Goal: Task Accomplishment & Management: Manage account settings

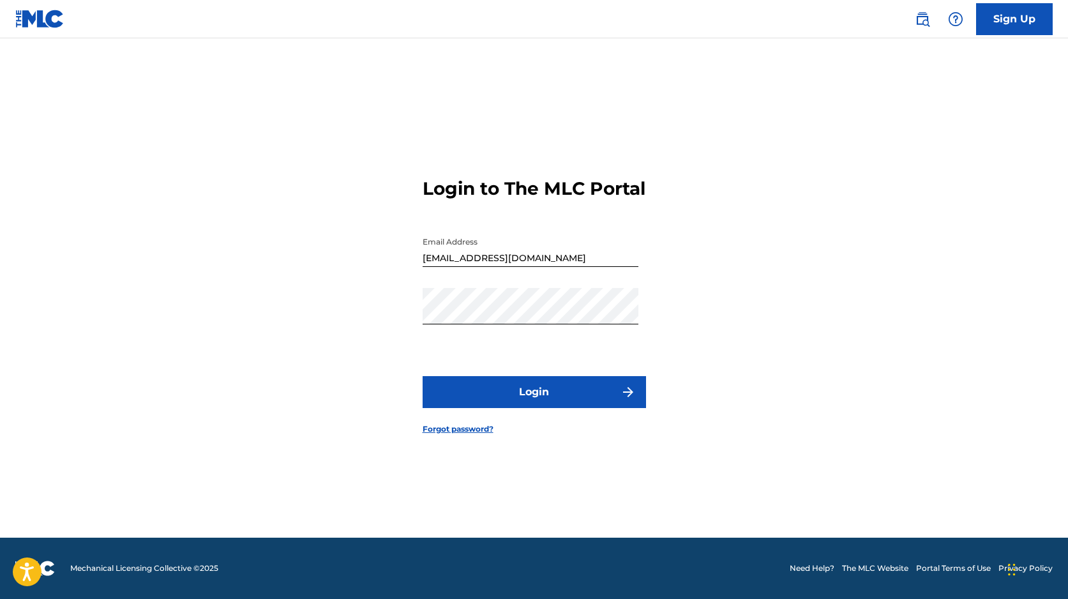
click at [463, 435] on link "Forgot password?" at bounding box center [458, 428] width 71 height 11
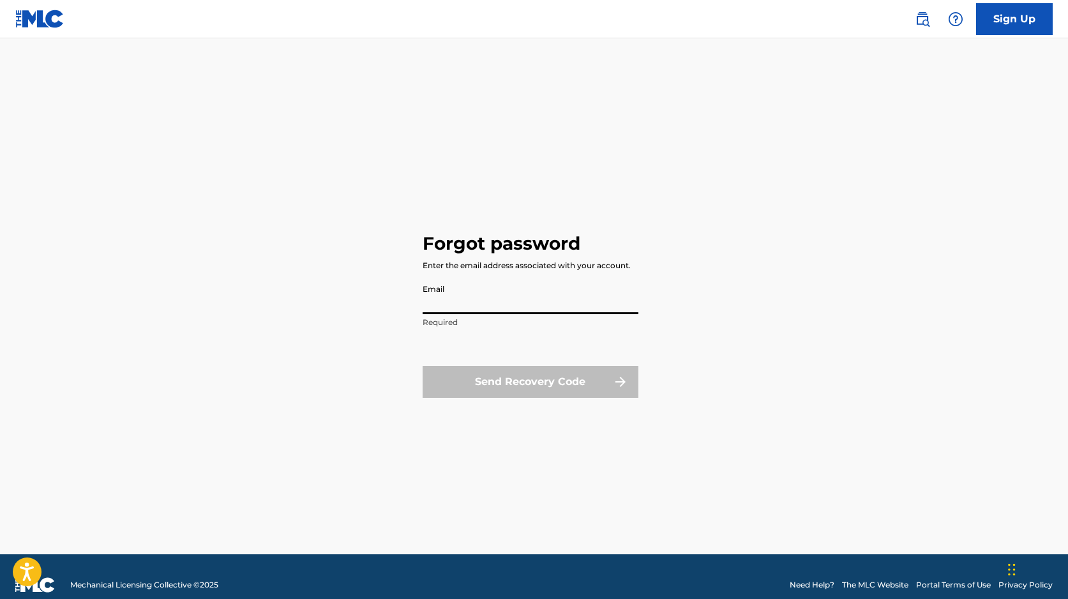
click at [442, 311] on input "Email" at bounding box center [531, 296] width 216 height 36
type input "[EMAIL_ADDRESS][DOMAIN_NAME]"
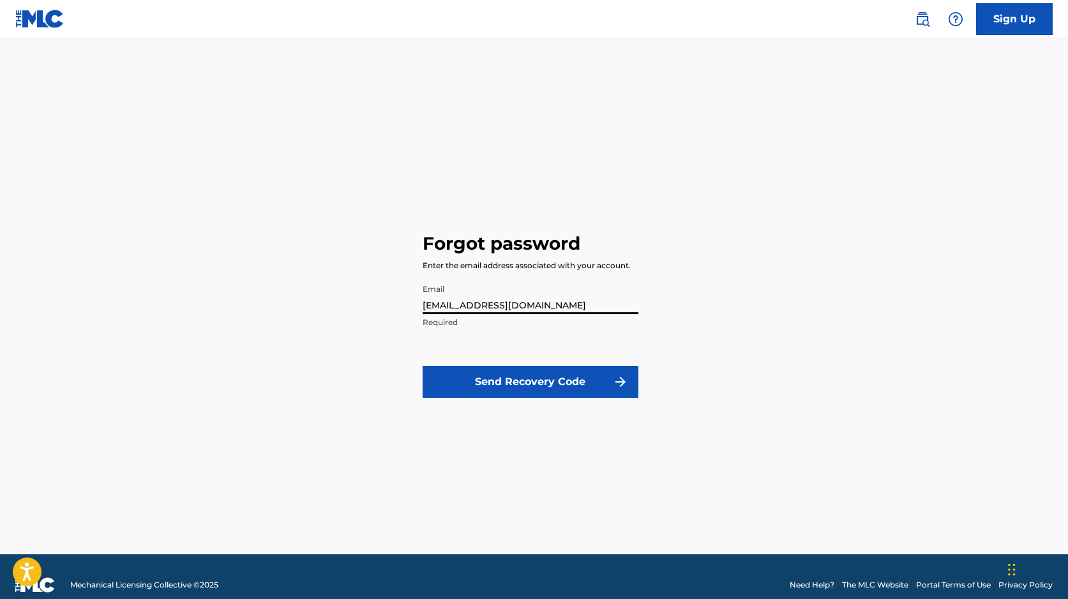
click at [558, 391] on button "Send Recovery Code" at bounding box center [531, 382] width 216 height 32
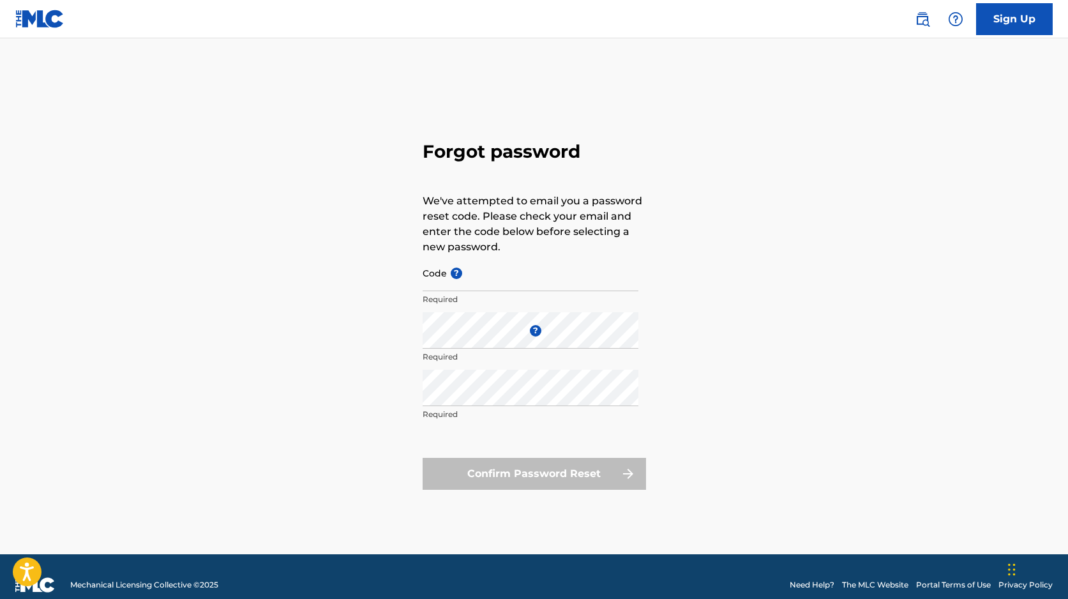
click at [464, 283] on input "Code ?" at bounding box center [531, 273] width 216 height 36
paste input "FP_3d387251b76bd9c3518676a4b706"
type input "FP_3d387251b76bd9c3518676a4b706"
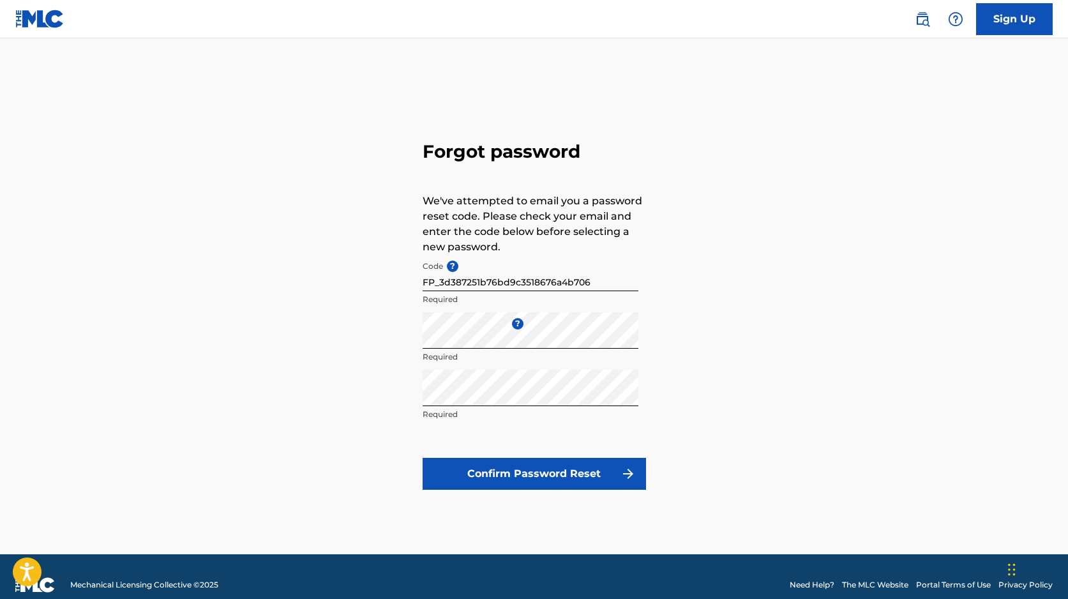
click at [521, 481] on button "Confirm Password Reset" at bounding box center [534, 474] width 223 height 32
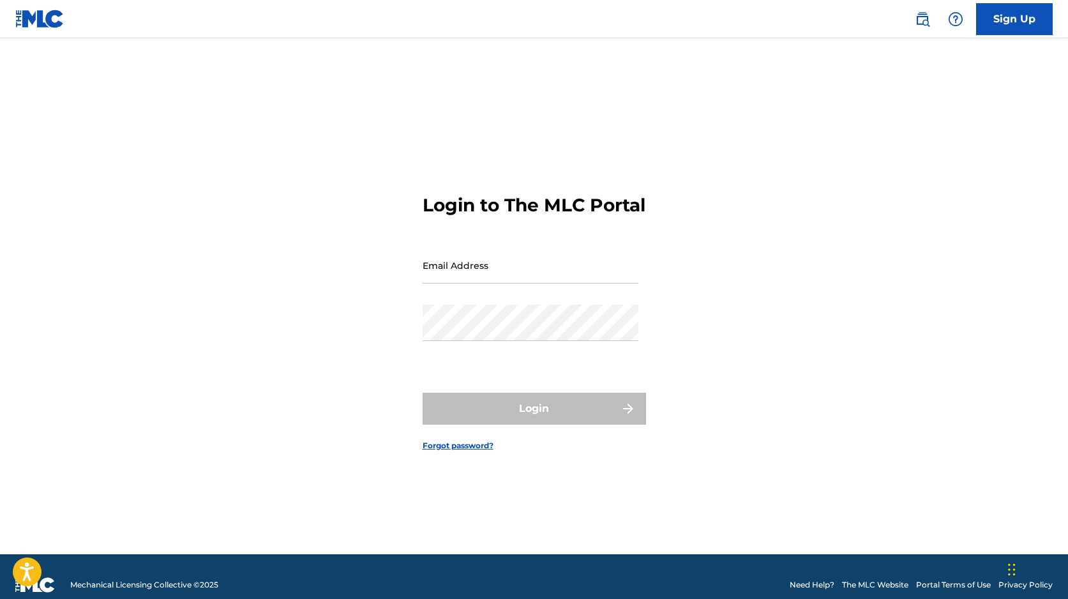
click at [42, 22] on img at bounding box center [39, 19] width 49 height 19
click at [474, 274] on input "Email Address" at bounding box center [531, 265] width 216 height 36
type input "[EMAIL_ADDRESS][DOMAIN_NAME]"
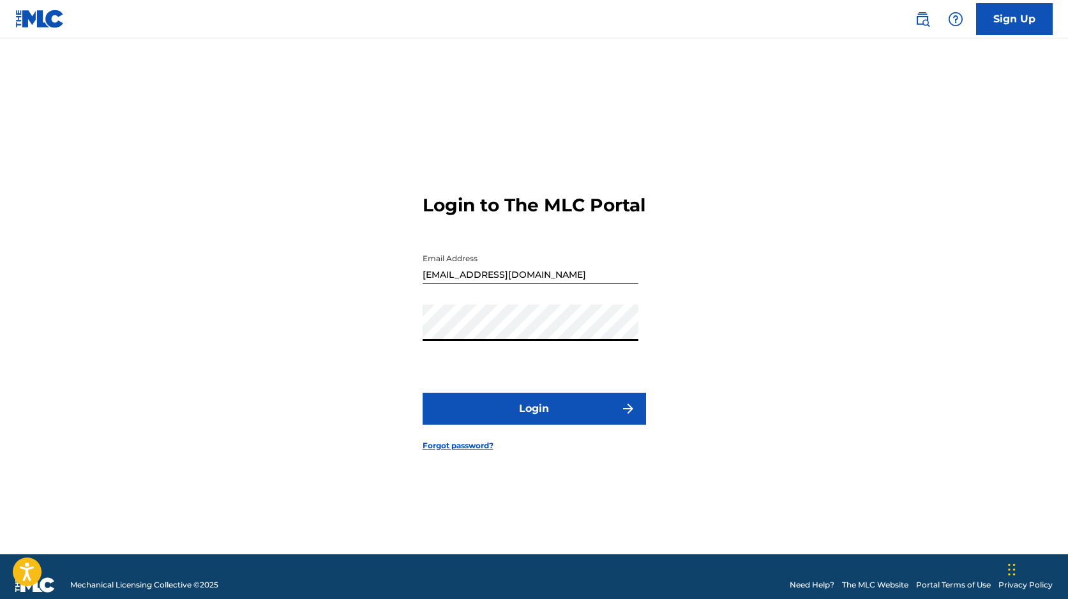
click at [516, 419] on button "Login" at bounding box center [534, 409] width 223 height 32
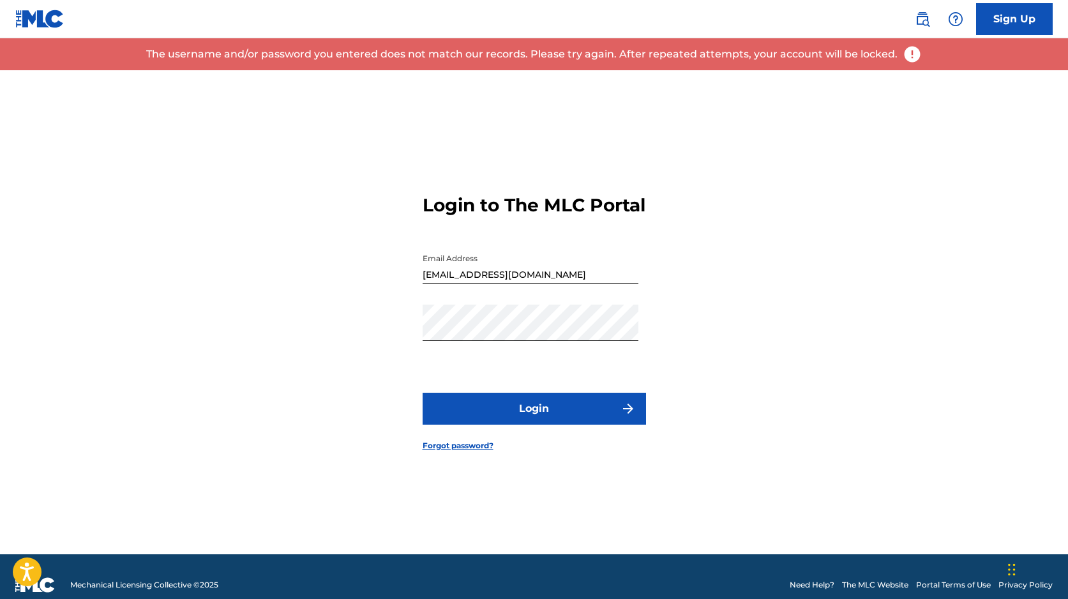
click at [471, 353] on div "Password" at bounding box center [531, 332] width 216 height 57
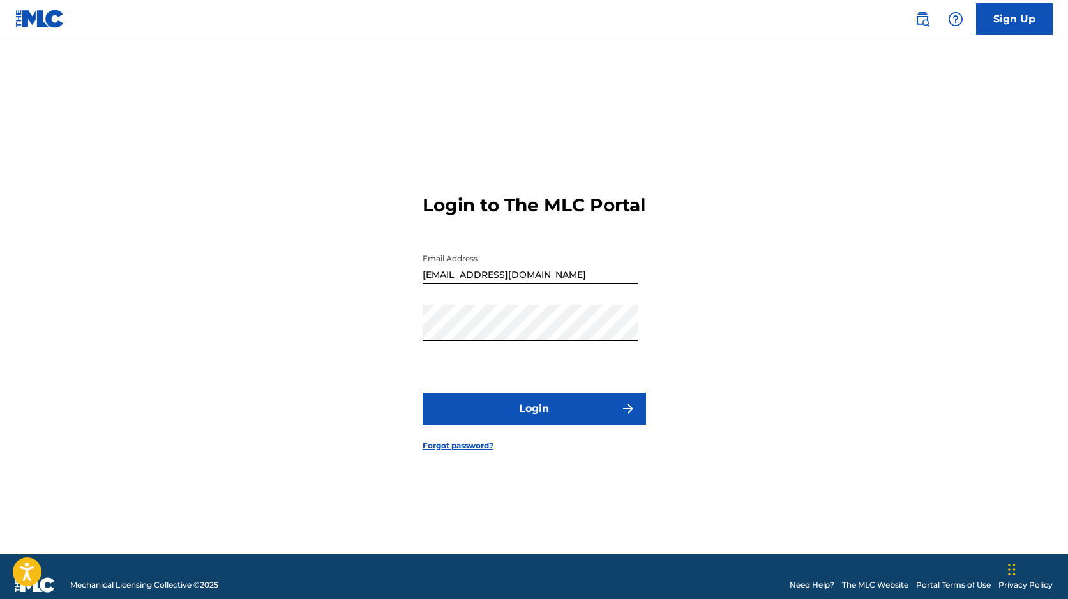
click at [549, 423] on button "Login" at bounding box center [534, 409] width 223 height 32
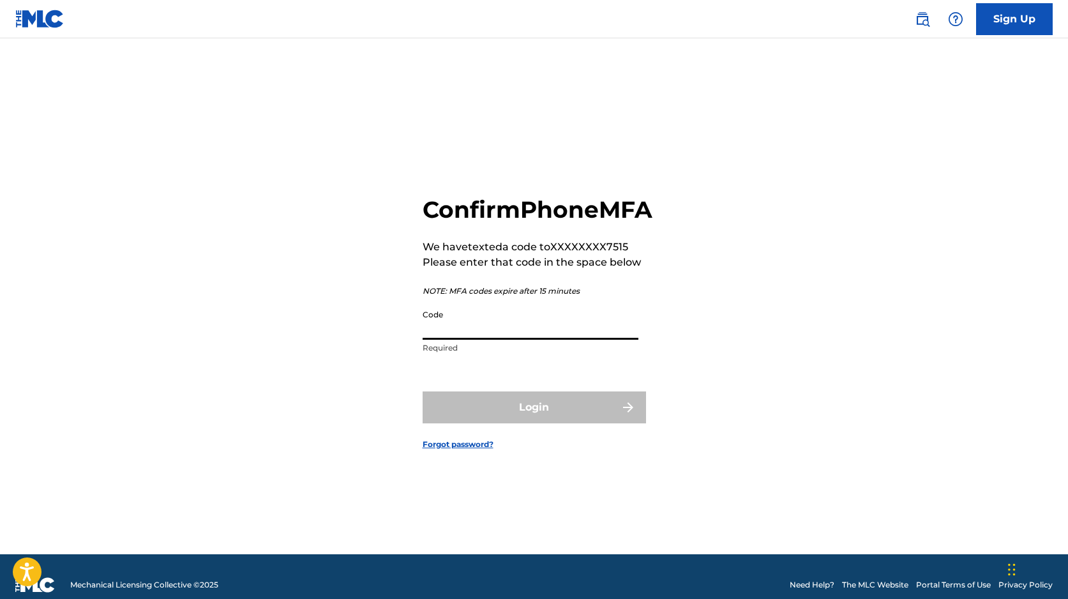
click at [475, 336] on input "Code" at bounding box center [531, 321] width 216 height 36
click at [479, 339] on input "Code" at bounding box center [531, 321] width 216 height 36
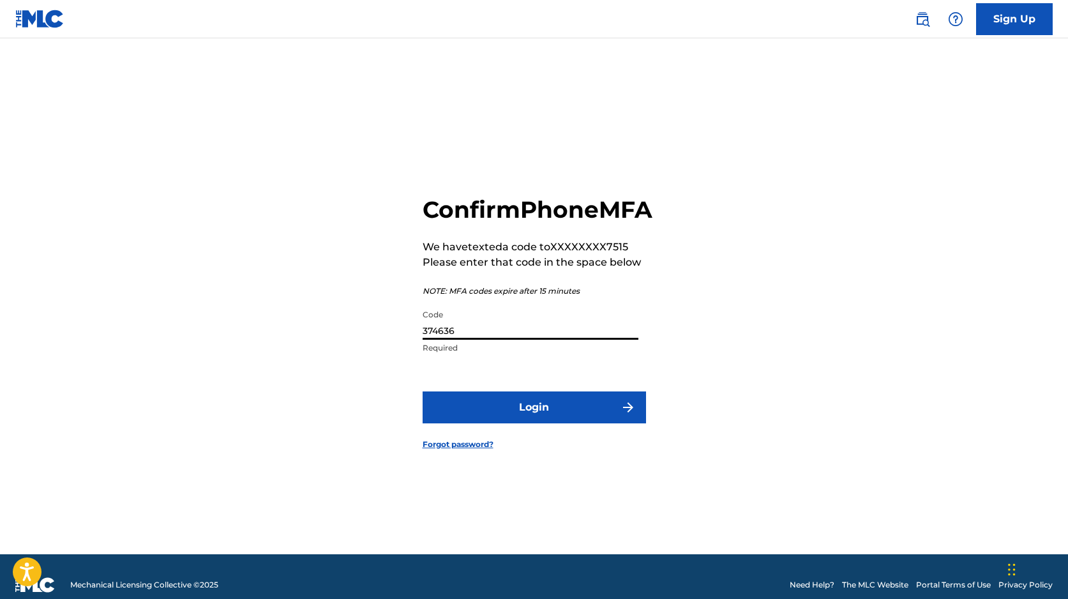
type input "374636"
click at [527, 423] on button "Login" at bounding box center [534, 407] width 223 height 32
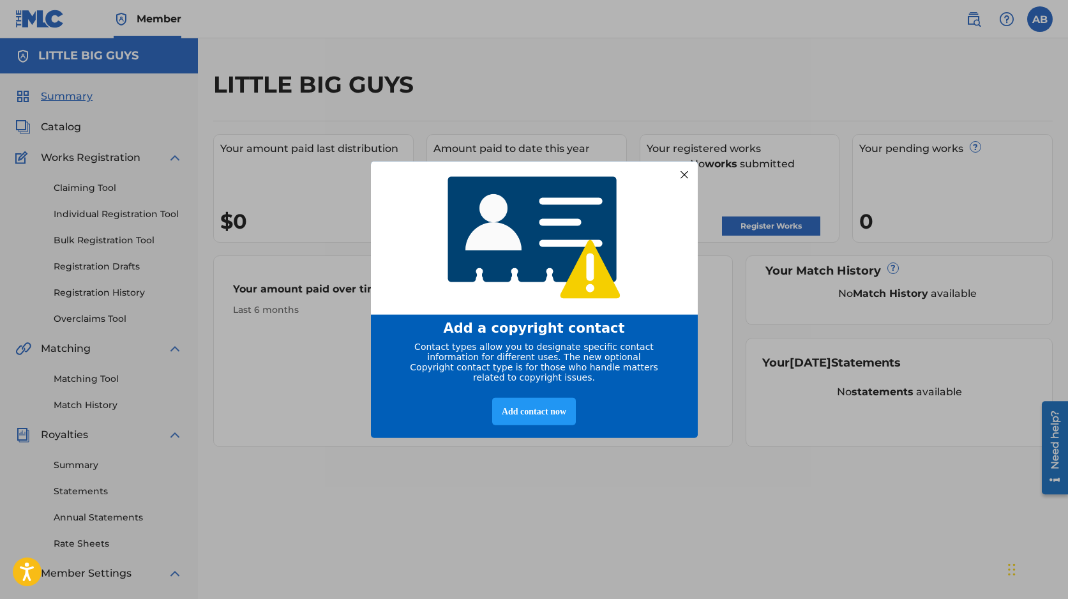
click at [685, 167] on div at bounding box center [683, 174] width 17 height 17
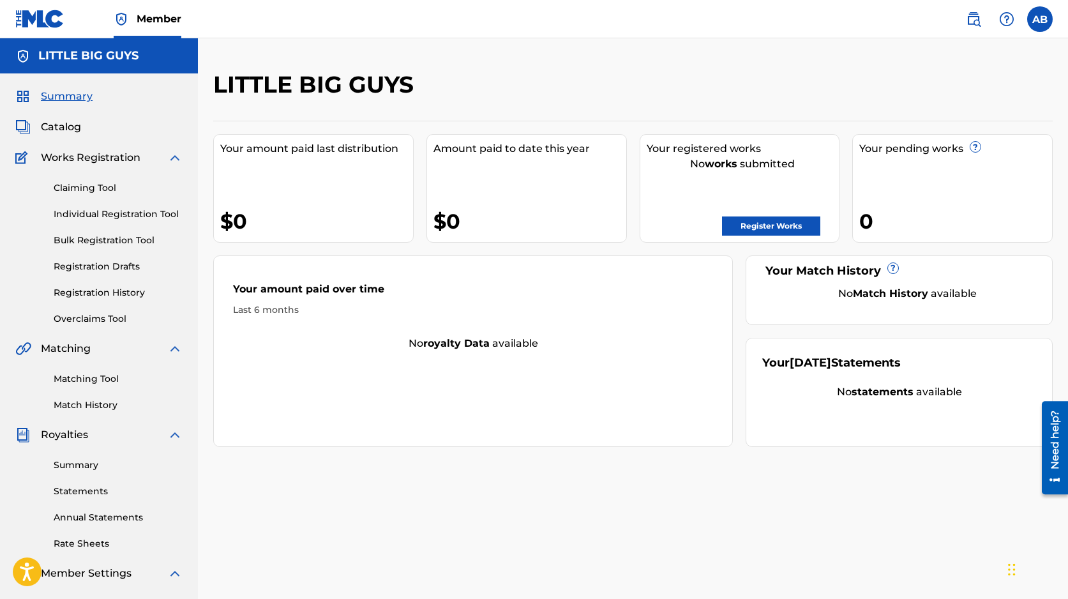
click at [65, 124] on span "Catalog" at bounding box center [61, 126] width 40 height 15
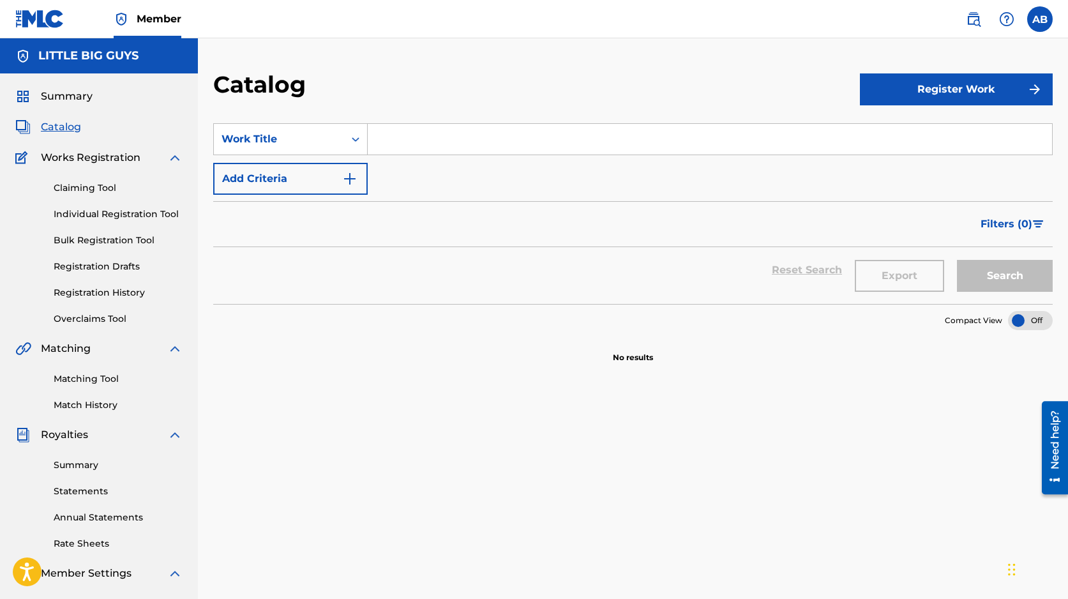
click at [82, 162] on span "Works Registration" at bounding box center [91, 157] width 100 height 15
click at [86, 190] on link "Claiming Tool" at bounding box center [118, 187] width 129 height 13
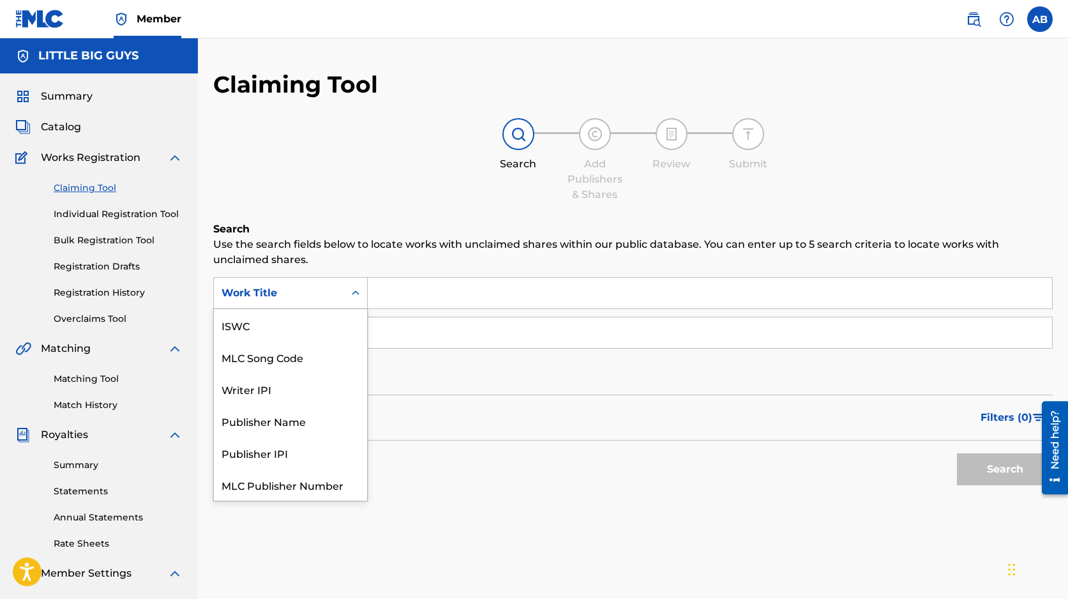
click at [352, 283] on div "Search Form" at bounding box center [355, 292] width 23 height 23
click at [312, 355] on div "Writer IPI" at bounding box center [290, 357] width 153 height 32
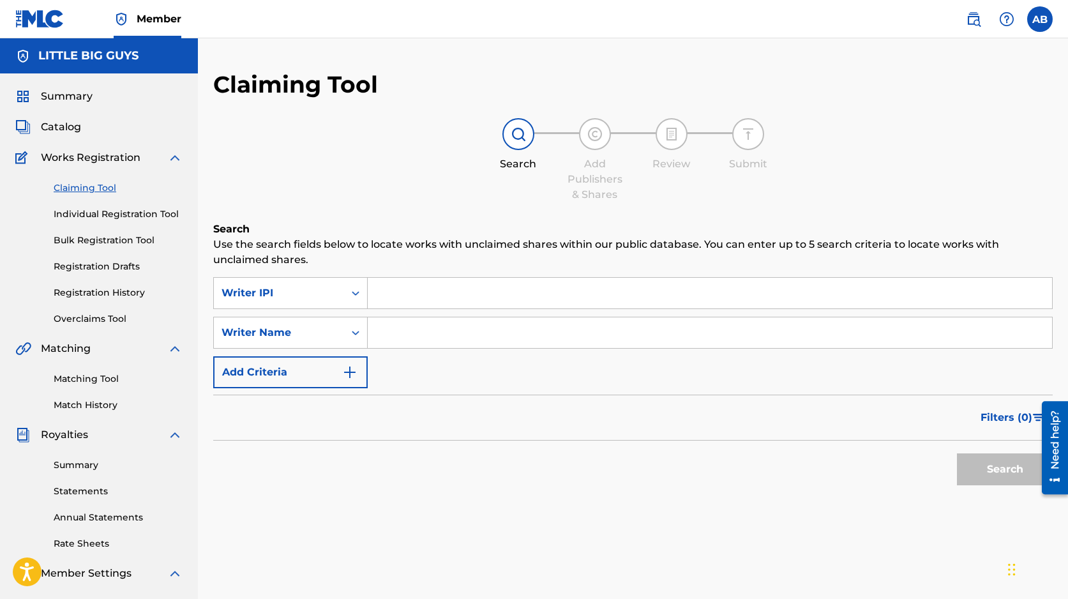
click at [414, 287] on input "Search Form" at bounding box center [710, 293] width 684 height 31
paste input "1057695917"
type input "1057695917"
click at [1005, 468] on button "Search" at bounding box center [1005, 469] width 96 height 32
click at [66, 98] on span "Summary" at bounding box center [67, 96] width 52 height 15
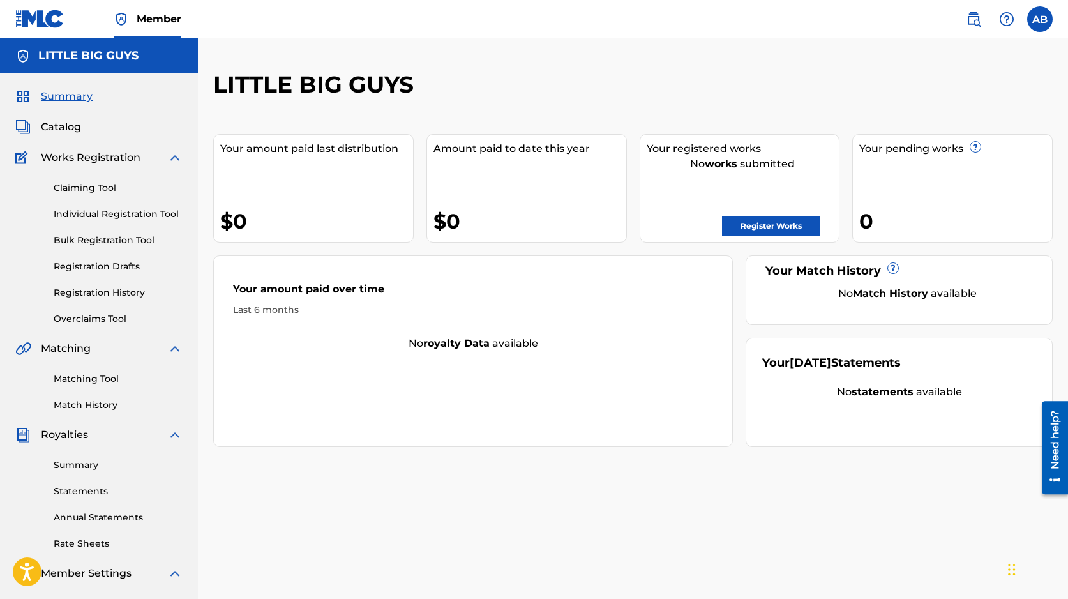
click at [63, 126] on span "Catalog" at bounding box center [61, 126] width 40 height 15
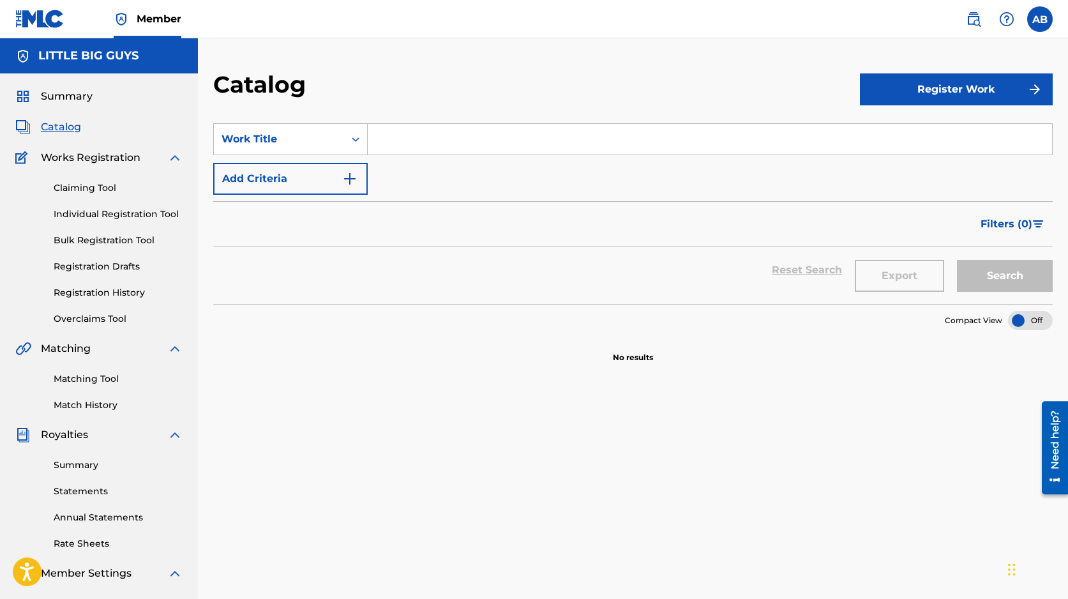
click at [955, 93] on button "Register Work" at bounding box center [956, 89] width 193 height 32
click at [923, 123] on link "Individual" at bounding box center [956, 131] width 193 height 31
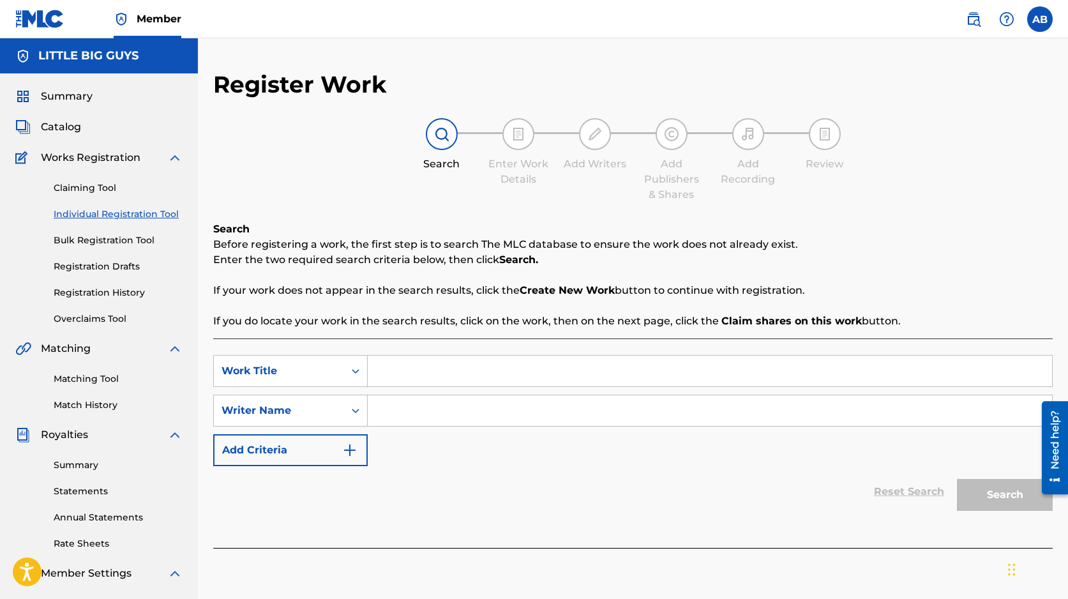
click at [416, 370] on input "Search Form" at bounding box center [710, 370] width 684 height 31
click at [396, 366] on input "Search Form" at bounding box center [710, 370] width 684 height 31
paste input "CONFLICTED"
type input "CONFLICTED"
click at [419, 412] on input "Search Form" at bounding box center [710, 410] width 684 height 31
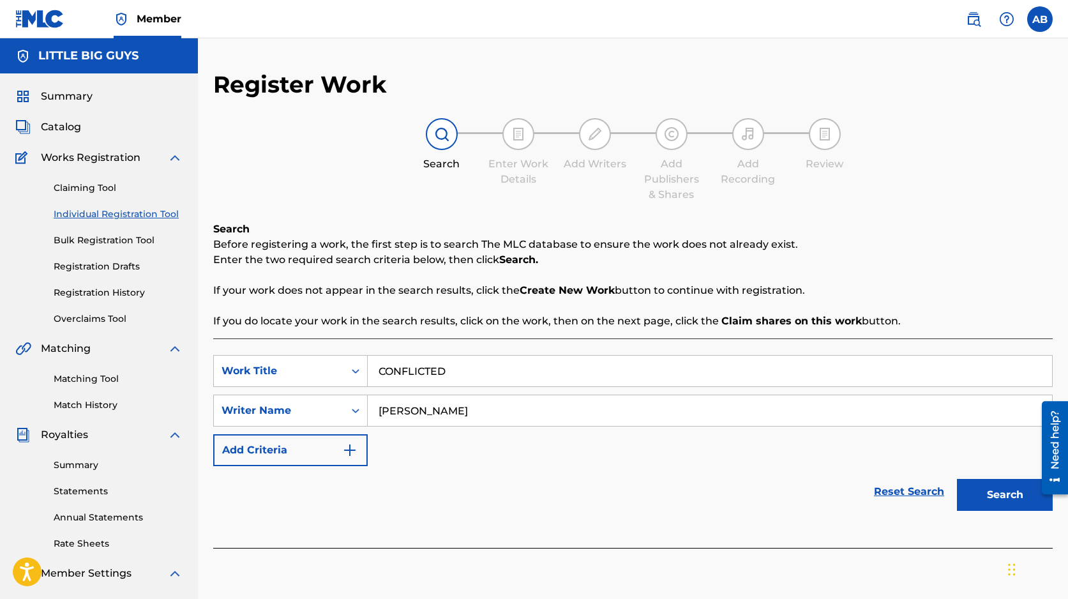
type input "[PERSON_NAME]"
click at [996, 496] on button "Search" at bounding box center [1005, 495] width 96 height 32
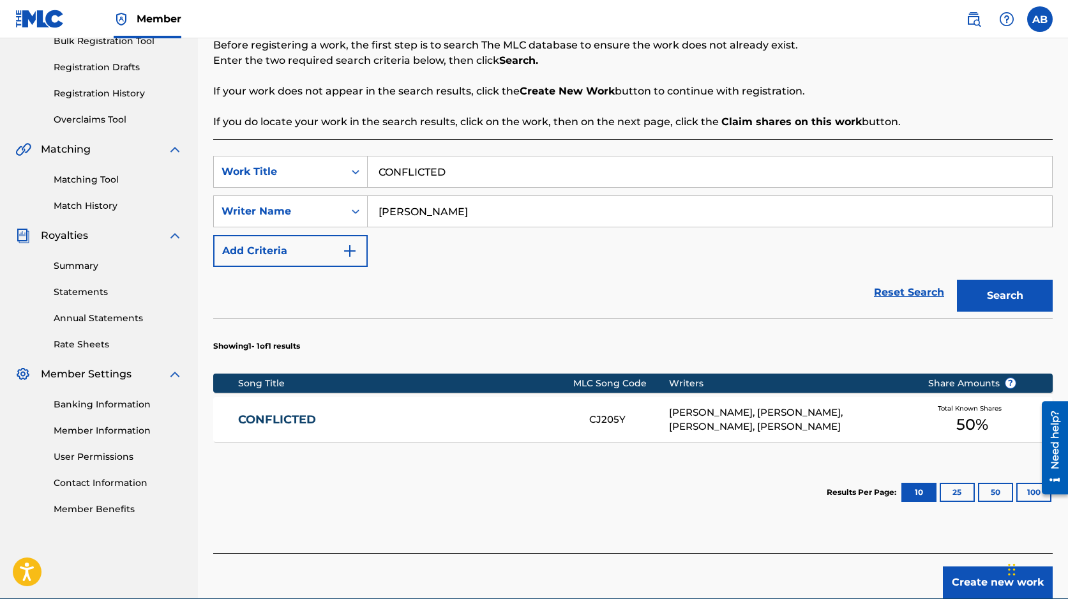
scroll to position [201, 0]
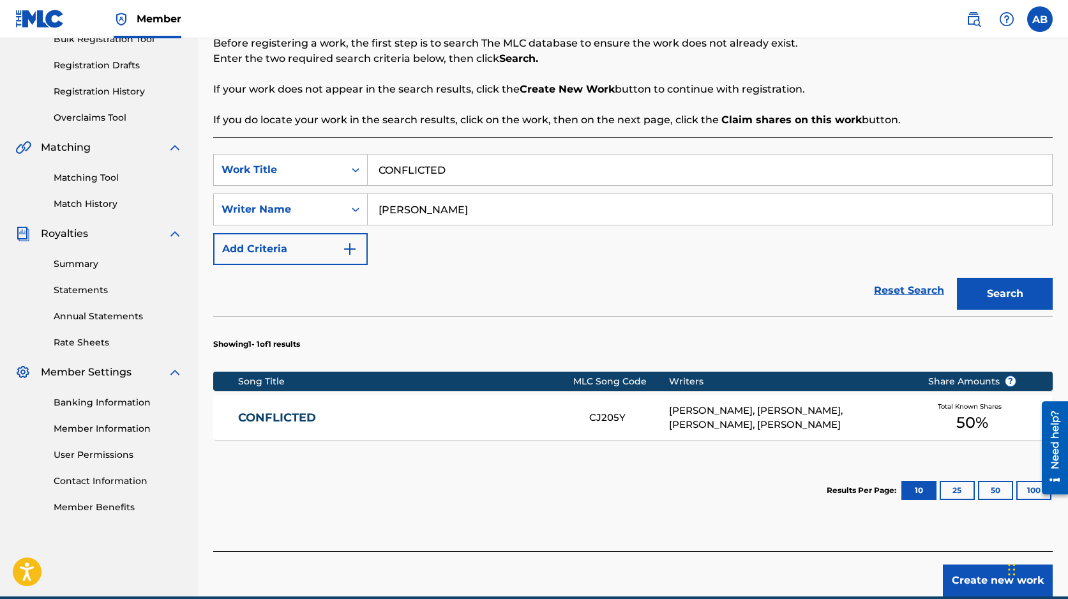
click at [294, 420] on link "CONFLICTED" at bounding box center [405, 417] width 334 height 15
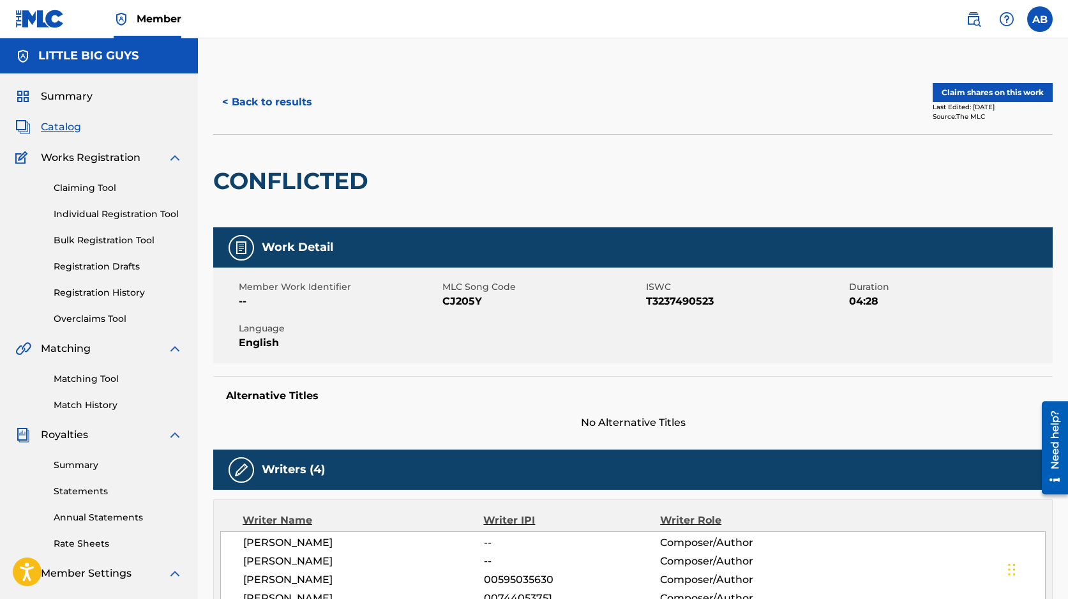
click at [1004, 93] on button "Claim shares on this work" at bounding box center [992, 92] width 120 height 19
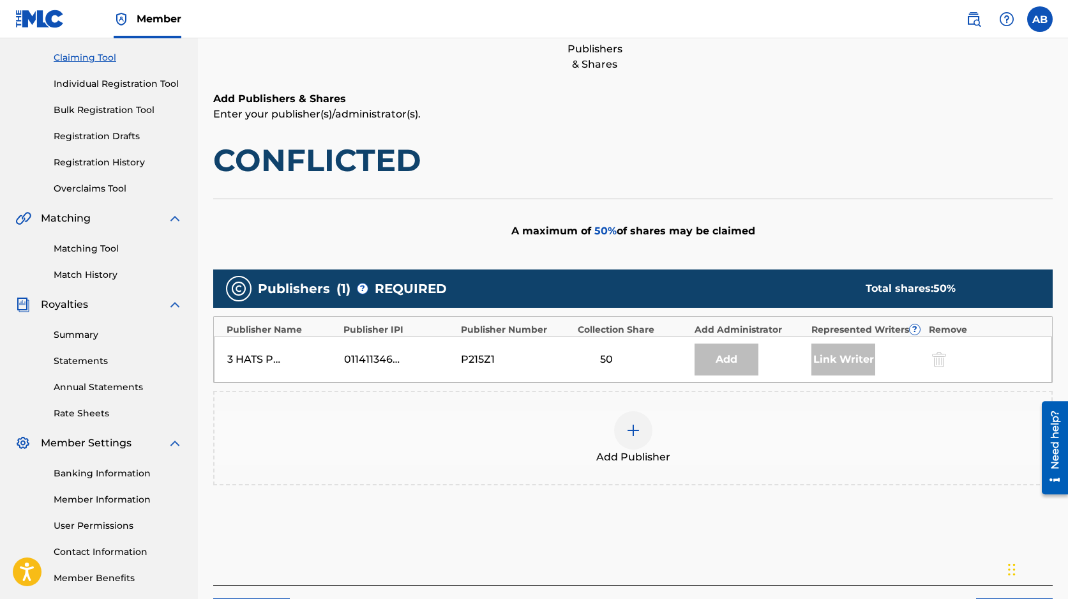
scroll to position [144, 0]
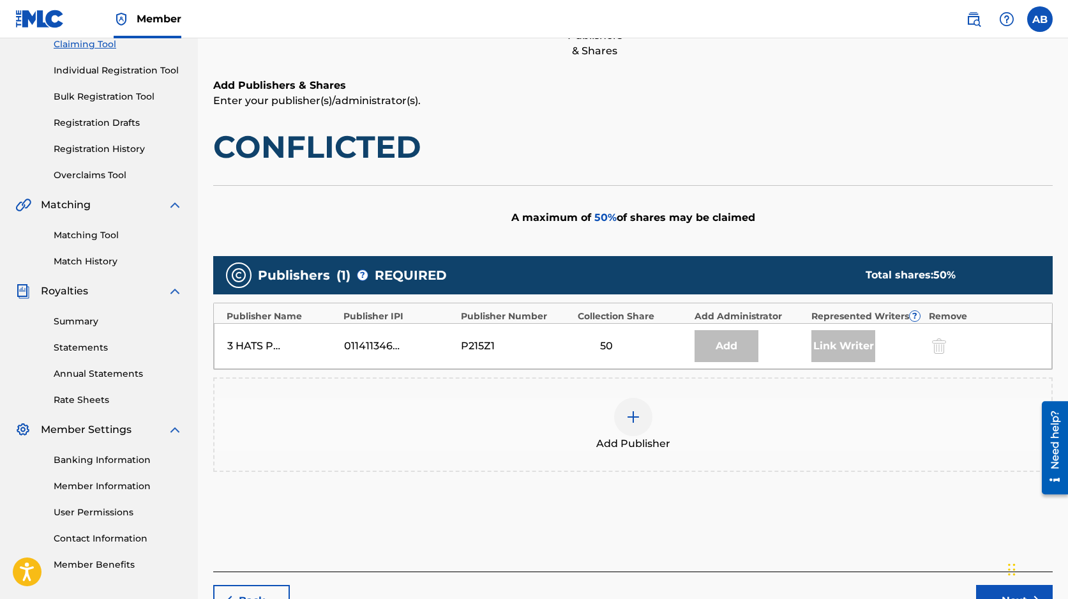
click at [634, 417] on img at bounding box center [632, 416] width 15 height 15
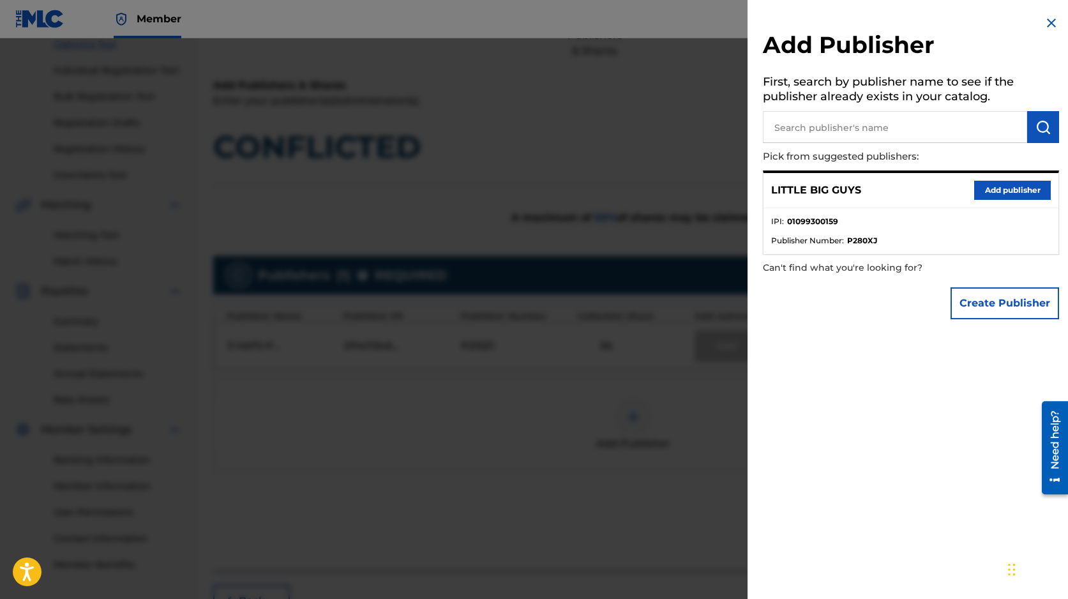
click at [1007, 192] on button "Add publisher" at bounding box center [1012, 190] width 77 height 19
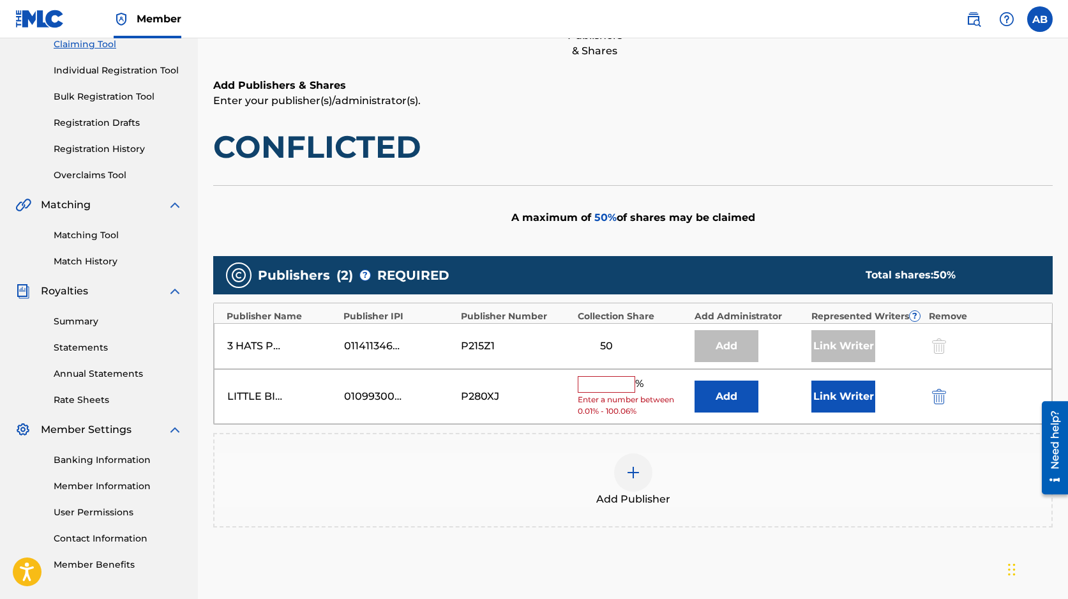
click at [592, 384] on input "text" at bounding box center [606, 384] width 57 height 17
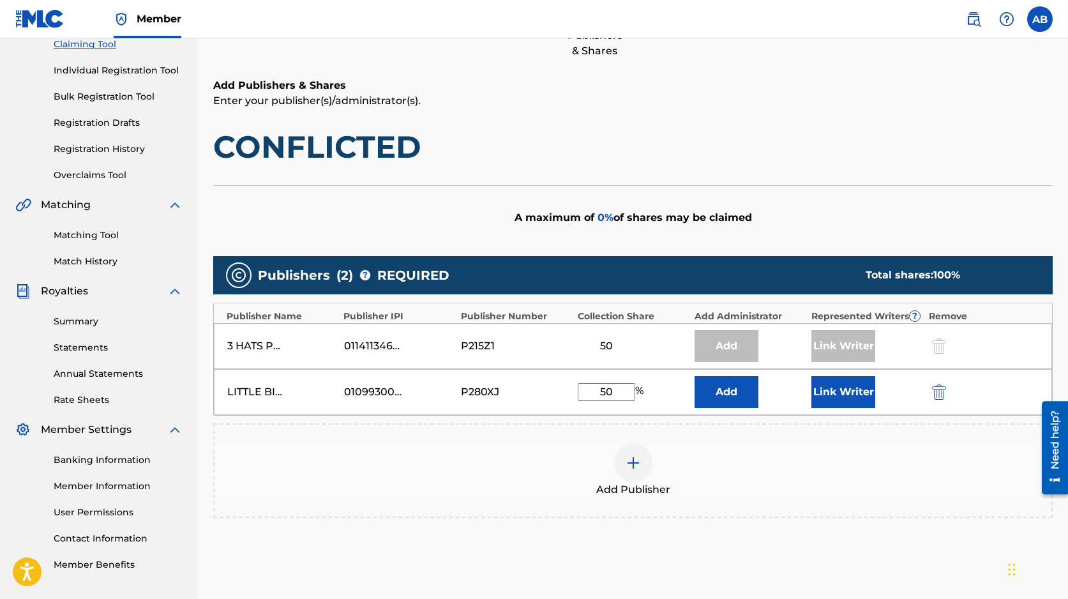
type input "50"
click at [732, 394] on button "Add" at bounding box center [726, 392] width 64 height 32
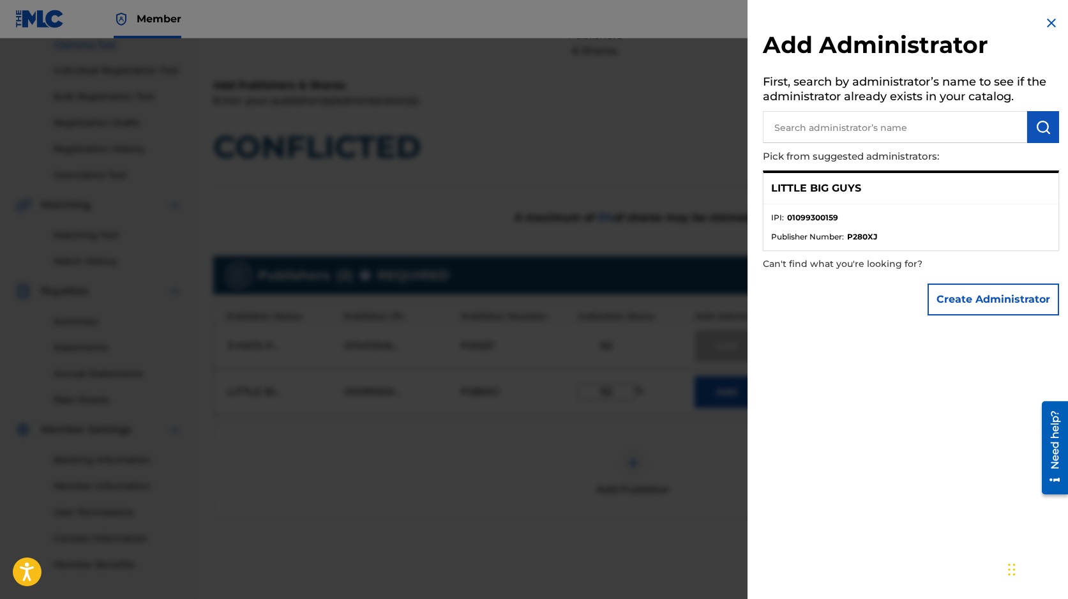
click at [846, 214] on li "IPI : 01099300159" at bounding box center [911, 221] width 280 height 19
click at [833, 193] on p "LITTLE BIG GUYS" at bounding box center [816, 188] width 90 height 15
click at [806, 191] on p "LITTLE BIG GUYS" at bounding box center [816, 188] width 90 height 15
click at [837, 230] on li "IPI : 01099300159" at bounding box center [911, 221] width 280 height 19
click at [864, 236] on strong "P280XJ" at bounding box center [862, 236] width 30 height 11
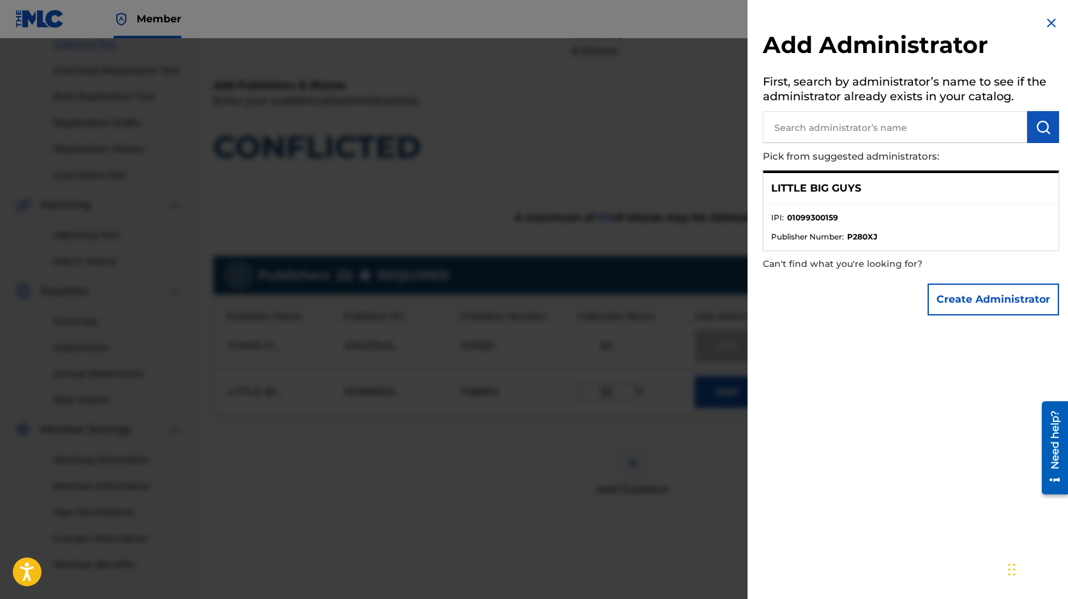
click at [812, 183] on p "LITTLE BIG GUYS" at bounding box center [816, 188] width 90 height 15
click at [788, 186] on p "LITTLE BIG GUYS" at bounding box center [816, 188] width 90 height 15
click at [864, 126] on input "text" at bounding box center [895, 127] width 264 height 32
type input "litt"
click at [1038, 126] on img "submit" at bounding box center [1042, 126] width 15 height 15
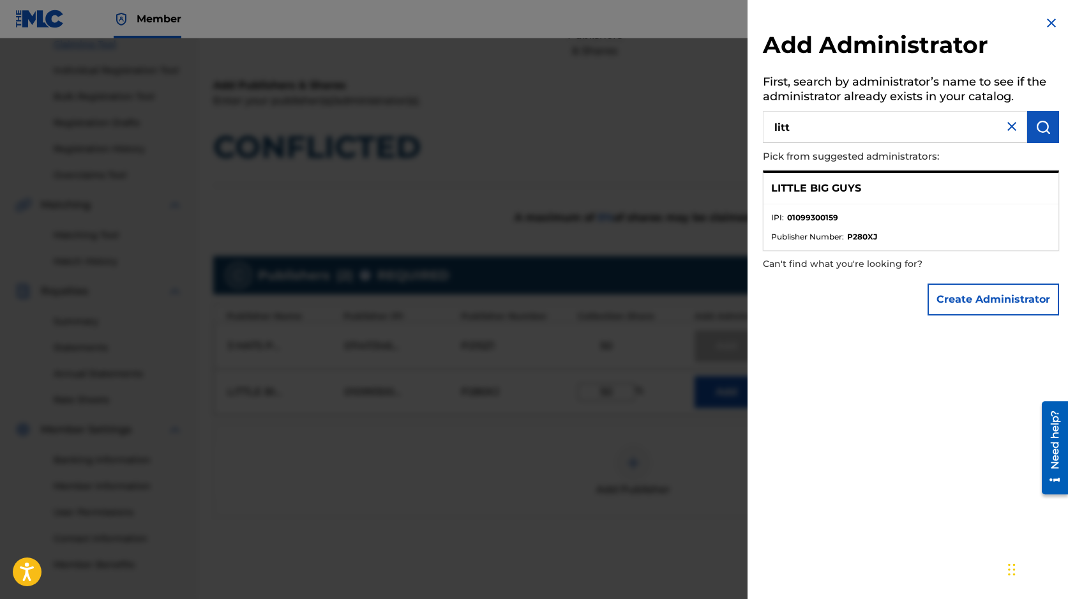
click at [823, 185] on p "LITTLE BIG GUYS" at bounding box center [816, 188] width 90 height 15
click at [812, 215] on strong "01099300159" at bounding box center [812, 217] width 51 height 11
click at [841, 230] on ul "IPI : 01099300159 Publisher Number : P280XJ" at bounding box center [910, 227] width 295 height 46
click at [1049, 25] on img at bounding box center [1051, 22] width 15 height 15
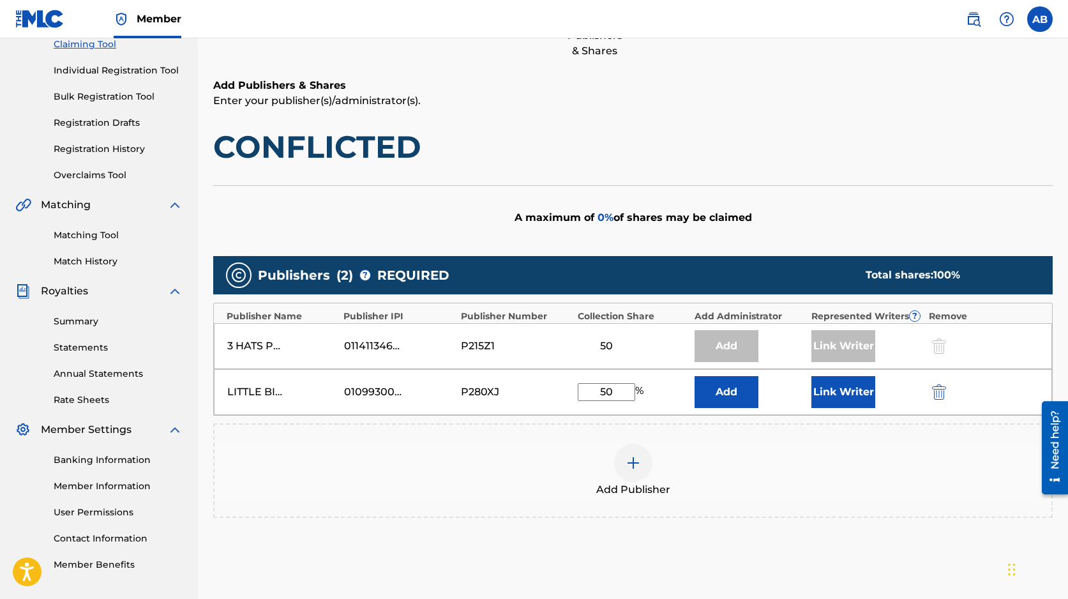
click at [492, 458] on div "Add Publisher" at bounding box center [632, 471] width 837 height 54
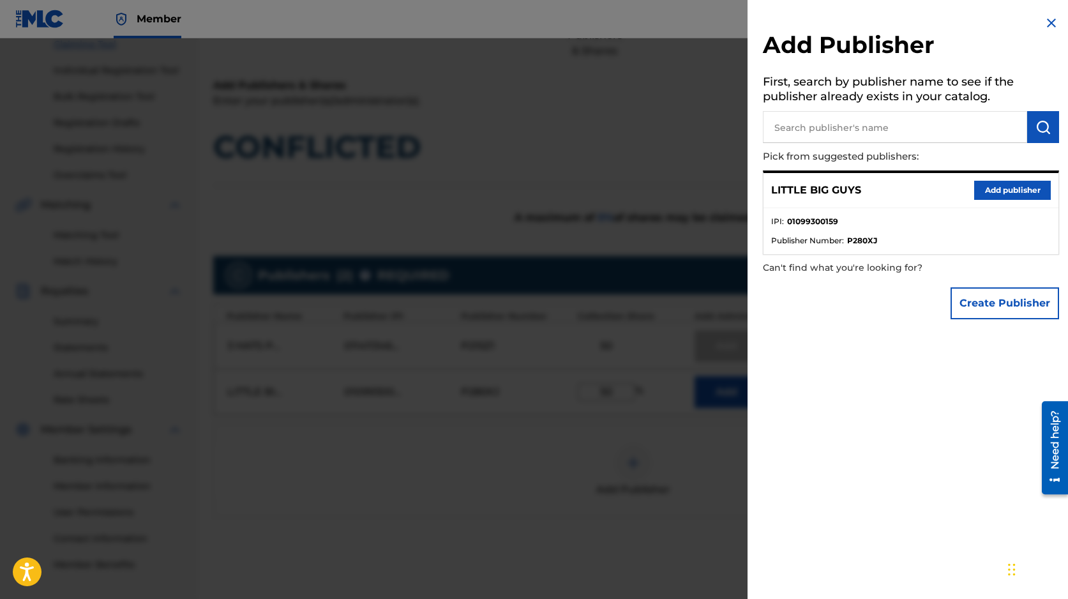
click at [855, 191] on p "LITTLE BIG GUYS" at bounding box center [816, 190] width 90 height 15
click at [994, 190] on button "Add publisher" at bounding box center [1012, 190] width 77 height 19
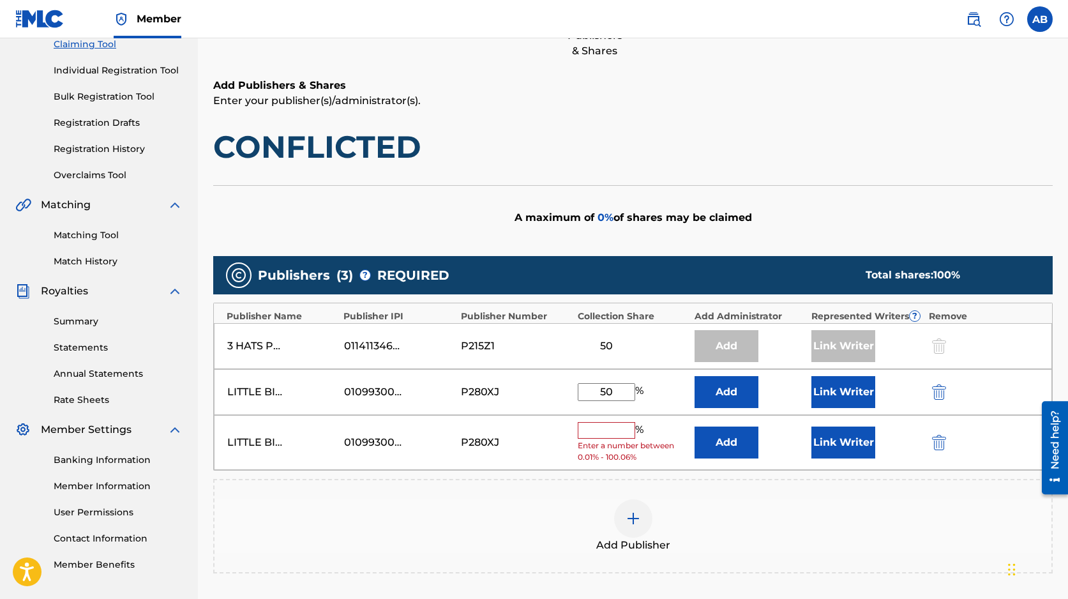
click at [940, 442] on img "submit" at bounding box center [939, 442] width 14 height 15
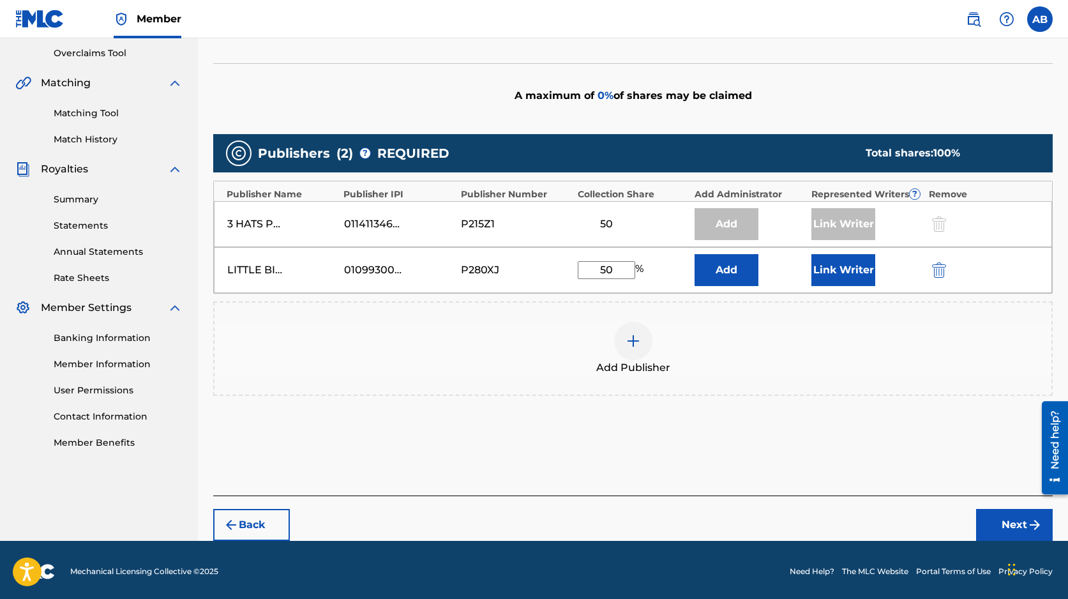
scroll to position [264, 0]
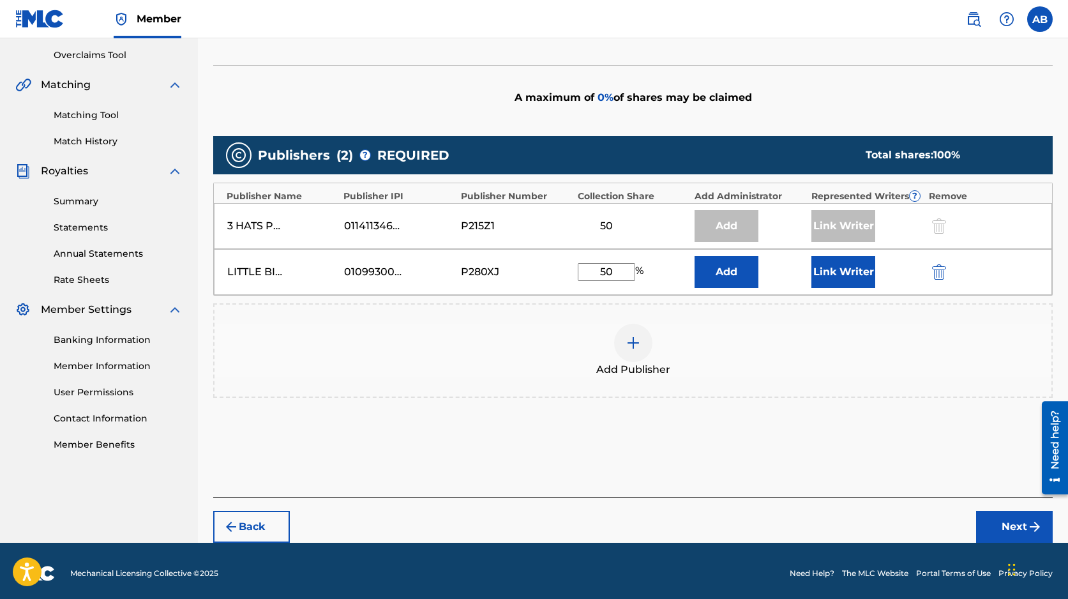
click at [1015, 529] on button "Next" at bounding box center [1014, 527] width 77 height 32
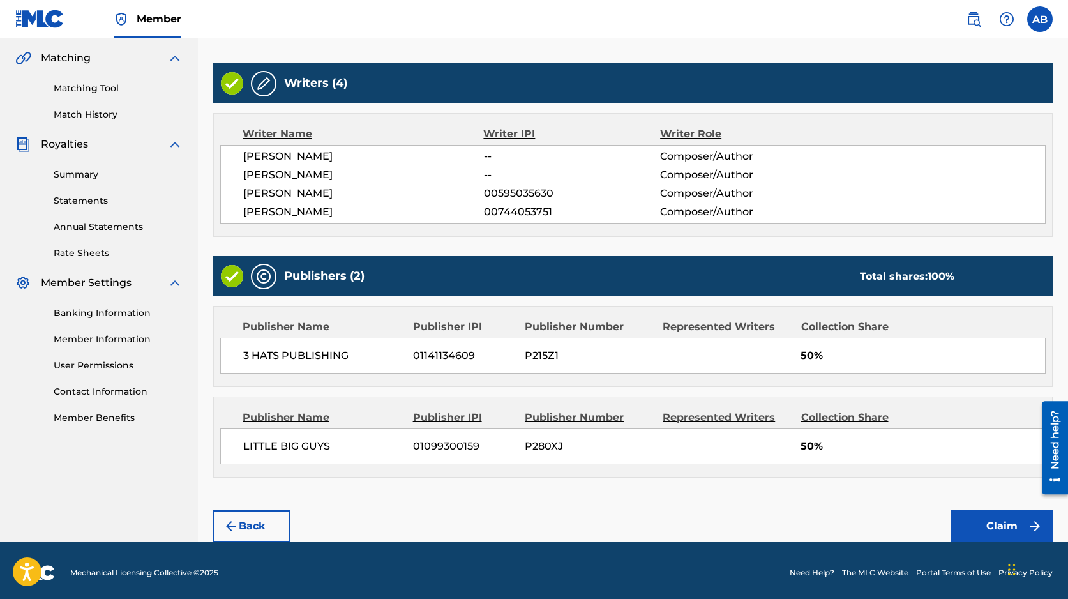
scroll to position [293, 0]
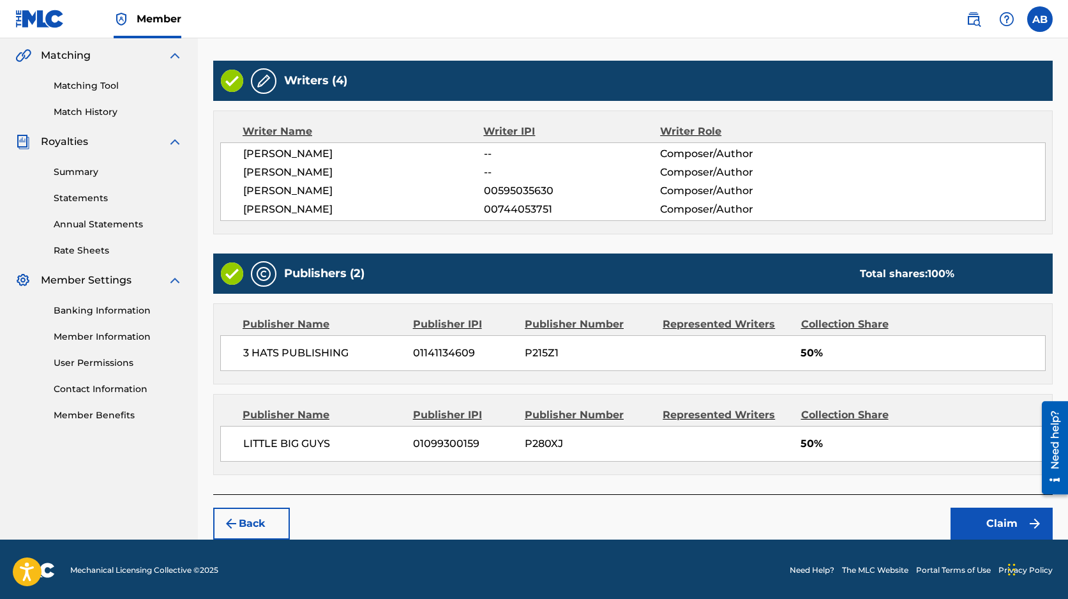
click at [993, 520] on button "Claim" at bounding box center [1001, 523] width 102 height 32
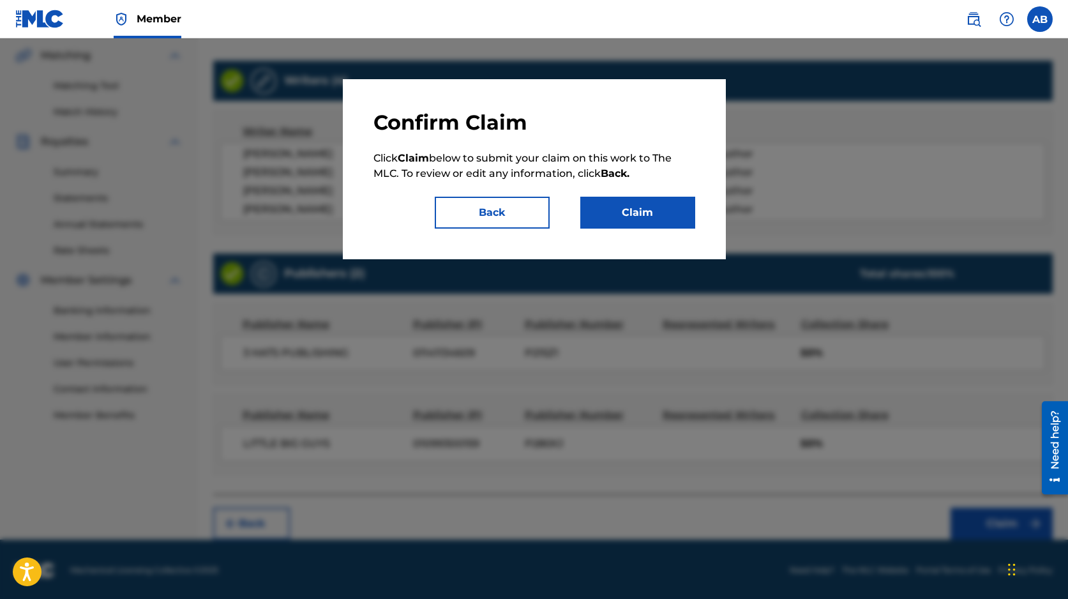
click at [654, 211] on button "Claim" at bounding box center [637, 213] width 115 height 32
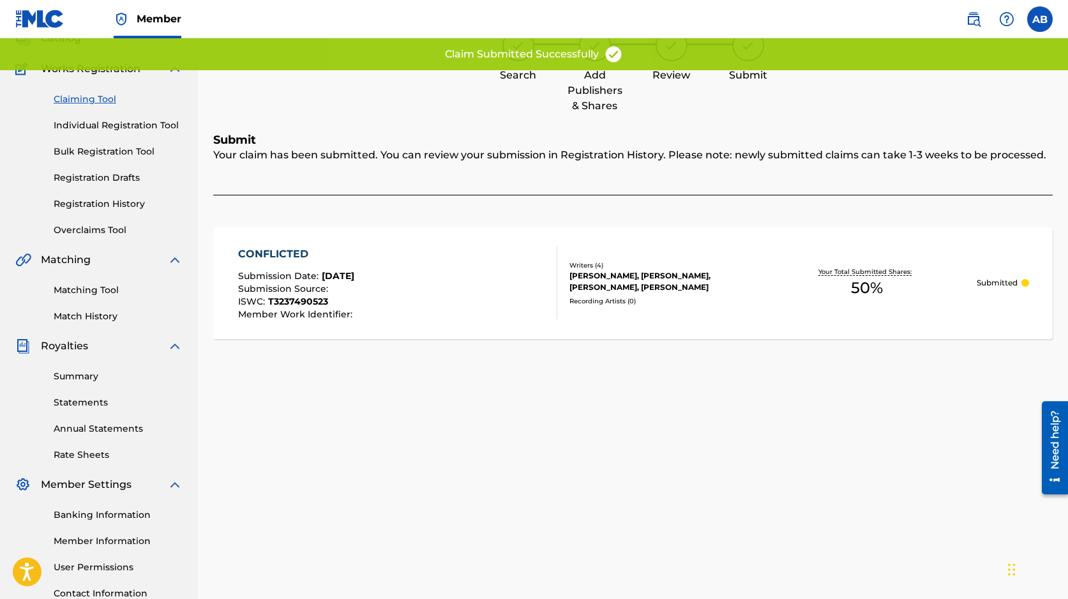
scroll to position [0, 0]
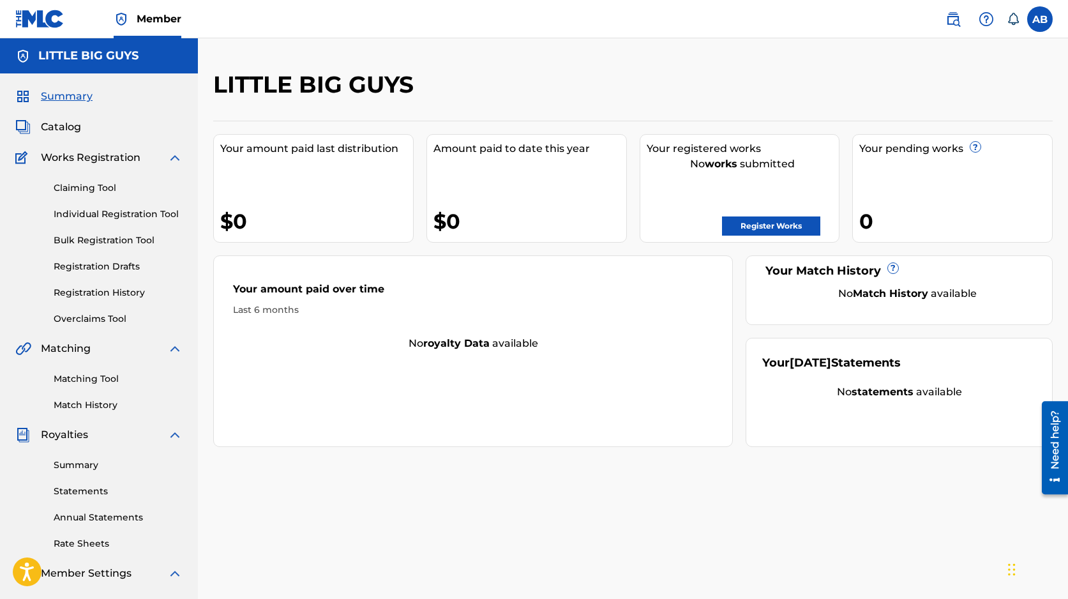
click at [105, 185] on link "Claiming Tool" at bounding box center [118, 187] width 129 height 13
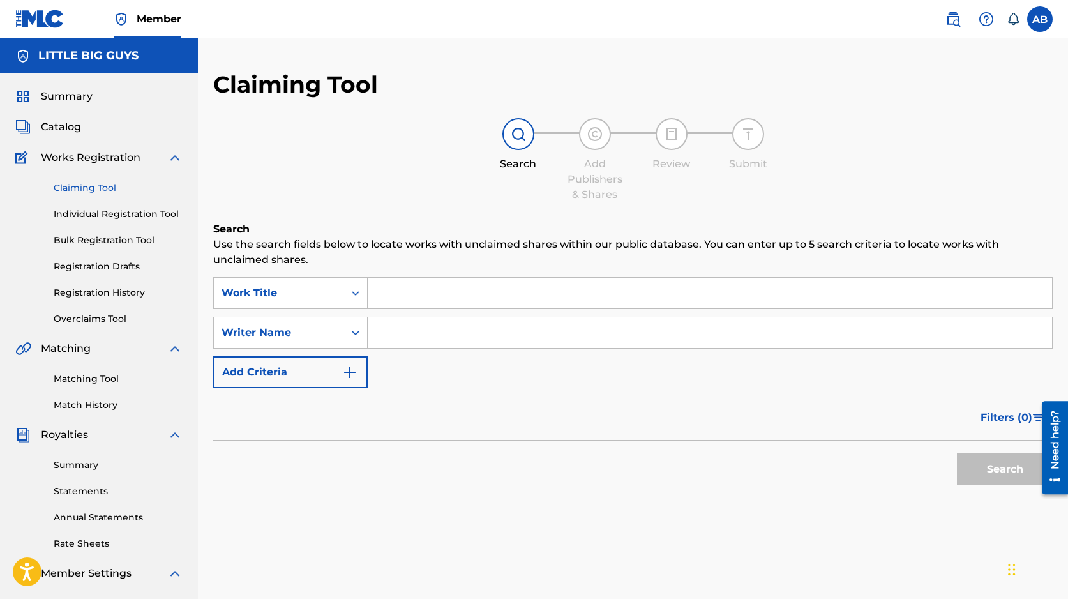
click at [440, 299] on input "Search Form" at bounding box center [710, 293] width 684 height 31
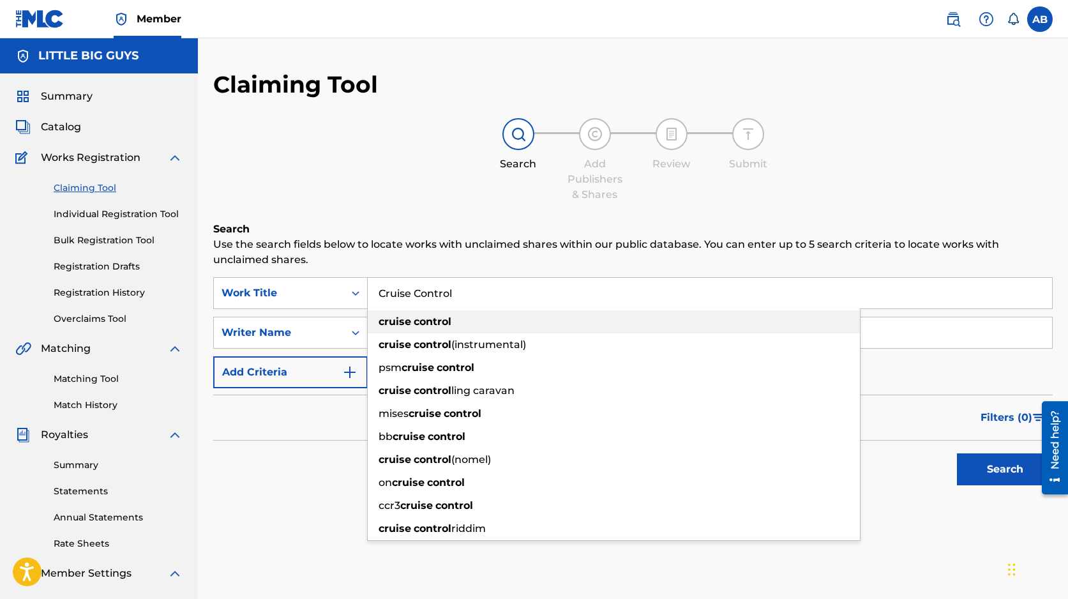
click at [445, 328] on div "cruise control" at bounding box center [614, 321] width 492 height 23
type input "cruise control"
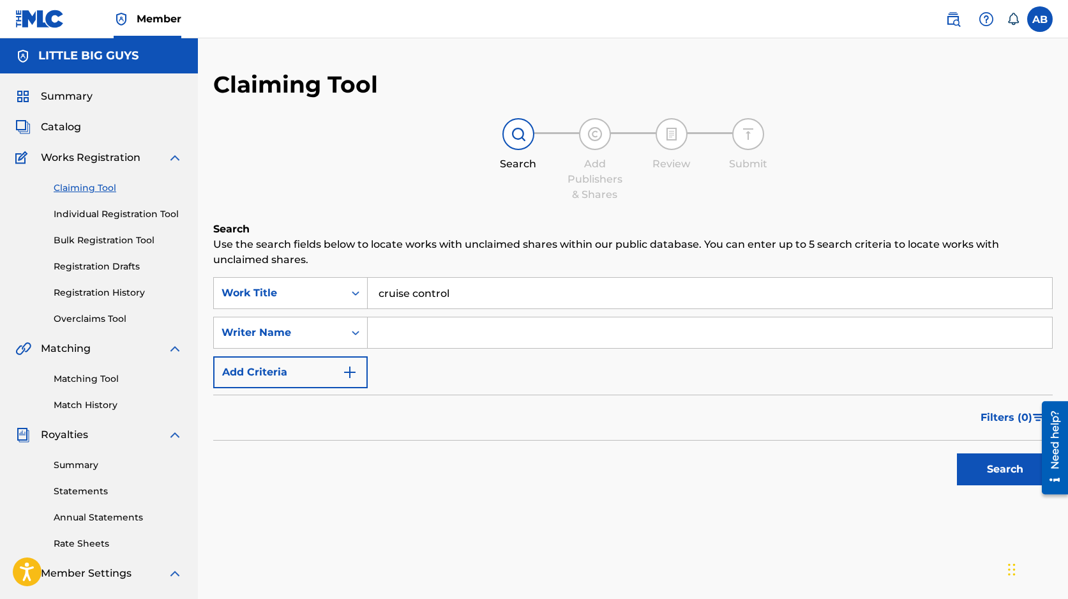
click at [419, 331] on input "Search Form" at bounding box center [710, 332] width 684 height 31
type input "[PERSON_NAME]"
click at [1003, 471] on button "Search" at bounding box center [1005, 469] width 96 height 32
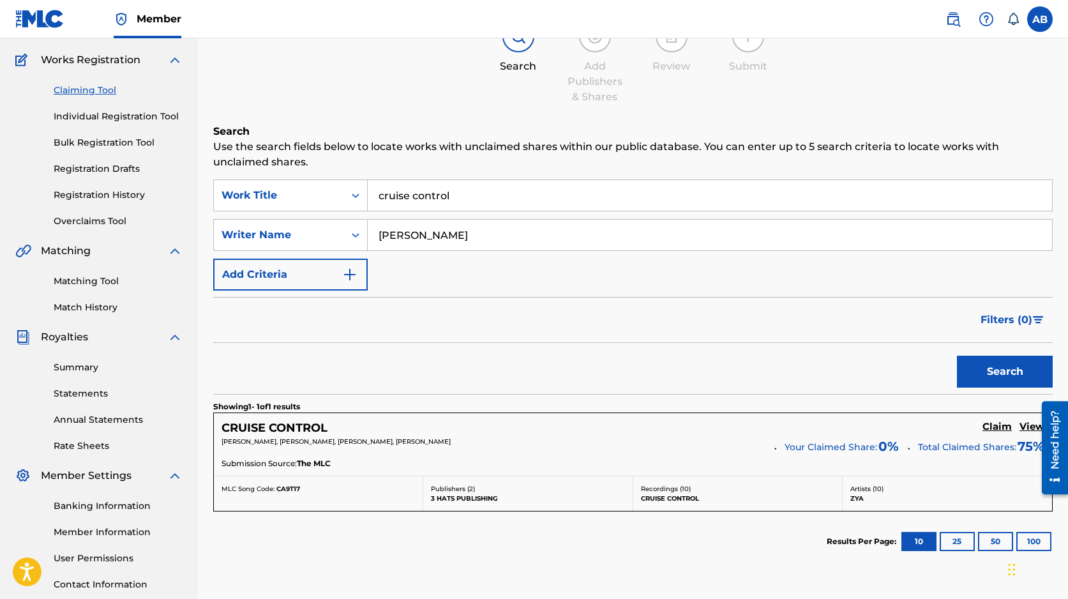
scroll to position [118, 0]
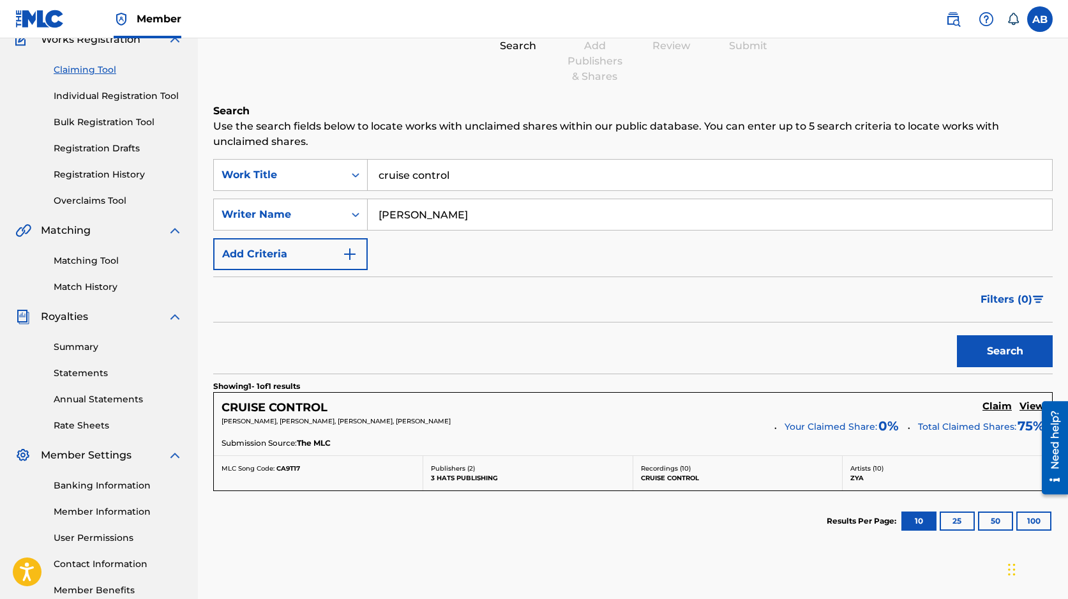
click at [1033, 405] on div at bounding box center [1050, 447] width 36 height 103
click at [1030, 408] on h5 "View" at bounding box center [1031, 406] width 25 height 12
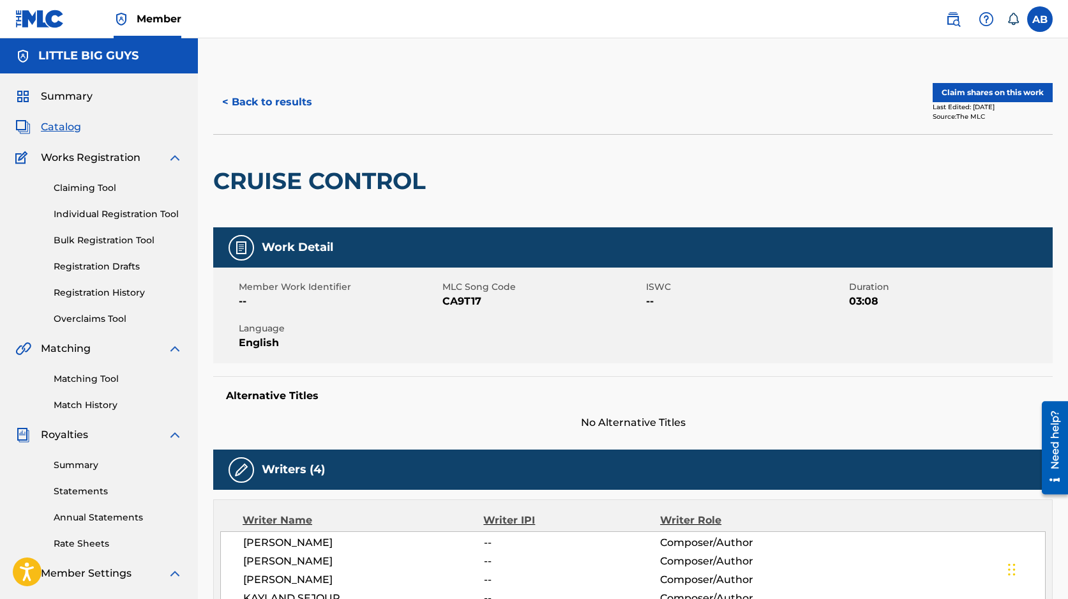
click at [1011, 91] on button "Claim shares on this work" at bounding box center [992, 92] width 120 height 19
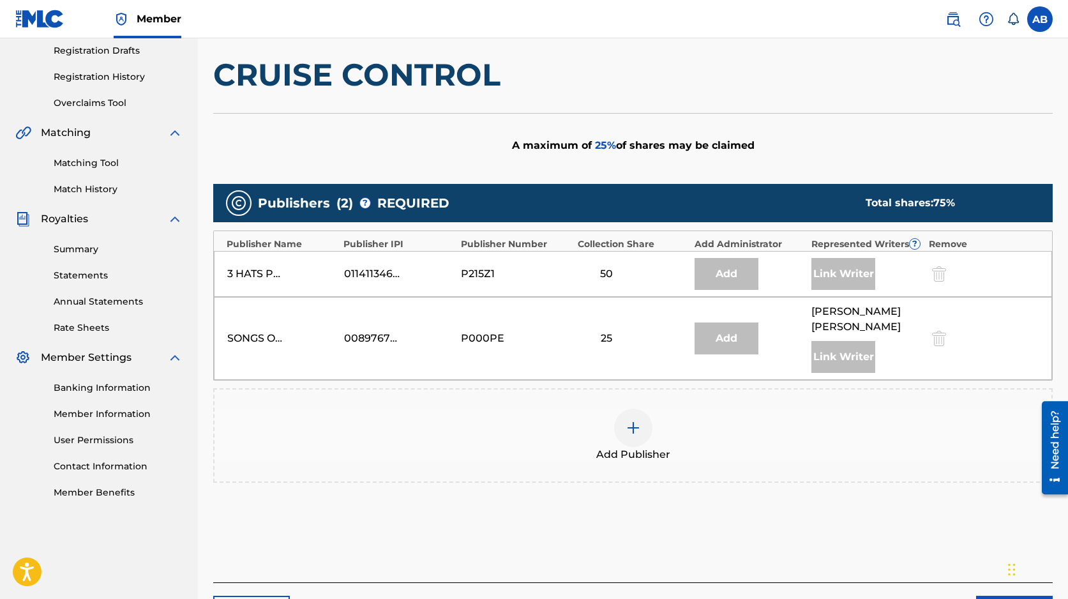
scroll to position [221, 0]
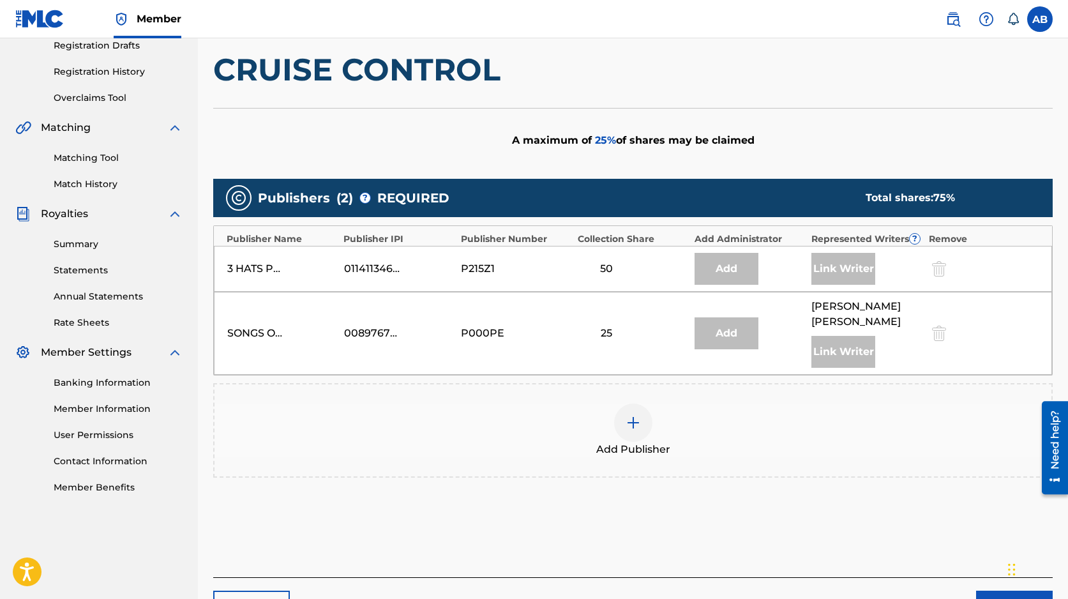
click at [635, 415] on img at bounding box center [632, 422] width 15 height 15
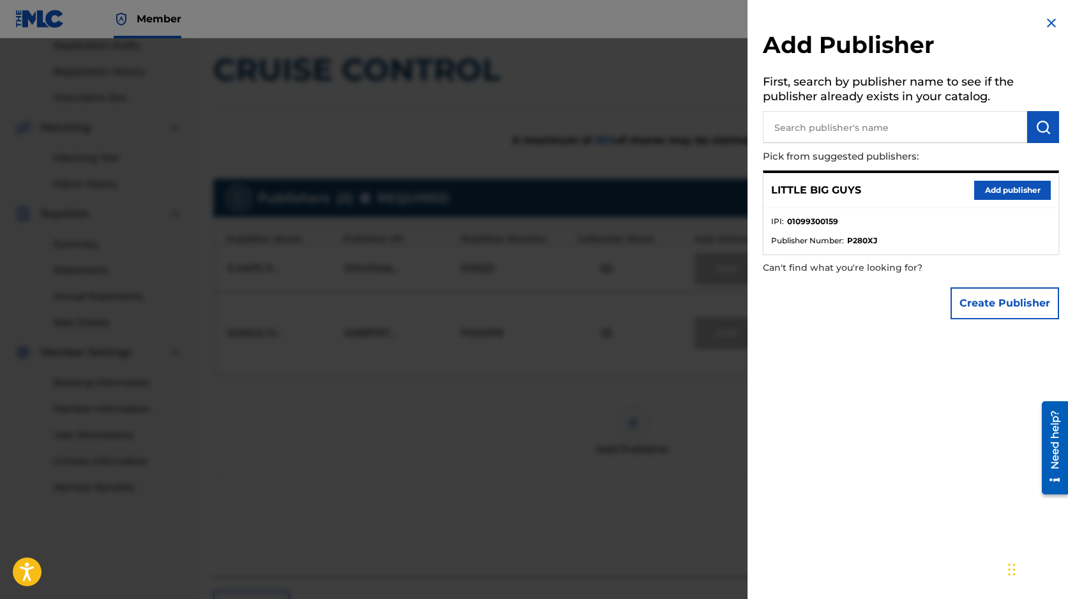
click at [1003, 187] on button "Add publisher" at bounding box center [1012, 190] width 77 height 19
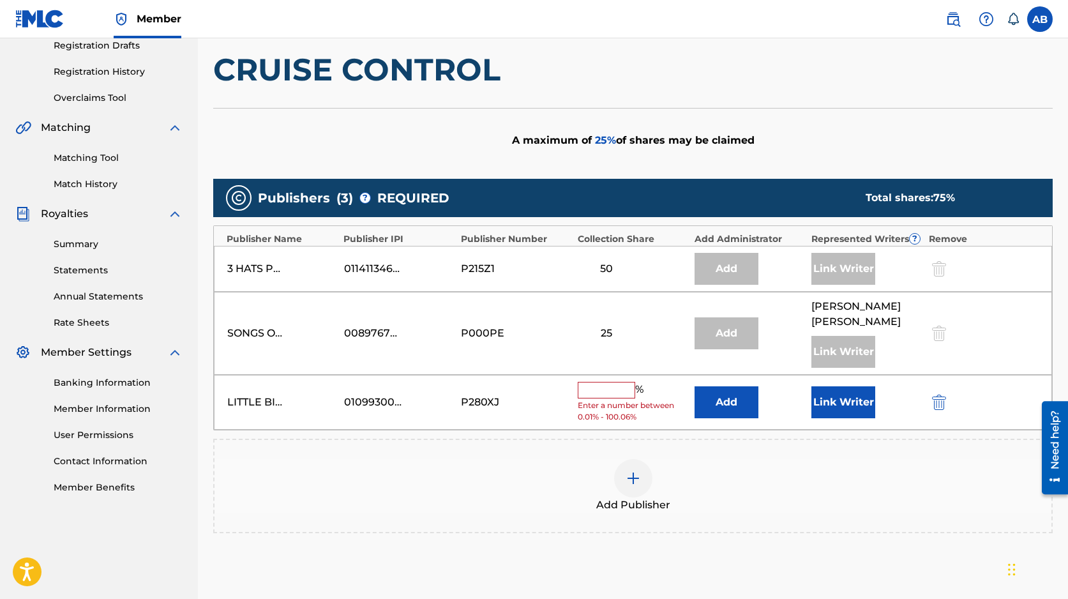
click at [607, 382] on input "text" at bounding box center [606, 390] width 57 height 17
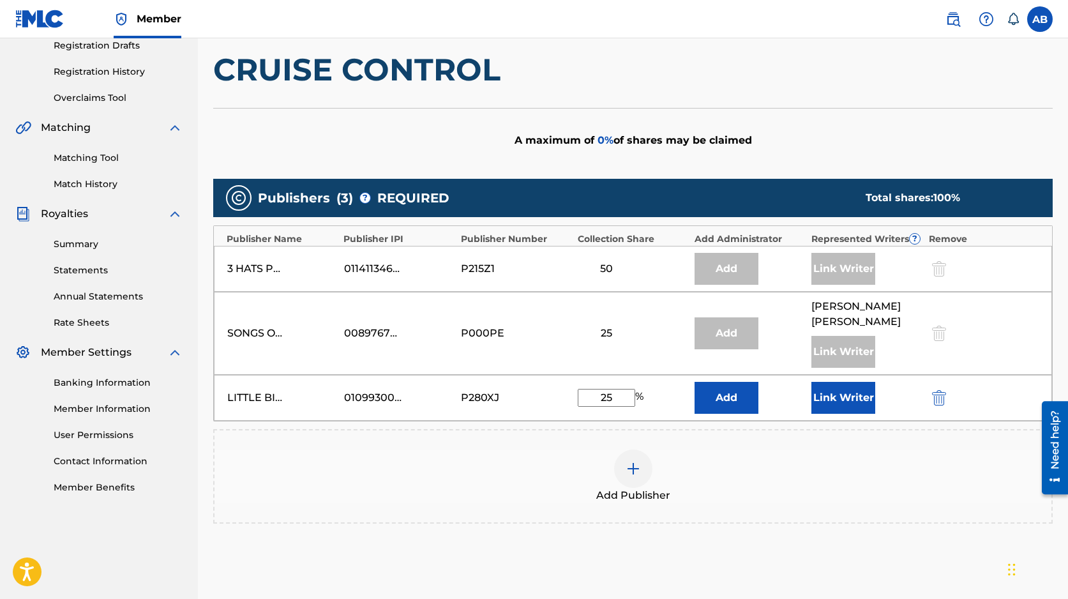
type input "25"
click at [738, 467] on div "Add Publisher" at bounding box center [632, 476] width 837 height 54
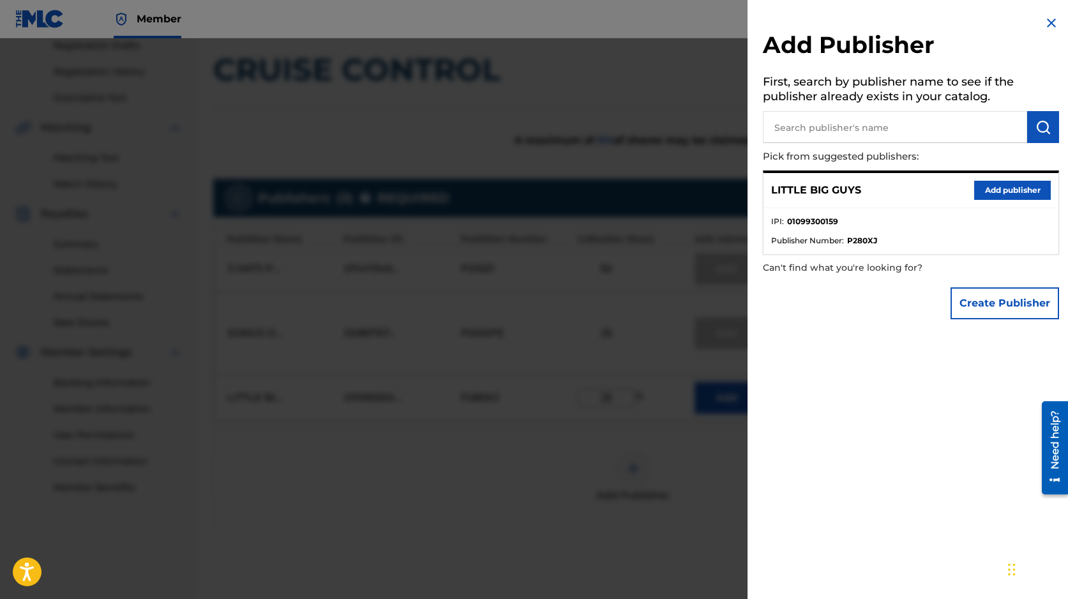
click at [1003, 185] on button "Add publisher" at bounding box center [1012, 190] width 77 height 19
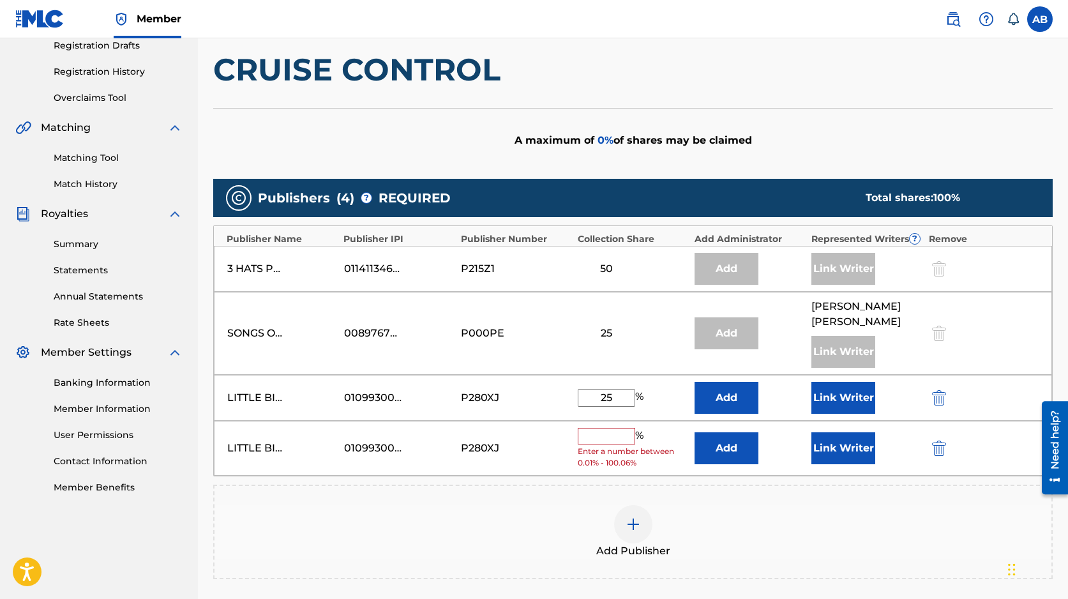
click at [949, 440] on div at bounding box center [956, 447] width 57 height 15
click at [937, 440] on img "submit" at bounding box center [939, 447] width 14 height 15
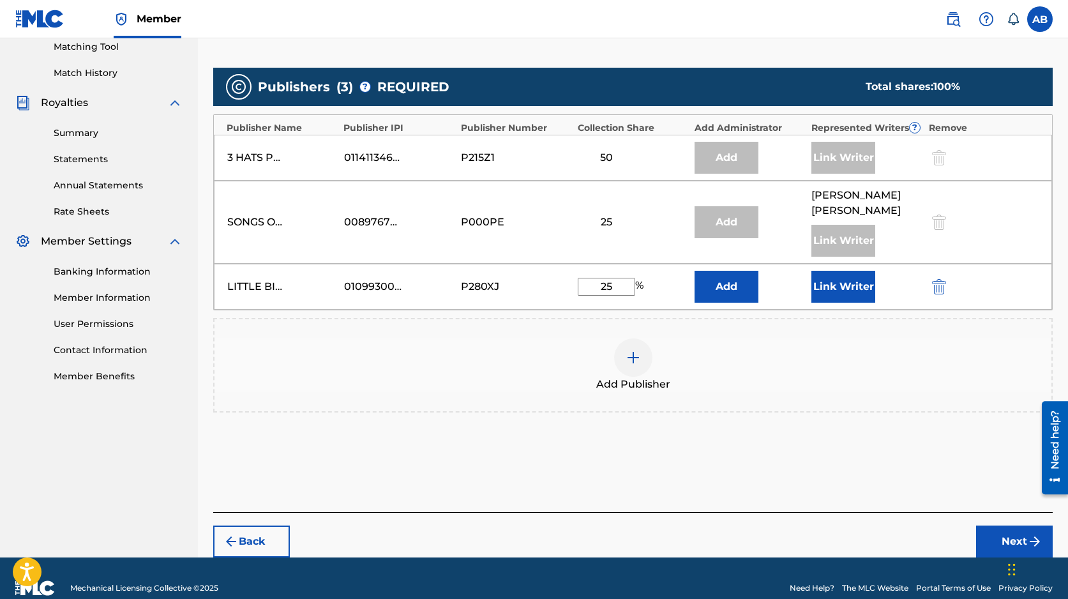
scroll to position [336, 0]
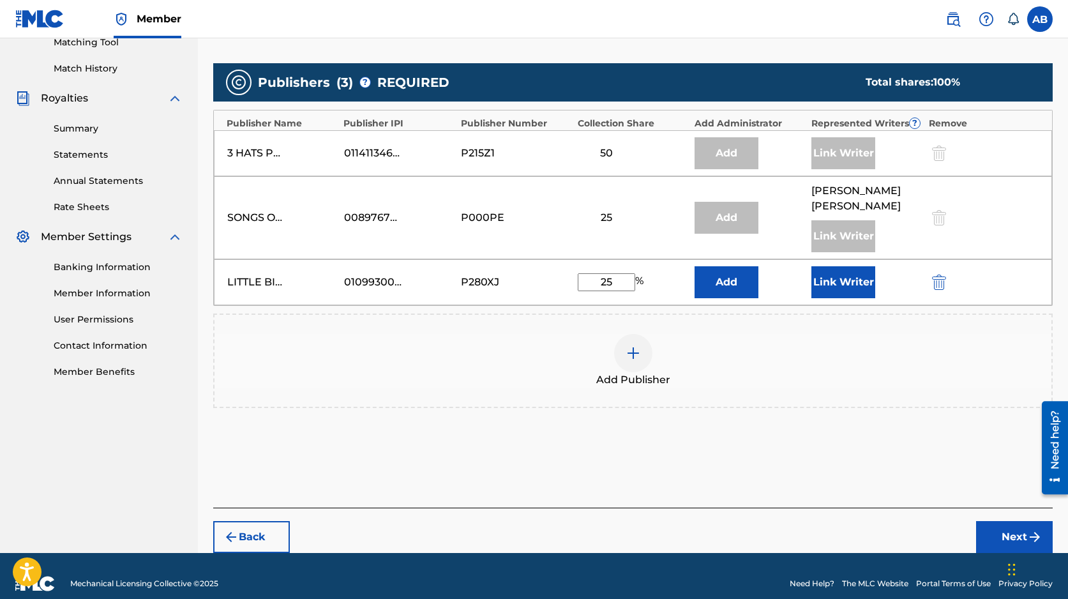
click at [1011, 523] on button "Next" at bounding box center [1014, 537] width 77 height 32
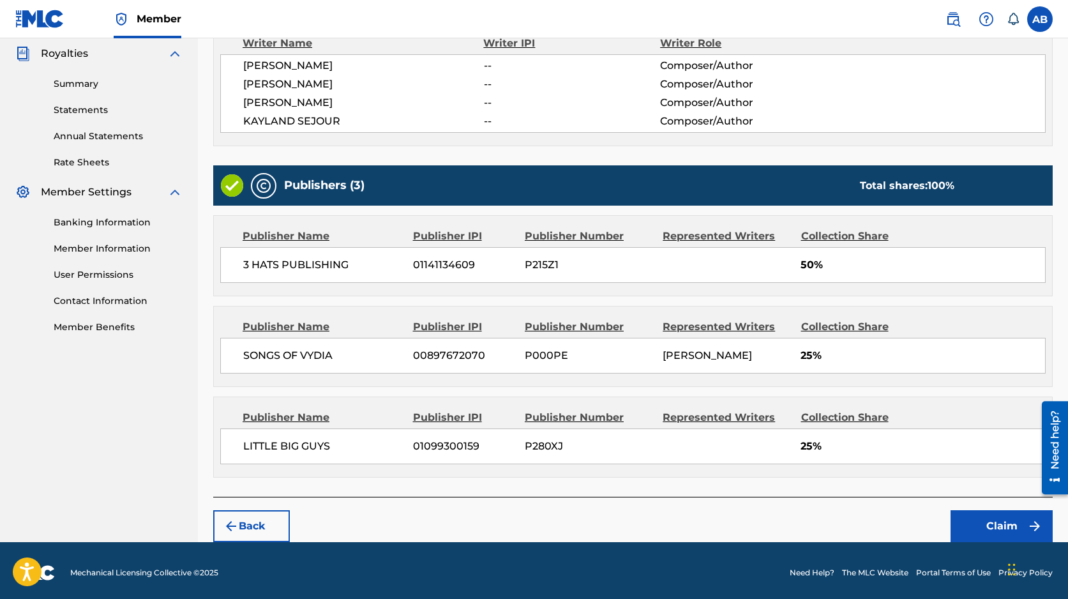
scroll to position [383, 0]
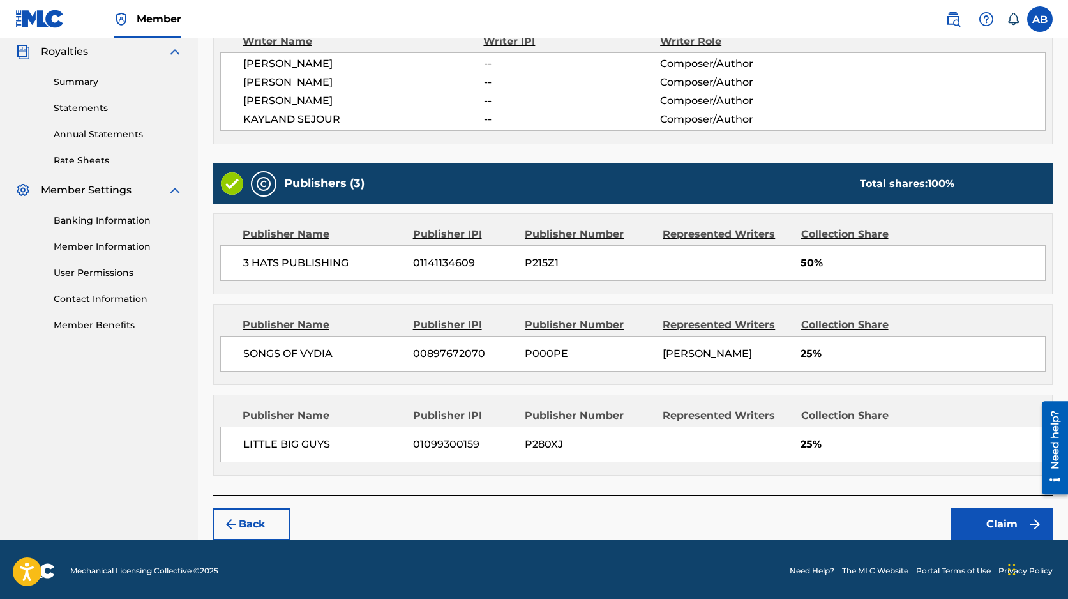
click at [996, 520] on button "Claim" at bounding box center [1001, 524] width 102 height 32
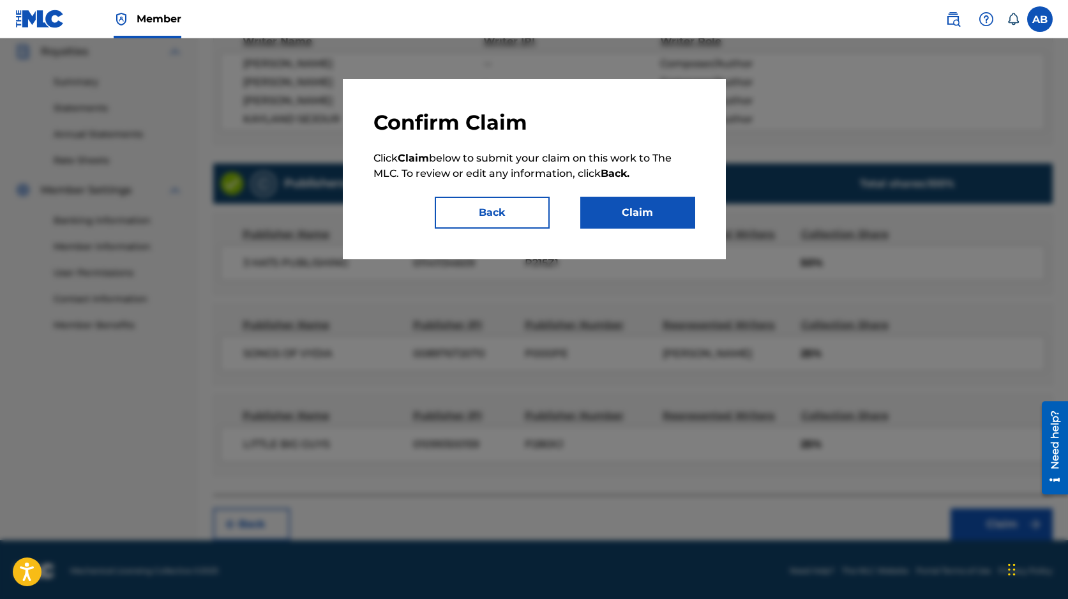
click at [634, 210] on button "Claim" at bounding box center [637, 213] width 115 height 32
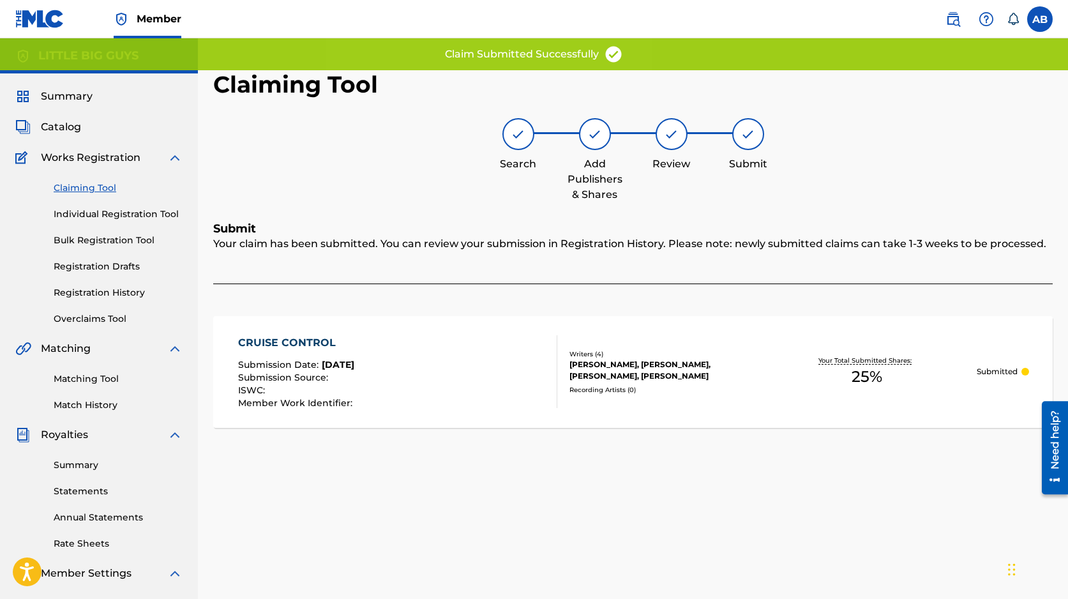
scroll to position [0, 0]
click at [110, 187] on link "Claiming Tool" at bounding box center [118, 187] width 129 height 13
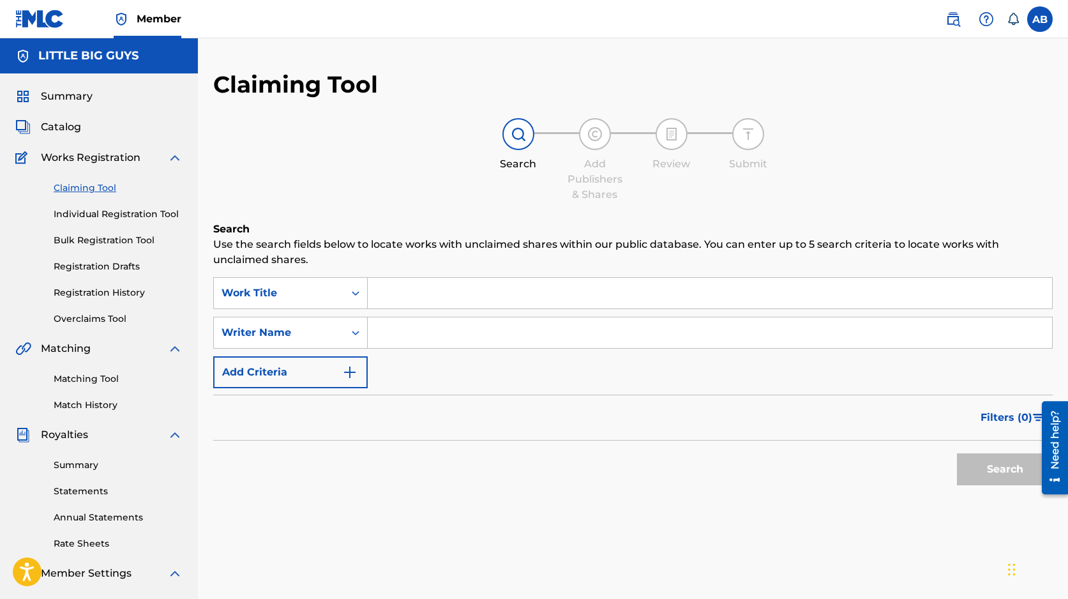
click at [467, 305] on input "Search Form" at bounding box center [710, 293] width 684 height 31
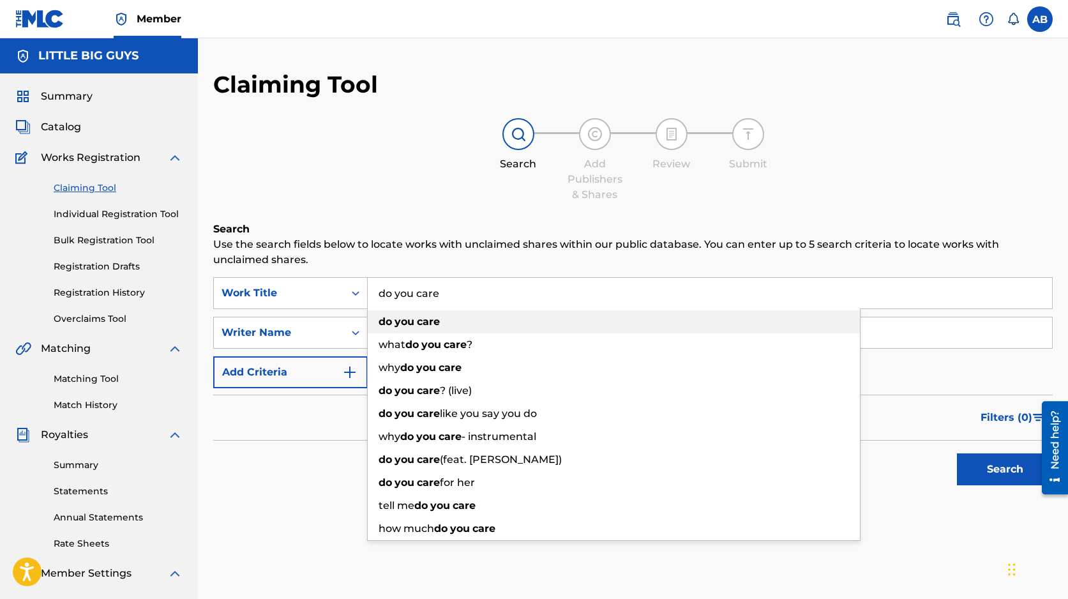
type input "do you care"
click at [433, 321] on strong "care" at bounding box center [428, 321] width 23 height 12
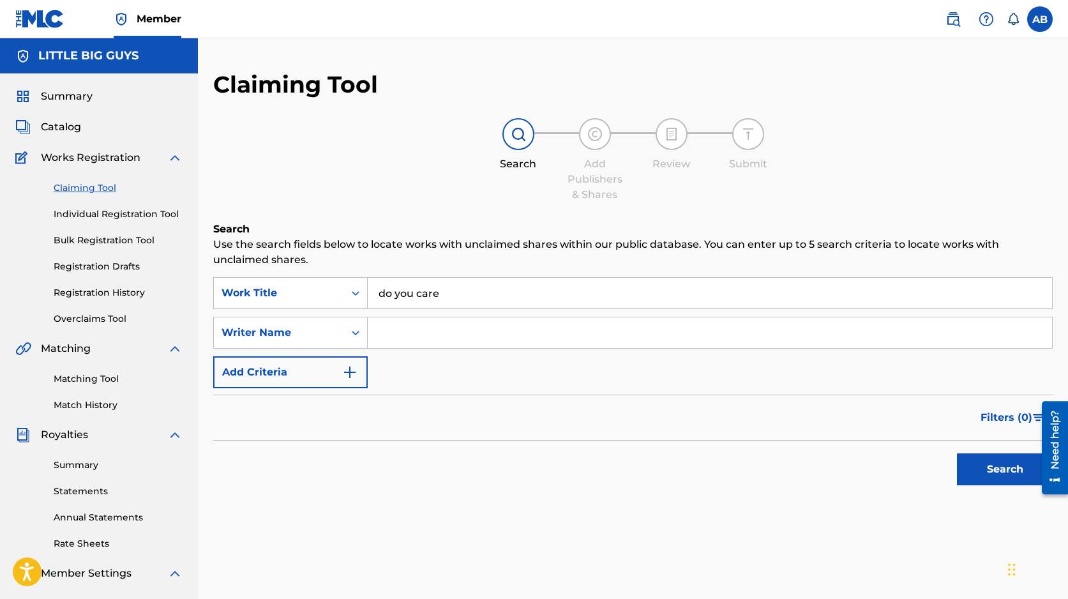
click at [423, 338] on input "Search Form" at bounding box center [710, 332] width 684 height 31
type input "[PERSON_NAME]"
click at [993, 463] on button "Search" at bounding box center [1005, 469] width 96 height 32
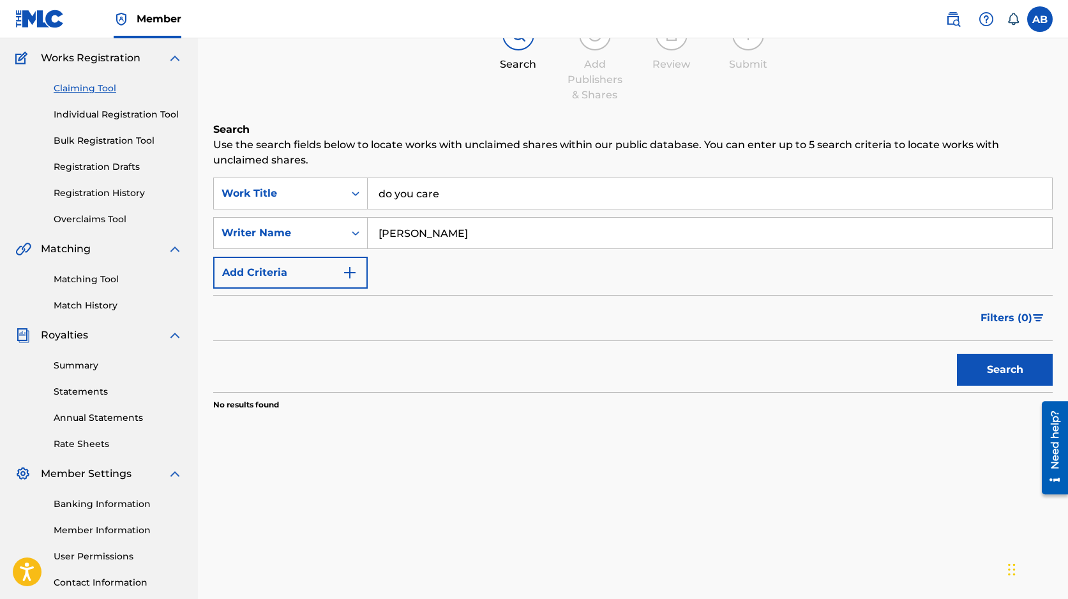
scroll to position [108, 0]
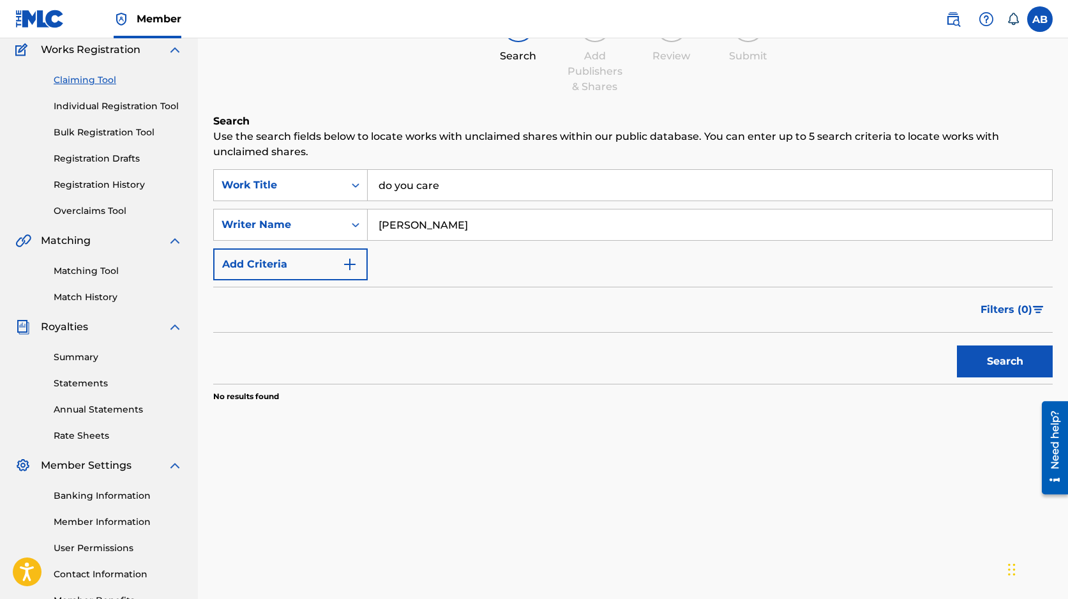
click at [504, 224] on input "[PERSON_NAME]" at bounding box center [710, 224] width 684 height 31
click at [323, 229] on div "Writer Name" at bounding box center [278, 224] width 115 height 15
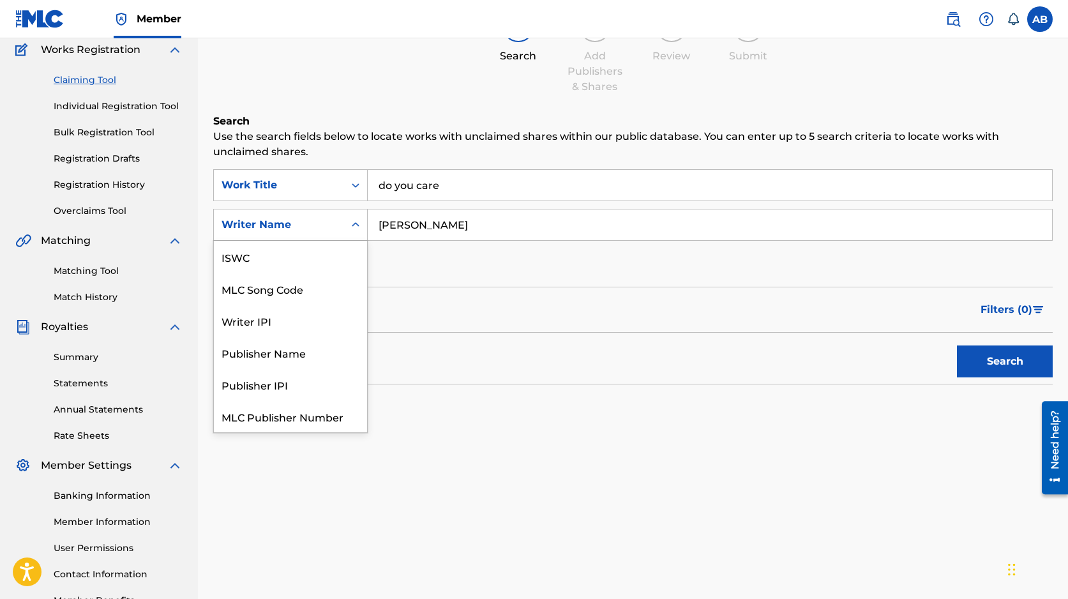
scroll to position [32, 0]
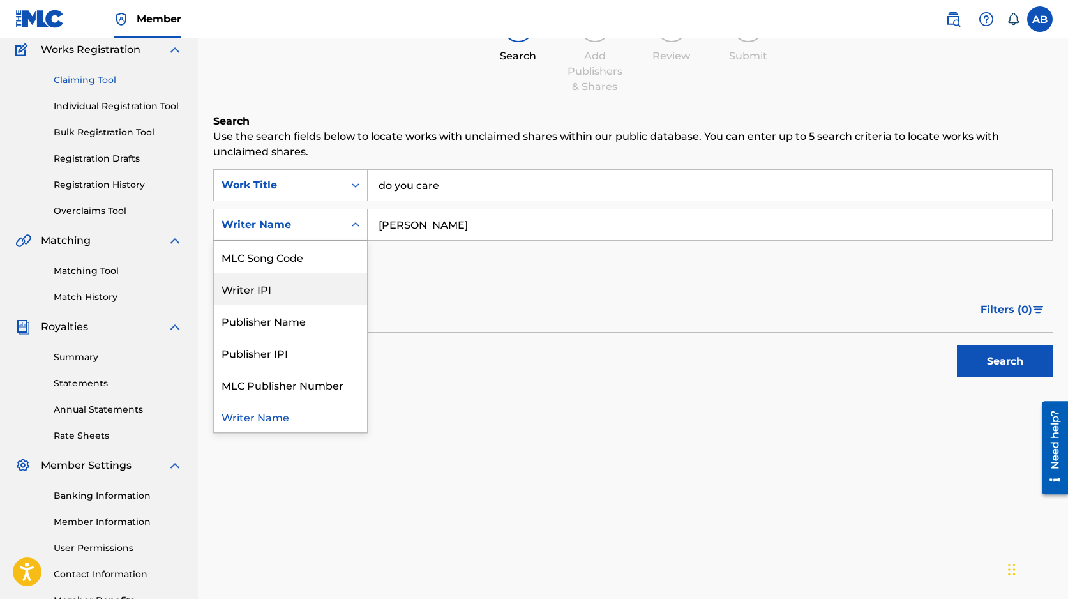
click at [512, 237] on input "Steffany Perez" at bounding box center [710, 224] width 684 height 31
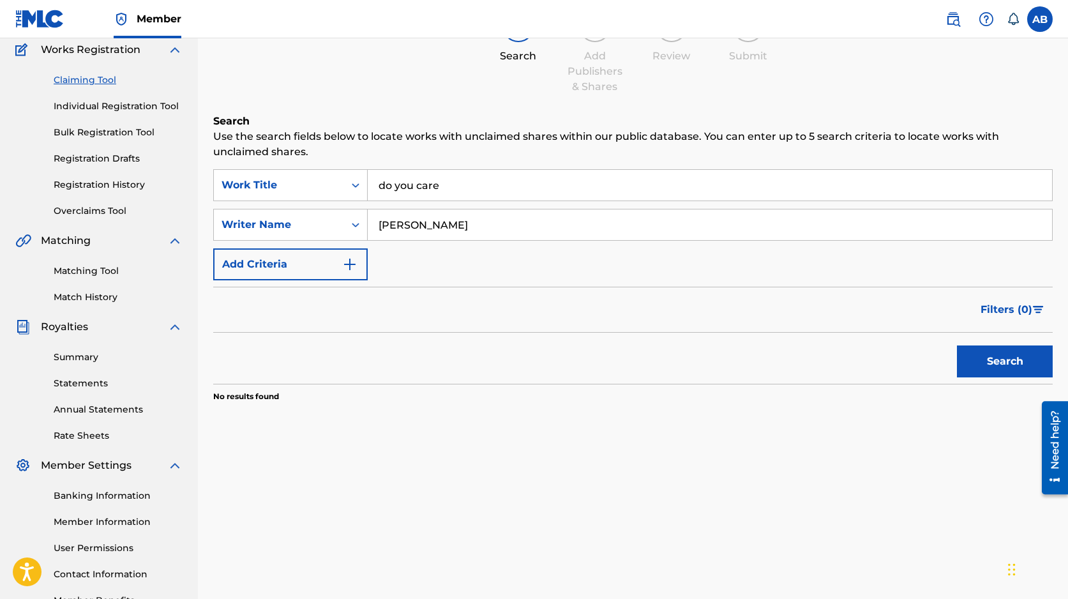
click at [498, 179] on input "do you care" at bounding box center [710, 185] width 684 height 31
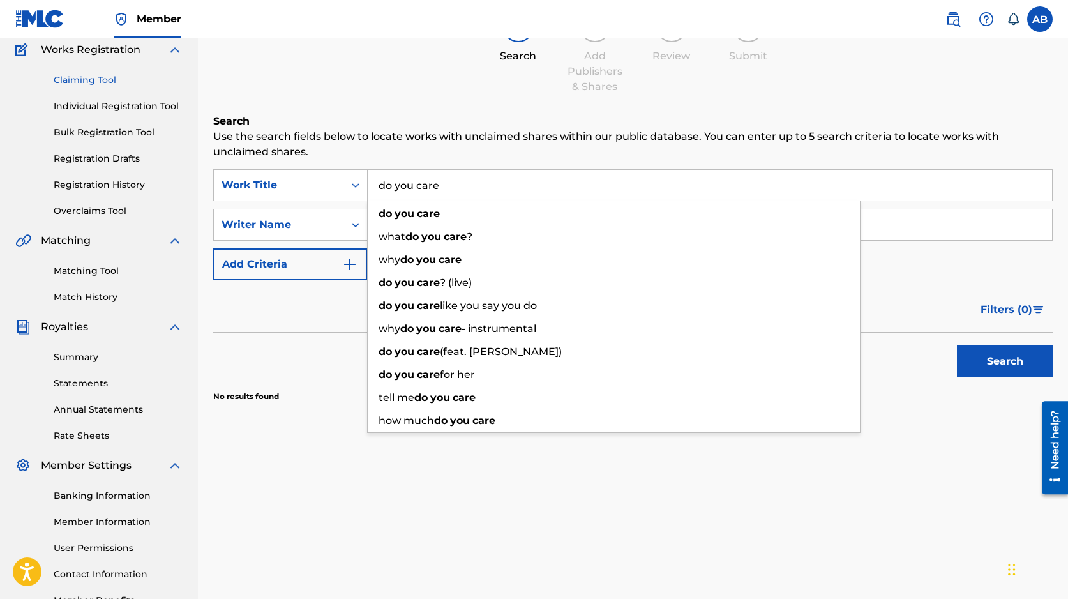
click at [498, 179] on input "do you care" at bounding box center [710, 185] width 684 height 31
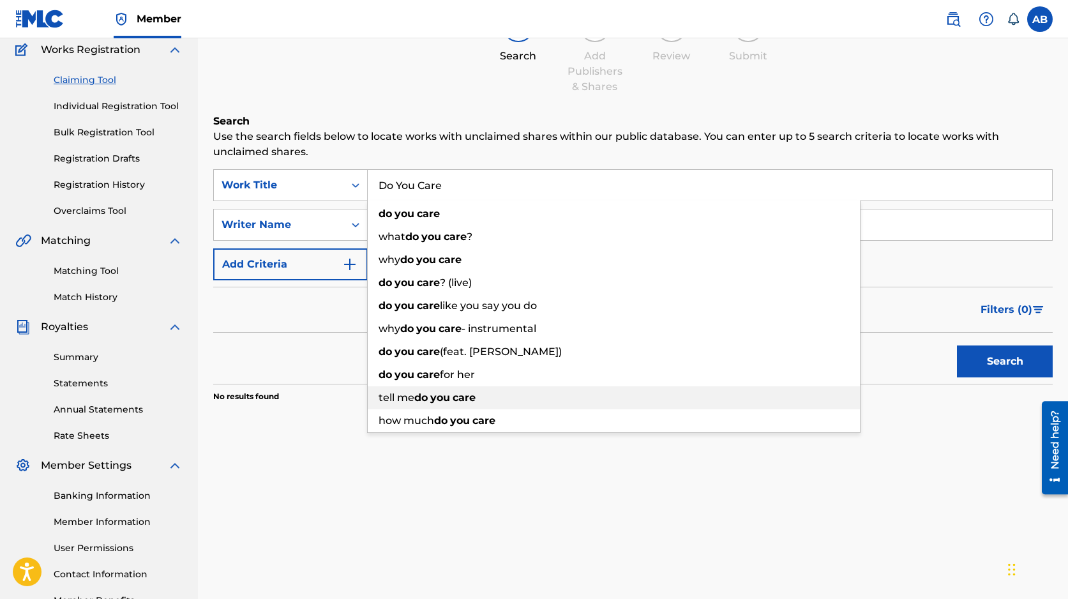
click at [387, 405] on div "tell me do you care" at bounding box center [614, 397] width 492 height 23
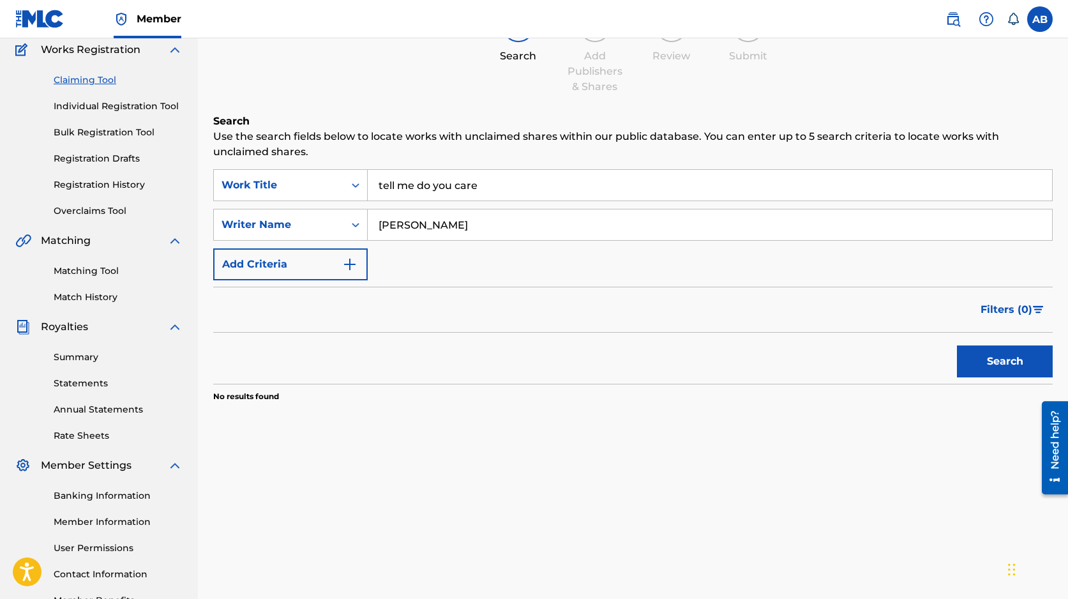
click at [447, 187] on input "tell me do you care" at bounding box center [710, 185] width 684 height 31
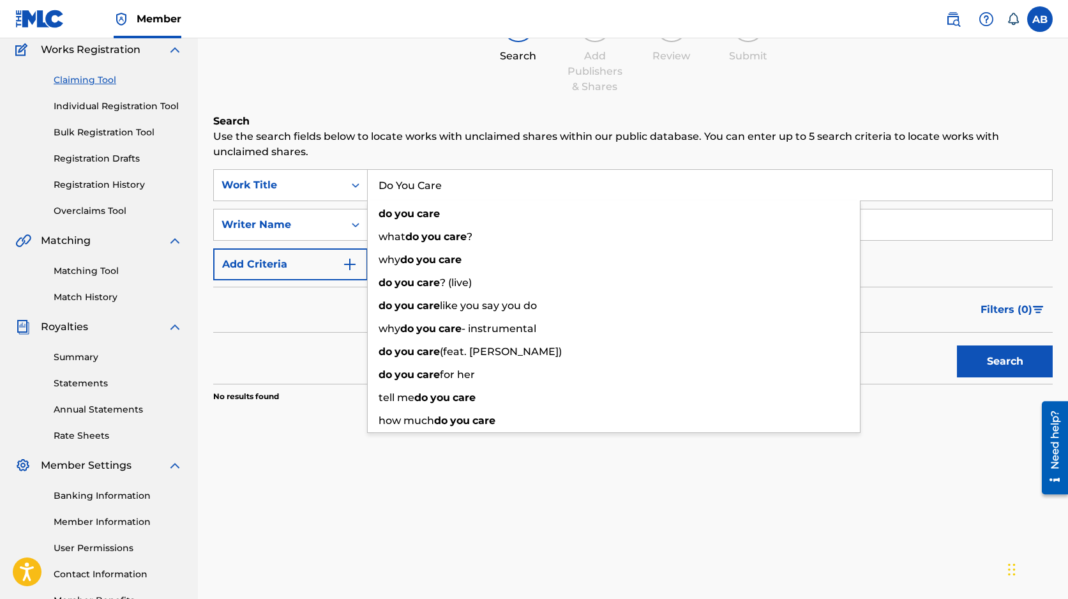
click at [331, 517] on div "Claiming Tool Search Add Publishers & Shares Review Submit Search Use the searc…" at bounding box center [633, 292] width 870 height 660
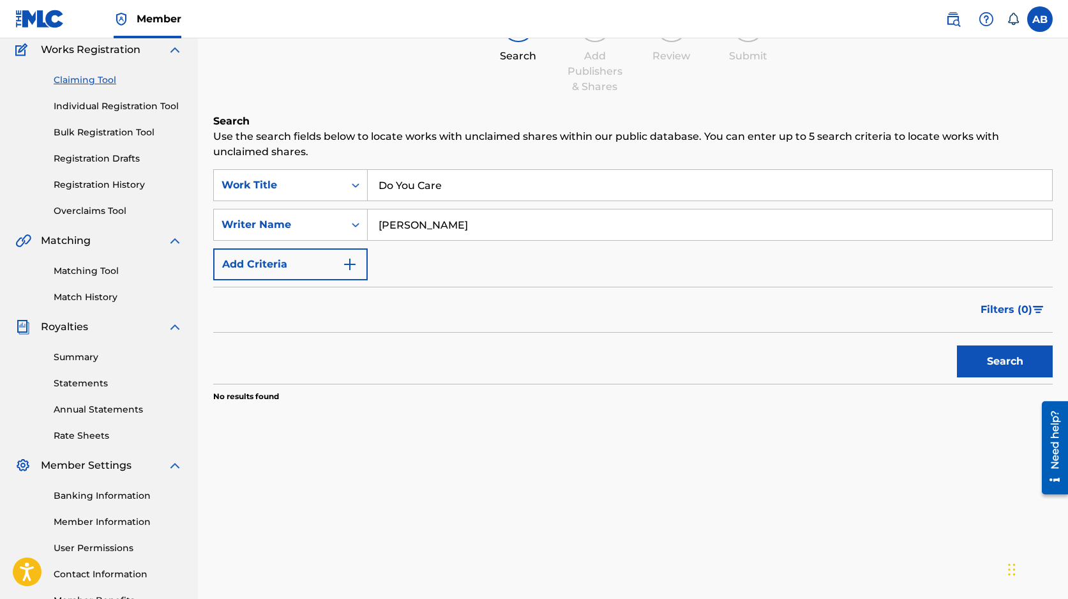
click at [999, 352] on button "Search" at bounding box center [1005, 361] width 96 height 32
click at [484, 186] on input "Do You Care" at bounding box center [710, 185] width 684 height 31
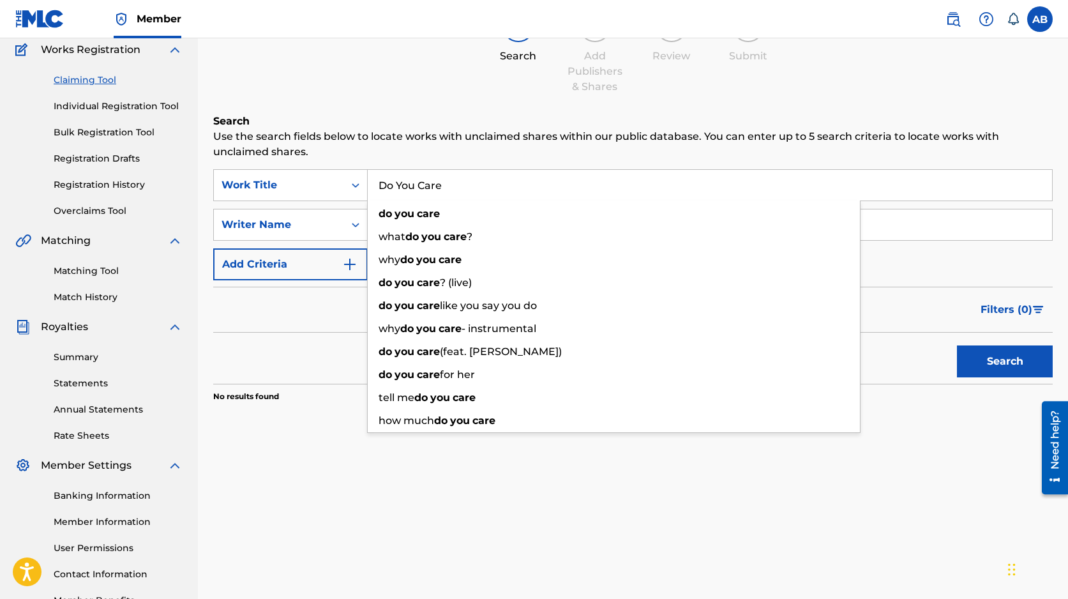
click at [484, 186] on input "Do You Care" at bounding box center [710, 185] width 684 height 31
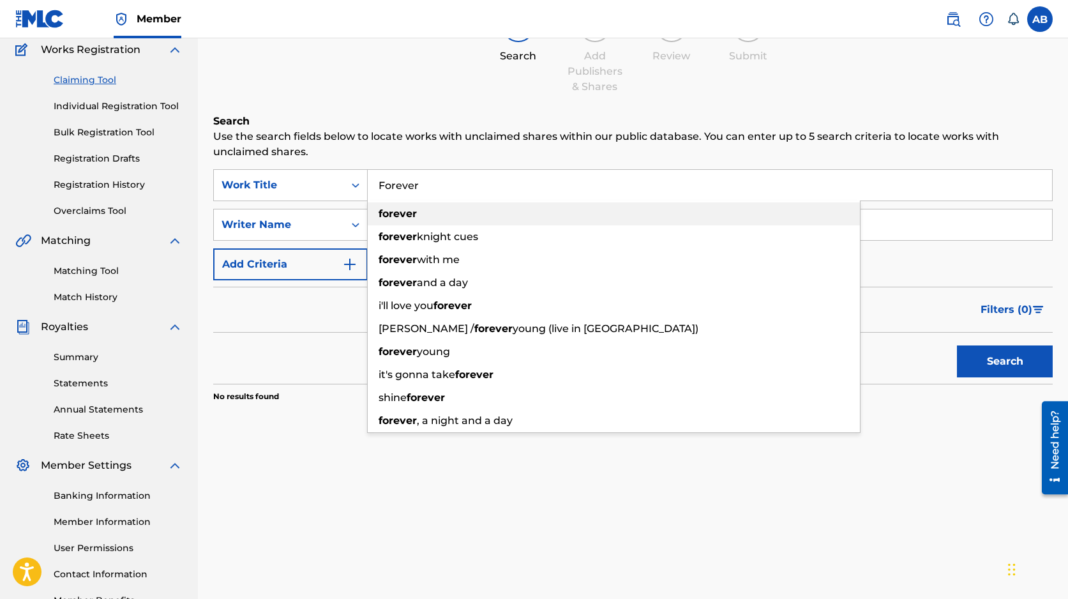
click at [453, 219] on div "forever" at bounding box center [614, 213] width 492 height 23
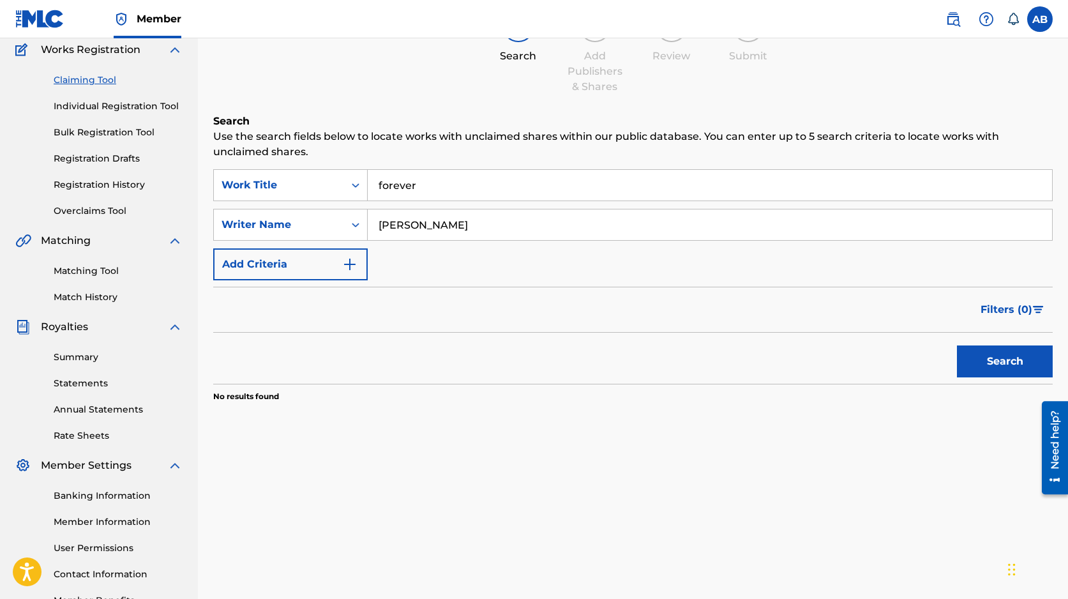
click at [973, 364] on button "Search" at bounding box center [1005, 361] width 96 height 32
click at [465, 180] on input "forever" at bounding box center [710, 185] width 684 height 31
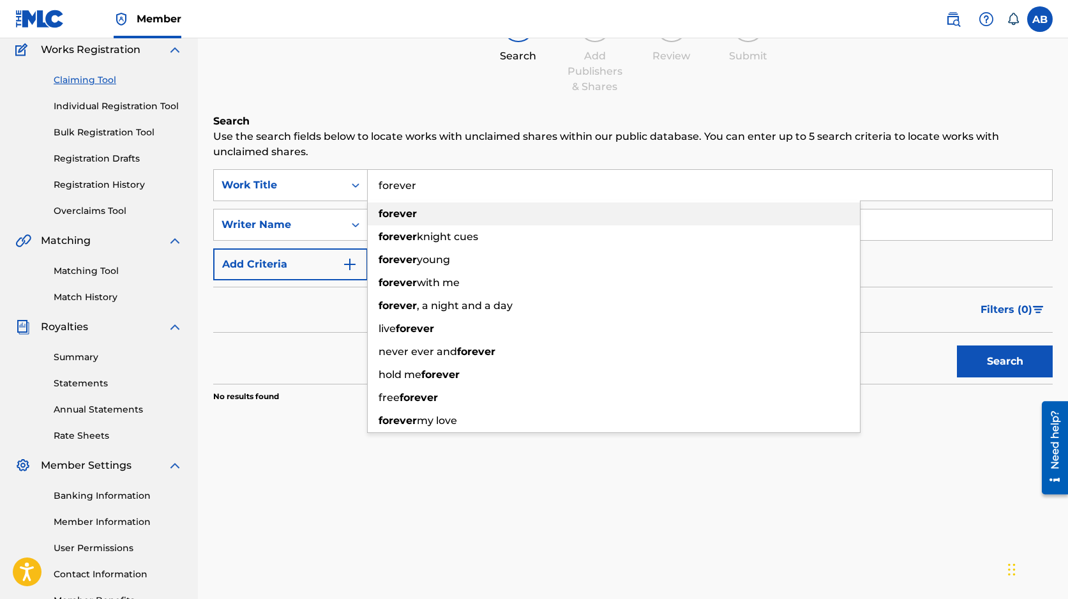
click at [405, 221] on div "forever" at bounding box center [614, 213] width 492 height 23
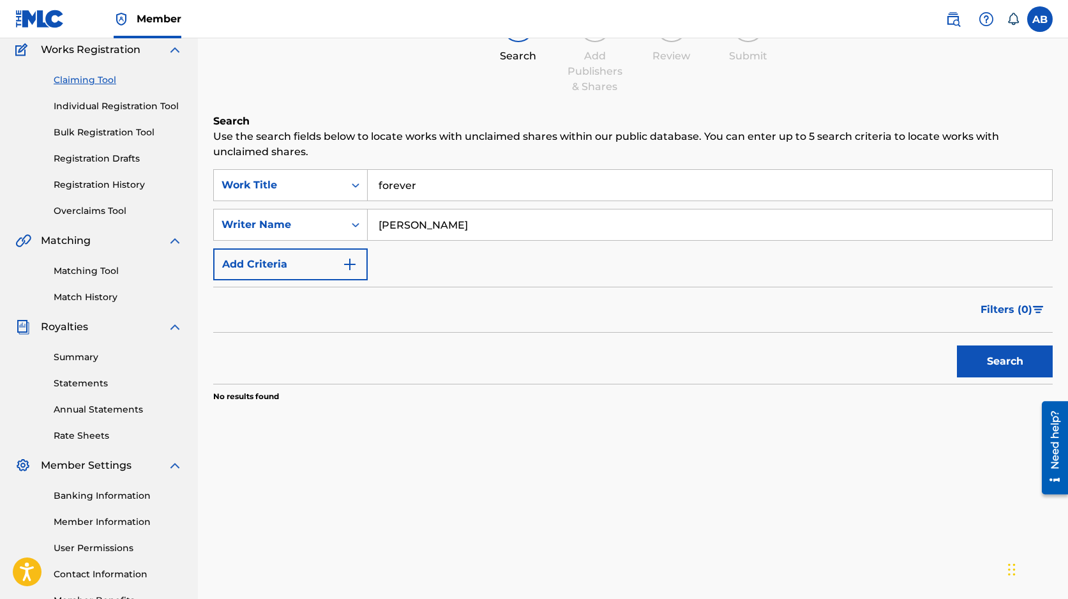
click at [531, 222] on input "Steffany Perez" at bounding box center [710, 224] width 684 height 31
click at [985, 364] on button "Search" at bounding box center [1005, 361] width 96 height 32
click at [475, 199] on input "forever" at bounding box center [710, 185] width 684 height 31
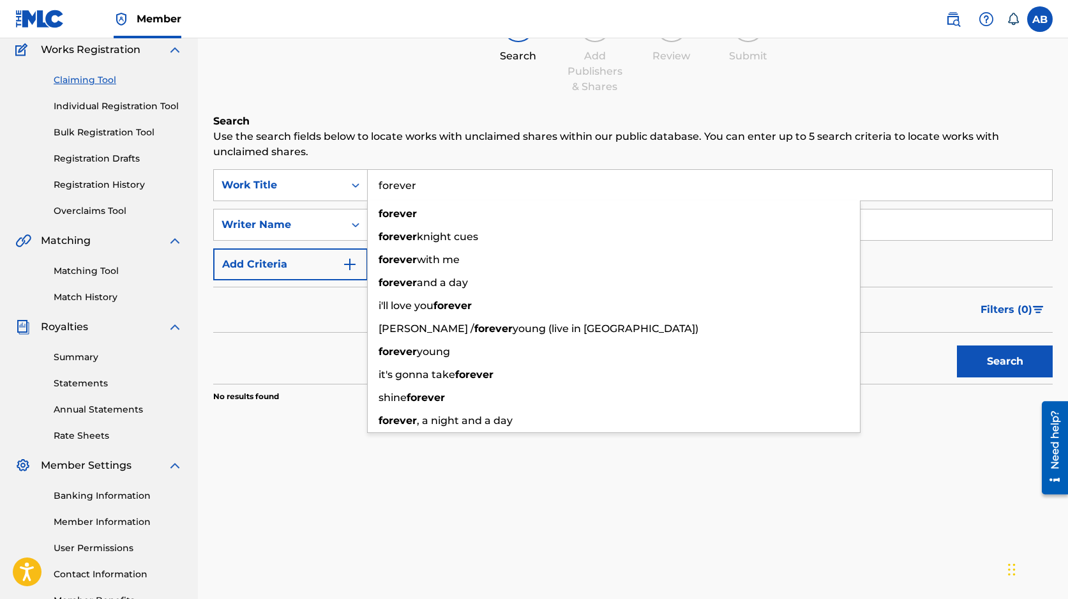
click at [477, 189] on input "forever" at bounding box center [710, 185] width 684 height 31
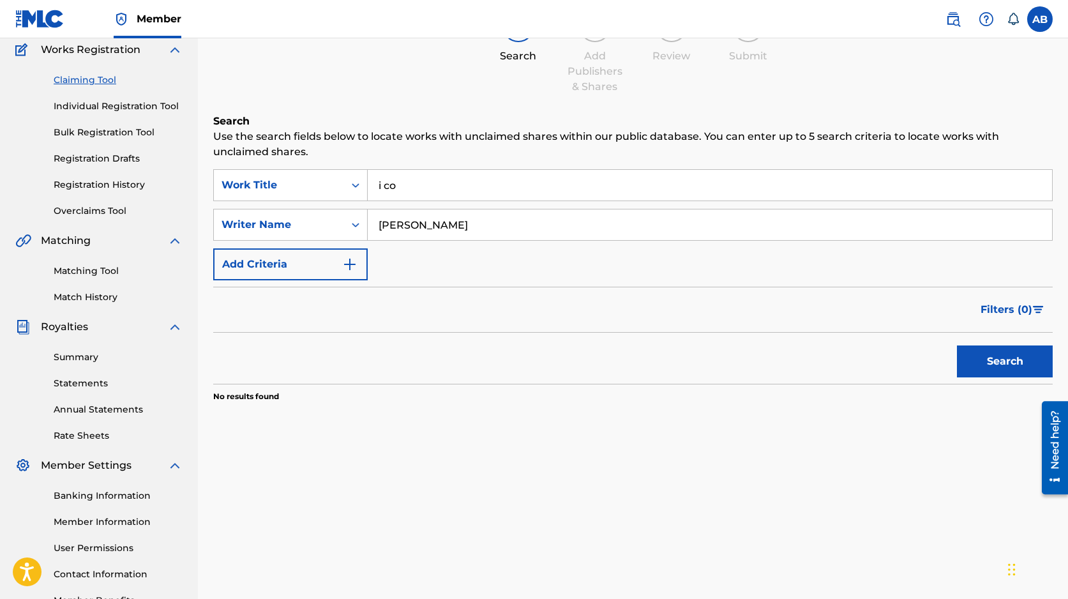
click at [481, 183] on input "i co" at bounding box center [710, 185] width 684 height 31
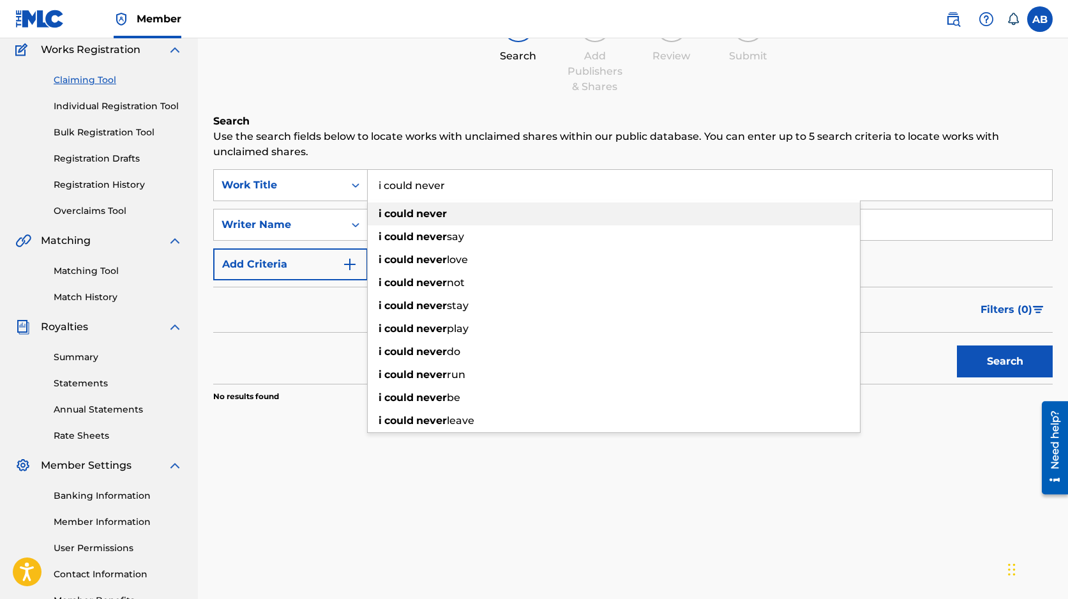
type input "i could never"
click at [505, 214] on div "i could never" at bounding box center [614, 213] width 492 height 23
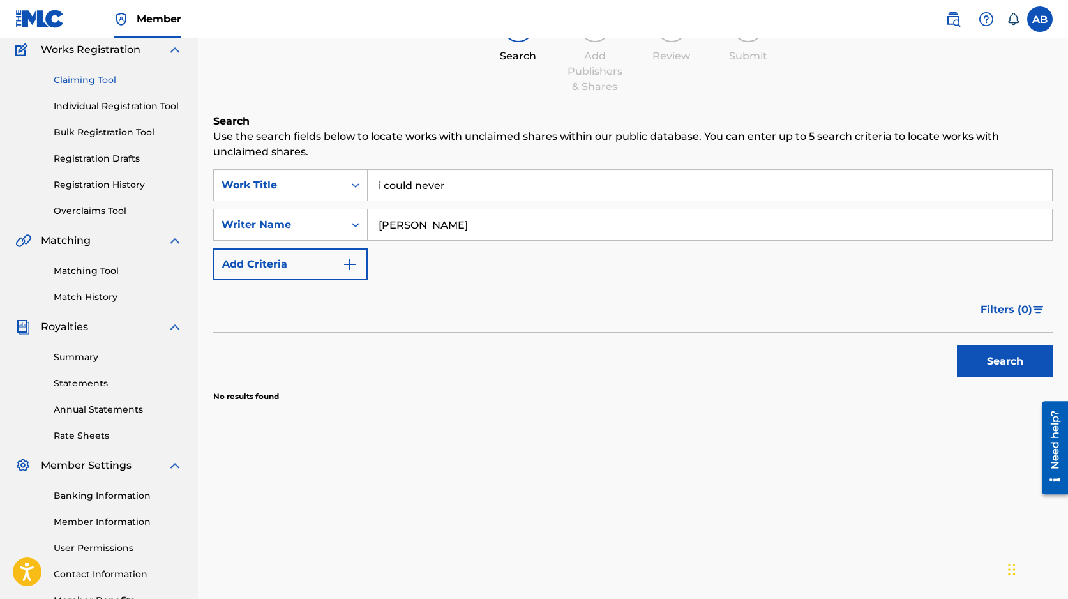
click at [1014, 368] on button "Search" at bounding box center [1005, 361] width 96 height 32
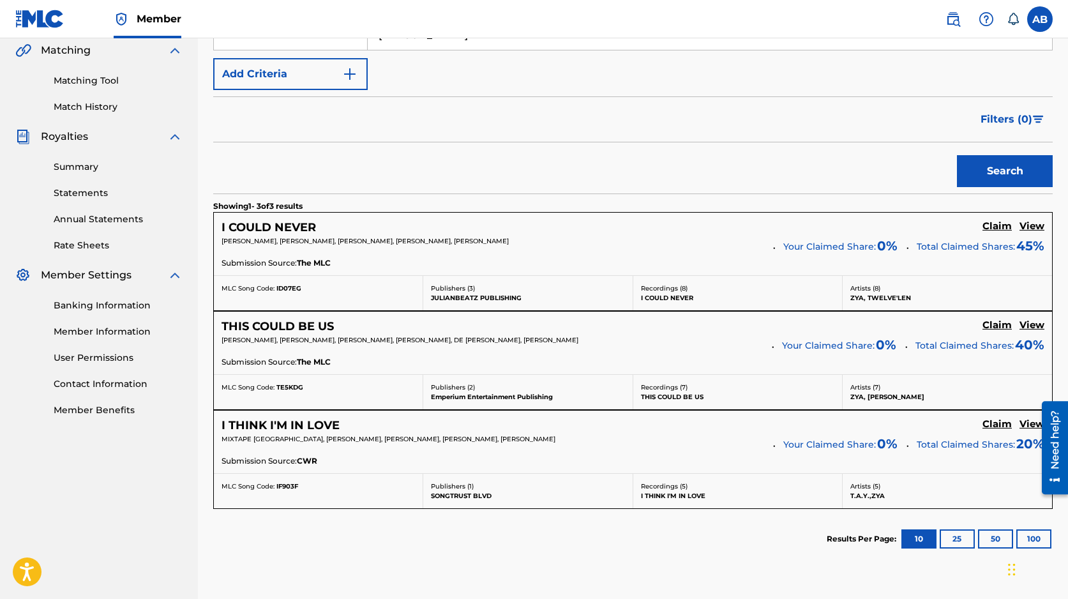
scroll to position [299, 0]
click at [998, 223] on h5 "Claim" at bounding box center [996, 225] width 29 height 12
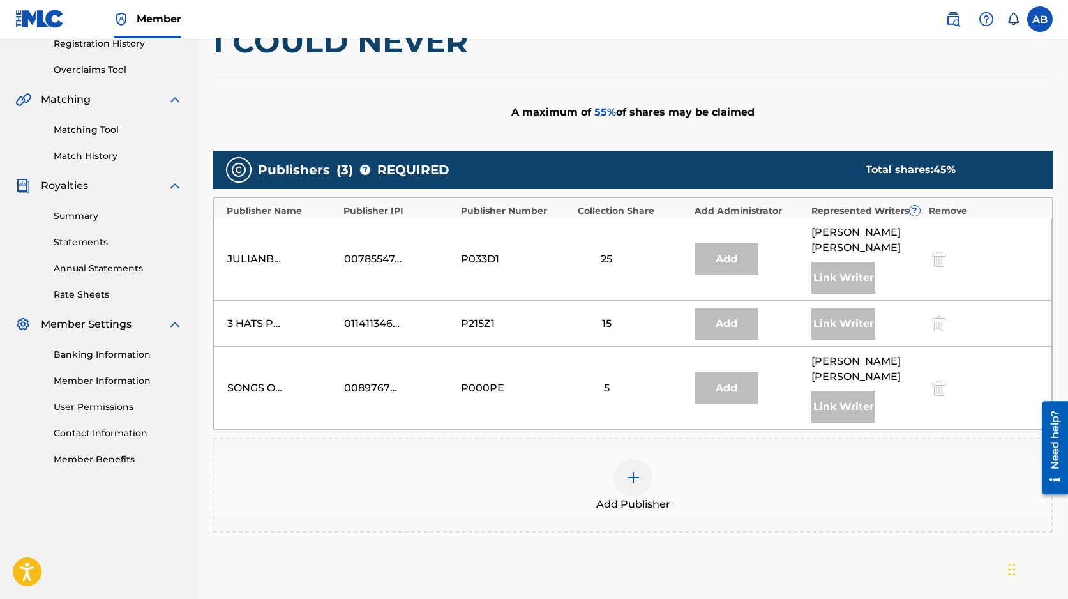
scroll to position [248, 0]
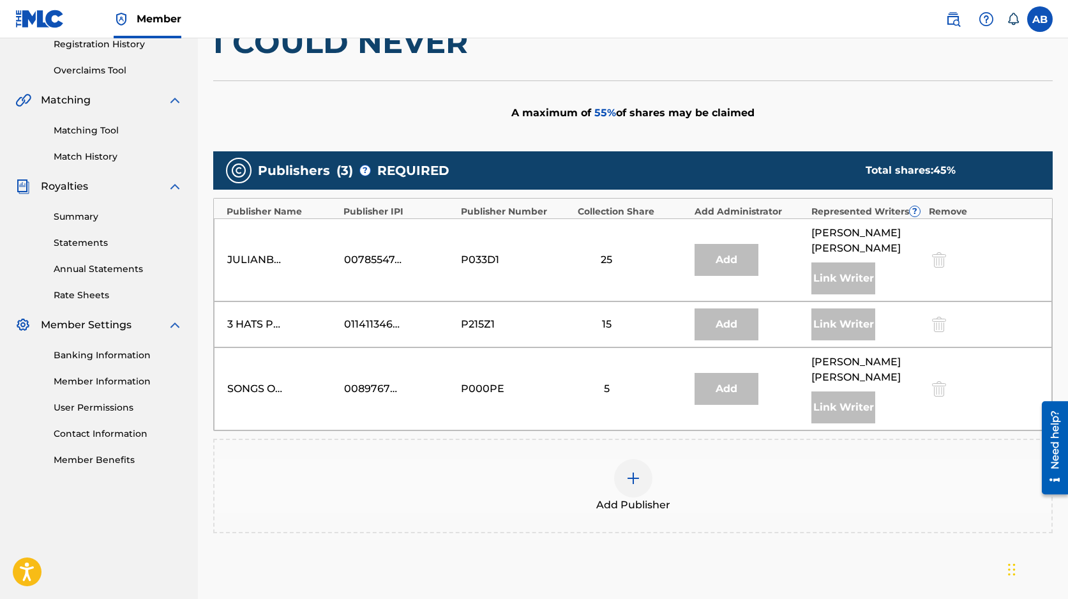
click at [641, 463] on div at bounding box center [633, 478] width 38 height 38
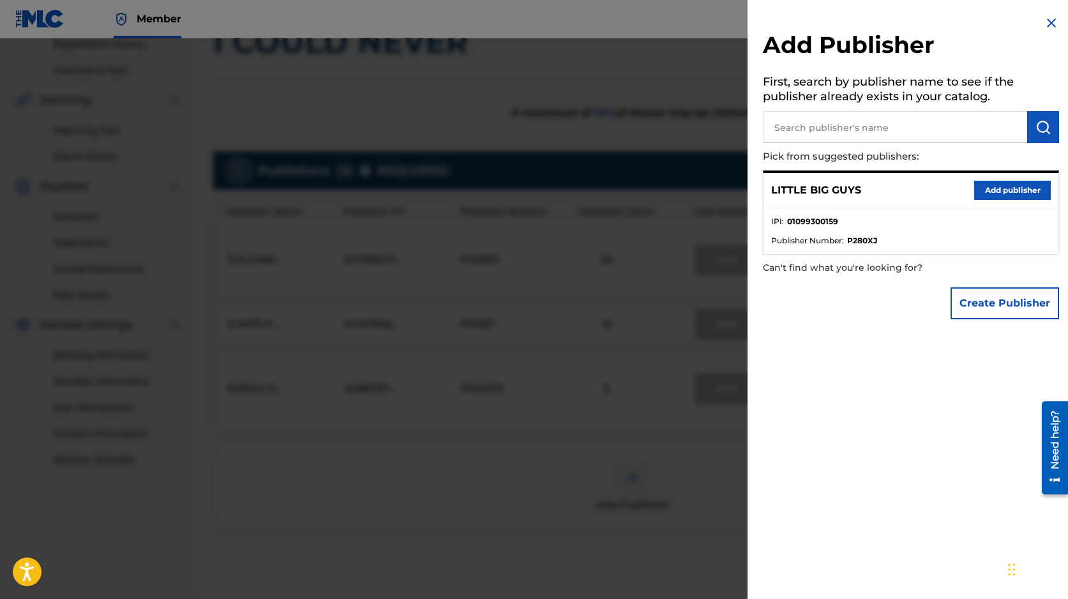
click at [1028, 188] on button "Add publisher" at bounding box center [1012, 190] width 77 height 19
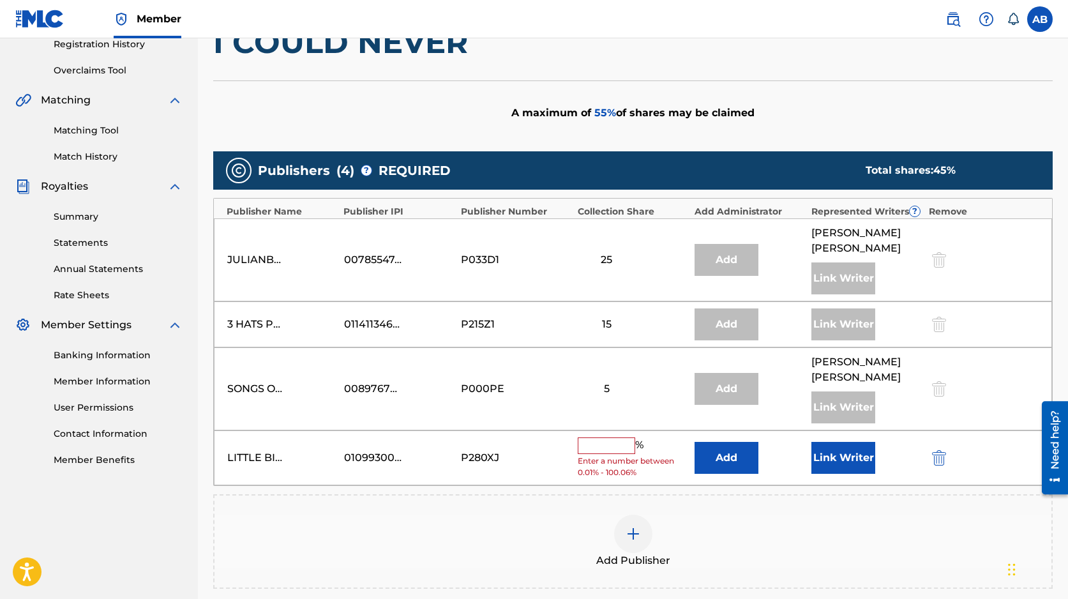
click at [589, 437] on input "text" at bounding box center [606, 445] width 57 height 17
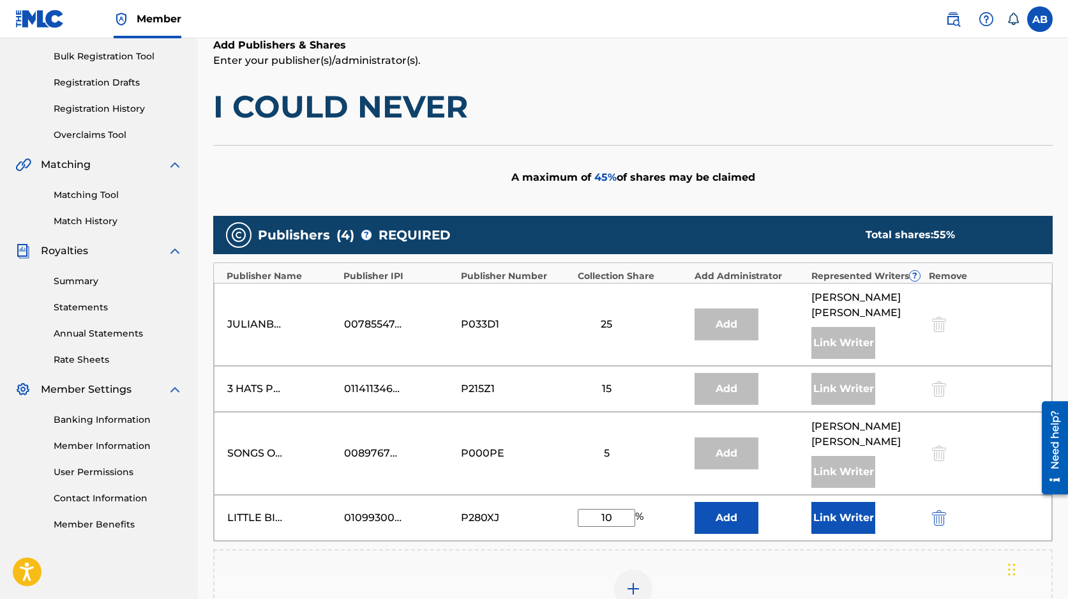
scroll to position [184, 0]
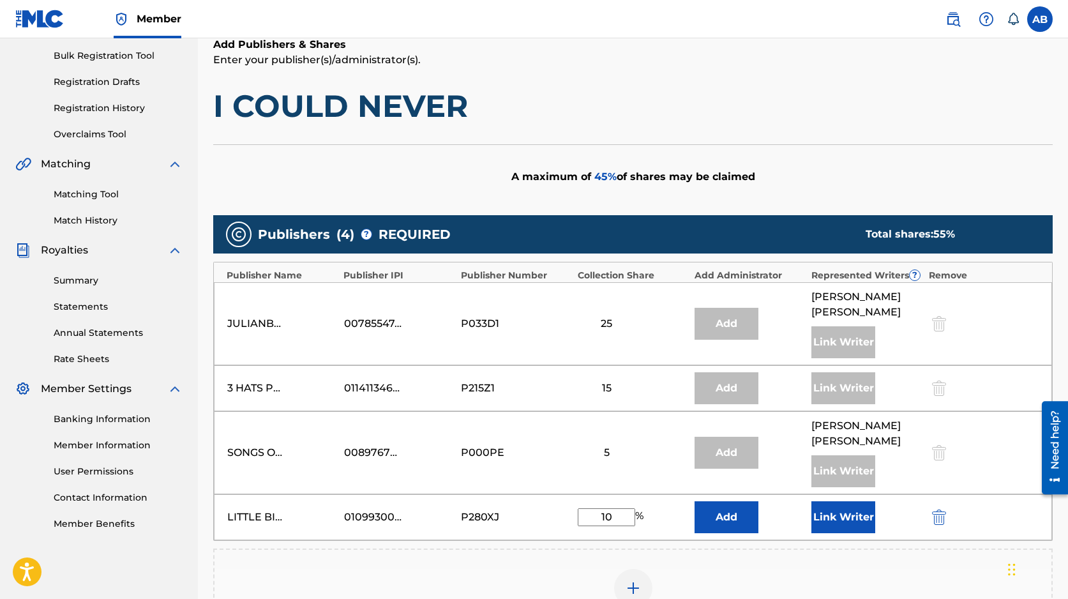
type input "1"
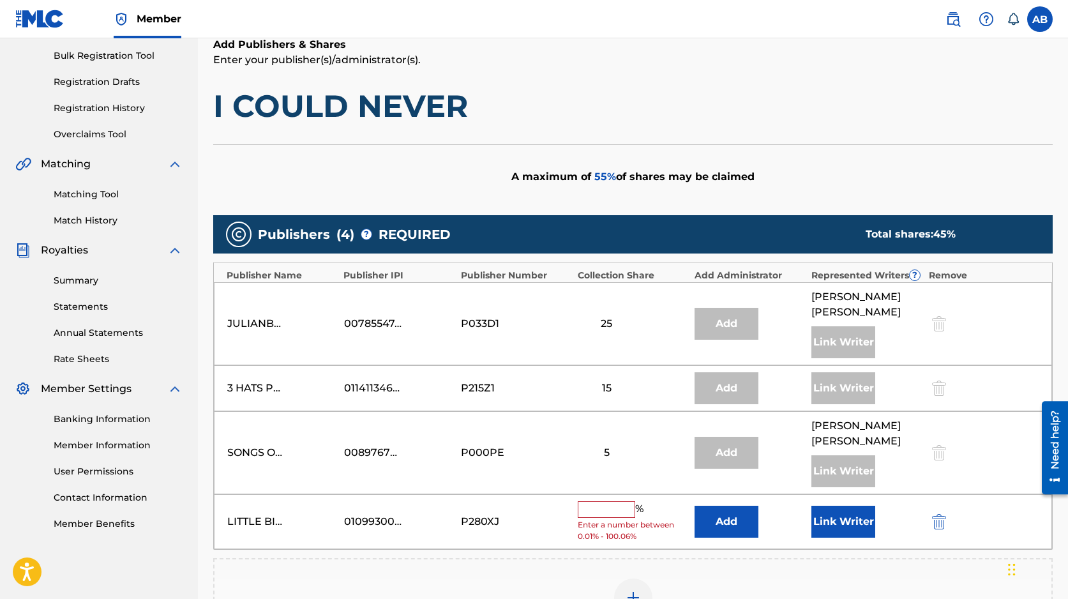
type input "5"
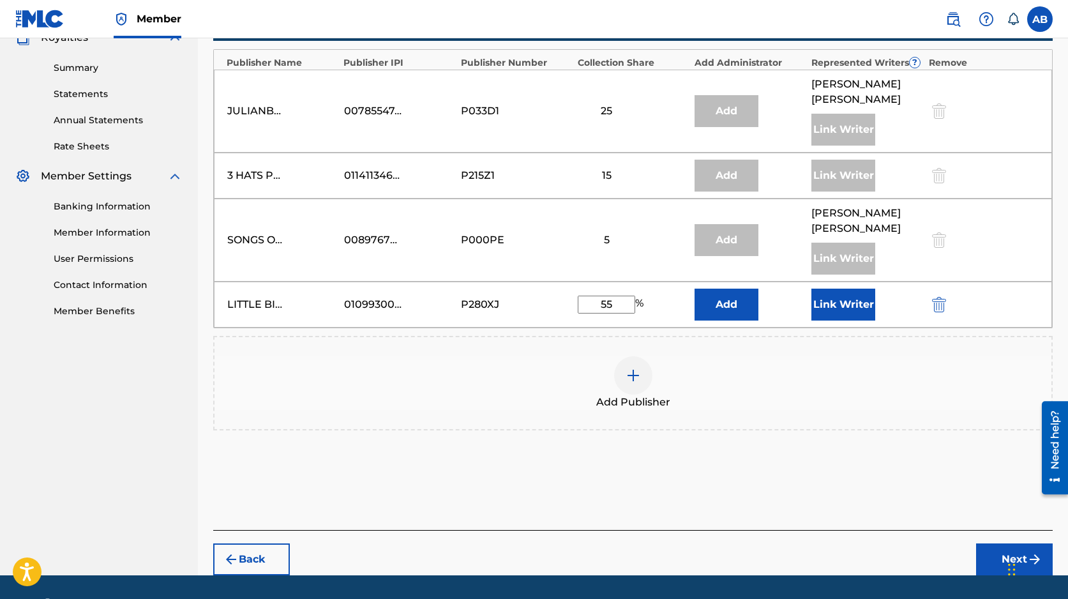
scroll to position [405, 0]
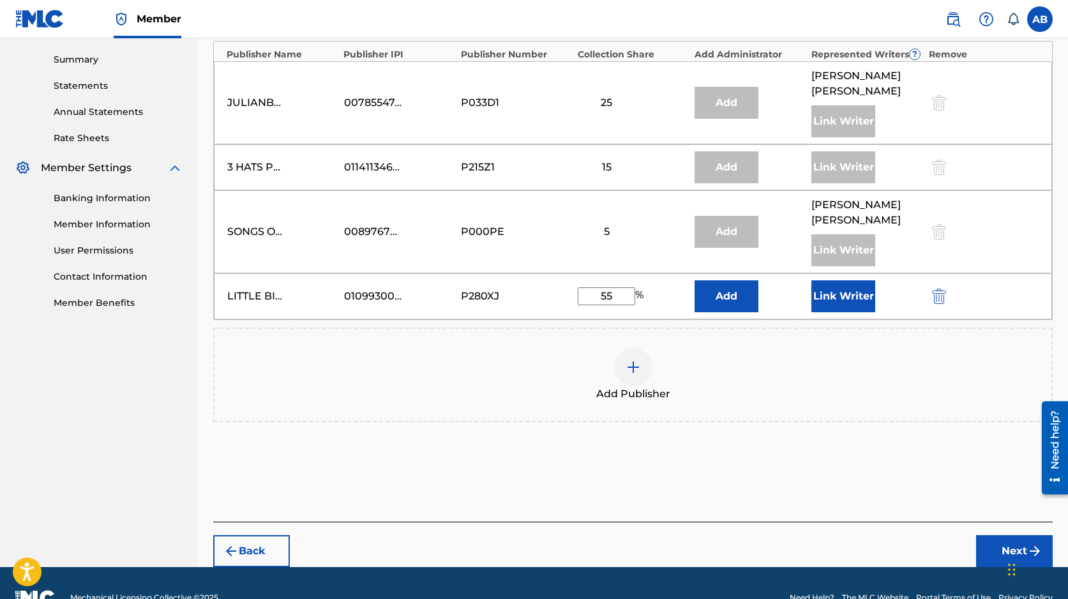
type input "55"
click at [998, 535] on button "Next" at bounding box center [1014, 551] width 77 height 32
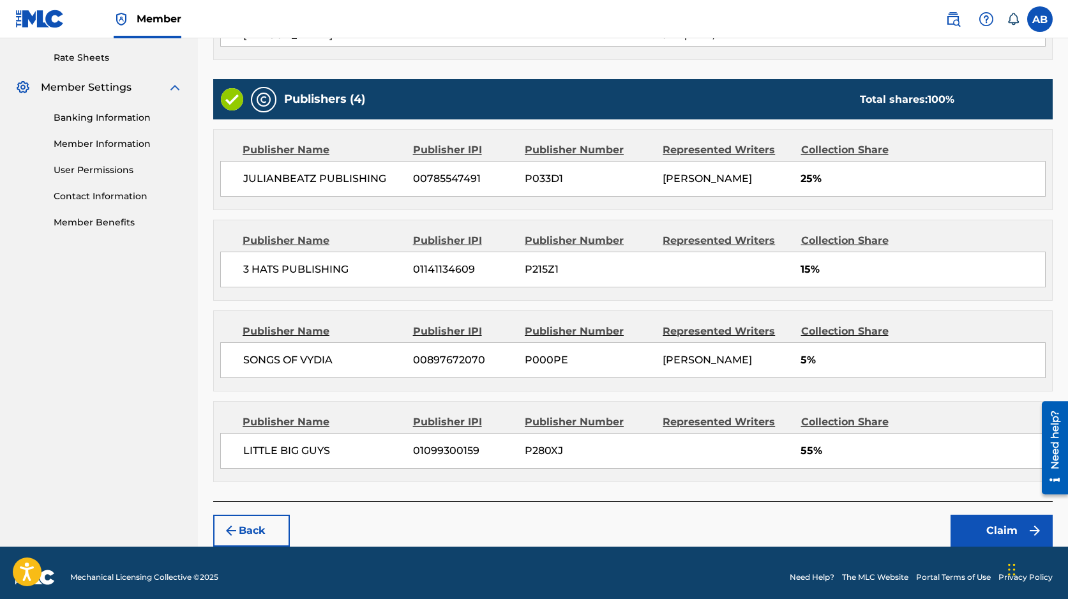
scroll to position [491, 0]
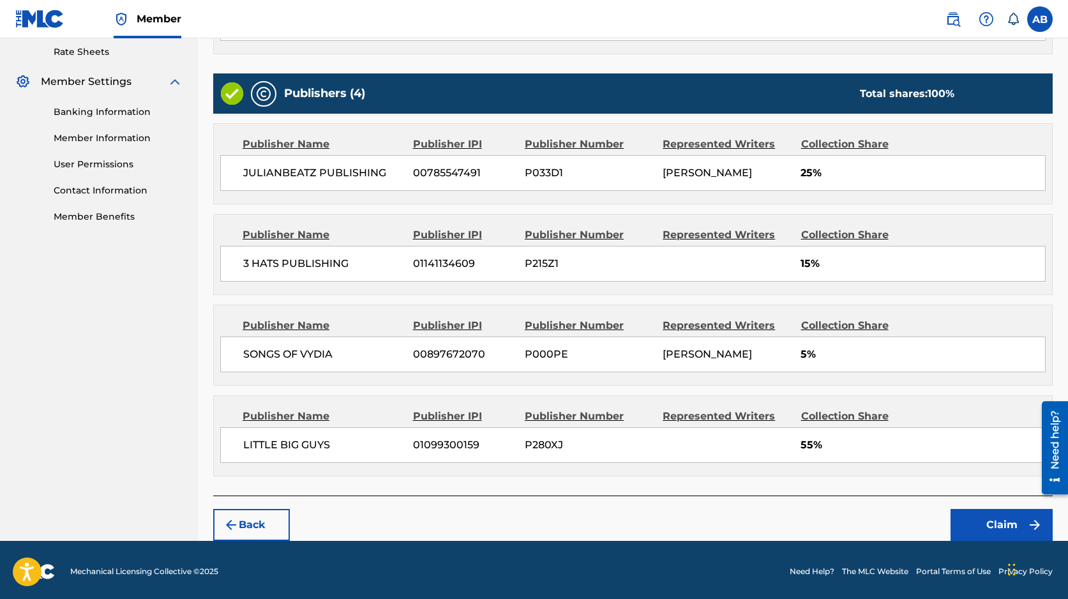
click at [1008, 523] on button "Claim" at bounding box center [1001, 525] width 102 height 32
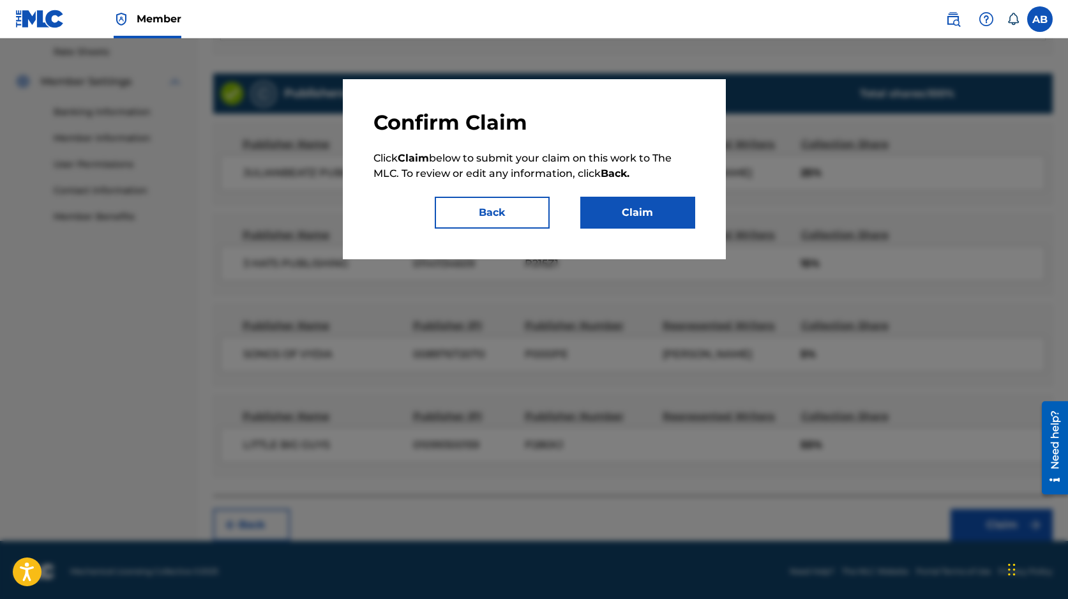
click at [662, 211] on button "Claim" at bounding box center [637, 213] width 115 height 32
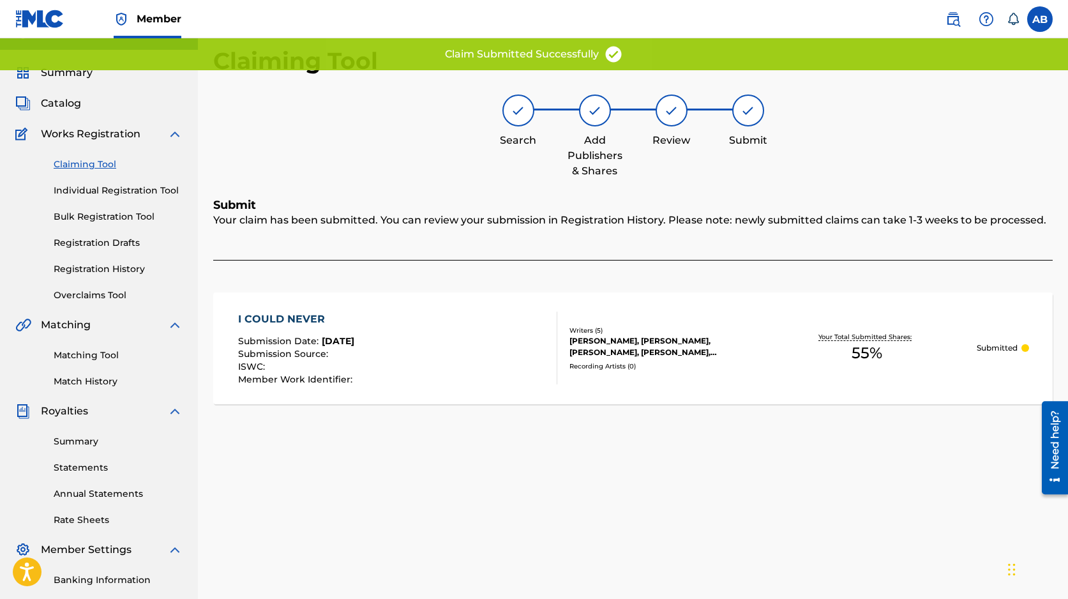
scroll to position [0, 0]
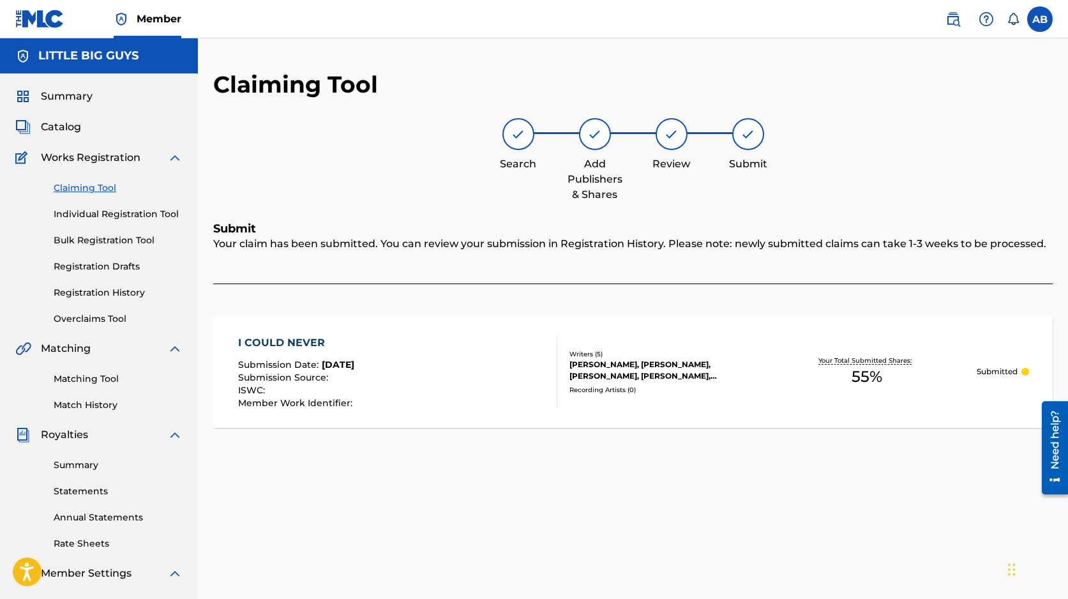
click at [90, 184] on link "Claiming Tool" at bounding box center [118, 187] width 129 height 13
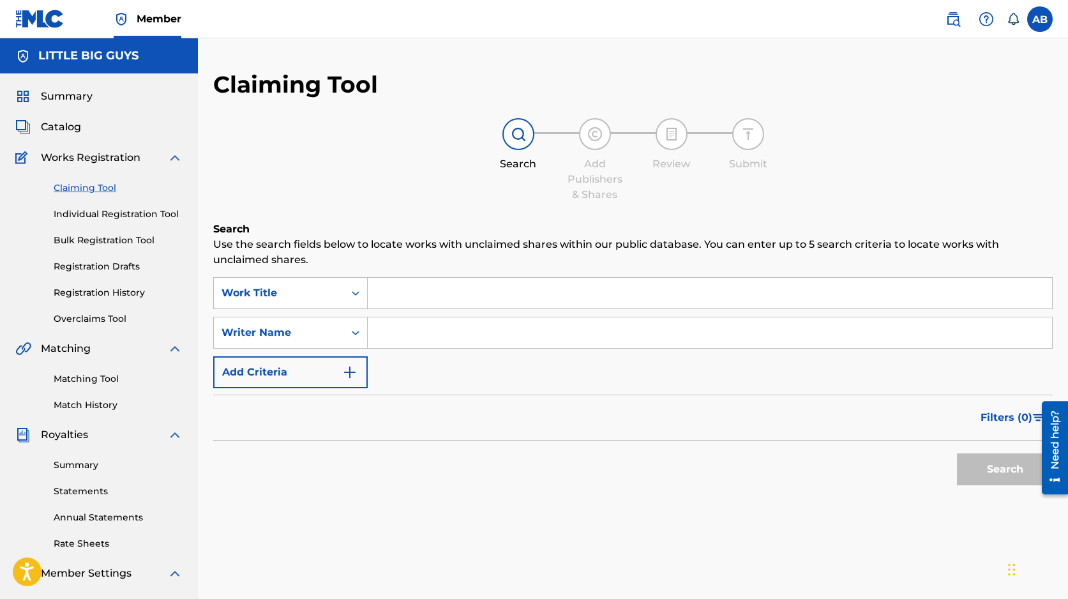
click at [496, 281] on input "Search Form" at bounding box center [710, 293] width 684 height 31
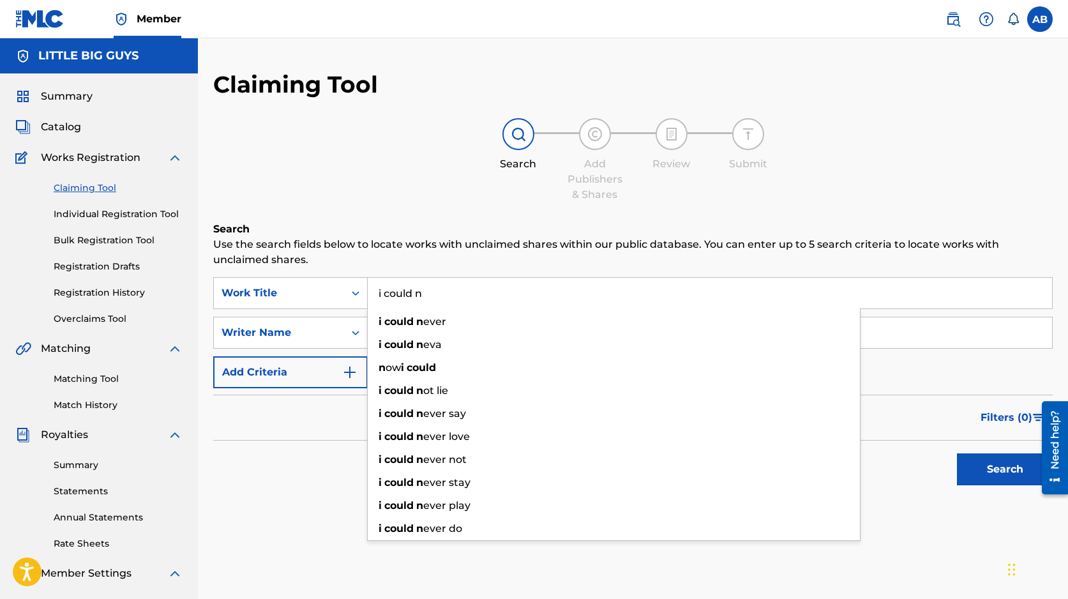
click at [478, 307] on input "i could n" at bounding box center [710, 293] width 684 height 31
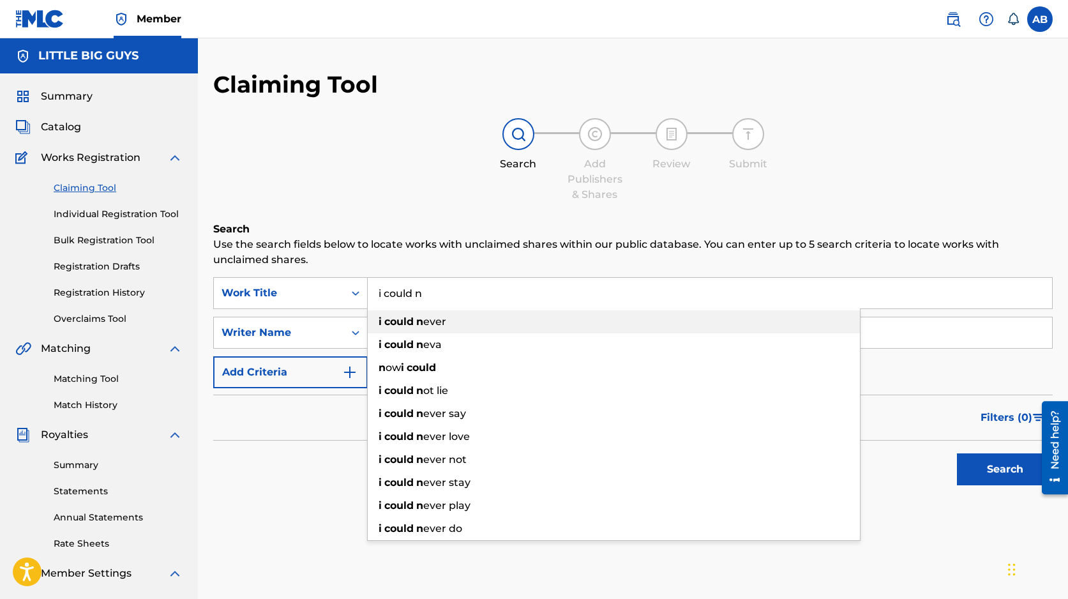
click at [477, 324] on div "i could n ever" at bounding box center [614, 321] width 492 height 23
type input "i could never"
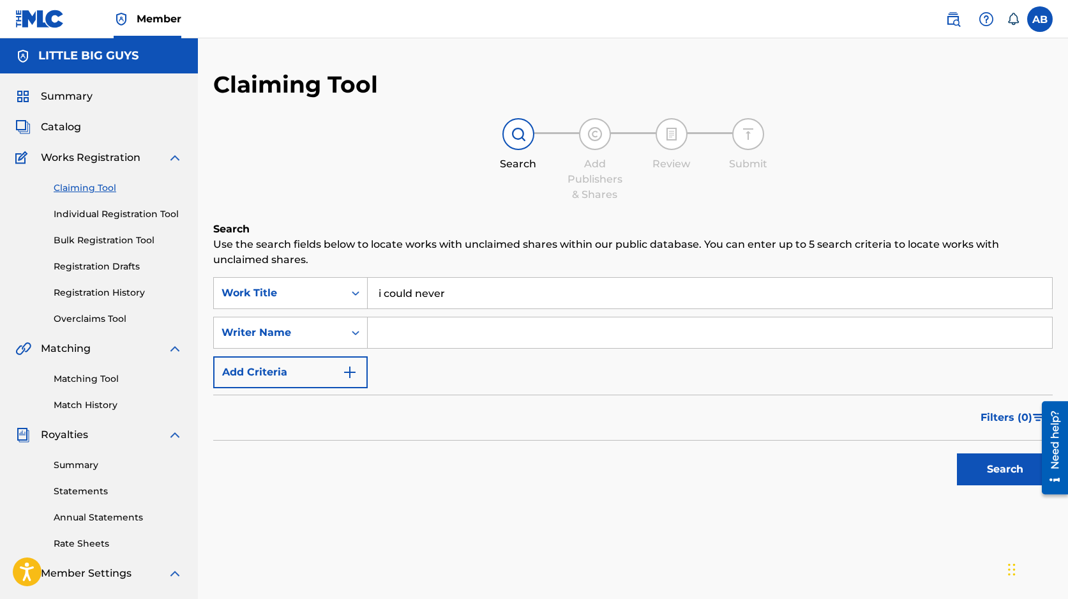
click at [460, 337] on input "Search Form" at bounding box center [710, 332] width 684 height 31
type input "Steffany Perez"
drag, startPoint x: 985, startPoint y: 470, endPoint x: 958, endPoint y: 472, distance: 26.9
click at [984, 470] on button "Search" at bounding box center [1005, 469] width 96 height 32
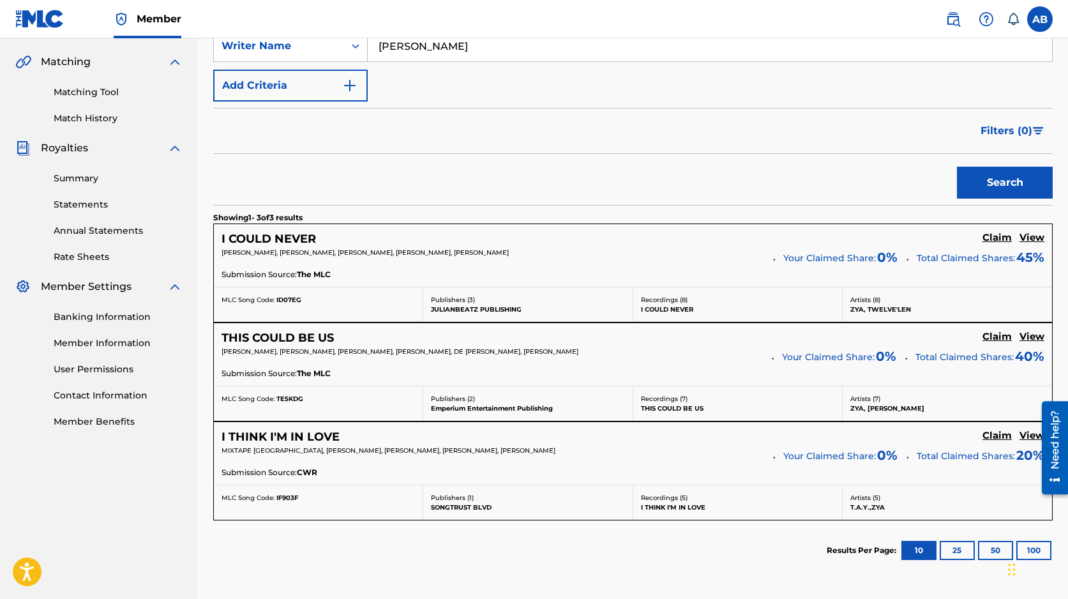
scroll to position [287, 0]
click at [998, 244] on h5 "Claim" at bounding box center [996, 238] width 29 height 12
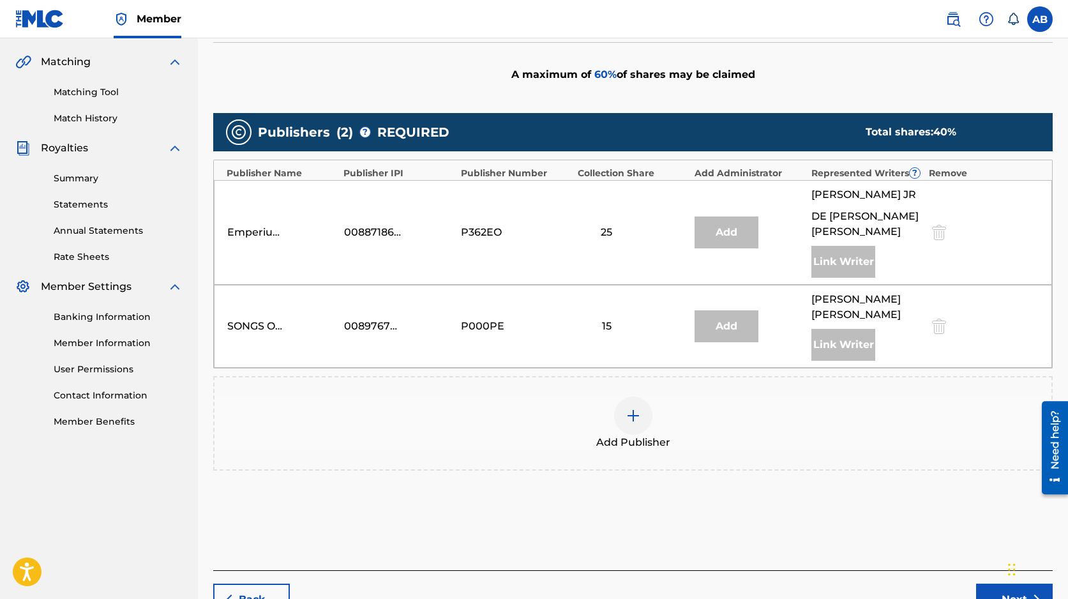
click at [637, 408] on img at bounding box center [632, 415] width 15 height 15
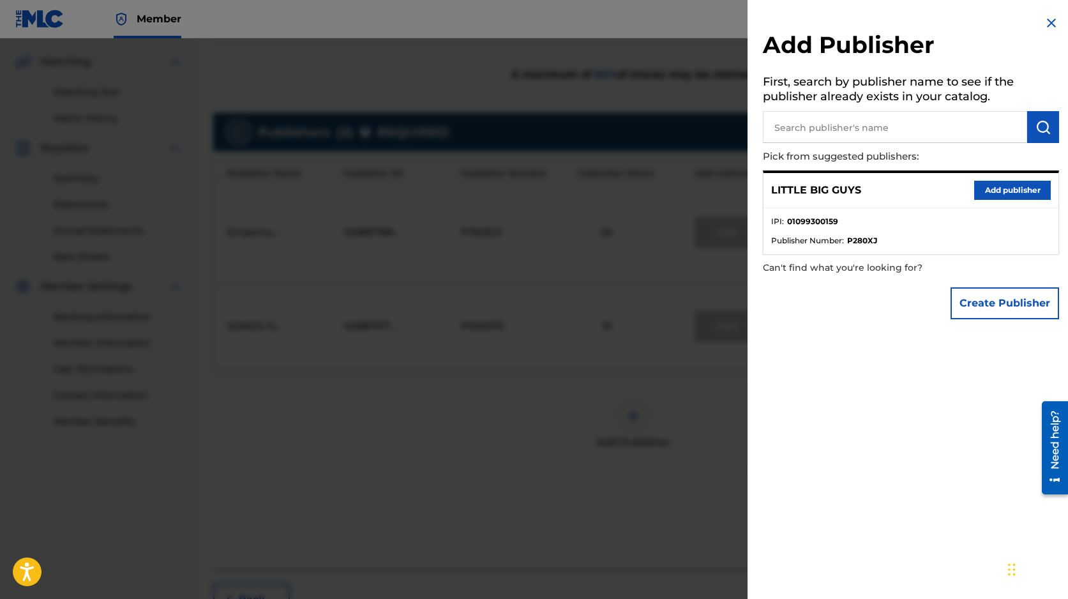
click at [1024, 189] on button "Add publisher" at bounding box center [1012, 190] width 77 height 19
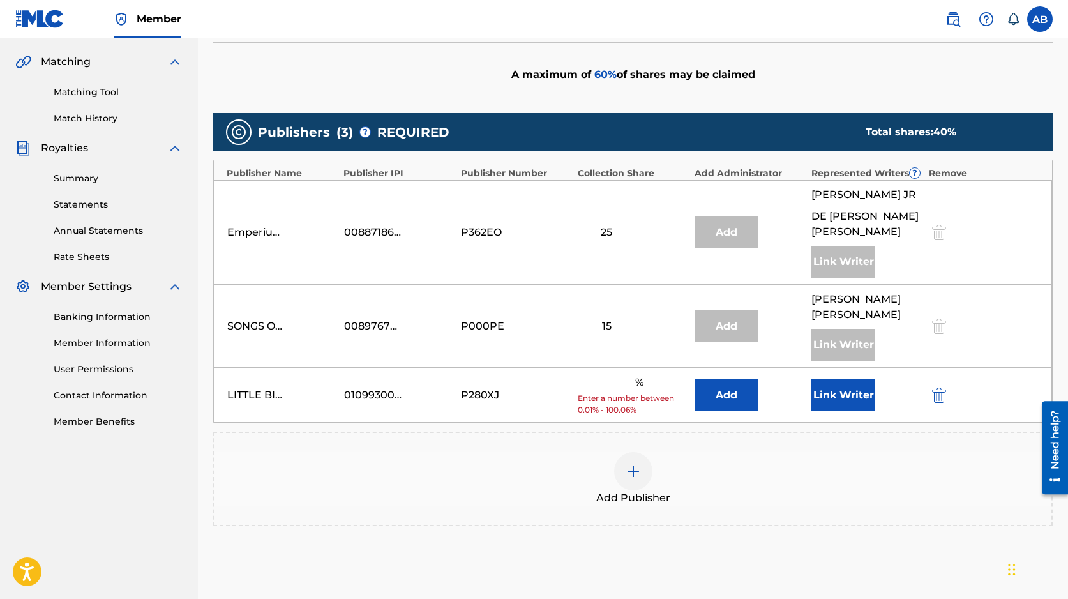
click at [611, 375] on input "text" at bounding box center [606, 383] width 57 height 17
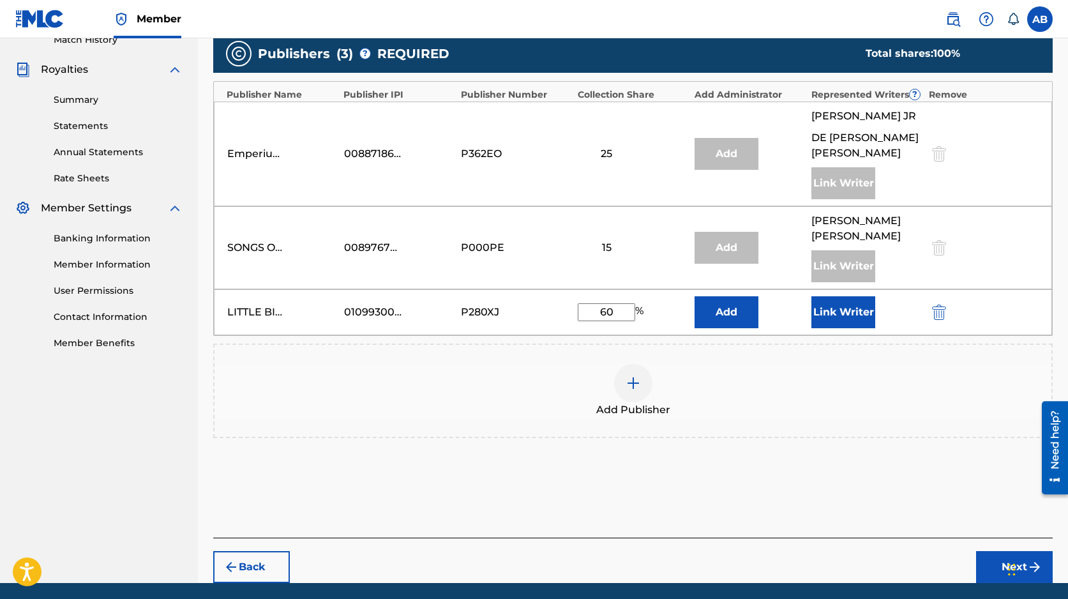
type input "60"
click at [1004, 551] on button "Next" at bounding box center [1014, 567] width 77 height 32
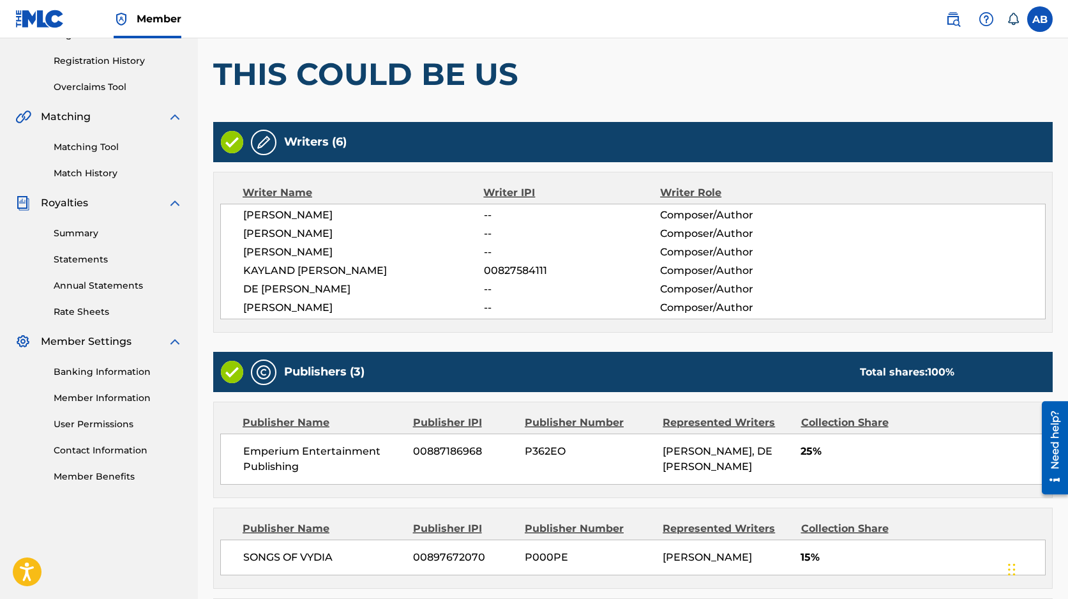
scroll to position [435, 0]
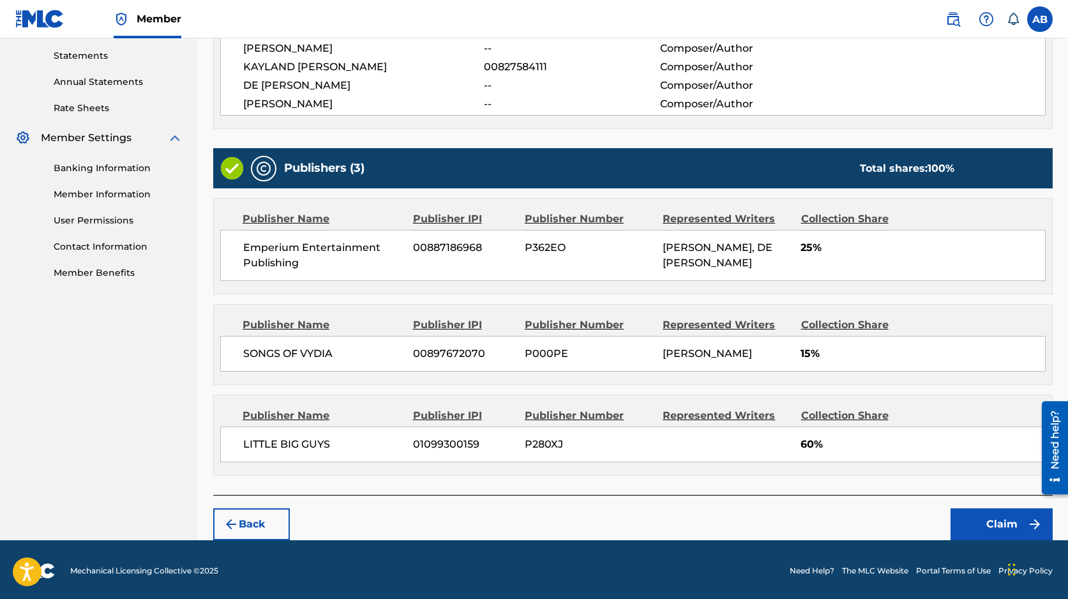
click at [985, 525] on button "Claim" at bounding box center [1001, 524] width 102 height 32
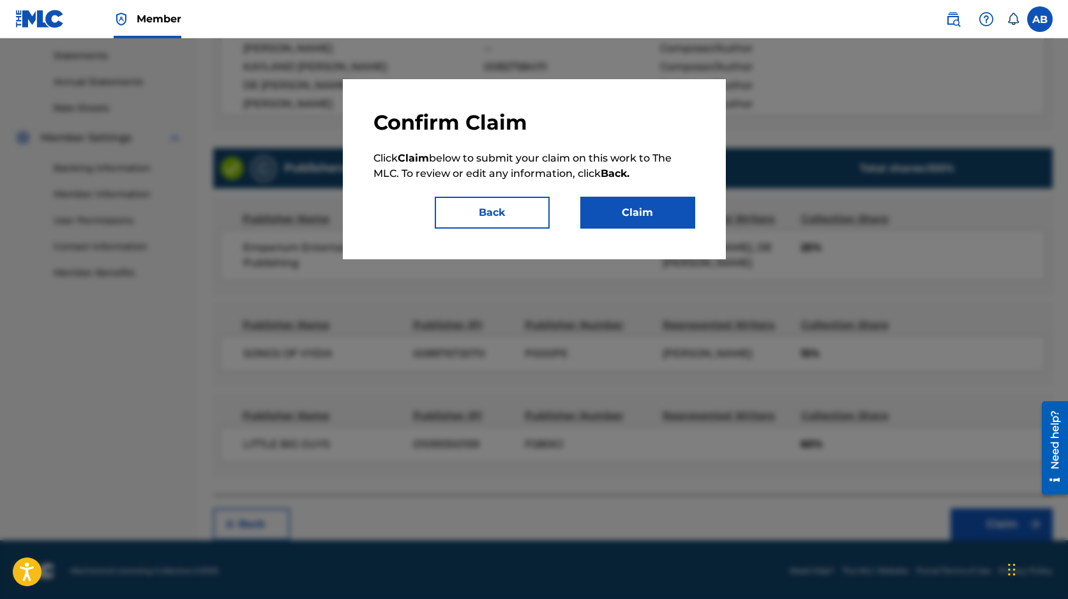
click at [650, 217] on button "Claim" at bounding box center [637, 213] width 115 height 32
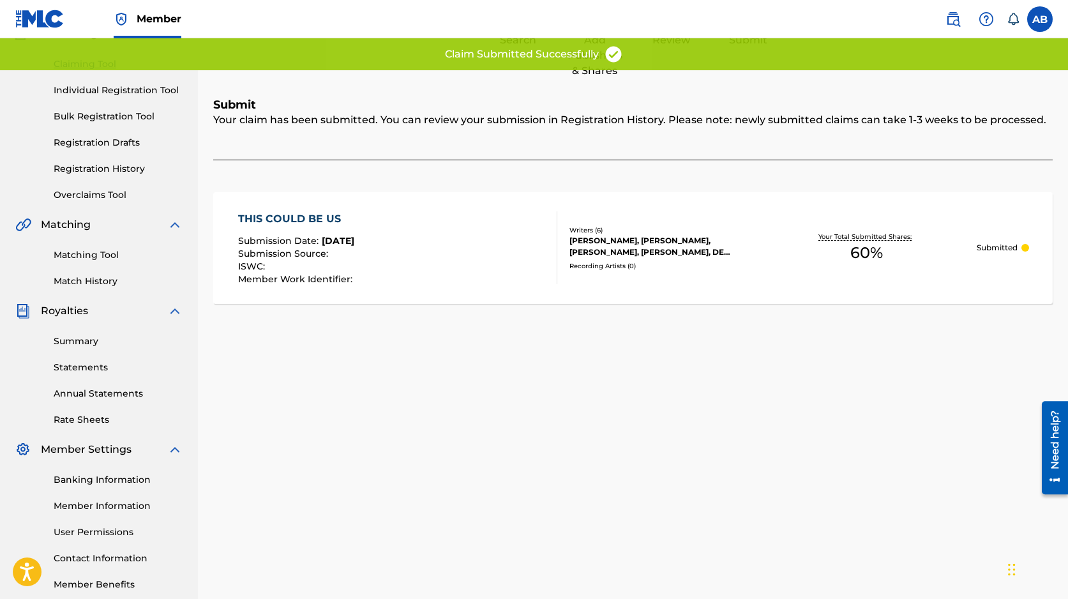
scroll to position [66, 0]
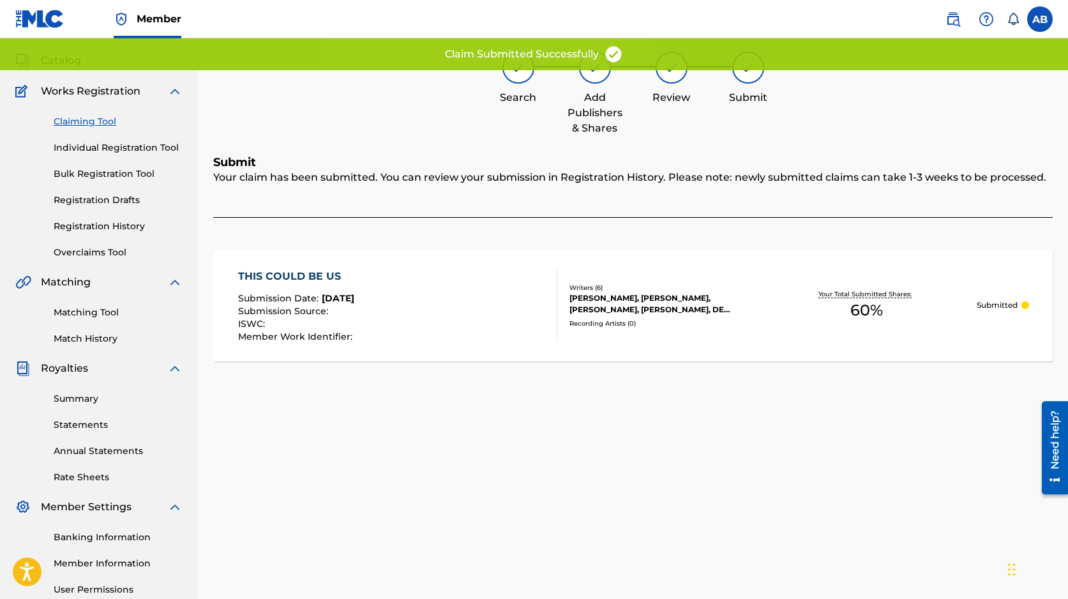
click at [85, 116] on link "Claiming Tool" at bounding box center [118, 121] width 129 height 13
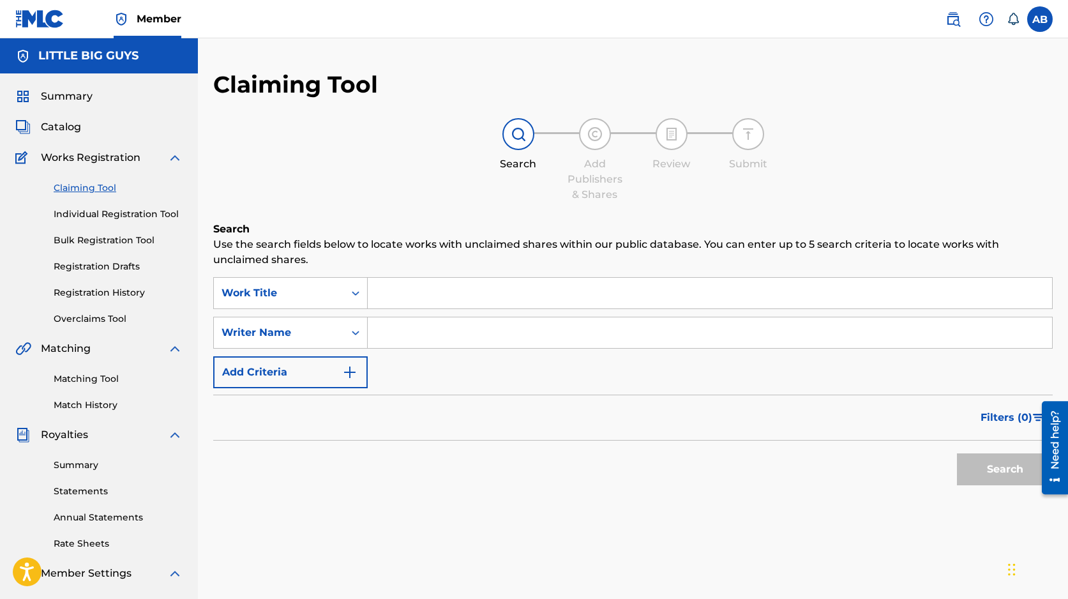
click at [544, 290] on input "Search Form" at bounding box center [710, 293] width 684 height 31
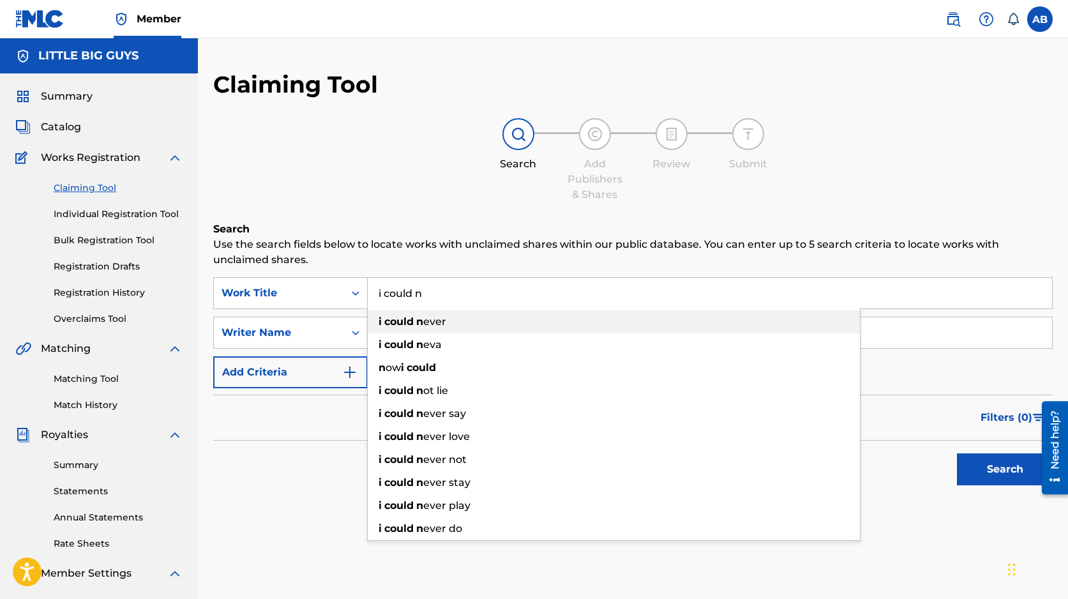
click at [519, 315] on div "i could n ever" at bounding box center [614, 321] width 492 height 23
type input "i could never"
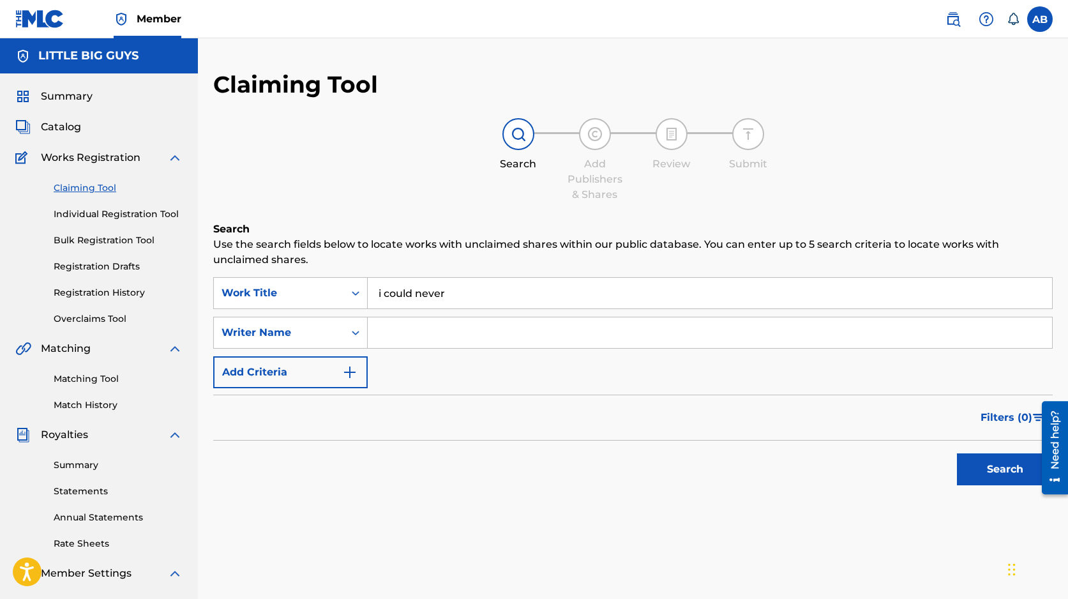
click at [495, 337] on input "Search Form" at bounding box center [710, 332] width 684 height 31
type input "Steffany Perez"
click at [978, 462] on button "Search" at bounding box center [1005, 469] width 96 height 32
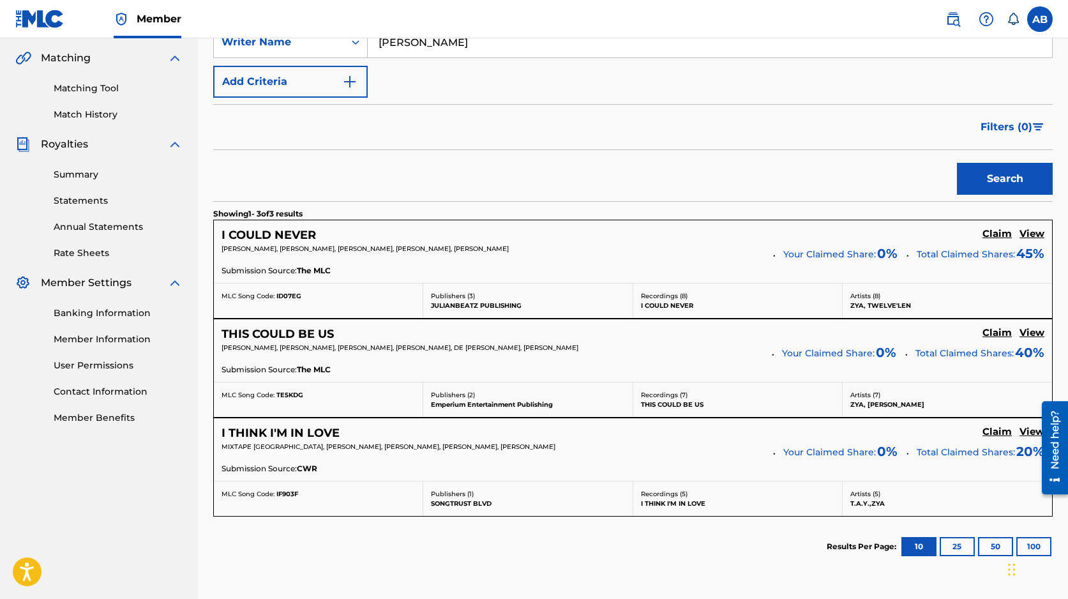
scroll to position [371, 0]
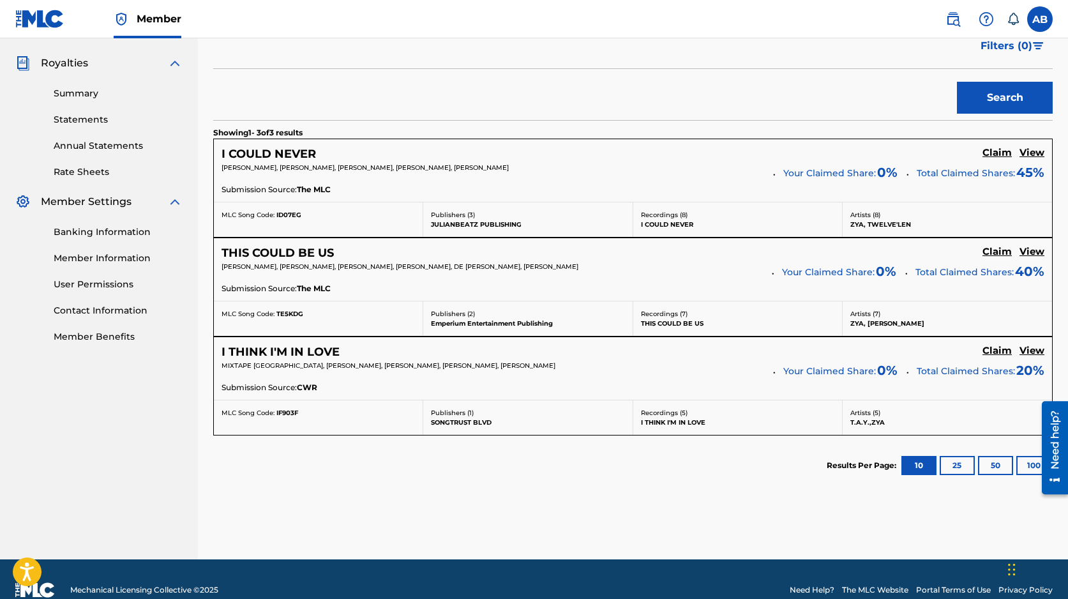
click at [989, 159] on h5 "Claim" at bounding box center [996, 153] width 29 height 12
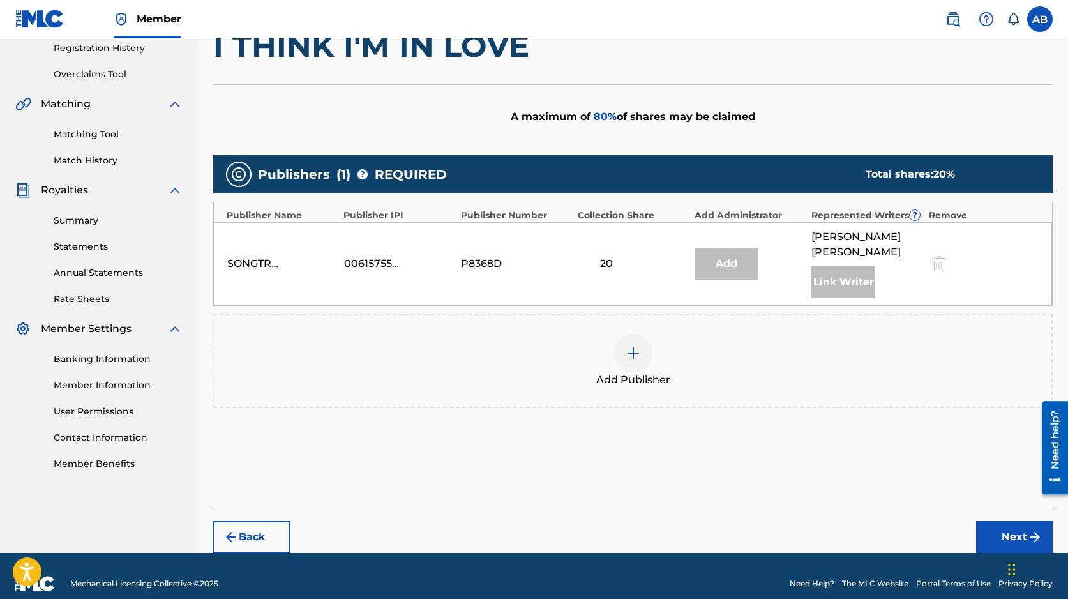
click at [632, 345] on img at bounding box center [632, 352] width 15 height 15
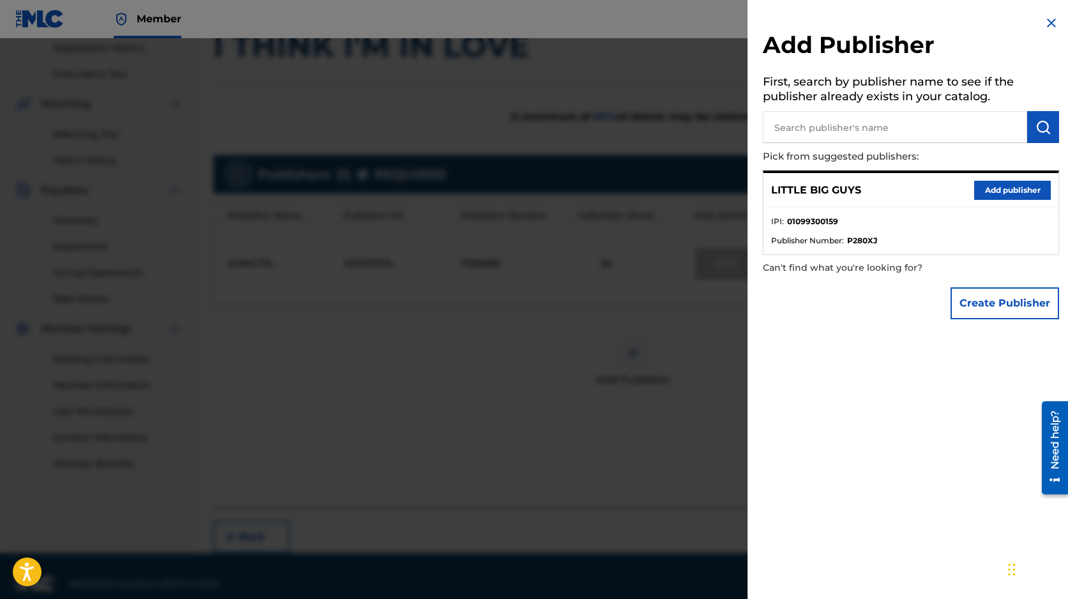
click at [1005, 190] on button "Add publisher" at bounding box center [1012, 190] width 77 height 19
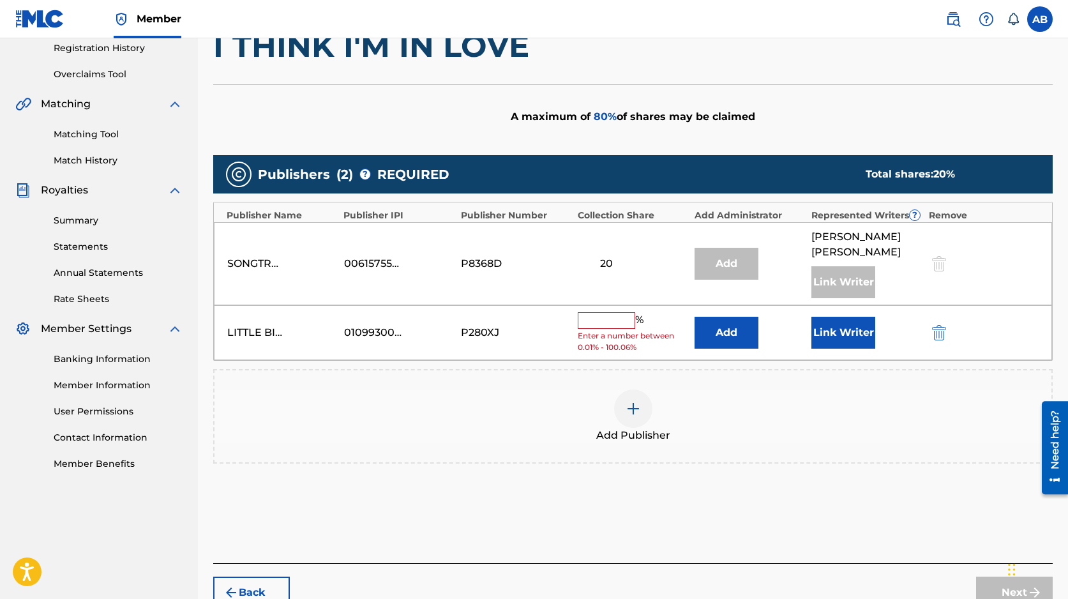
click at [602, 312] on input "text" at bounding box center [606, 320] width 57 height 17
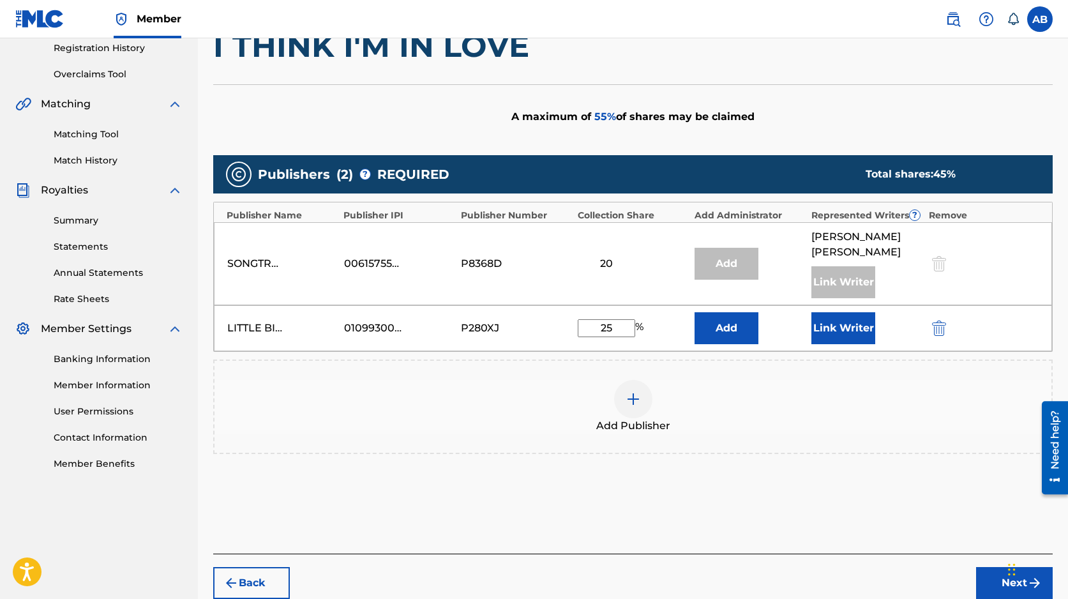
click at [824, 319] on button "Link Writer" at bounding box center [843, 328] width 64 height 32
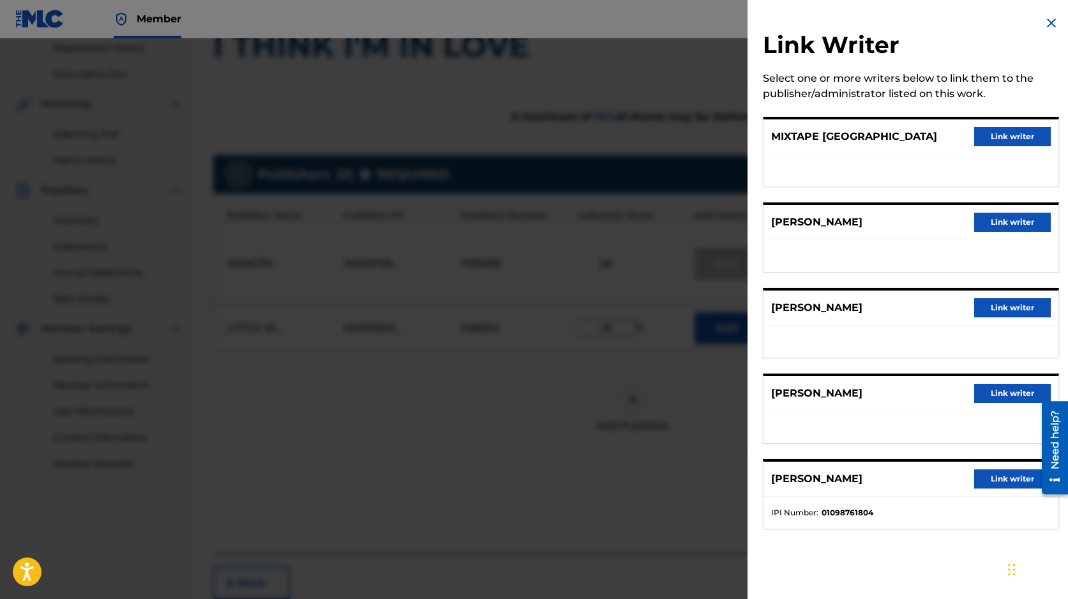
click at [1008, 221] on button "Link writer" at bounding box center [1012, 222] width 77 height 19
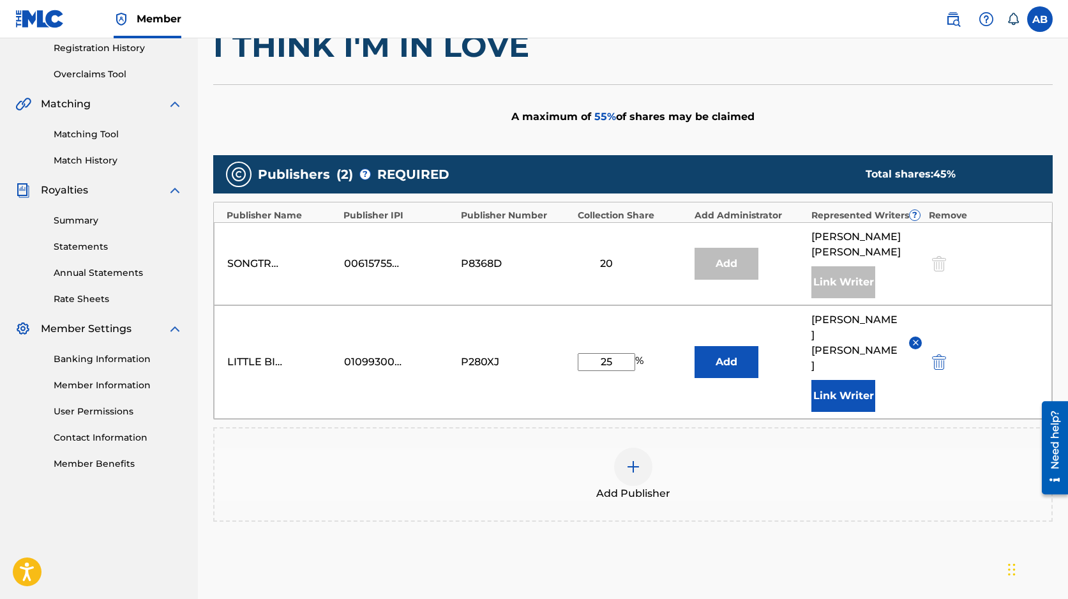
click at [620, 353] on input "25" at bounding box center [606, 362] width 57 height 18
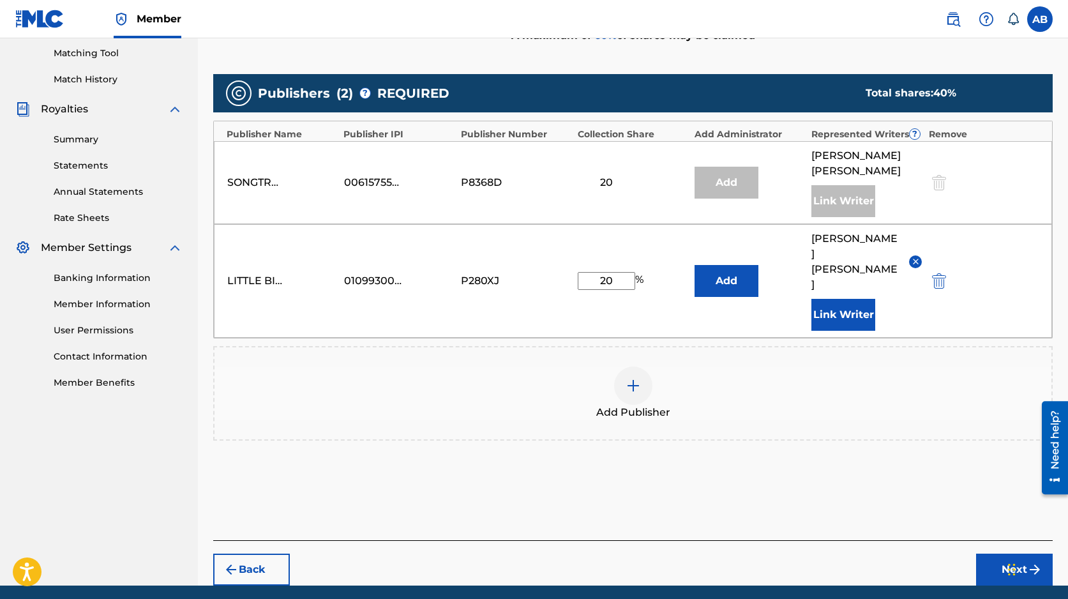
scroll to position [327, 0]
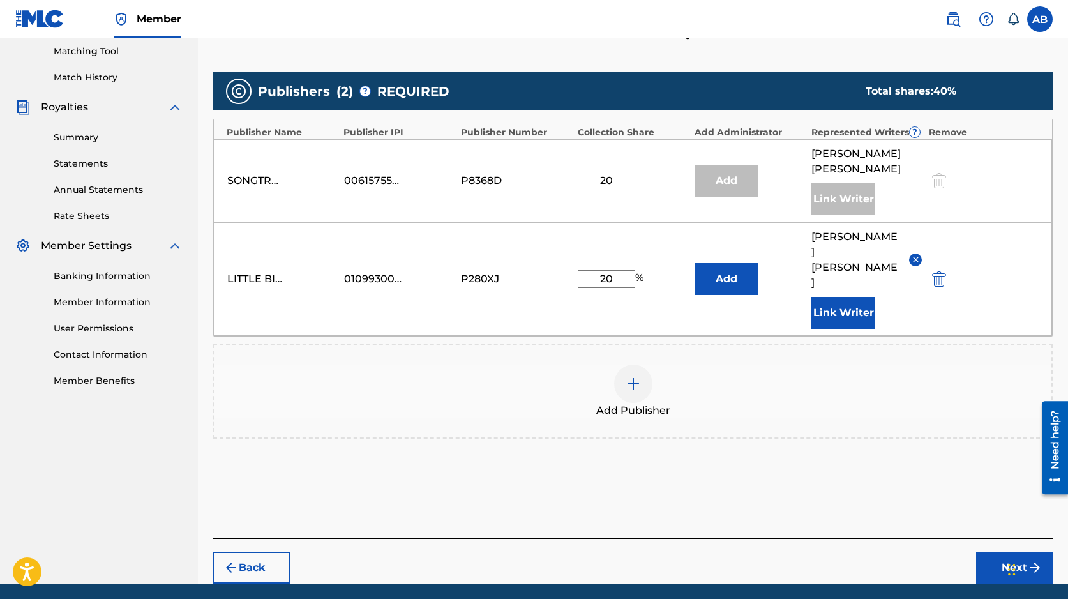
type input "20"
click at [1008, 551] on button "Next" at bounding box center [1014, 567] width 77 height 32
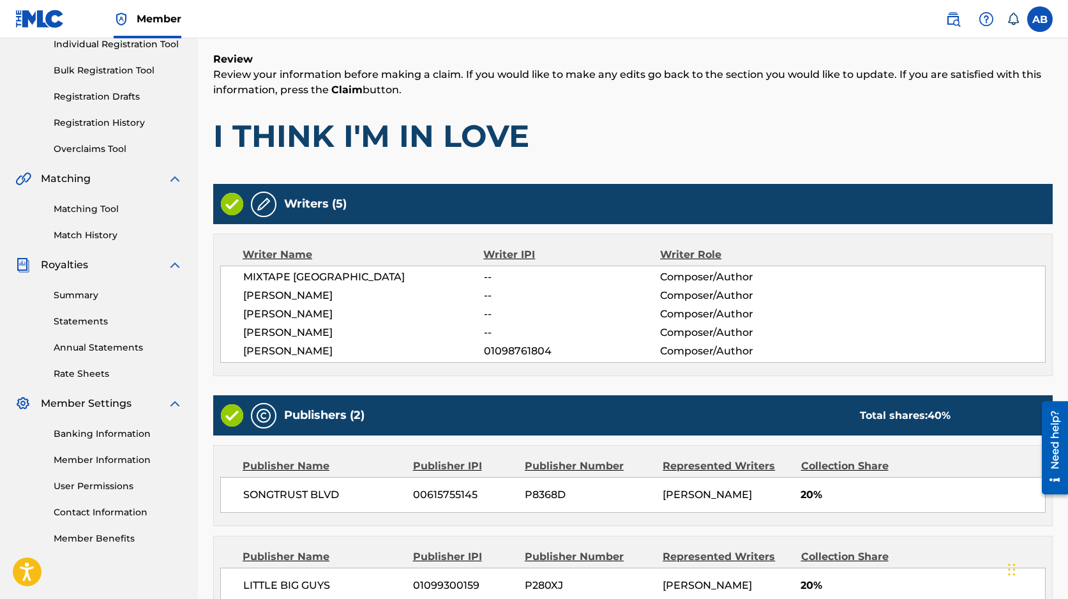
scroll to position [311, 0]
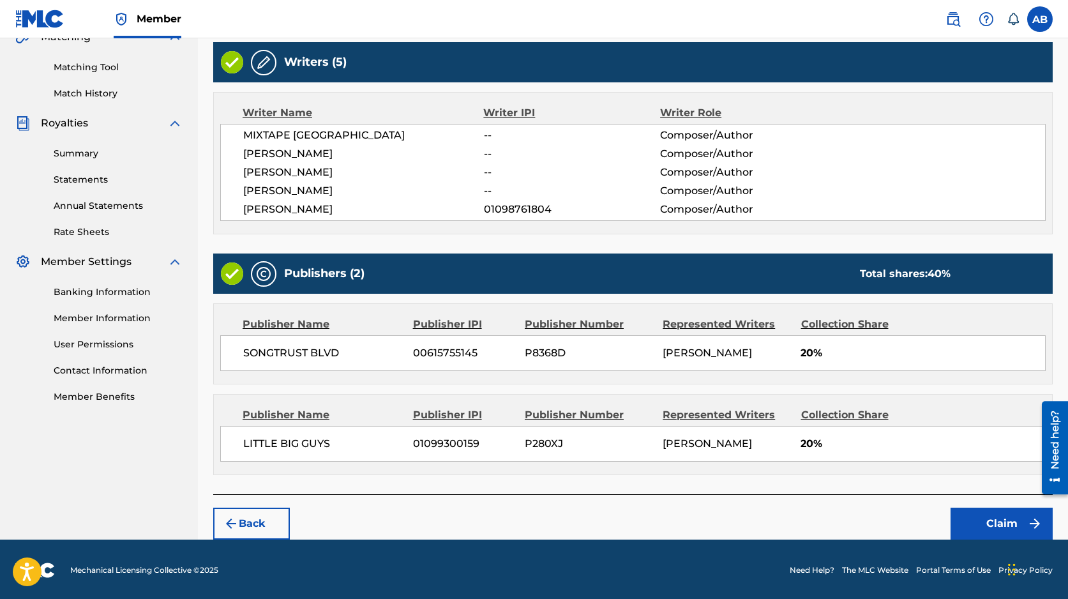
click at [1001, 516] on button "Claim" at bounding box center [1001, 523] width 102 height 32
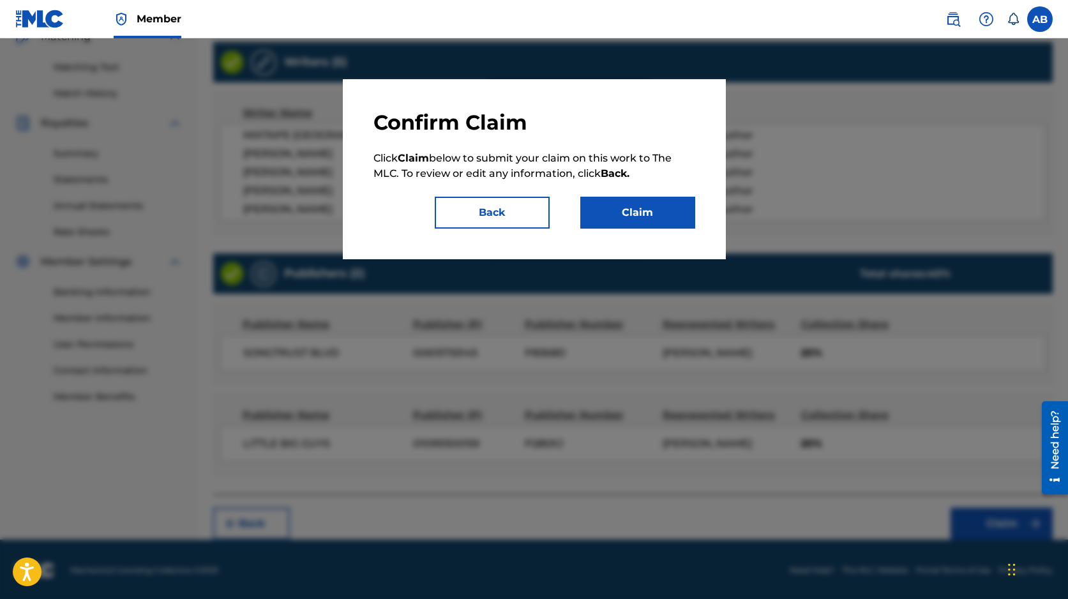
click at [632, 212] on button "Claim" at bounding box center [637, 213] width 115 height 32
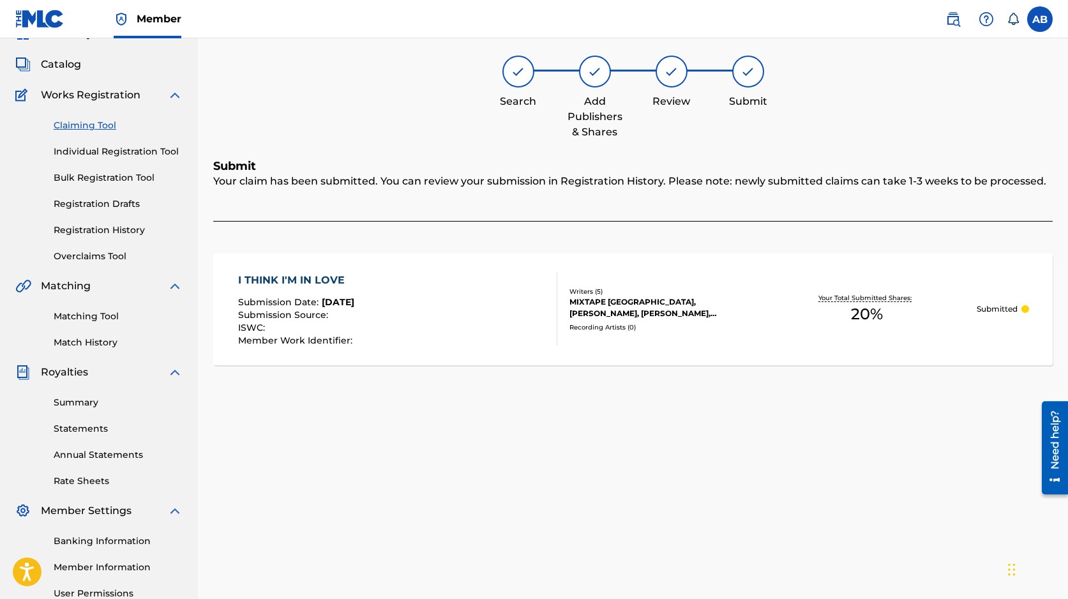
scroll to position [0, 0]
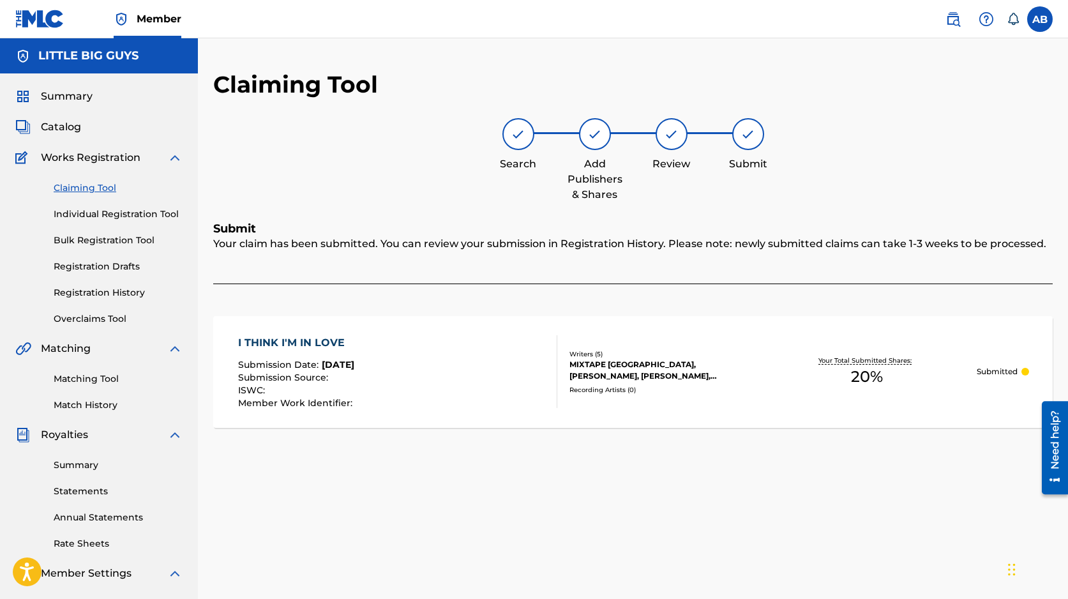
click at [105, 190] on link "Claiming Tool" at bounding box center [118, 187] width 129 height 13
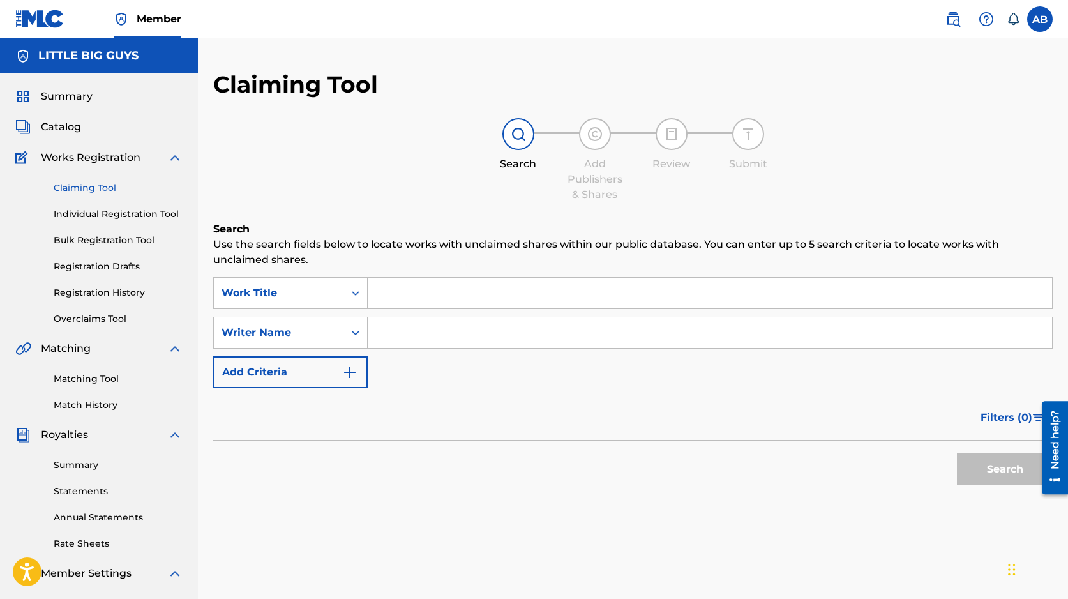
click at [431, 286] on input "Search Form" at bounding box center [710, 293] width 684 height 31
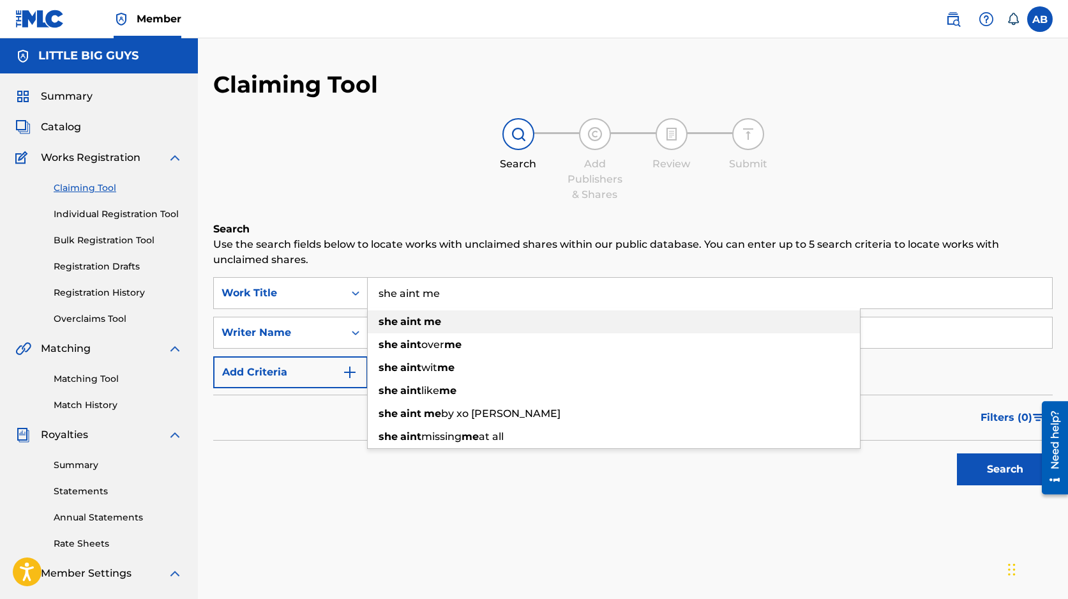
type input "she aint me"
click at [460, 317] on div "she aint me" at bounding box center [614, 321] width 492 height 23
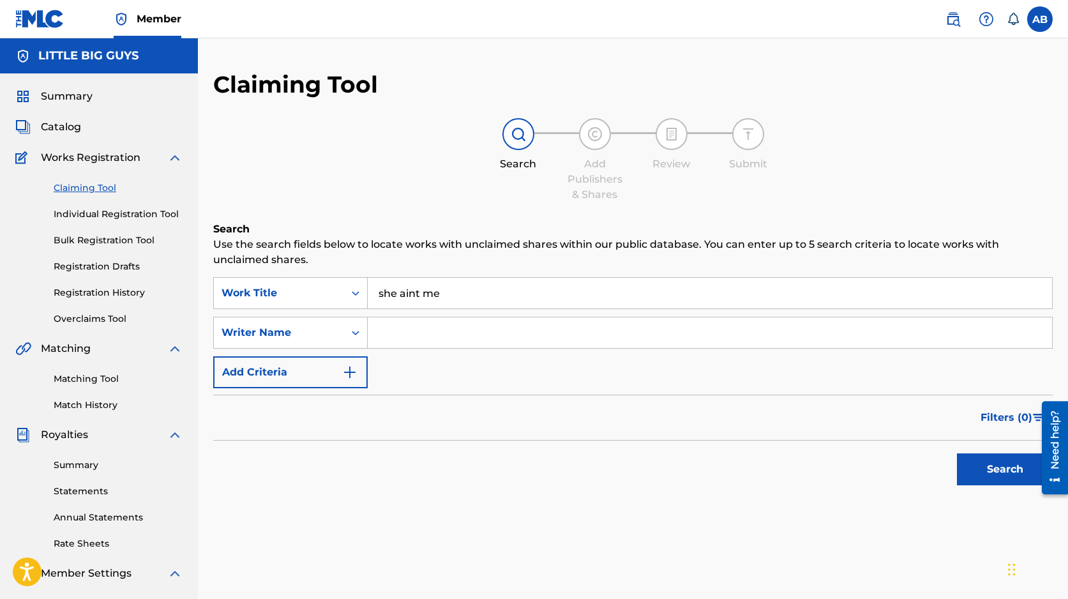
click at [425, 335] on input "Search Form" at bounding box center [710, 332] width 684 height 31
type input "Steffany Perez"
click at [1004, 465] on button "Search" at bounding box center [1005, 469] width 96 height 32
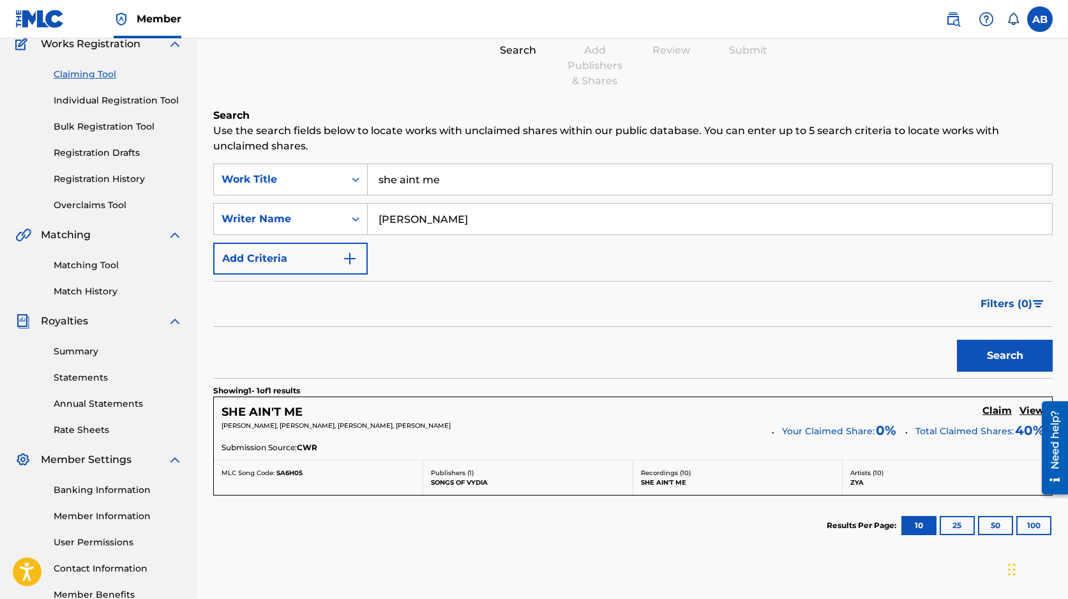
scroll to position [117, 0]
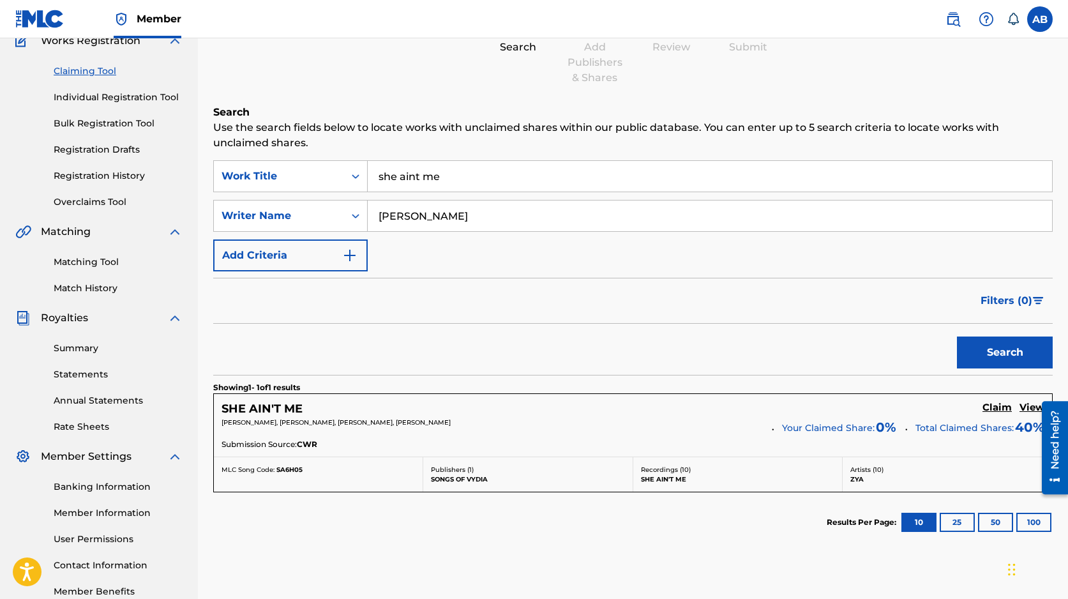
click at [1001, 408] on h5 "Claim" at bounding box center [996, 407] width 29 height 12
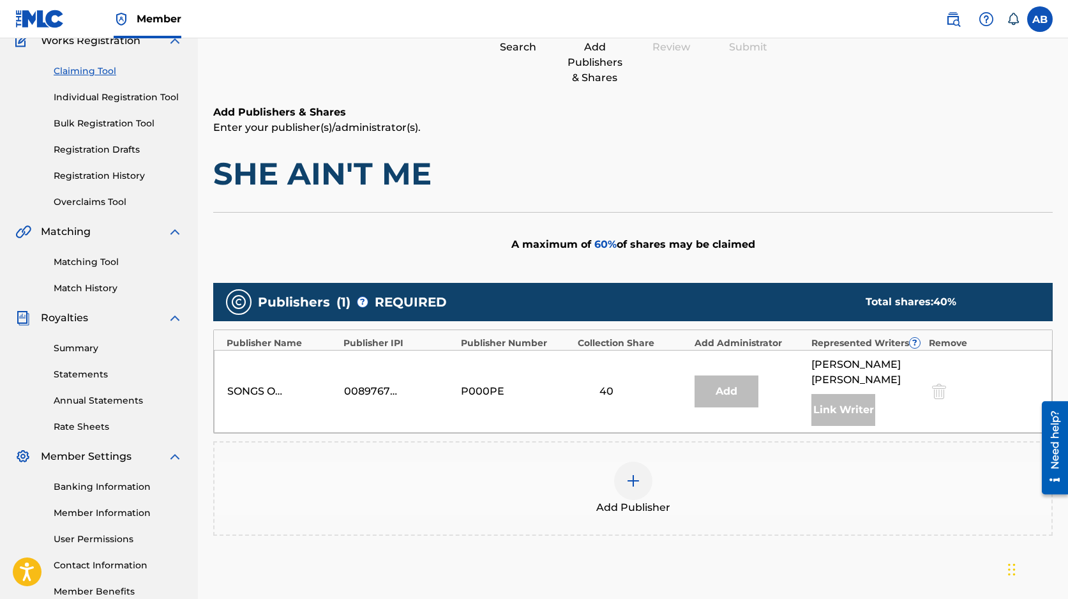
click at [636, 473] on img at bounding box center [632, 480] width 15 height 15
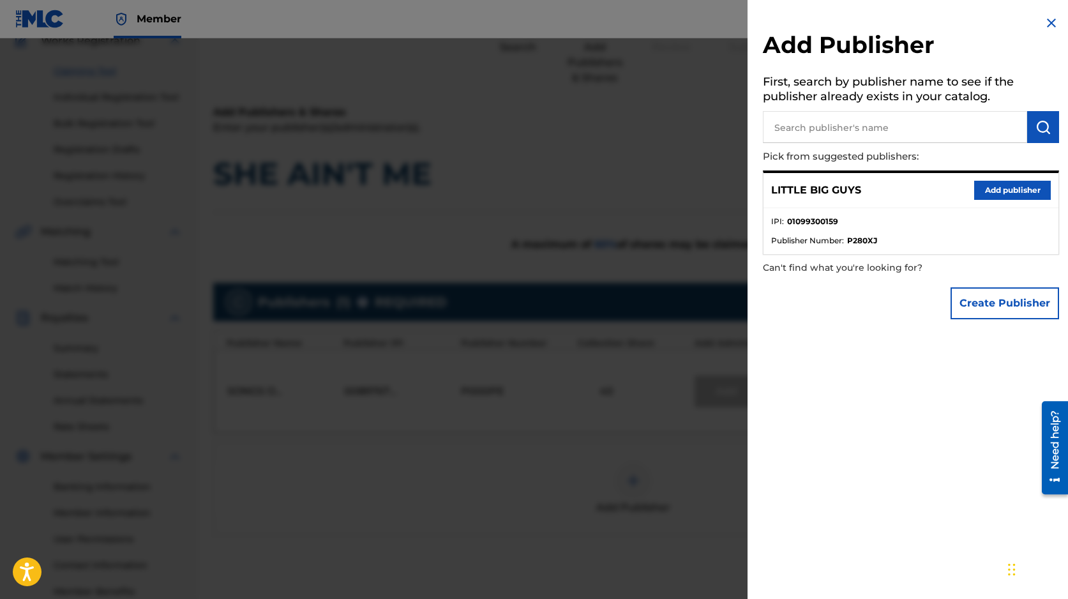
click at [899, 123] on input "text" at bounding box center [895, 127] width 264 height 32
click at [1017, 184] on button "Add publisher" at bounding box center [1012, 190] width 77 height 19
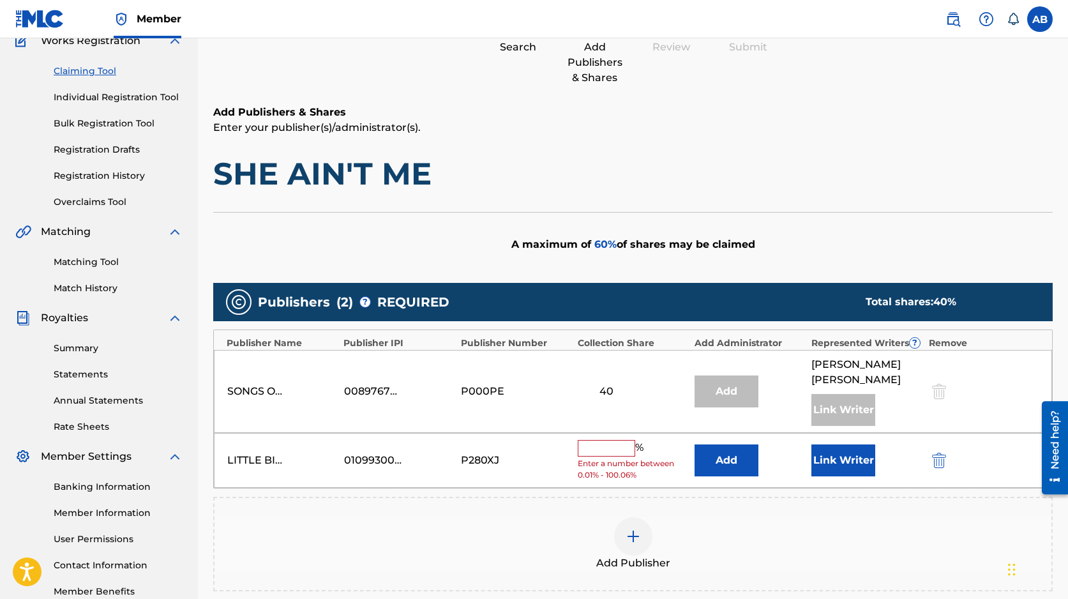
click at [608, 440] on input "text" at bounding box center [606, 448] width 57 height 17
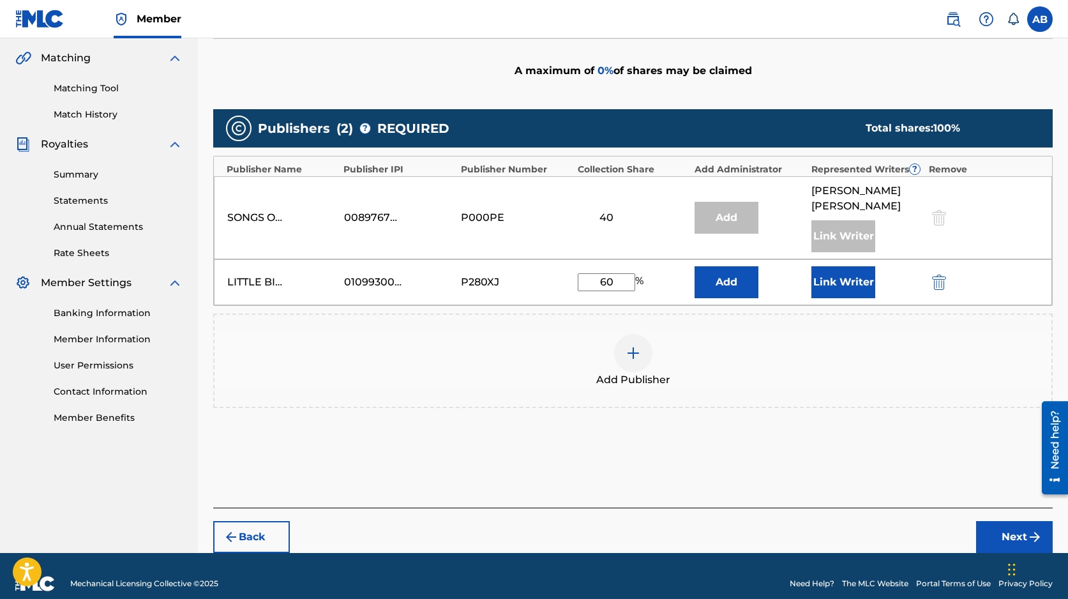
type input "60"
click at [1024, 521] on button "Next" at bounding box center [1014, 537] width 77 height 32
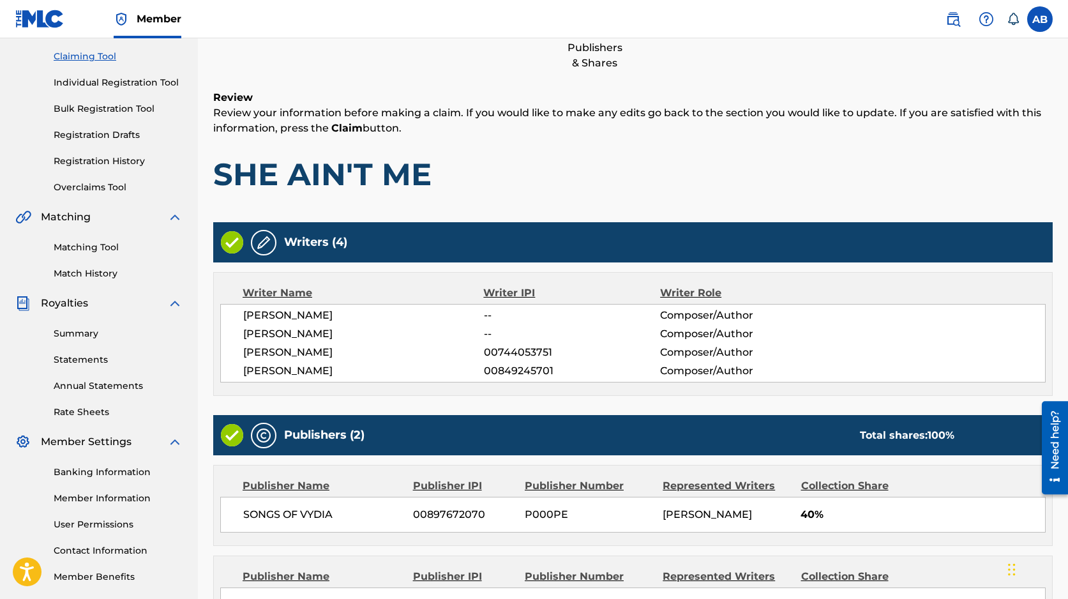
scroll to position [293, 0]
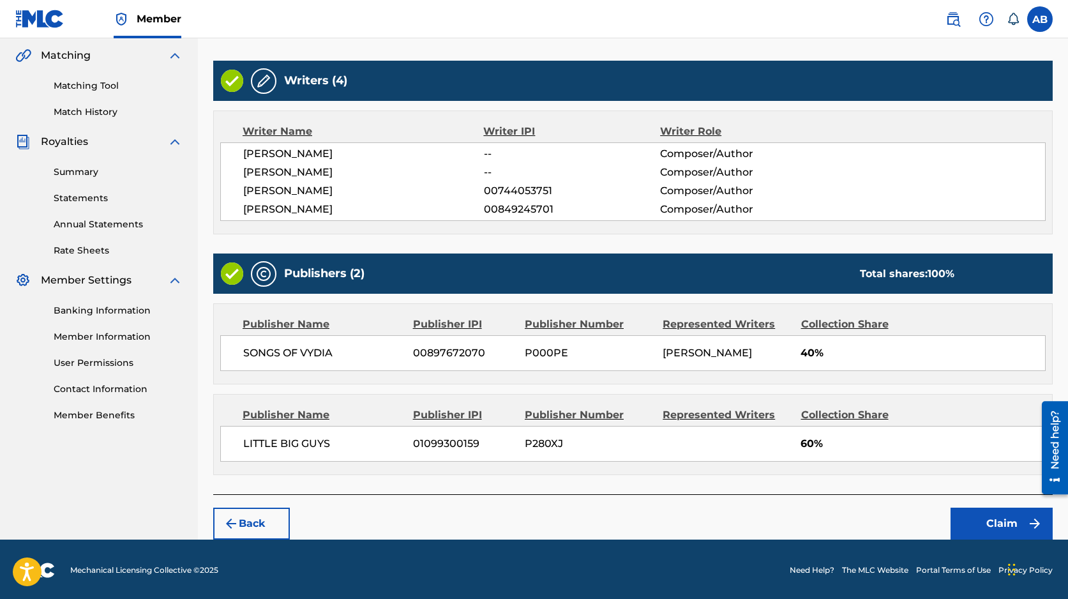
click at [978, 518] on button "Claim" at bounding box center [1001, 523] width 102 height 32
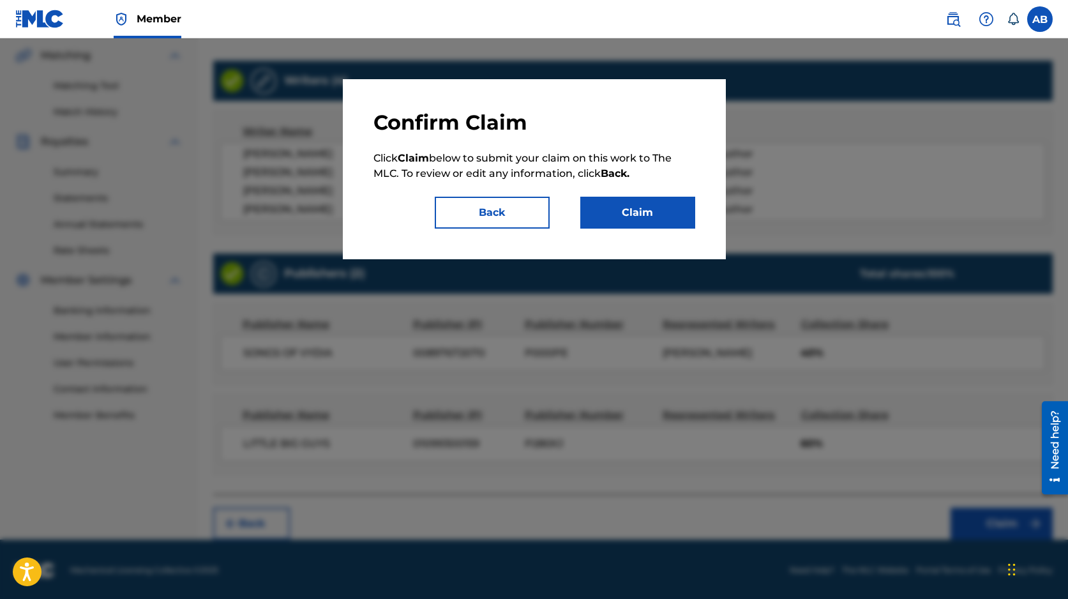
click at [662, 213] on button "Claim" at bounding box center [637, 213] width 115 height 32
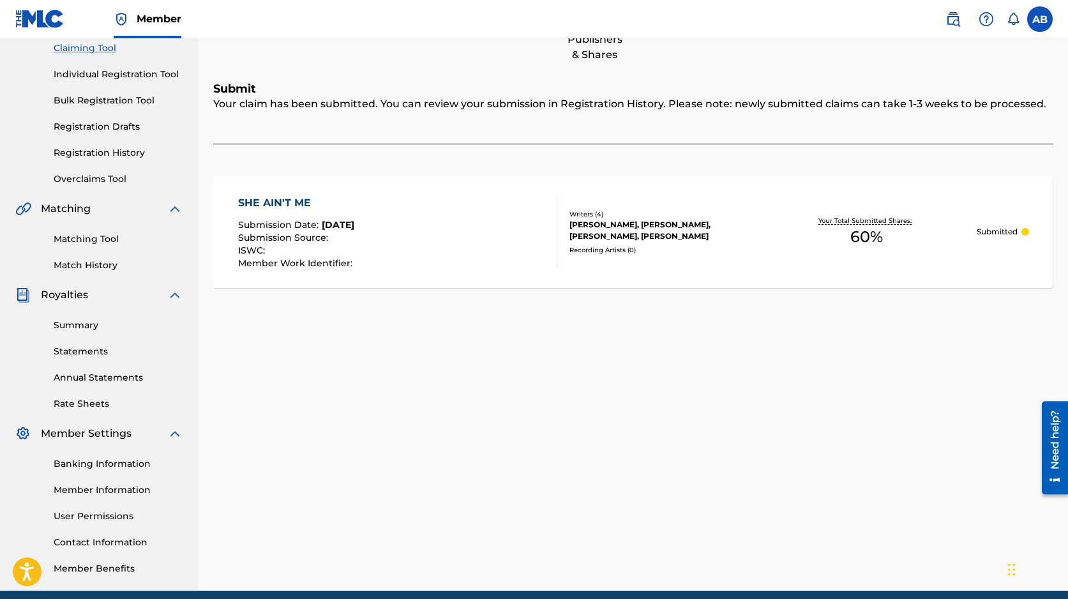
scroll to position [87, 0]
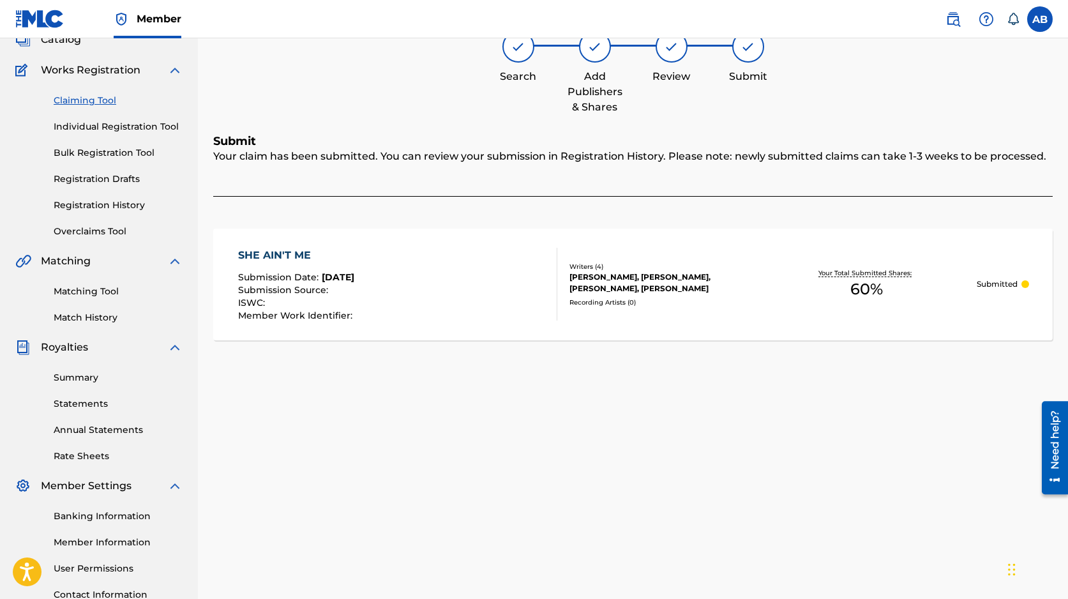
click at [75, 100] on link "Claiming Tool" at bounding box center [118, 100] width 129 height 13
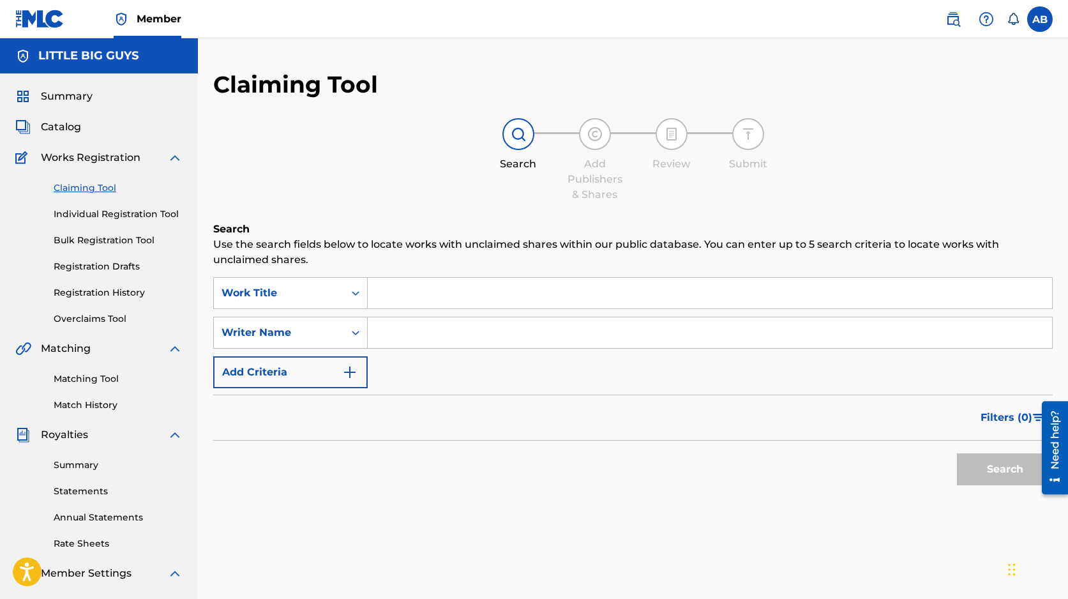
click at [422, 297] on input "Search Form" at bounding box center [710, 293] width 684 height 31
type input "s"
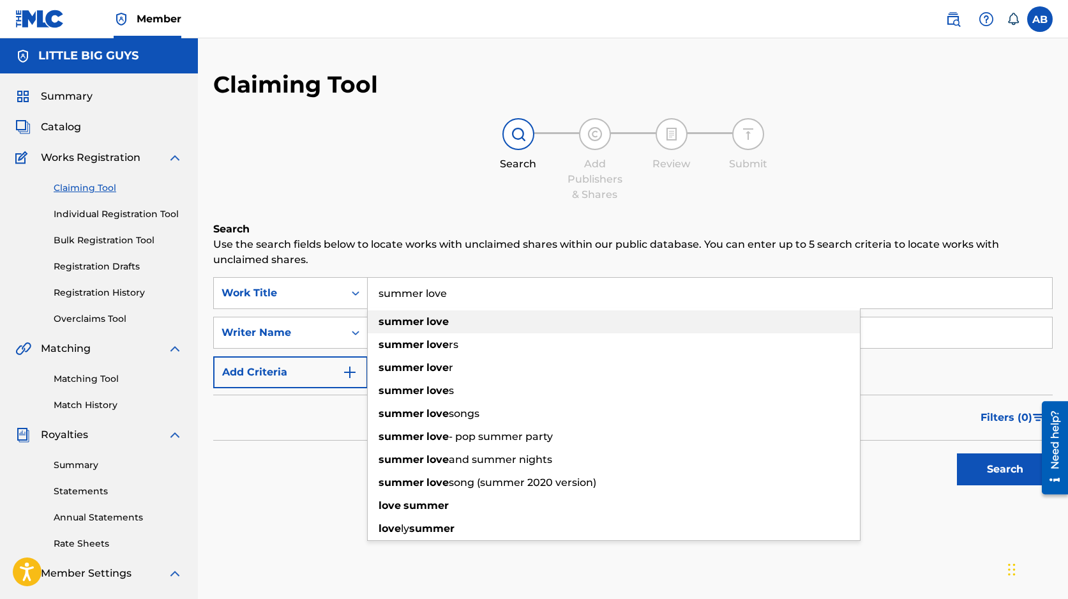
type input "summer love"
click at [388, 318] on strong "summer" at bounding box center [400, 321] width 45 height 12
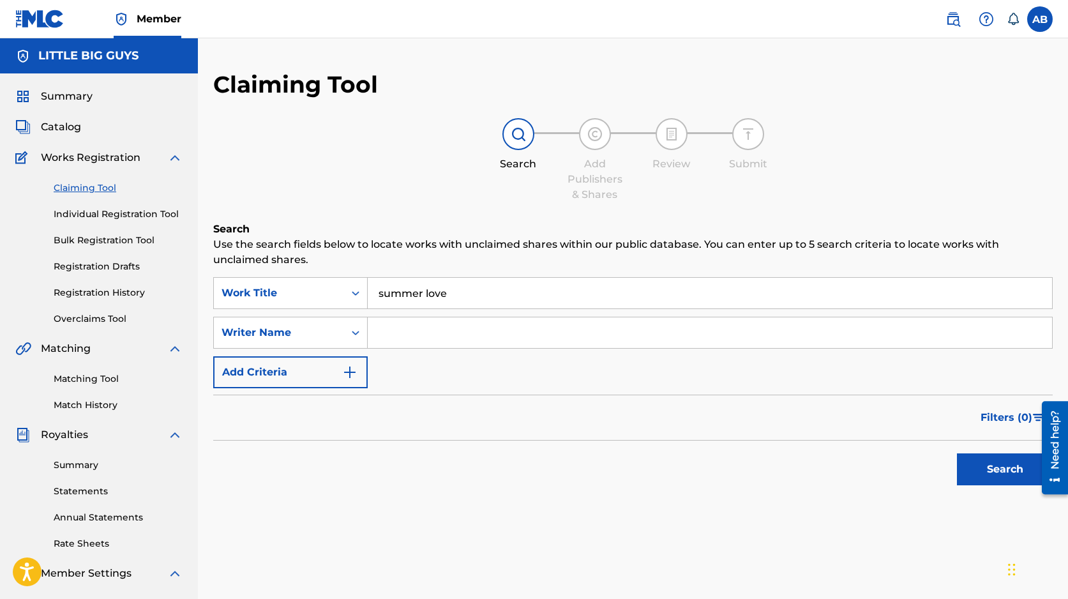
click at [406, 336] on input "Search Form" at bounding box center [710, 332] width 684 height 31
type input "Steffany Perez"
click at [993, 469] on button "Search" at bounding box center [1005, 469] width 96 height 32
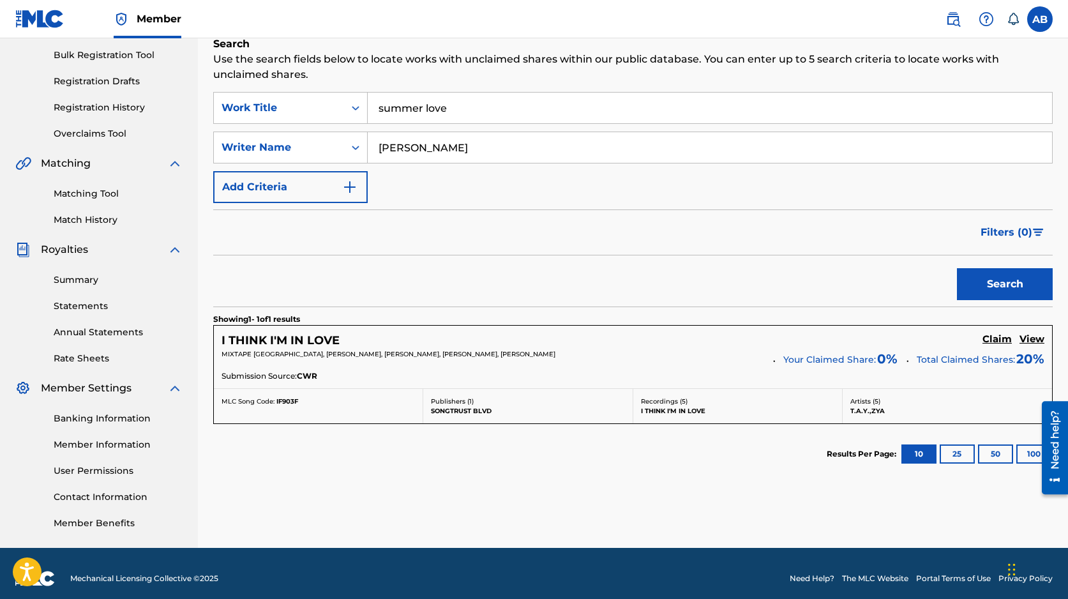
scroll to position [185, 0]
click at [1040, 336] on h5 "View" at bounding box center [1031, 339] width 25 height 12
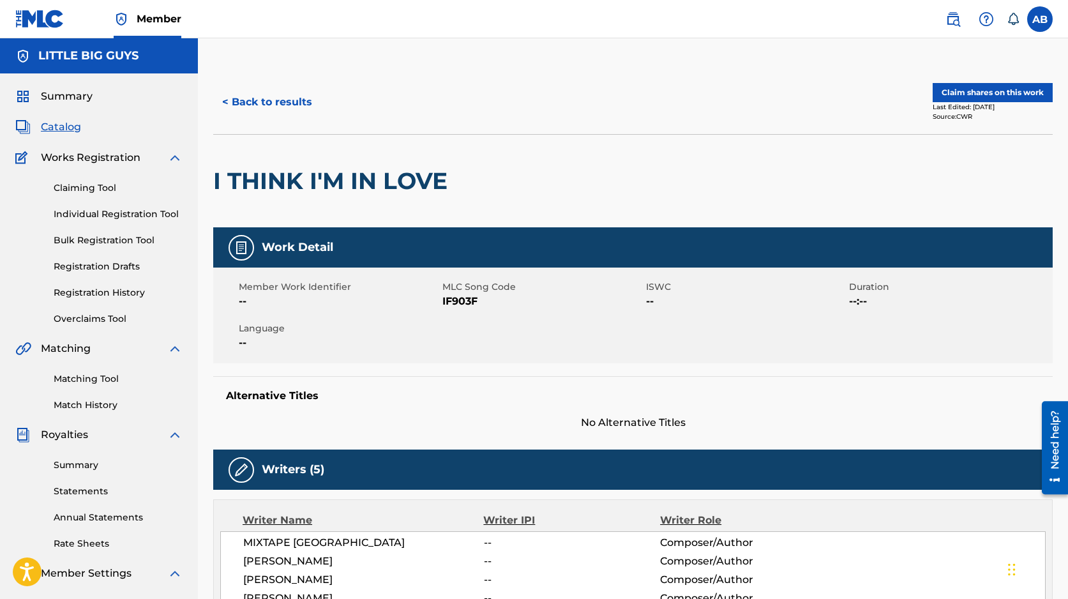
click at [85, 188] on link "Claiming Tool" at bounding box center [118, 187] width 129 height 13
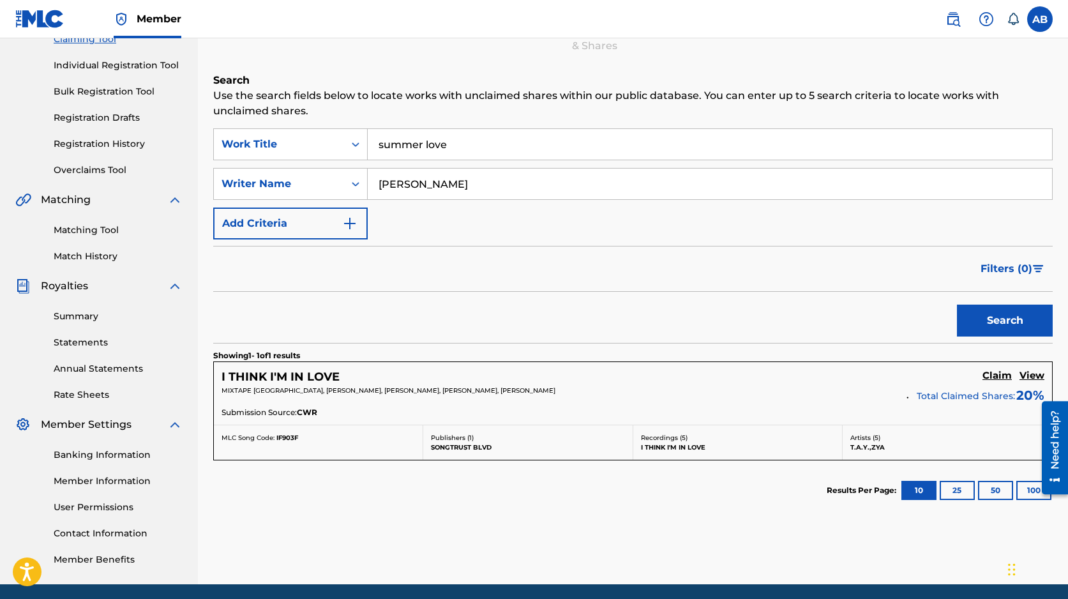
scroll to position [82, 0]
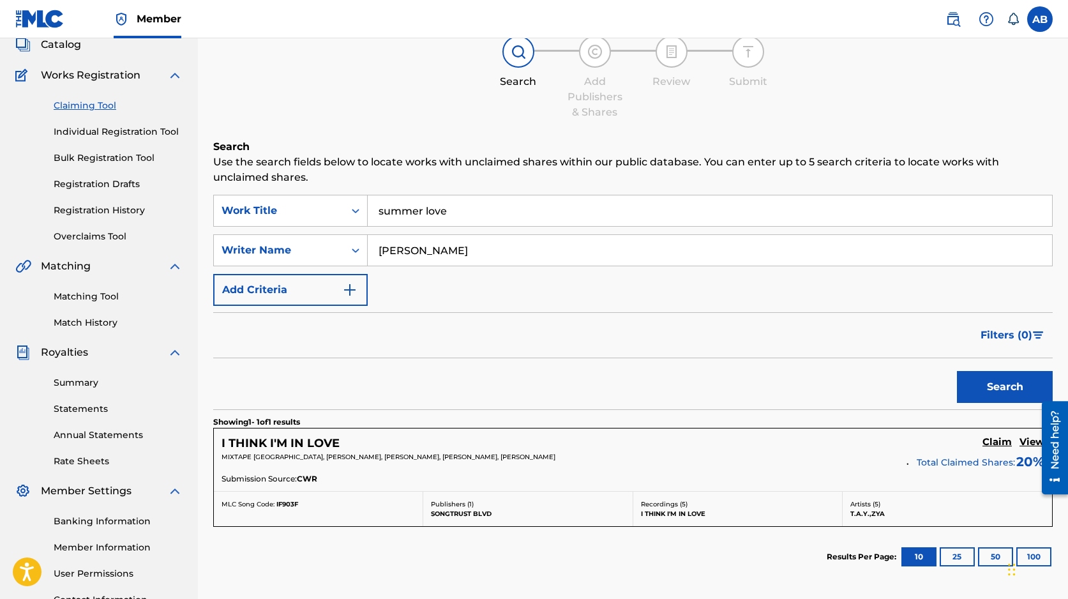
click at [438, 216] on input "summer love" at bounding box center [710, 210] width 684 height 31
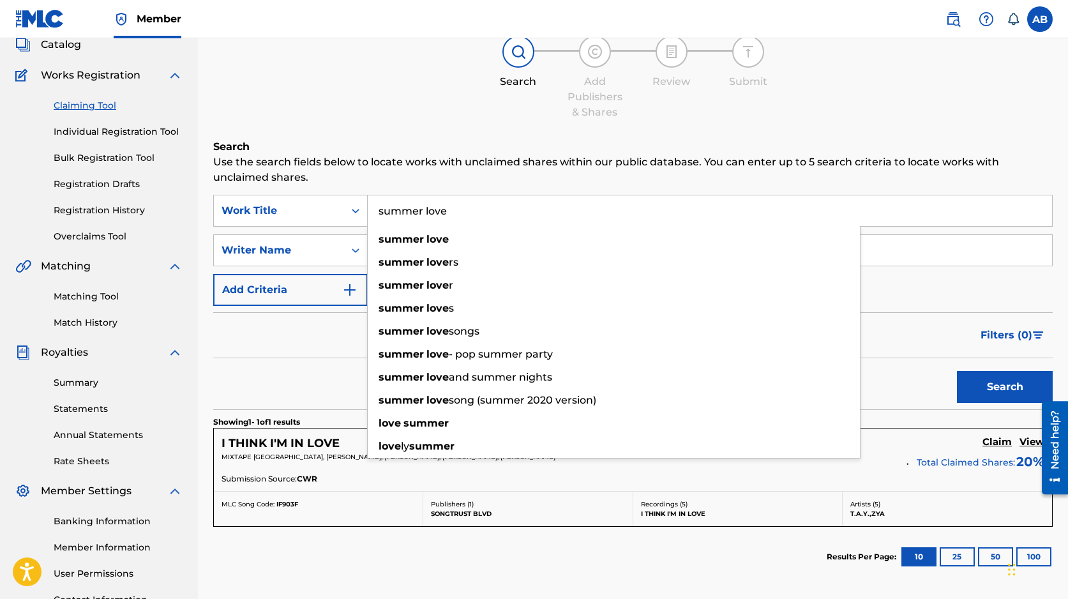
click at [438, 216] on input "summer love" at bounding box center [710, 210] width 684 height 31
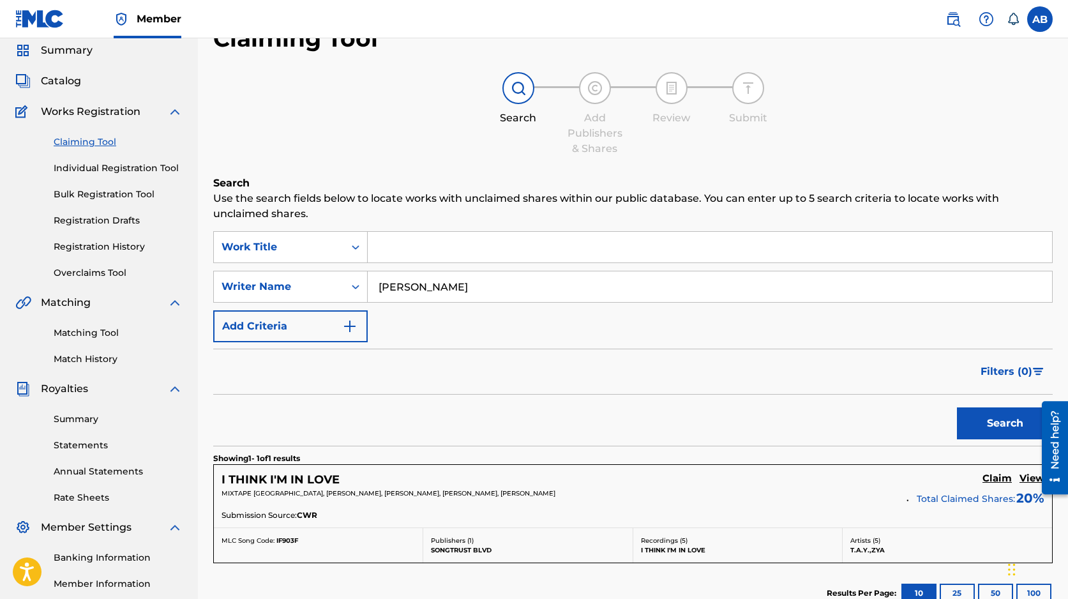
scroll to position [0, 0]
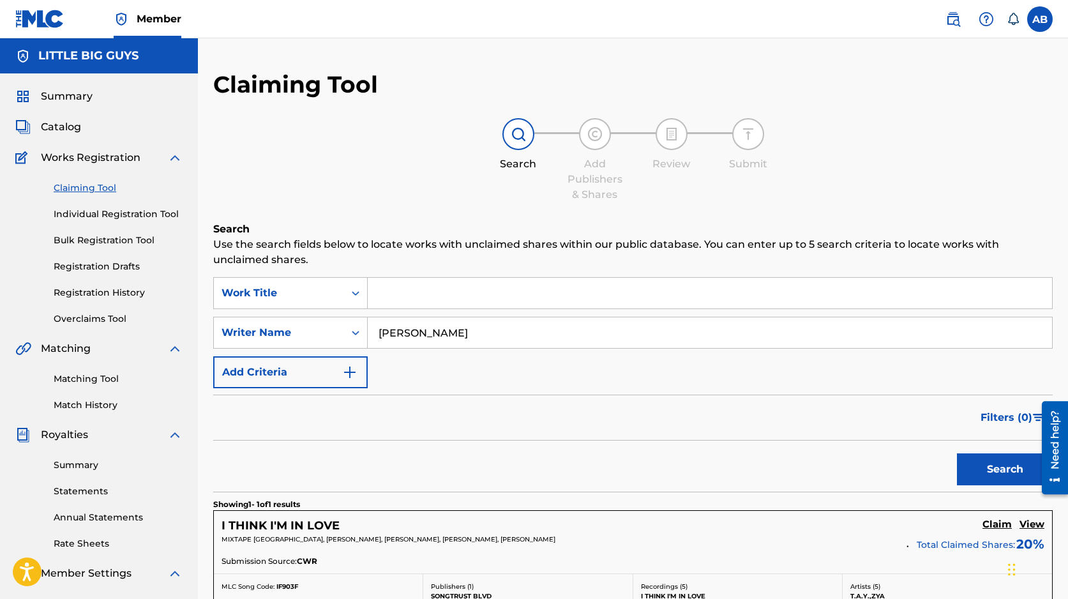
click at [493, 293] on input "Search Form" at bounding box center [710, 293] width 684 height 31
click at [996, 466] on button "Search" at bounding box center [1005, 469] width 96 height 32
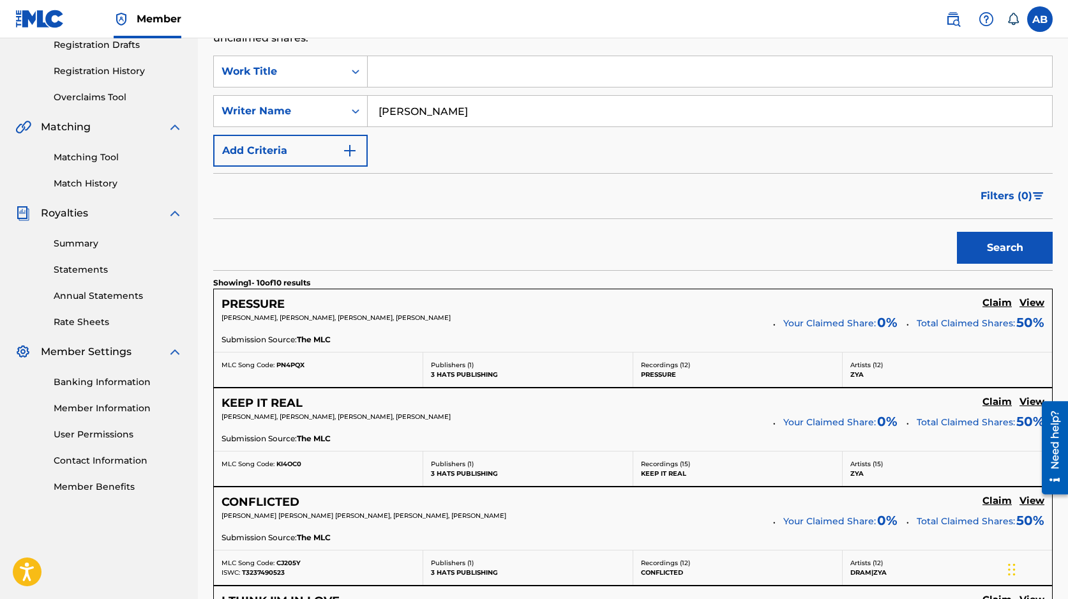
scroll to position [234, 0]
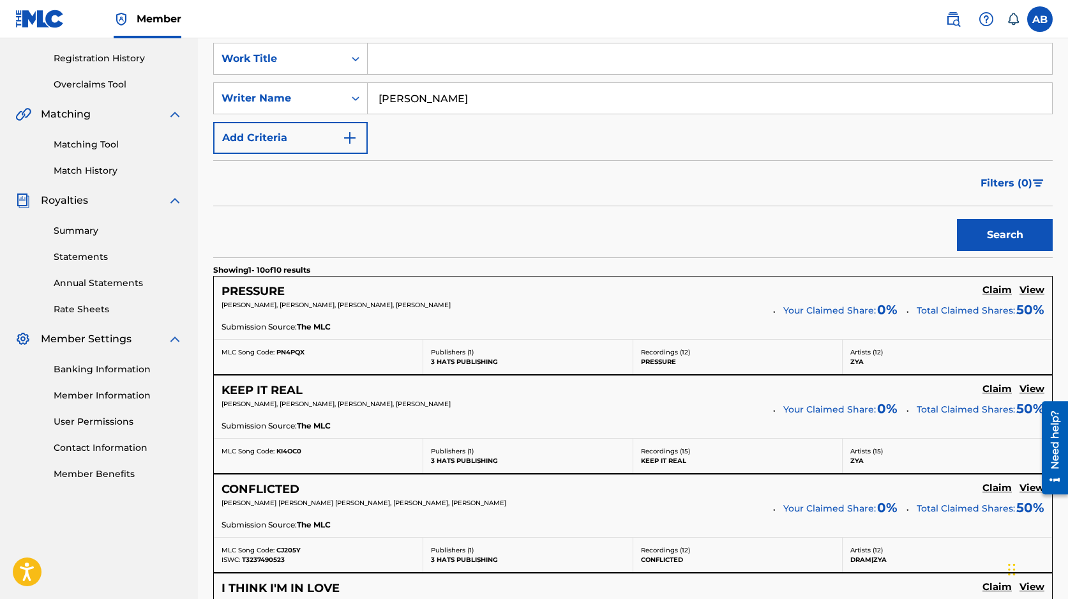
click at [1002, 289] on h5 "Claim" at bounding box center [996, 290] width 29 height 12
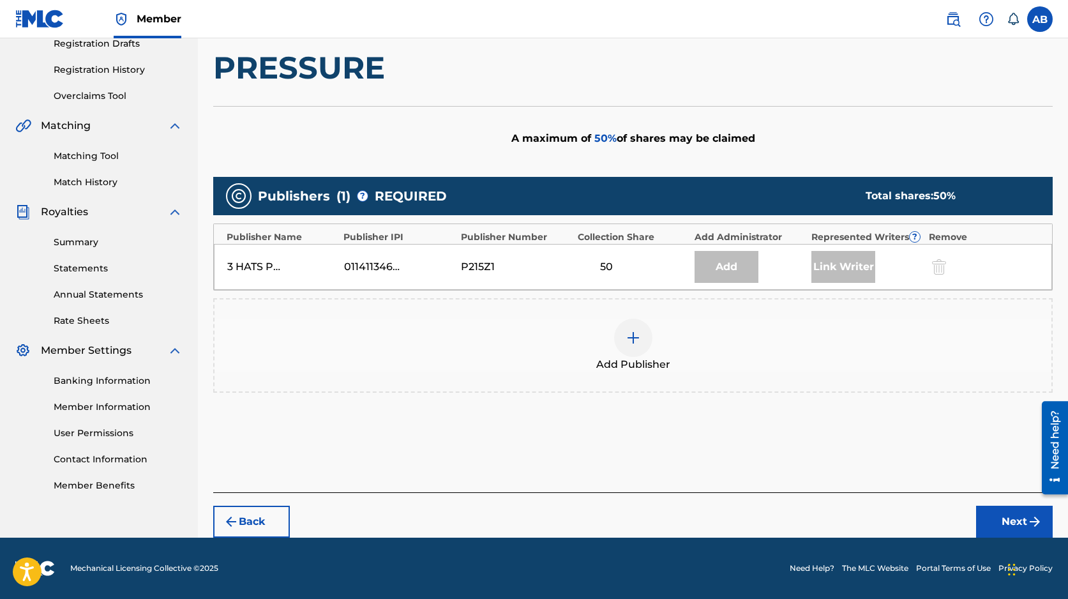
scroll to position [223, 0]
click at [634, 338] on img at bounding box center [632, 337] width 15 height 15
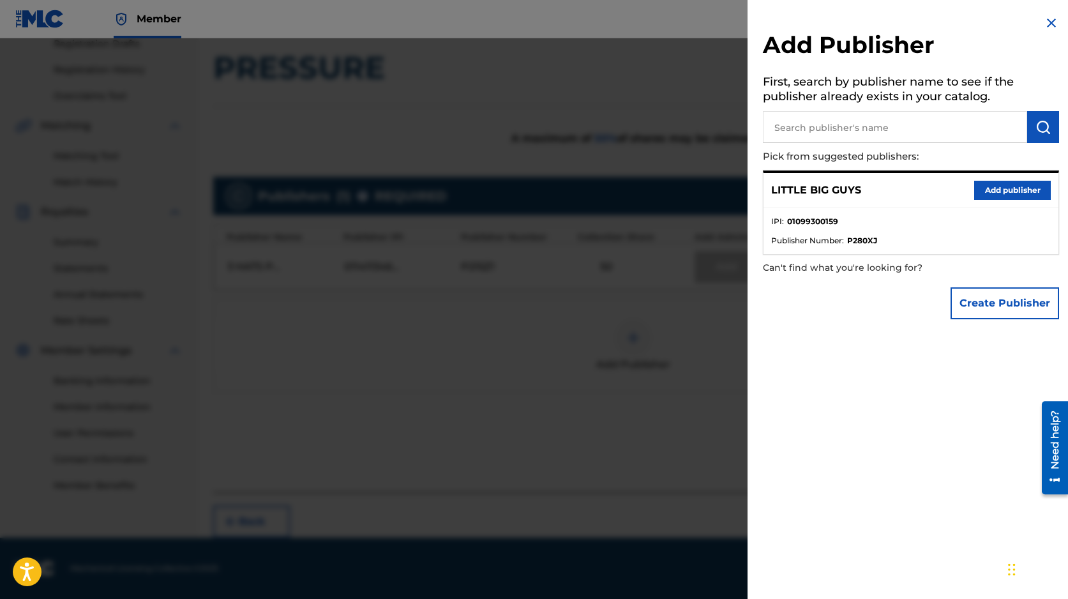
click at [1022, 190] on button "Add publisher" at bounding box center [1012, 190] width 77 height 19
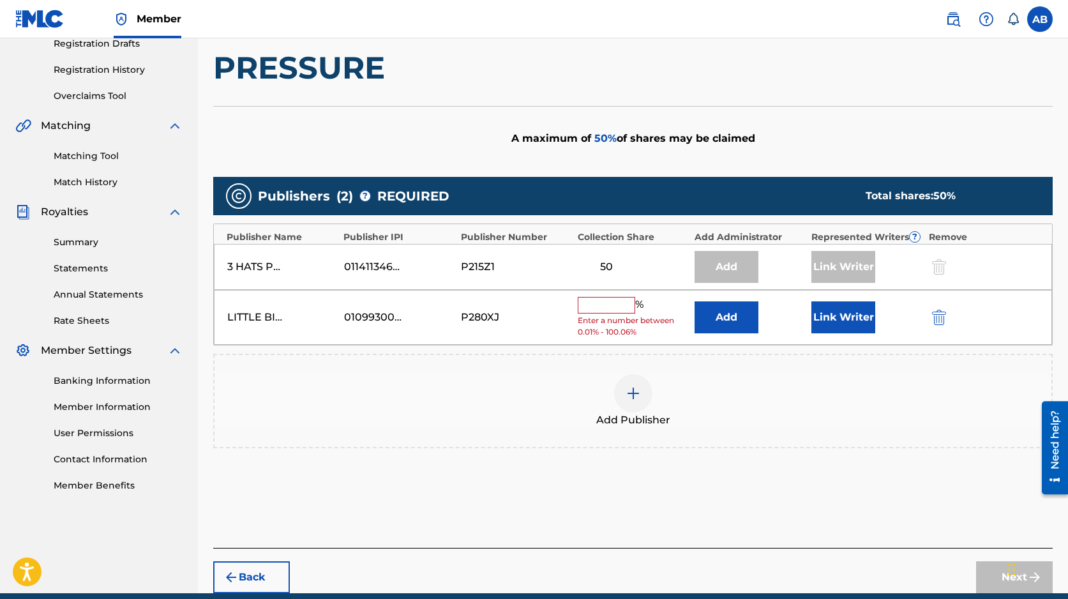
click at [613, 308] on input "text" at bounding box center [606, 305] width 57 height 17
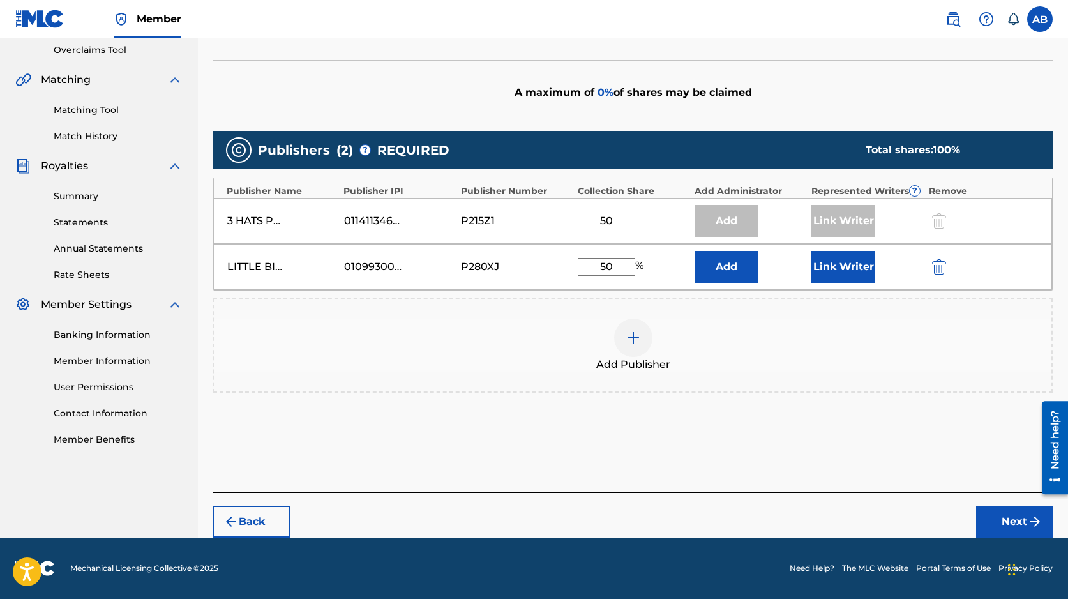
type input "50"
click at [997, 520] on button "Next" at bounding box center [1014, 521] width 77 height 32
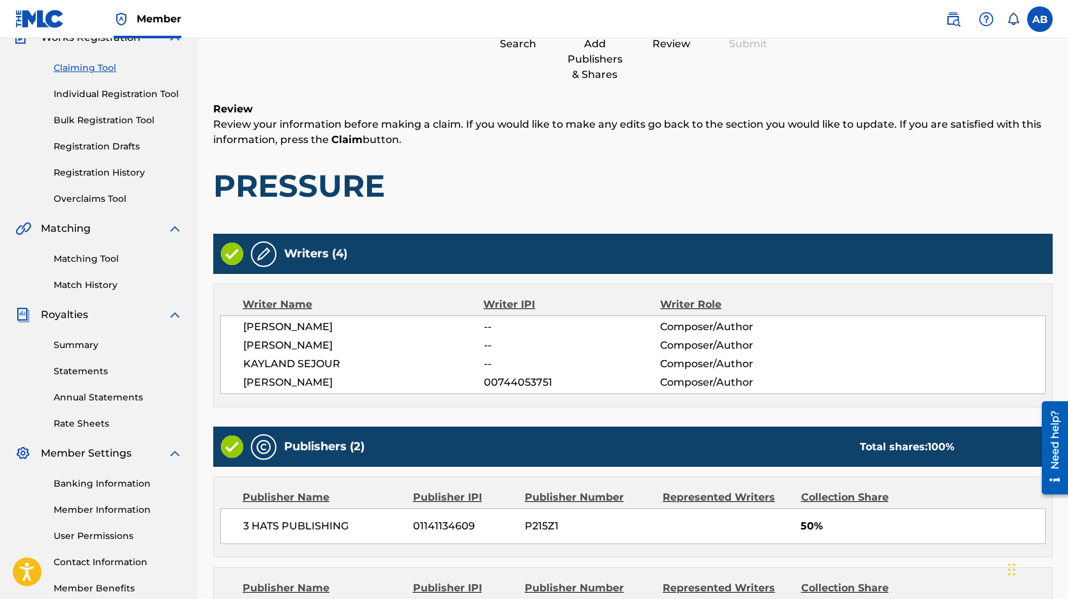
scroll to position [293, 0]
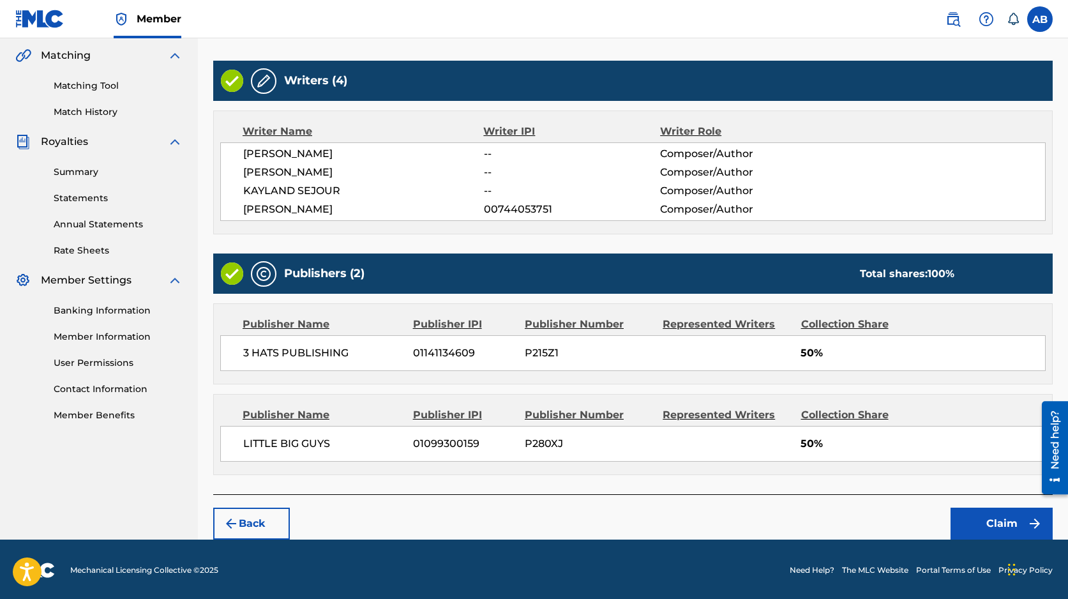
click at [992, 516] on button "Claim" at bounding box center [1001, 523] width 102 height 32
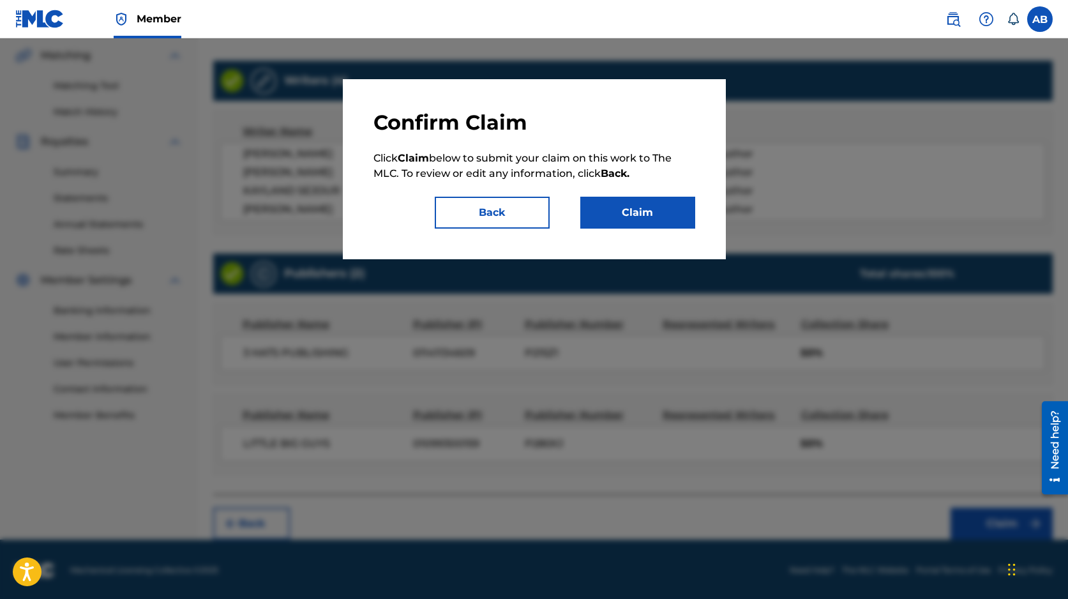
click at [651, 221] on button "Claim" at bounding box center [637, 213] width 115 height 32
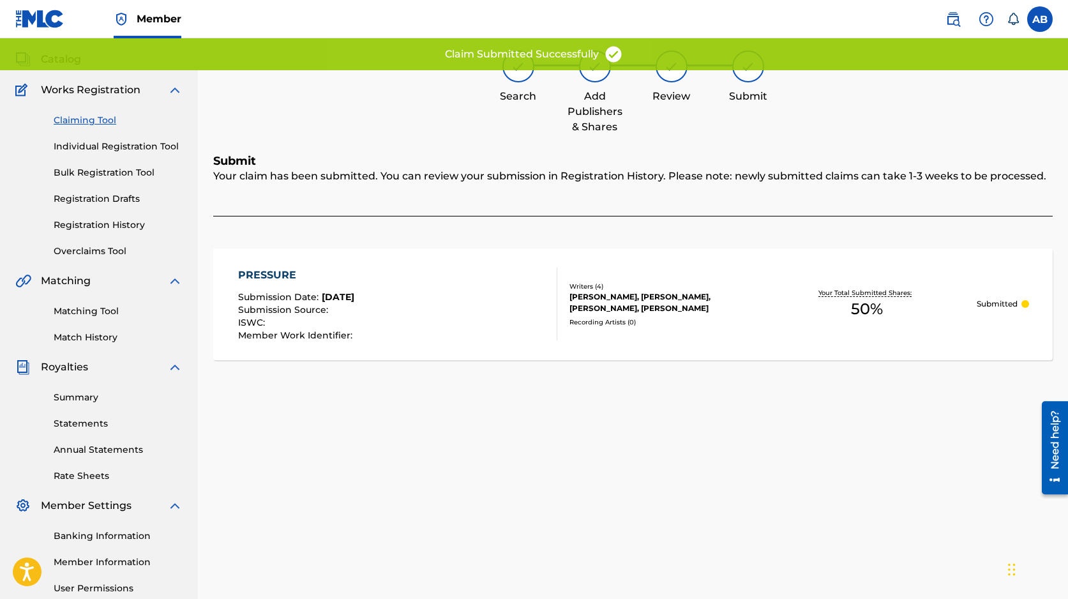
scroll to position [0, 0]
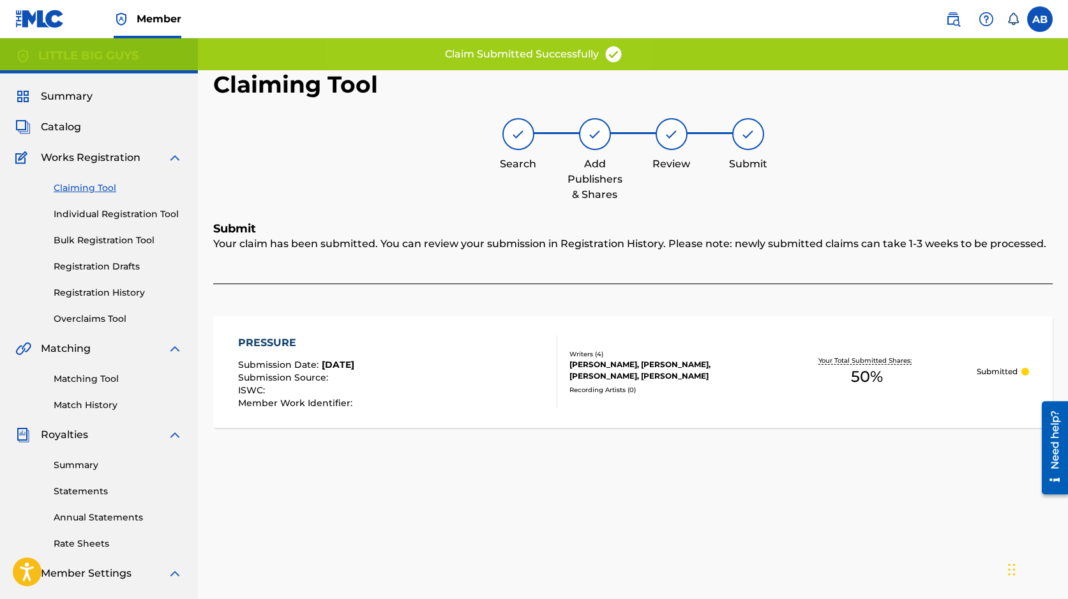
click at [102, 184] on link "Claiming Tool" at bounding box center [118, 187] width 129 height 13
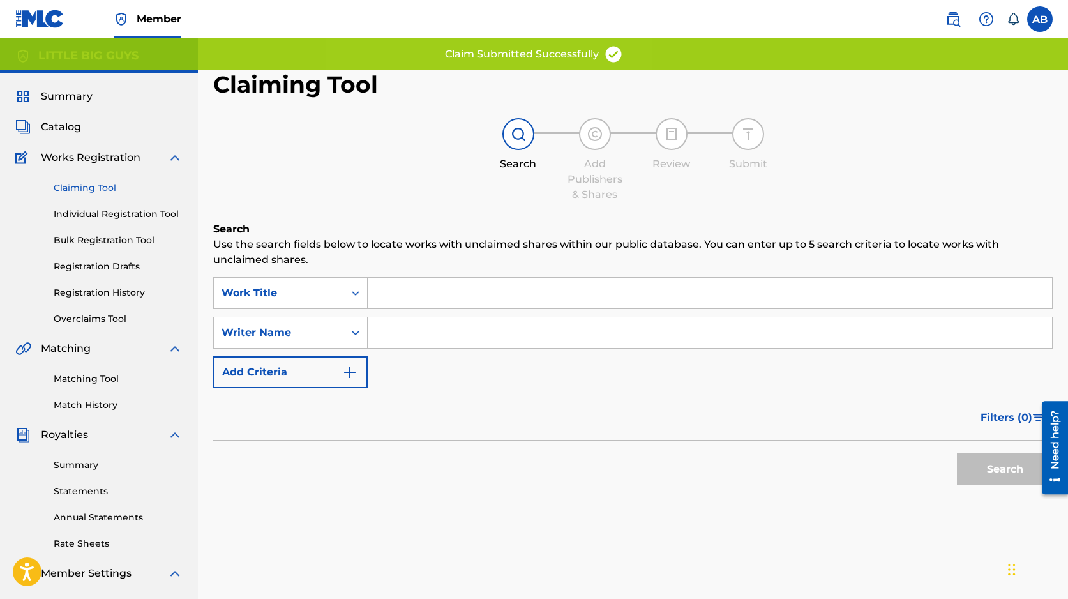
click at [404, 336] on input "Search Form" at bounding box center [710, 332] width 684 height 31
type input "Steffany Perez"
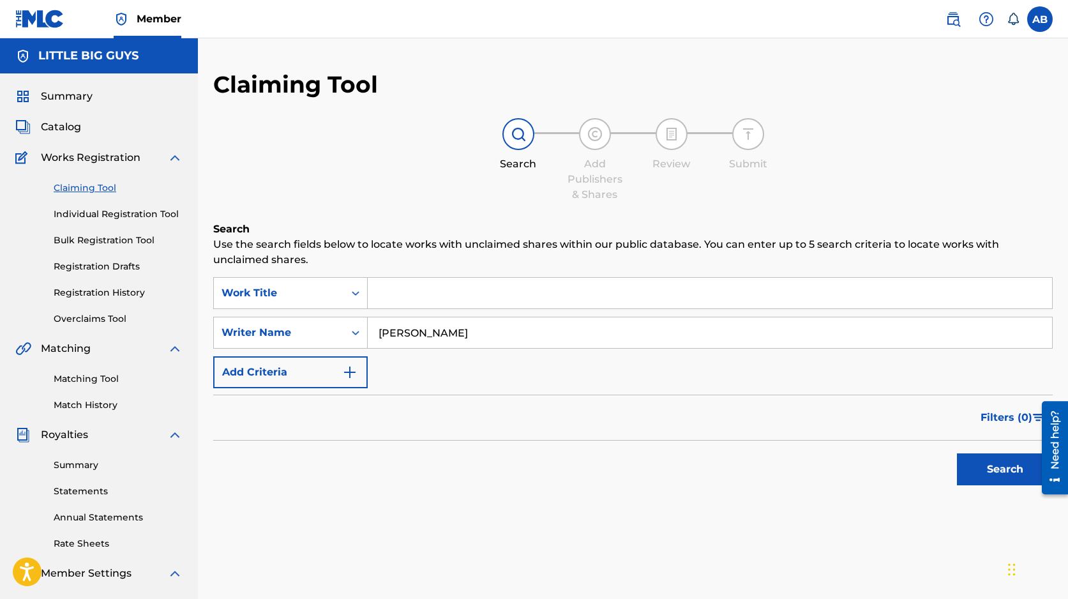
click at [983, 477] on button "Search" at bounding box center [1005, 469] width 96 height 32
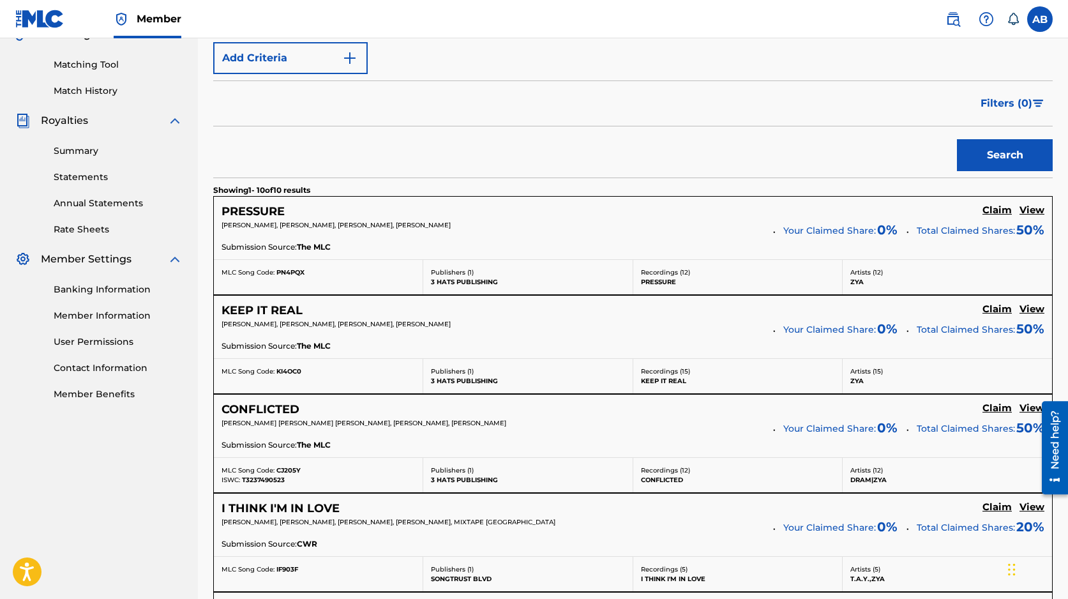
scroll to position [348, 0]
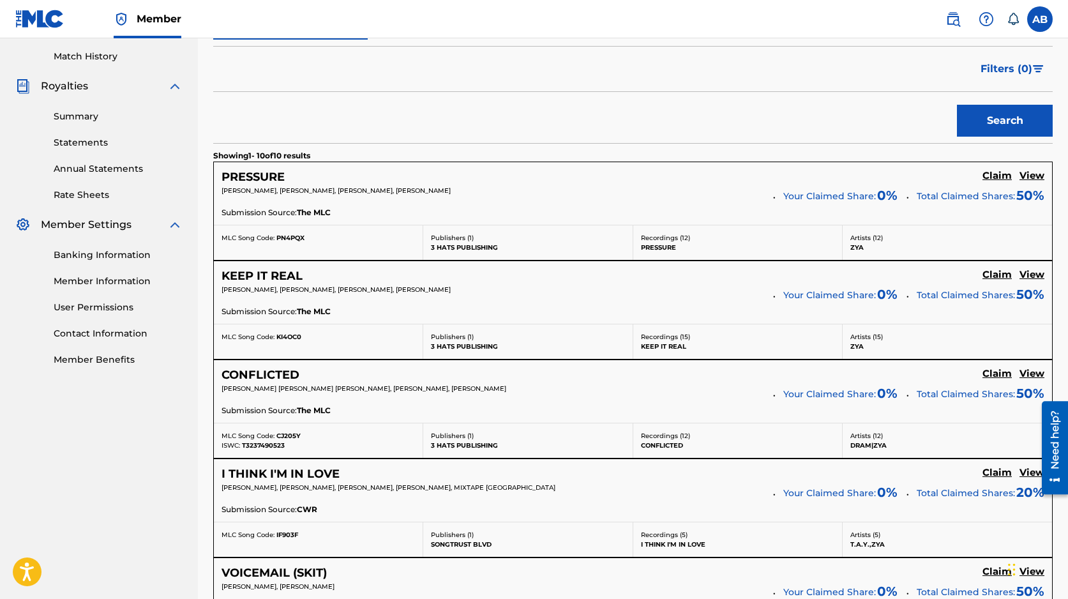
click at [996, 182] on h5 "Claim" at bounding box center [996, 176] width 29 height 12
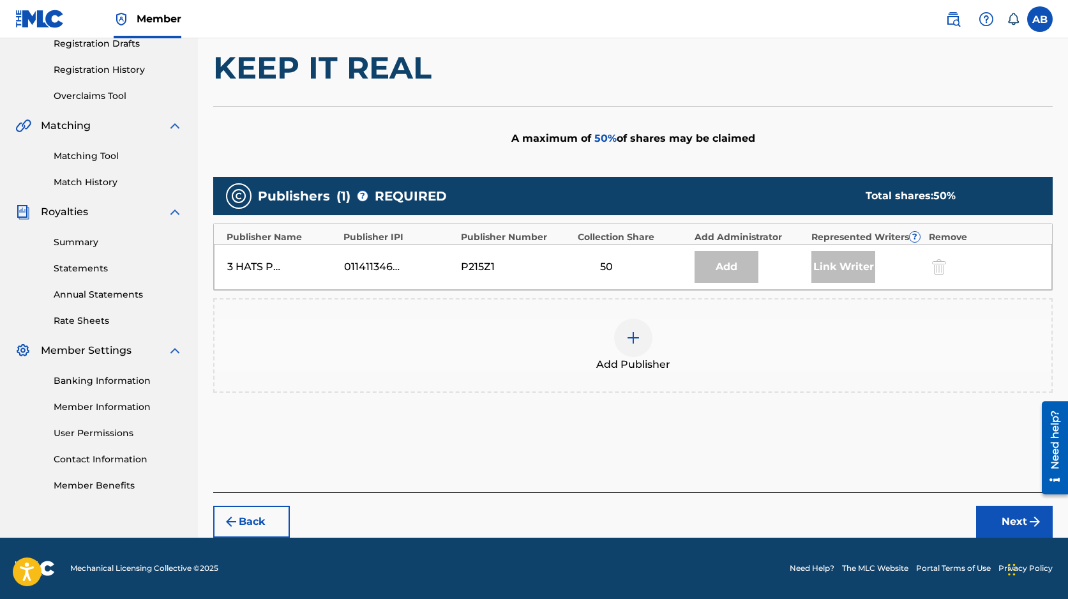
click at [638, 341] on img at bounding box center [632, 337] width 15 height 15
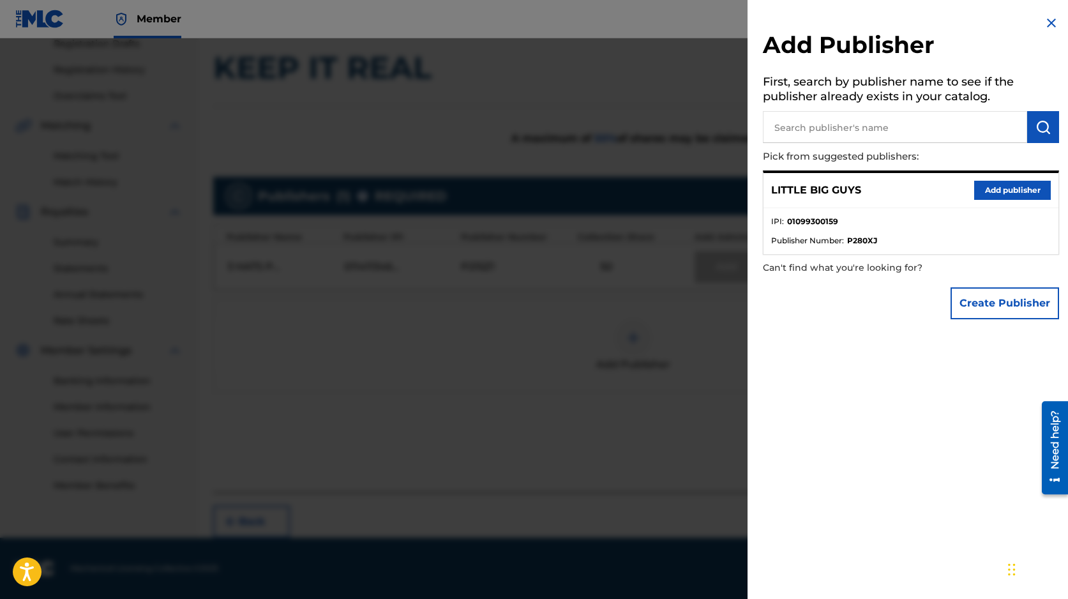
click at [997, 193] on button "Add publisher" at bounding box center [1012, 190] width 77 height 19
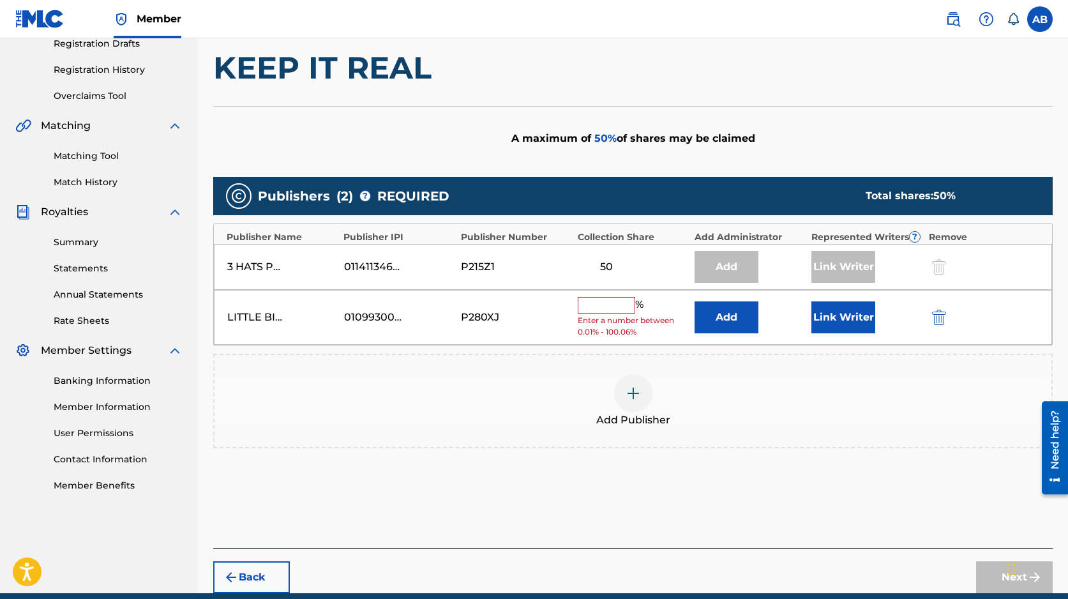
click at [610, 303] on input "text" at bounding box center [606, 305] width 57 height 17
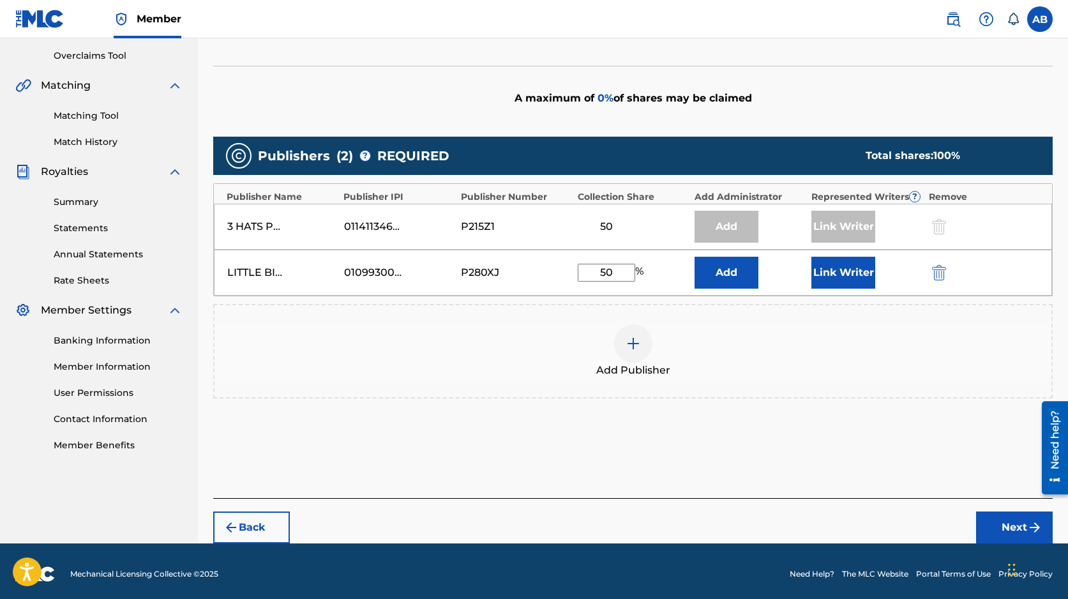
scroll to position [269, 0]
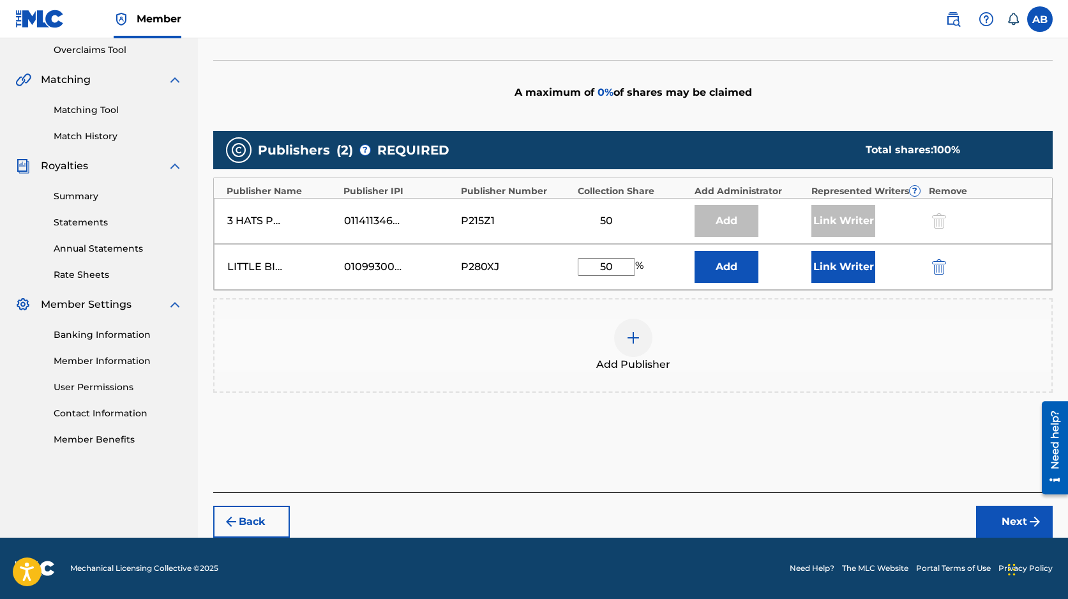
type input "50"
click at [990, 514] on button "Next" at bounding box center [1014, 521] width 77 height 32
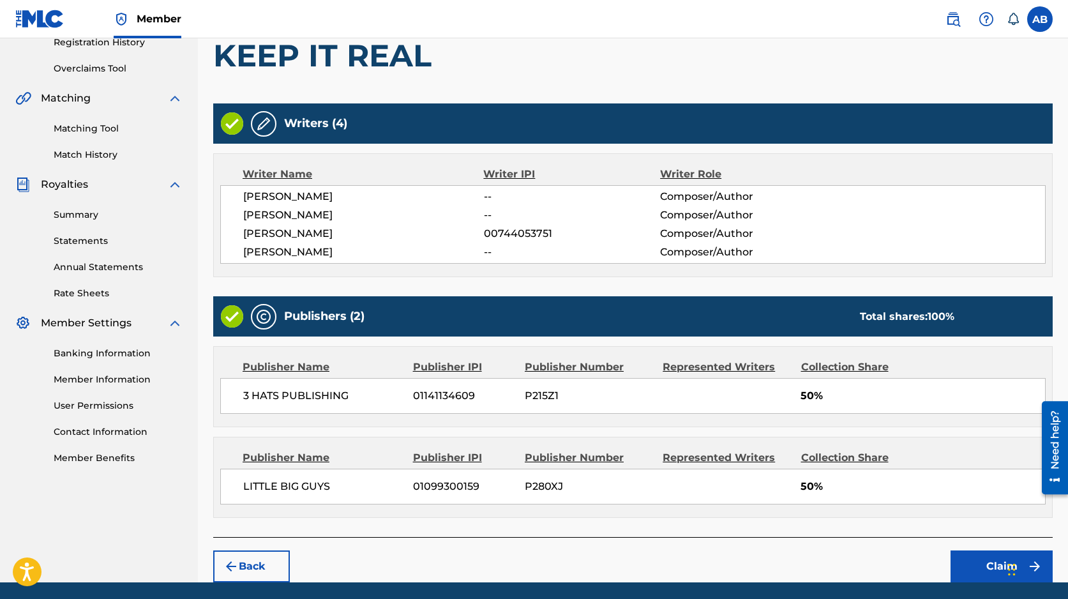
scroll to position [293, 0]
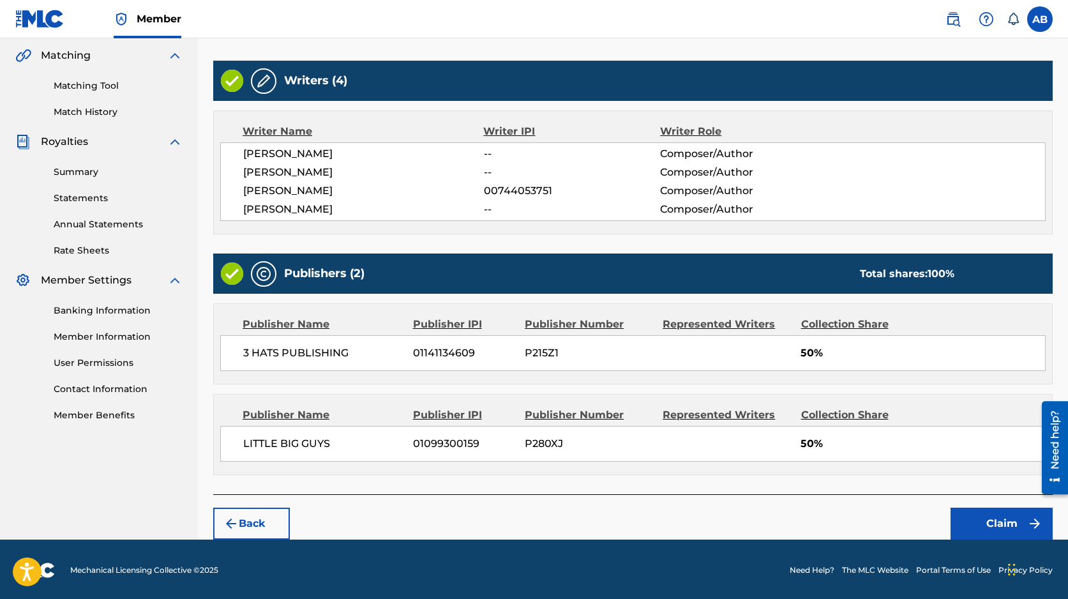
click at [988, 512] on button "Claim" at bounding box center [1001, 523] width 102 height 32
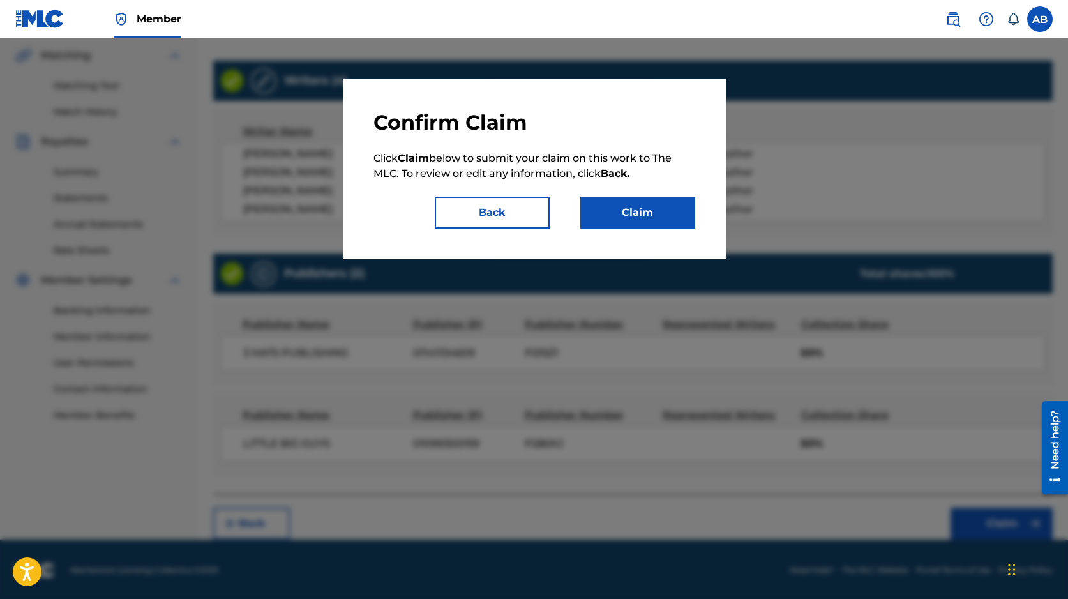
click at [624, 209] on button "Claim" at bounding box center [637, 213] width 115 height 32
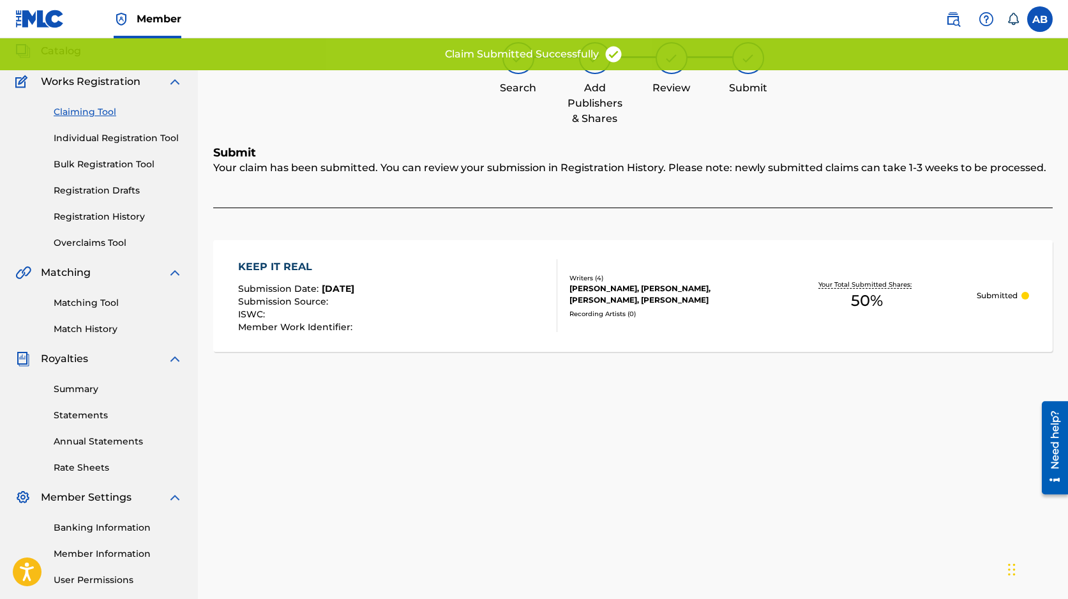
scroll to position [0, 0]
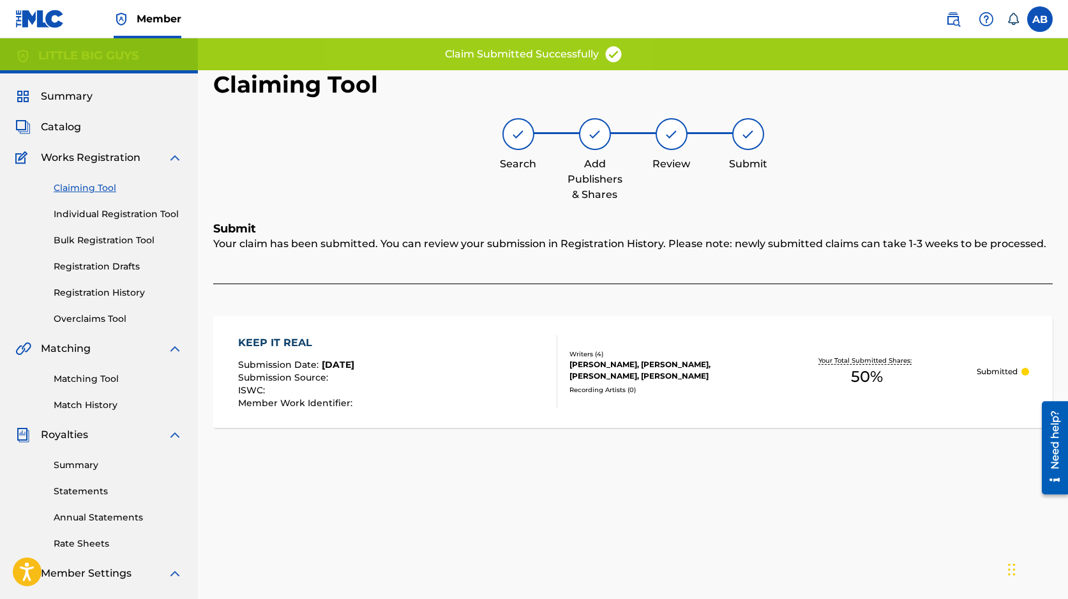
click at [106, 186] on link "Claiming Tool" at bounding box center [118, 187] width 129 height 13
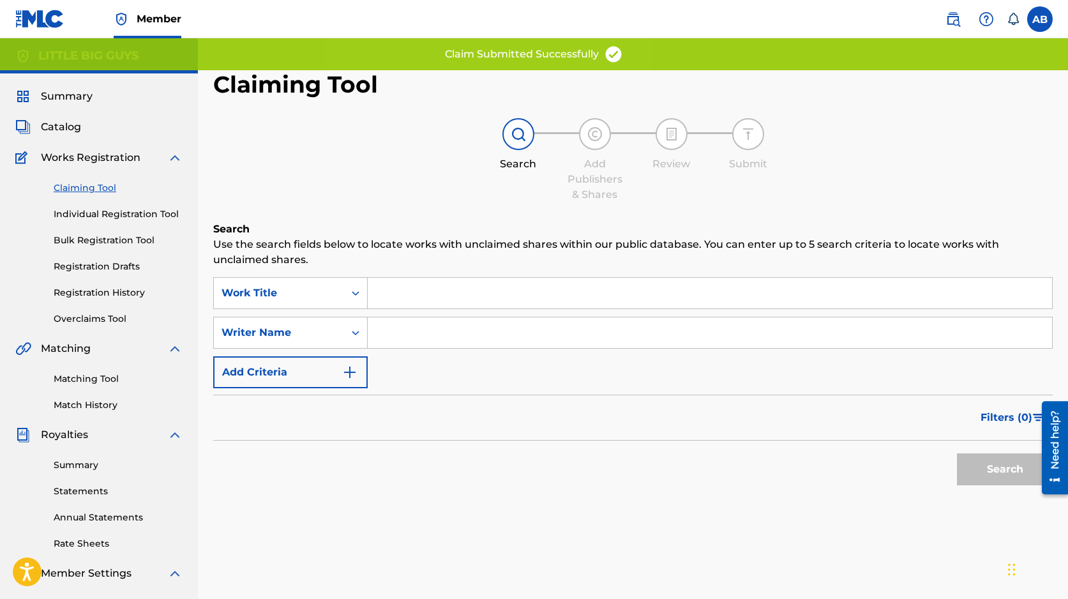
click at [431, 335] on input "Search Form" at bounding box center [710, 332] width 684 height 31
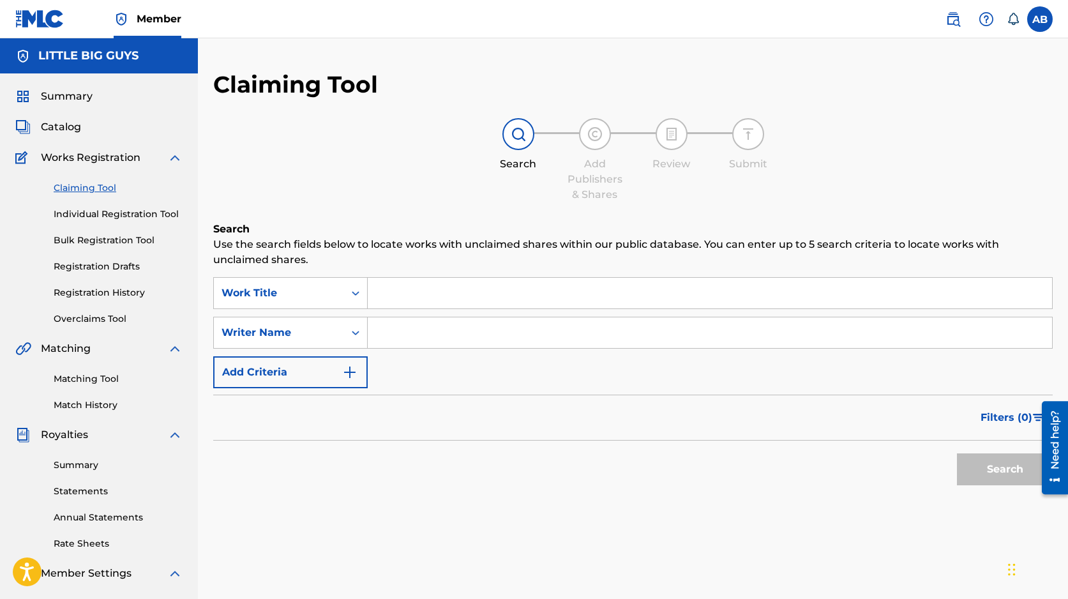
type input "Steffany Perez"
click at [1006, 462] on button "Search" at bounding box center [1005, 469] width 96 height 32
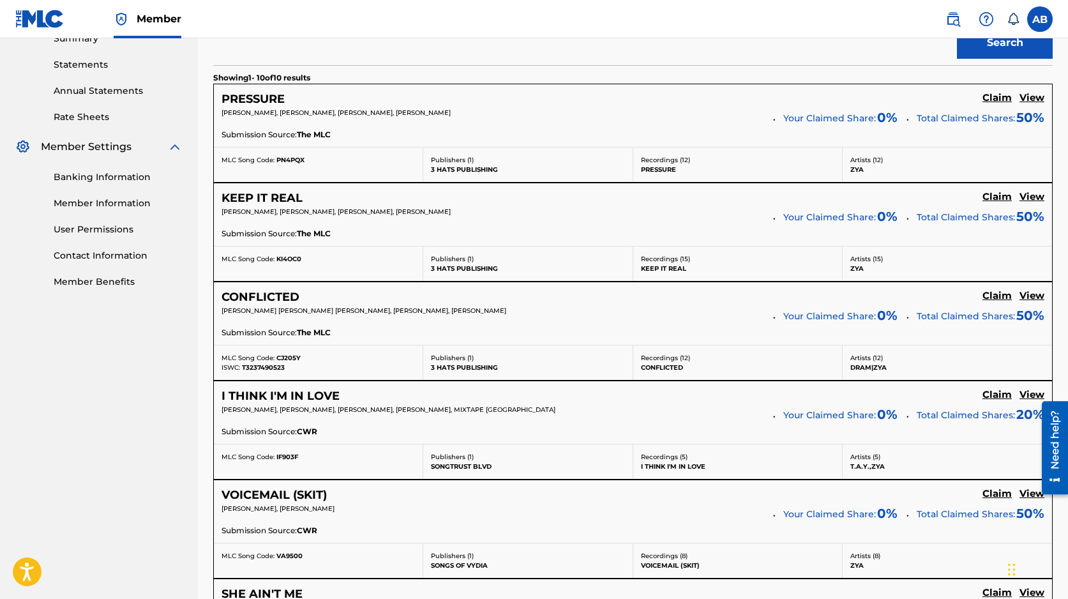
scroll to position [444, 0]
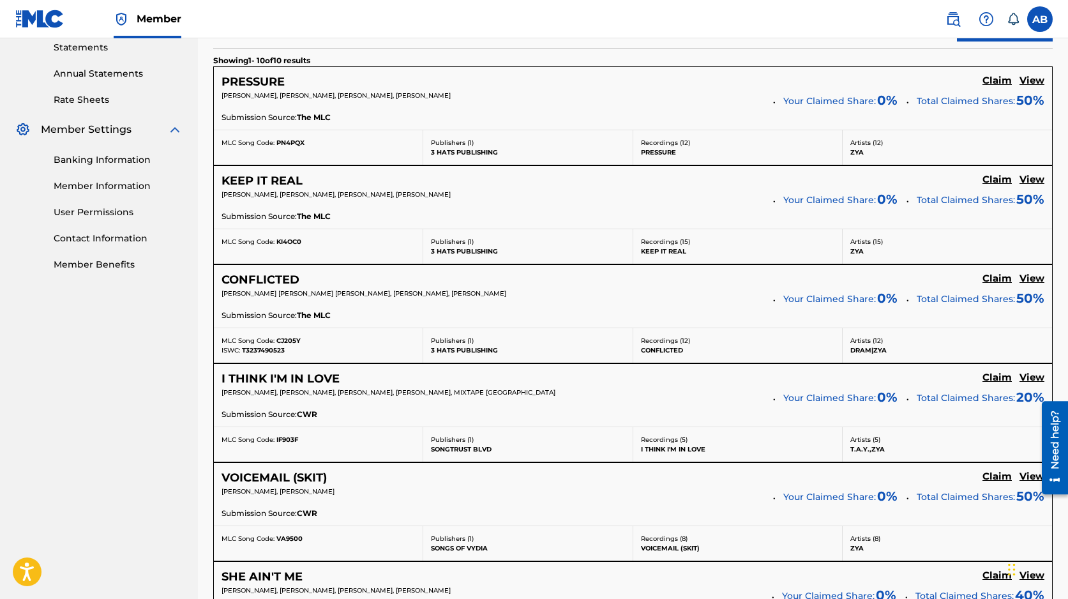
click at [992, 87] on h5 "Claim" at bounding box center [996, 81] width 29 height 12
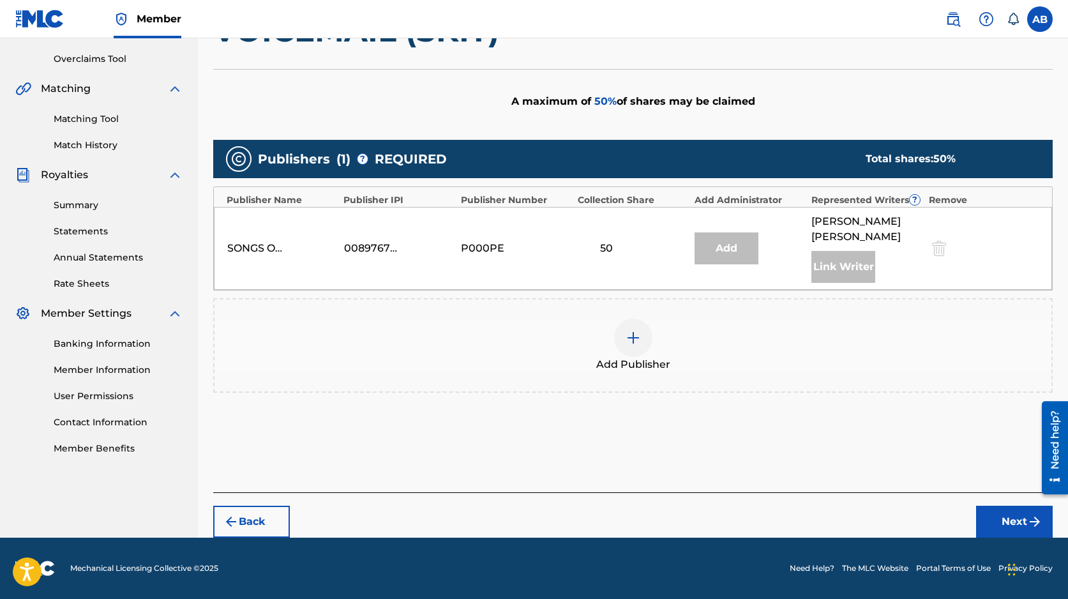
scroll to position [244, 0]
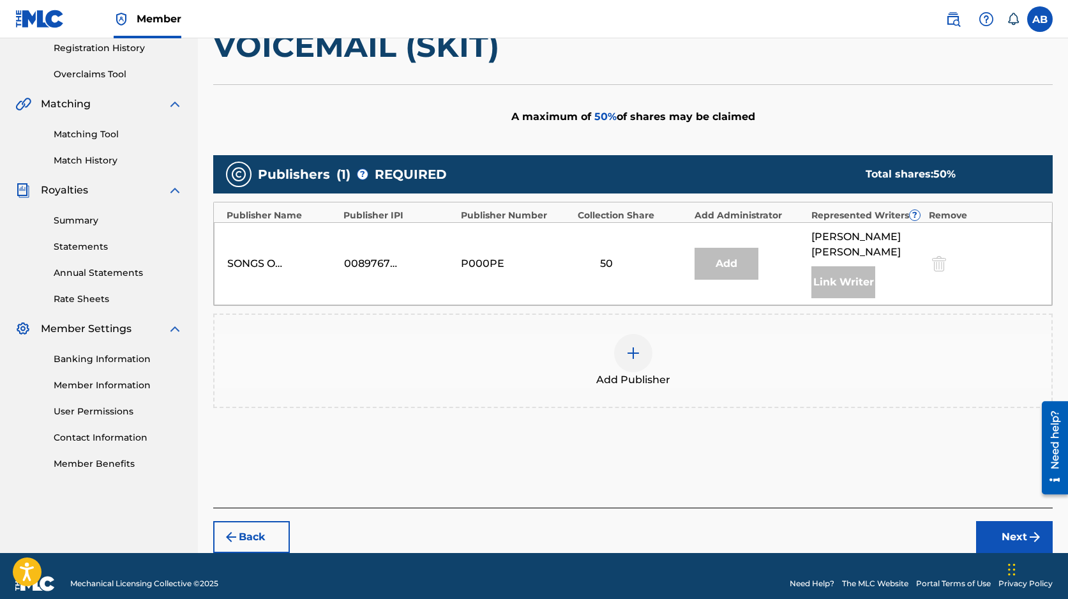
click at [629, 345] on img at bounding box center [632, 352] width 15 height 15
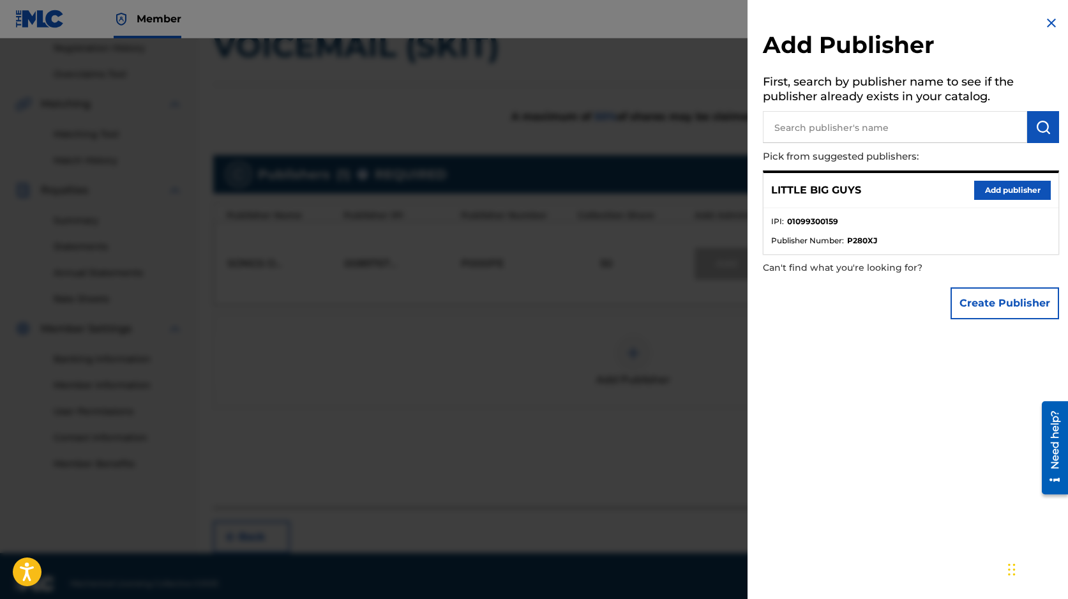
click at [1006, 190] on button "Add publisher" at bounding box center [1012, 190] width 77 height 19
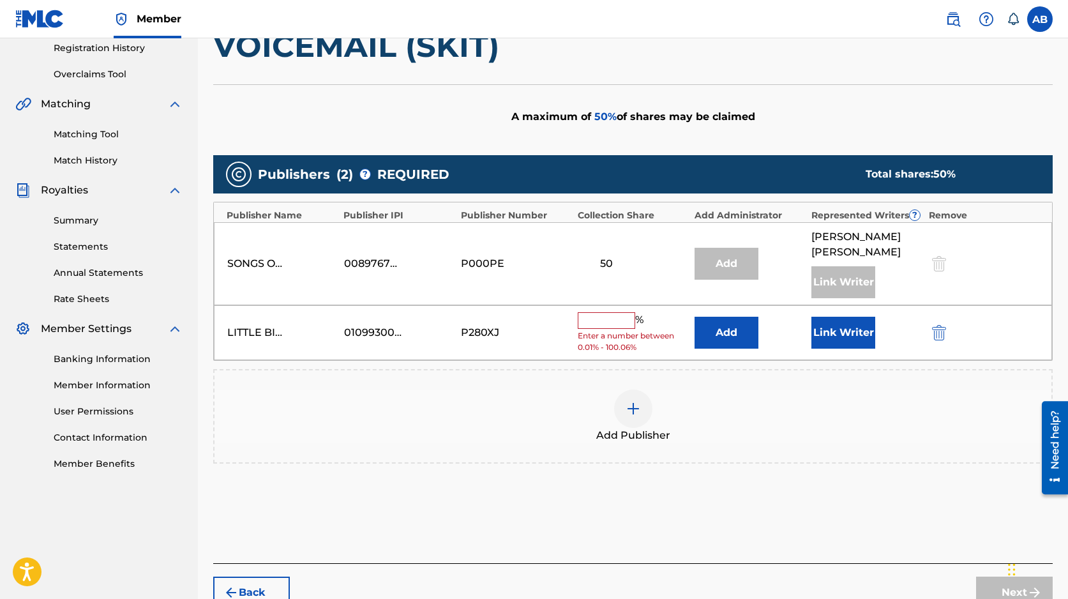
click at [608, 312] on input "text" at bounding box center [606, 320] width 57 height 17
type input "50"
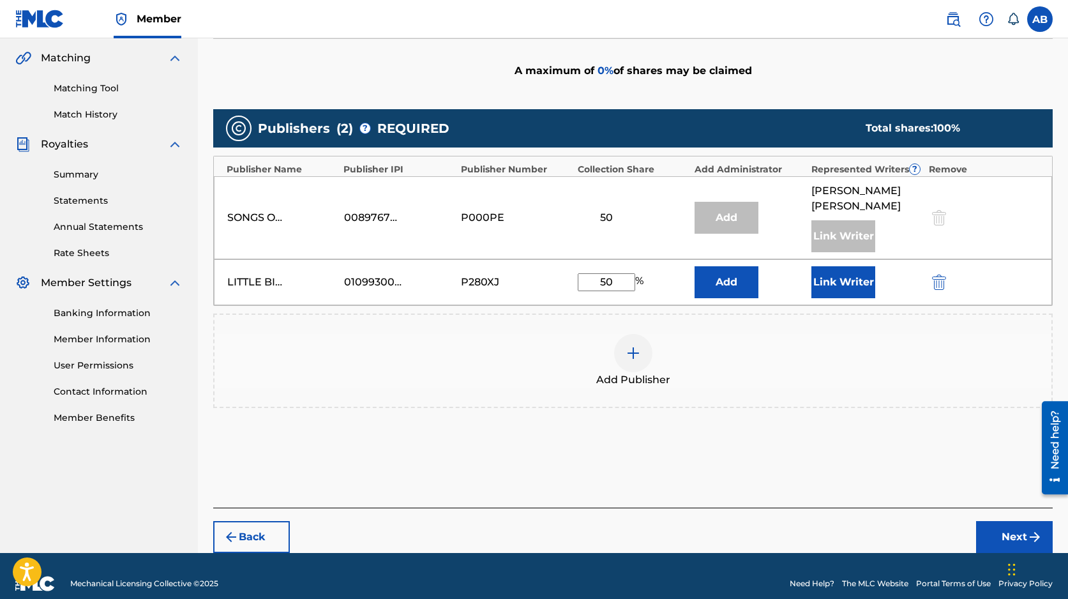
click at [998, 521] on button "Next" at bounding box center [1014, 537] width 77 height 32
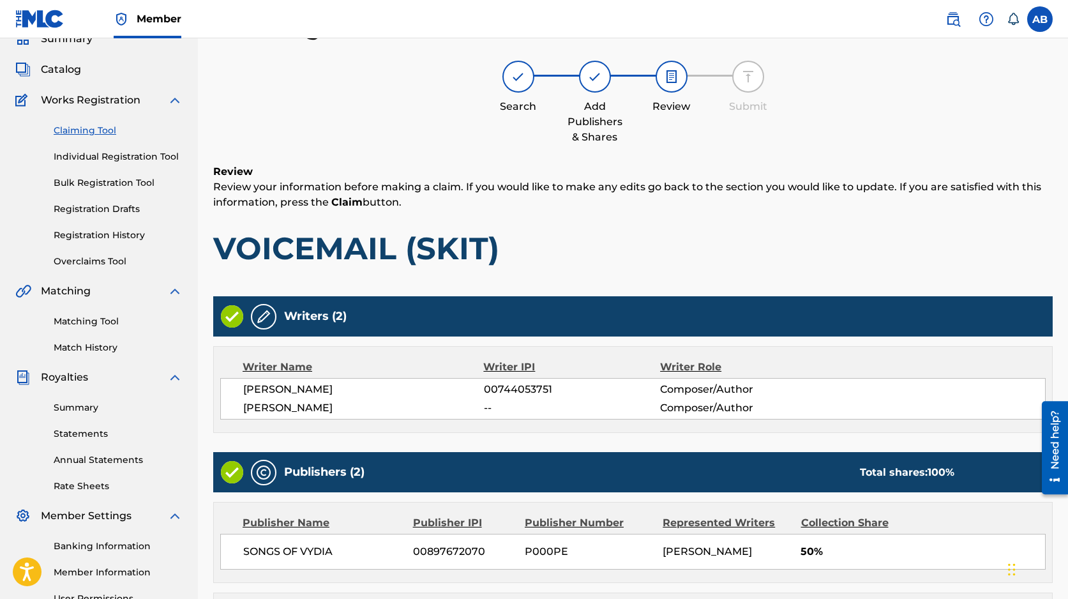
scroll to position [256, 0]
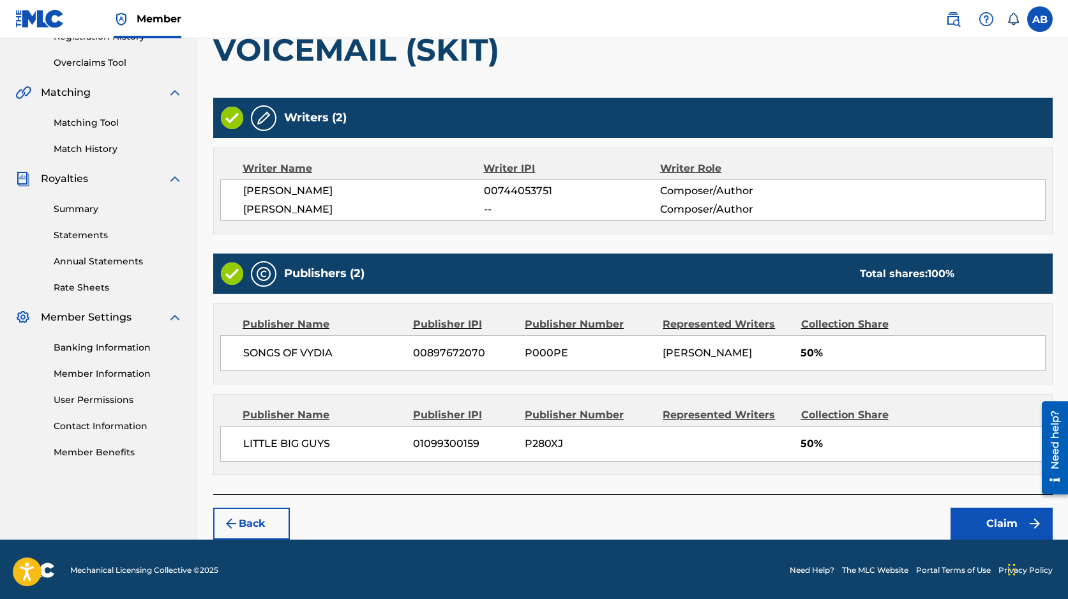
click at [990, 518] on button "Claim" at bounding box center [1001, 523] width 102 height 32
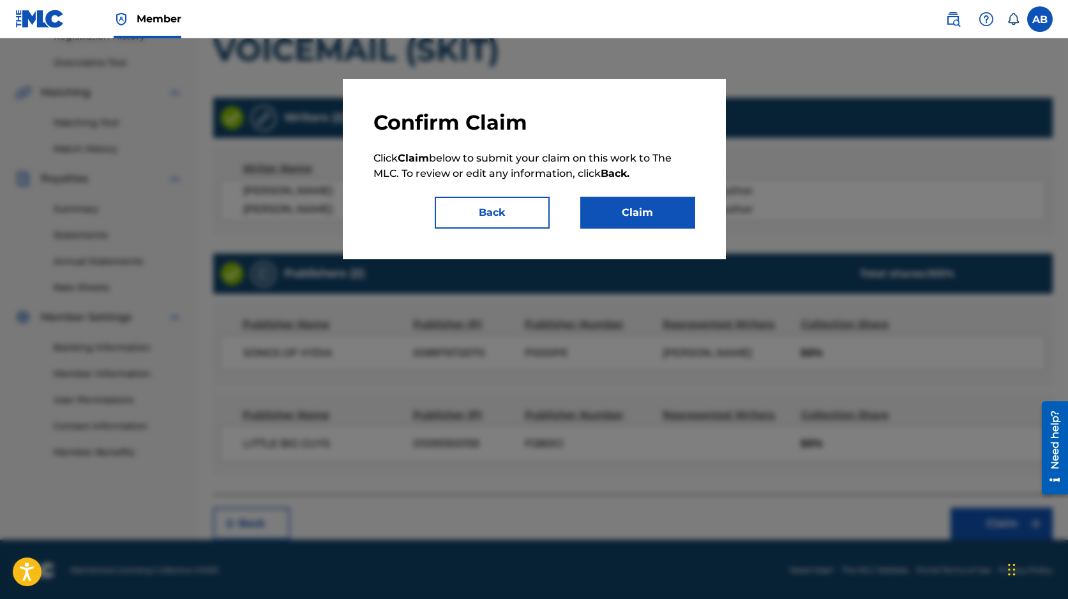
click at [664, 221] on button "Claim" at bounding box center [637, 213] width 115 height 32
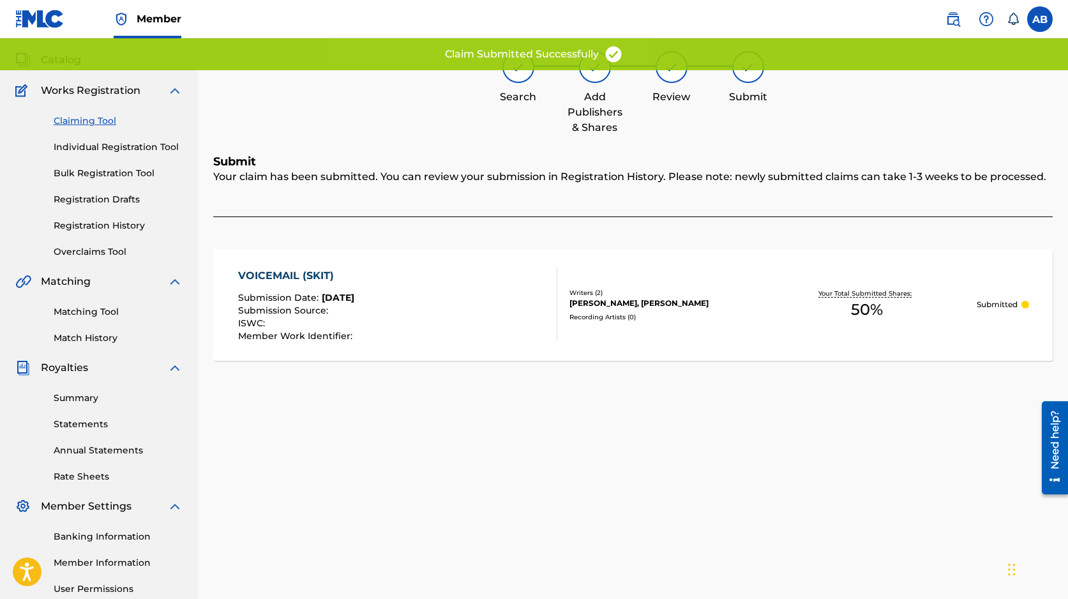
scroll to position [0, 0]
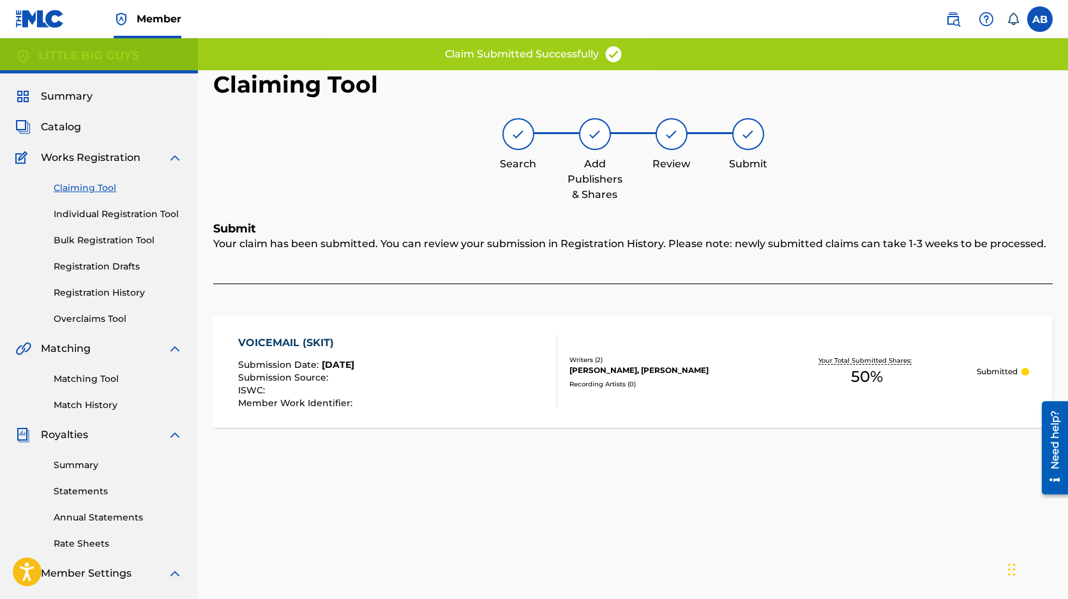
click at [103, 184] on link "Claiming Tool" at bounding box center [118, 187] width 129 height 13
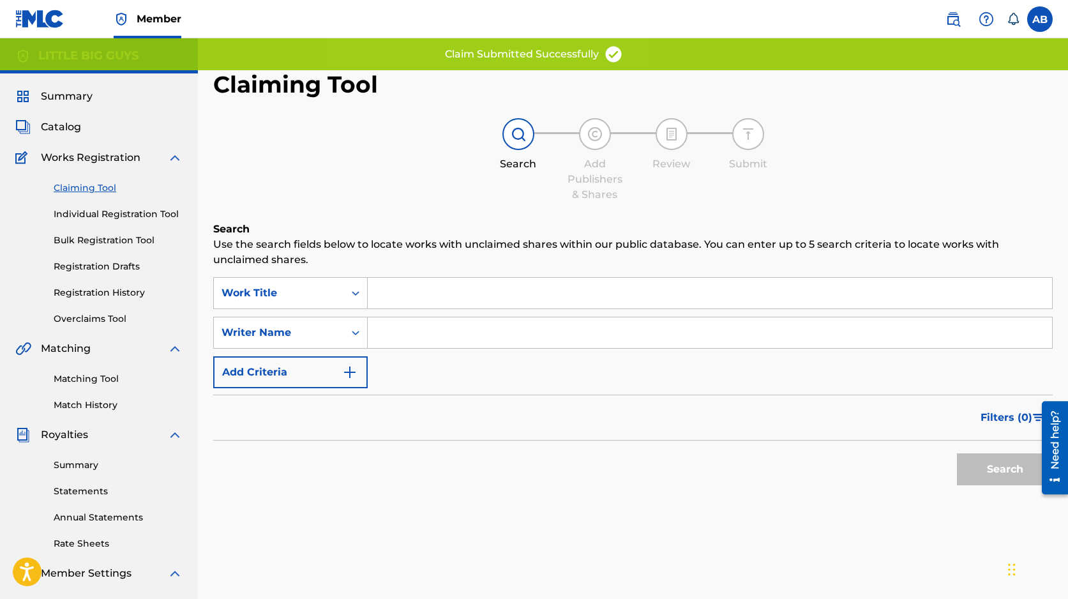
click at [400, 294] on input "Search Form" at bounding box center [710, 293] width 684 height 31
click at [432, 345] on input "Search Form" at bounding box center [710, 332] width 684 height 31
type input "Steffany Perez"
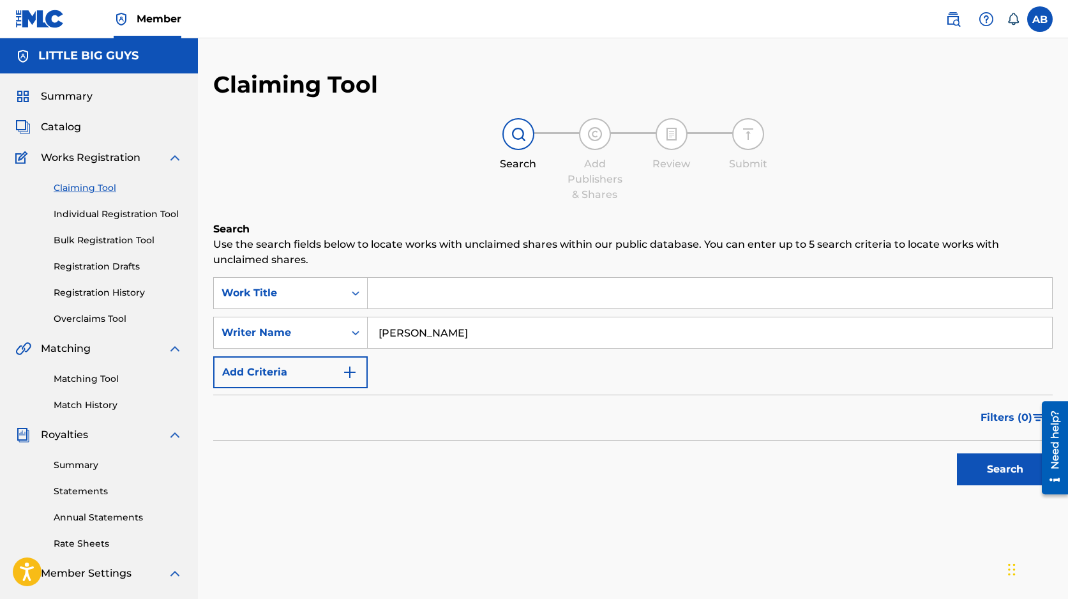
click at [998, 468] on button "Search" at bounding box center [1005, 469] width 96 height 32
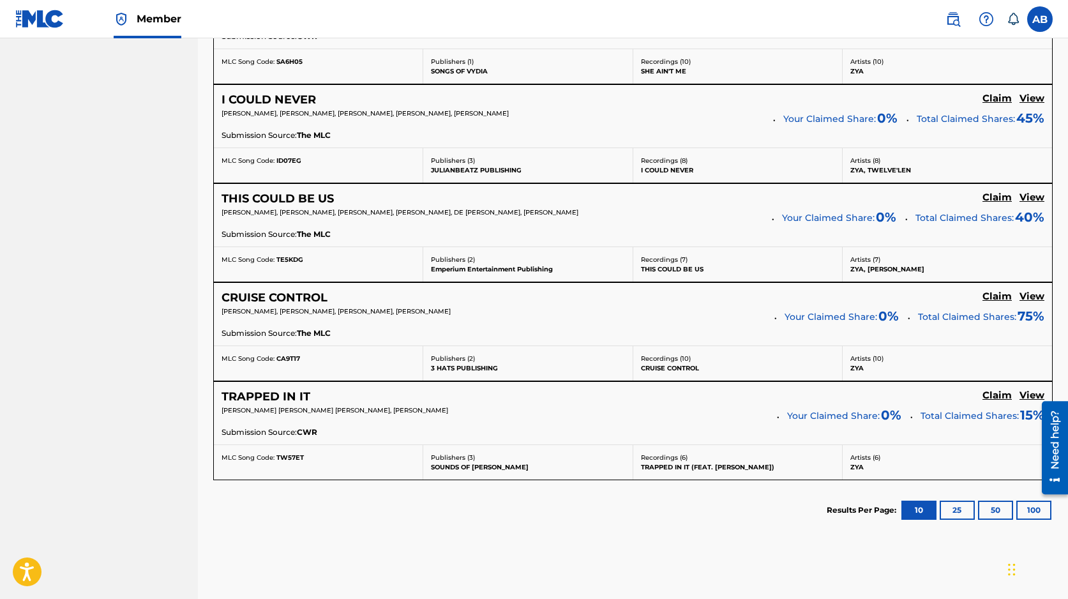
scroll to position [1019, 0]
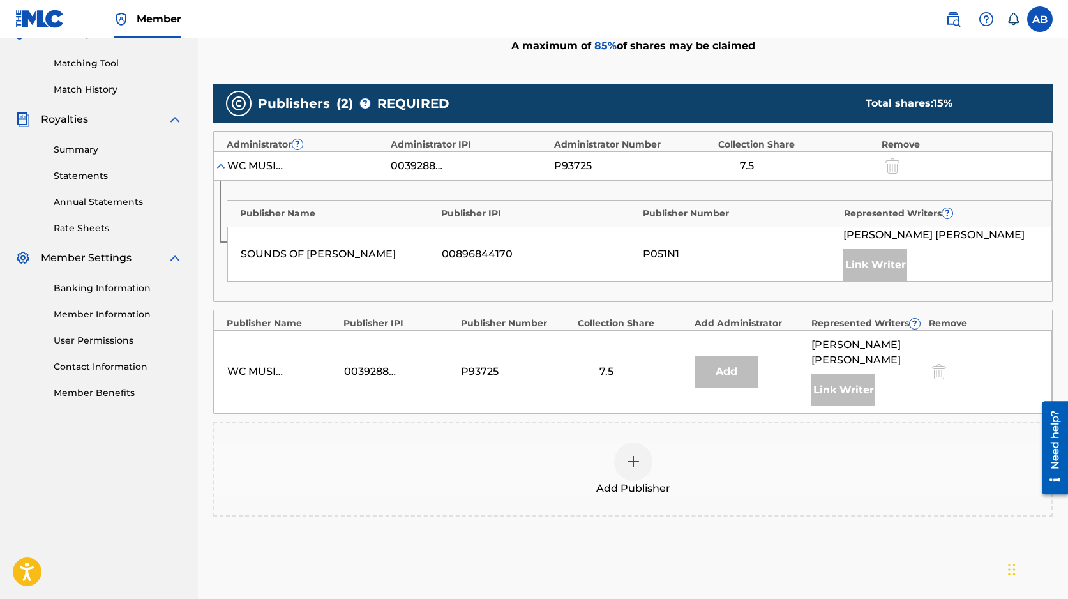
scroll to position [313, 0]
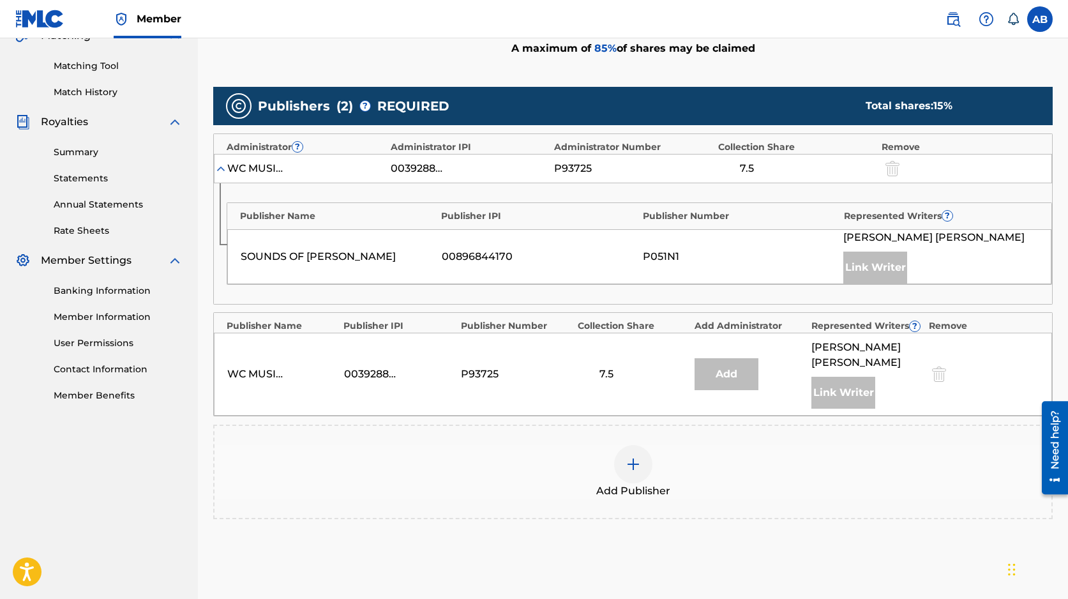
click at [219, 168] on img at bounding box center [220, 168] width 13 height 13
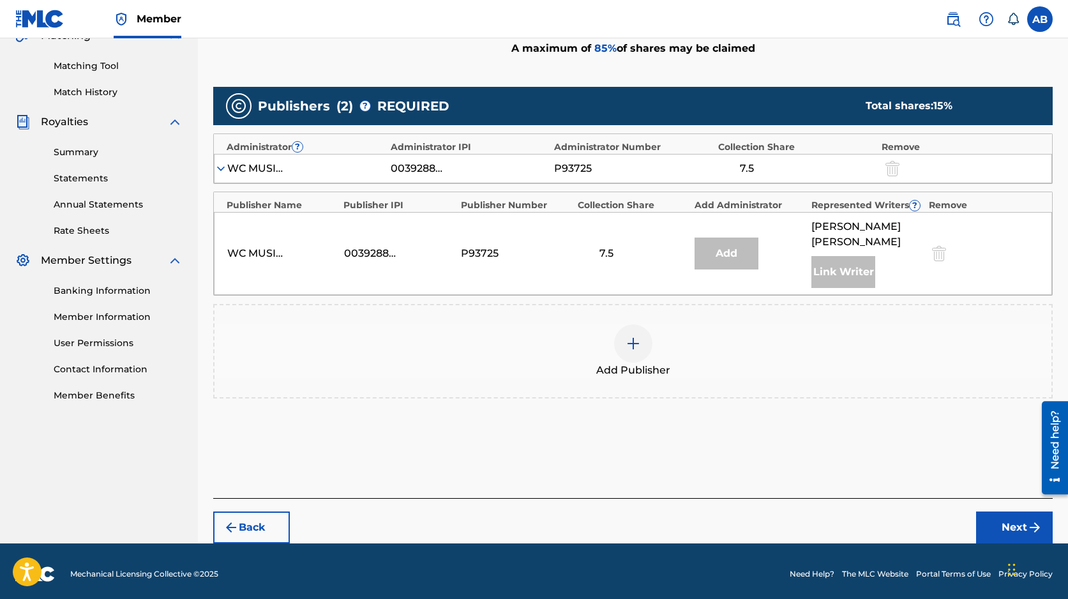
click at [629, 343] on img at bounding box center [632, 343] width 15 height 15
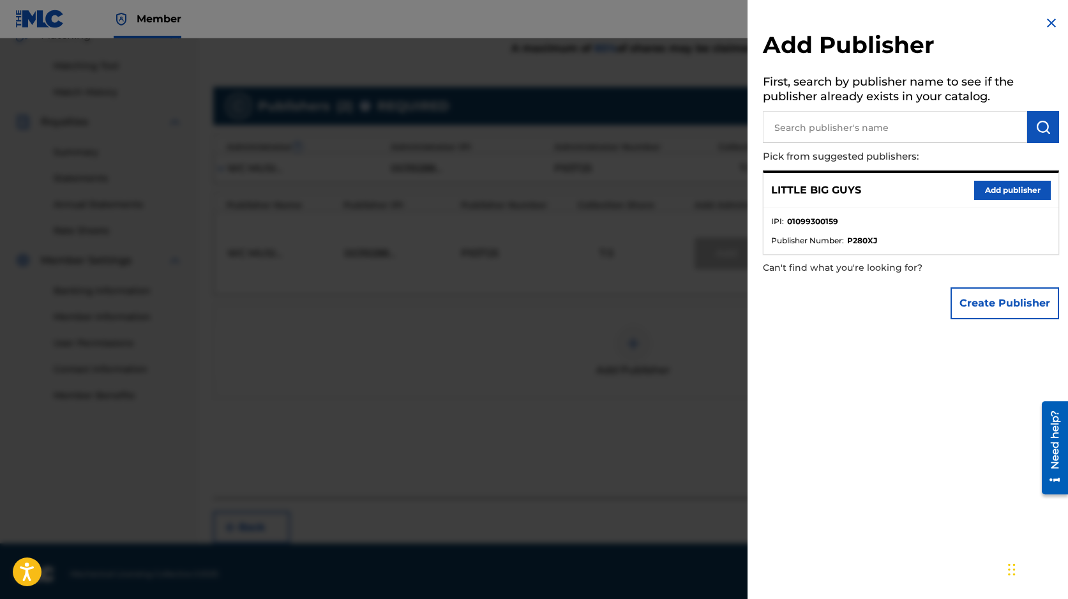
click at [1044, 23] on img at bounding box center [1051, 22] width 15 height 15
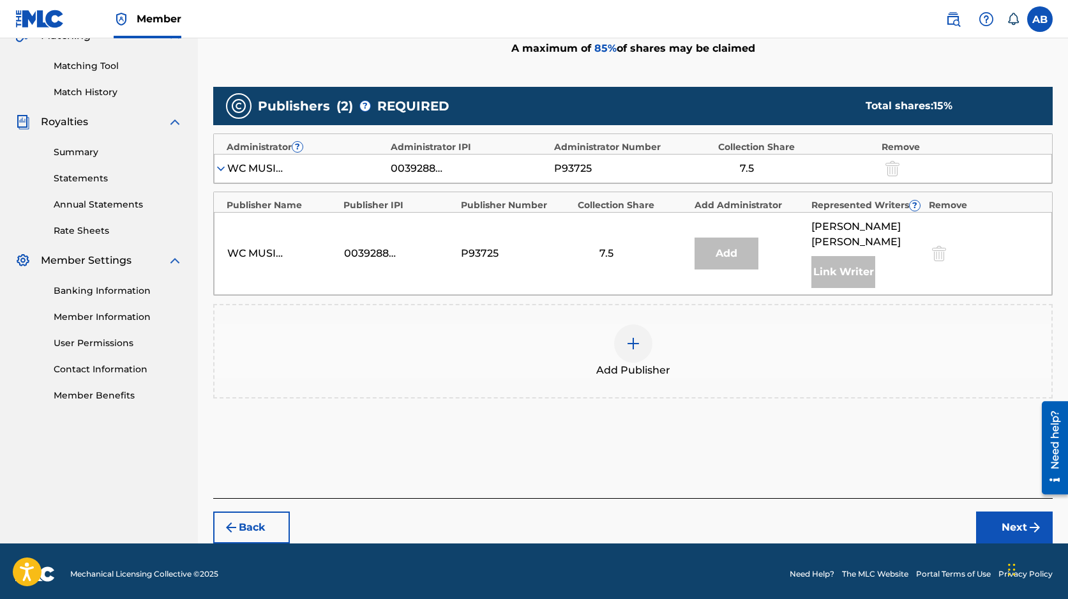
click at [640, 336] on img at bounding box center [632, 343] width 15 height 15
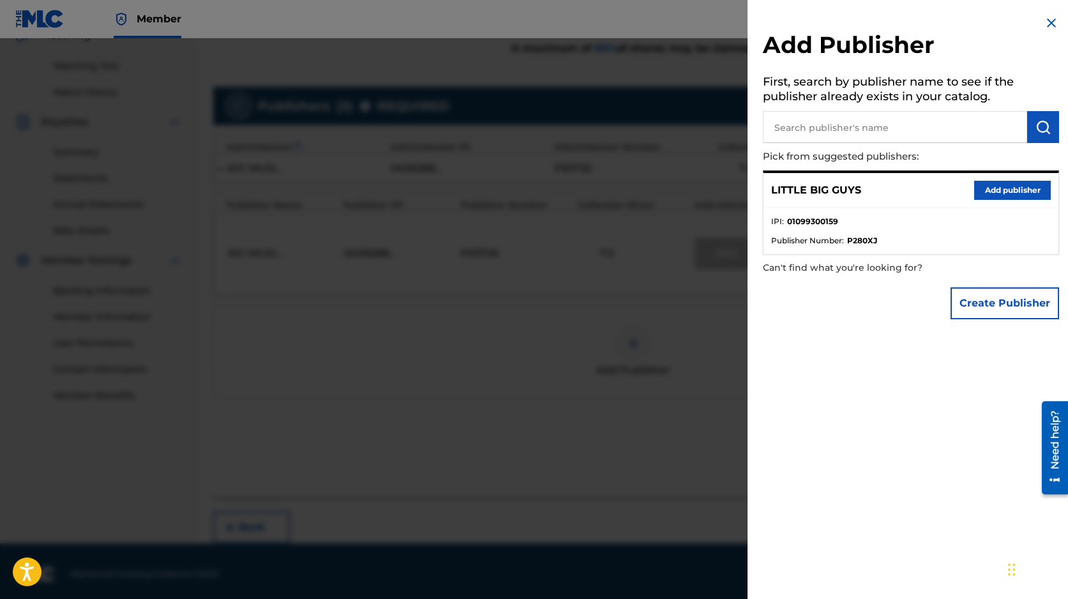
click at [999, 189] on button "Add publisher" at bounding box center [1012, 190] width 77 height 19
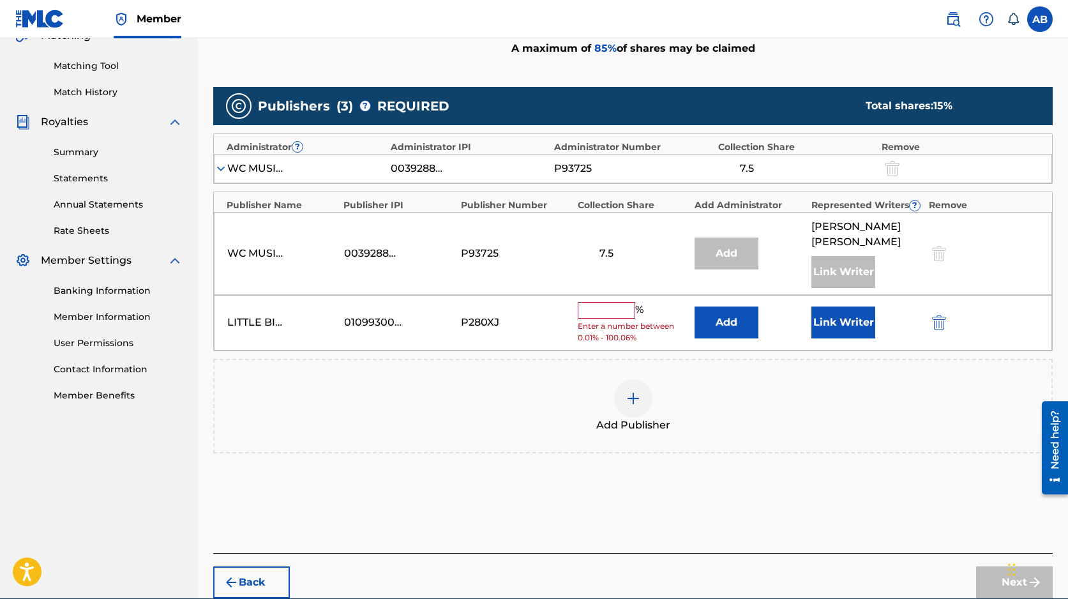
click at [615, 313] on input "text" at bounding box center [606, 310] width 57 height 17
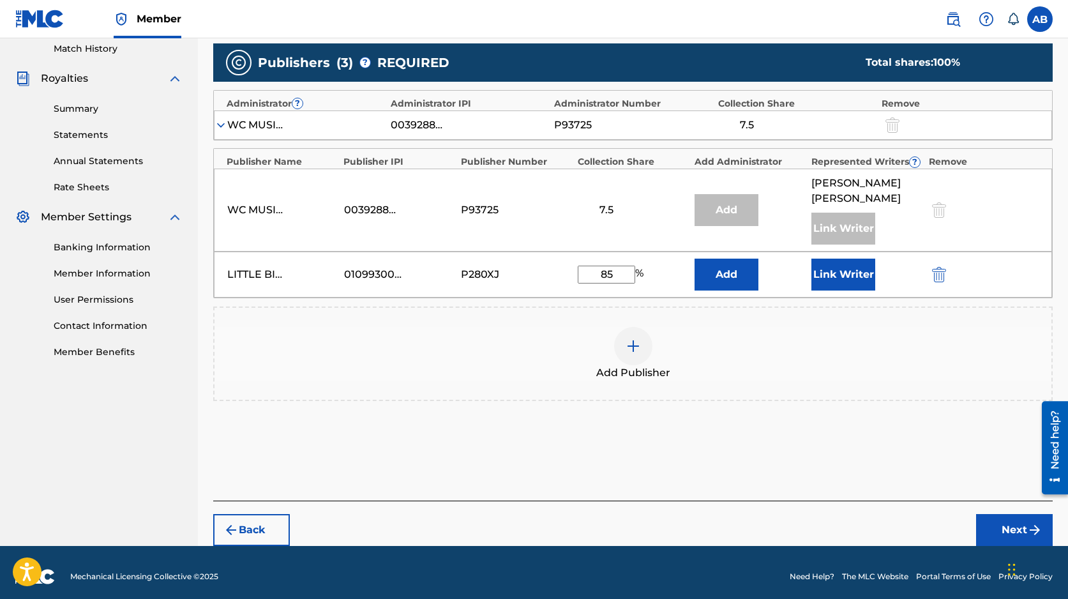
scroll to position [364, 0]
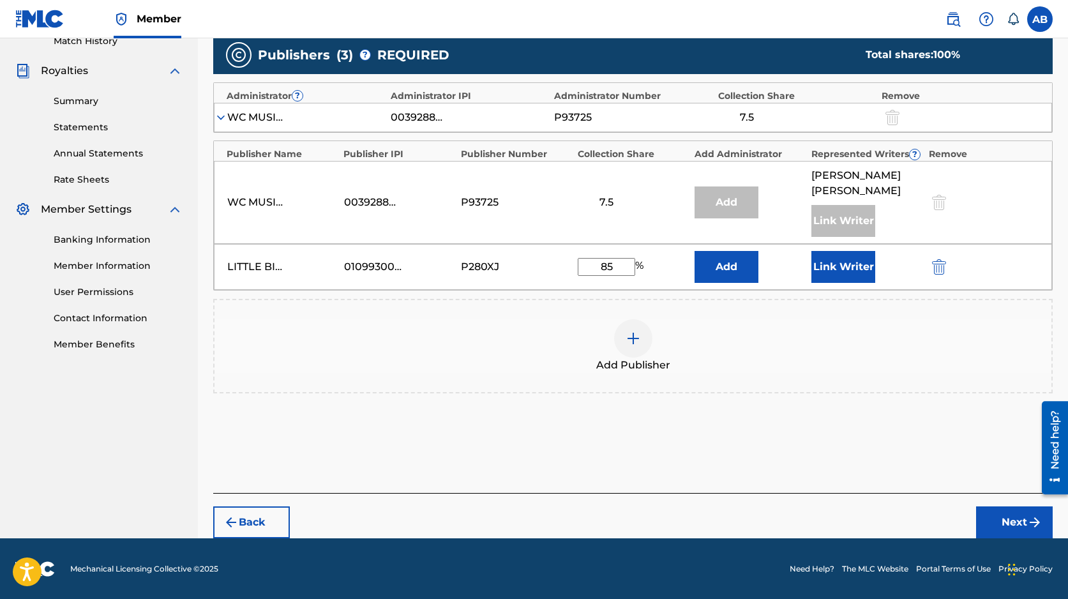
type input "85"
click at [1018, 521] on button "Next" at bounding box center [1014, 522] width 77 height 32
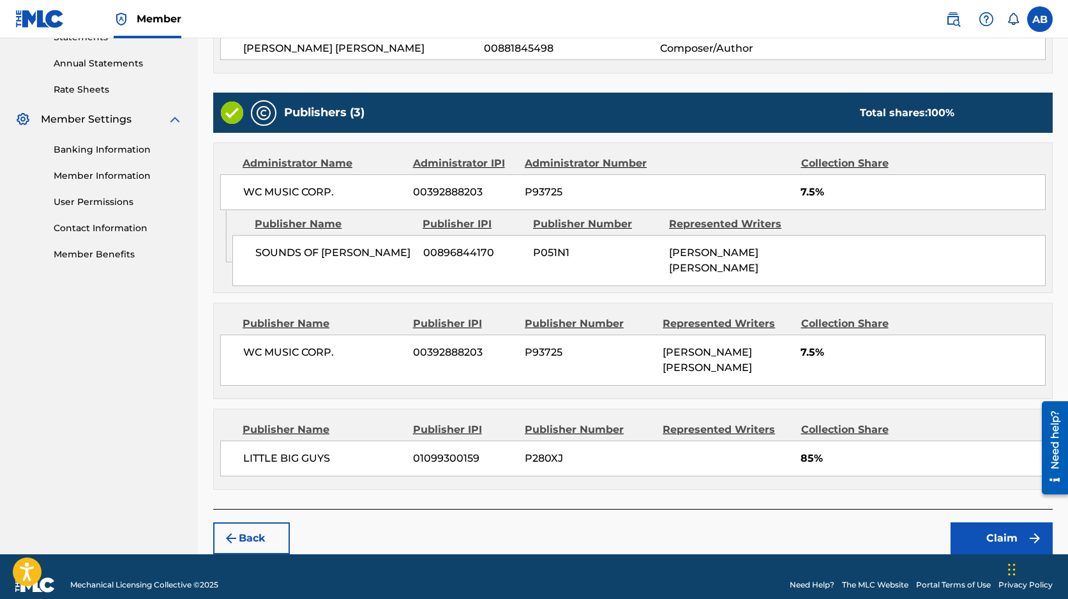
scroll to position [467, 0]
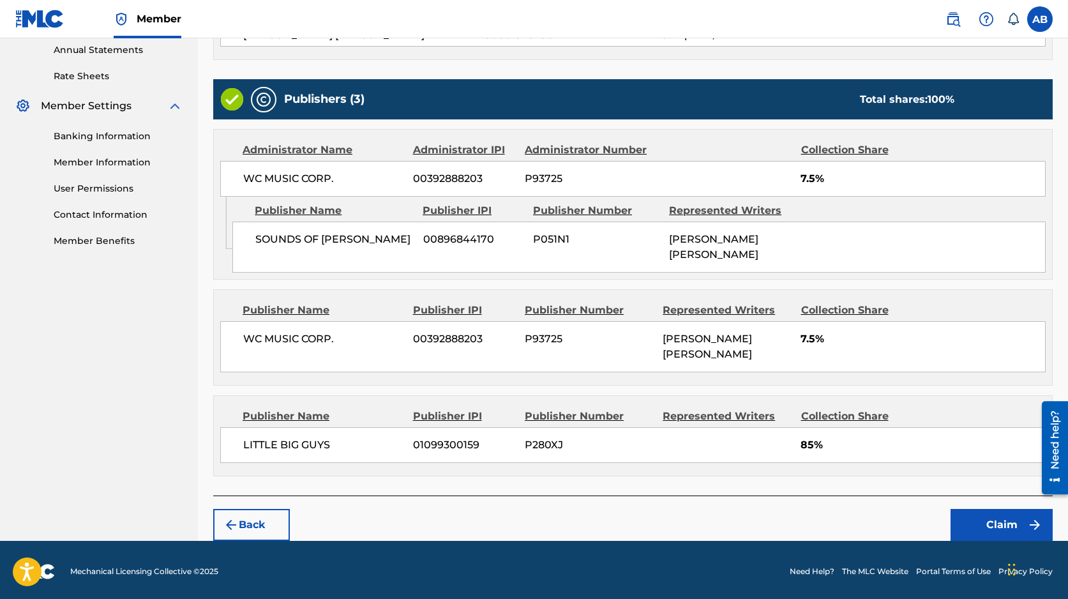
click at [276, 521] on button "Back" at bounding box center [251, 525] width 77 height 32
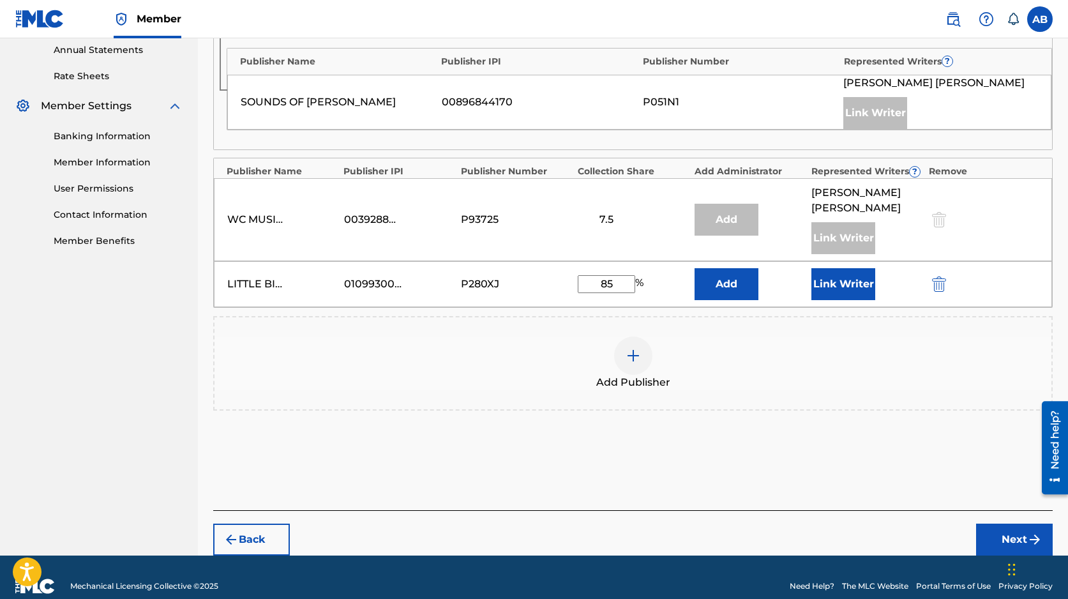
click at [606, 287] on input "85" at bounding box center [606, 284] width 57 height 18
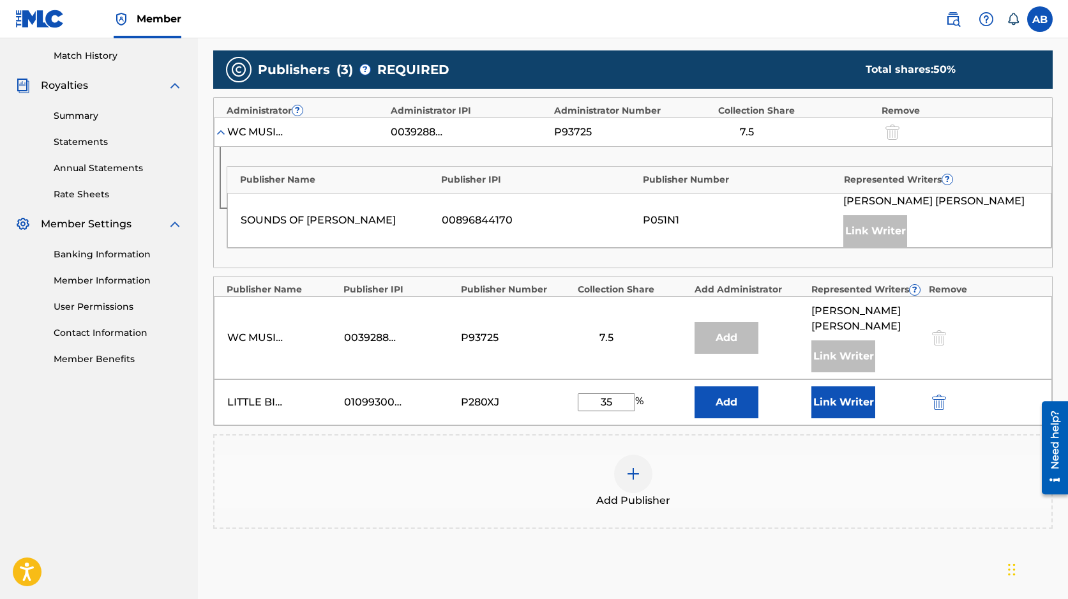
scroll to position [348, 0]
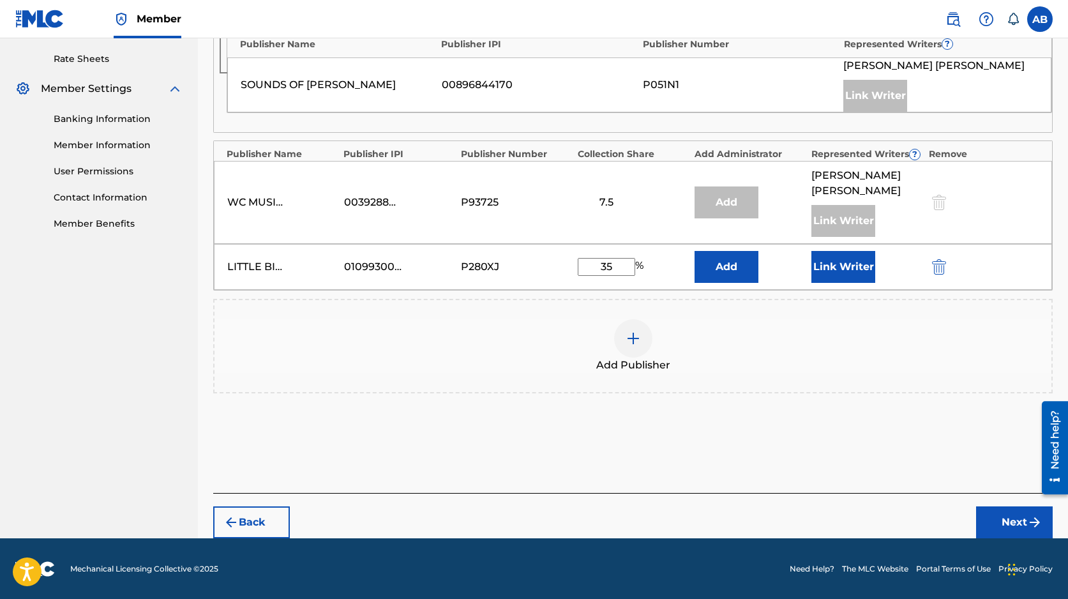
type input "35"
click at [1024, 519] on button "Next" at bounding box center [1014, 522] width 77 height 32
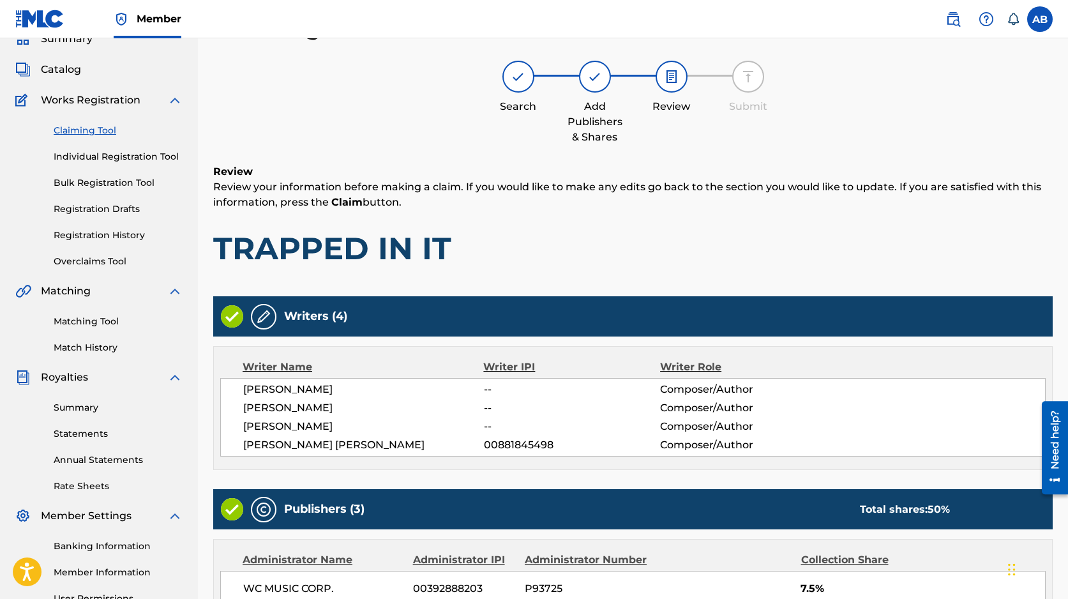
scroll to position [467, 0]
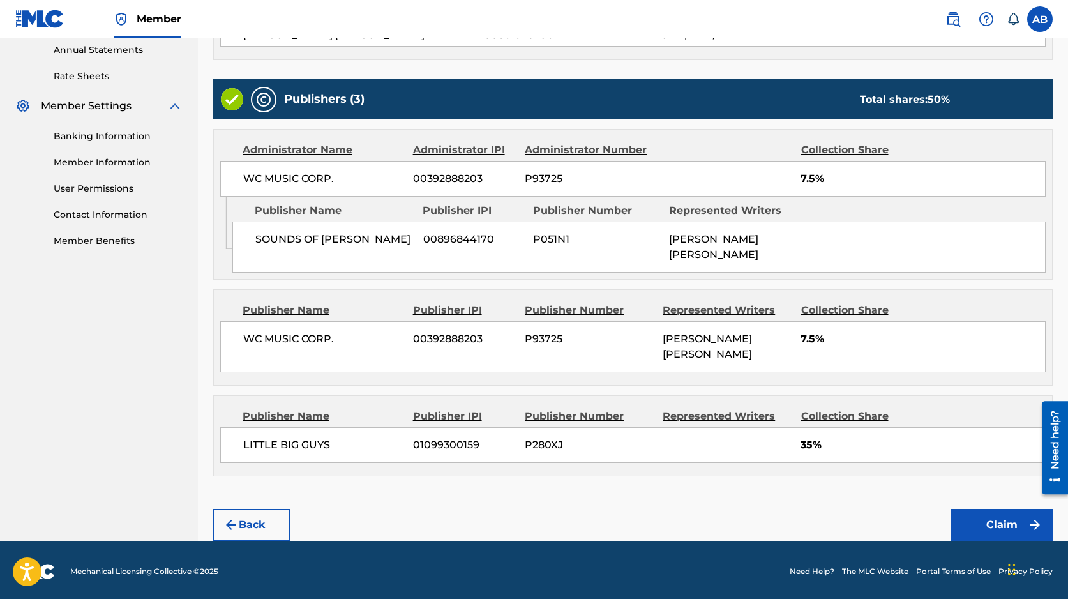
click at [258, 525] on button "Back" at bounding box center [251, 525] width 77 height 32
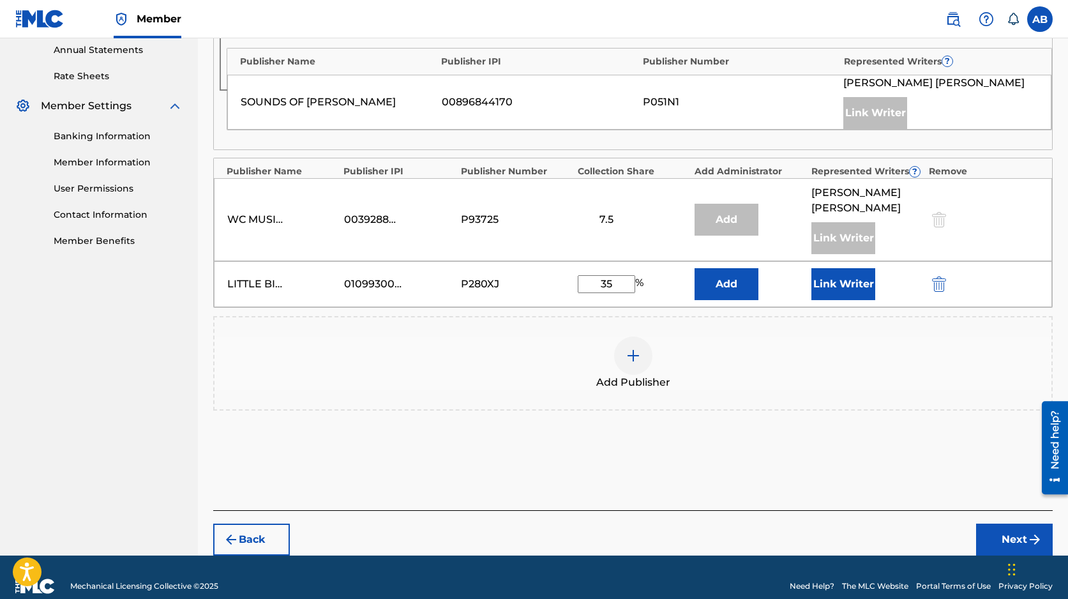
click at [848, 286] on button "Link Writer" at bounding box center [843, 284] width 64 height 32
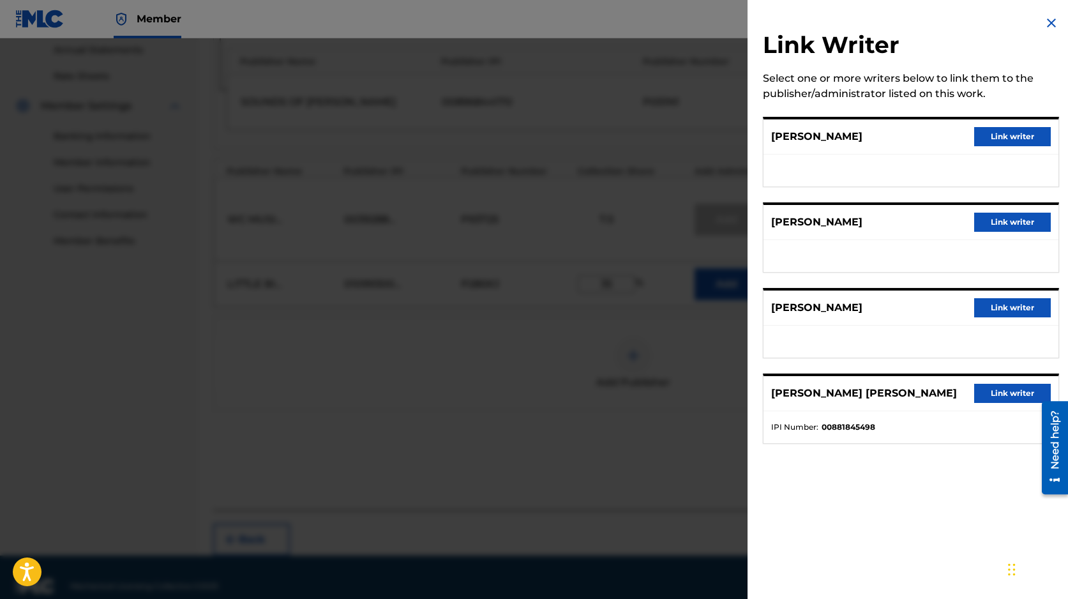
click at [1017, 133] on button "Link writer" at bounding box center [1012, 136] width 77 height 19
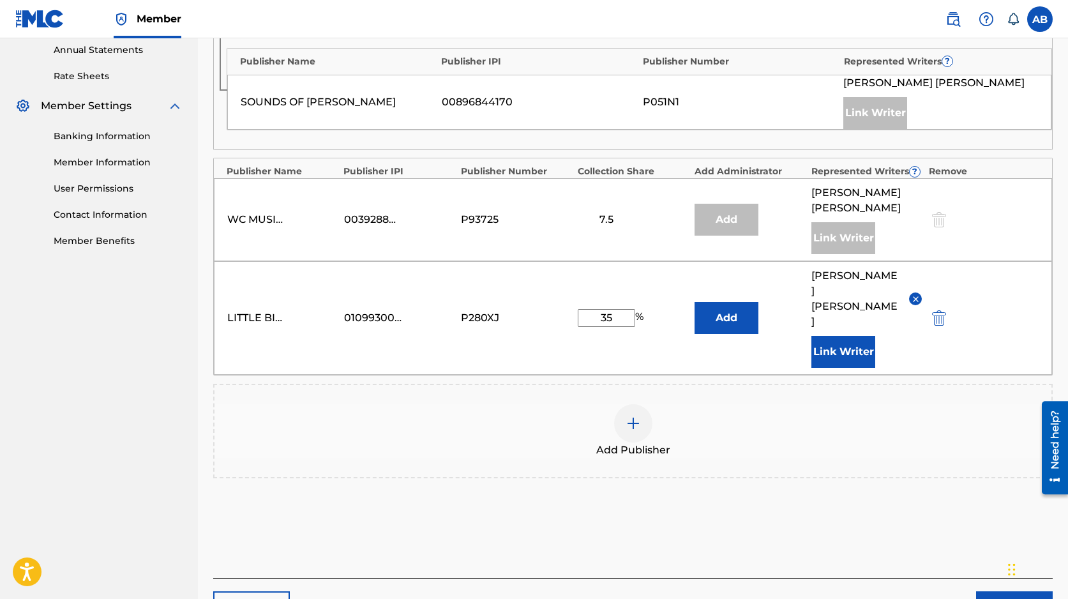
click at [841, 336] on button "Link Writer" at bounding box center [843, 352] width 64 height 32
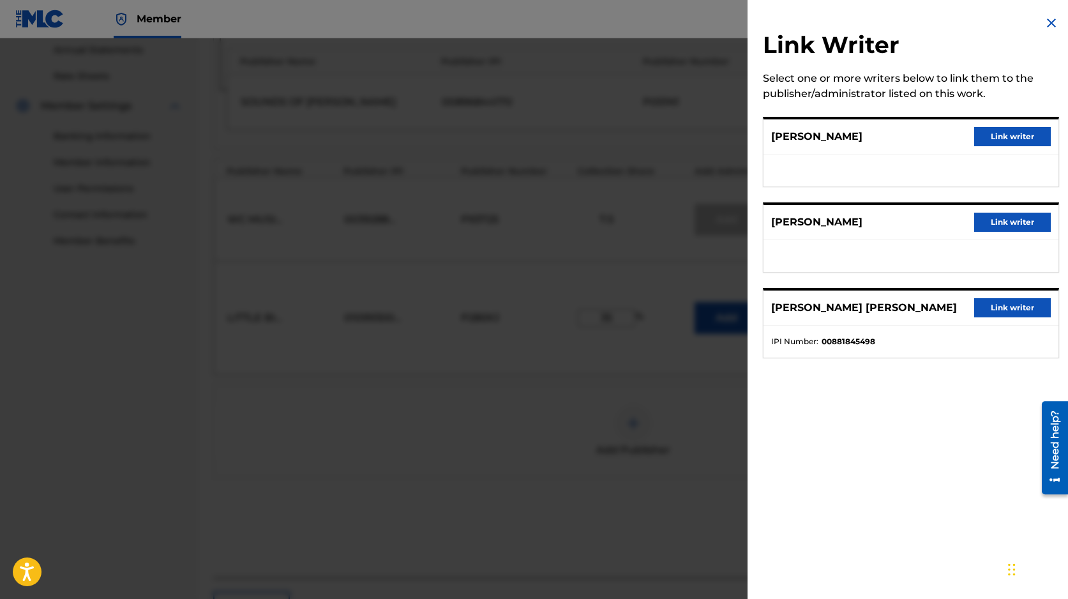
click at [1014, 221] on button "Link writer" at bounding box center [1012, 222] width 77 height 19
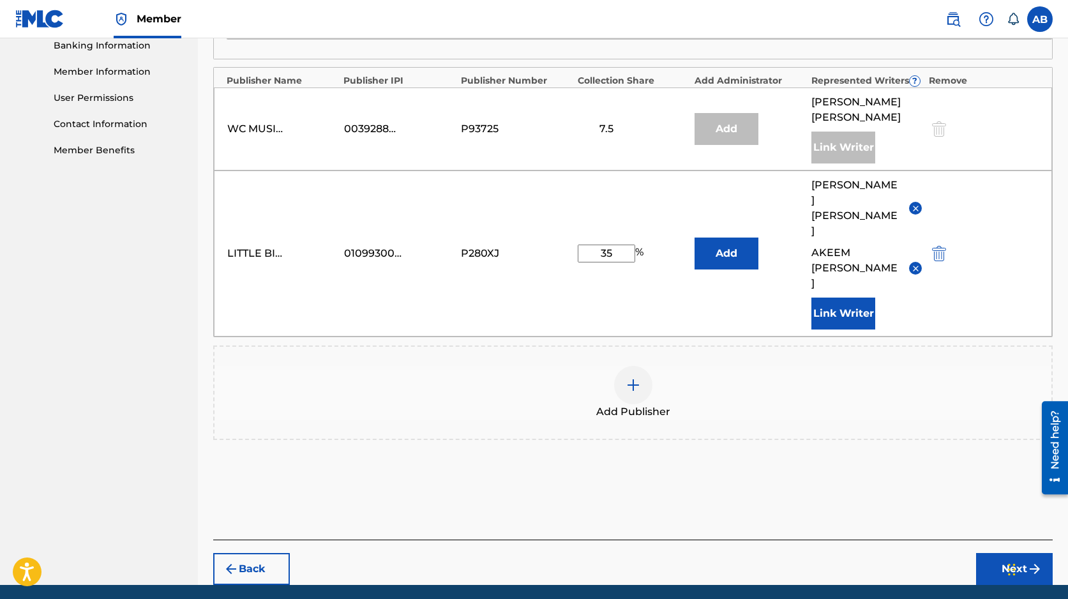
scroll to position [558, 0]
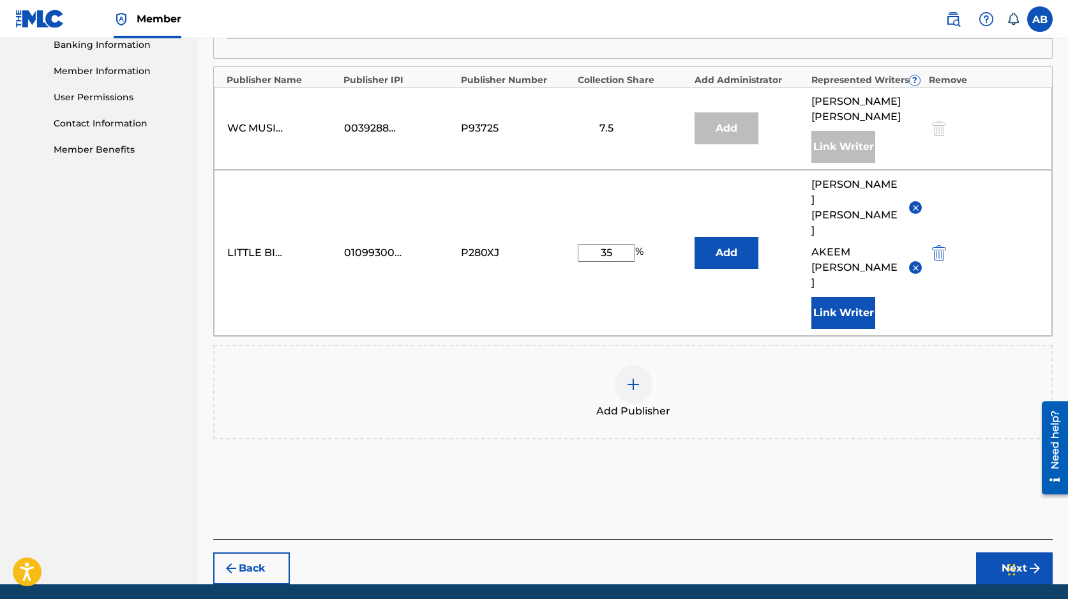
click at [1007, 552] on button "Next" at bounding box center [1014, 568] width 77 height 32
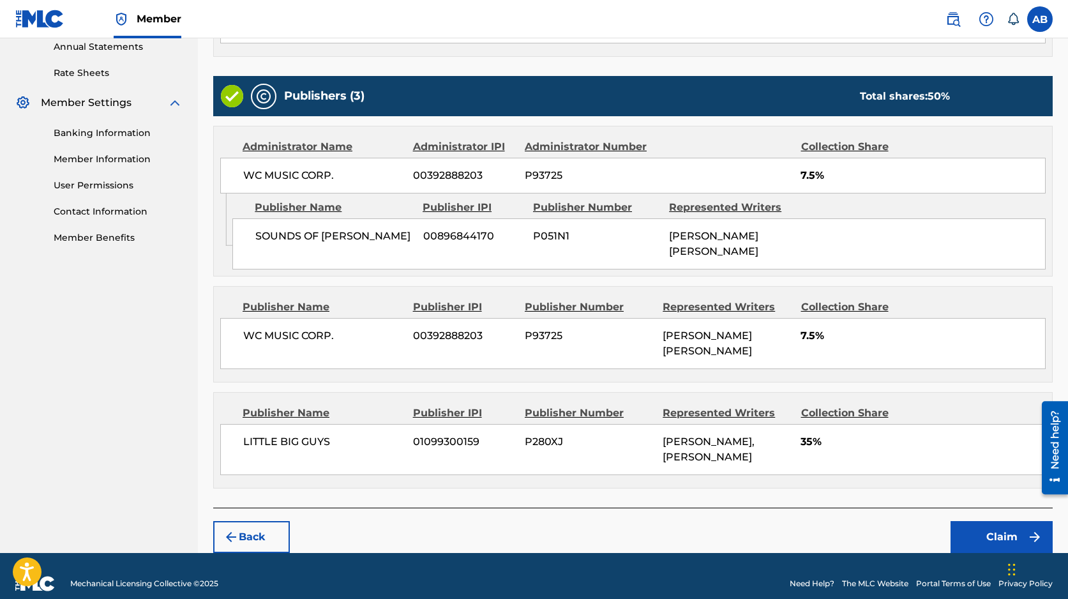
scroll to position [483, 0]
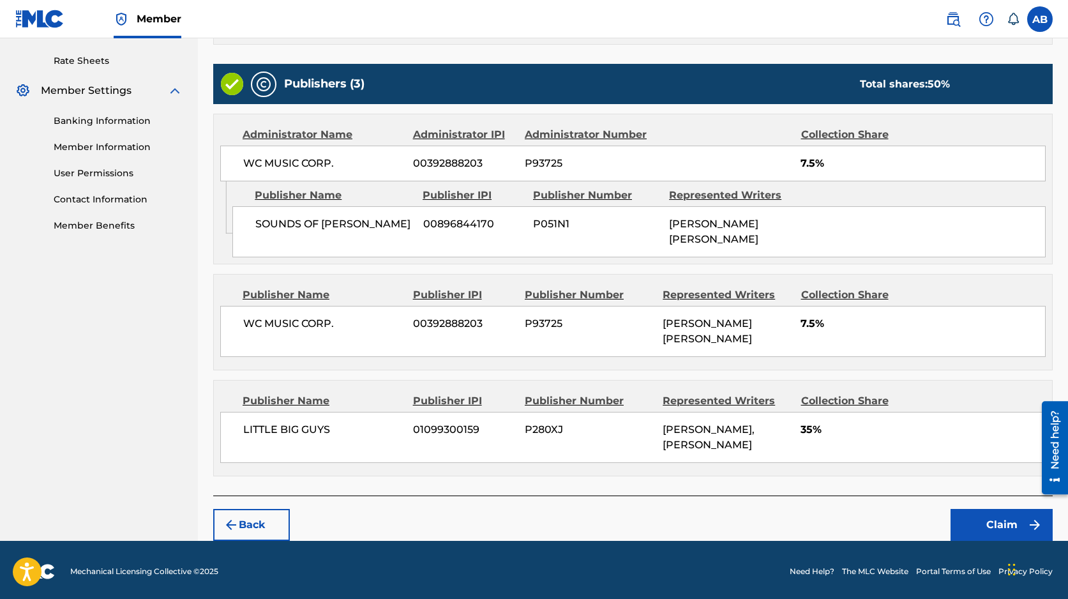
click at [992, 523] on button "Claim" at bounding box center [1001, 525] width 102 height 32
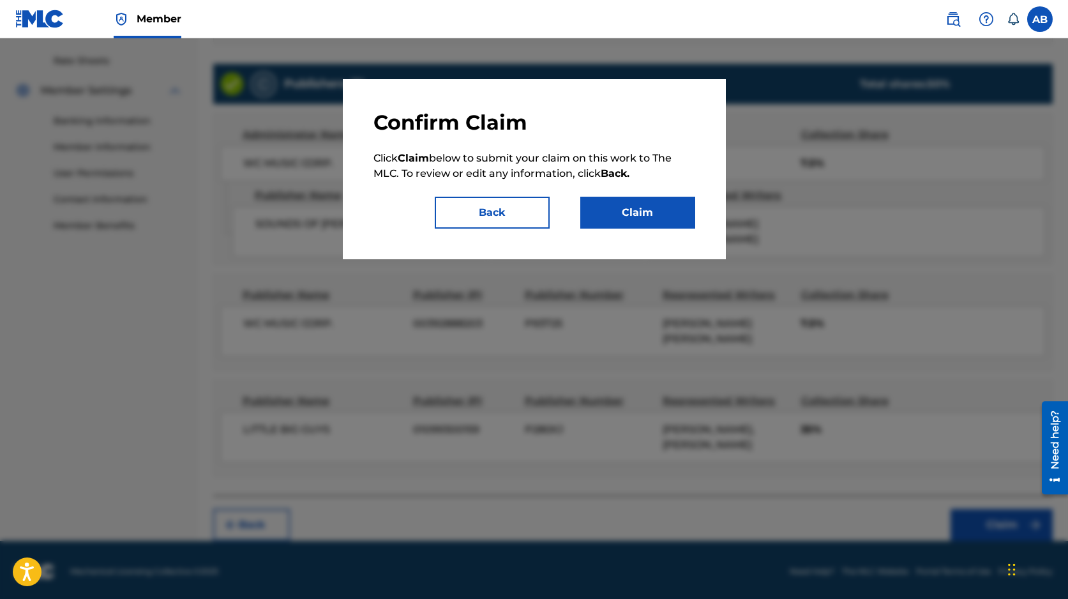
click at [643, 215] on button "Claim" at bounding box center [637, 213] width 115 height 32
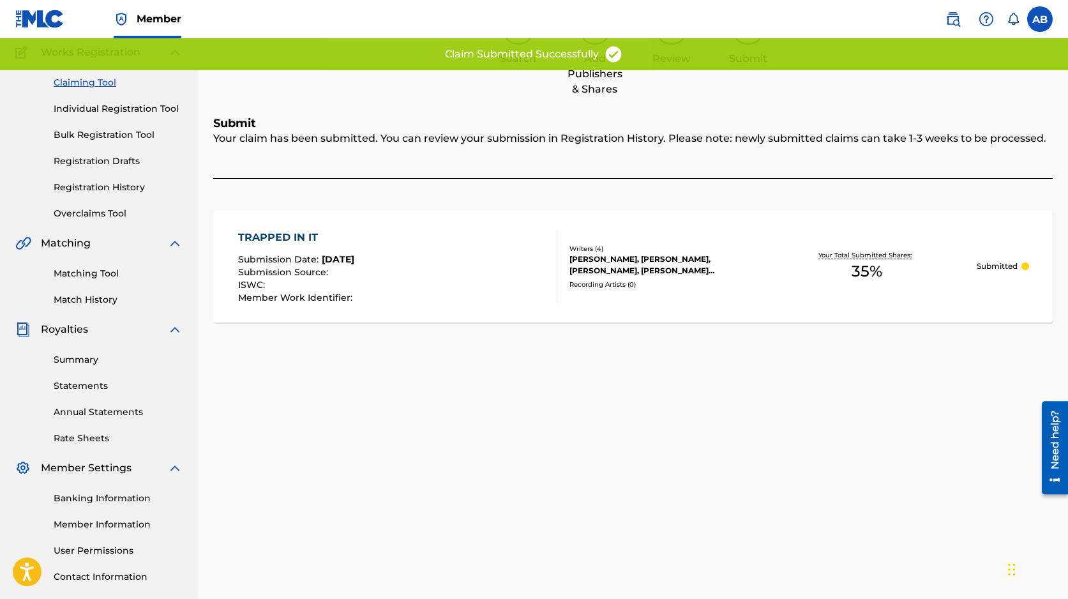
scroll to position [0, 0]
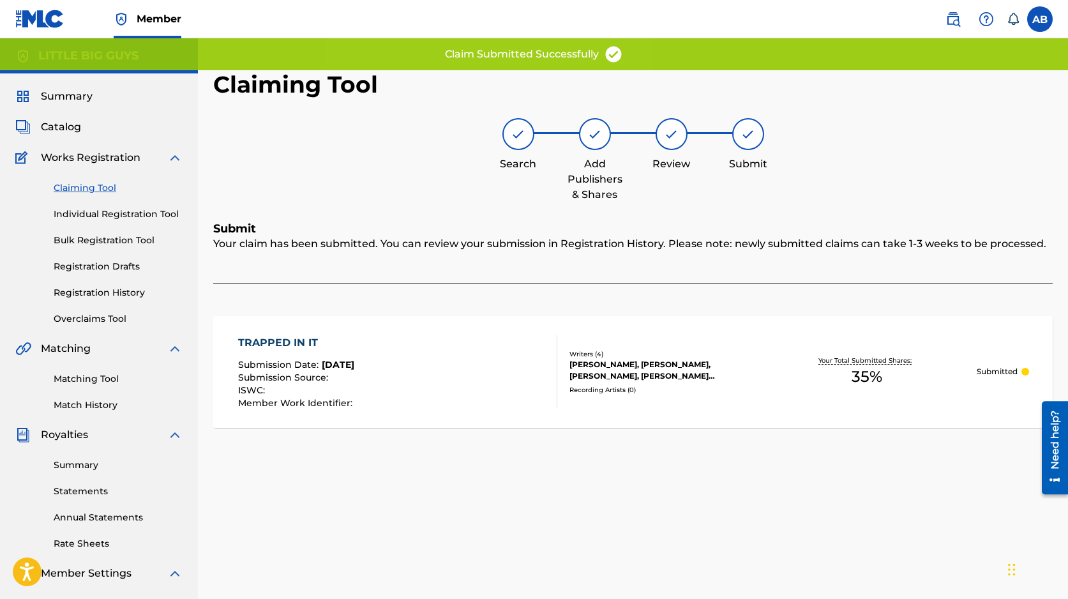
click at [92, 183] on link "Claiming Tool" at bounding box center [118, 187] width 129 height 13
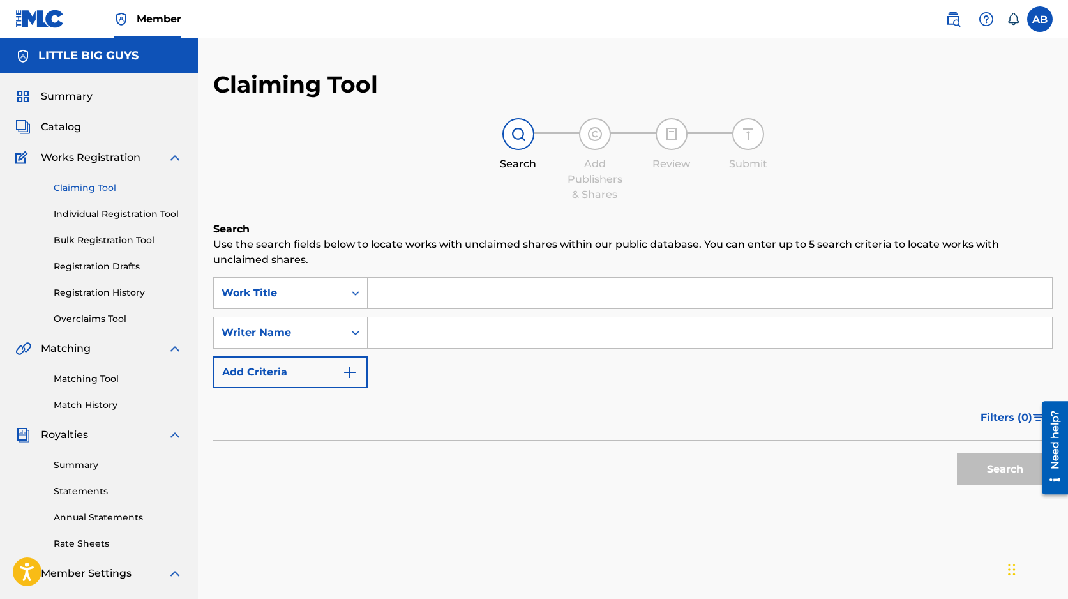
click at [535, 336] on input "Search Form" at bounding box center [710, 332] width 684 height 31
type input "Steffany Perez"
click at [995, 463] on button "Search" at bounding box center [1005, 469] width 96 height 32
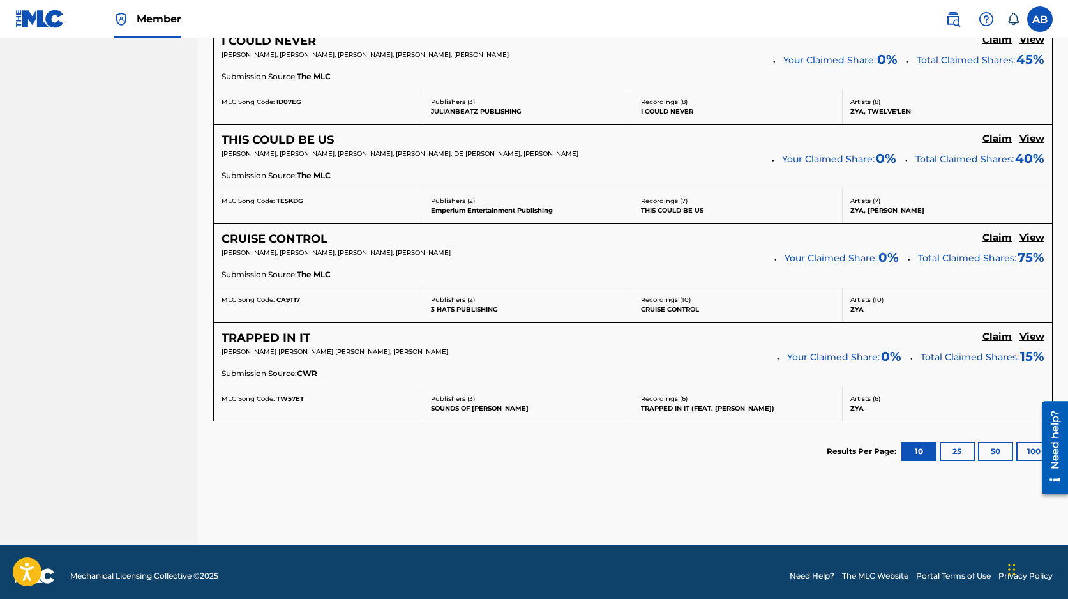
scroll to position [1086, 0]
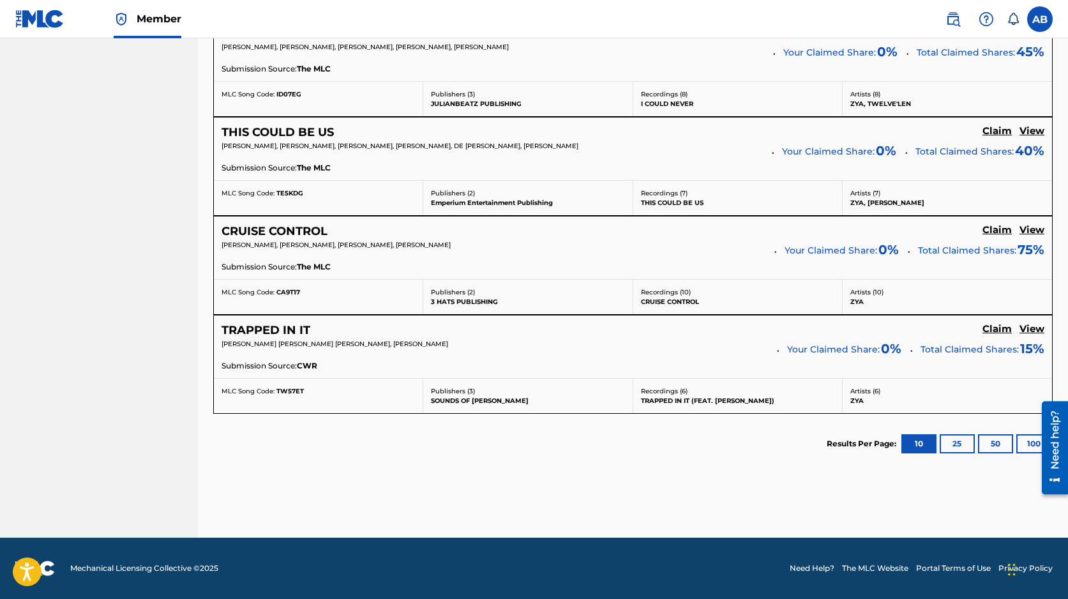
click at [957, 442] on button "25" at bounding box center [956, 443] width 35 height 19
click at [1023, 449] on button "100" at bounding box center [1033, 443] width 35 height 19
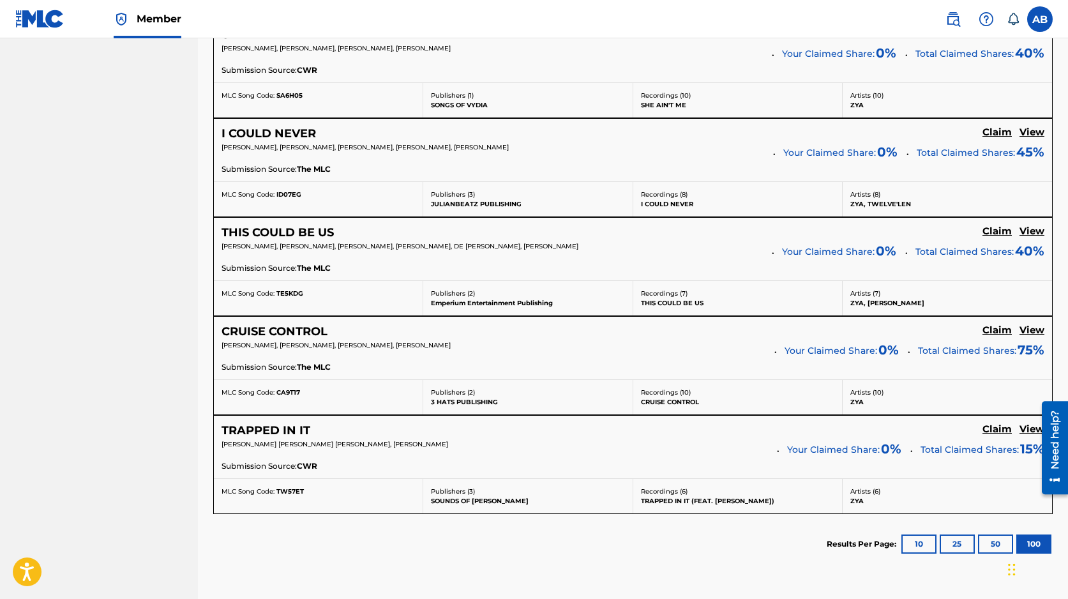
scroll to position [986, 0]
click at [1027, 232] on h5 "View" at bounding box center [1031, 231] width 25 height 12
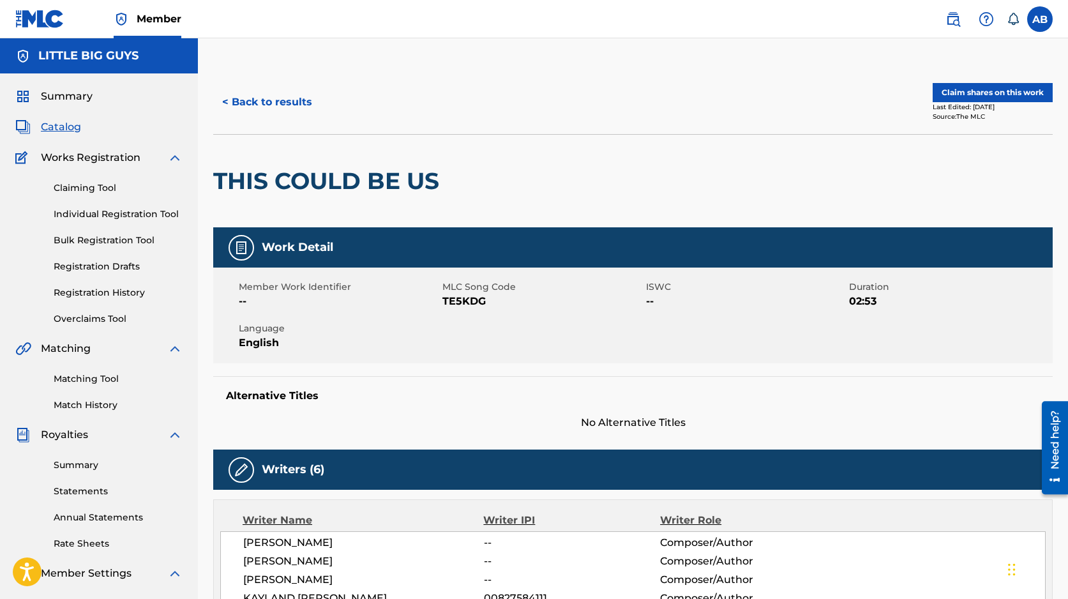
click at [285, 102] on button "< Back to results" at bounding box center [267, 102] width 108 height 32
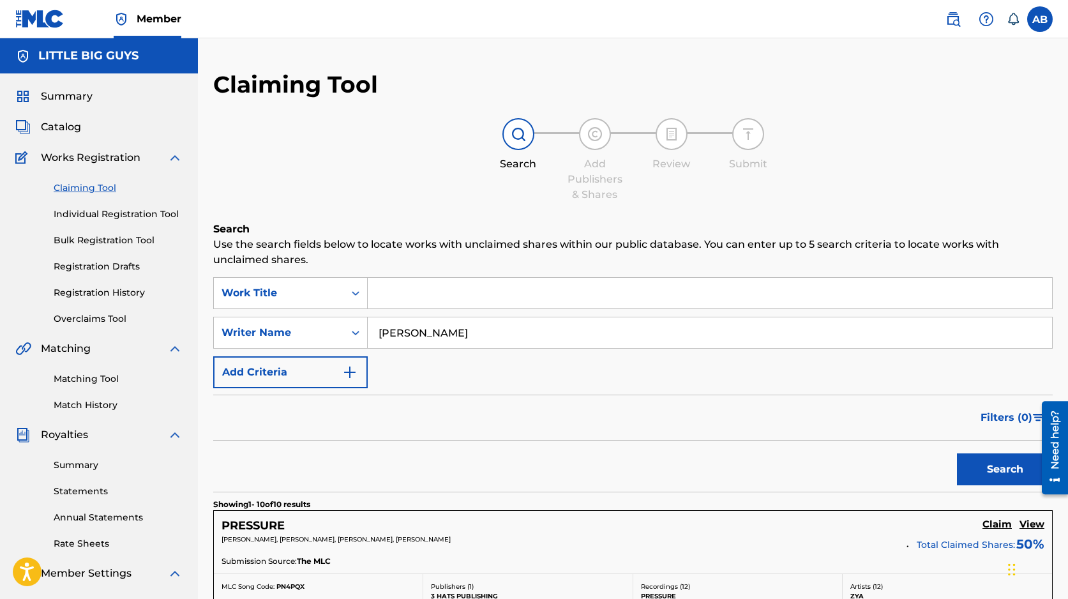
click at [61, 123] on span "Catalog" at bounding box center [61, 126] width 40 height 15
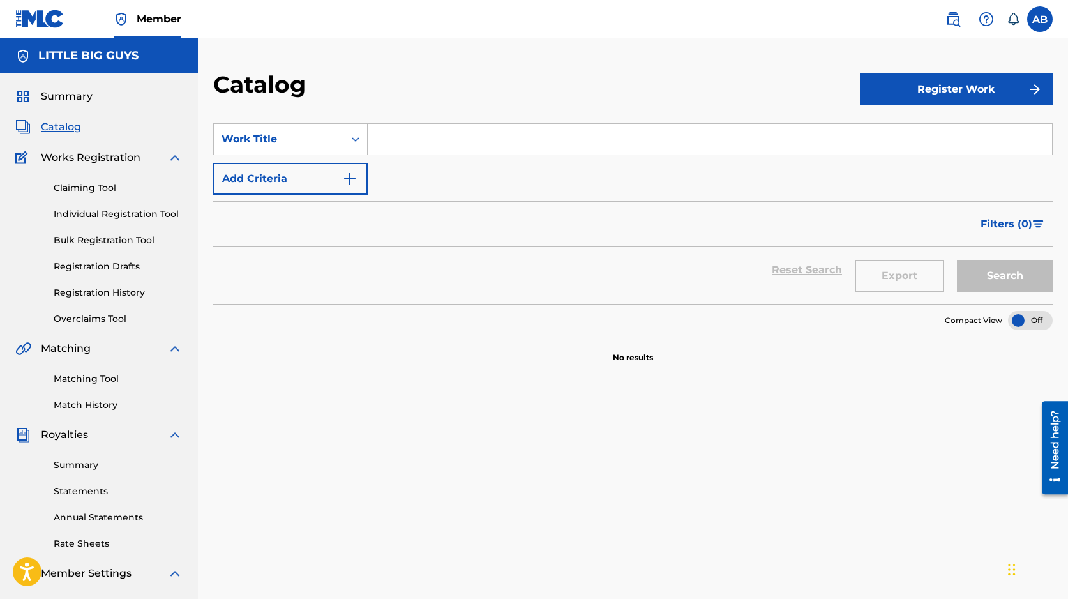
click at [66, 85] on div "Summary Catalog Works Registration Claiming Tool Individual Registration Tool B…" at bounding box center [99, 401] width 198 height 657
click at [66, 94] on span "Summary" at bounding box center [67, 96] width 52 height 15
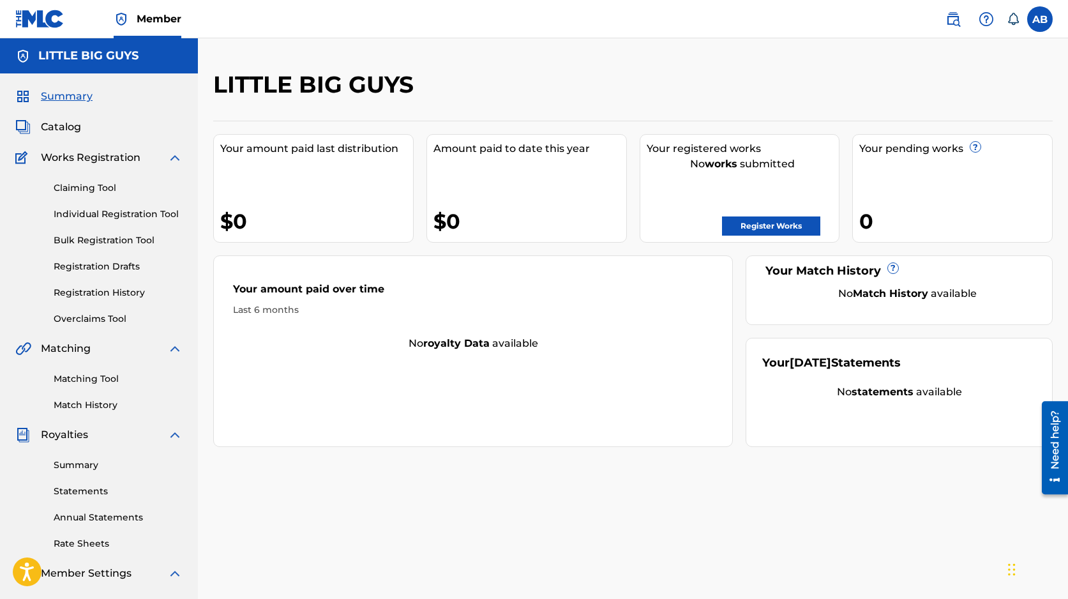
click at [70, 95] on span "Summary" at bounding box center [67, 96] width 52 height 15
click at [92, 184] on link "Claiming Tool" at bounding box center [118, 187] width 129 height 13
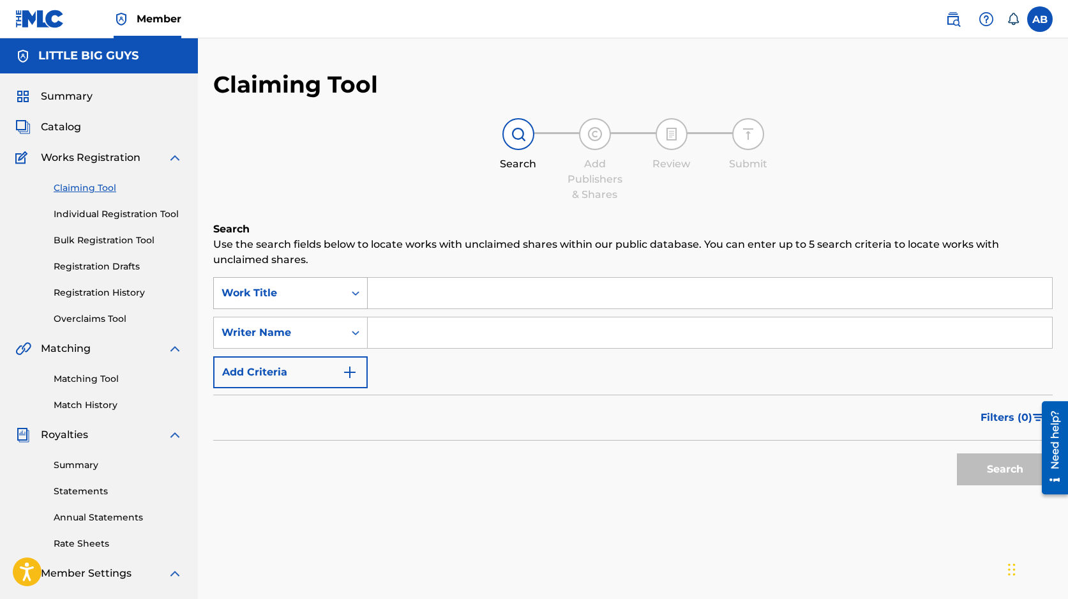
click at [340, 298] on div "Work Title" at bounding box center [279, 293] width 130 height 24
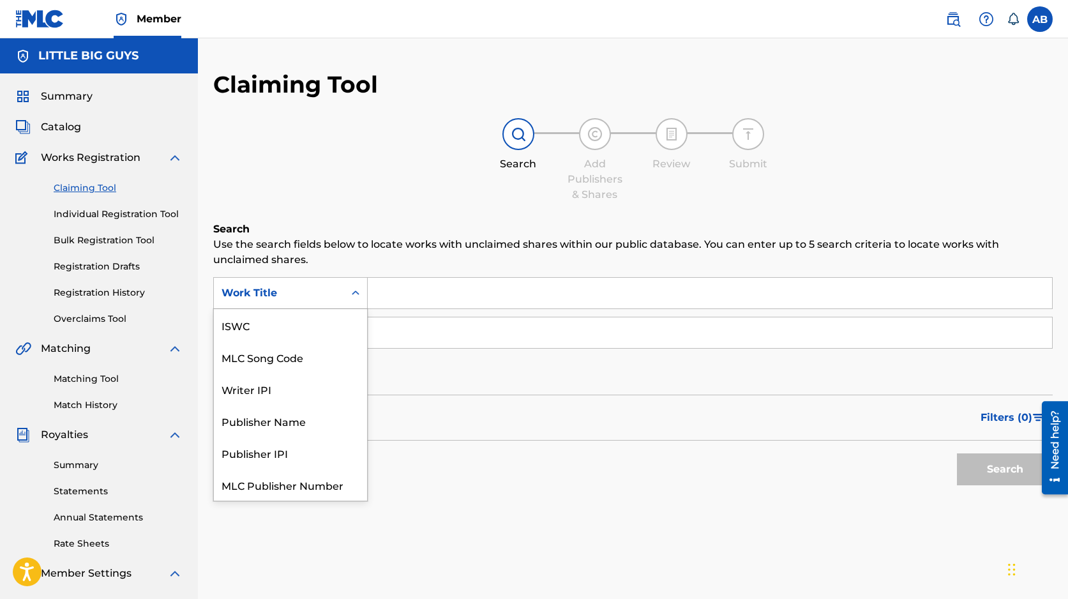
scroll to position [32, 0]
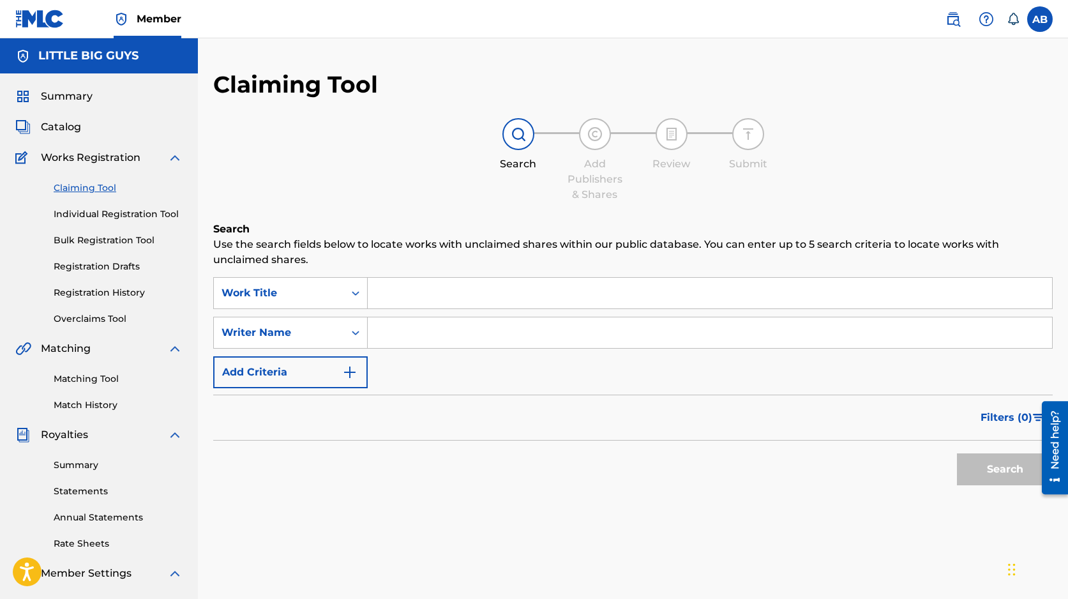
click at [460, 366] on div "SearchWithCriteria1e4f85c7-026e-46a1-b911-d66c33e2402a Work Title SearchWithCri…" at bounding box center [632, 332] width 839 height 111
click at [313, 335] on div "Writer Name" at bounding box center [278, 332] width 115 height 15
click at [416, 323] on input "Search Form" at bounding box center [710, 332] width 684 height 31
click at [404, 290] on input "Search Form" at bounding box center [710, 293] width 684 height 31
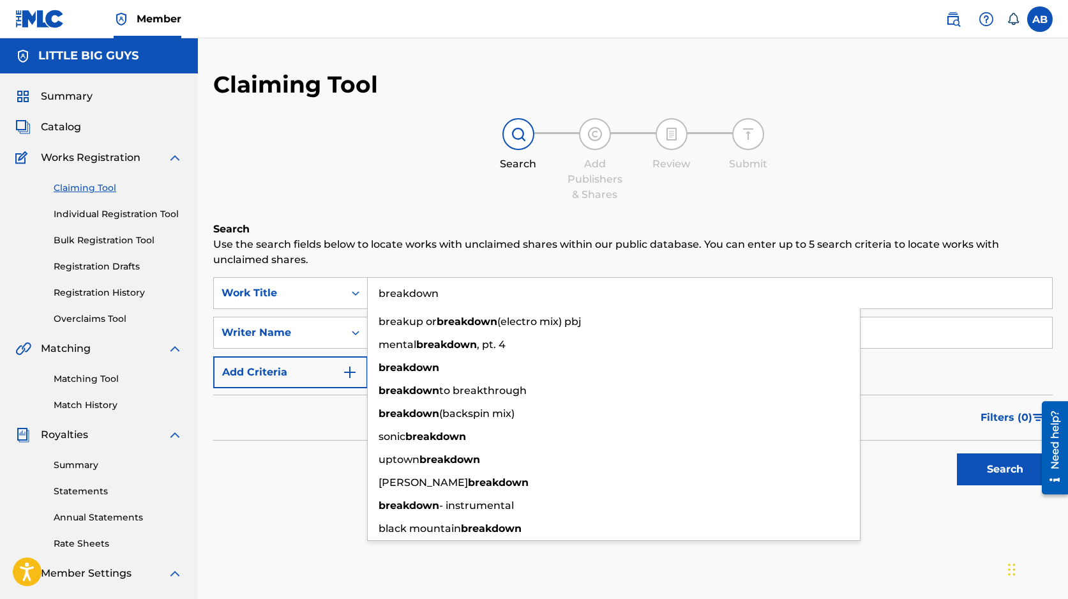
type input "breakdown"
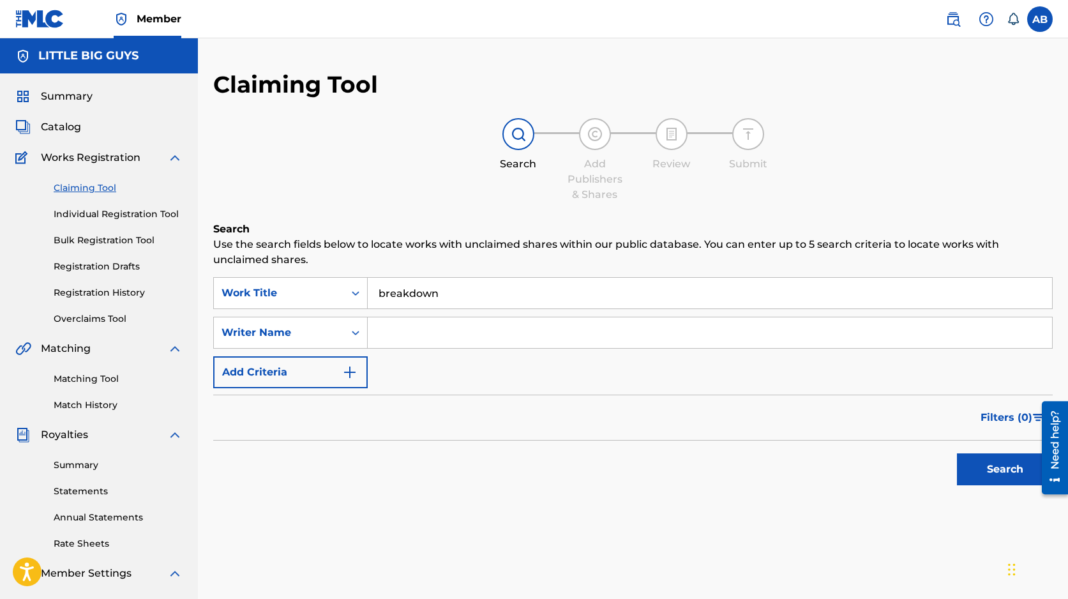
click at [242, 493] on div "Search Use the search fields below to locate works with unclaimed shares within…" at bounding box center [632, 388] width 839 height 334
click at [406, 331] on input "Search Form" at bounding box center [710, 332] width 684 height 31
click at [377, 333] on input "allas kennedy" at bounding box center [710, 332] width 684 height 31
type input "dallas kennedy"
click at [989, 470] on button "Search" at bounding box center [1005, 469] width 96 height 32
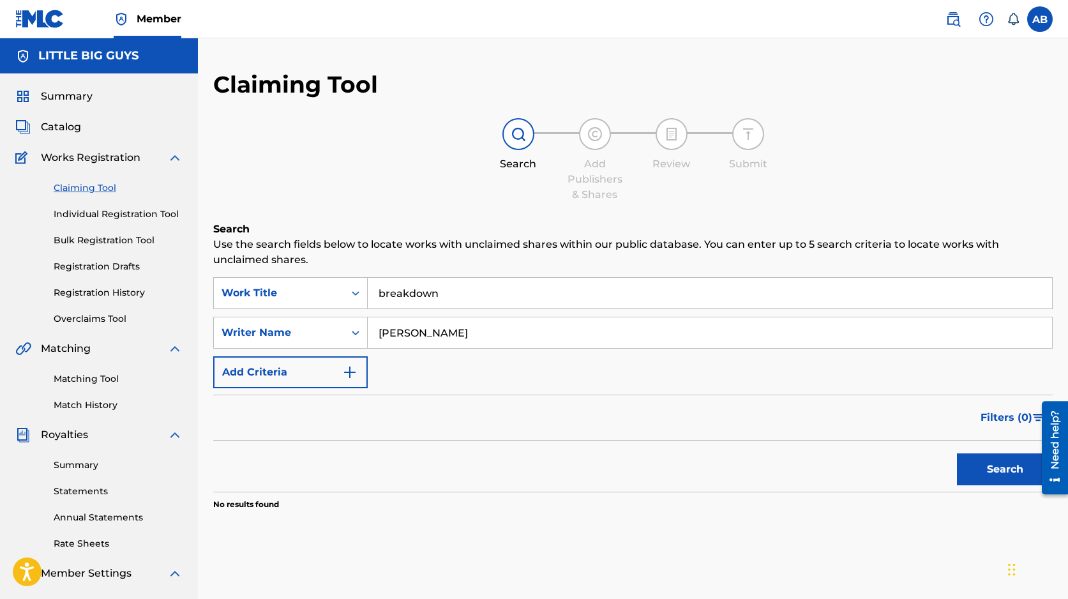
click at [492, 338] on input "dallas kennedy" at bounding box center [710, 332] width 684 height 31
click at [491, 338] on input "dallas kennedy" at bounding box center [710, 332] width 684 height 31
click at [405, 301] on input "breakdown" at bounding box center [710, 293] width 684 height 31
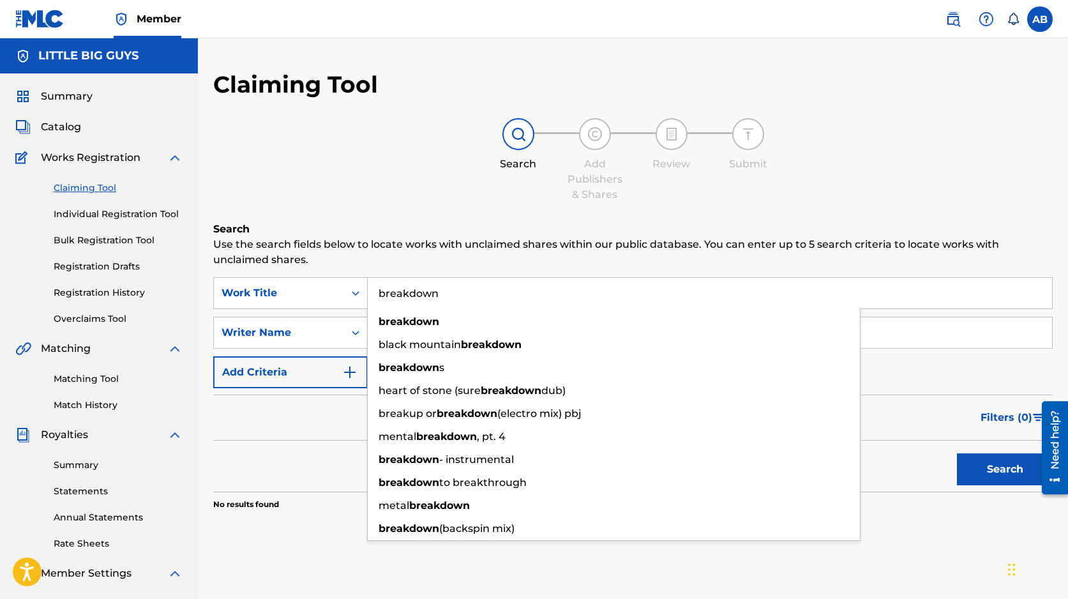
click at [405, 301] on input "breakdown" at bounding box center [710, 293] width 684 height 31
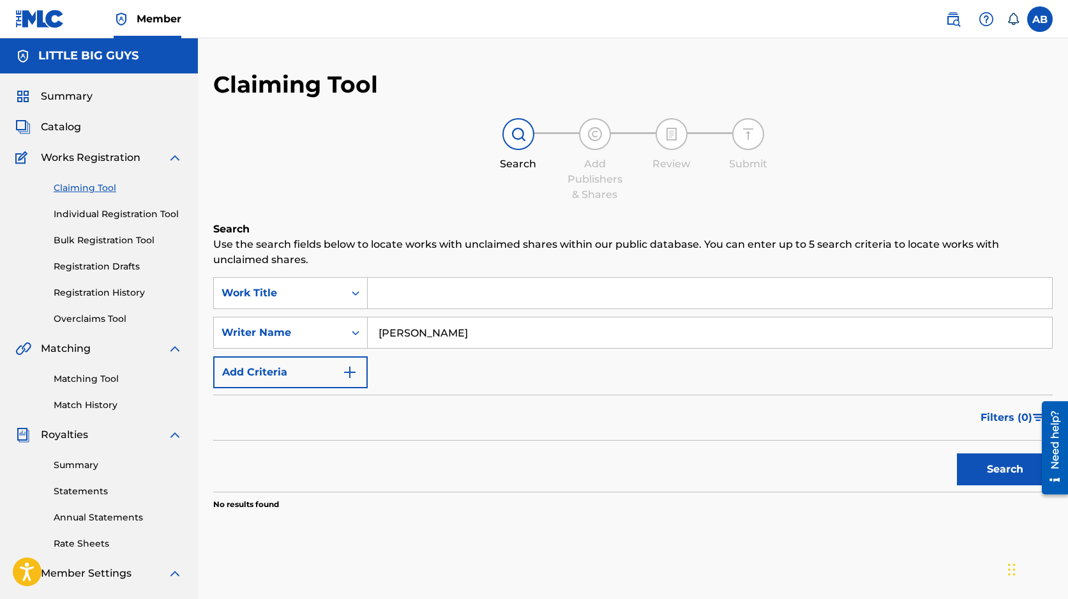
click at [463, 322] on input "dallas kennedy" at bounding box center [710, 332] width 684 height 31
click at [463, 324] on input "dallas kennedy" at bounding box center [710, 332] width 684 height 31
click at [463, 326] on input "dallas kennedy" at bounding box center [710, 332] width 684 height 31
click at [463, 335] on input "dallas kennedy" at bounding box center [710, 332] width 684 height 31
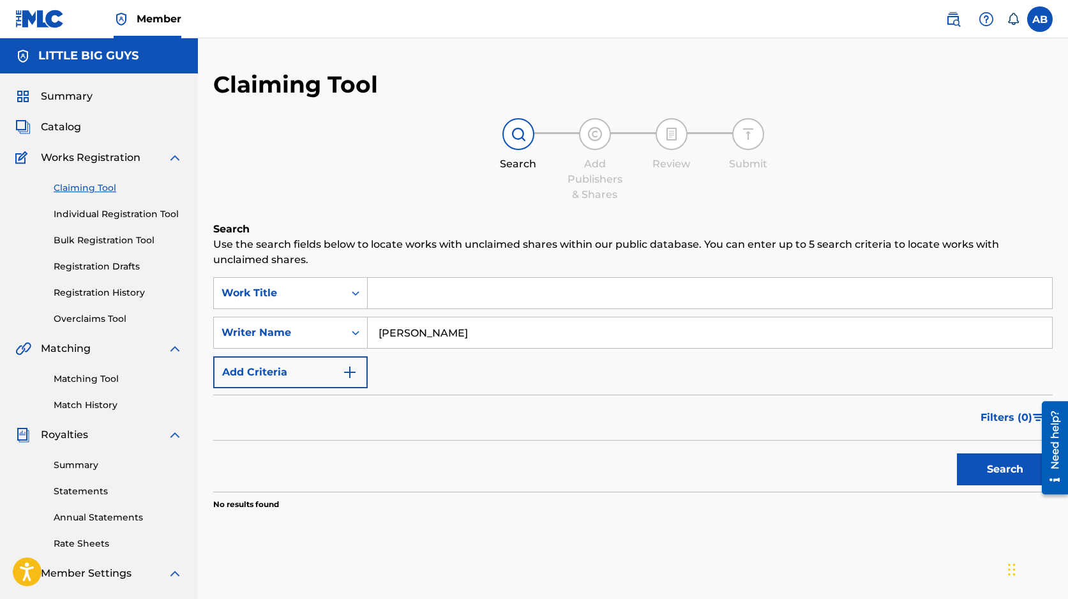
click at [463, 335] on input "dallas kennedy" at bounding box center [710, 332] width 684 height 31
type input "j"
click at [458, 287] on input "Search Form" at bounding box center [710, 293] width 684 height 31
type input "o"
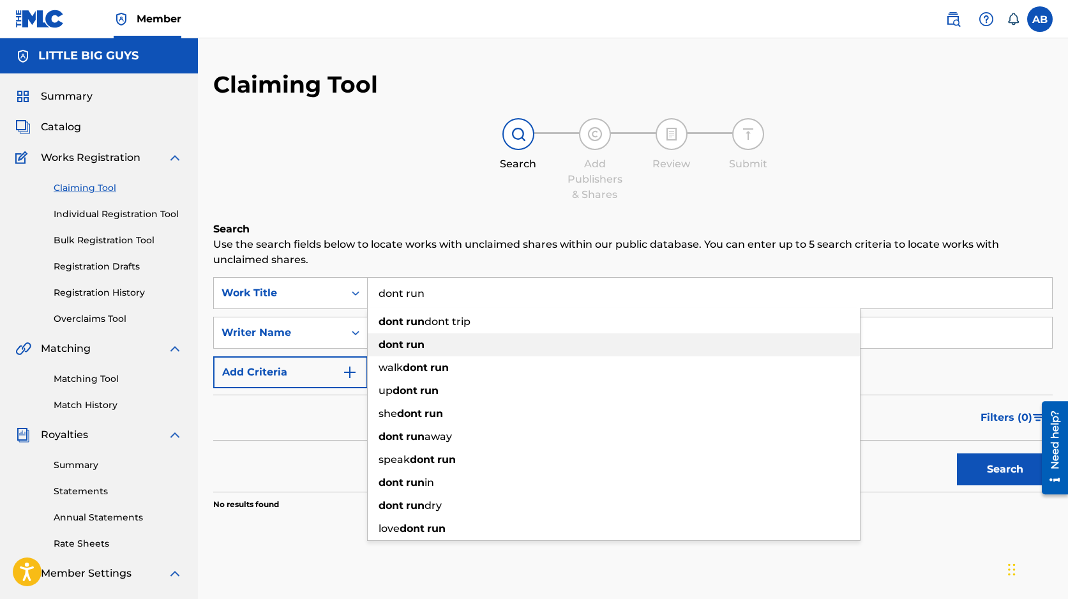
type input "dont run"
click at [405, 343] on span "Search Form" at bounding box center [404, 344] width 3 height 12
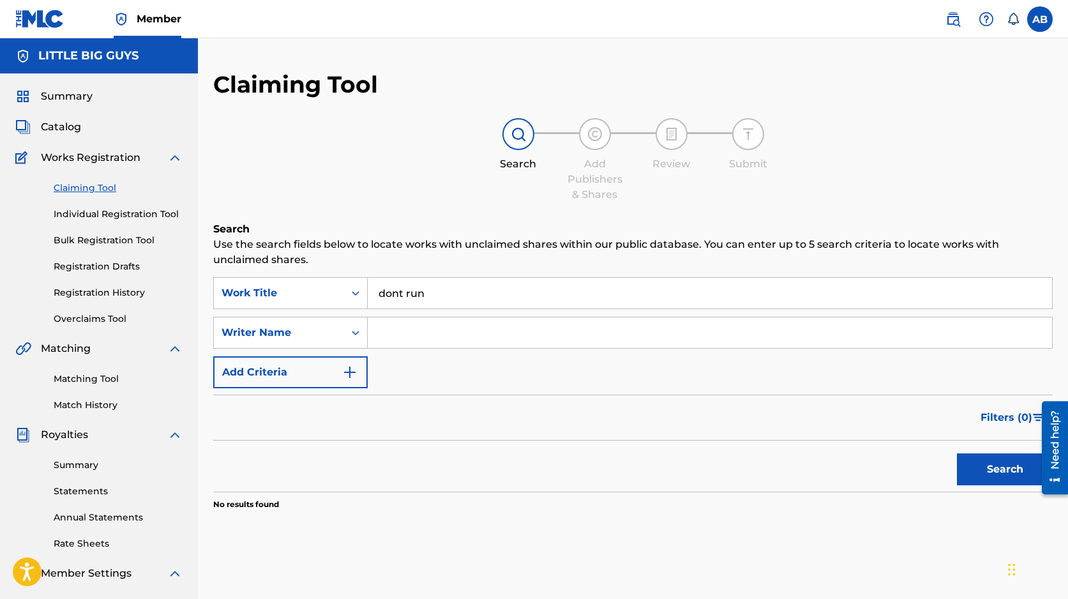
click at [393, 334] on input "Search Form" at bounding box center [710, 332] width 684 height 31
click at [1012, 475] on button "Search" at bounding box center [1005, 469] width 96 height 32
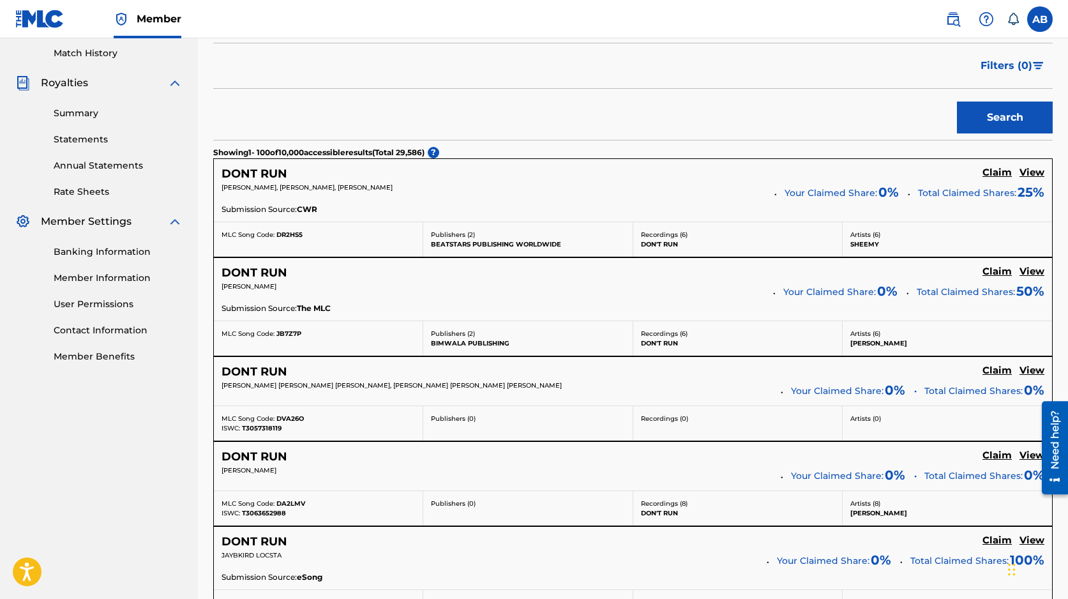
scroll to position [0, 0]
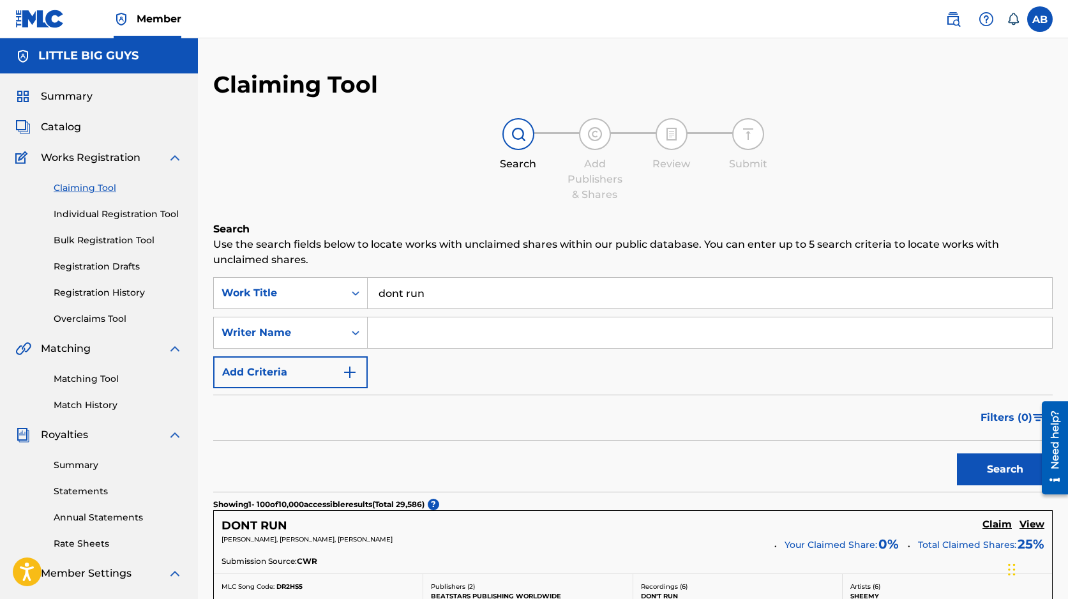
click at [399, 324] on input "Search Form" at bounding box center [710, 332] width 684 height 31
type input "cox"
click at [996, 476] on button "Search" at bounding box center [1005, 469] width 96 height 32
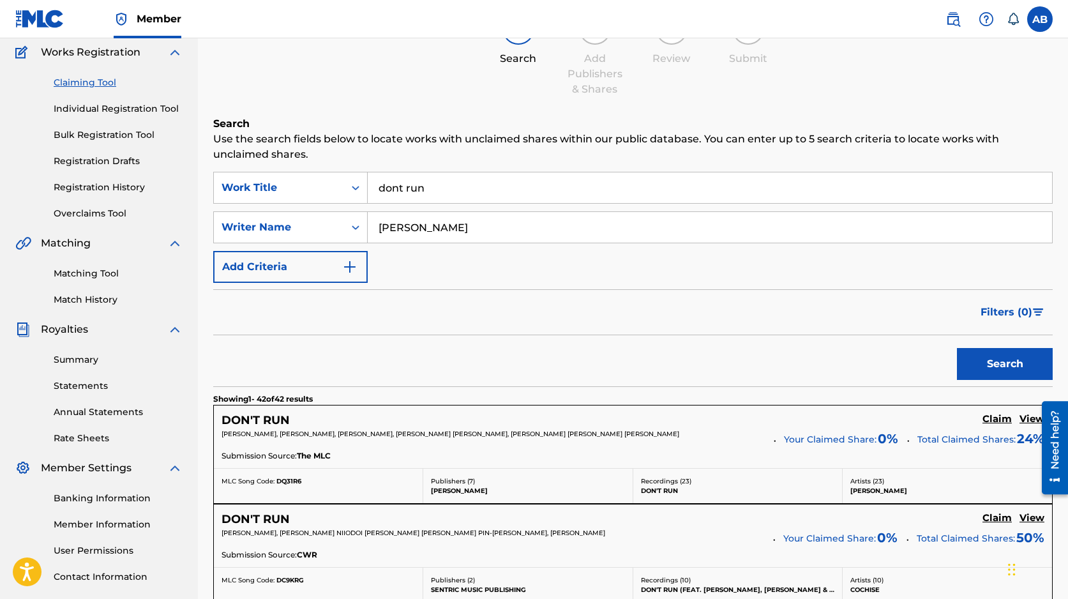
scroll to position [106, 0]
click at [1032, 419] on div at bounding box center [1050, 447] width 36 height 103
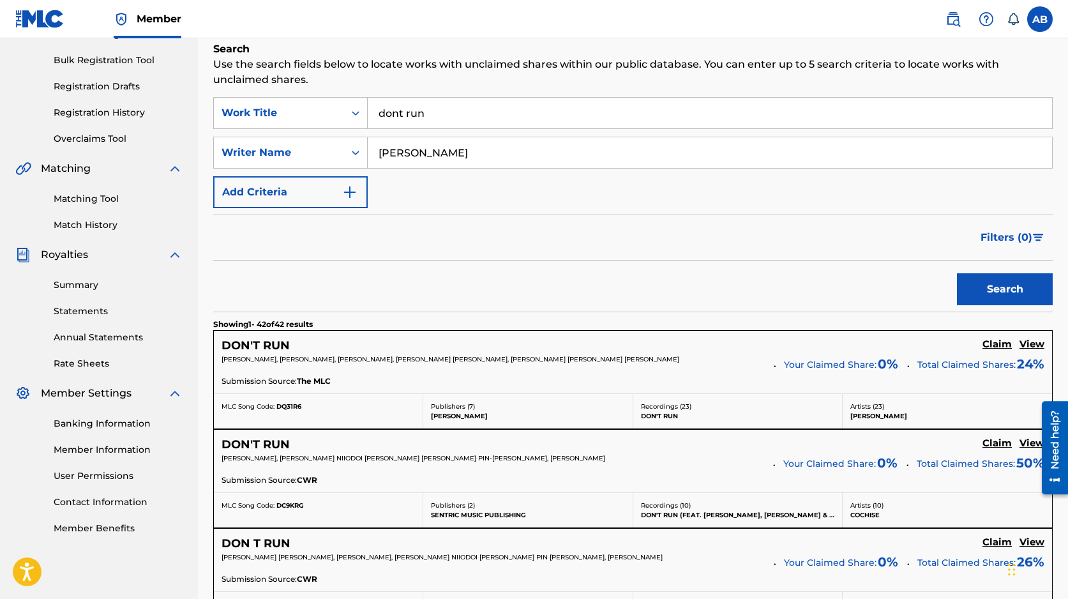
scroll to position [180, 0]
click at [1041, 343] on h5 "View" at bounding box center [1031, 344] width 25 height 12
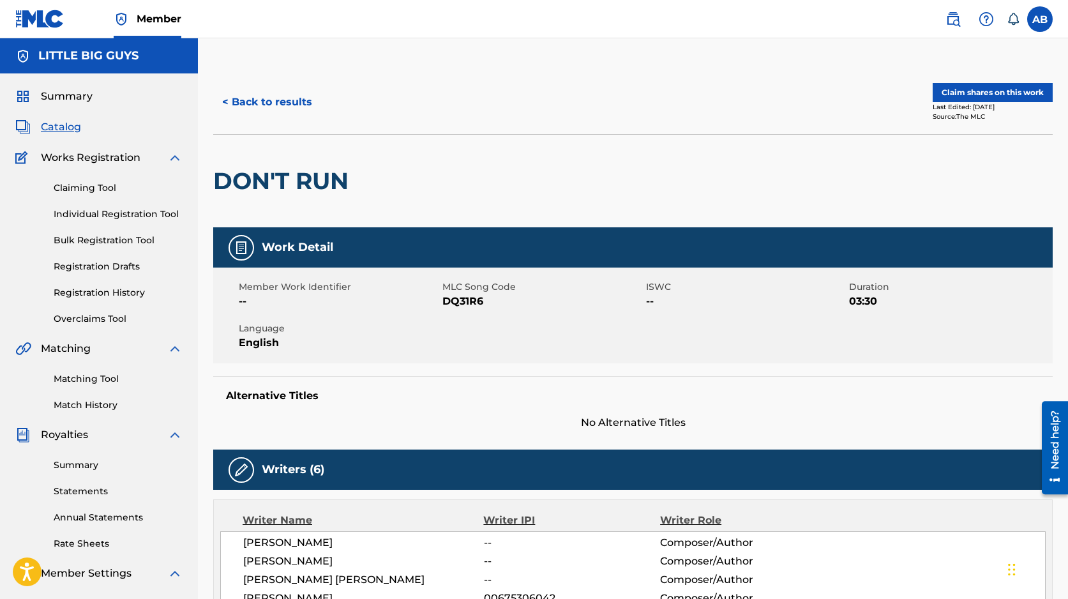
click at [998, 92] on button "Claim shares on this work" at bounding box center [992, 92] width 120 height 19
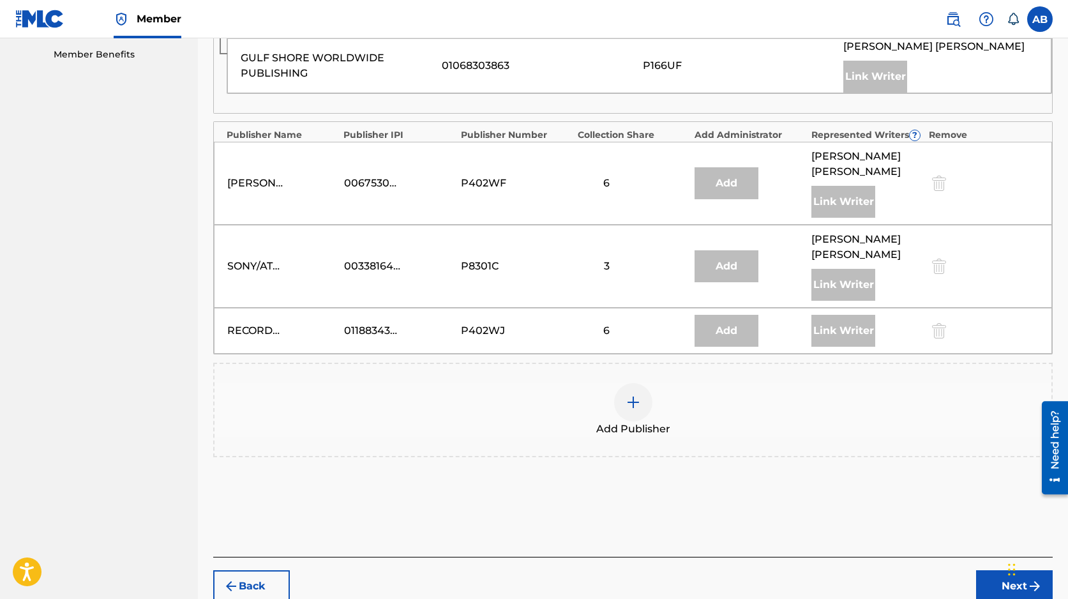
scroll to position [687, 0]
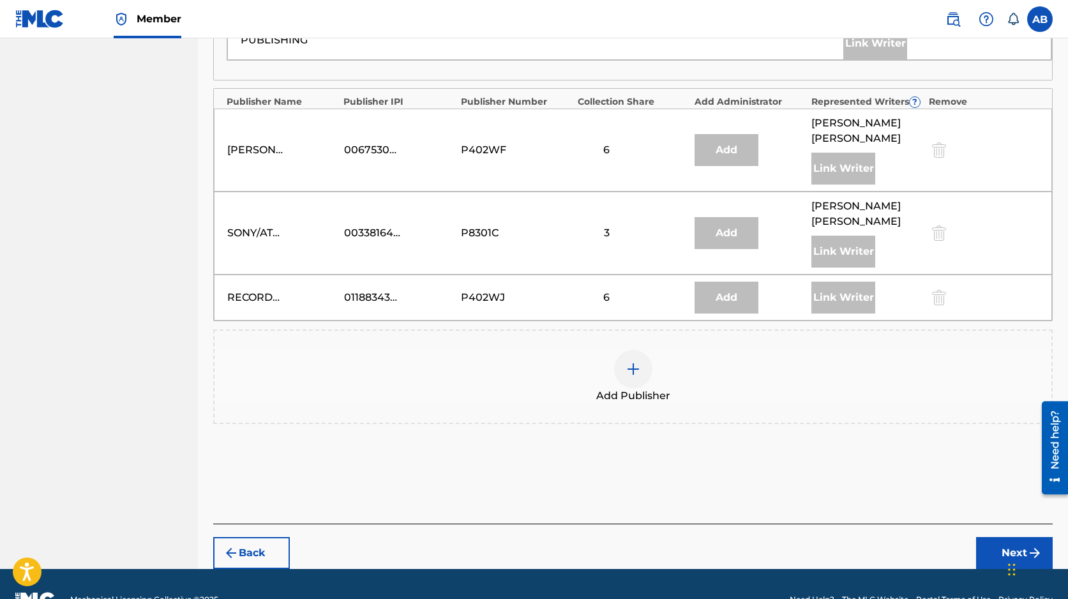
click at [636, 350] on div at bounding box center [633, 369] width 38 height 38
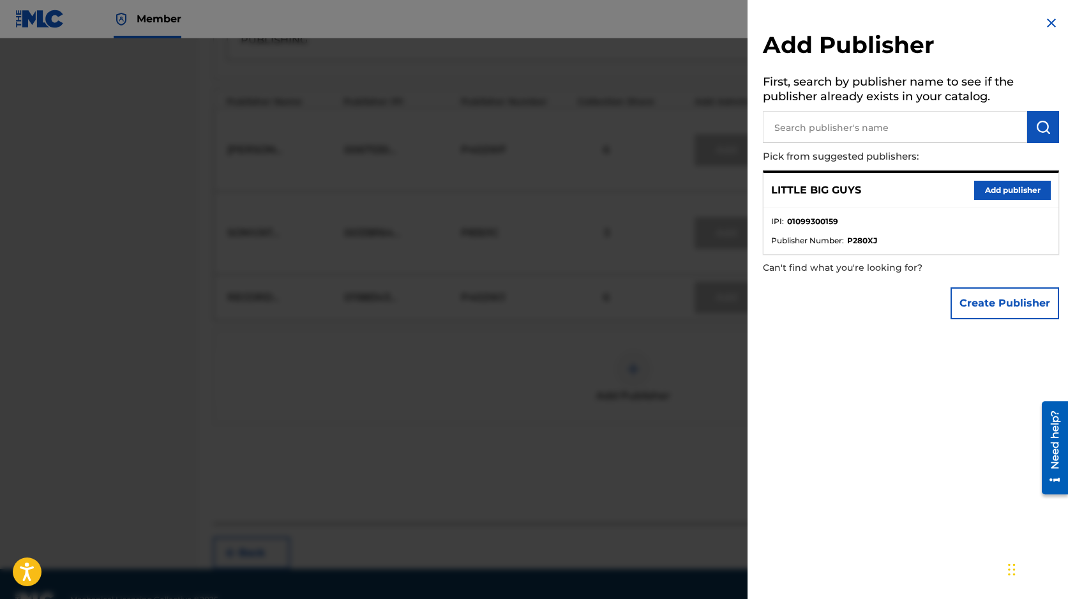
click at [1009, 188] on button "Add publisher" at bounding box center [1012, 190] width 77 height 19
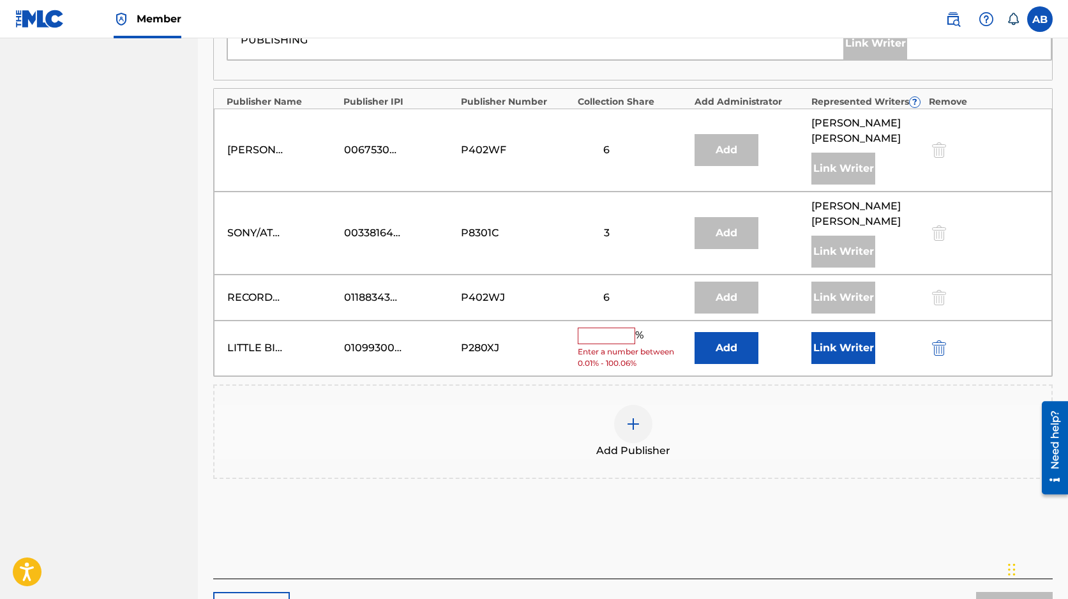
click at [617, 327] on input "text" at bounding box center [606, 335] width 57 height 17
type input "5"
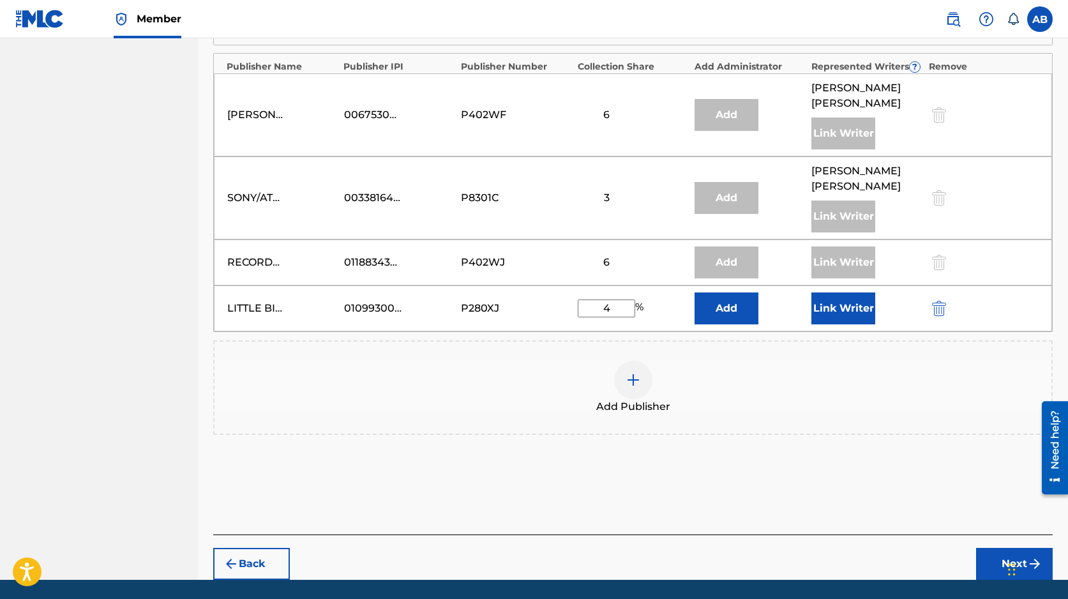
scroll to position [733, 0]
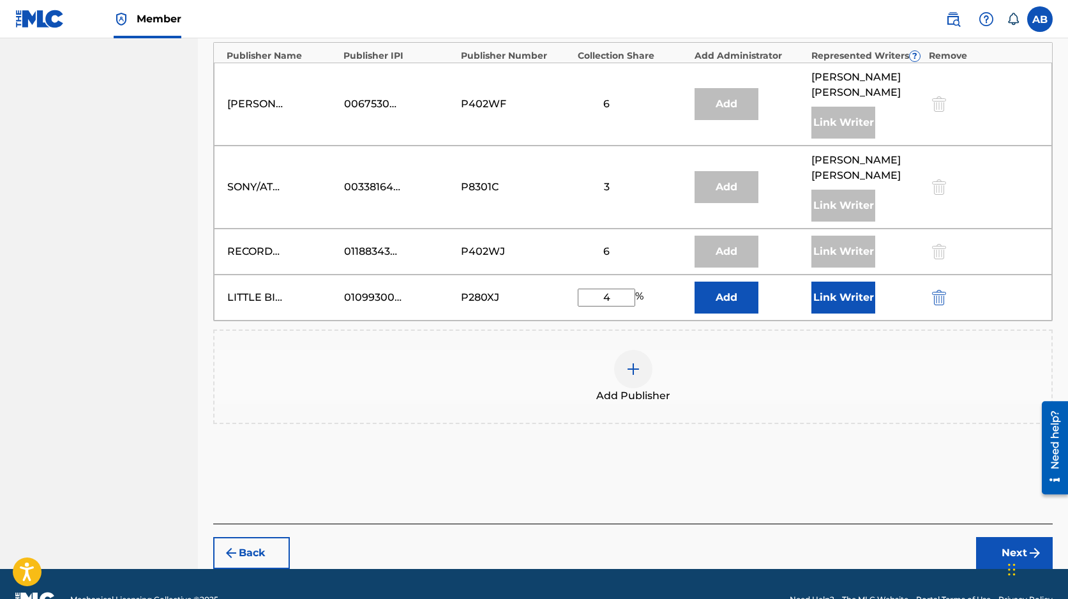
type input "4"
click at [1010, 537] on button "Next" at bounding box center [1014, 553] width 77 height 32
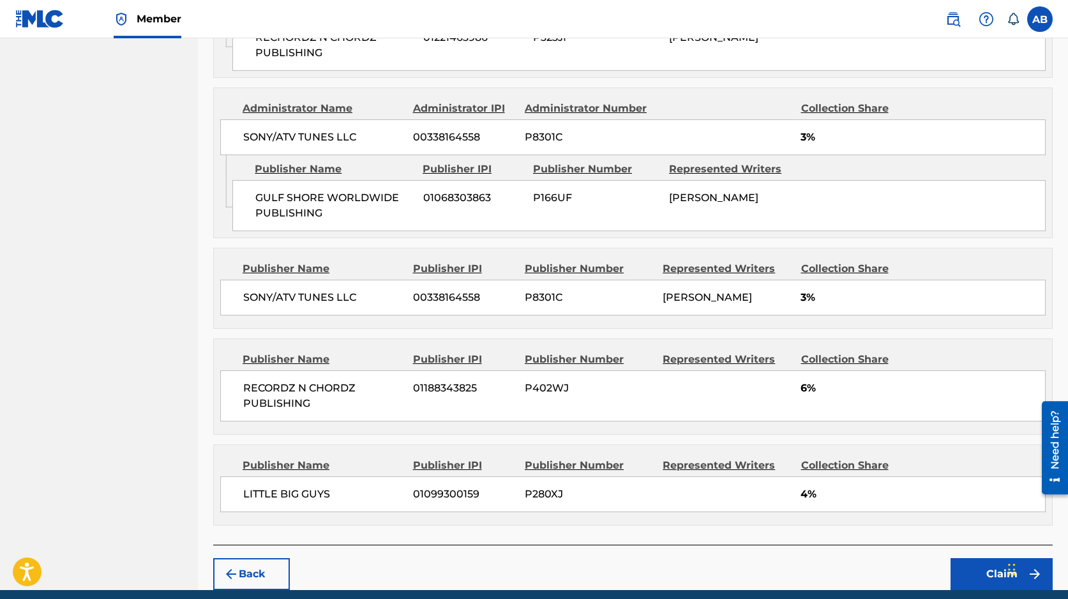
scroll to position [843, 0]
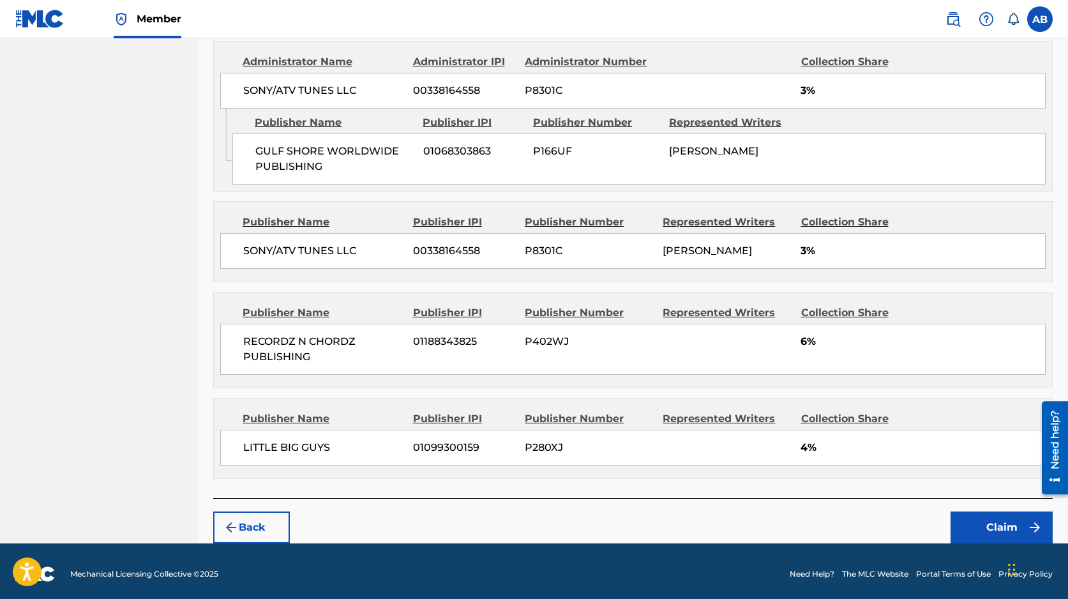
click at [279, 525] on button "Back" at bounding box center [251, 527] width 77 height 32
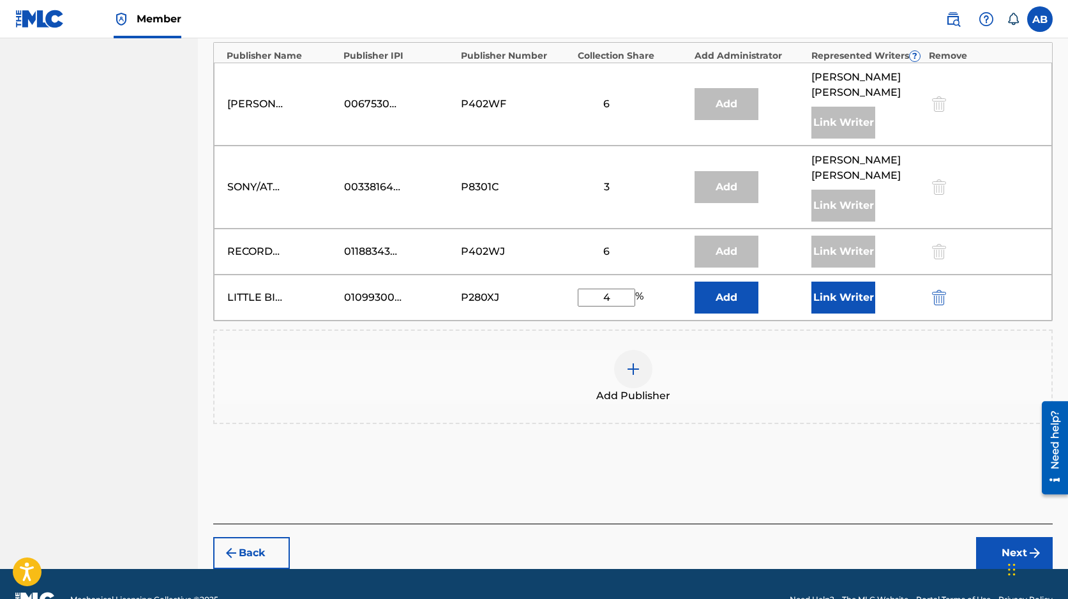
click at [839, 281] on button "Link Writer" at bounding box center [843, 297] width 64 height 32
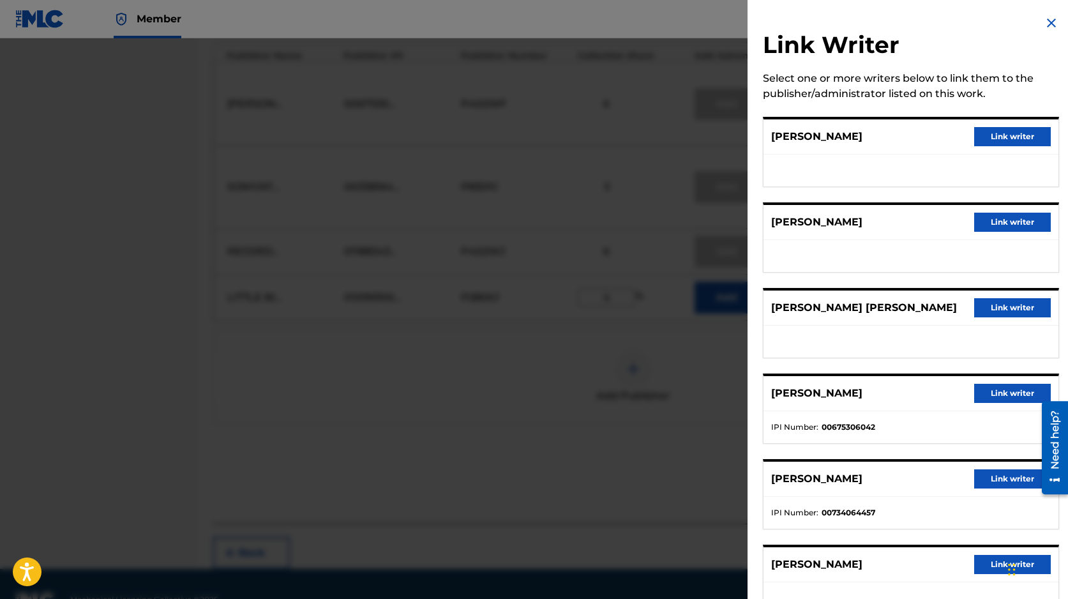
click at [1005, 133] on button "Link writer" at bounding box center [1012, 136] width 77 height 19
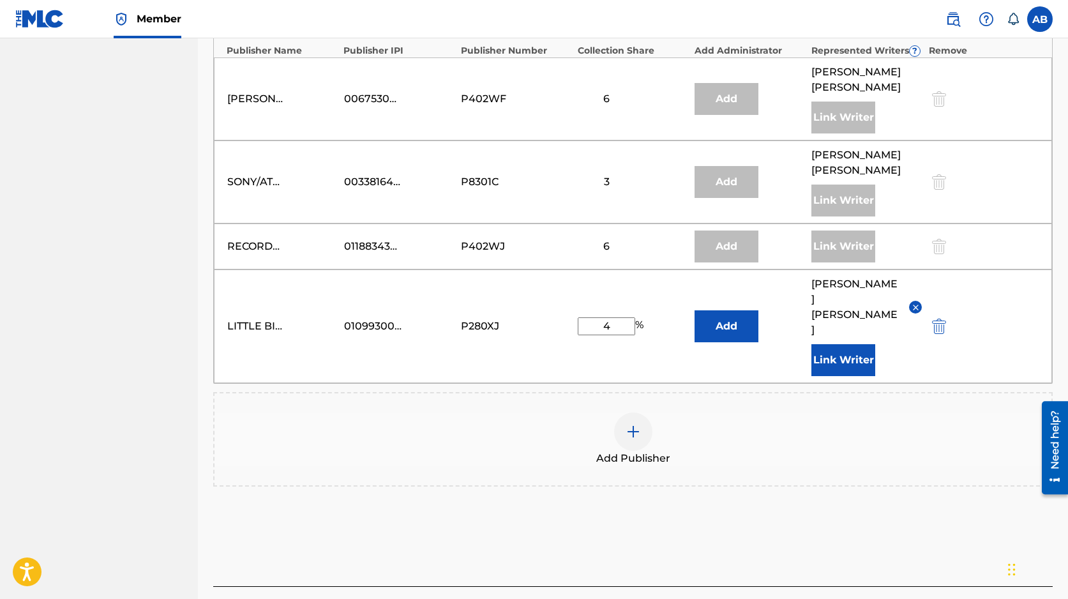
scroll to position [770, 0]
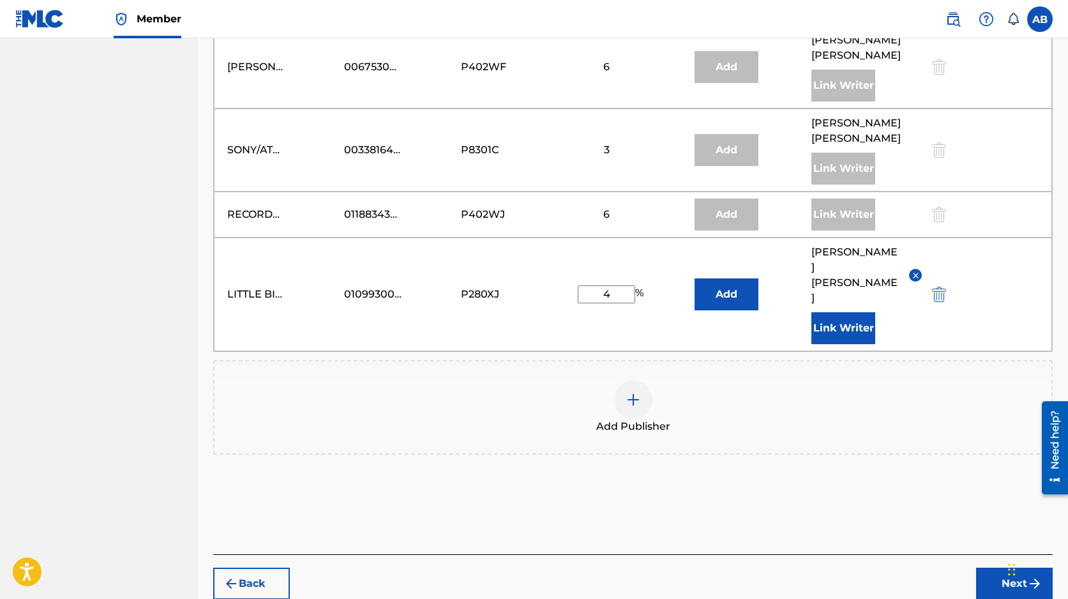
click at [1019, 567] on button "Next" at bounding box center [1014, 583] width 77 height 32
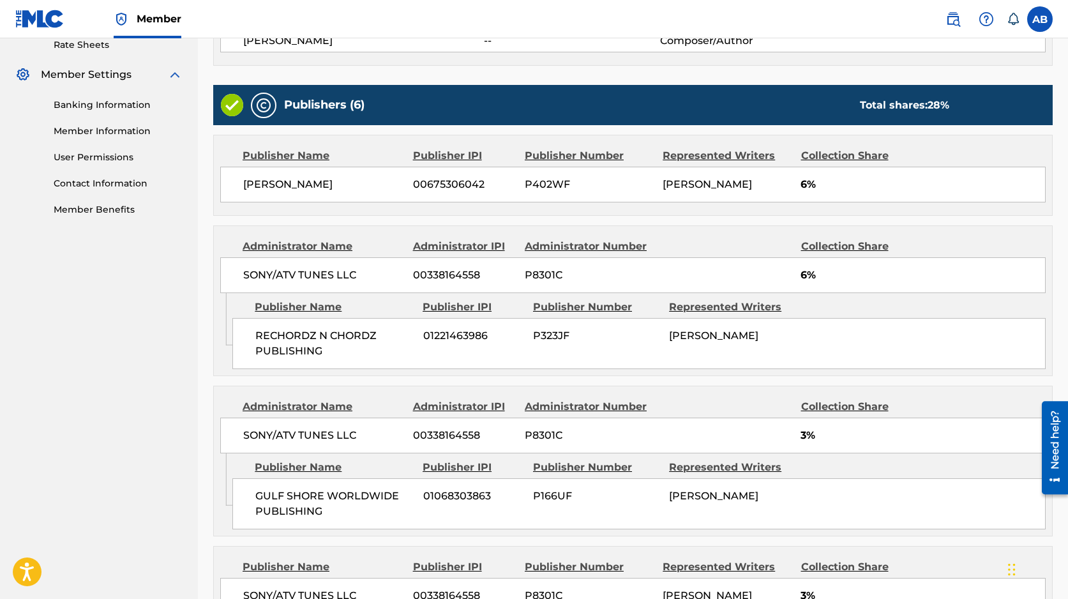
scroll to position [843, 0]
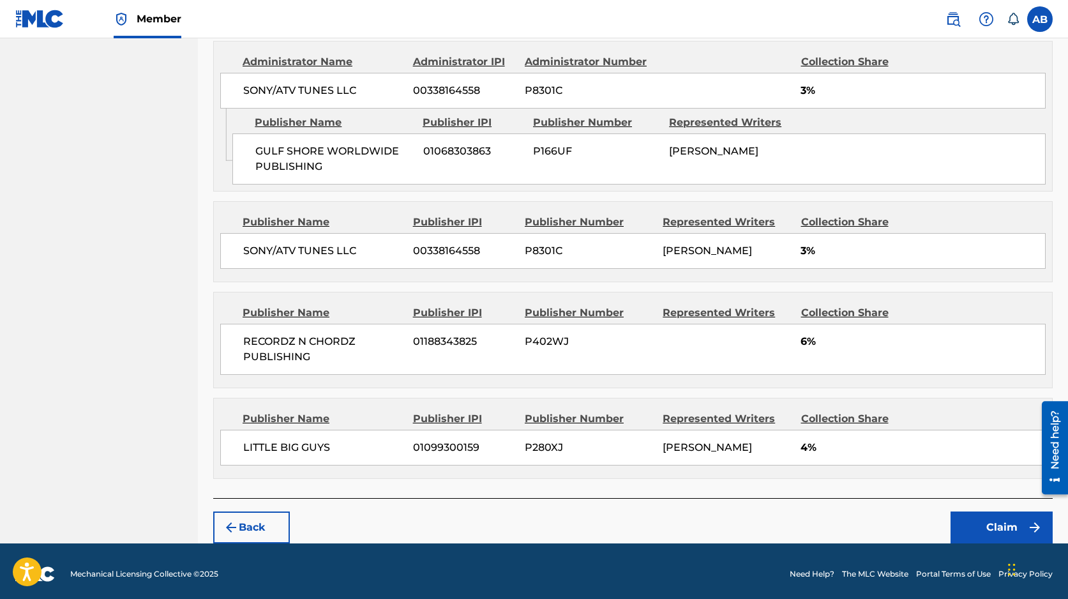
click at [990, 525] on button "Claim" at bounding box center [1001, 527] width 102 height 32
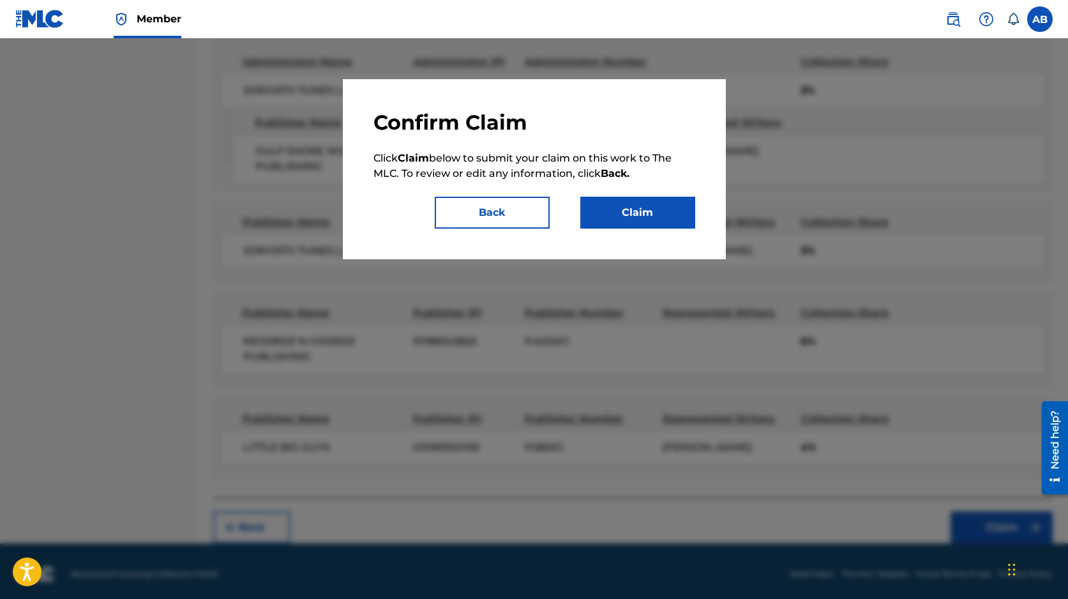
click at [631, 207] on button "Claim" at bounding box center [637, 213] width 115 height 32
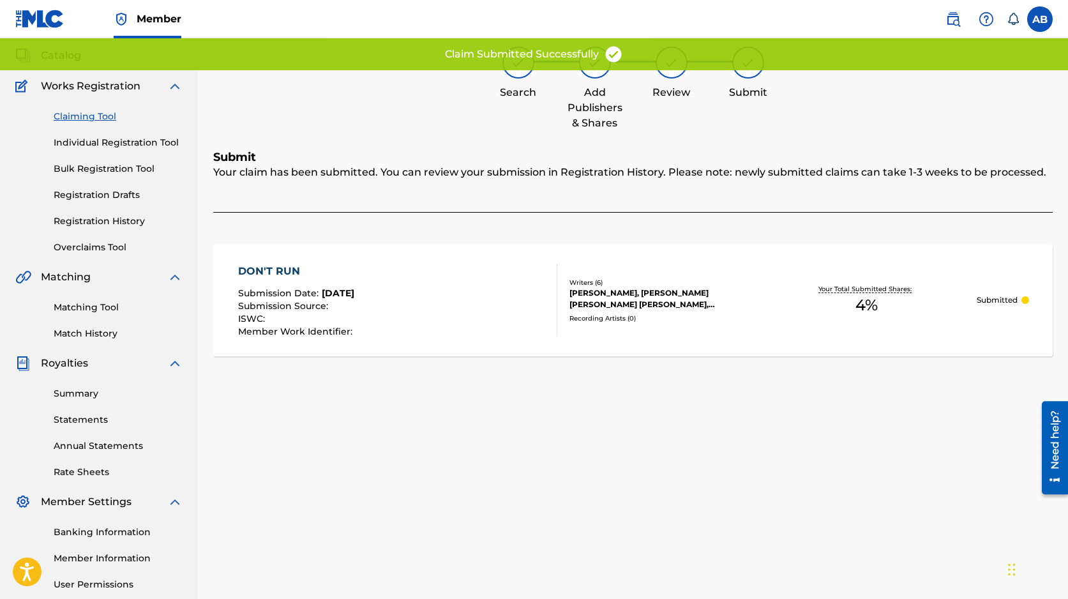
scroll to position [0, 0]
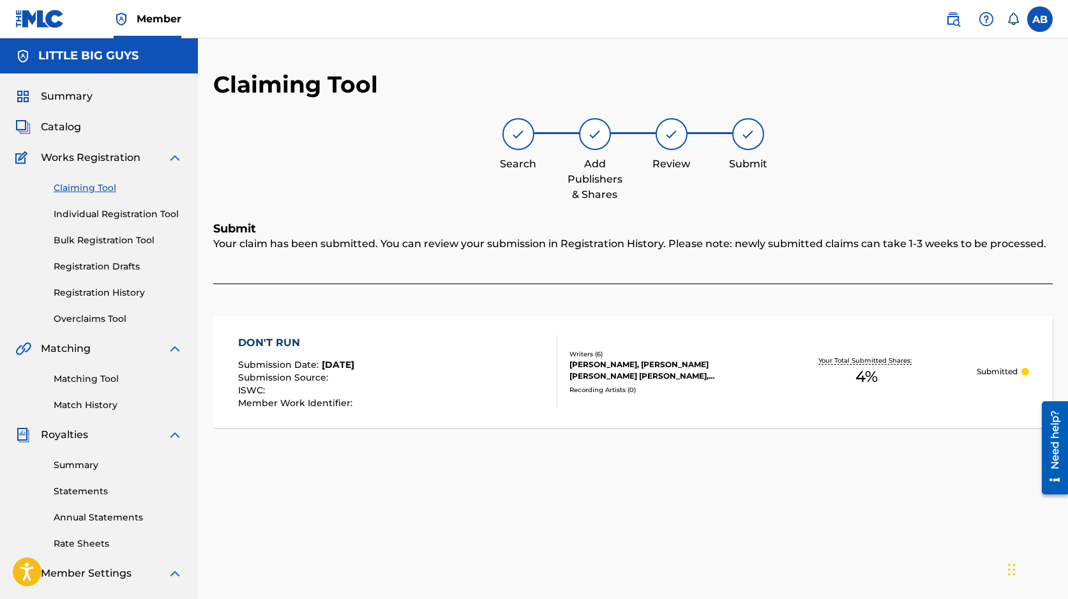
click at [103, 187] on link "Claiming Tool" at bounding box center [118, 187] width 129 height 13
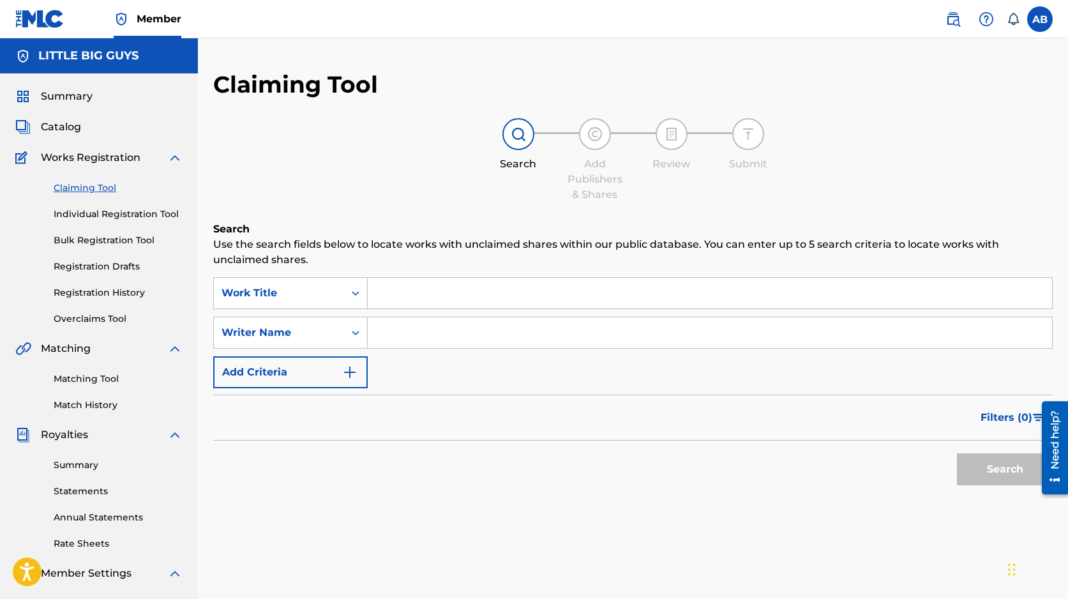
click at [425, 295] on input "Search Form" at bounding box center [710, 293] width 684 height 31
click at [422, 333] on input "Search Form" at bounding box center [710, 332] width 684 height 31
type input "cox"
click at [446, 290] on input "Search Form" at bounding box center [710, 293] width 684 height 31
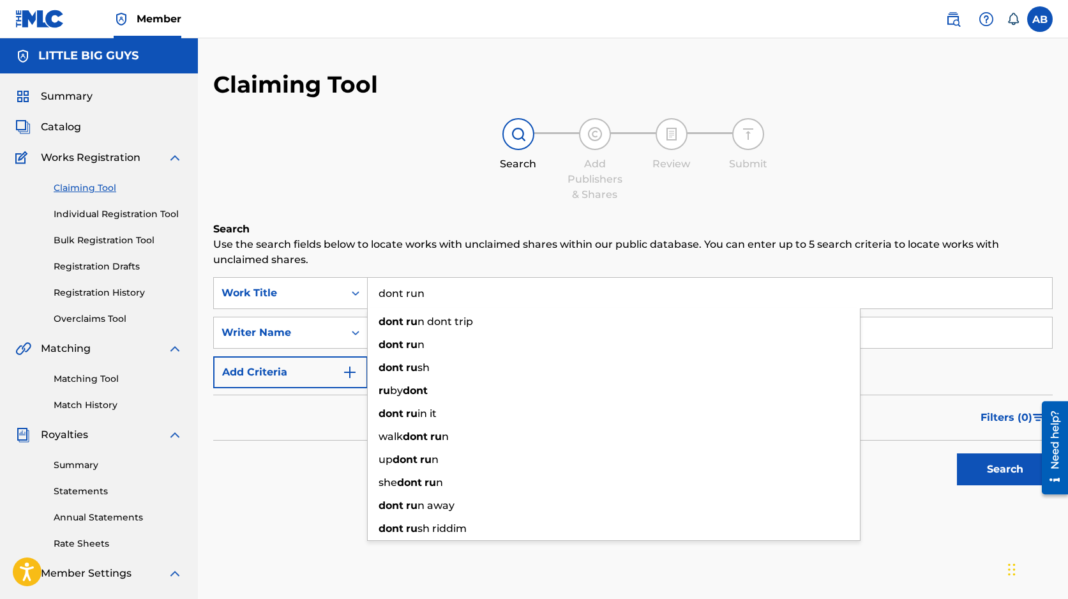
type input "dont run"
click at [957, 453] on button "Search" at bounding box center [1005, 469] width 96 height 32
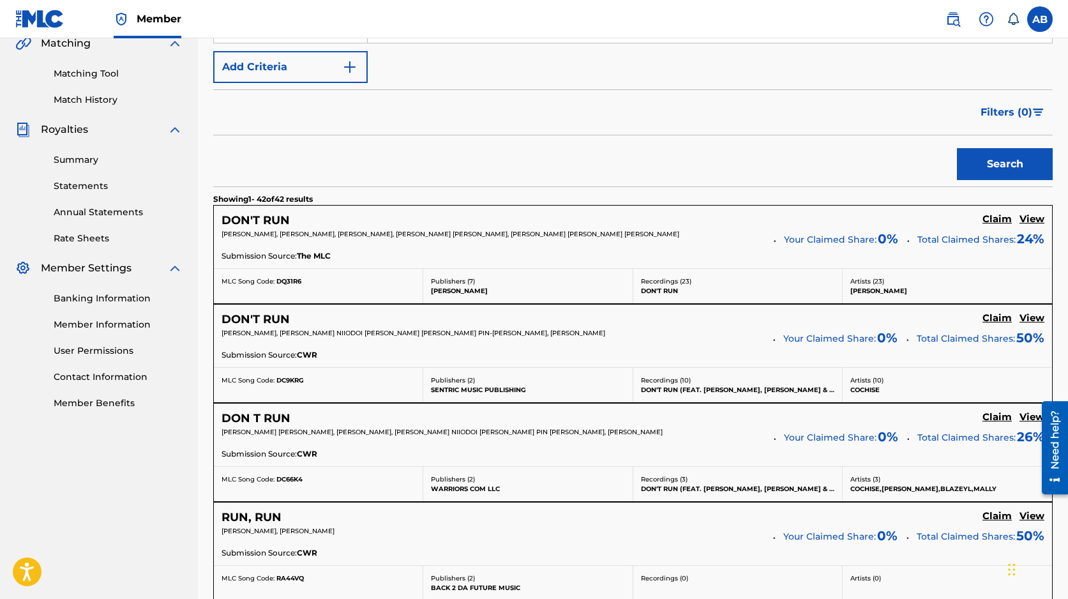
scroll to position [355, 0]
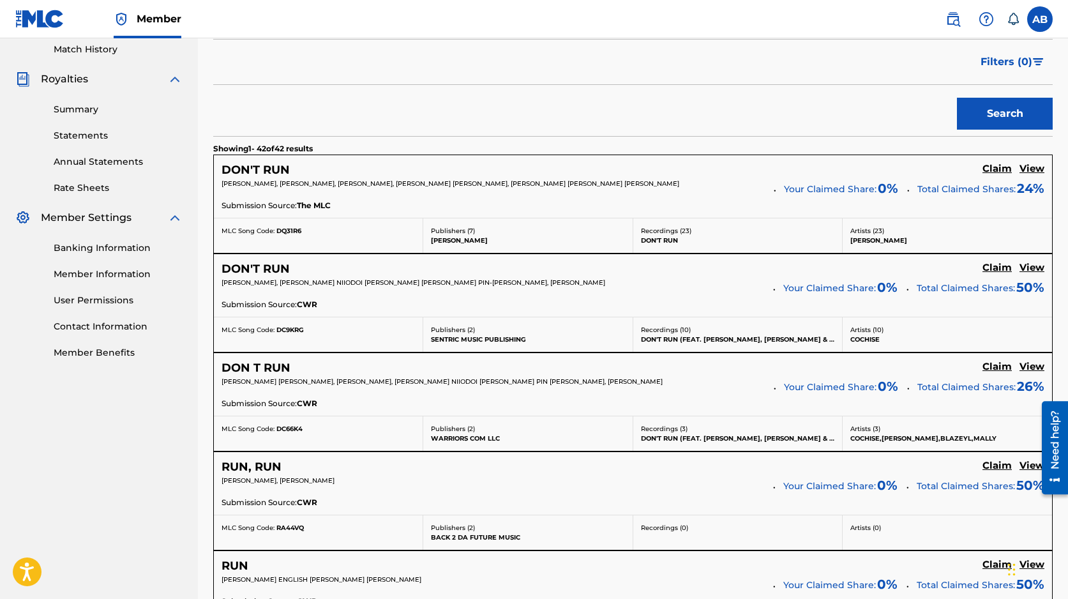
click at [1033, 170] on h5 "View" at bounding box center [1031, 169] width 25 height 12
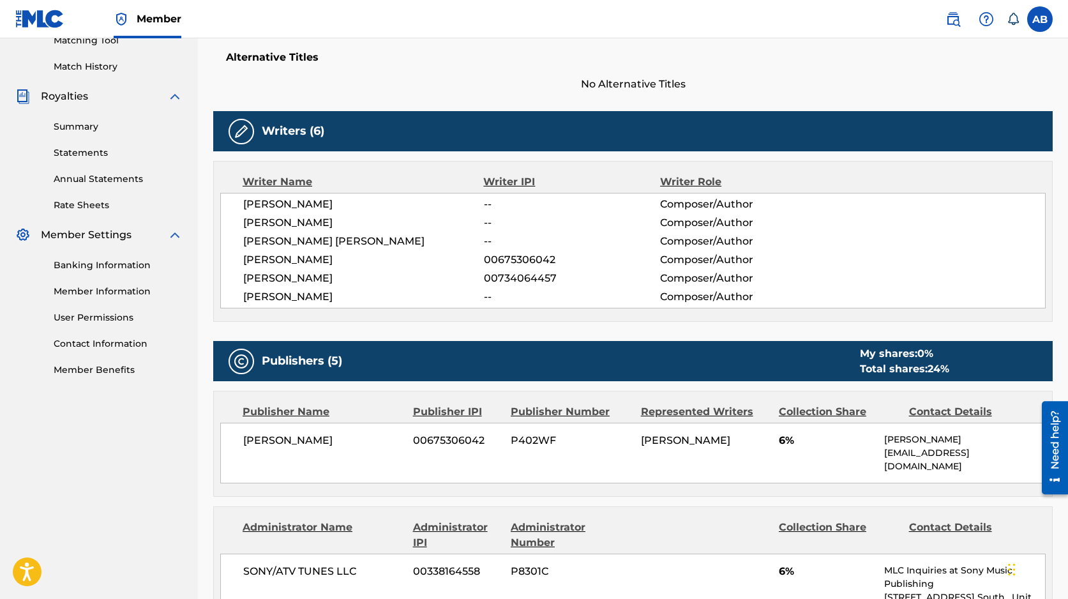
scroll to position [351, 0]
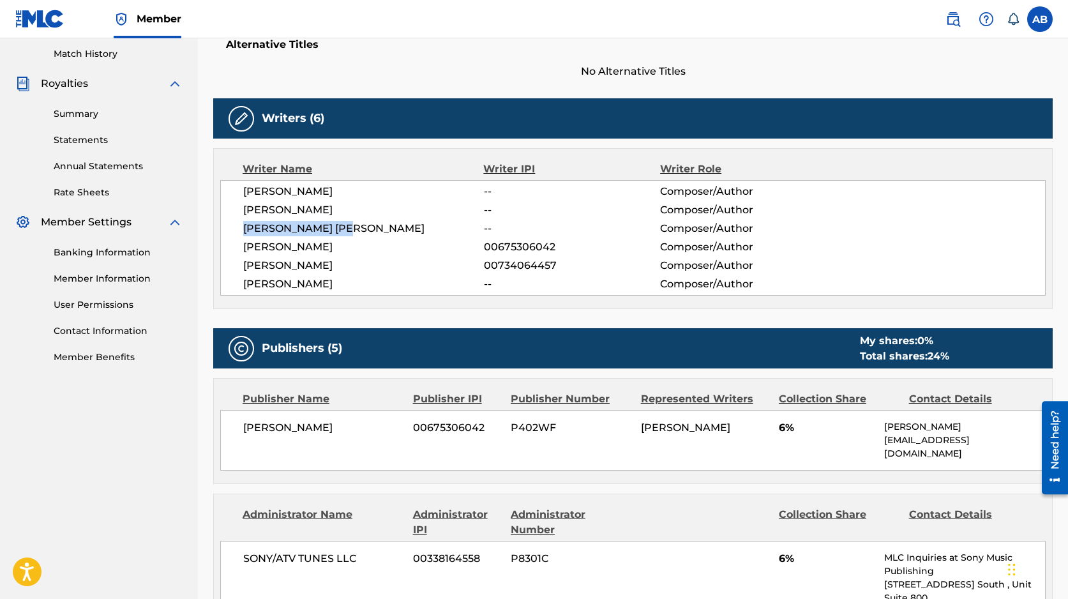
drag, startPoint x: 361, startPoint y: 229, endPoint x: 243, endPoint y: 228, distance: 118.1
click at [243, 228] on span "SHAMAR ROBERT COX" at bounding box center [363, 228] width 241 height 15
copy span "SHAMAR ROBERT COX"
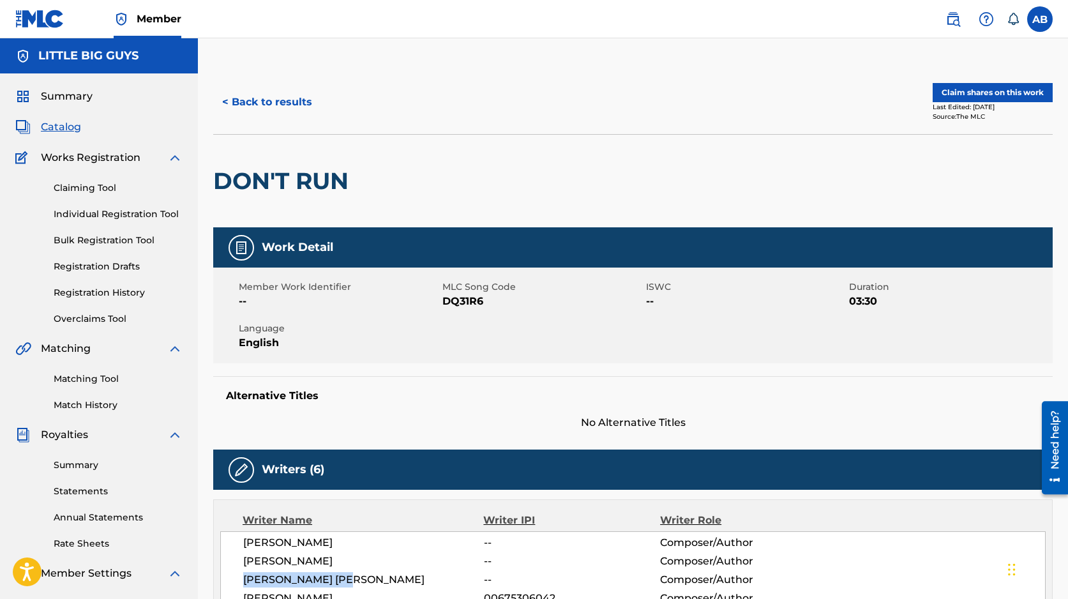
click at [265, 100] on button "< Back to results" at bounding box center [267, 102] width 108 height 32
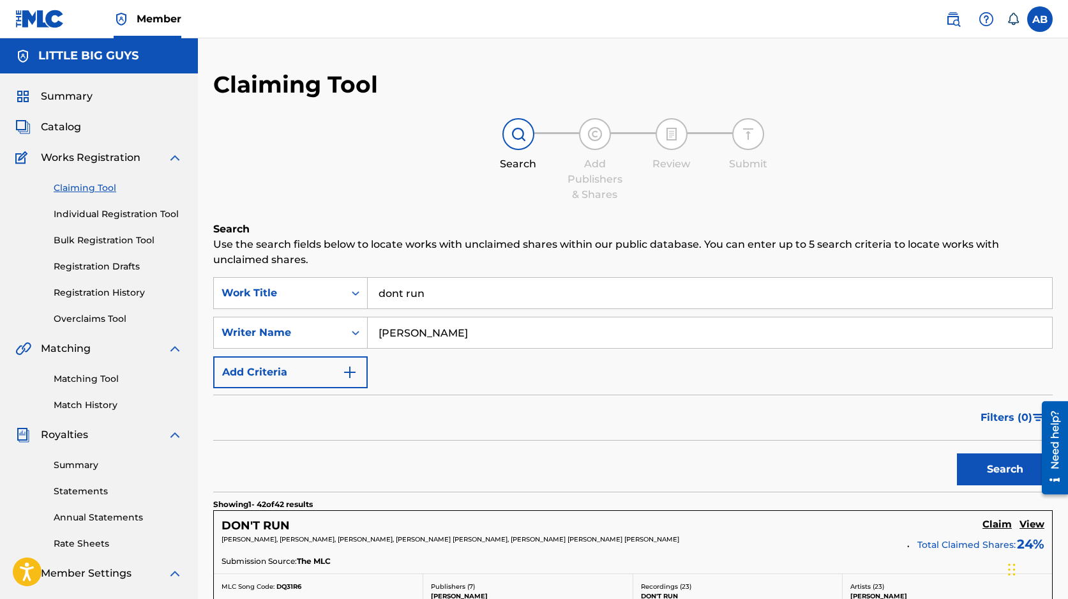
click at [91, 185] on link "Claiming Tool" at bounding box center [118, 187] width 129 height 13
click at [438, 296] on input "dont run" at bounding box center [710, 293] width 684 height 31
click at [445, 331] on input "cox" at bounding box center [710, 332] width 684 height 31
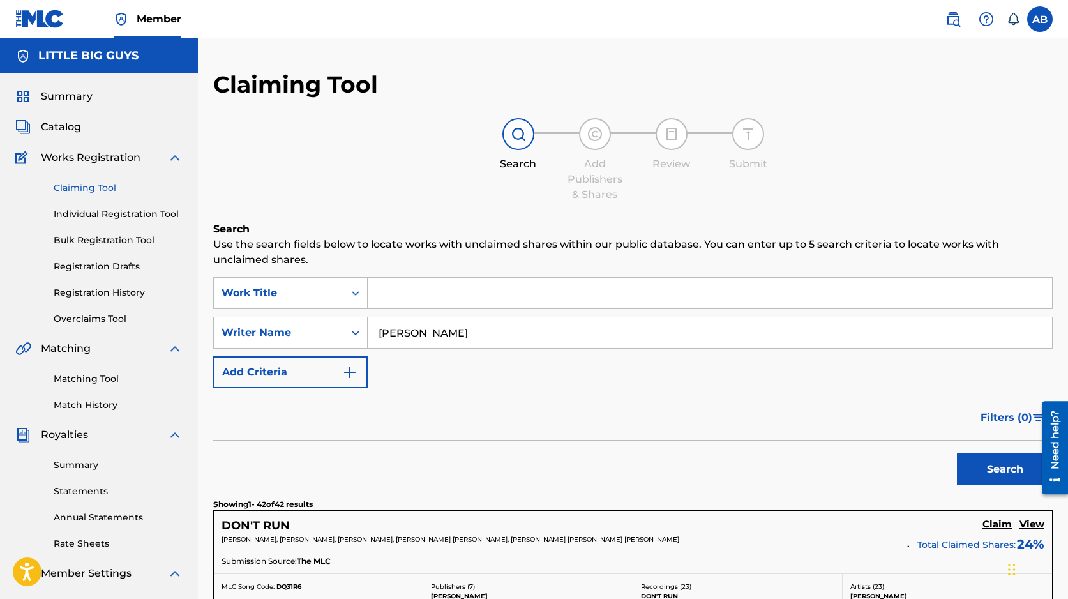
click at [445, 331] on input "cox" at bounding box center [710, 332] width 684 height 31
paste input "SHAMAR ROBERT COX"
type input "SHAMAR ROBERT COX"
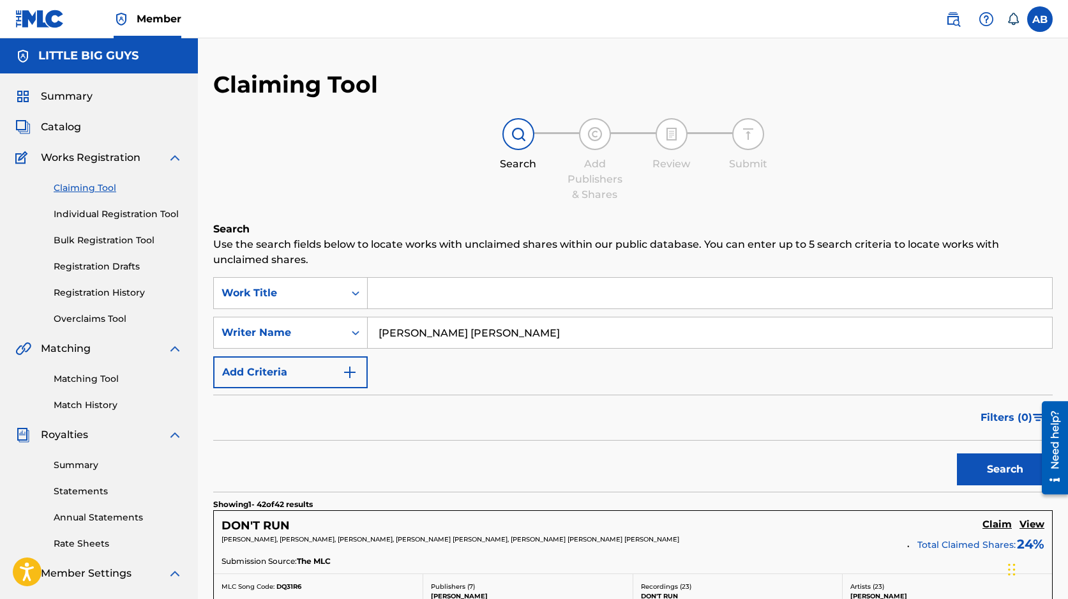
click at [962, 472] on button "Search" at bounding box center [1005, 469] width 96 height 32
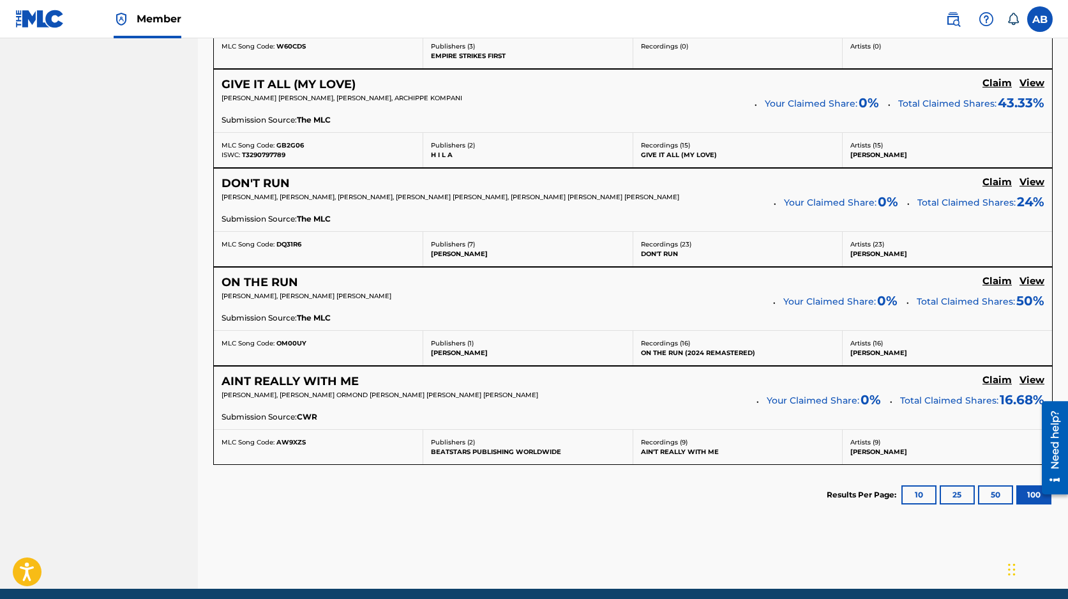
scroll to position [2129, 0]
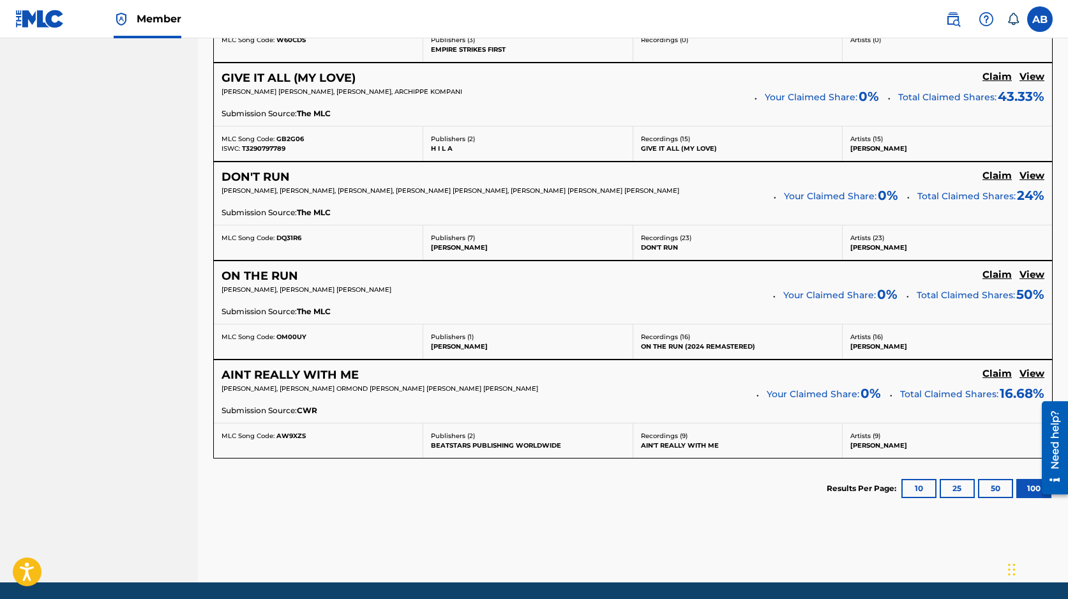
click at [992, 489] on button "50" at bounding box center [995, 488] width 35 height 19
click at [1032, 490] on div at bounding box center [1050, 447] width 36 height 103
click at [1029, 485] on button "100" at bounding box center [1033, 488] width 35 height 19
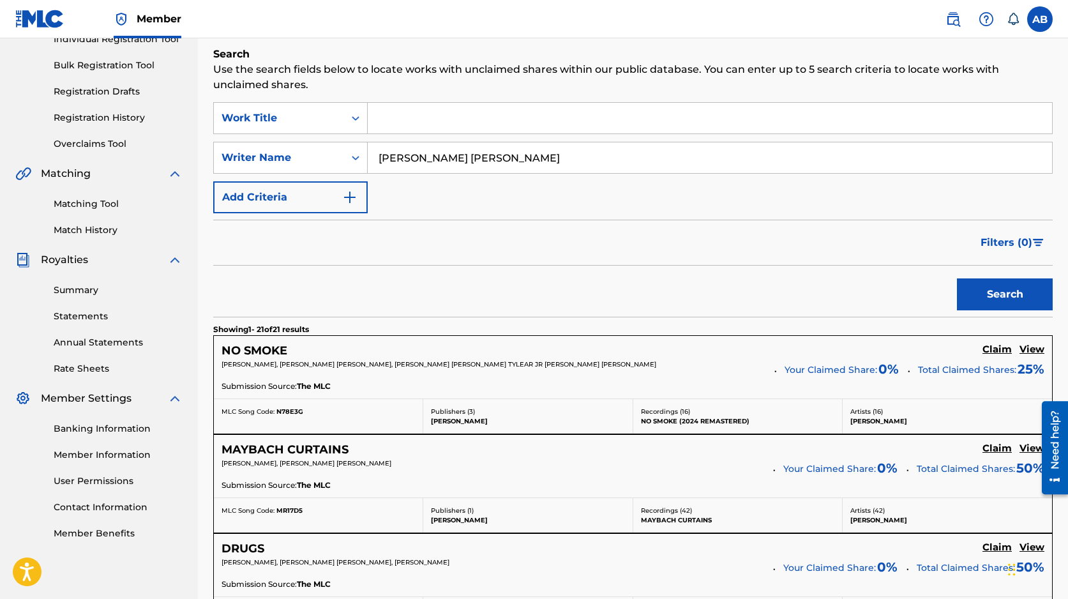
scroll to position [0, 0]
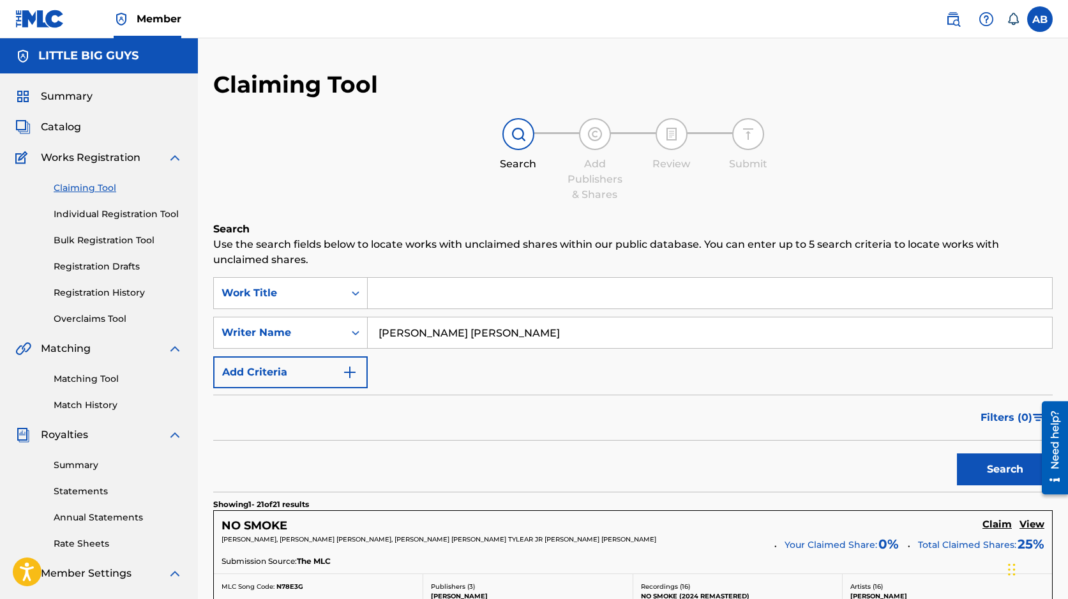
click at [61, 97] on span "Summary" at bounding box center [67, 96] width 52 height 15
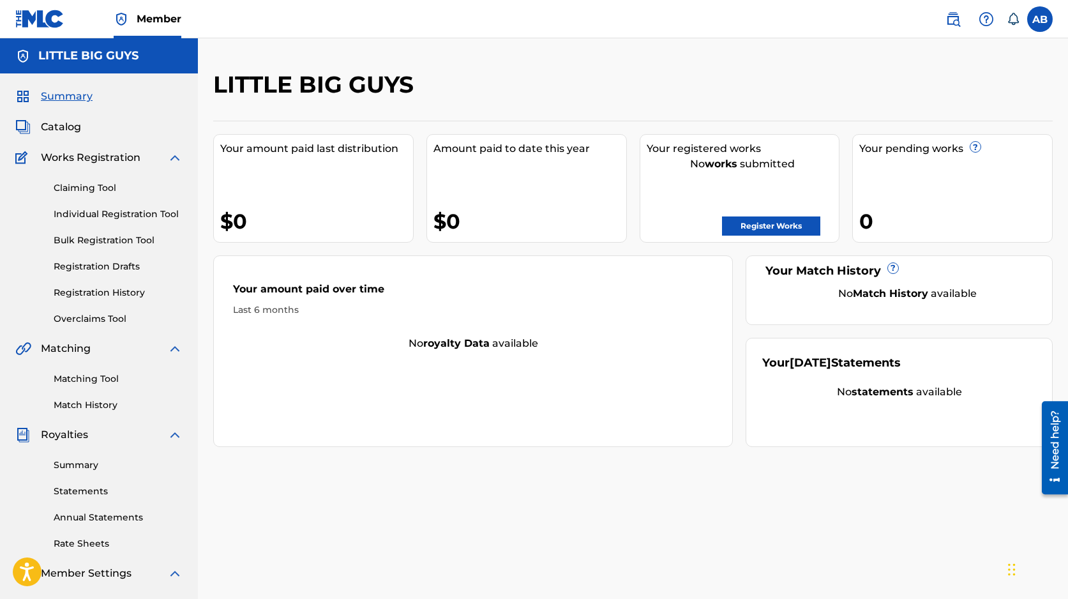
click at [959, 20] on img at bounding box center [952, 18] width 15 height 15
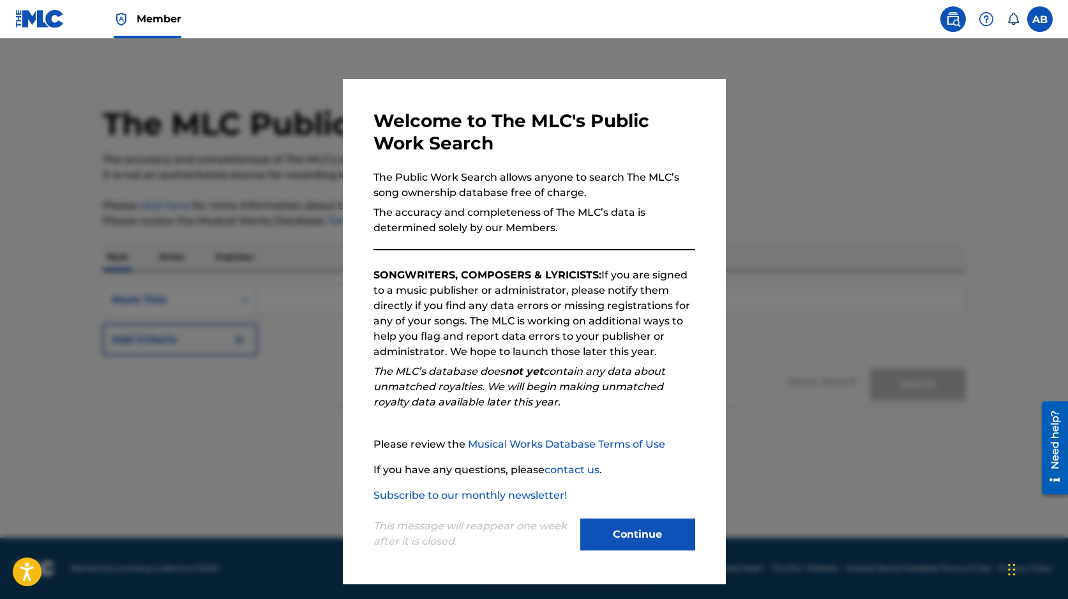
click at [636, 533] on button "Continue" at bounding box center [637, 534] width 115 height 32
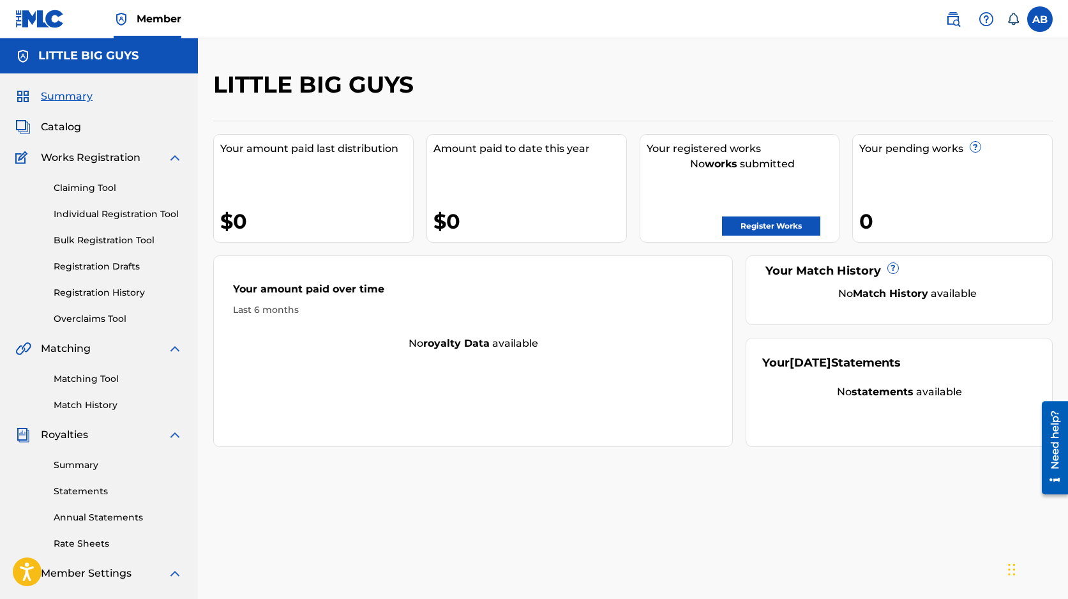
click at [1041, 20] on label at bounding box center [1040, 19] width 26 height 26
click at [1040, 19] on input "AB Akeem Brownlee akeem@thenumiami.com Notification Preferences Profile Log out" at bounding box center [1040, 19] width 0 height 0
click at [1041, 20] on div "AB AB Akeem Brownlee akeem@thenumiami.com Notification Preferences Profile Log …" at bounding box center [1040, 19] width 26 height 26
click at [1041, 19] on label at bounding box center [1040, 19] width 26 height 26
click at [1040, 19] on input "AB Akeem Brownlee akeem@thenumiami.com Notification Preferences Profile Log out" at bounding box center [1040, 19] width 0 height 0
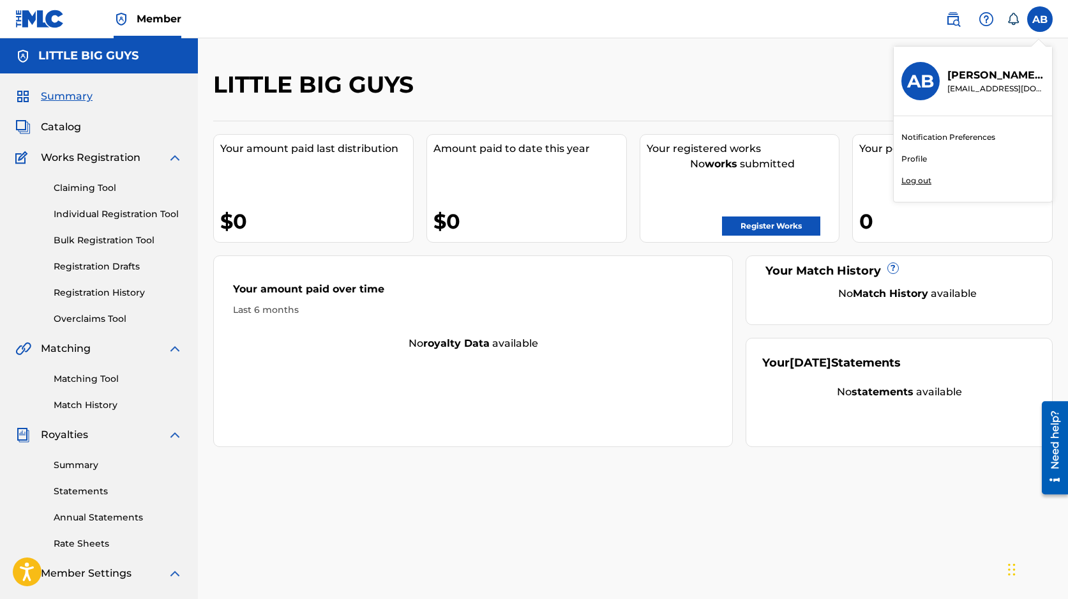
click at [918, 159] on link "Profile" at bounding box center [914, 158] width 26 height 11
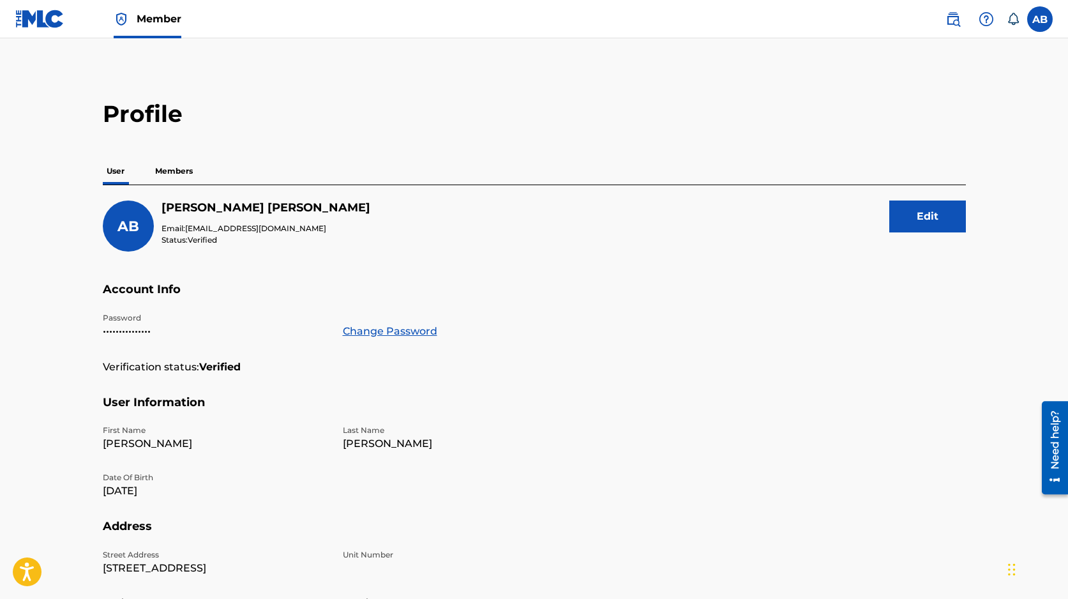
click at [170, 169] on p "Members" at bounding box center [173, 171] width 45 height 27
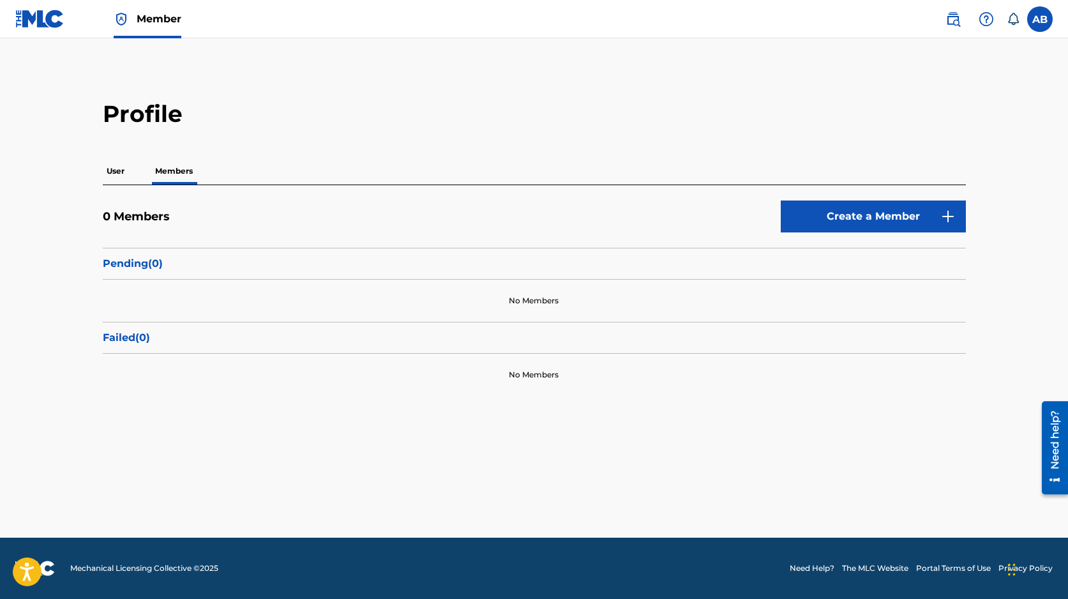
click at [863, 221] on link "Create a Member" at bounding box center [873, 216] width 185 height 32
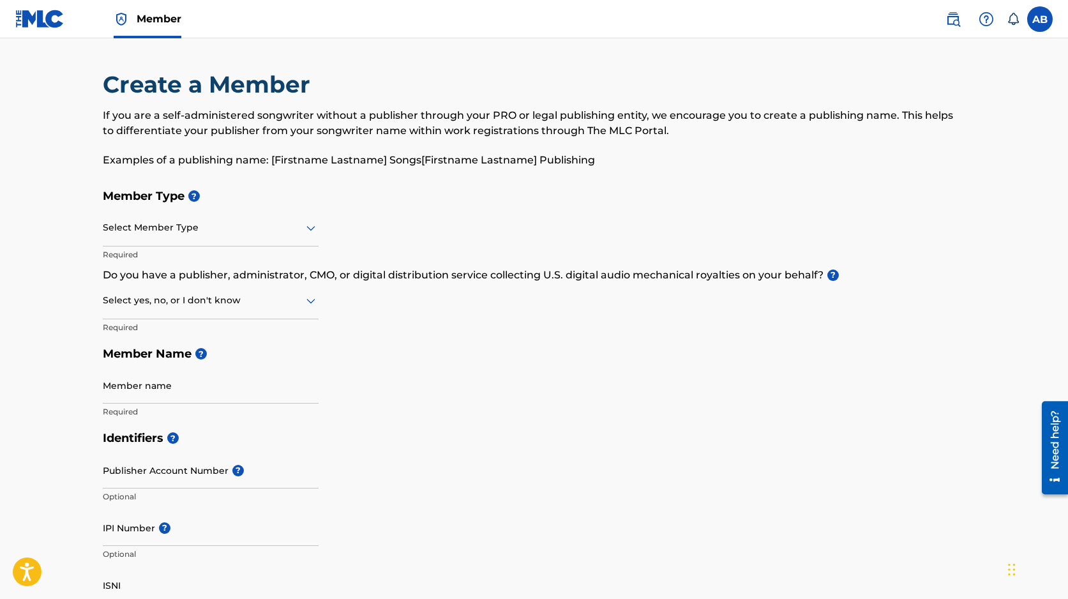
click at [268, 226] on div at bounding box center [211, 228] width 216 height 16
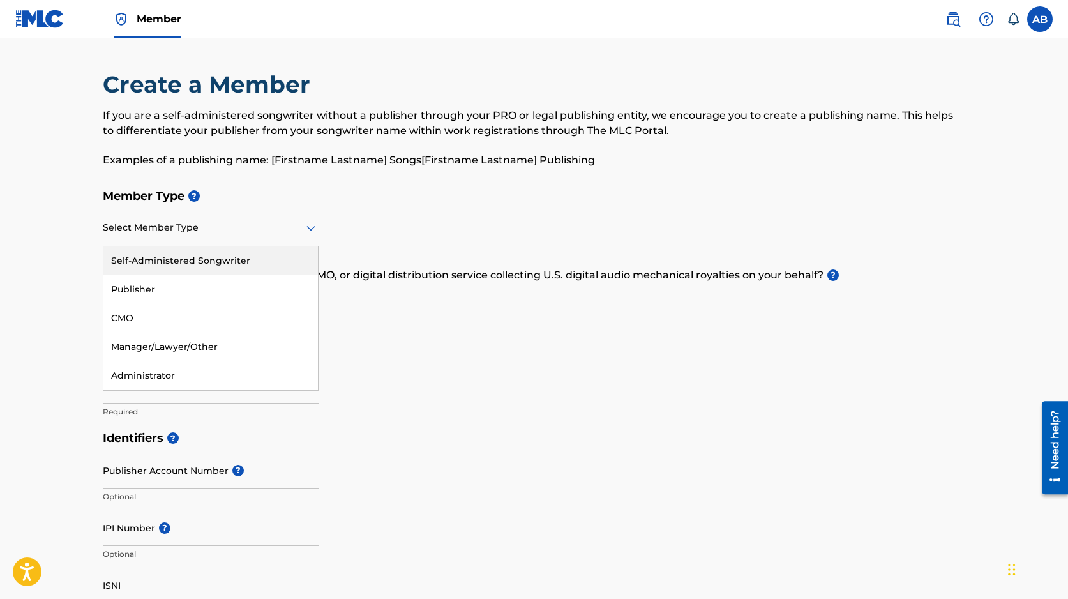
click at [260, 159] on p "Examples of a publishing name: [Firstname Lastname] Songs[Firstname Lastname] P…" at bounding box center [534, 160] width 863 height 15
click at [192, 228] on div at bounding box center [211, 228] width 216 height 16
click at [195, 286] on div "Publisher" at bounding box center [210, 289] width 214 height 29
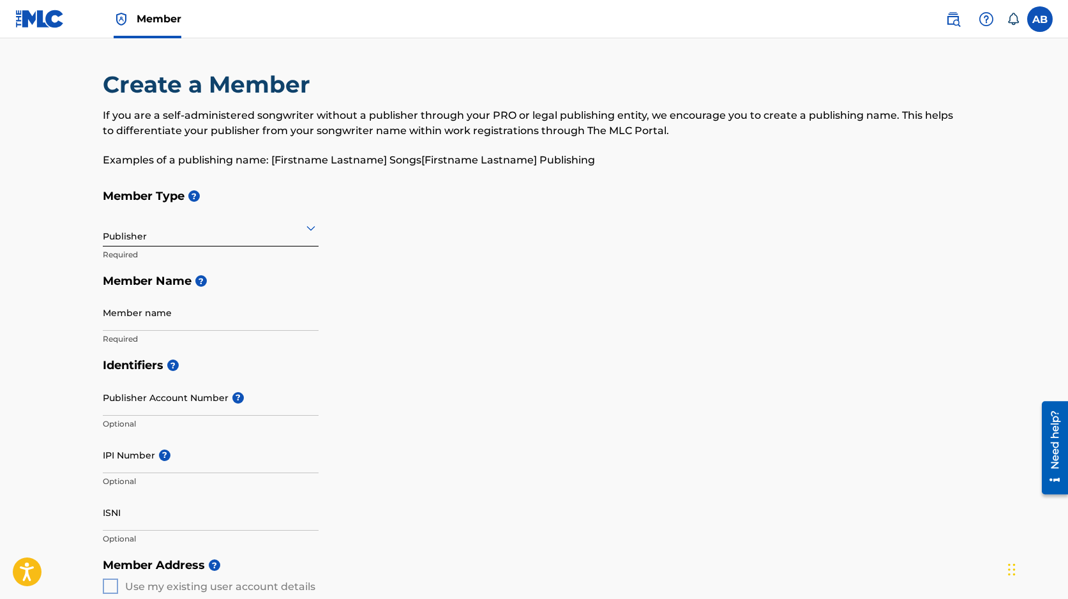
click at [161, 318] on input "Member name" at bounding box center [211, 312] width 216 height 36
click at [61, 302] on main "Create a Member If you are a self-administered songwriter without a publisher t…" at bounding box center [534, 575] width 1068 height 1074
click at [188, 405] on input "Publisher Account Number ?" at bounding box center [211, 397] width 216 height 36
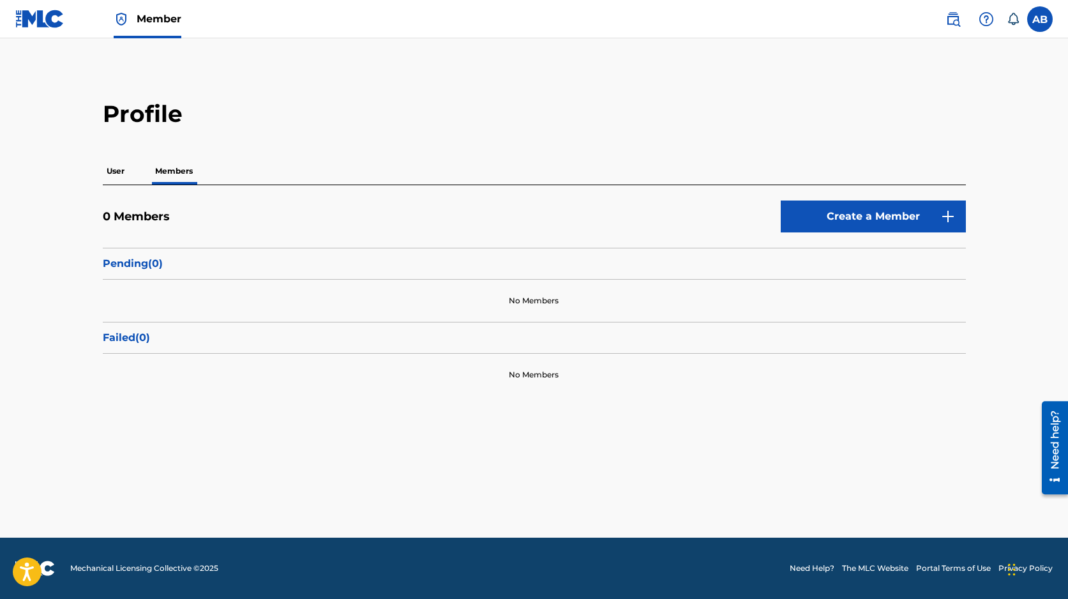
click at [113, 172] on p "User" at bounding box center [116, 171] width 26 height 27
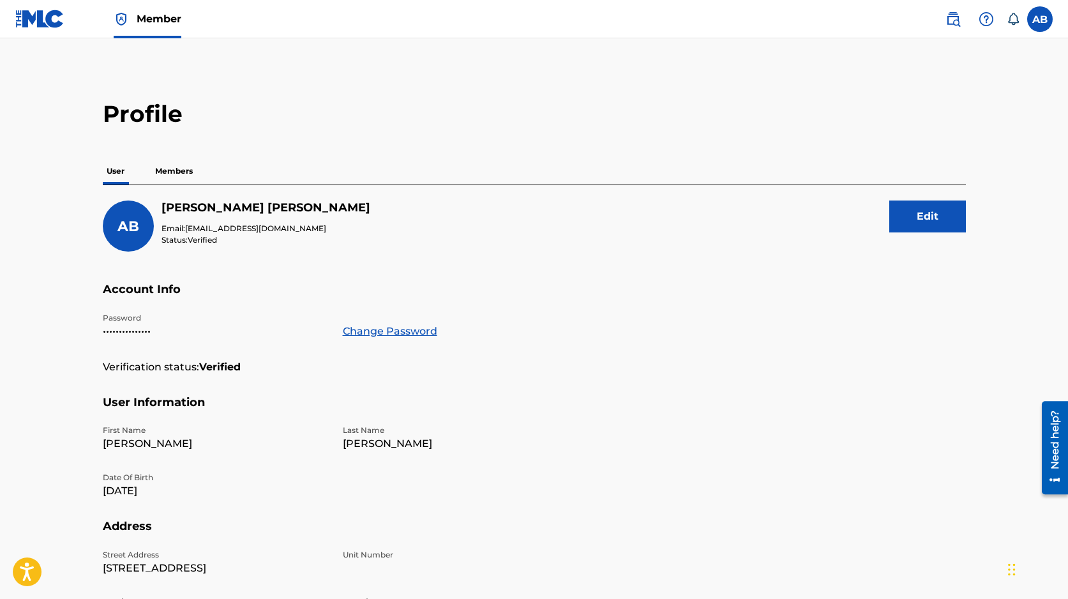
click at [1049, 20] on label at bounding box center [1040, 19] width 26 height 26
click at [1040, 19] on input "AB Akeem Brownlee akeem@thenumiami.com Notification Preferences Profile Log out" at bounding box center [1040, 19] width 0 height 0
click at [961, 16] on link at bounding box center [953, 19] width 26 height 26
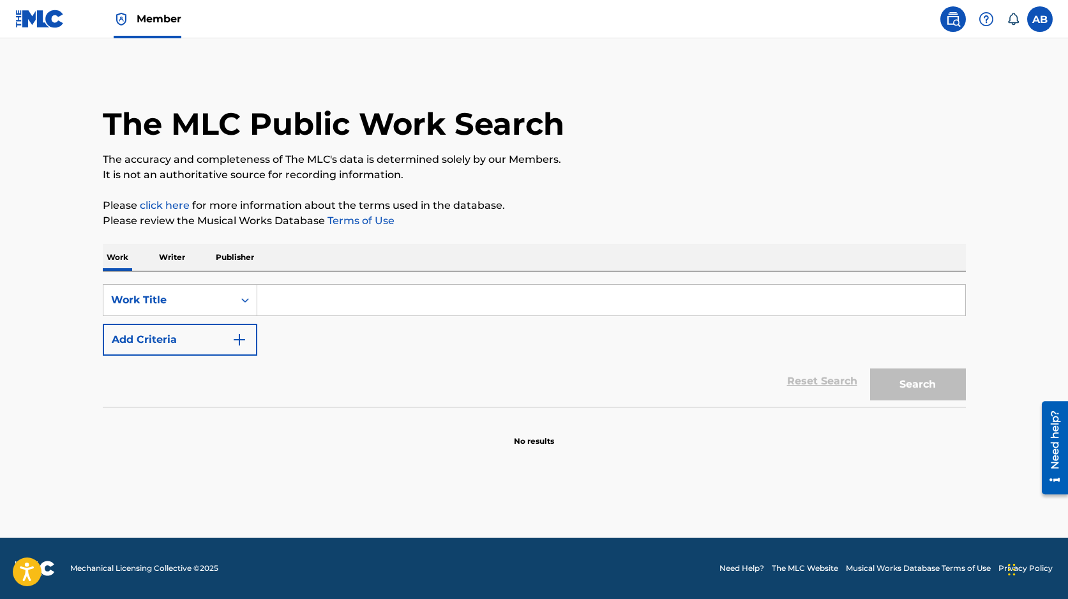
click at [243, 264] on p "Publisher" at bounding box center [235, 257] width 46 height 27
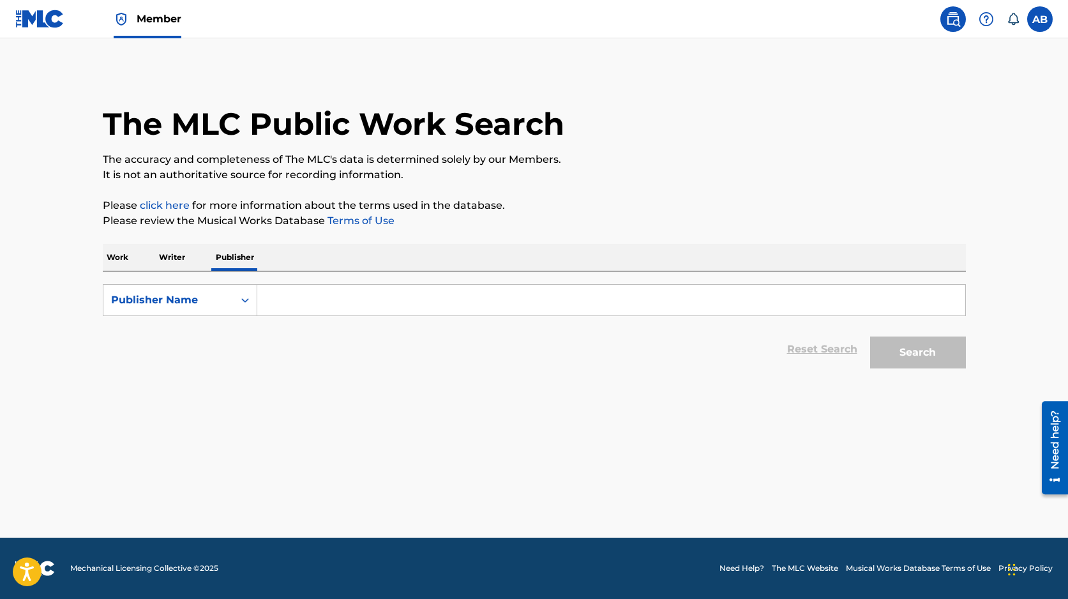
click at [1011, 19] on icon at bounding box center [1012, 19] width 13 height 13
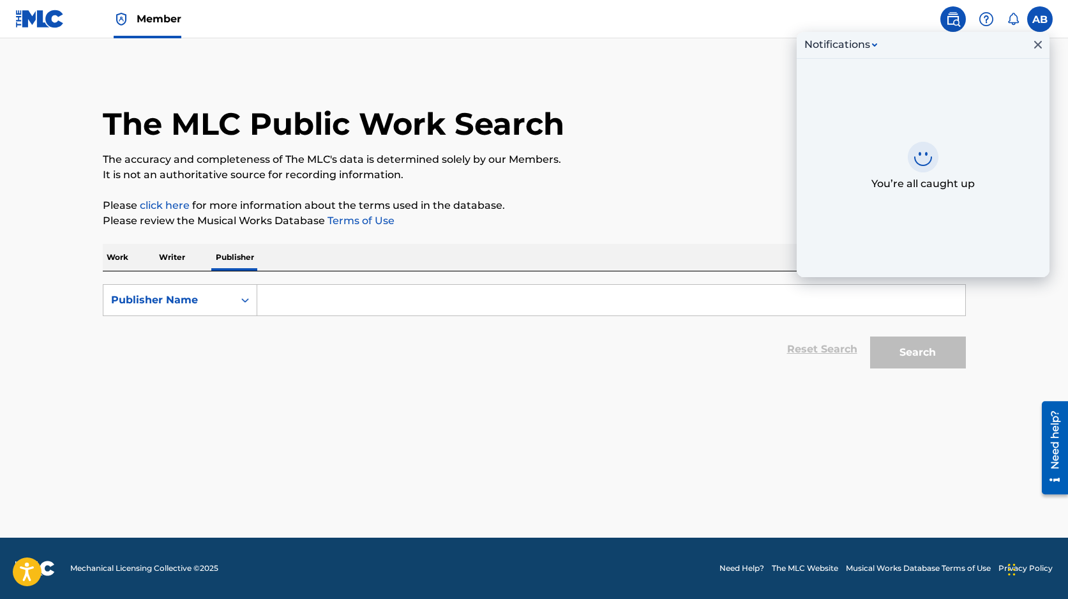
click at [984, 17] on img at bounding box center [985, 18] width 15 height 15
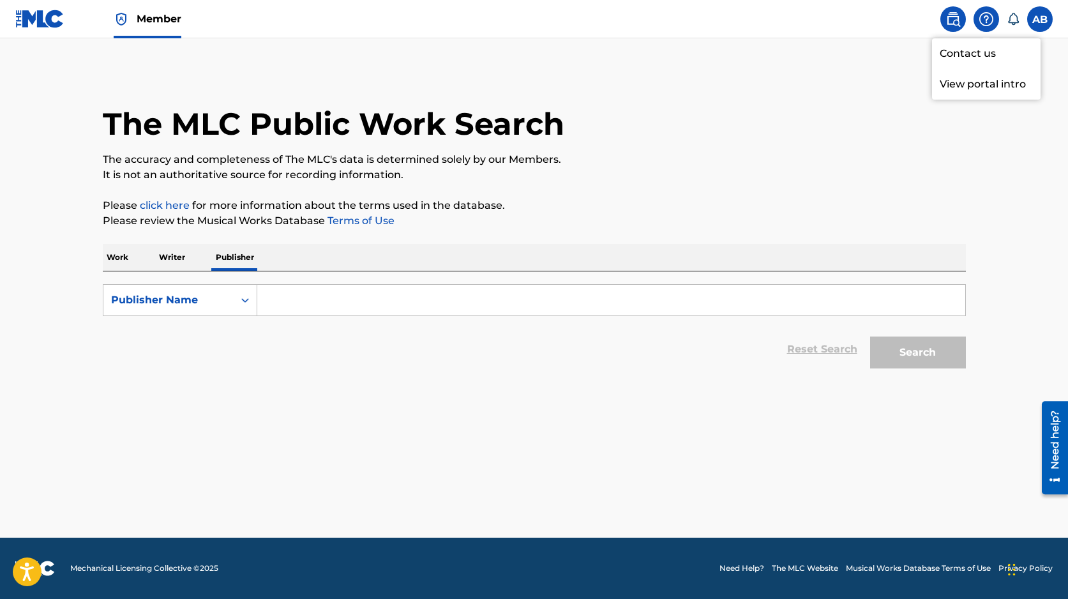
click at [981, 83] on p "View portal intro" at bounding box center [986, 84] width 108 height 31
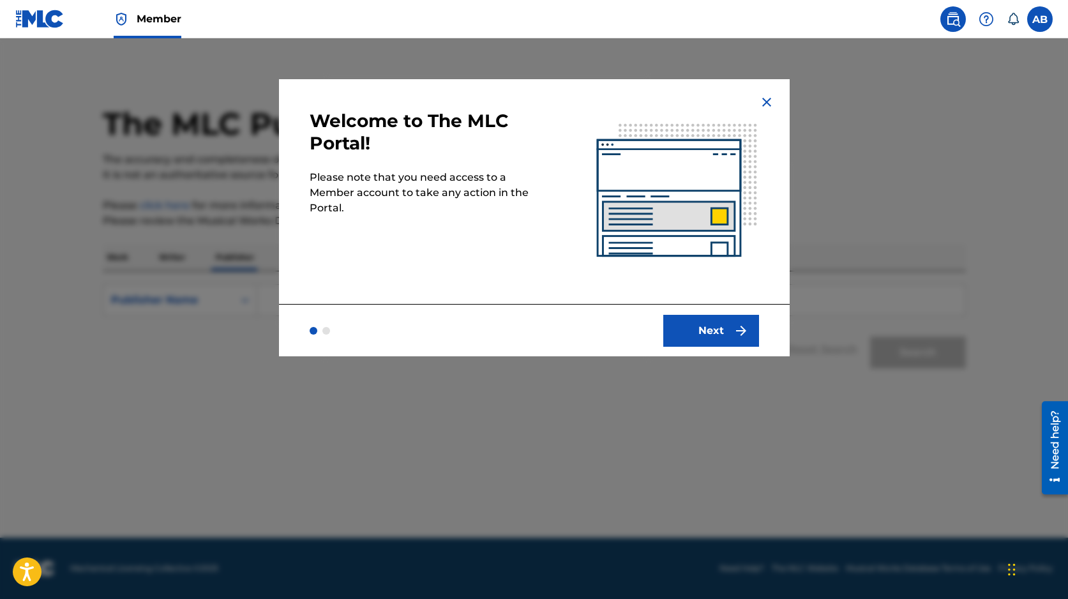
click at [713, 318] on button "Next" at bounding box center [711, 331] width 96 height 32
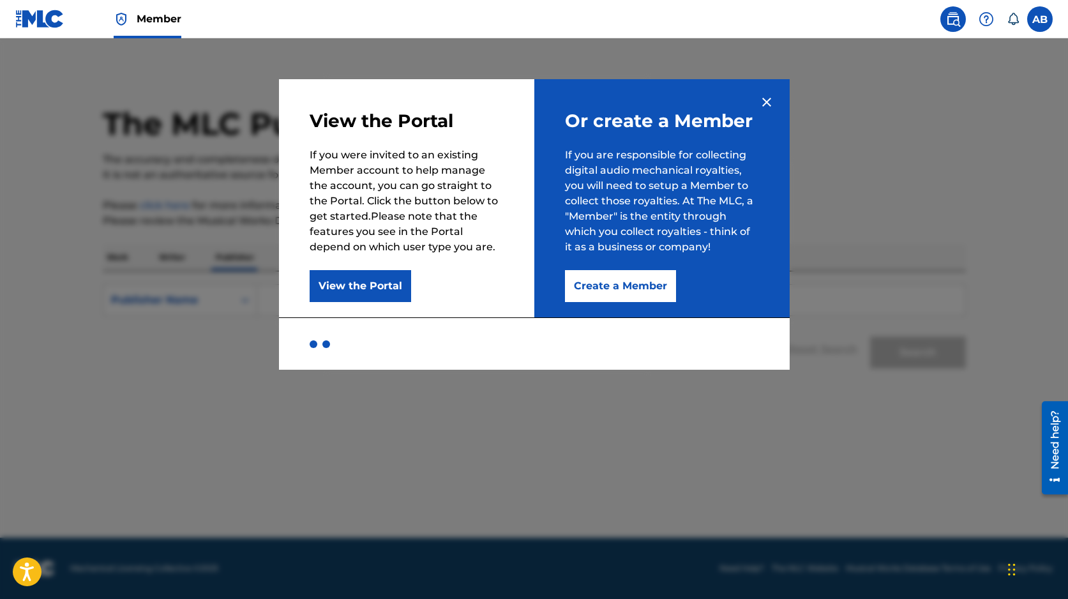
click at [634, 285] on button "Create a Member" at bounding box center [620, 286] width 111 height 32
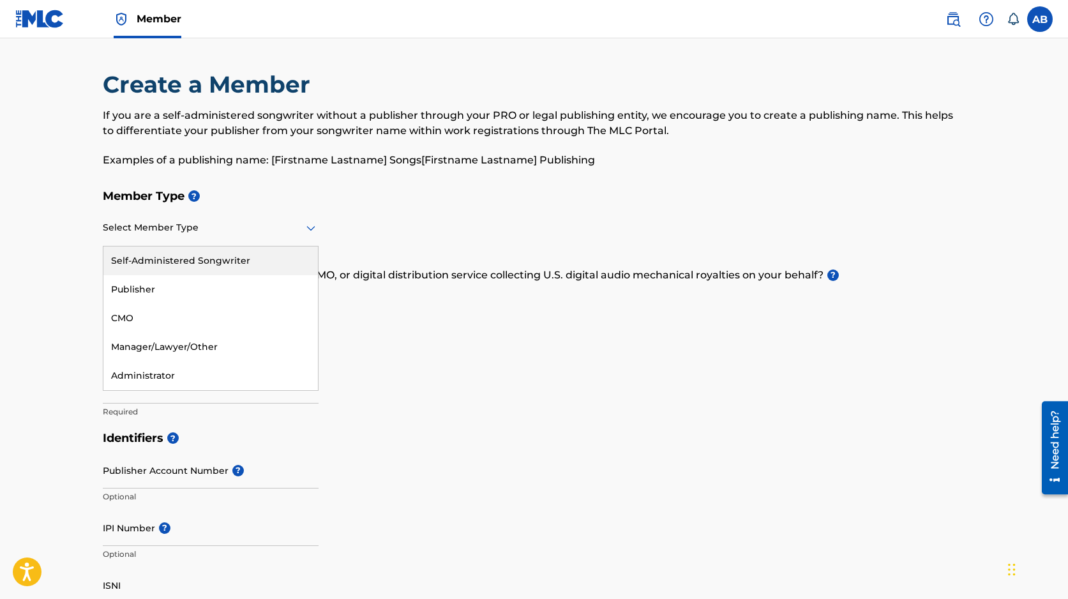
drag, startPoint x: 264, startPoint y: 232, endPoint x: 257, endPoint y: 252, distance: 21.4
click at [259, 246] on div "Self-Administered Songwriter, 1 of 5. 5 results available. Use Up and Down to c…" at bounding box center [211, 228] width 216 height 36
click at [238, 287] on div "Publisher" at bounding box center [210, 289] width 214 height 29
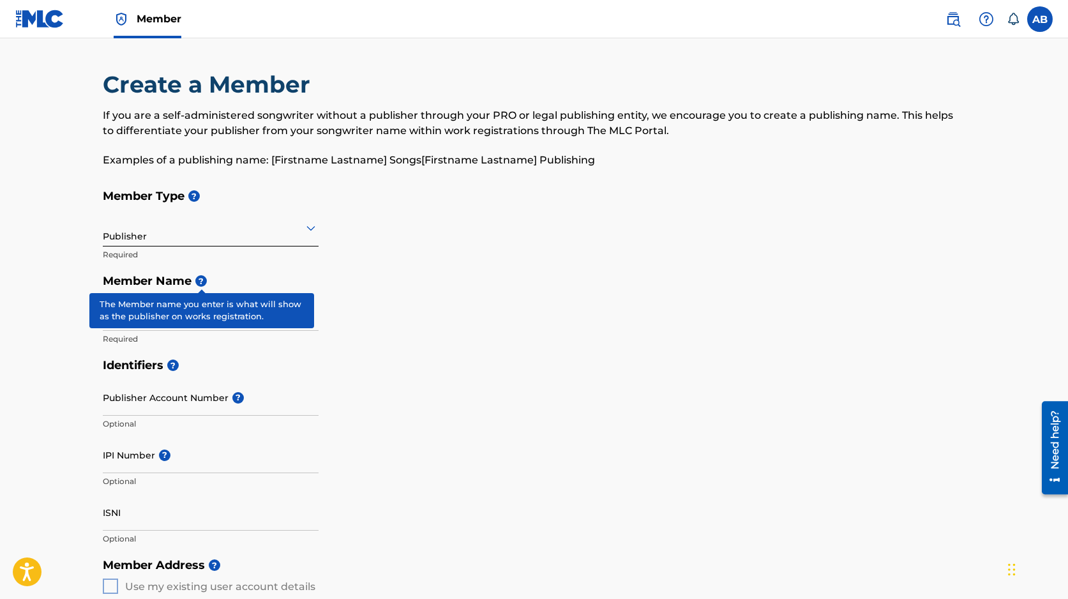
click at [201, 281] on span "?" at bounding box center [200, 280] width 11 height 11
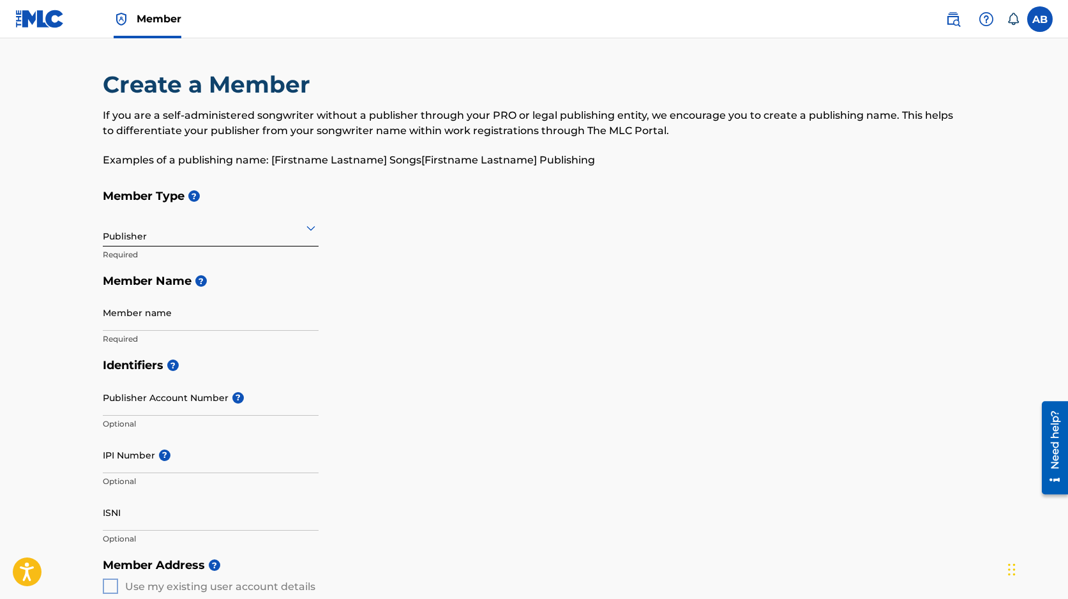
click at [226, 310] on input "Member name" at bounding box center [211, 312] width 216 height 36
click at [311, 283] on h5 "Member Name ?" at bounding box center [534, 280] width 863 height 27
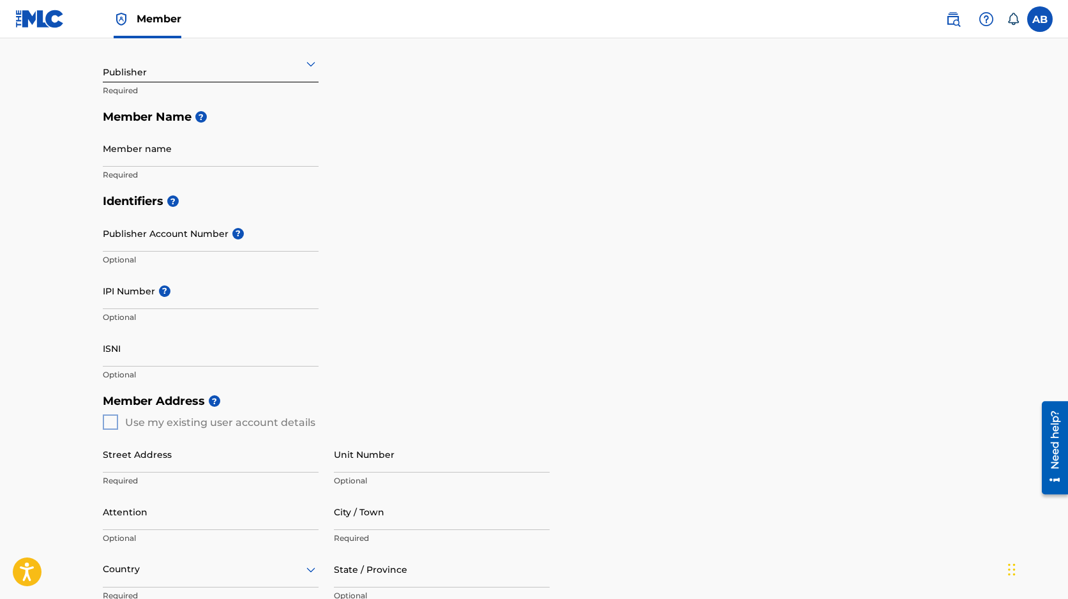
scroll to position [167, 0]
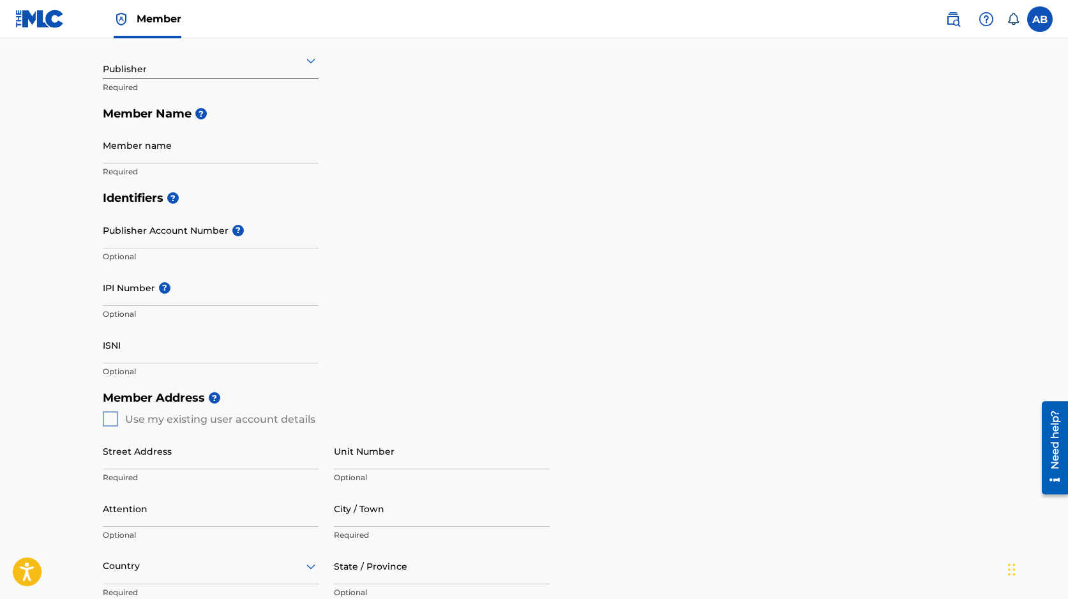
click at [110, 417] on div "Member Address ? Use my existing user account details Street Address Required U…" at bounding box center [534, 530] width 863 height 292
click at [109, 418] on div "Member Address ? Use my existing user account details Street Address Required U…" at bounding box center [534, 530] width 863 height 292
drag, startPoint x: 109, startPoint y: 418, endPoint x: 108, endPoint y: 425, distance: 7.0
click at [109, 420] on div "Member Address ? Use my existing user account details Street Address Required U…" at bounding box center [534, 530] width 863 height 292
click at [127, 460] on input "Street Address" at bounding box center [211, 451] width 216 height 36
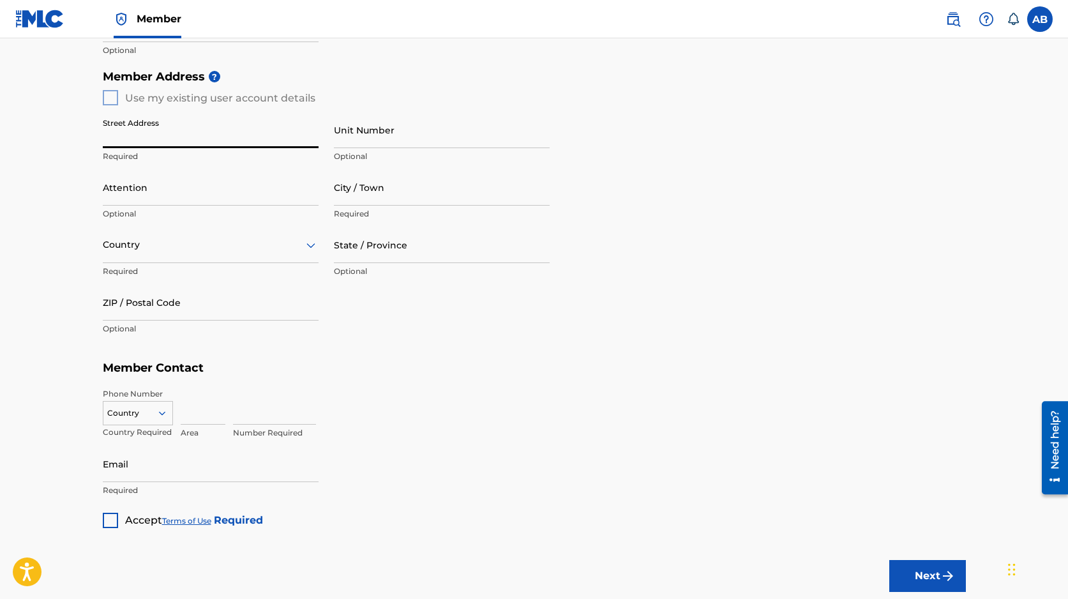
scroll to position [507, 0]
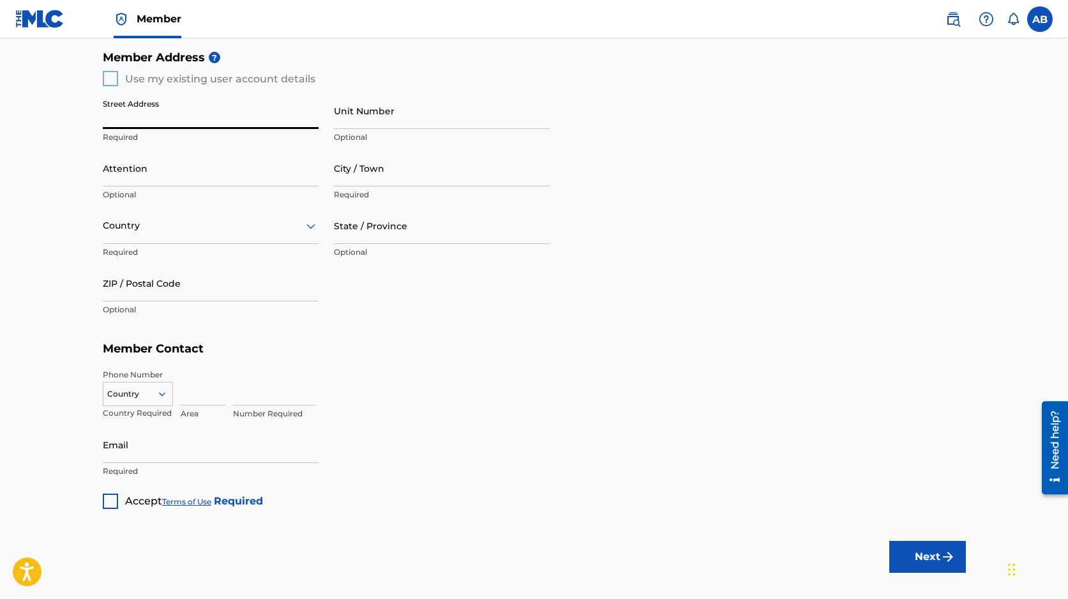
click at [166, 393] on icon at bounding box center [161, 393] width 11 height 11
click at [37, 398] on main "Create a Member If you are a self-administered songwriter without a publisher t…" at bounding box center [534, 68] width 1068 height 1074
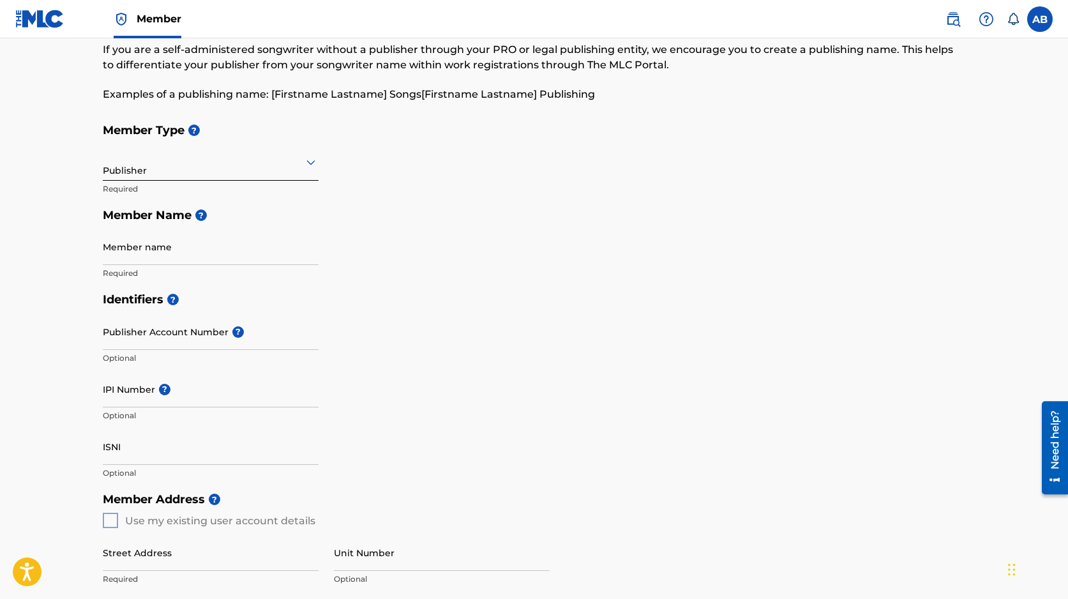
scroll to position [0, 0]
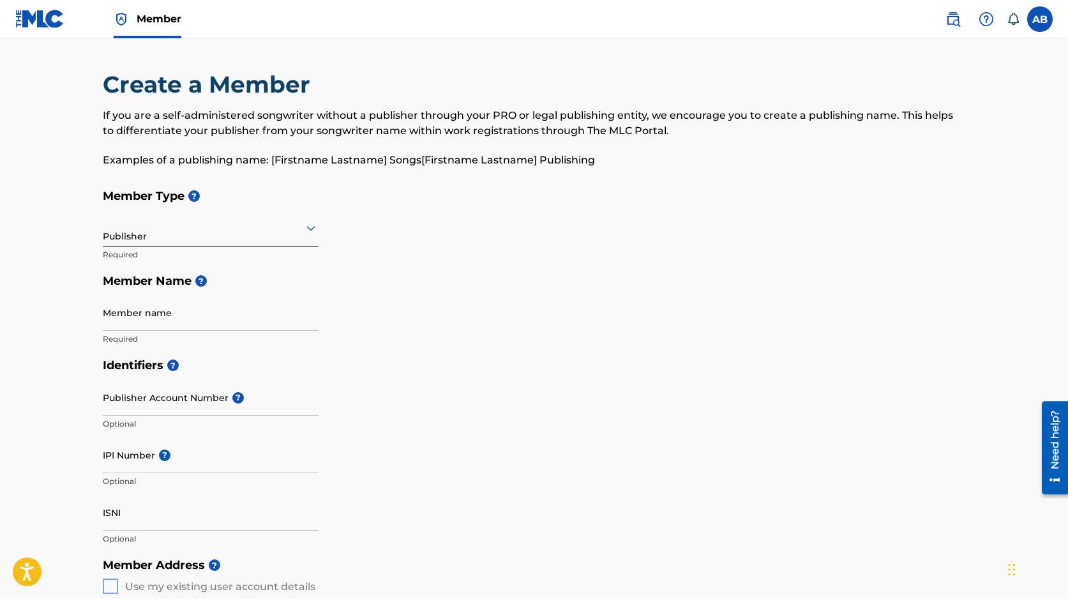
click at [167, 21] on span "Member" at bounding box center [159, 18] width 45 height 15
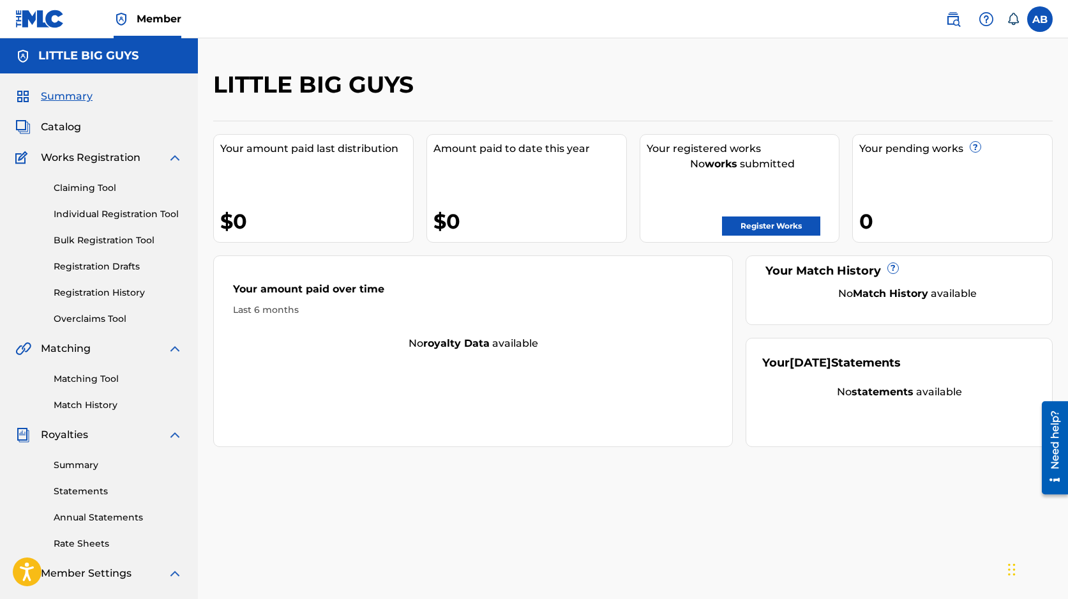
click at [149, 17] on span "Member" at bounding box center [159, 18] width 45 height 15
drag, startPoint x: 146, startPoint y: 22, endPoint x: 138, endPoint y: 29, distance: 10.5
click at [146, 22] on span "Member" at bounding box center [159, 18] width 45 height 15
click at [220, 20] on nav "Member AB AB Akeem Brownlee akeem@thenumiami.com Notification Preferences Profi…" at bounding box center [534, 19] width 1068 height 38
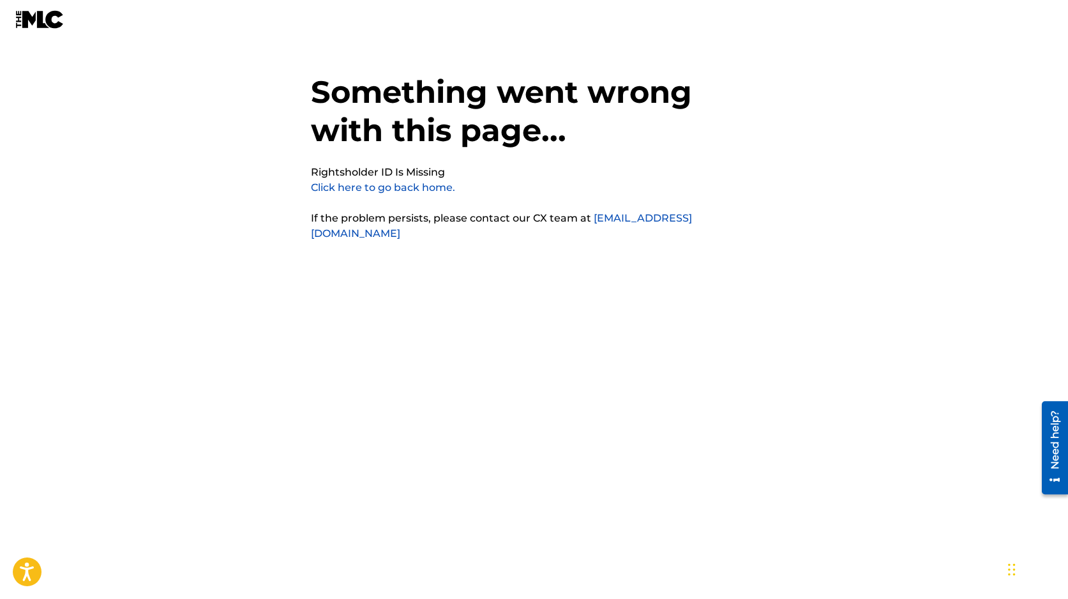
click at [400, 190] on link "Click here to go back home." at bounding box center [383, 187] width 144 height 12
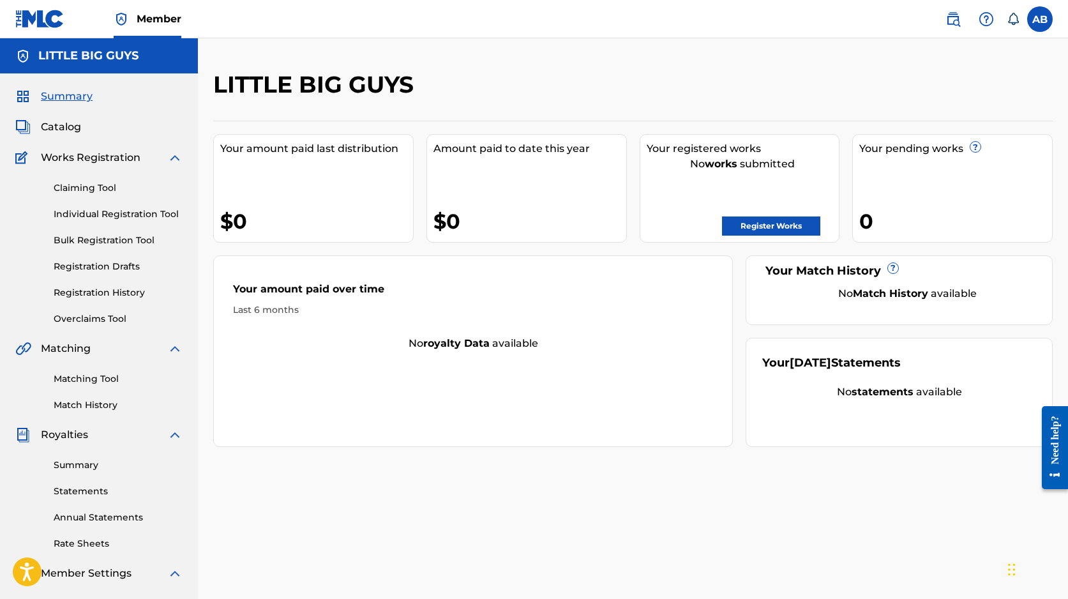
click at [146, 19] on span "Member" at bounding box center [159, 18] width 45 height 15
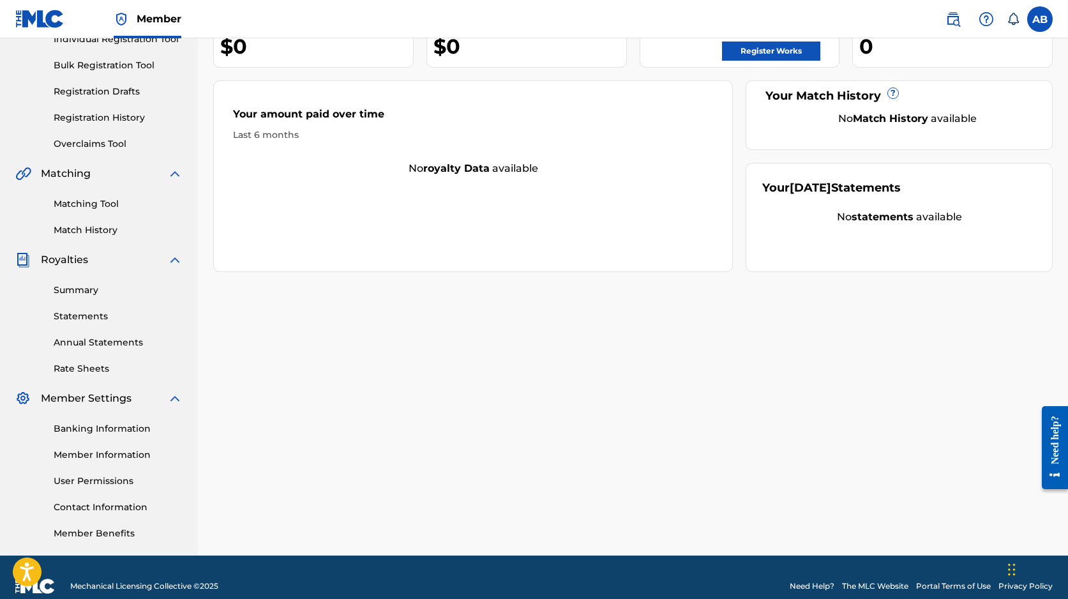
scroll to position [193, 0]
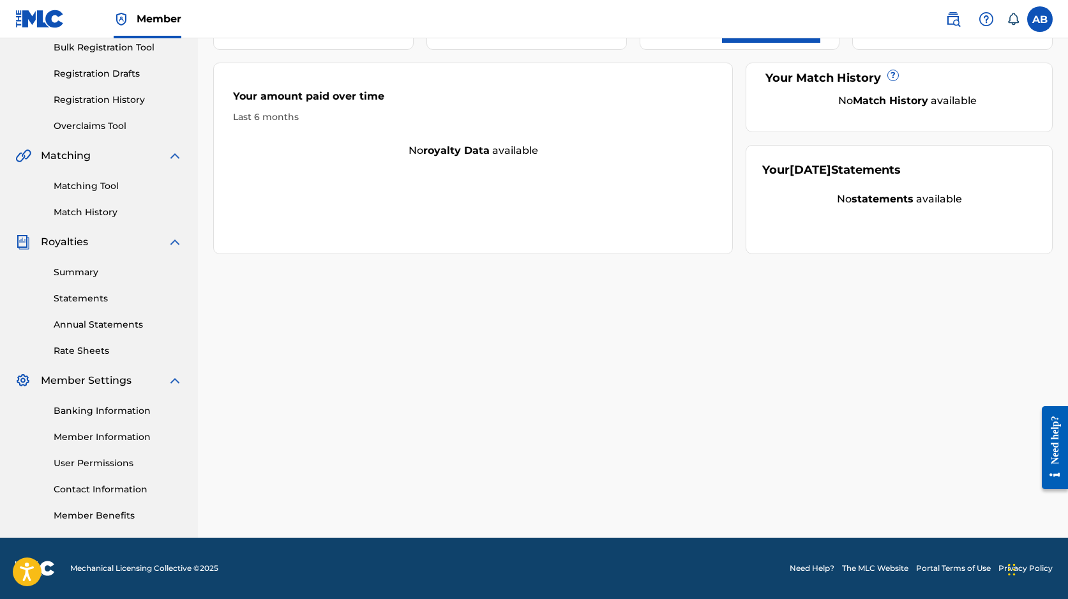
click at [122, 412] on link "Banking Information" at bounding box center [118, 410] width 129 height 13
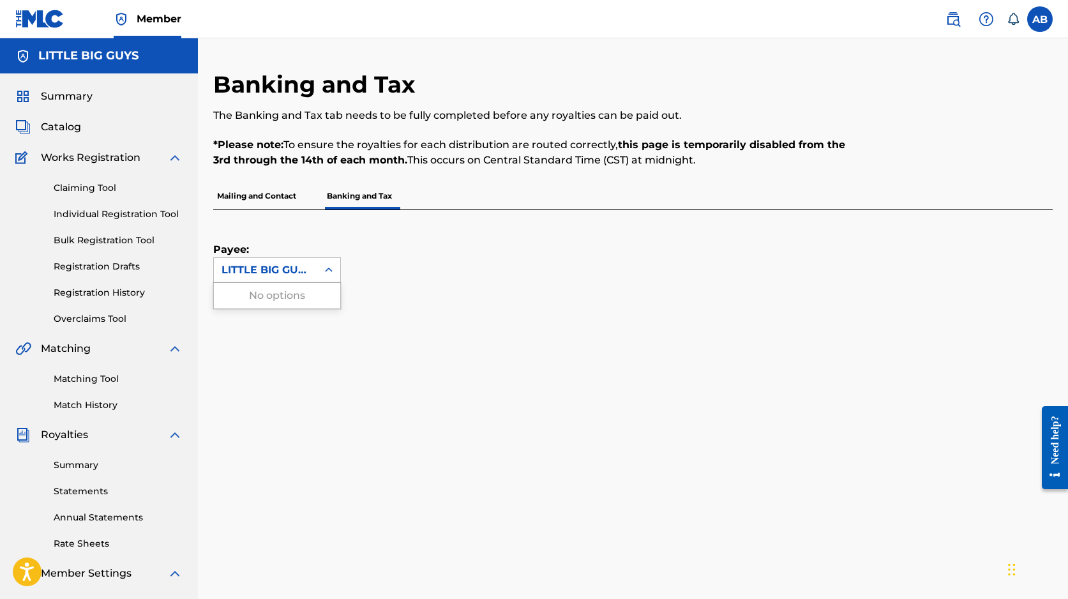
click at [324, 270] on icon at bounding box center [328, 270] width 13 height 13
click at [273, 267] on div "LITTLE BIG GUYS" at bounding box center [265, 269] width 88 height 15
click at [394, 268] on div "Payee: Use Up and Down to choose options, press Enter to select the currently f…" at bounding box center [617, 246] width 809 height 73
click at [276, 206] on p "Mailing and Contact" at bounding box center [256, 196] width 87 height 27
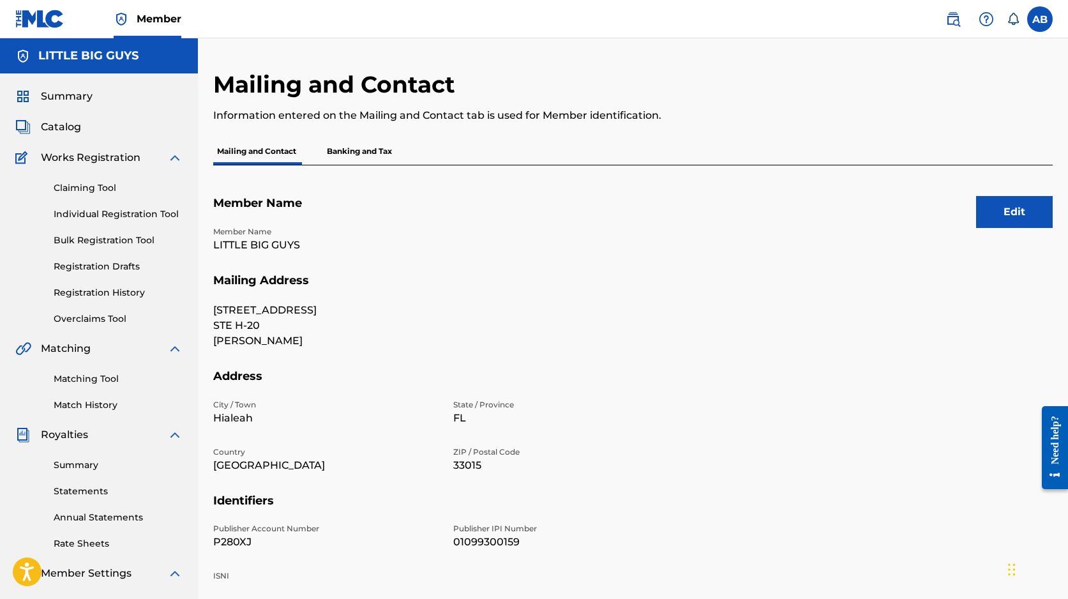
click at [1010, 211] on button "Edit" at bounding box center [1014, 212] width 77 height 32
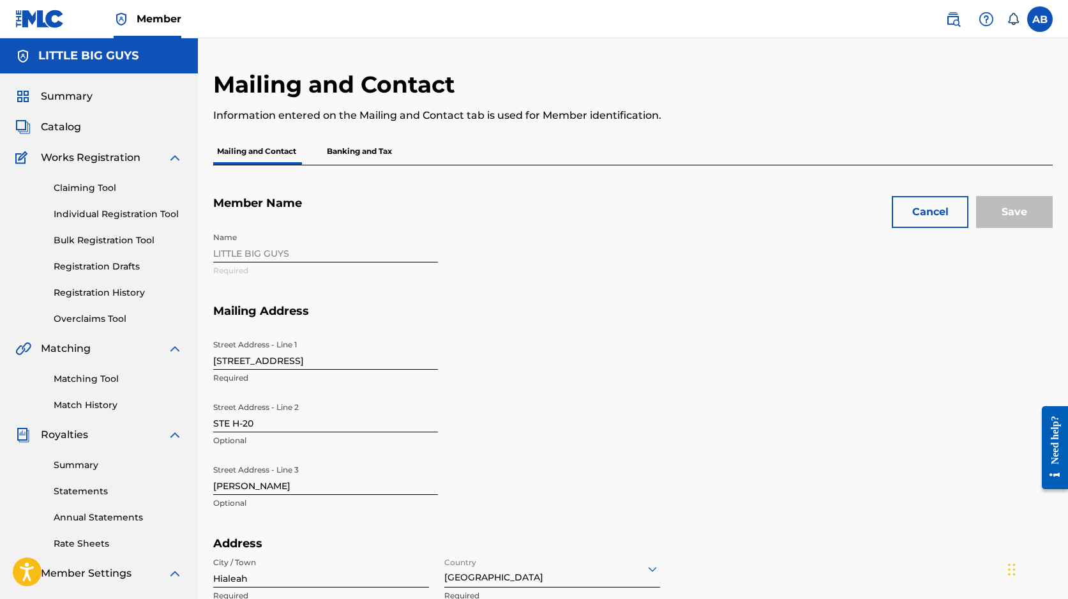
click at [351, 247] on div "Name LITTLE BIG GUYS Required" at bounding box center [445, 265] width 465 height 78
click at [334, 246] on div "Name LITTLE BIG GUYS Required" at bounding box center [445, 265] width 465 height 78
click at [353, 253] on div "Name LITTLE BIG GUYS Required" at bounding box center [445, 265] width 465 height 78
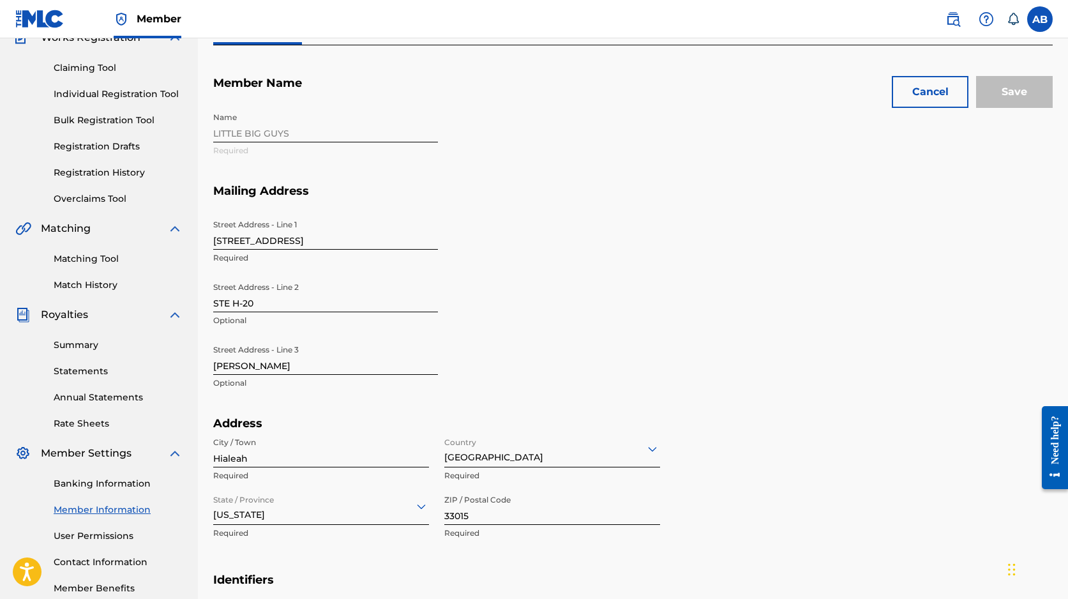
scroll to position [132, 0]
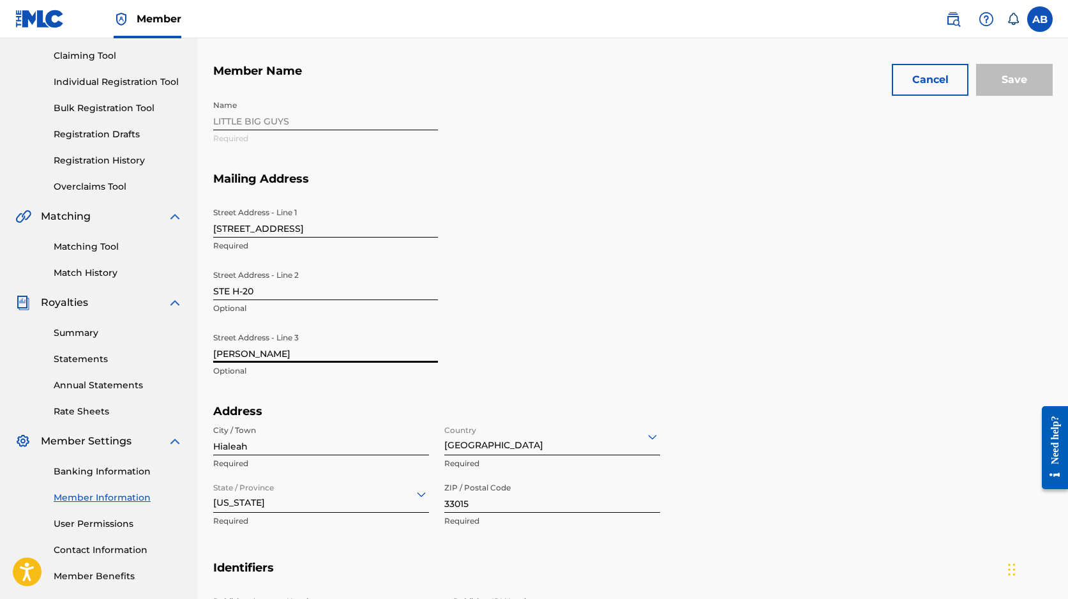
click at [343, 355] on input "[PERSON_NAME]" at bounding box center [325, 344] width 225 height 36
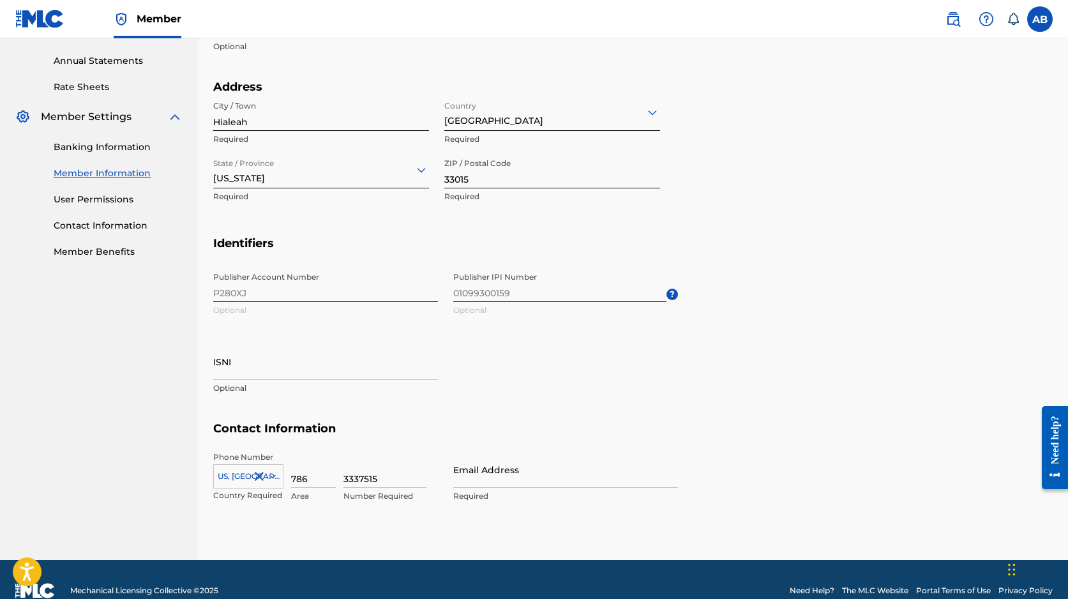
scroll to position [458, 0]
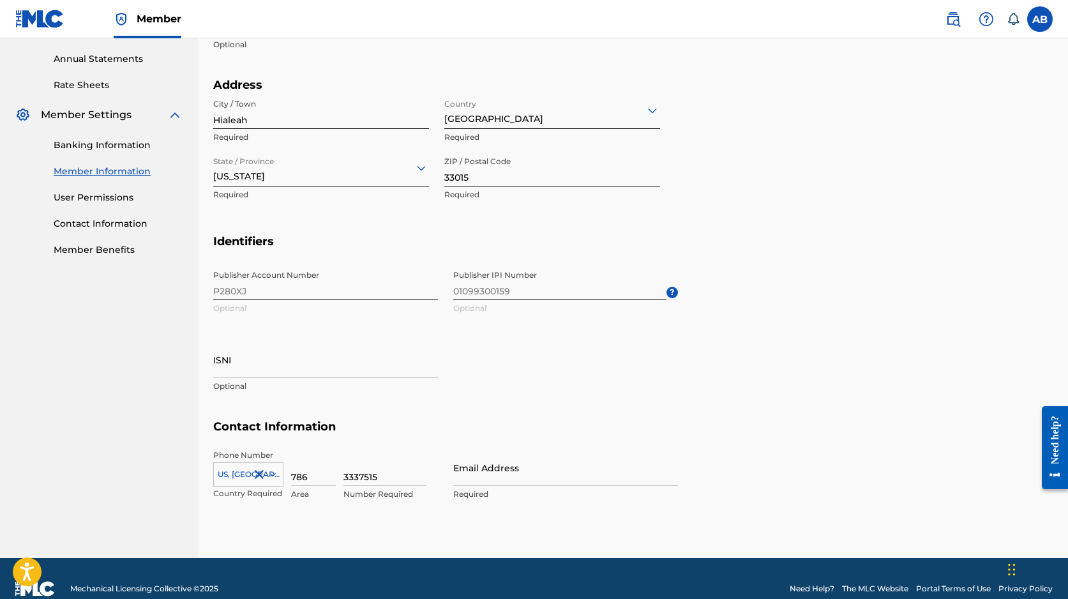
click at [481, 474] on input "Email Address" at bounding box center [565, 467] width 225 height 36
type input "[EMAIL_ADDRESS][DOMAIN_NAME]"
click at [772, 407] on section "Identifiers Publisher Account Number P280XJ Optional Publisher IPI Number 01099…" at bounding box center [632, 327] width 839 height 186
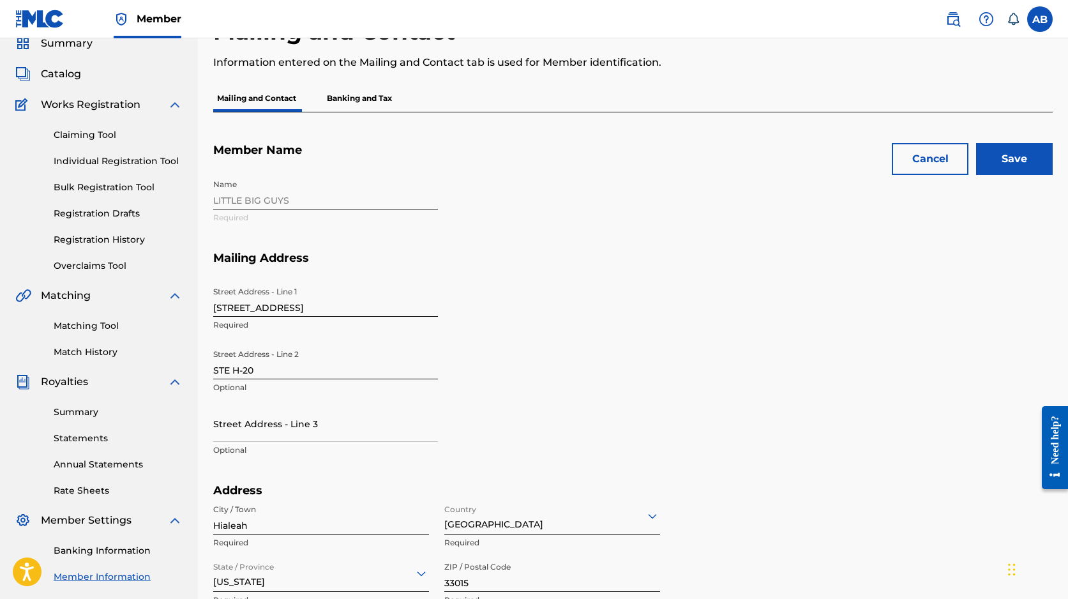
scroll to position [0, 0]
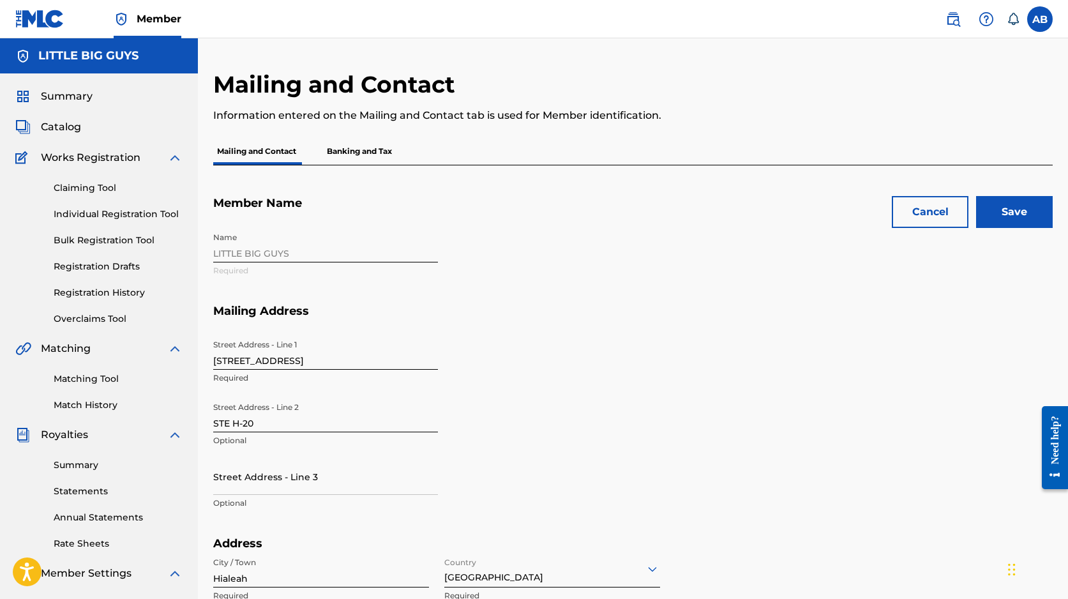
click at [1025, 213] on input "Save" at bounding box center [1014, 212] width 77 height 32
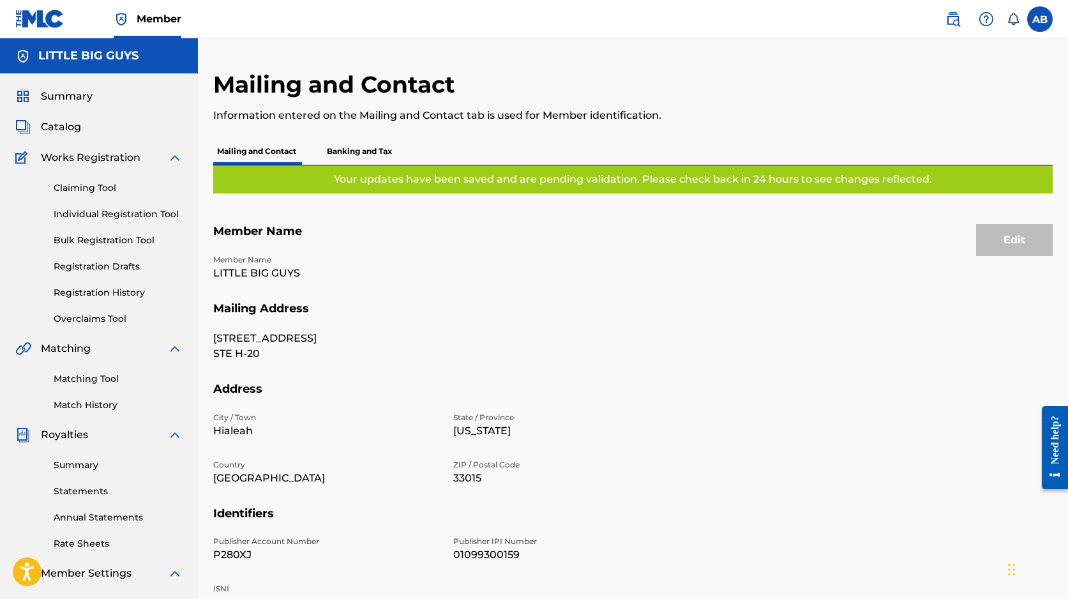
click at [156, 19] on span "Member" at bounding box center [159, 18] width 45 height 15
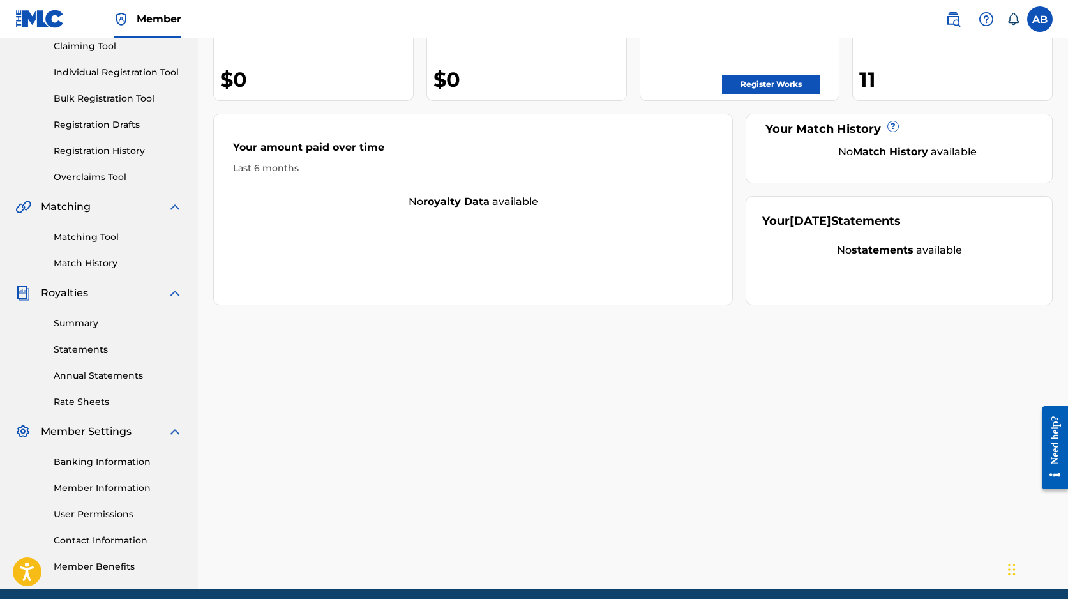
scroll to position [193, 0]
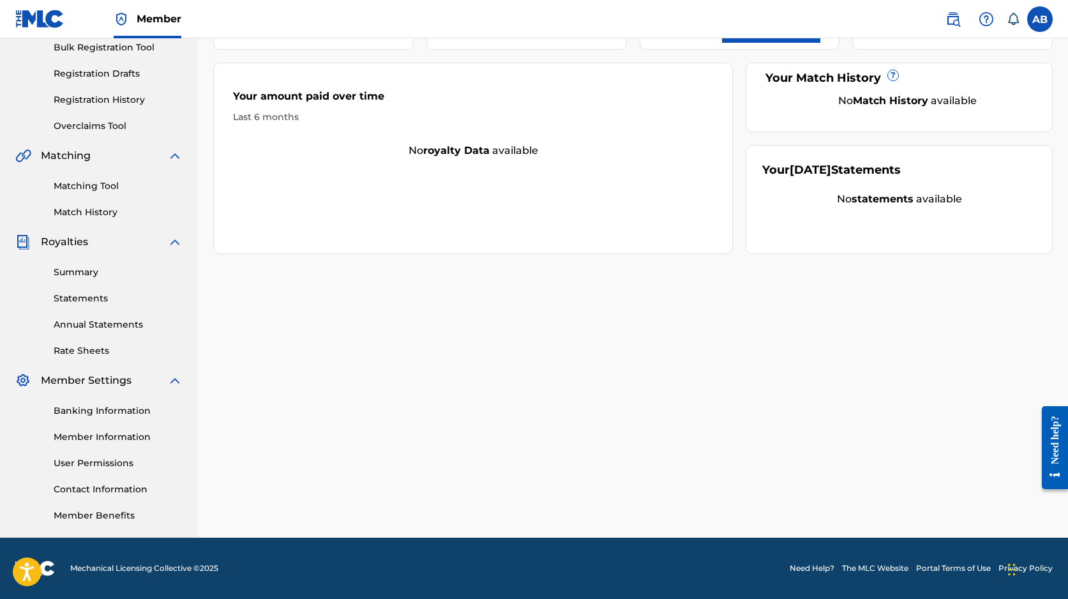
click at [91, 434] on link "Member Information" at bounding box center [118, 436] width 129 height 13
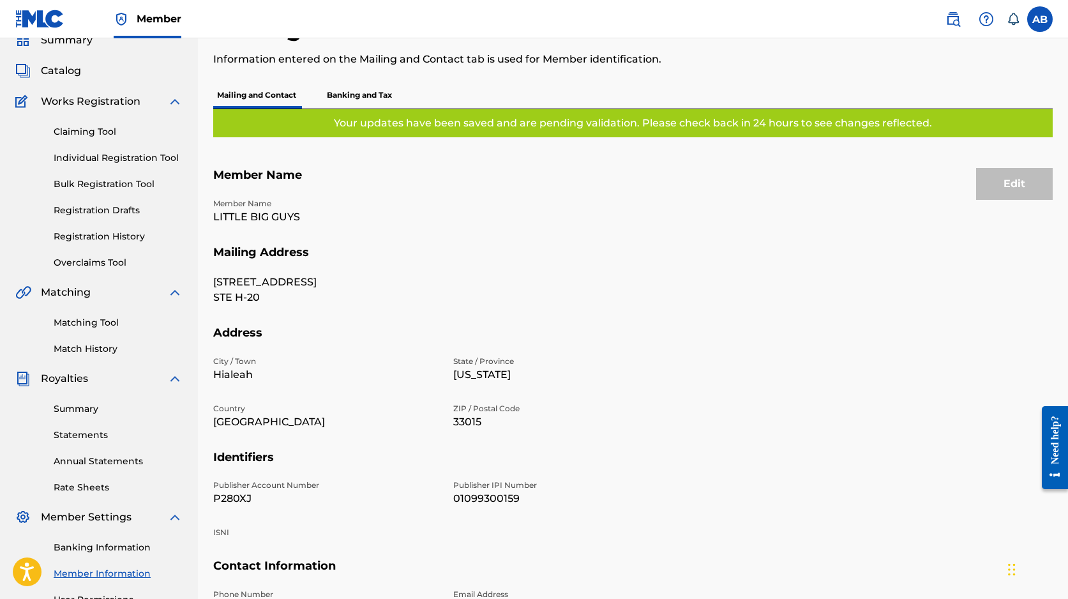
scroll to position [193, 0]
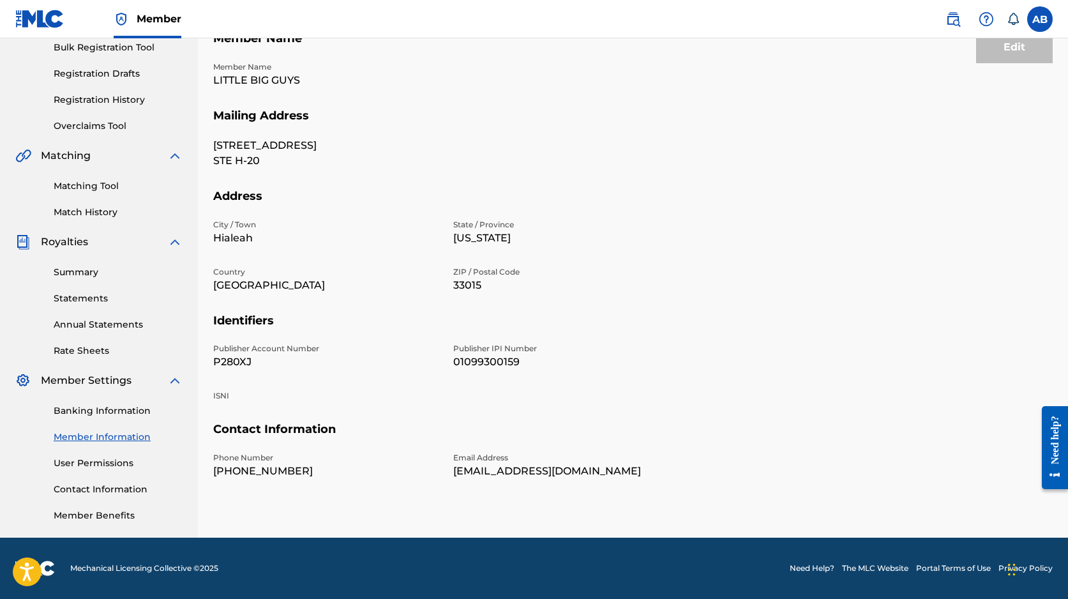
click at [90, 412] on link "Banking Information" at bounding box center [118, 410] width 129 height 13
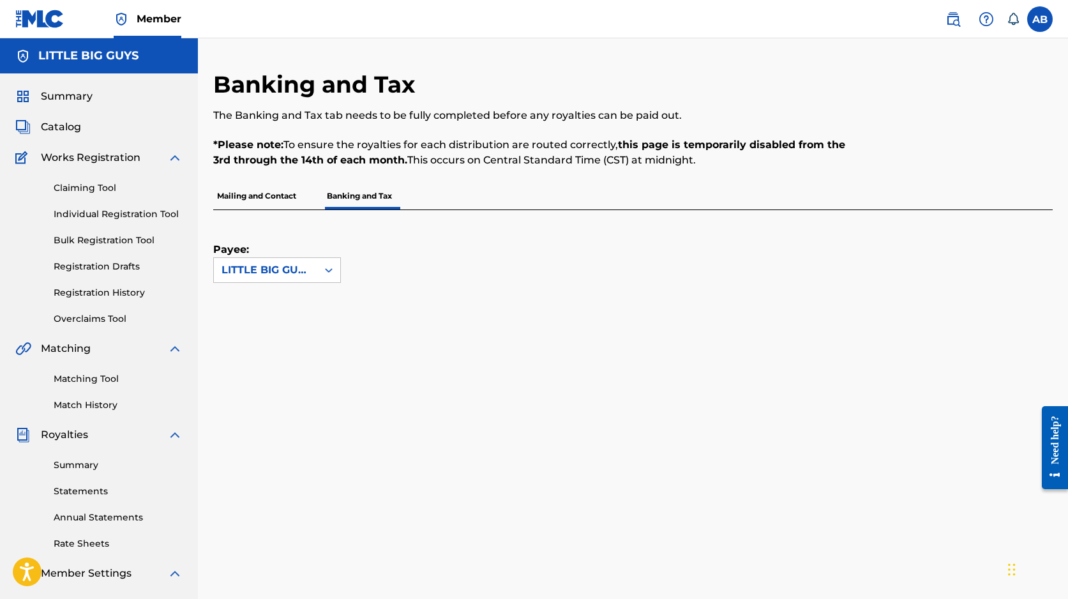
click at [276, 191] on p "Mailing and Contact" at bounding box center [256, 196] width 87 height 27
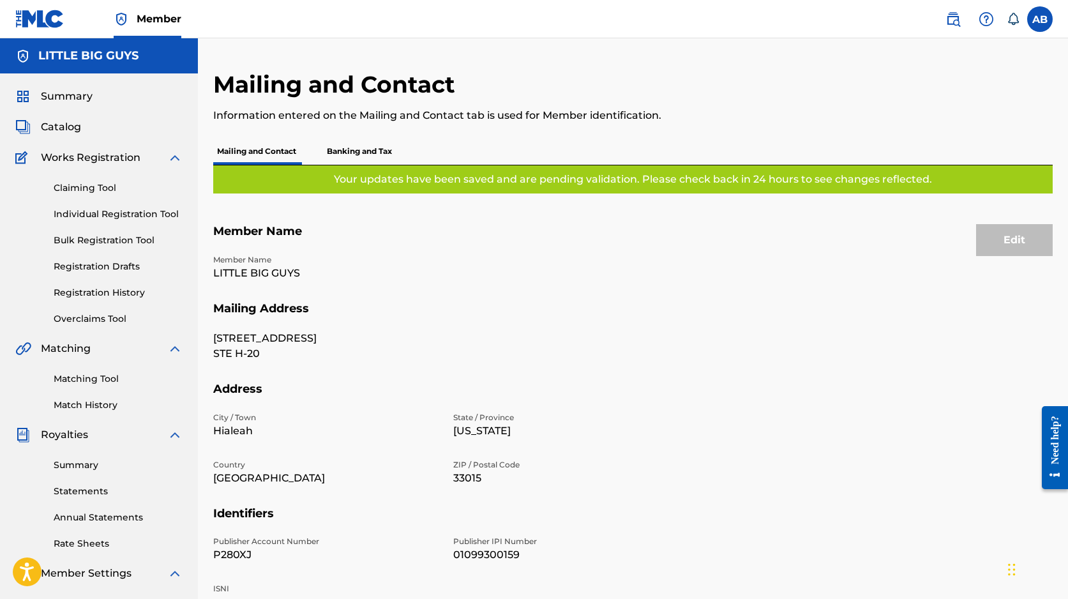
click at [365, 153] on p "Banking and Tax" at bounding box center [359, 151] width 73 height 27
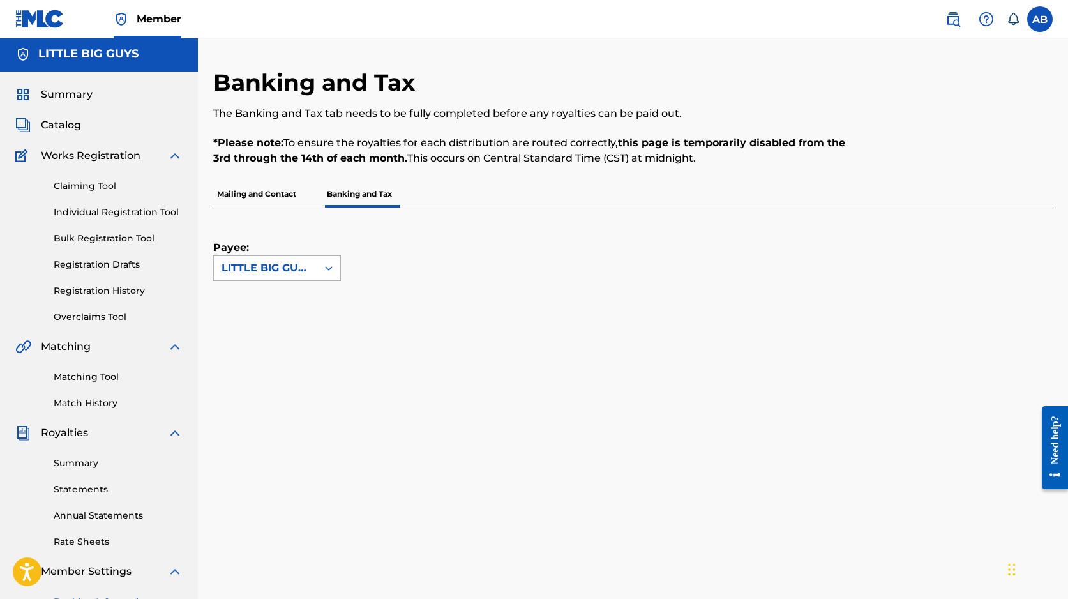
scroll to position [3, 0]
click at [307, 269] on div "LITTLE BIG GUYS" at bounding box center [265, 267] width 88 height 15
click at [273, 268] on div "LITTLE BIG GUYS" at bounding box center [265, 267] width 88 height 15
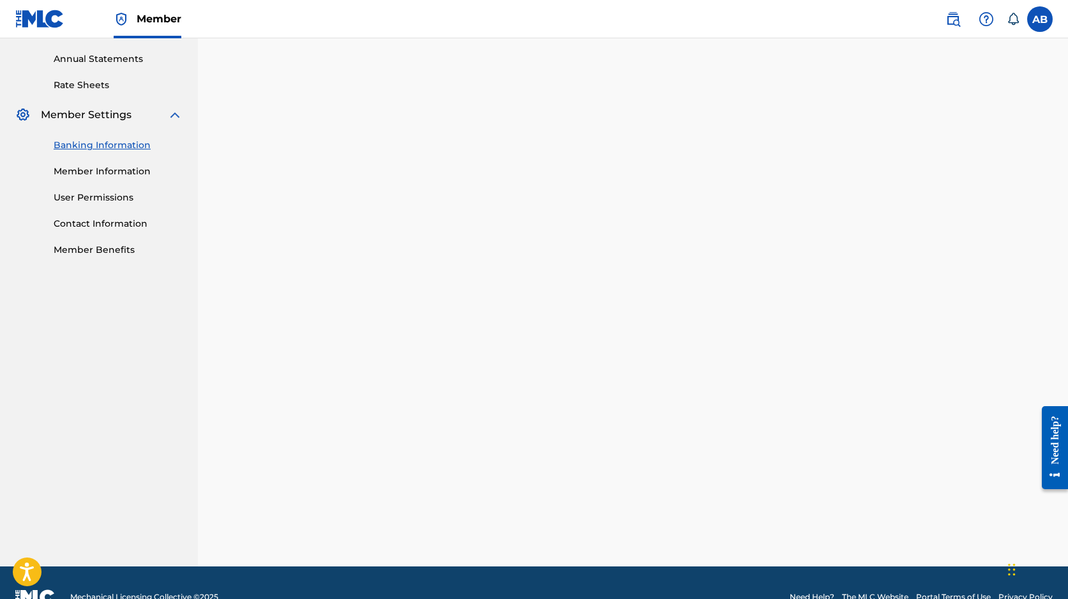
scroll to position [391, 0]
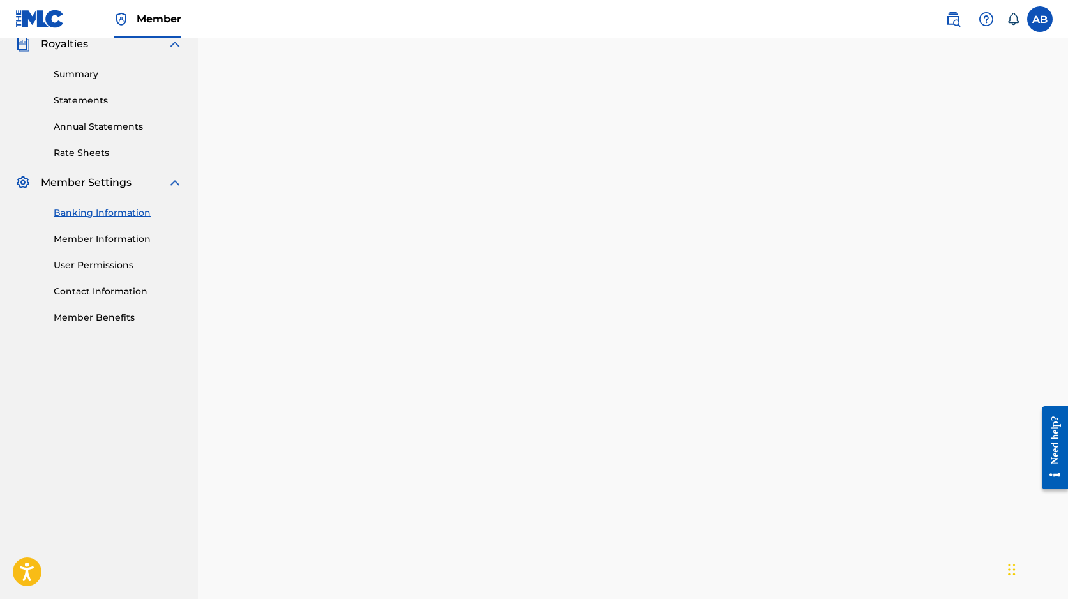
click at [112, 242] on link "Member Information" at bounding box center [118, 238] width 129 height 13
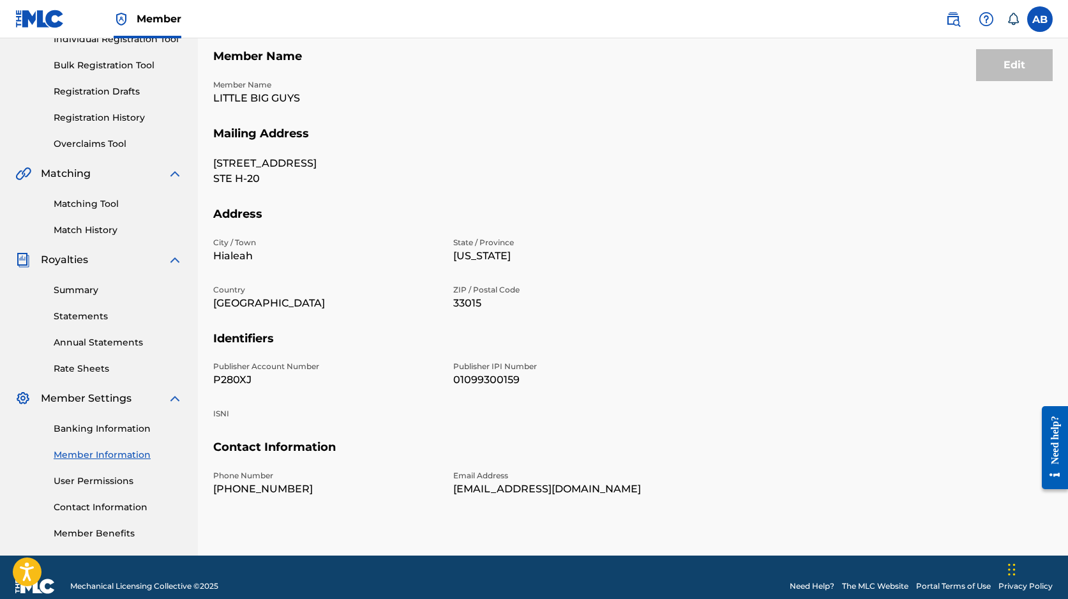
scroll to position [193, 0]
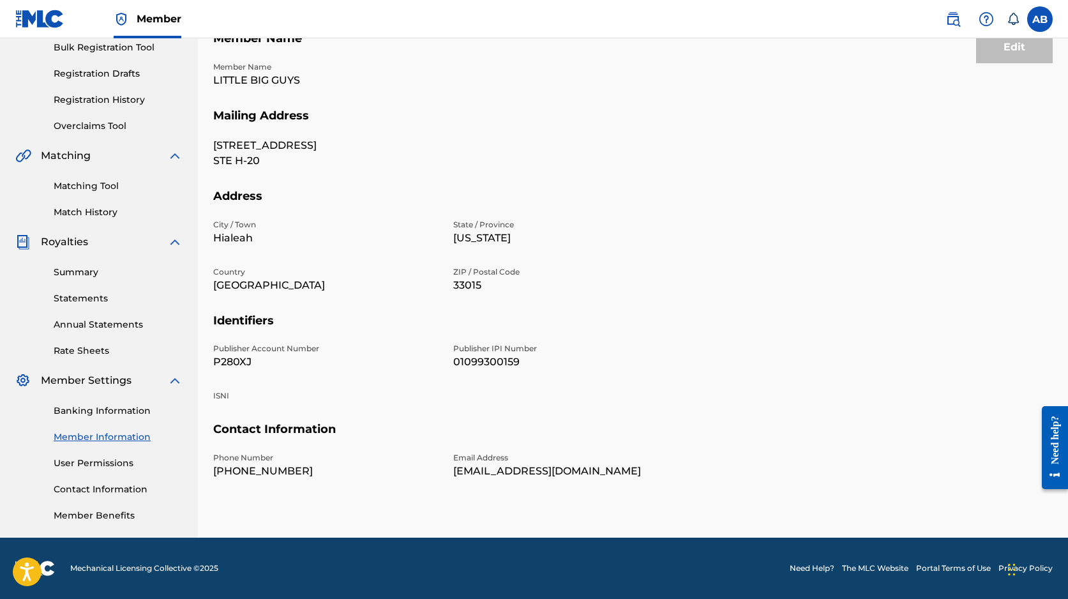
click at [108, 460] on link "User Permissions" at bounding box center [118, 462] width 129 height 13
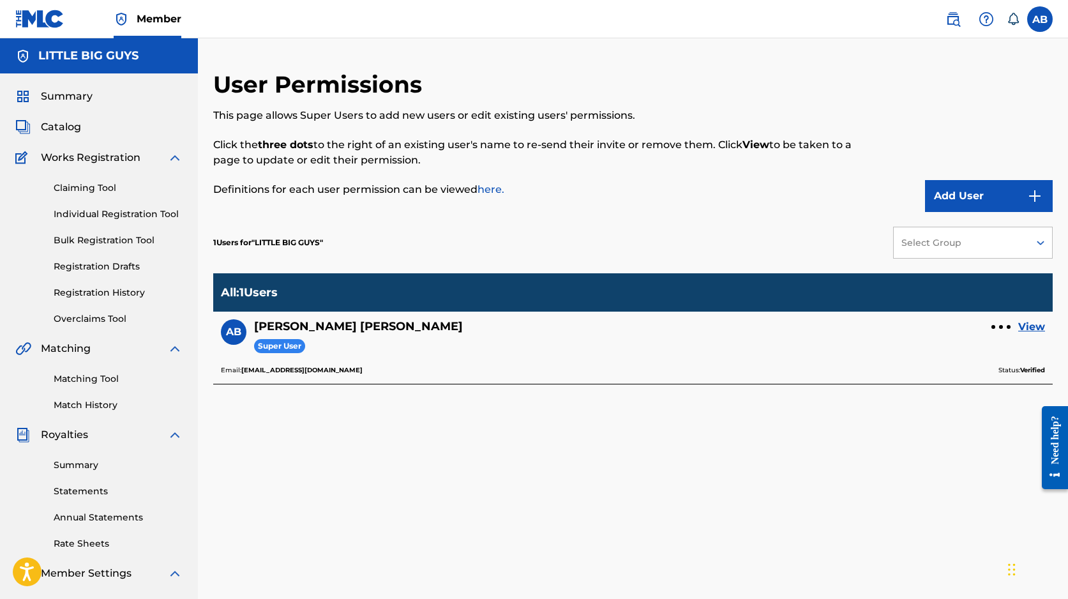
click at [1031, 329] on link "View" at bounding box center [1031, 326] width 27 height 15
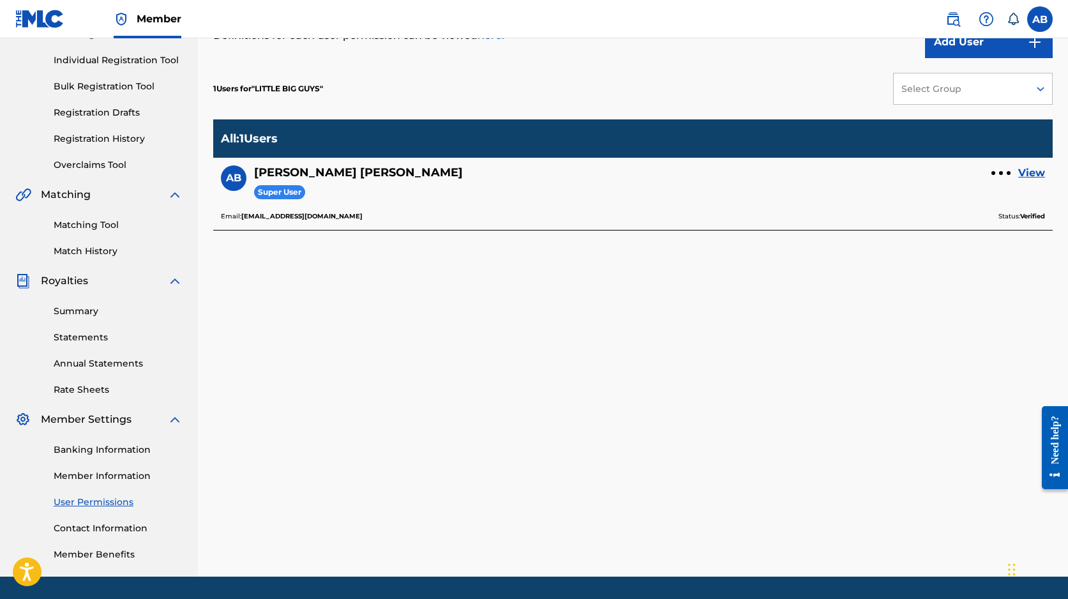
scroll to position [154, 0]
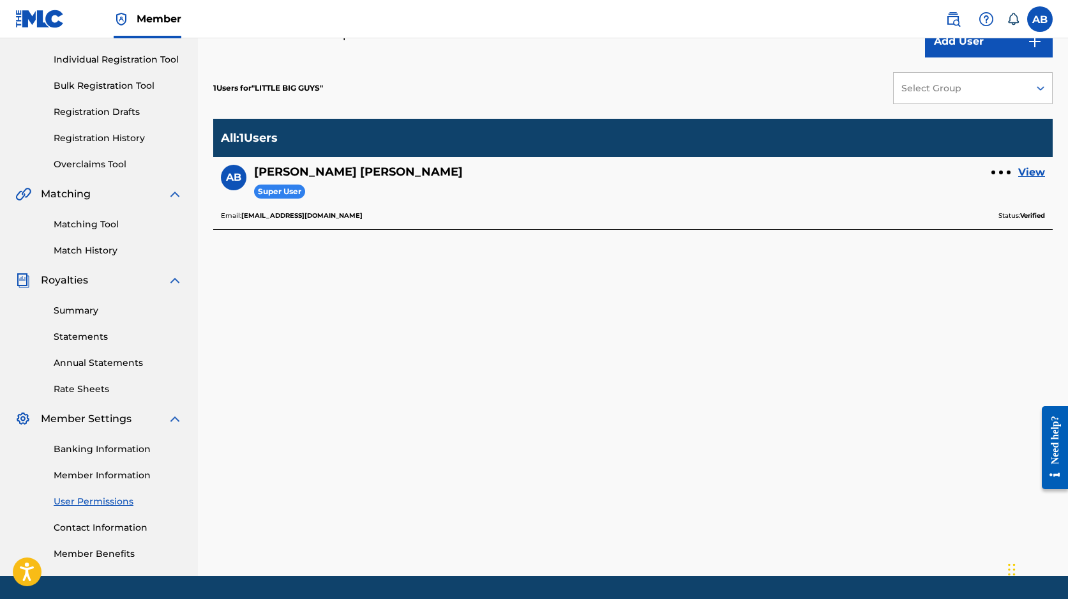
click at [106, 528] on link "Contact Information" at bounding box center [118, 527] width 129 height 13
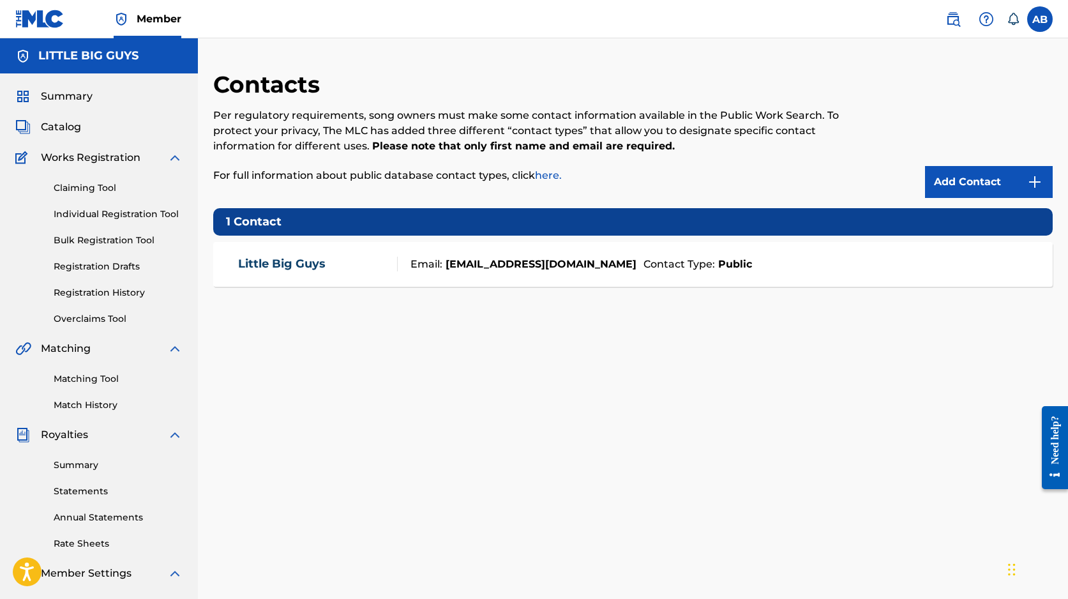
click at [819, 279] on div "Little Big Guys Email: akeem@thenumiami.com Contact Type: Public" at bounding box center [632, 264] width 839 height 45
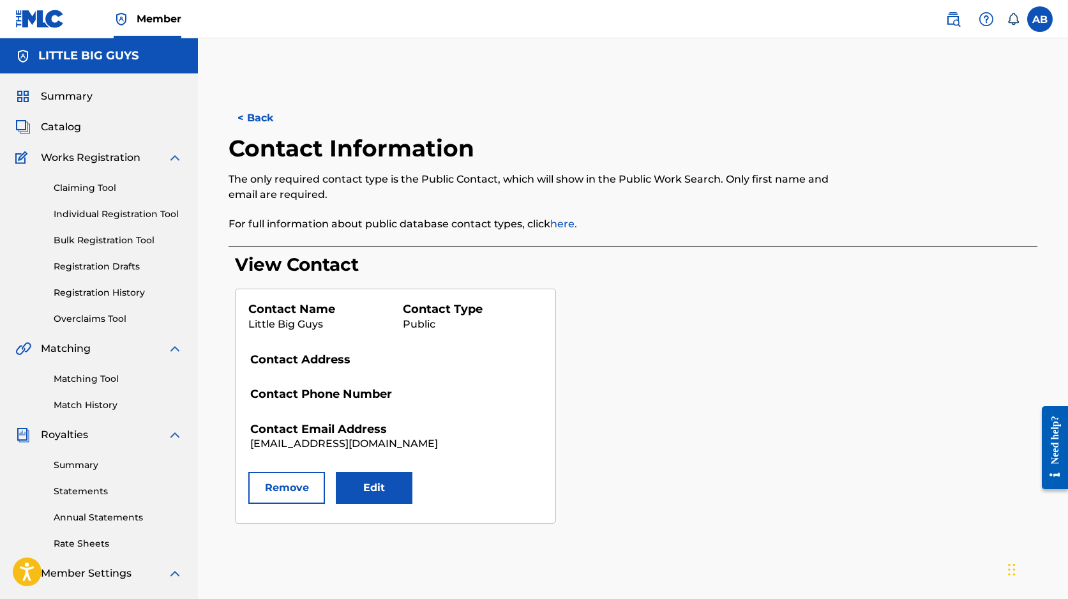
click at [369, 484] on button "Edit" at bounding box center [374, 488] width 77 height 32
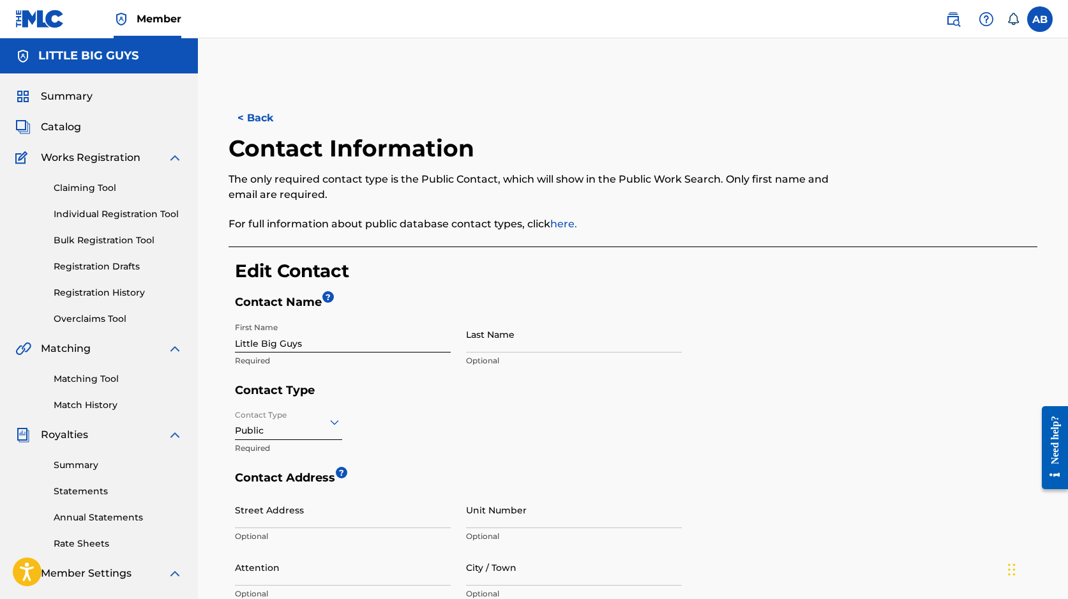
click at [354, 341] on input "Little Big Guys" at bounding box center [343, 334] width 216 height 36
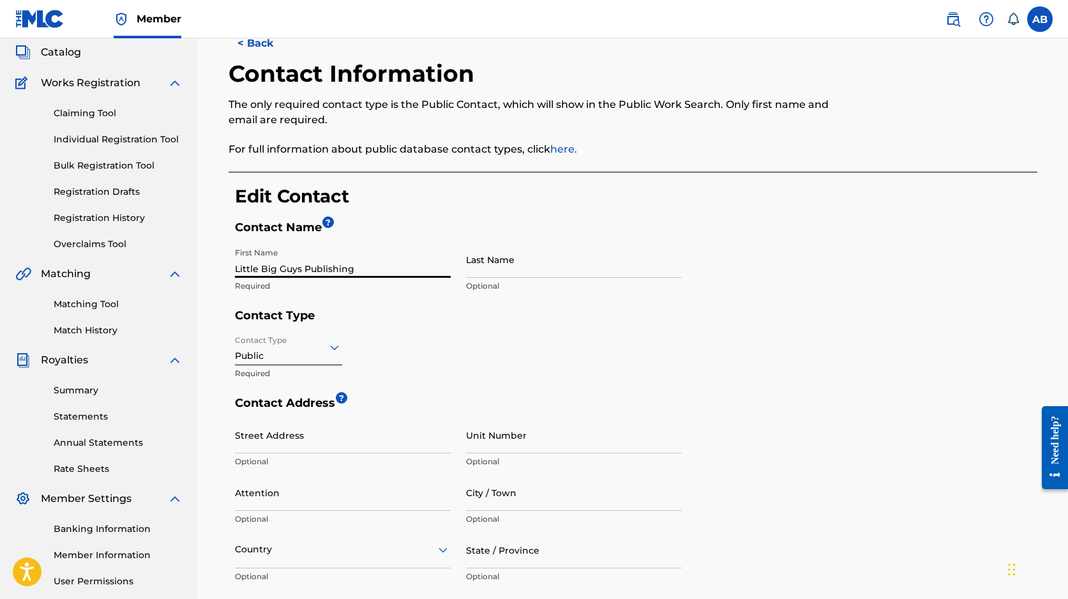
scroll to position [82, 0]
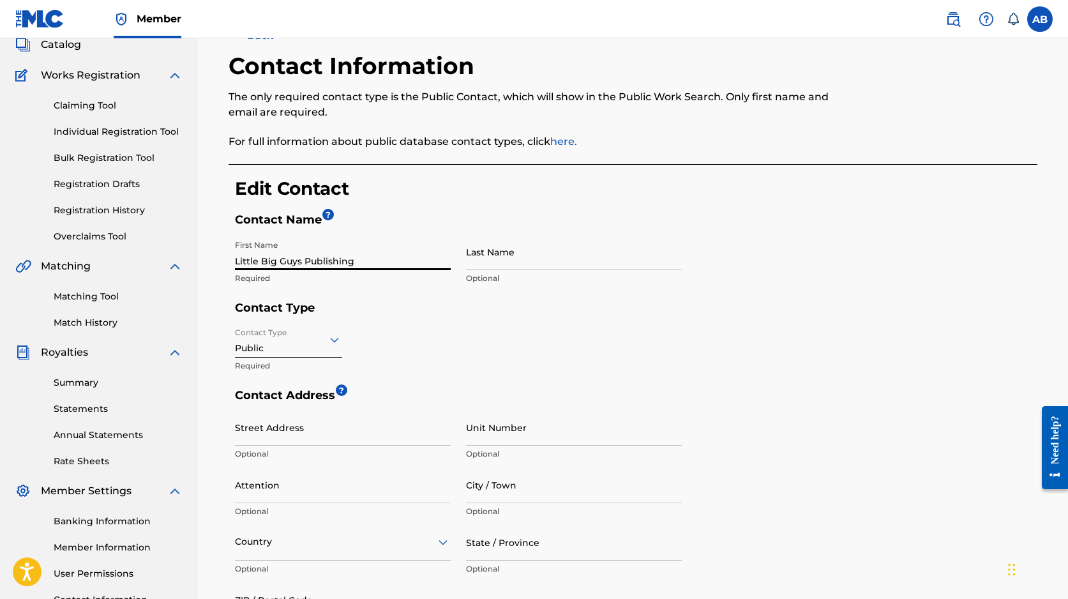
type input "Little Big Guys Publishing"
click at [331, 343] on icon at bounding box center [334, 339] width 15 height 15
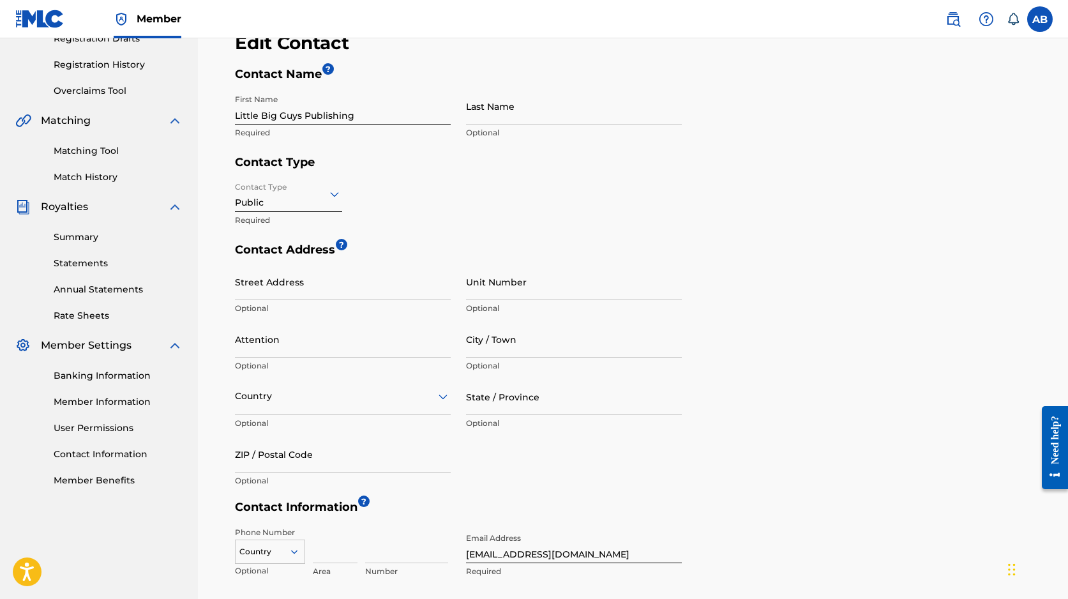
scroll to position [228, 0]
click at [325, 285] on input "Street Address" at bounding box center [343, 282] width 216 height 36
type input "[STREET_ADDRESS]"
click at [502, 293] on input "Unit Number" at bounding box center [574, 282] width 216 height 36
type input "STE H20"
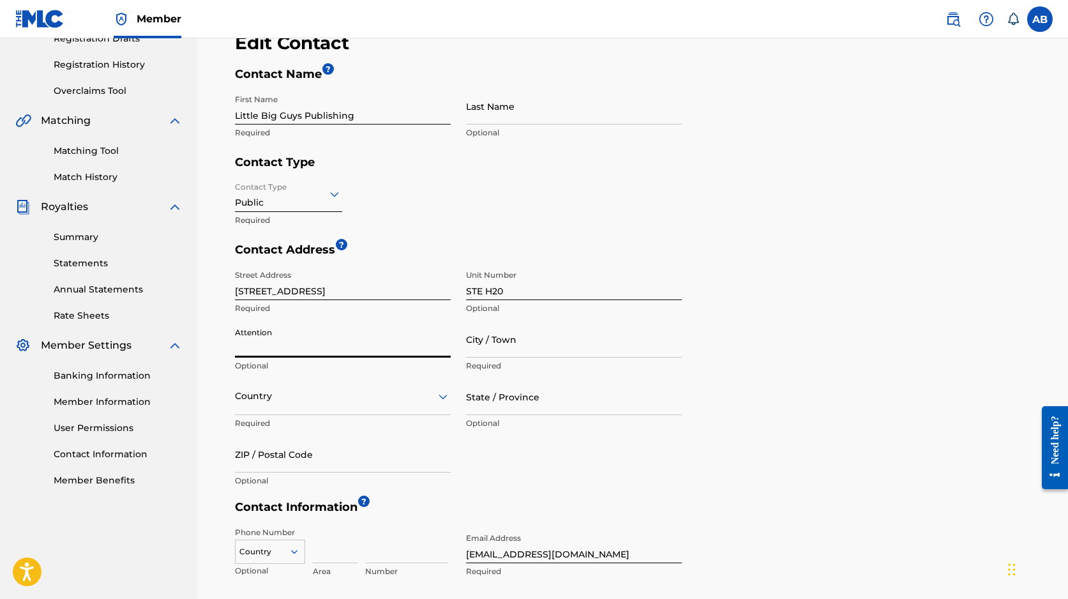
click at [312, 354] on input "Attention" at bounding box center [343, 339] width 216 height 36
type input "[PERSON_NAME]"
click at [509, 343] on input "City / Town" at bounding box center [574, 339] width 216 height 36
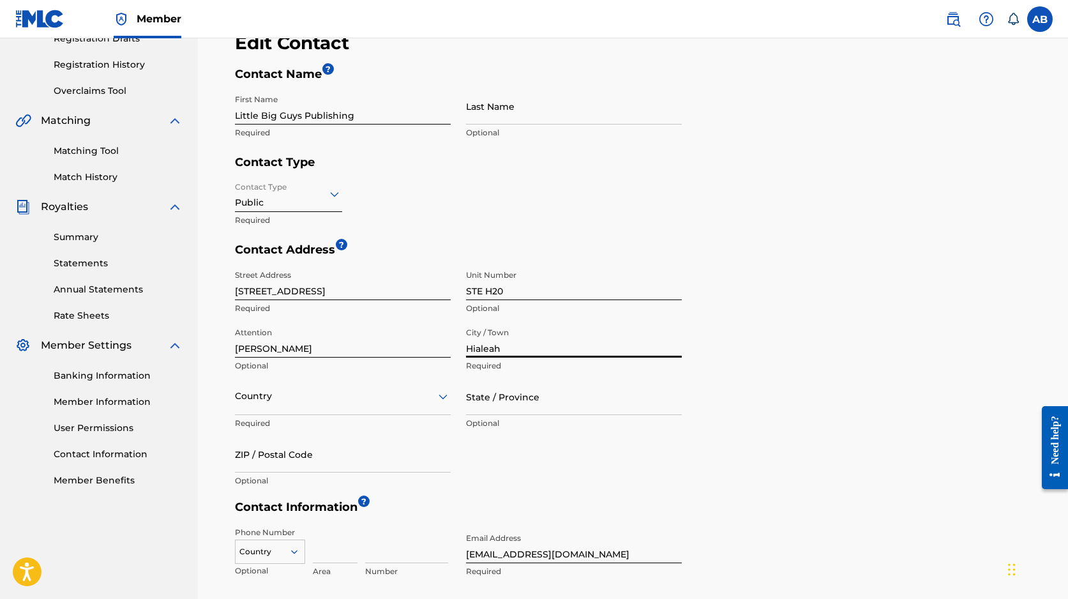
type input "Hialeah"
click at [393, 397] on div "Country" at bounding box center [343, 396] width 216 height 36
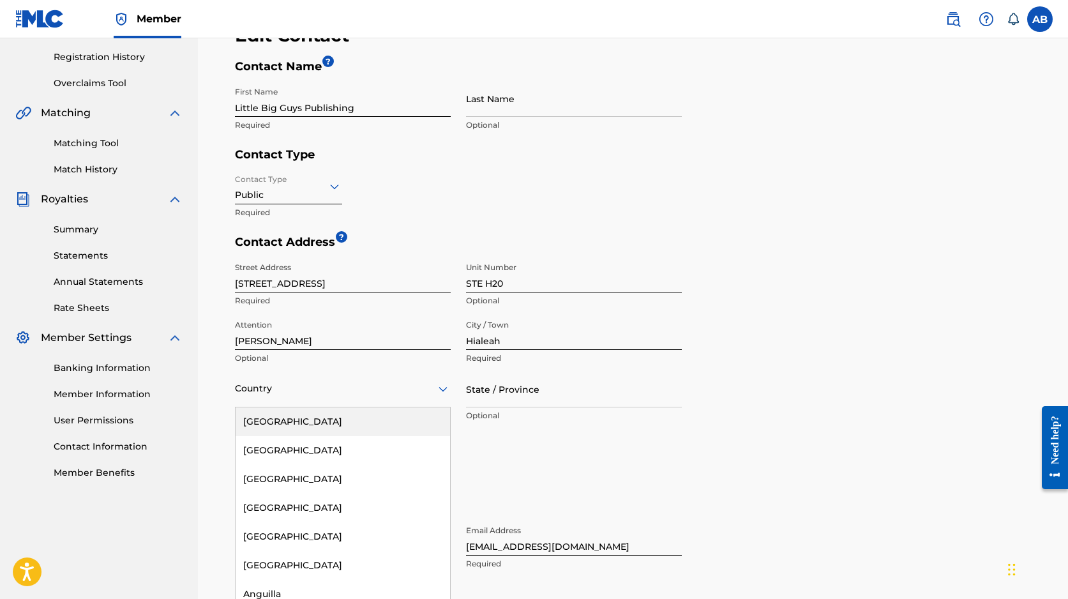
click at [341, 417] on div "[GEOGRAPHIC_DATA]" at bounding box center [343, 421] width 214 height 29
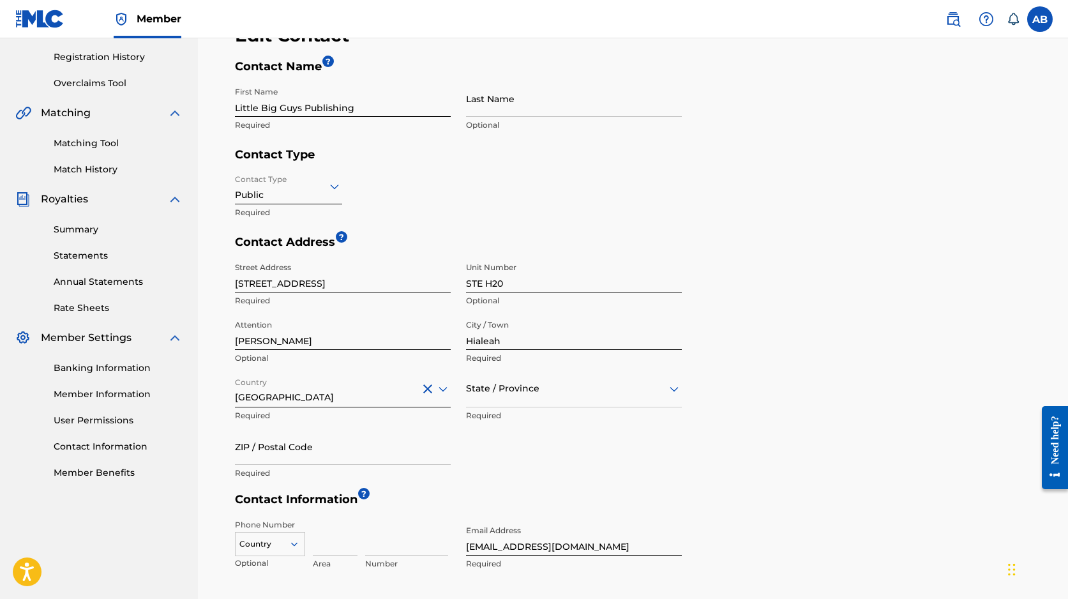
click at [476, 397] on div "State / Province" at bounding box center [574, 389] width 216 height 36
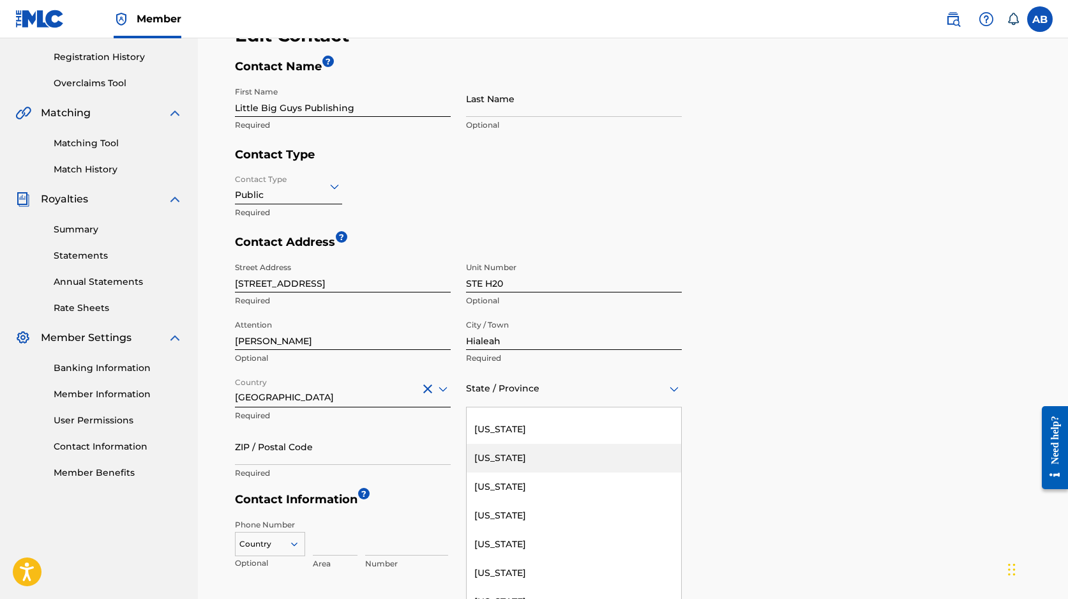
scroll to position [239, 0]
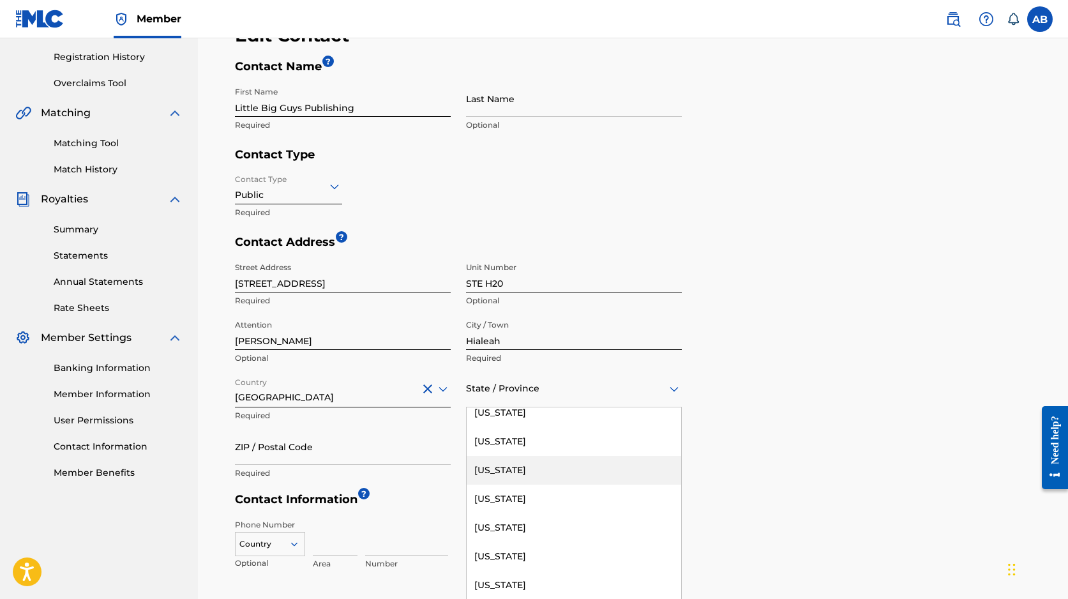
click at [495, 461] on div "[US_STATE]" at bounding box center [574, 470] width 214 height 29
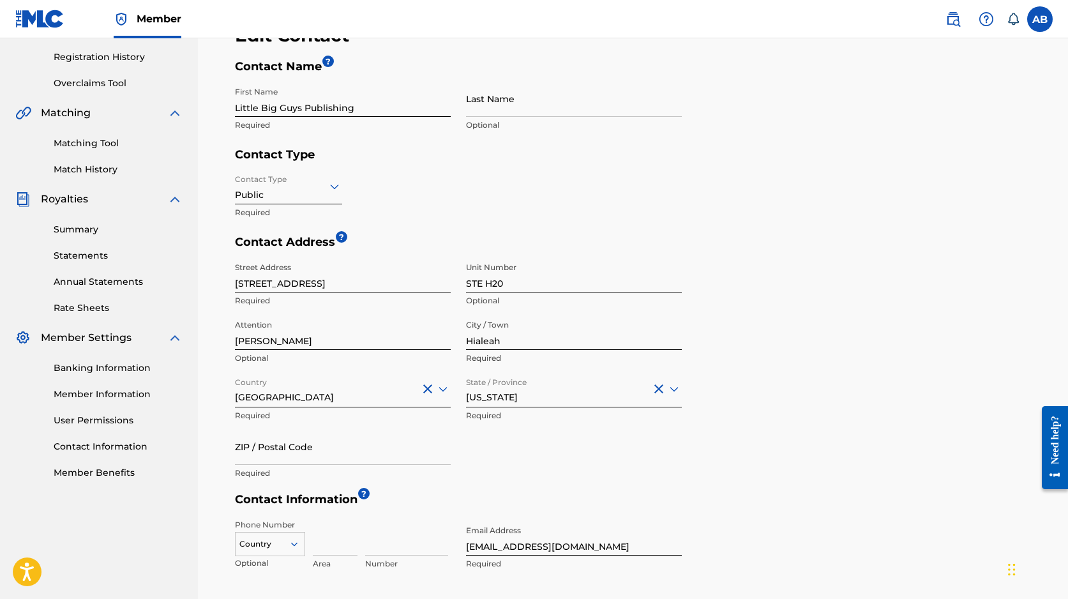
click at [385, 447] on input "ZIP / Postal Code" at bounding box center [343, 446] width 216 height 36
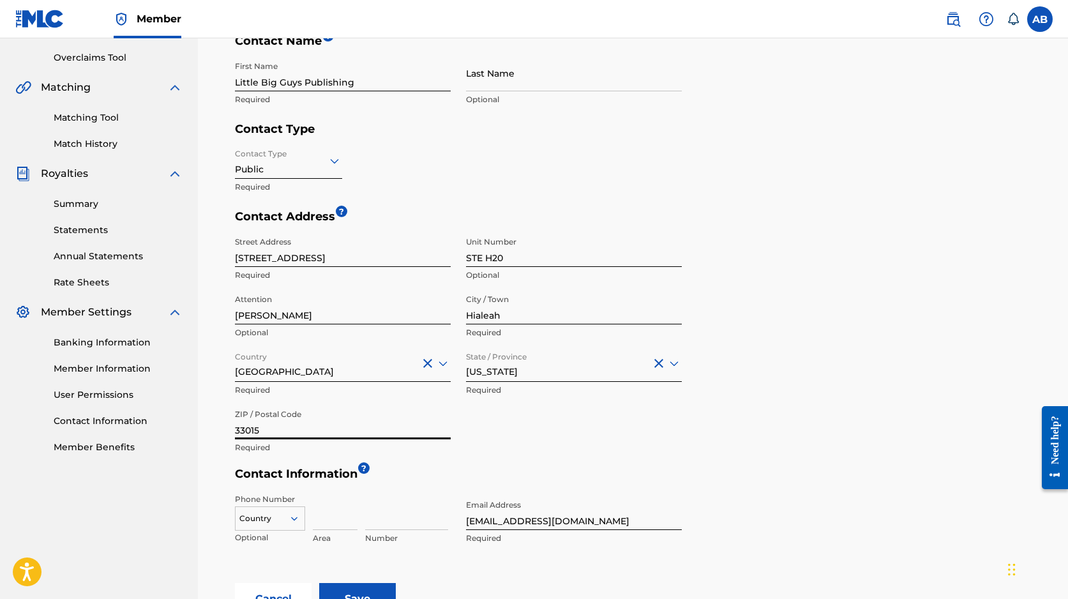
scroll to position [276, 0]
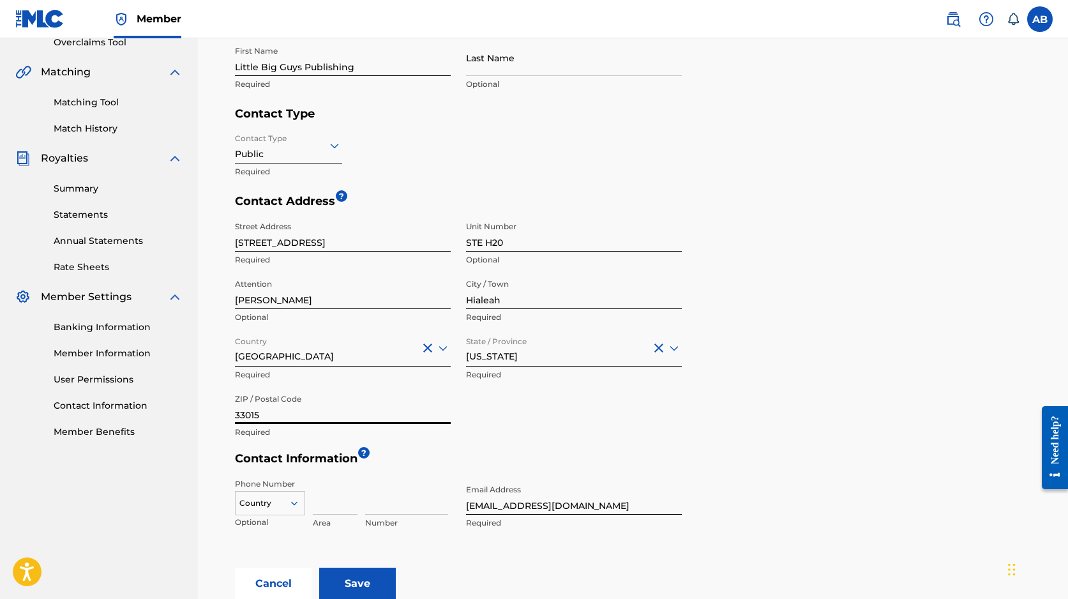
type input "33015"
click at [276, 496] on div "Country" at bounding box center [270, 500] width 70 height 19
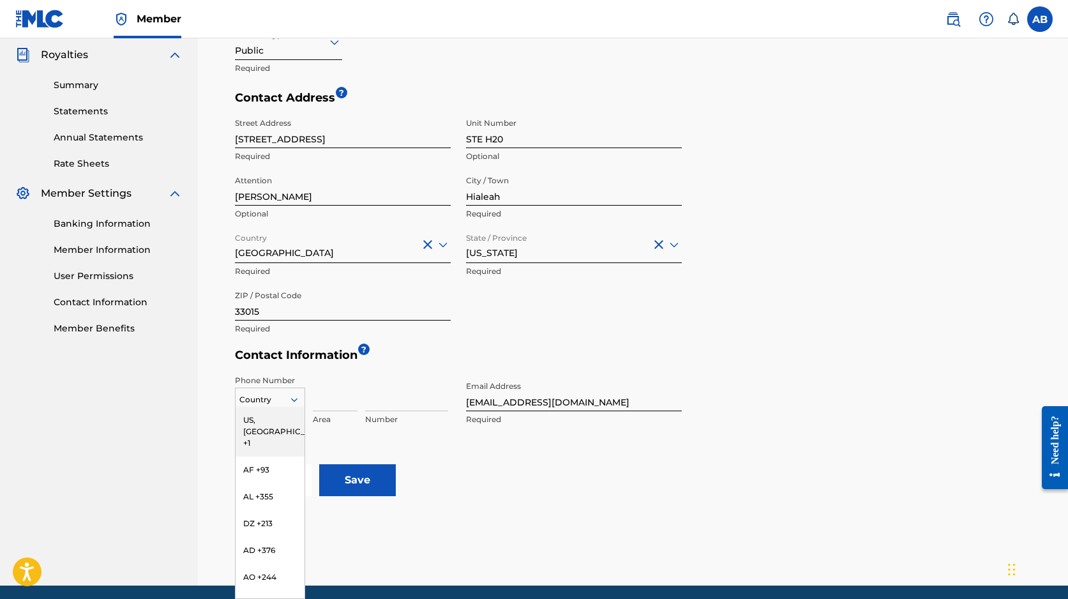
click at [269, 424] on div "US, [GEOGRAPHIC_DATA] +1" at bounding box center [270, 432] width 69 height 50
click at [332, 405] on input at bounding box center [335, 393] width 45 height 36
type input "786"
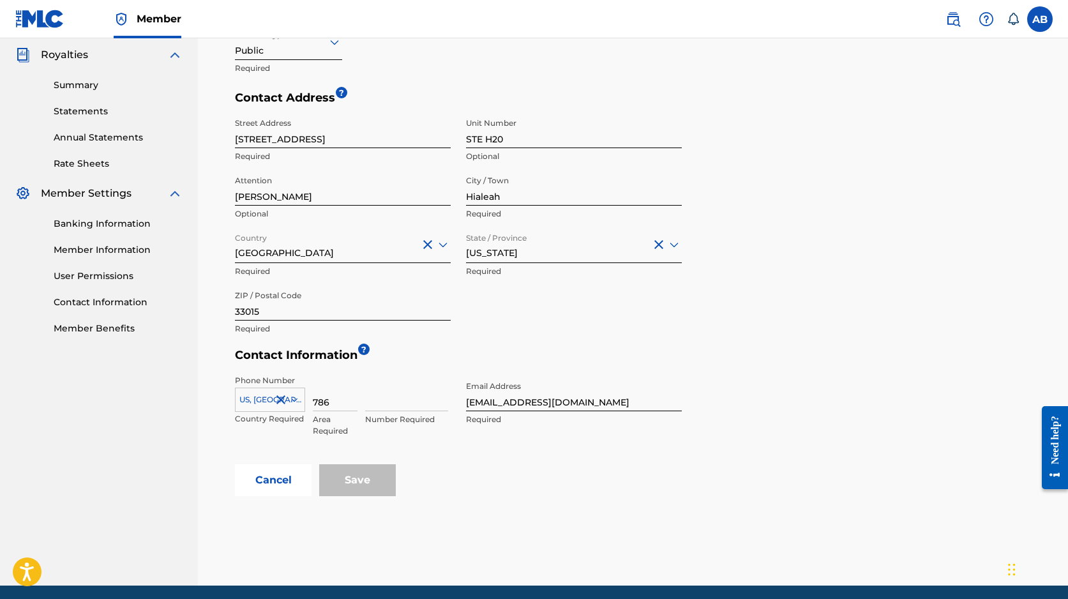
click at [377, 396] on input at bounding box center [406, 393] width 83 height 36
type input "2221764"
click at [361, 477] on input "Save" at bounding box center [357, 480] width 77 height 32
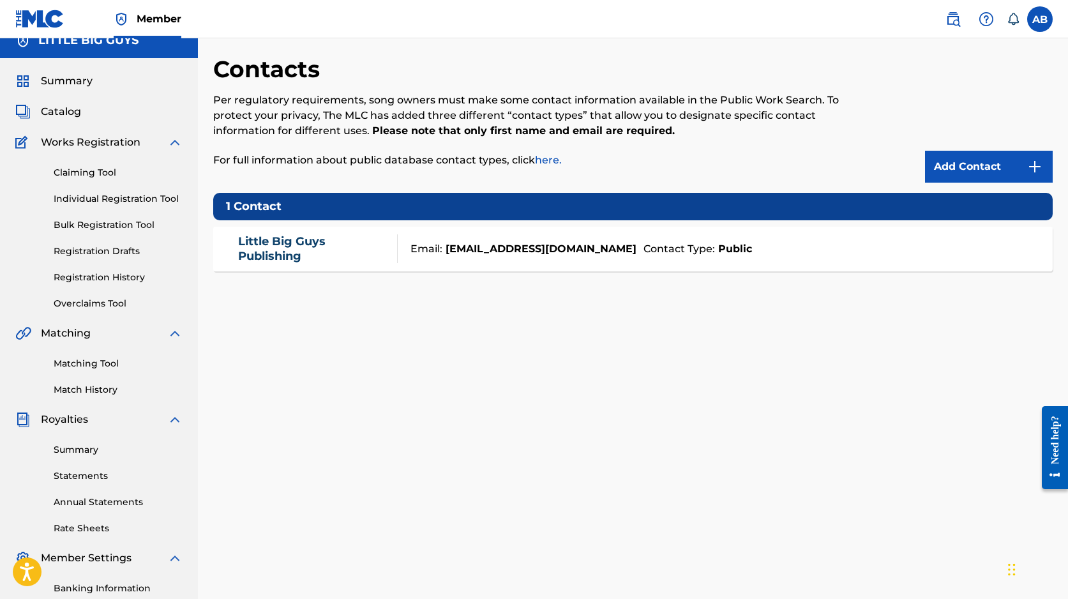
scroll to position [193, 0]
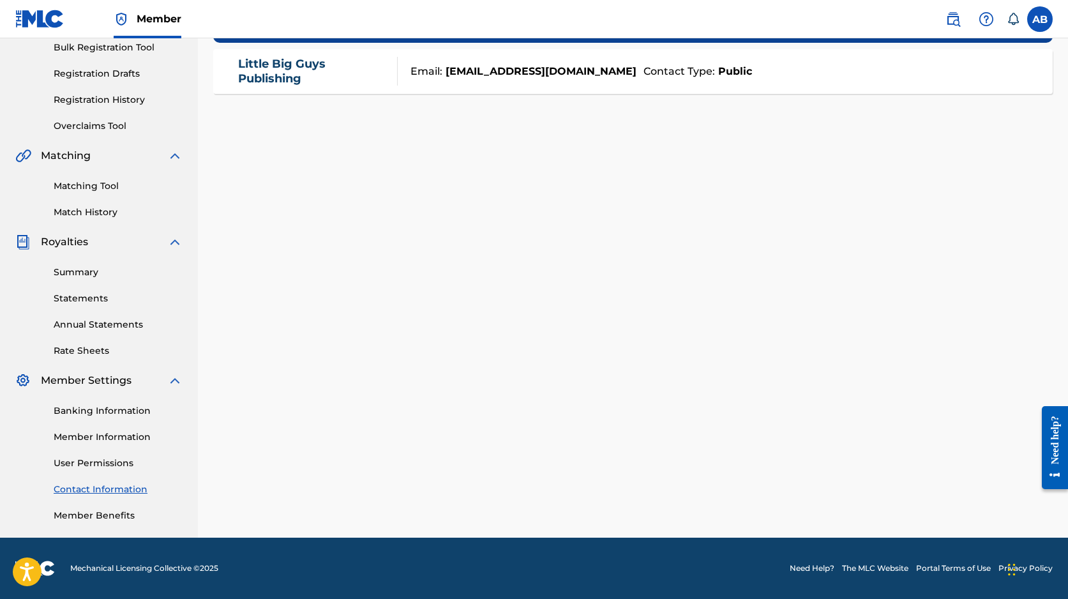
click at [103, 510] on link "Member Benefits" at bounding box center [118, 515] width 129 height 13
click at [102, 461] on link "User Permissions" at bounding box center [118, 462] width 129 height 13
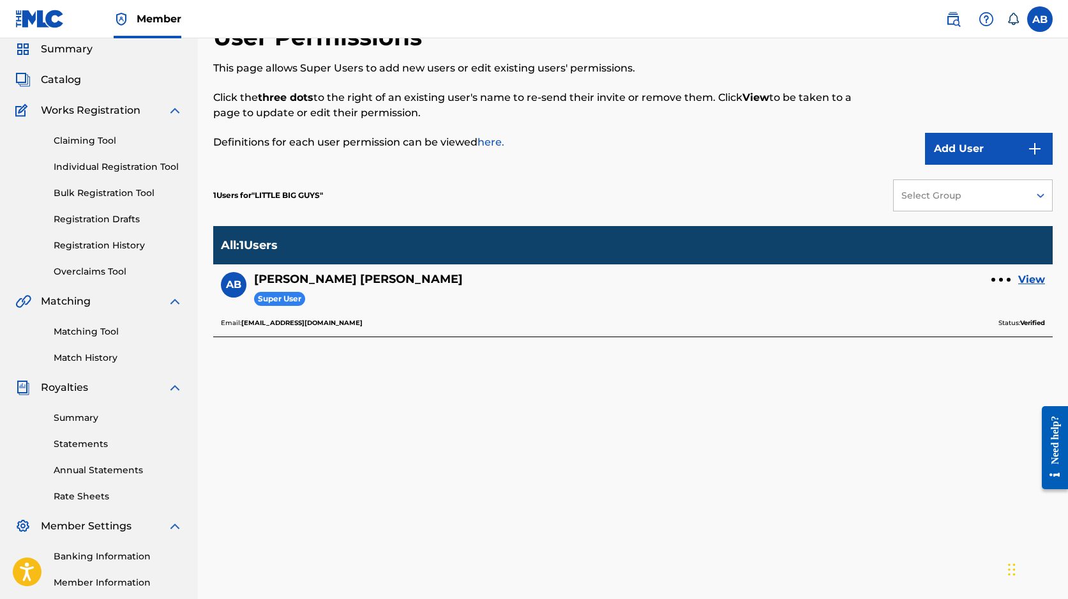
scroll to position [193, 0]
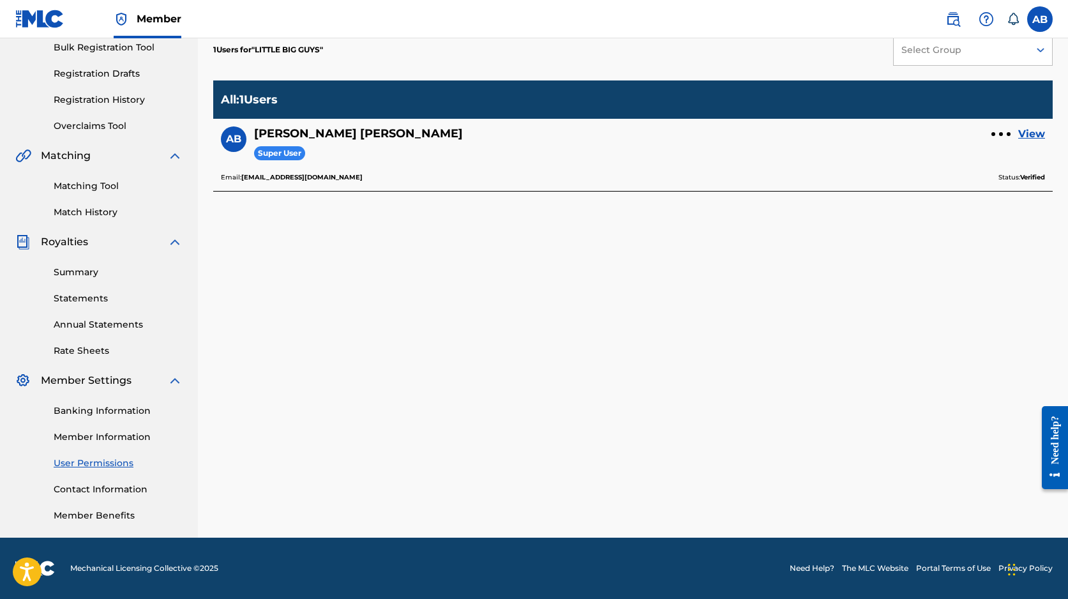
click at [102, 435] on link "Member Information" at bounding box center [118, 436] width 129 height 13
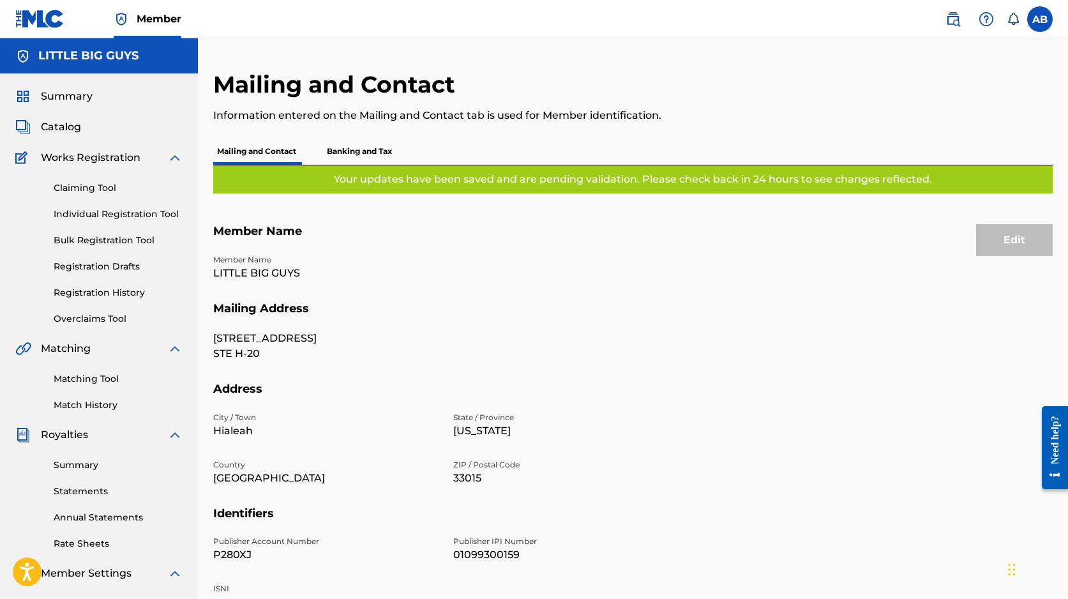
click at [1035, 22] on label at bounding box center [1040, 19] width 26 height 26
click at [1040, 19] on input "AB [PERSON_NAME] [PERSON_NAME][EMAIL_ADDRESS][DOMAIN_NAME] Notification Prefere…" at bounding box center [1040, 19] width 0 height 0
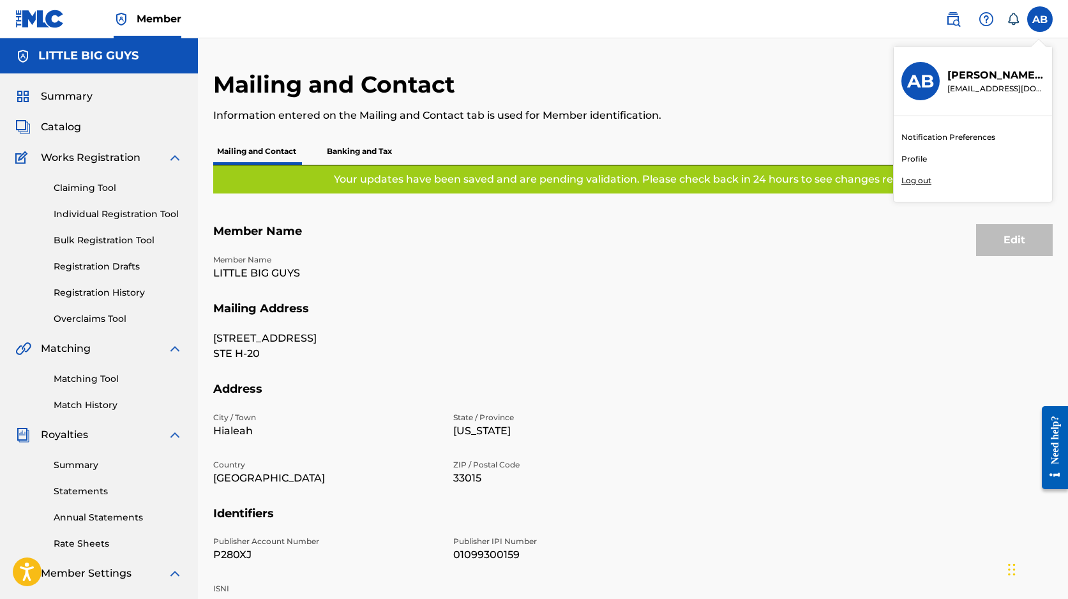
drag, startPoint x: 777, startPoint y: 95, endPoint x: 1017, endPoint y: 40, distance: 245.7
click at [777, 95] on div "Mailing and Contact Information entered on the Mailing and Contact tab is used …" at bounding box center [536, 104] width 647 height 68
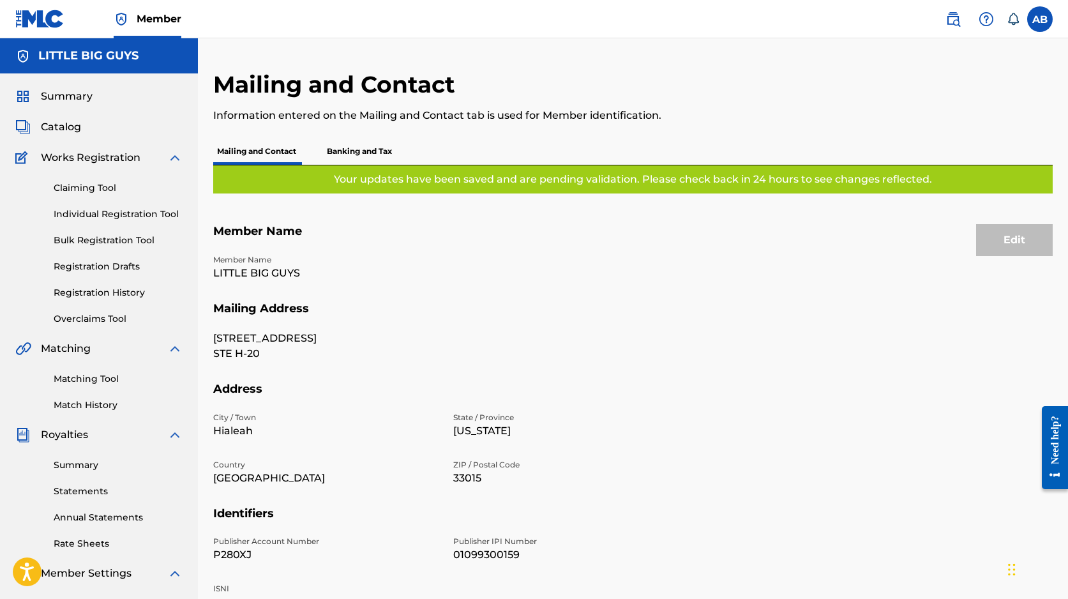
click at [1013, 18] on icon at bounding box center [1012, 19] width 13 height 13
click at [984, 17] on img at bounding box center [985, 18] width 15 height 15
click at [952, 21] on img at bounding box center [952, 18] width 15 height 15
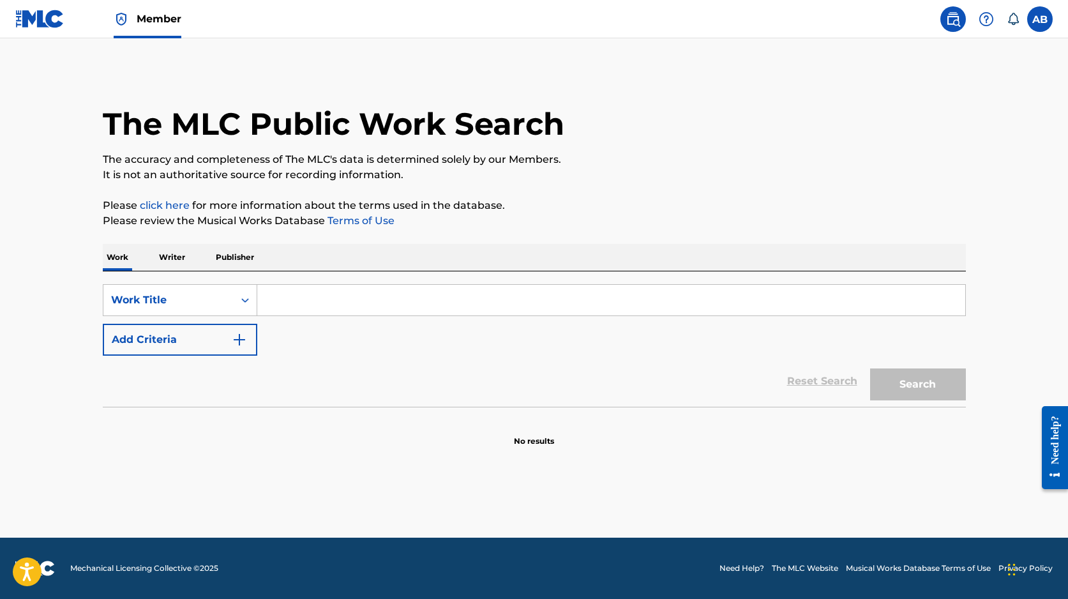
click at [241, 257] on p "Publisher" at bounding box center [235, 257] width 46 height 27
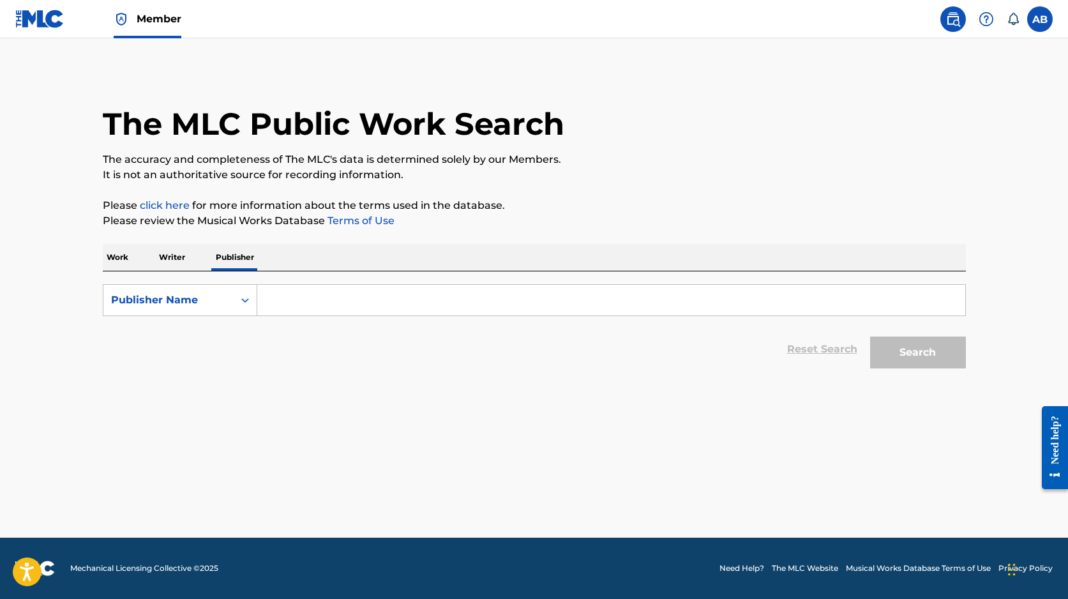
click at [184, 256] on p "Writer" at bounding box center [172, 257] width 34 height 27
click at [158, 251] on p "Writer" at bounding box center [172, 257] width 34 height 27
click at [254, 246] on p "Publisher" at bounding box center [235, 257] width 46 height 27
click at [120, 254] on p "Work" at bounding box center [117, 257] width 29 height 27
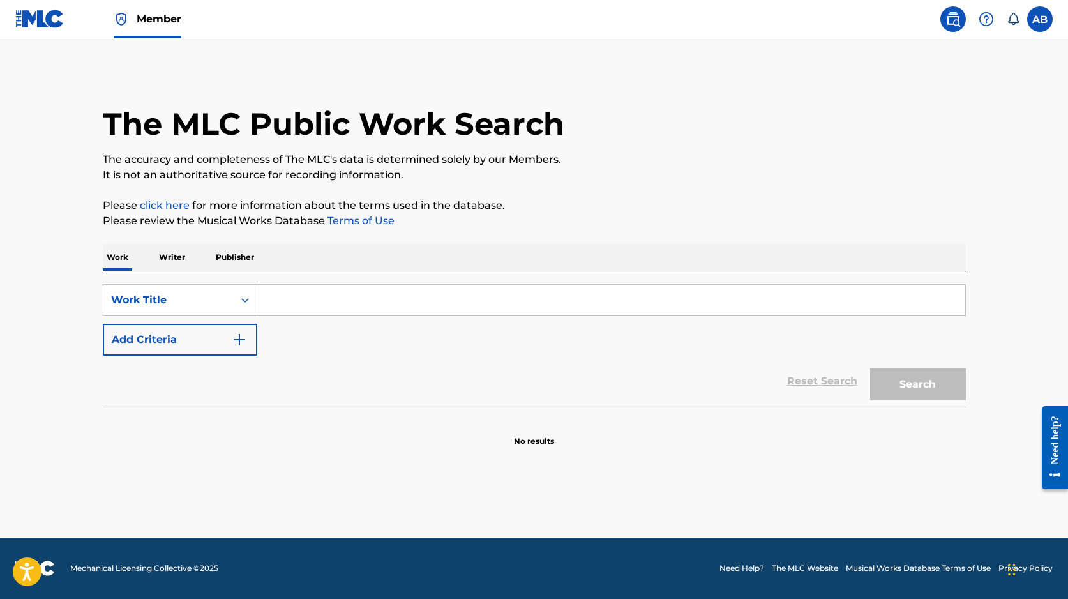
click at [953, 27] on link at bounding box center [953, 19] width 26 height 26
click at [1036, 22] on label at bounding box center [1040, 19] width 26 height 26
click at [1040, 19] on input "AB Akeem Brownlee akeem@thenumiami.com Notification Preferences Profile Log out" at bounding box center [1040, 19] width 0 height 0
click at [917, 154] on link "Profile" at bounding box center [914, 158] width 26 height 11
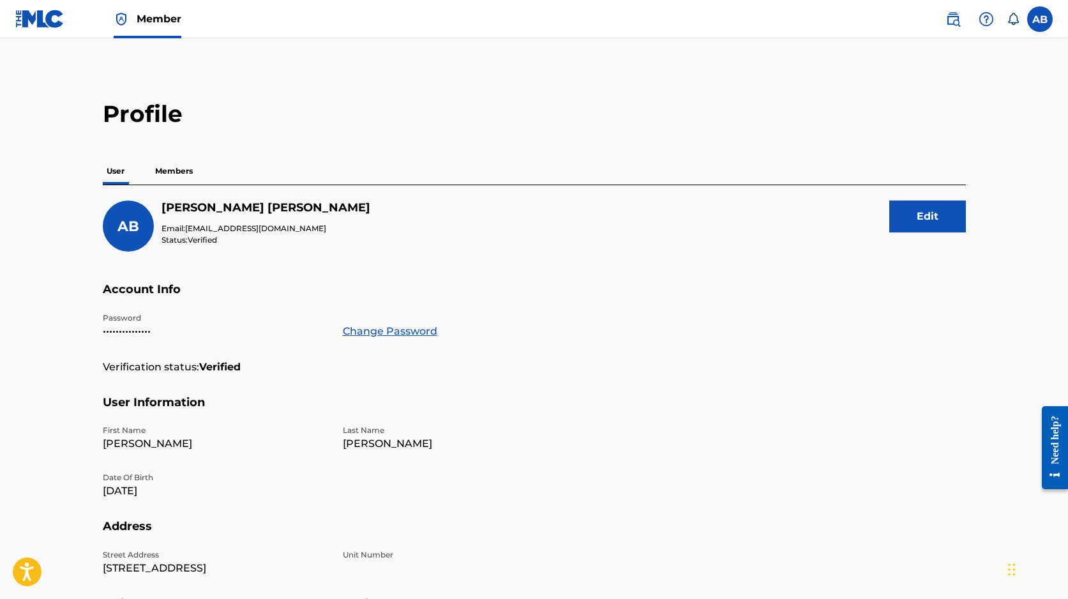
click at [178, 172] on p "Members" at bounding box center [173, 171] width 45 height 27
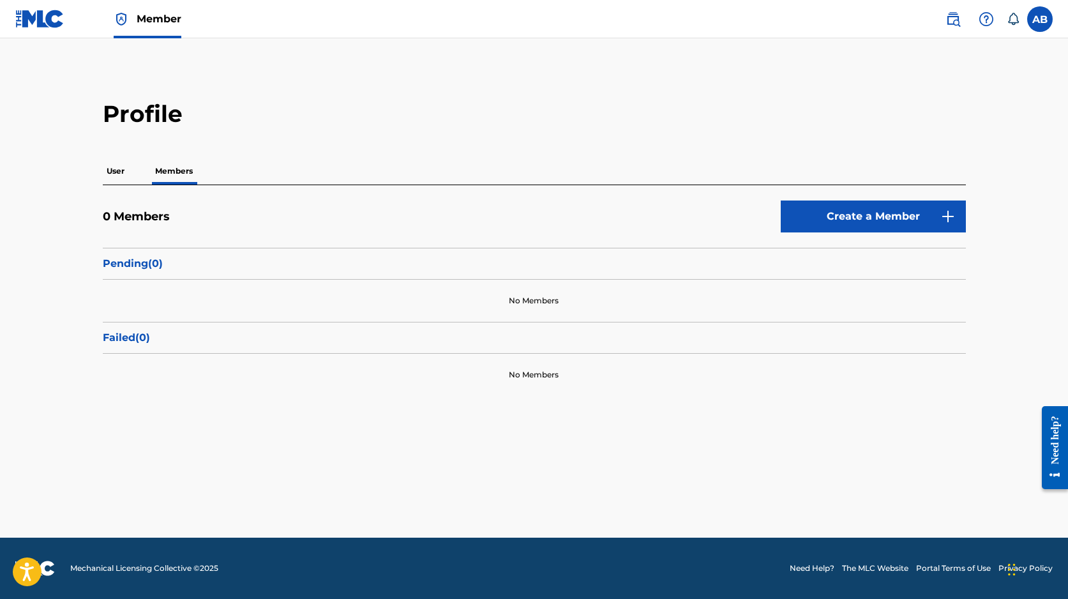
click at [851, 220] on link "Create a Member" at bounding box center [873, 216] width 185 height 32
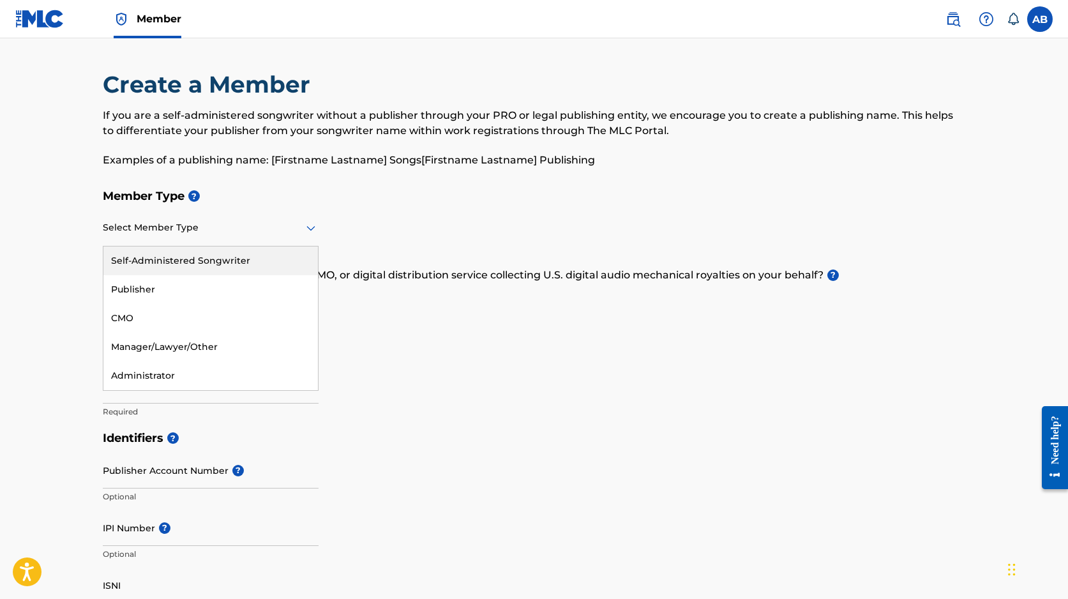
click at [233, 232] on div at bounding box center [211, 228] width 216 height 16
click at [219, 290] on div "Publisher" at bounding box center [210, 289] width 214 height 29
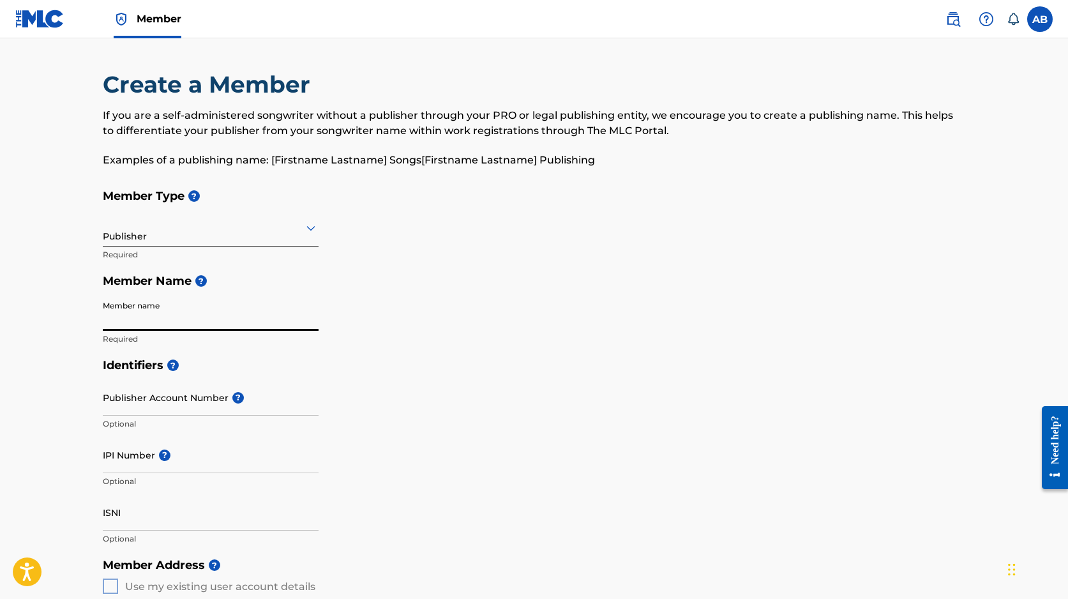
click at [200, 317] on input "Member name" at bounding box center [211, 312] width 216 height 36
click at [281, 317] on input "Member name" at bounding box center [211, 312] width 216 height 36
click at [154, 320] on input "Member name" at bounding box center [211, 312] width 216 height 36
type input "Little Big Guys Publishing"
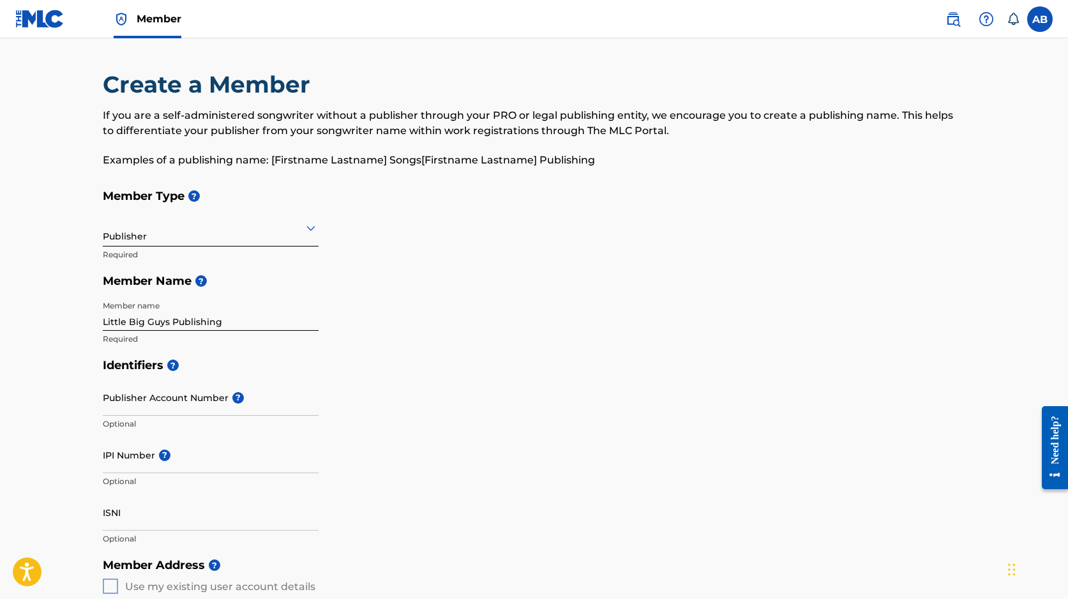
click at [14, 364] on main "Create a Member If you are a self-administered songwriter without a publisher t…" at bounding box center [534, 575] width 1068 height 1074
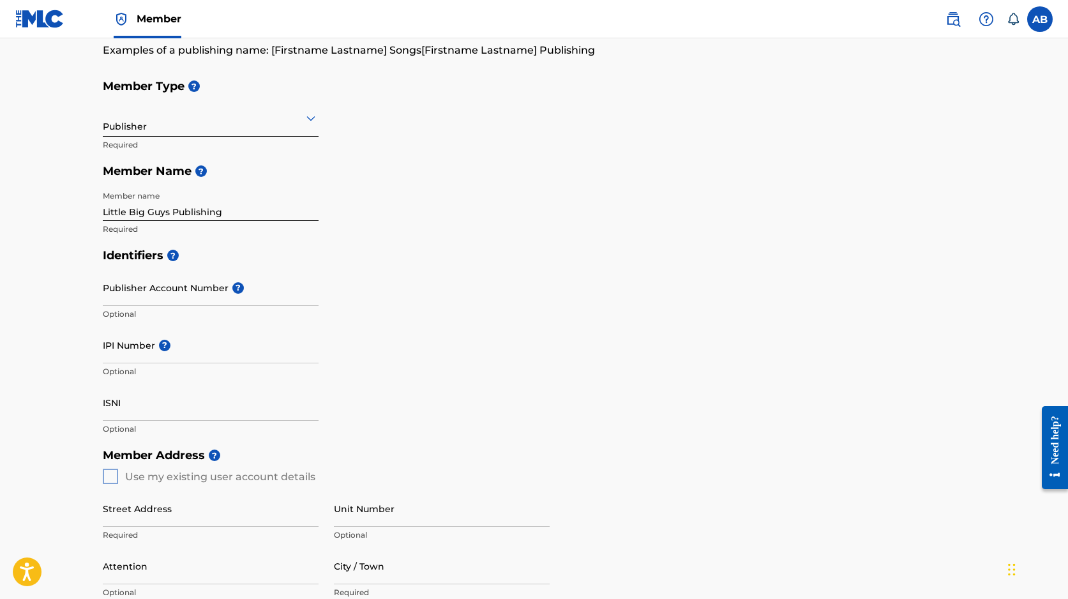
scroll to position [153, 0]
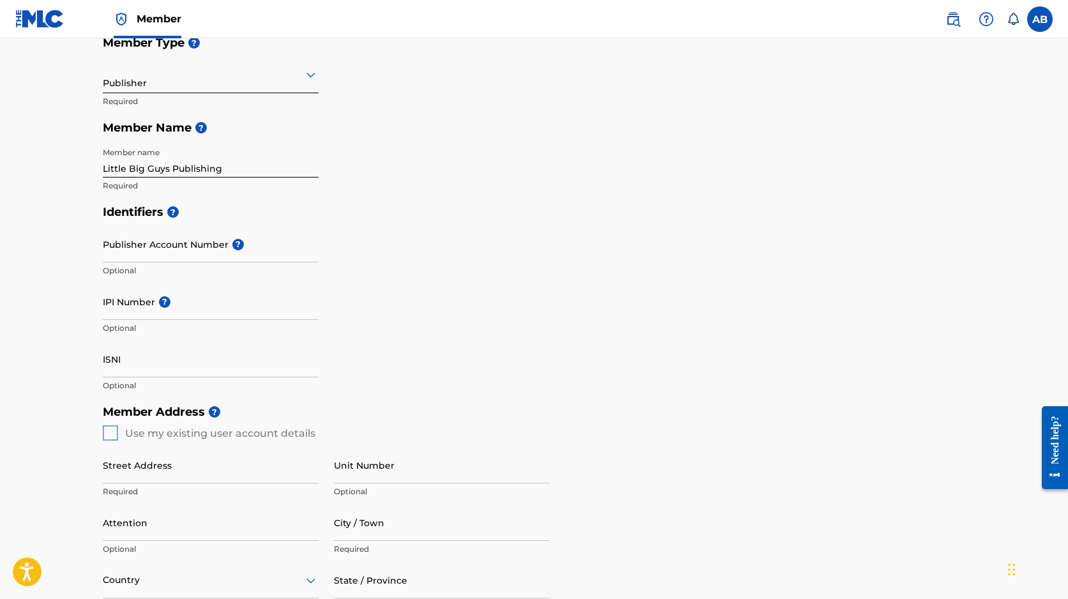
click at [116, 430] on div "Member Address ? Use my existing user account details Street Address Required U…" at bounding box center [534, 544] width 863 height 292
click at [113, 431] on div "Member Address ? Use my existing user account details Street Address Required U…" at bounding box center [534, 544] width 863 height 292
click at [112, 430] on div "Member Address ? Use my existing user account details Street Address Required U…" at bounding box center [534, 544] width 863 height 292
click at [170, 463] on input "Street Address" at bounding box center [211, 465] width 216 height 36
type input "6187 NW 167TH STREET"
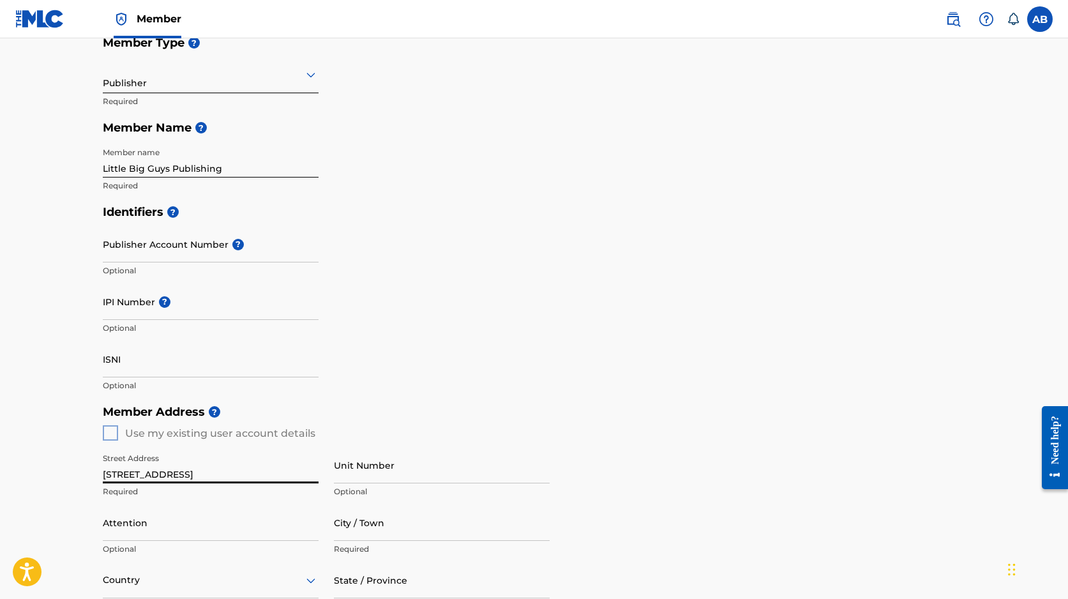
click at [383, 472] on input "Unit Number" at bounding box center [442, 465] width 216 height 36
type input "STE H20"
click at [203, 522] on input "Attention" at bounding box center [211, 522] width 216 height 36
type input "Akeem Brownlee"
click at [390, 530] on input "City / Town" at bounding box center [442, 522] width 216 height 36
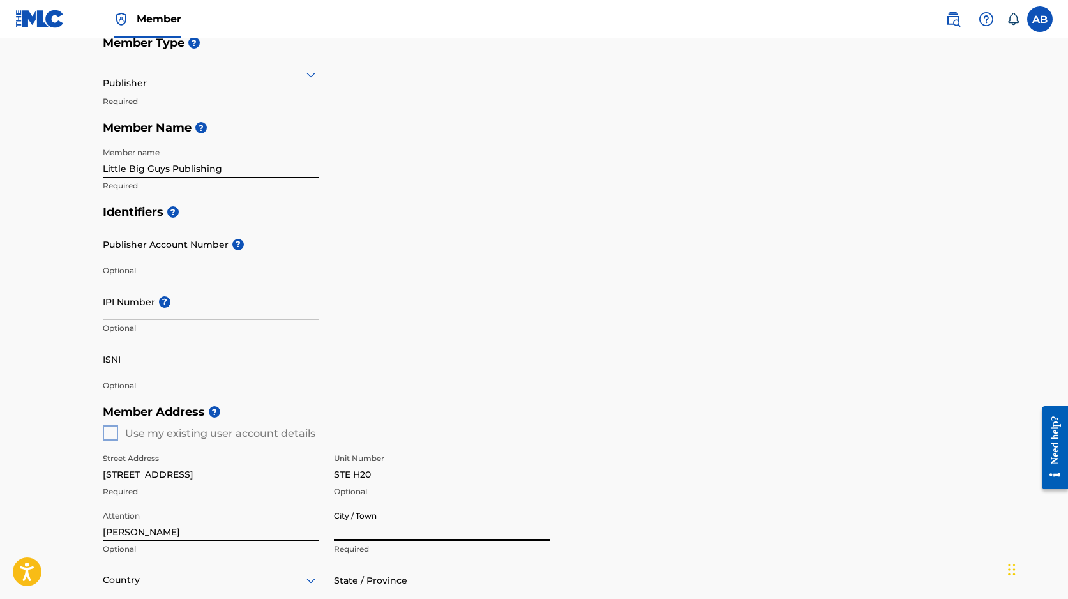
type input "Hialeah"
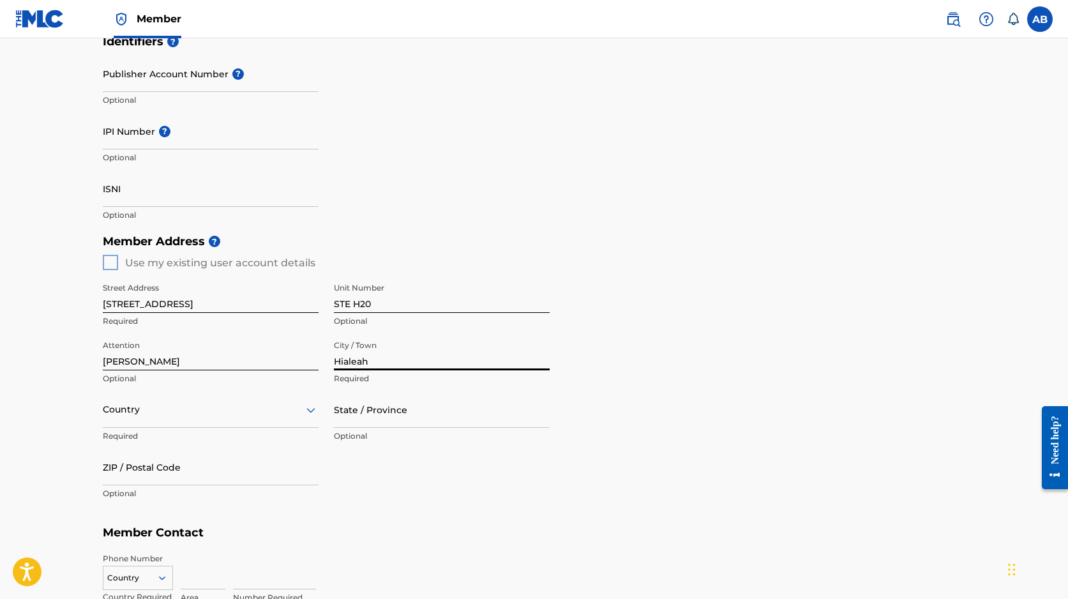
scroll to position [345, 0]
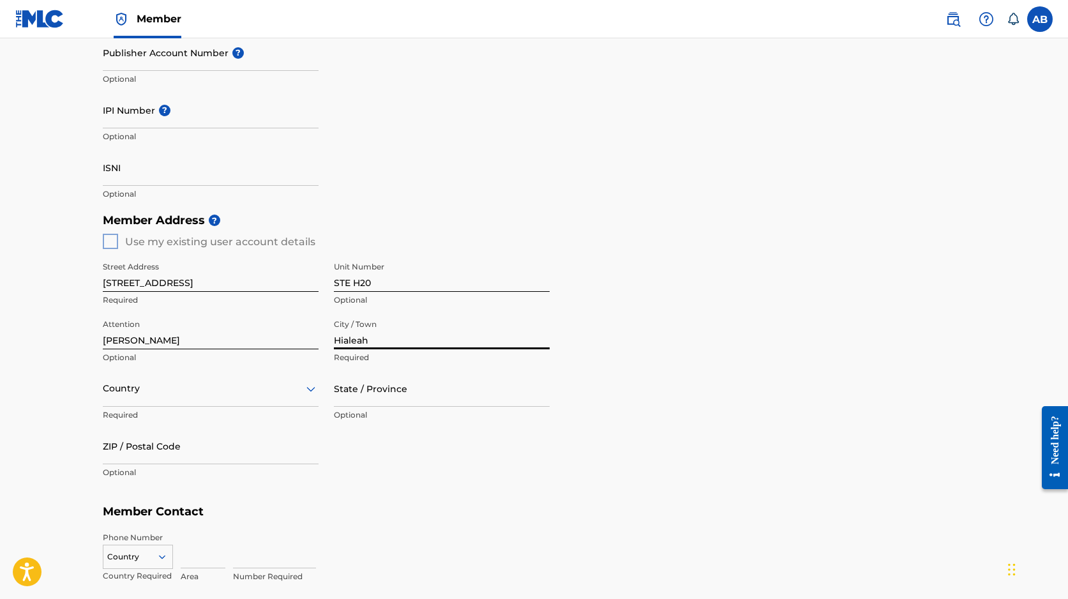
click at [204, 407] on div "Country" at bounding box center [211, 388] width 216 height 36
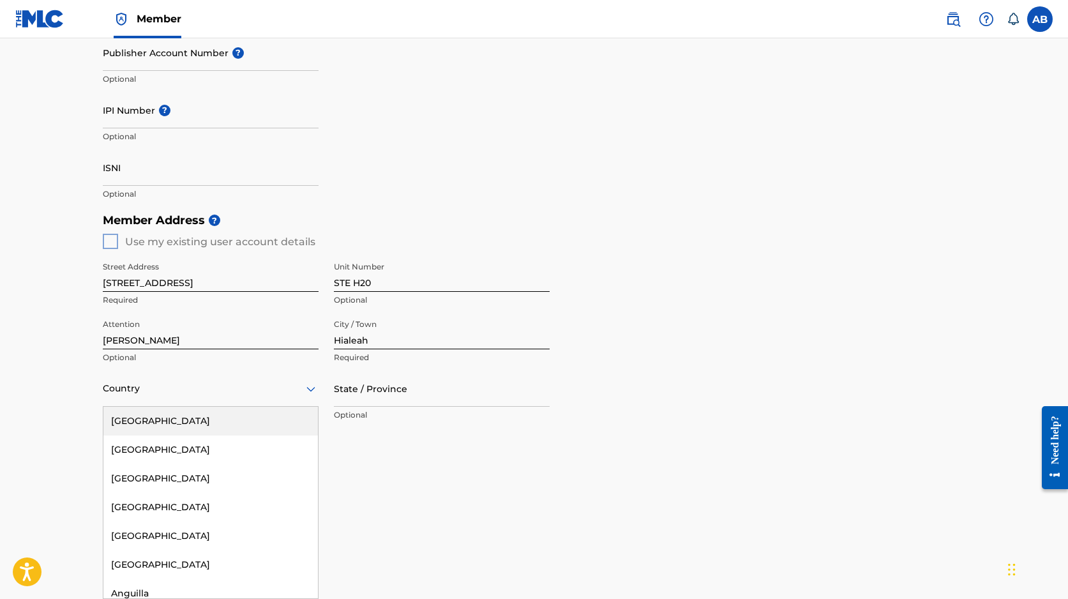
click at [196, 421] on div "United States" at bounding box center [210, 421] width 214 height 29
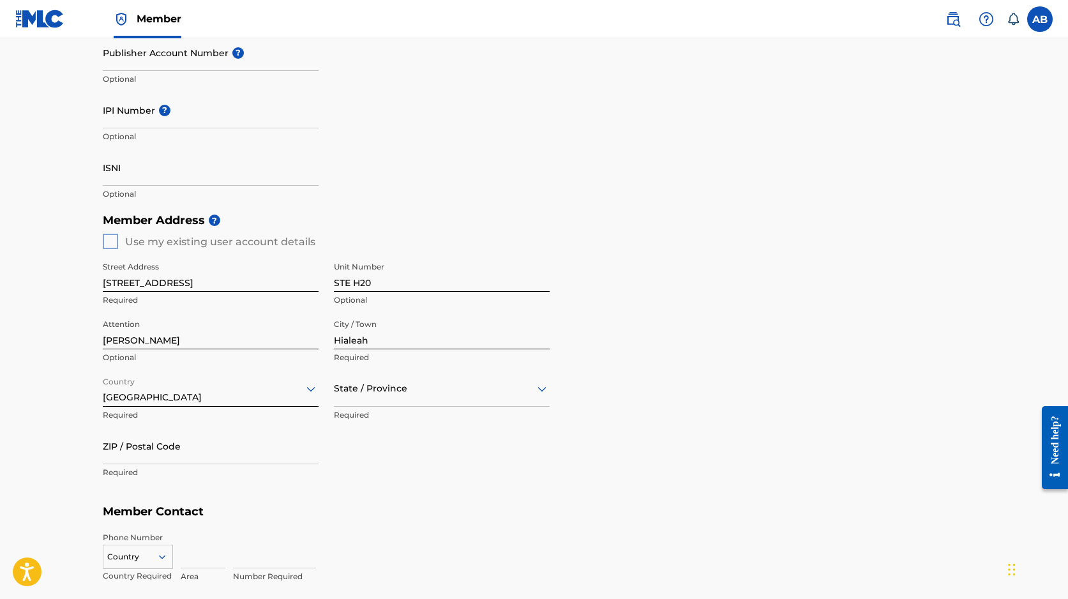
click at [383, 389] on div at bounding box center [442, 388] width 216 height 16
click at [368, 555] on div "Florida" at bounding box center [441, 555] width 214 height 29
click at [241, 448] on input "ZIP / Postal Code" at bounding box center [211, 446] width 216 height 36
type input "33015"
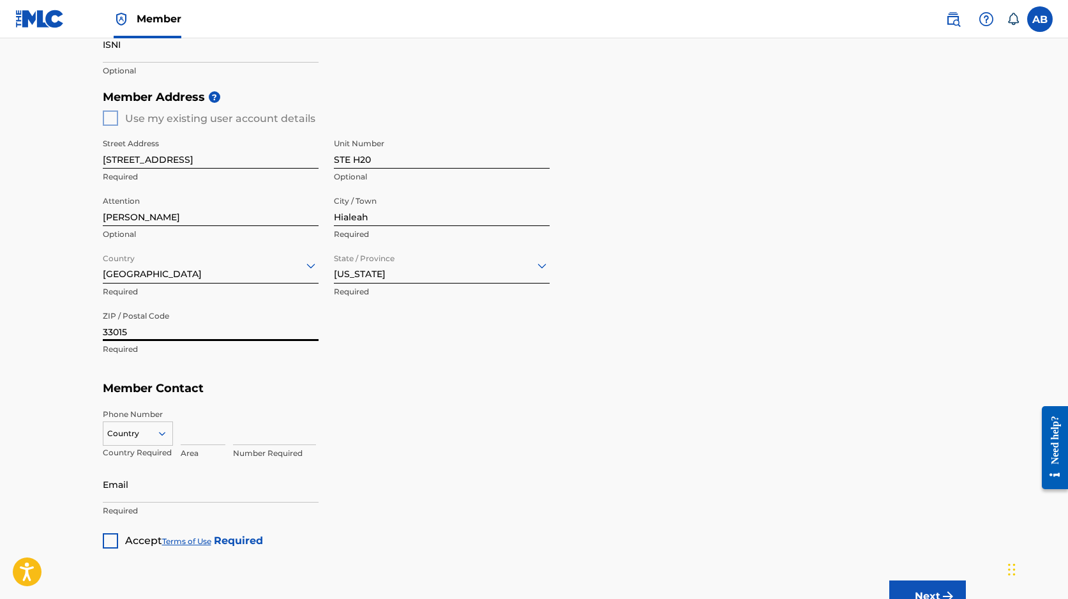
scroll to position [501, 0]
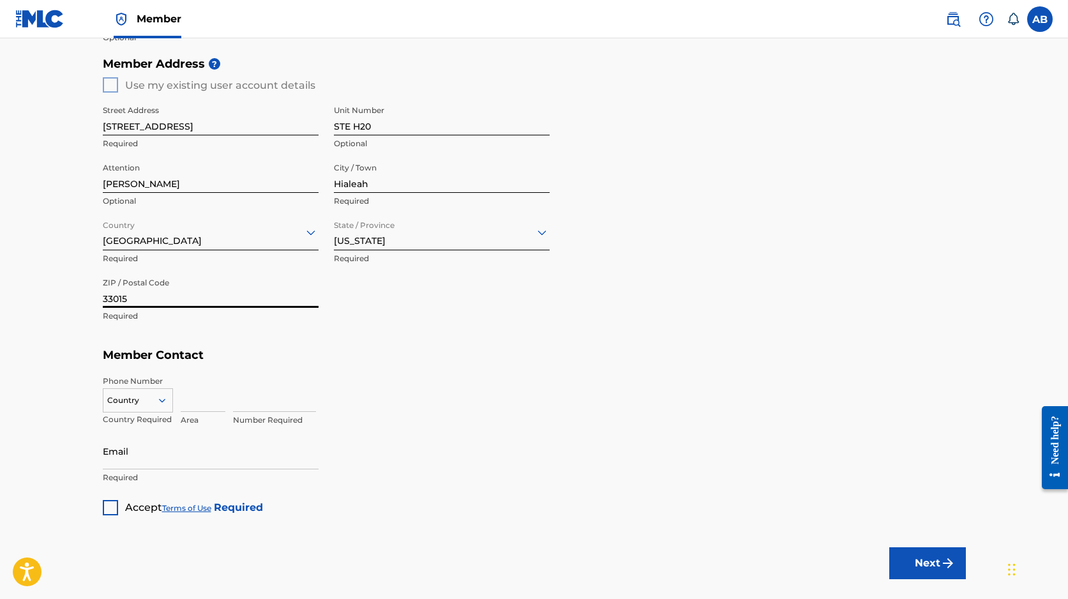
click at [159, 407] on div "Country" at bounding box center [138, 397] width 70 height 19
click at [138, 415] on div "US, CA +1" at bounding box center [137, 432] width 69 height 50
click at [199, 402] on input at bounding box center [203, 393] width 45 height 36
type input "786"
click at [271, 405] on input at bounding box center [274, 393] width 83 height 36
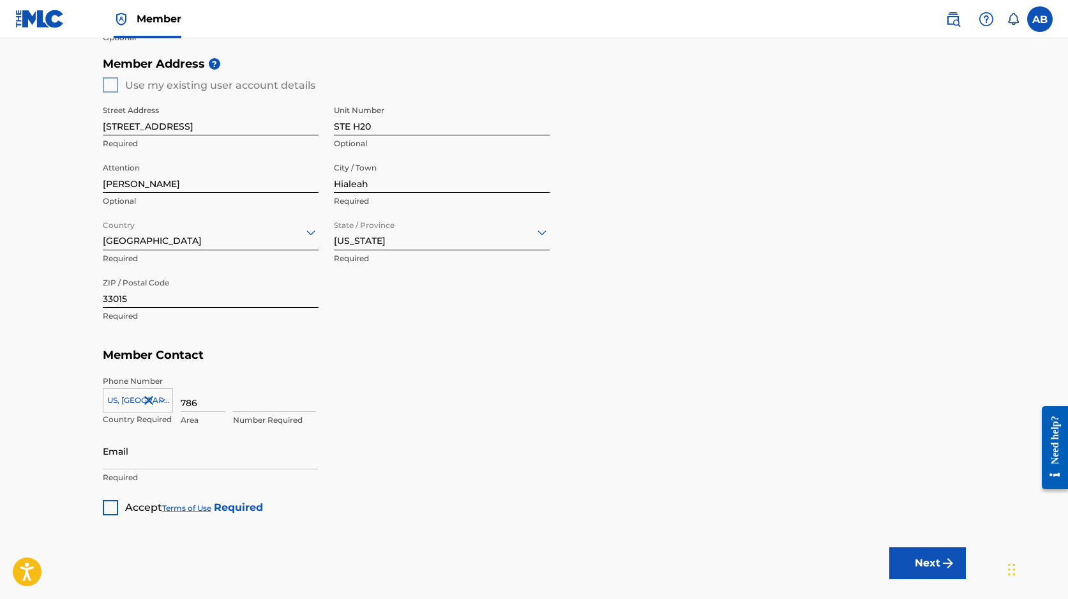
type input "2221764"
click at [138, 445] on input "Email" at bounding box center [211, 451] width 216 height 36
type input "akeem@thenumiami.com"
click at [116, 505] on div at bounding box center [110, 507] width 15 height 15
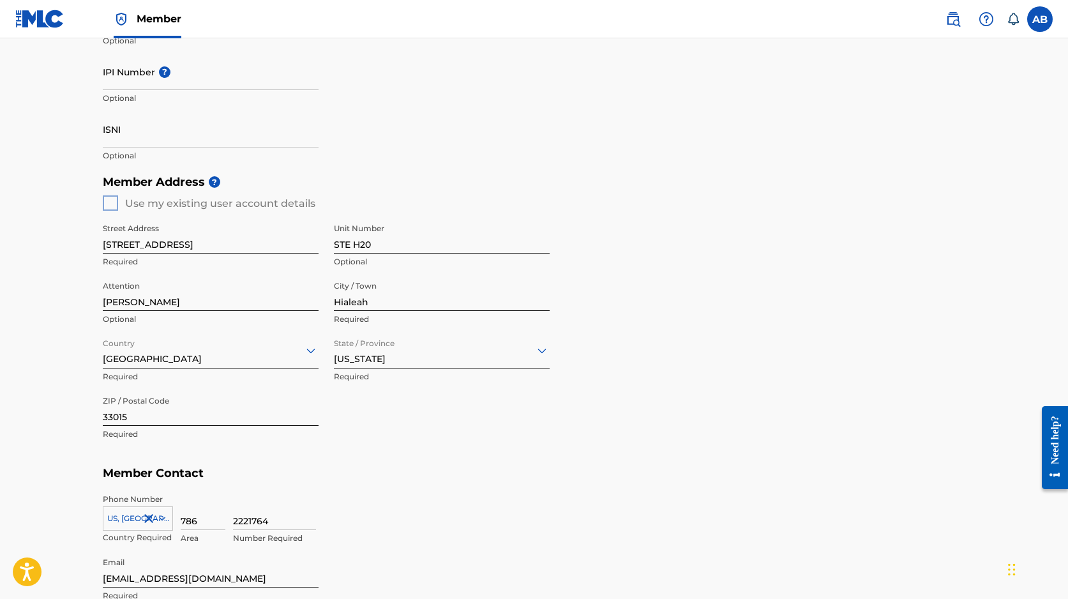
scroll to position [574, 0]
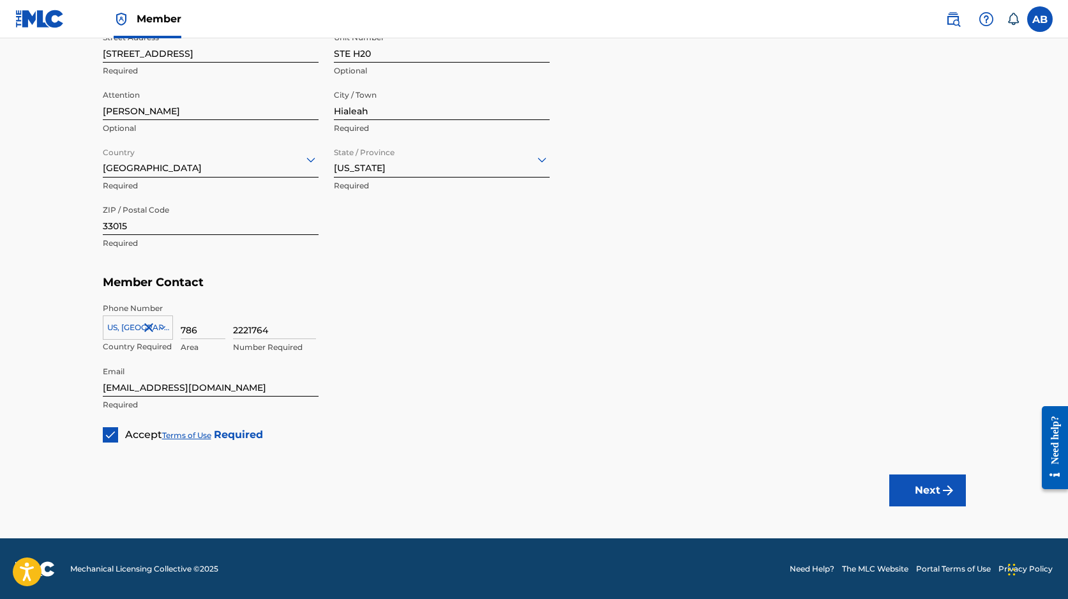
click at [936, 490] on button "Next" at bounding box center [927, 490] width 77 height 32
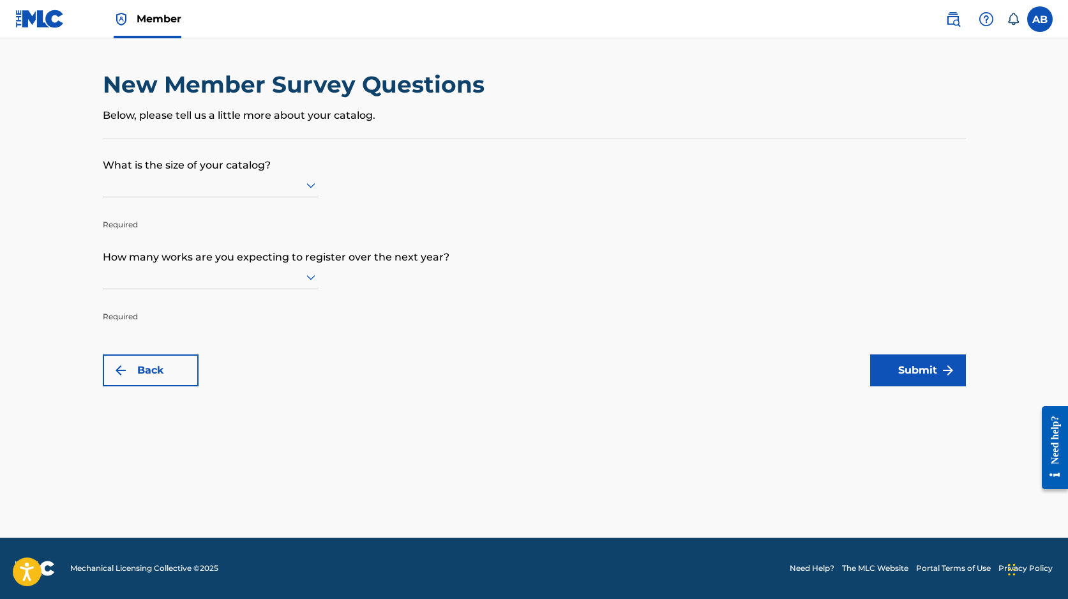
click at [287, 184] on div at bounding box center [211, 185] width 216 height 16
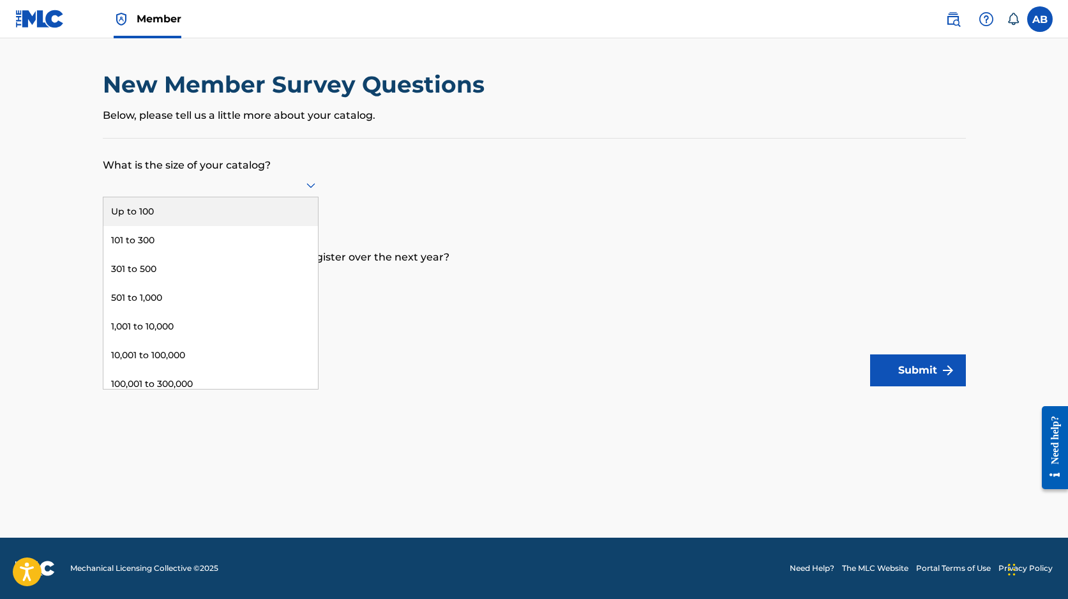
click at [257, 211] on div "Up to 100" at bounding box center [210, 211] width 214 height 29
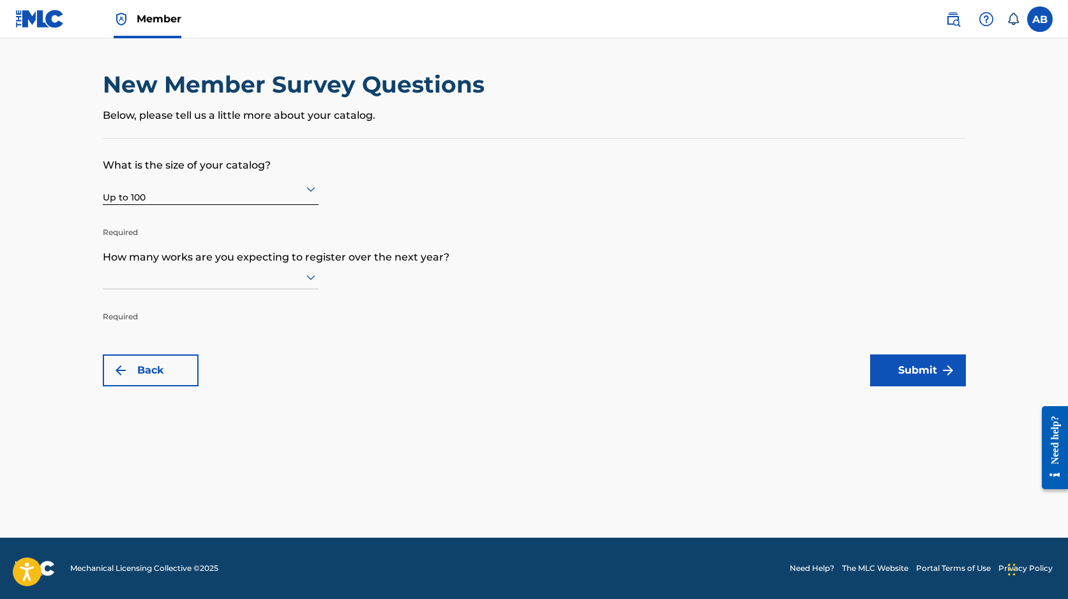
click at [277, 277] on div at bounding box center [211, 277] width 216 height 16
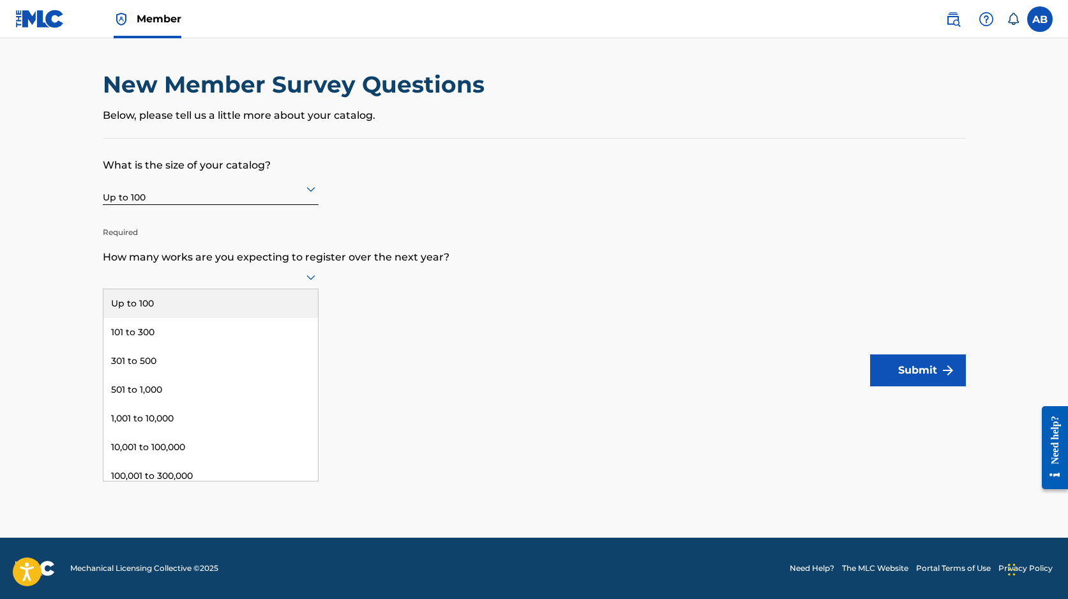
click at [260, 303] on div "Up to 100" at bounding box center [210, 303] width 214 height 29
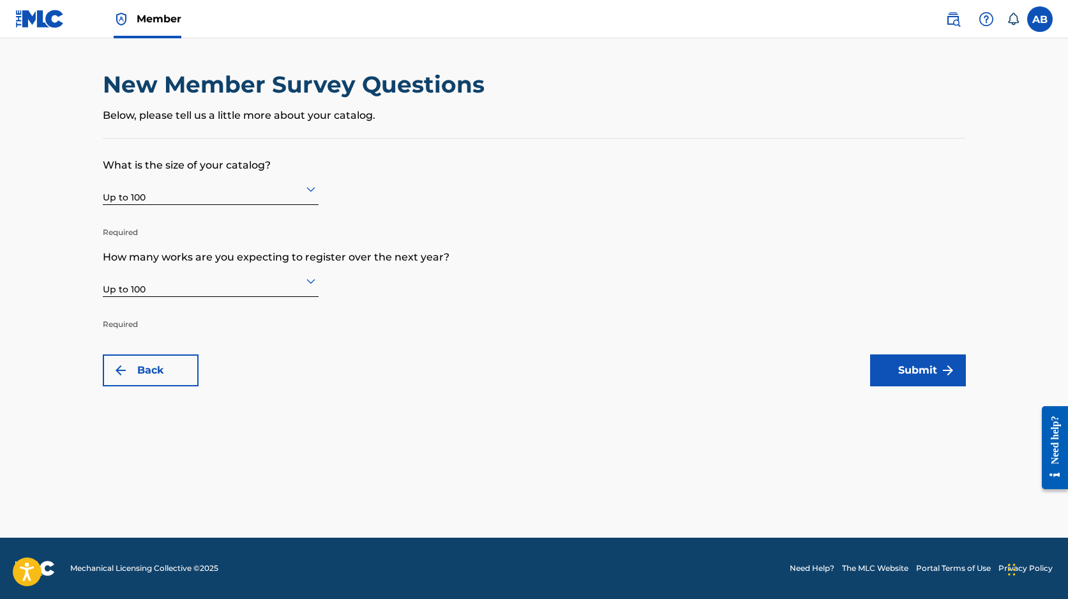
scroll to position [574, 0]
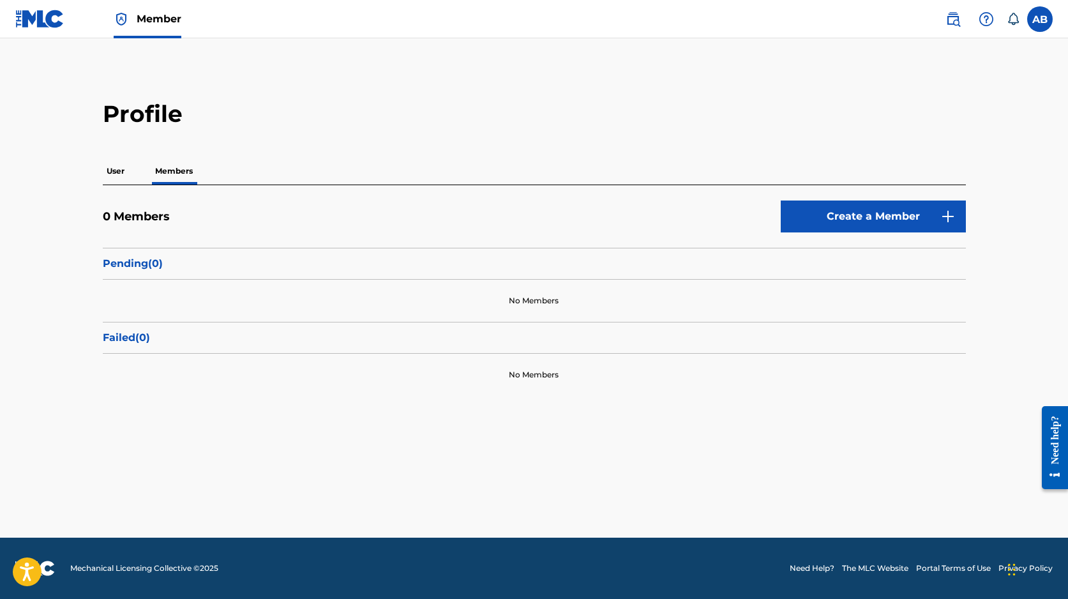
click at [163, 23] on span "Member" at bounding box center [159, 18] width 45 height 15
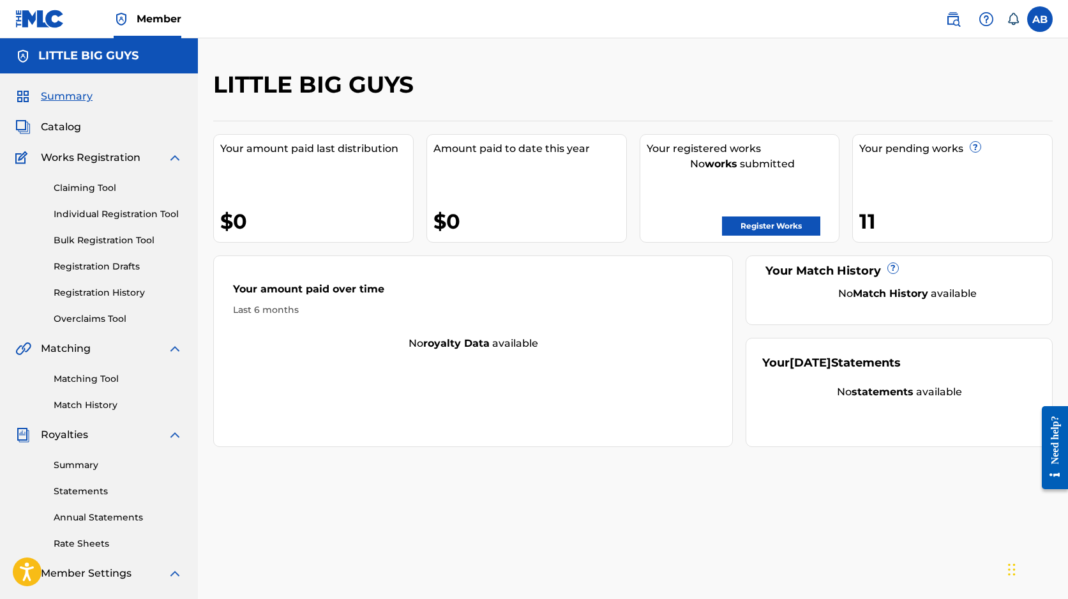
click at [163, 21] on span "Member" at bounding box center [159, 18] width 45 height 15
click at [156, 23] on span "Member" at bounding box center [159, 18] width 45 height 15
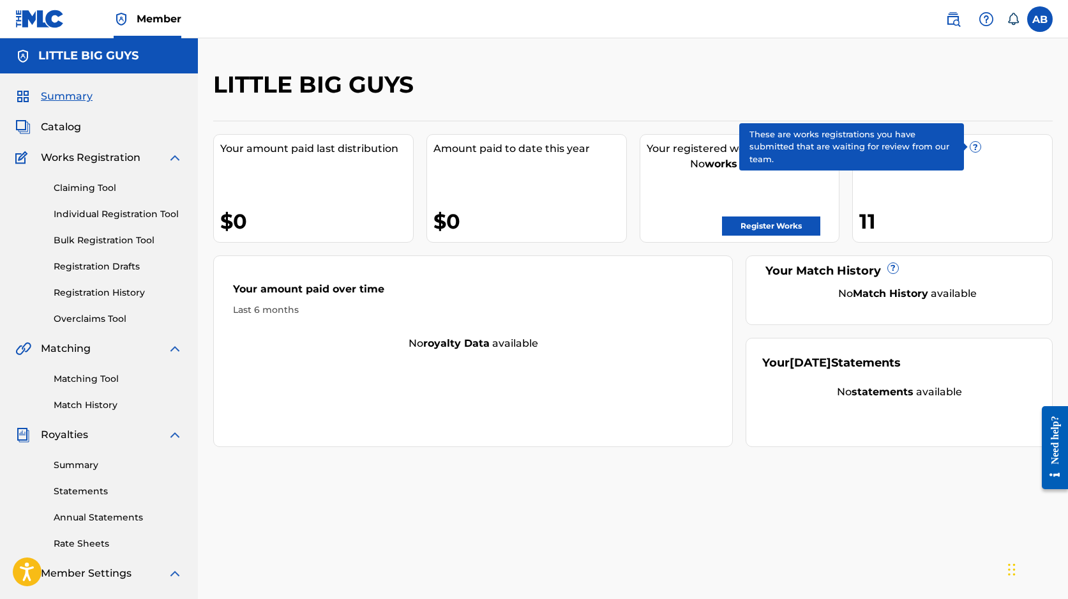
click at [974, 144] on span "?" at bounding box center [975, 147] width 10 height 10
click at [975, 146] on span "?" at bounding box center [975, 147] width 10 height 10
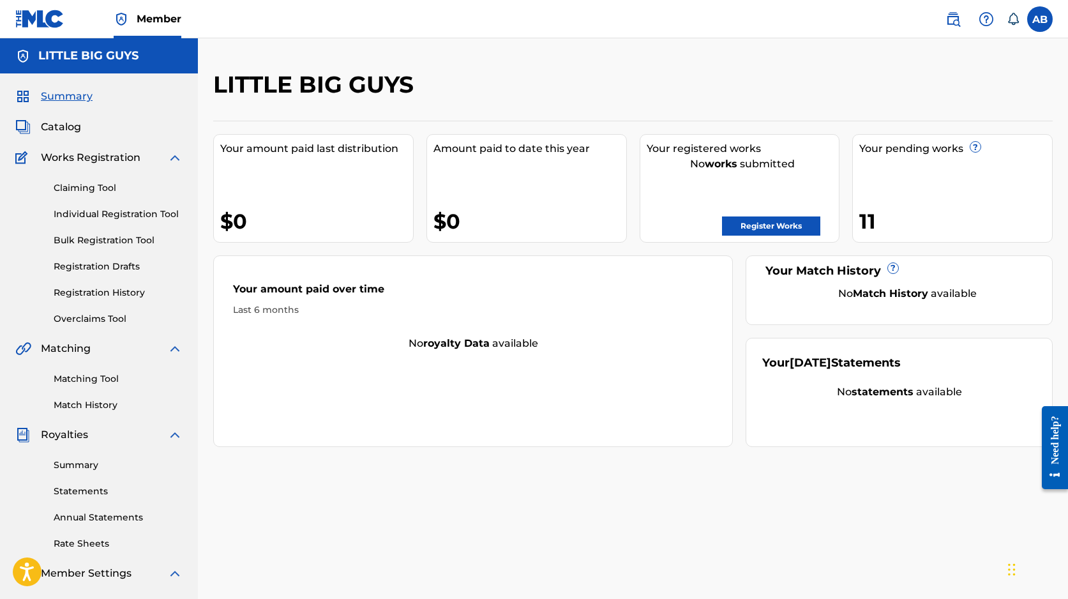
click at [1035, 18] on label at bounding box center [1040, 19] width 26 height 26
click at [1040, 19] on input "AB [PERSON_NAME] [PERSON_NAME][EMAIL_ADDRESS][DOMAIN_NAME] Notification Prefere…" at bounding box center [1040, 19] width 0 height 0
click at [1041, 21] on div "AB AB [PERSON_NAME] [PERSON_NAME][EMAIL_ADDRESS][DOMAIN_NAME] Notification Pref…" at bounding box center [1040, 19] width 26 height 26
click at [21, 575] on icon "Open accessiBe: accessibility options, statement and help" at bounding box center [26, 571] width 15 height 20
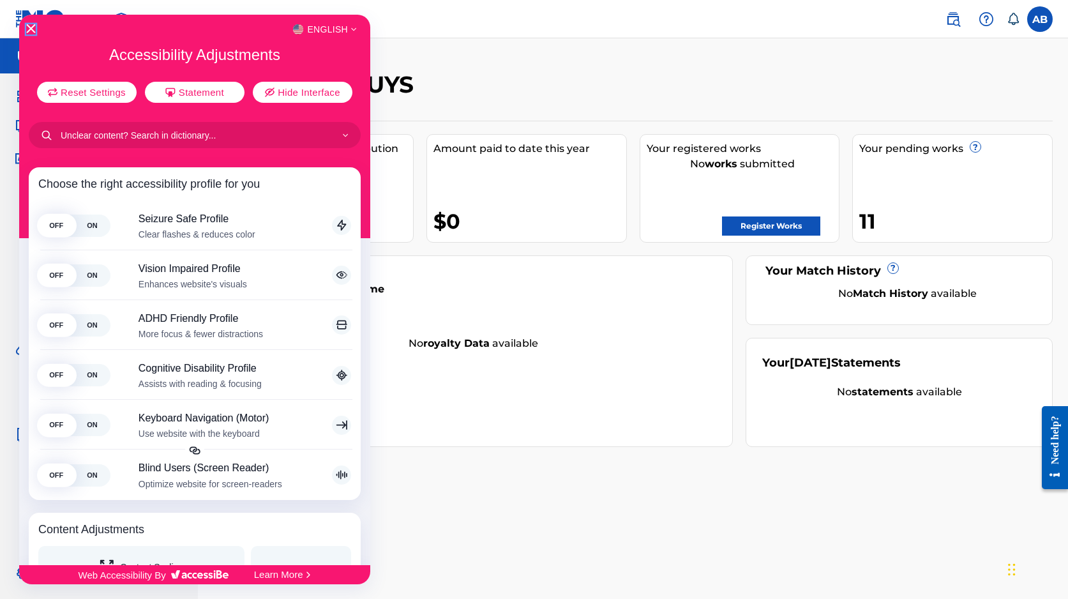
click at [29, 33] on icon "Close Accessibility Interface" at bounding box center [30, 28] width 9 height 9
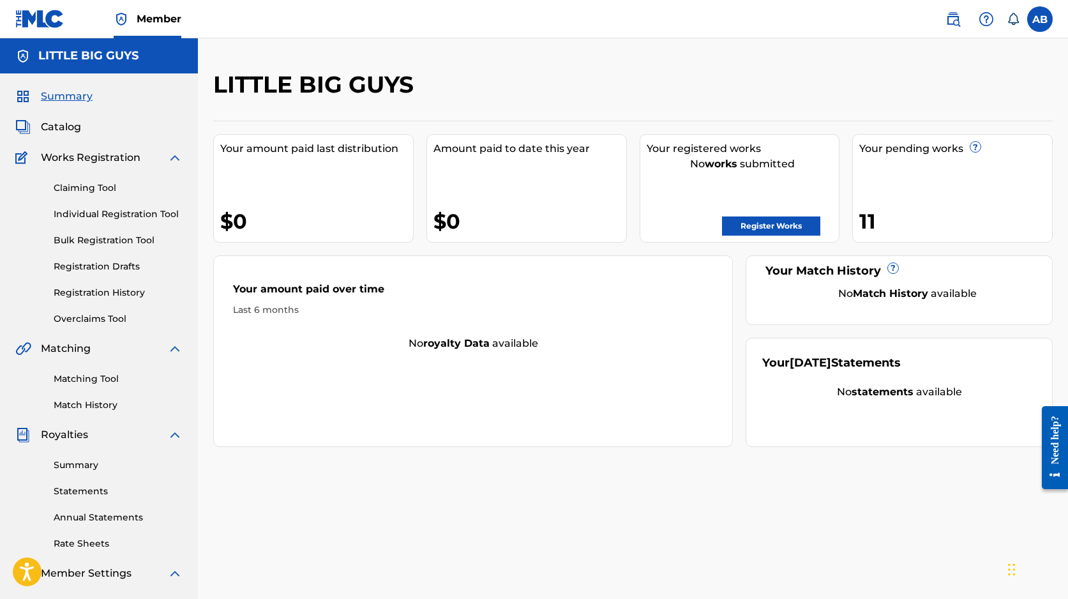
click at [984, 22] on img at bounding box center [985, 18] width 15 height 15
click at [968, 47] on link "Contact us" at bounding box center [986, 53] width 108 height 31
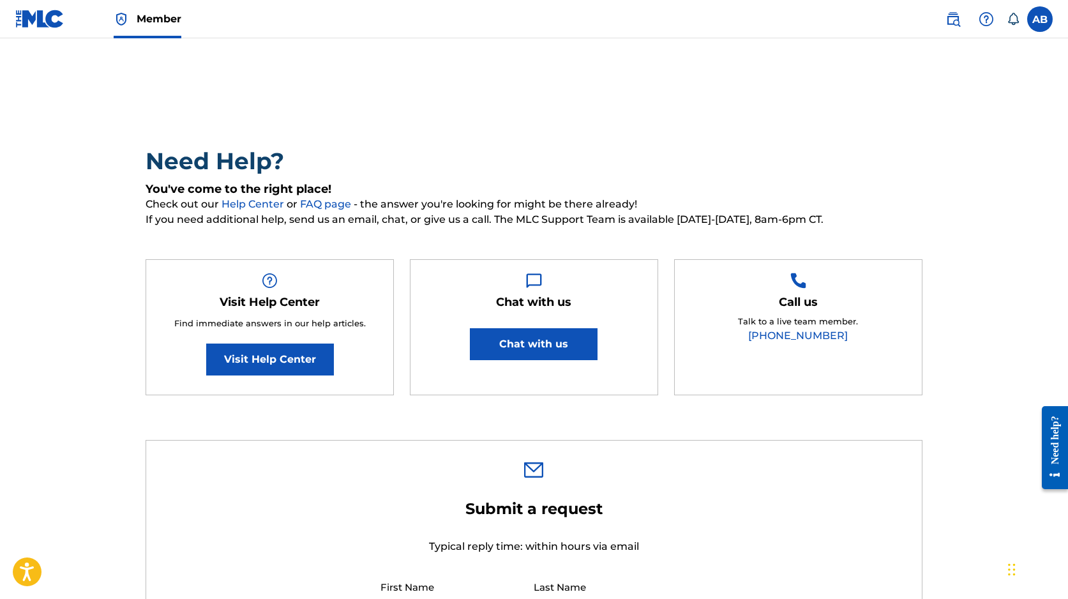
click at [985, 18] on img at bounding box center [985, 18] width 15 height 15
click at [960, 22] on img at bounding box center [952, 18] width 15 height 15
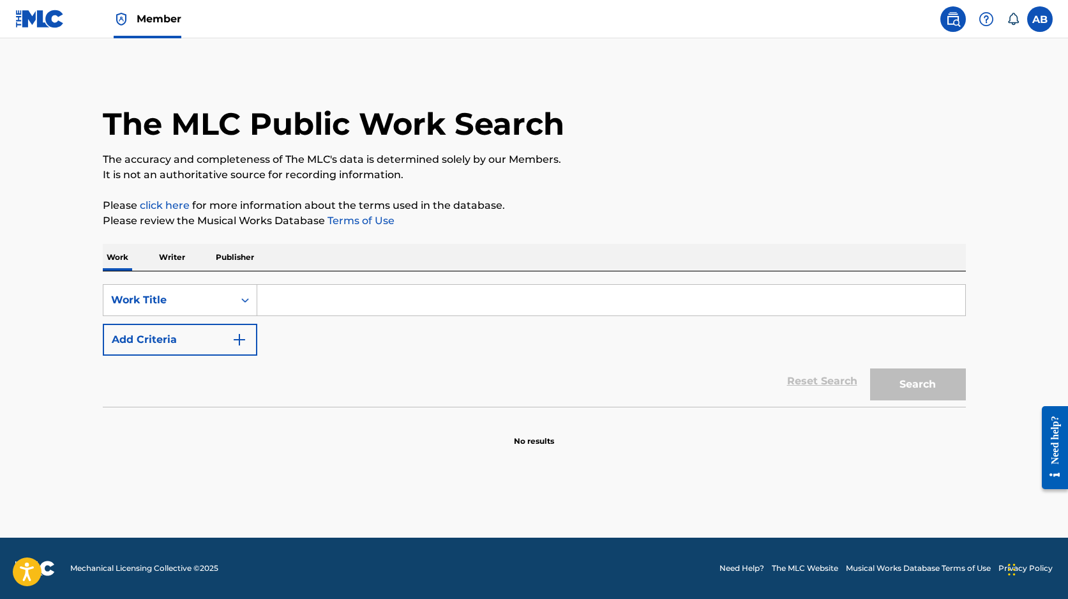
click at [1040, 20] on label at bounding box center [1040, 19] width 26 height 26
click at [1040, 19] on input "AB [PERSON_NAME] [PERSON_NAME][EMAIL_ADDRESS][DOMAIN_NAME] Notification Prefere…" at bounding box center [1040, 19] width 0 height 0
click at [922, 154] on link "Profile" at bounding box center [914, 158] width 26 height 11
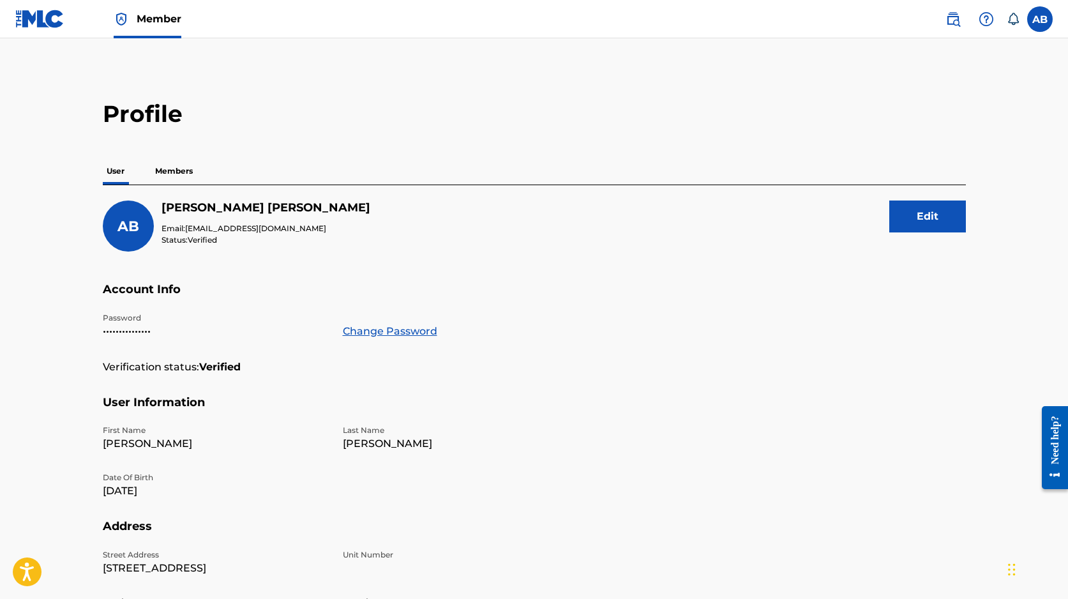
click at [185, 170] on p "Members" at bounding box center [173, 171] width 45 height 27
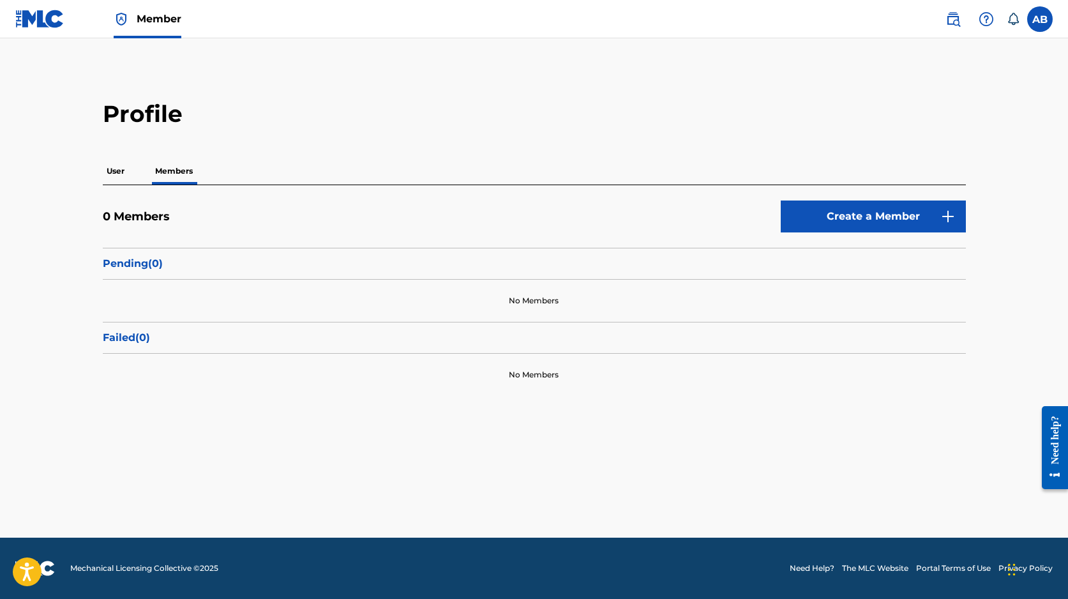
click at [119, 168] on p "User" at bounding box center [116, 171] width 26 height 27
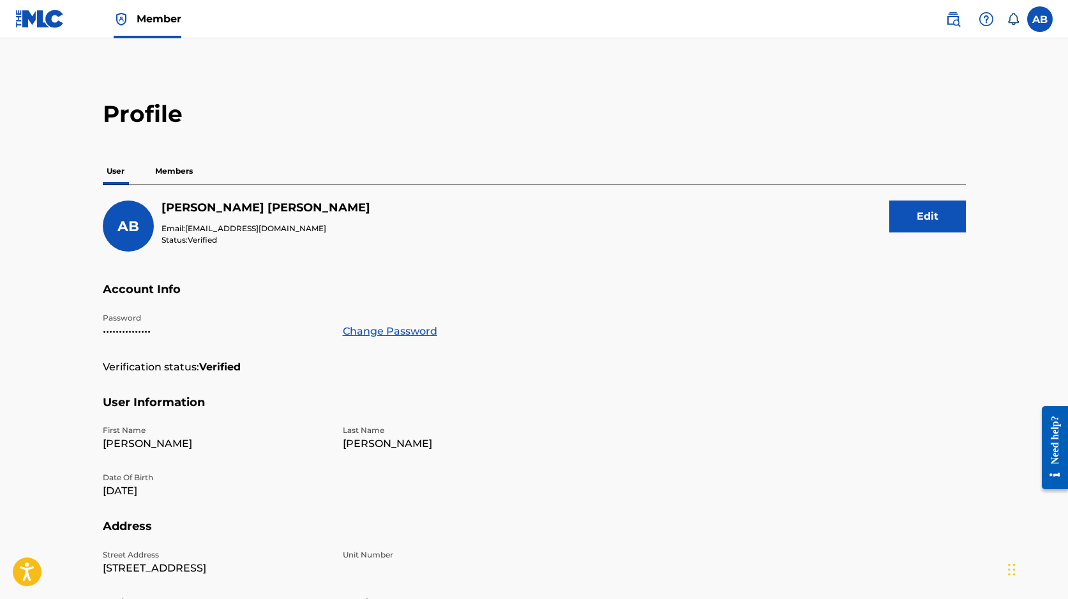
click at [162, 171] on p "Members" at bounding box center [173, 171] width 45 height 27
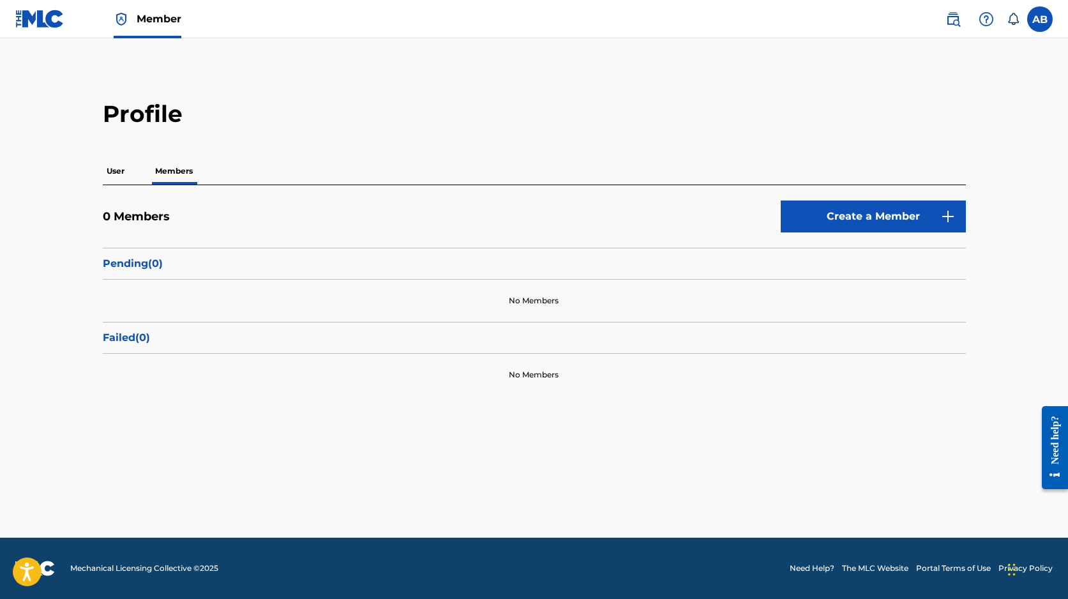
click at [104, 176] on p "User" at bounding box center [116, 171] width 26 height 27
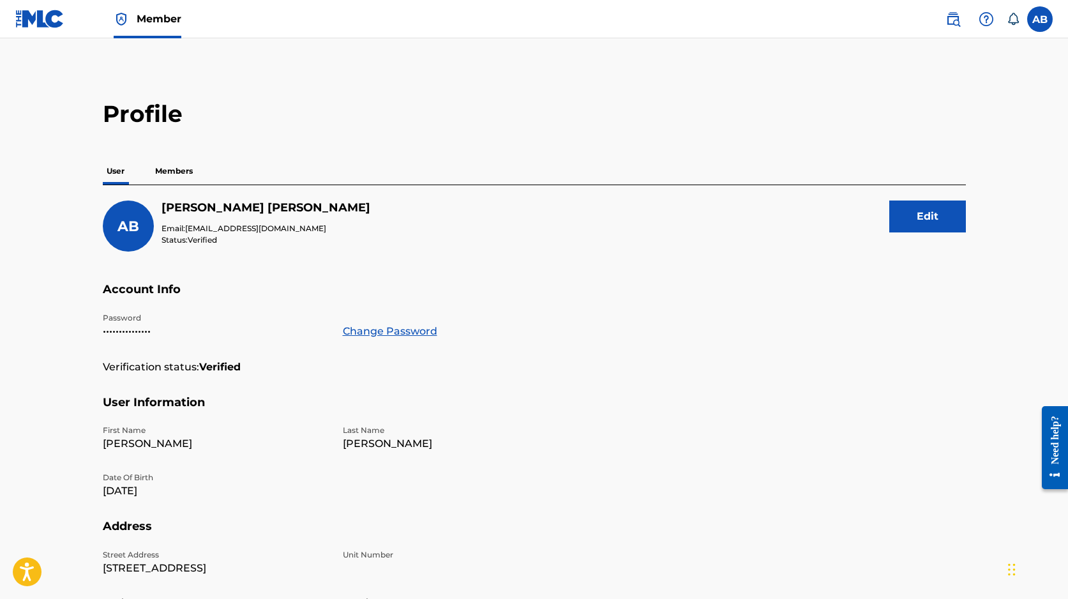
click at [176, 168] on p "Members" at bounding box center [173, 171] width 45 height 27
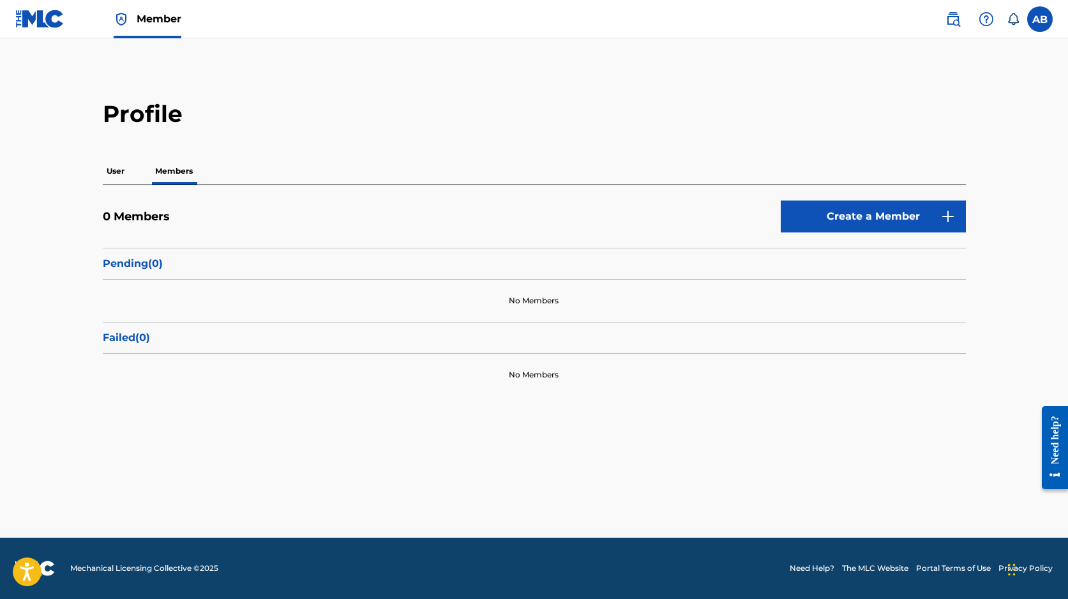
click at [409, 62] on main "Profile User Members 0 Members Create a Member Pending ( 0 ) No Members Failed …" at bounding box center [534, 287] width 1068 height 499
click at [862, 221] on link "Create a Member" at bounding box center [873, 216] width 185 height 32
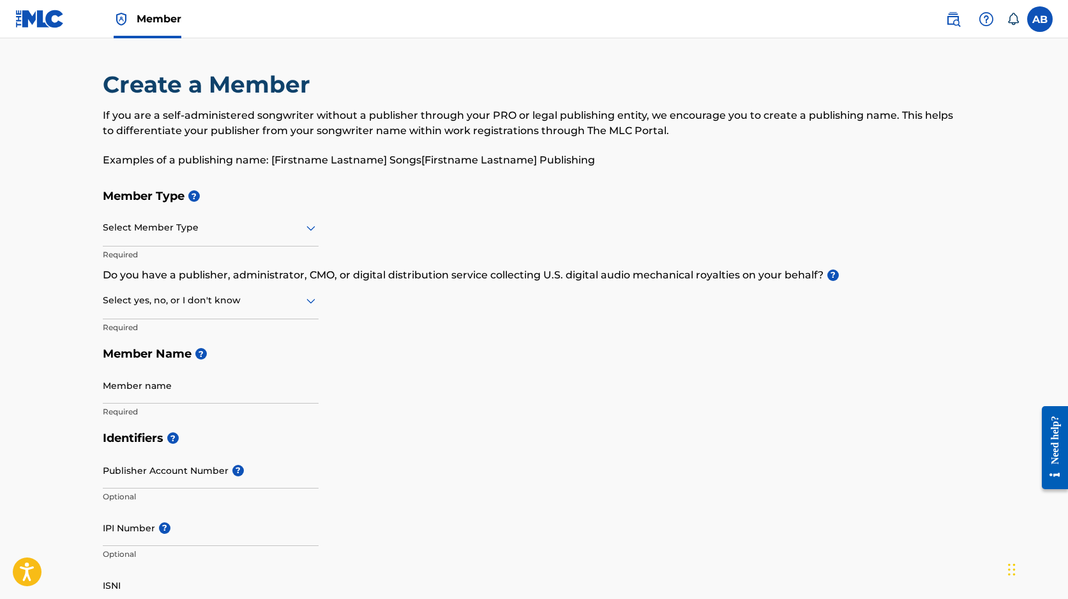
click at [261, 228] on div at bounding box center [211, 228] width 216 height 16
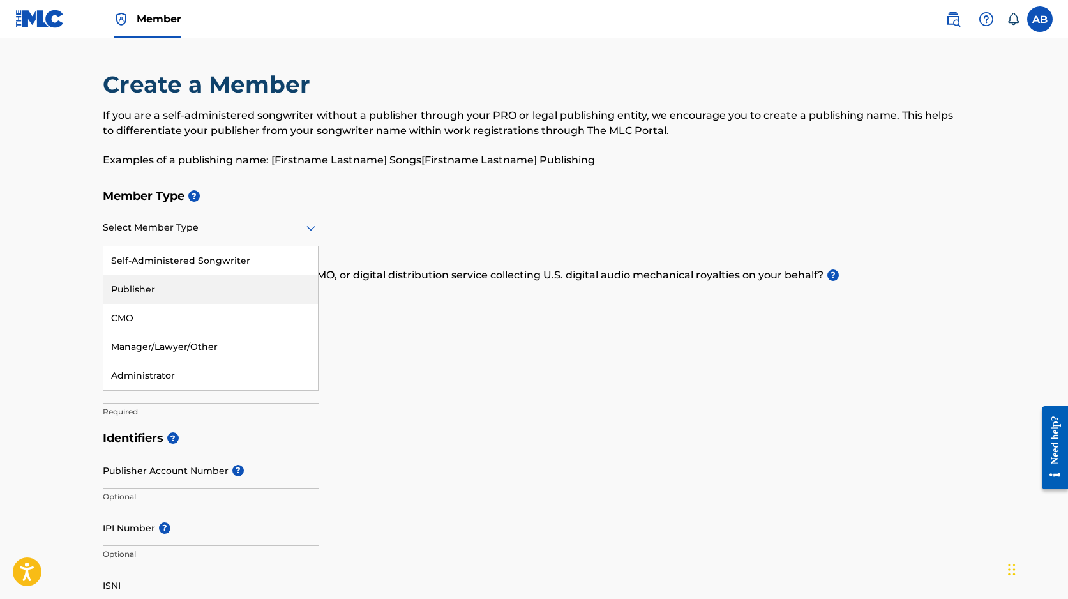
click at [230, 296] on div "Publisher" at bounding box center [210, 289] width 214 height 29
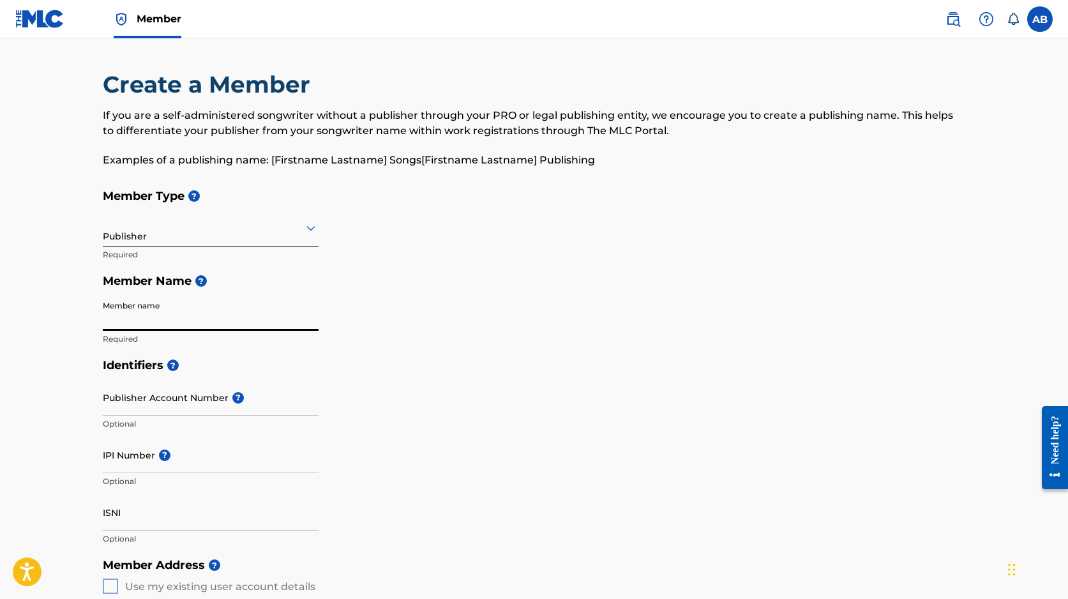
click at [173, 328] on input "Member name" at bounding box center [211, 312] width 216 height 36
type input "Little Big Guys Publishing"
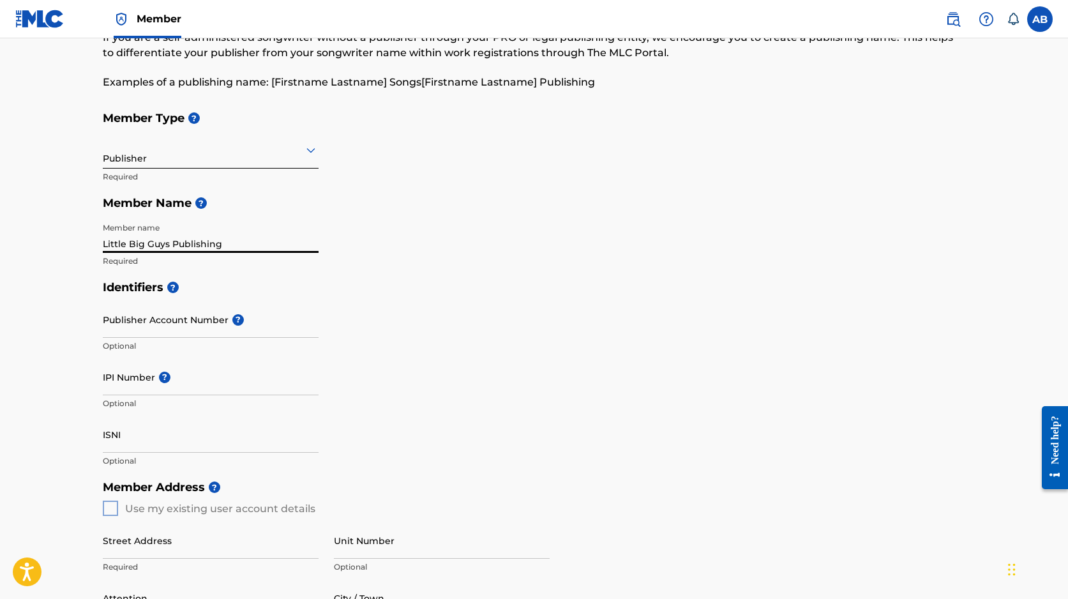
scroll to position [138, 0]
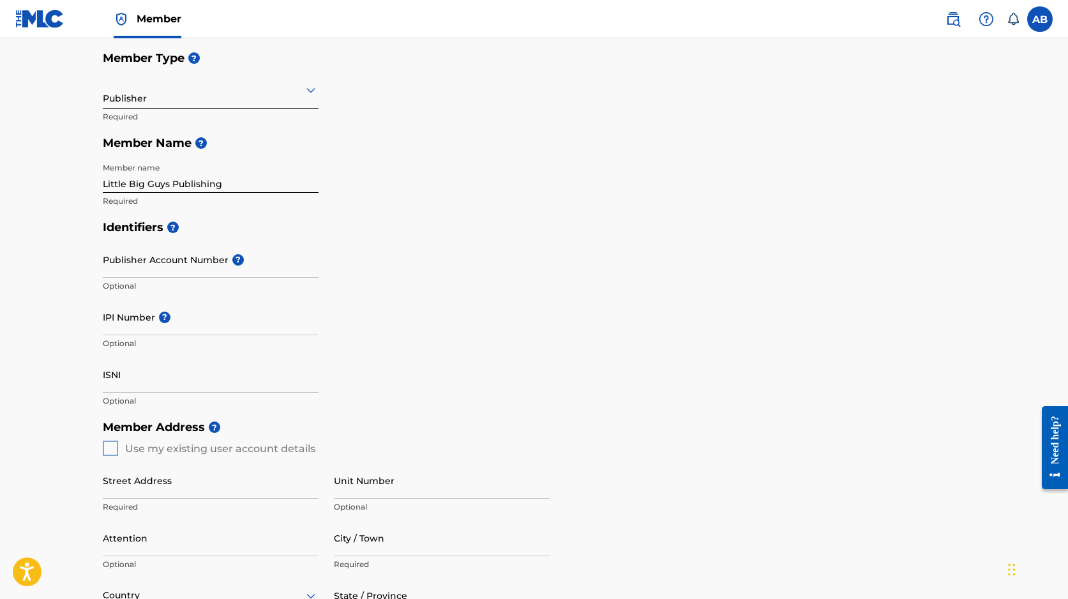
click at [114, 448] on div "Member Address ? Use my existing user account details Street Address Required U…" at bounding box center [534, 560] width 863 height 292
click at [110, 448] on div "Member Address ? Use my existing user account details Street Address Required U…" at bounding box center [534, 560] width 863 height 292
click at [108, 451] on div "Member Address ? Use my existing user account details Street Address Required U…" at bounding box center [534, 560] width 863 height 292
click at [163, 505] on p "Required" at bounding box center [211, 506] width 216 height 11
click at [163, 495] on input "Street Address" at bounding box center [211, 480] width 216 height 36
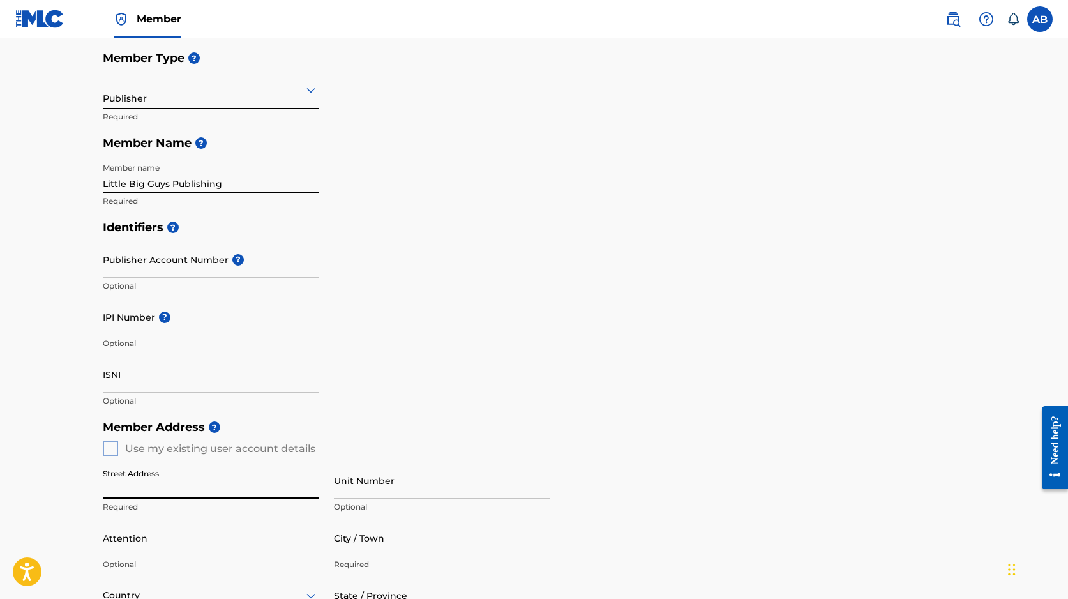
type input "[STREET_ADDRESS]"
click at [374, 486] on input "Unit Number" at bounding box center [442, 480] width 216 height 36
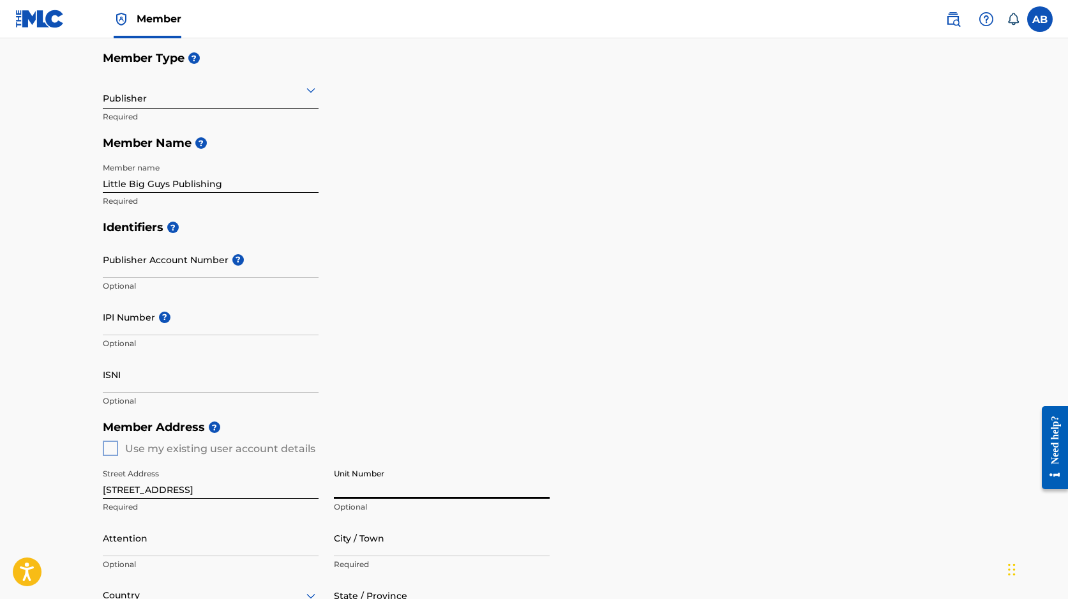
type input "STE H20"
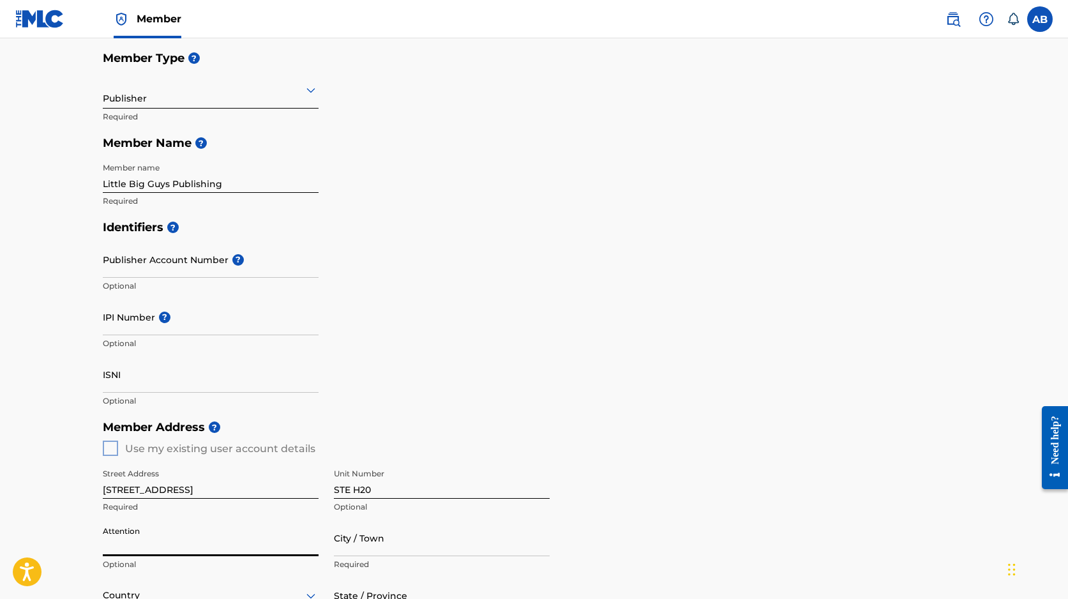
click at [203, 553] on input "Attention" at bounding box center [211, 538] width 216 height 36
type input "[PERSON_NAME]"
click at [363, 550] on input "City / Town" at bounding box center [442, 538] width 216 height 36
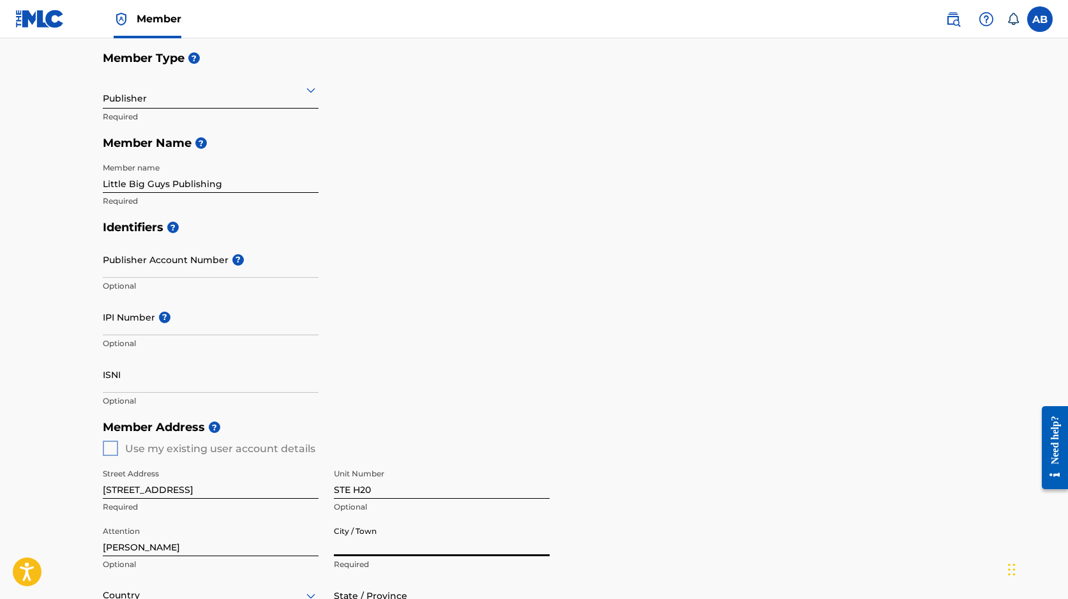
type input "Hialeah"
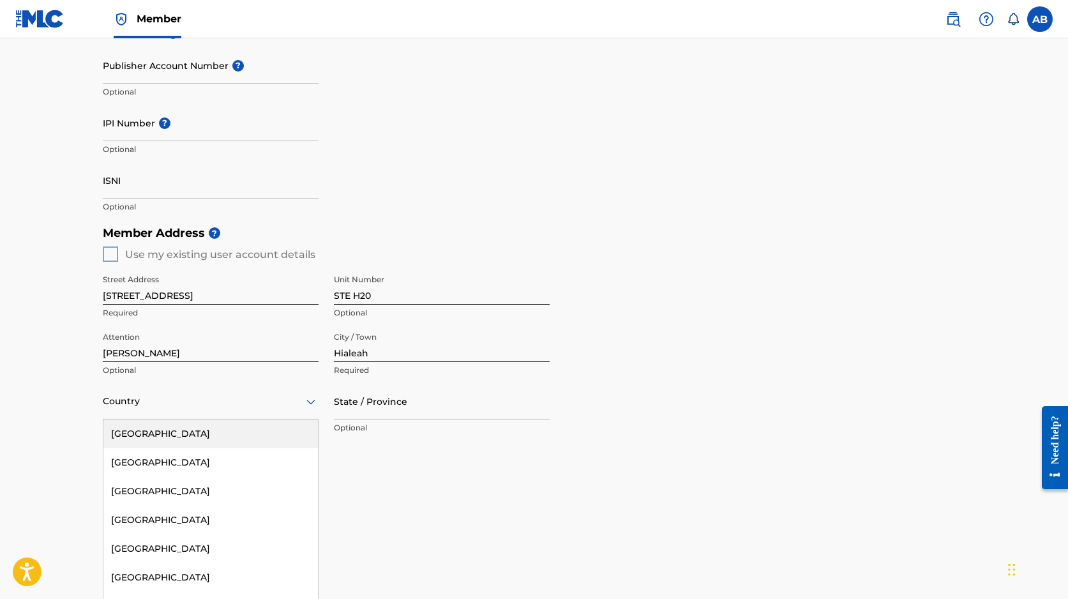
scroll to position [345, 0]
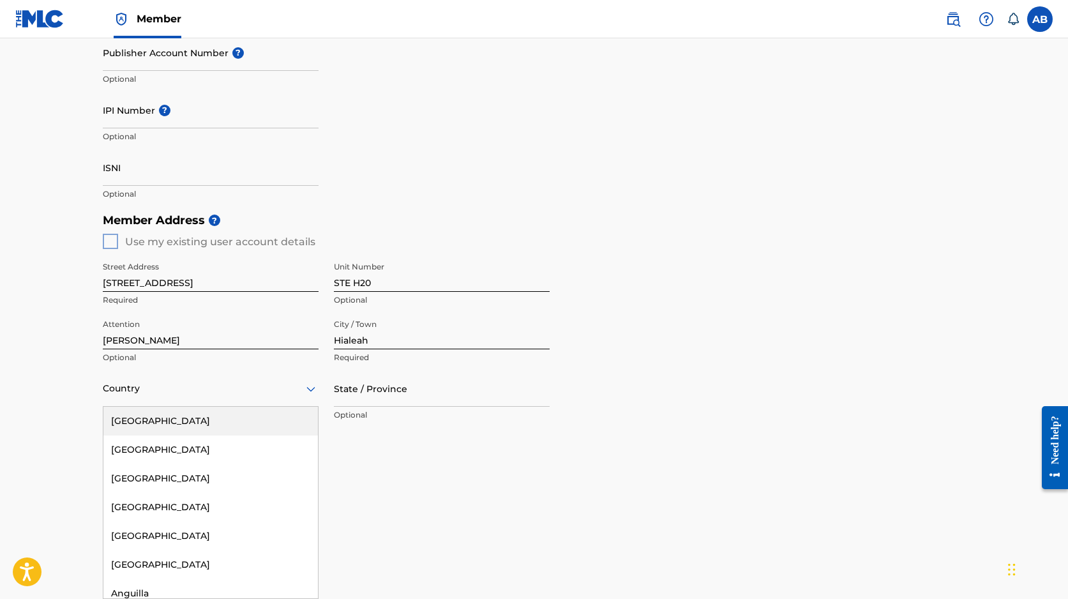
click at [171, 401] on div "Country" at bounding box center [211, 388] width 216 height 36
click at [172, 419] on div "[GEOGRAPHIC_DATA]" at bounding box center [210, 421] width 214 height 29
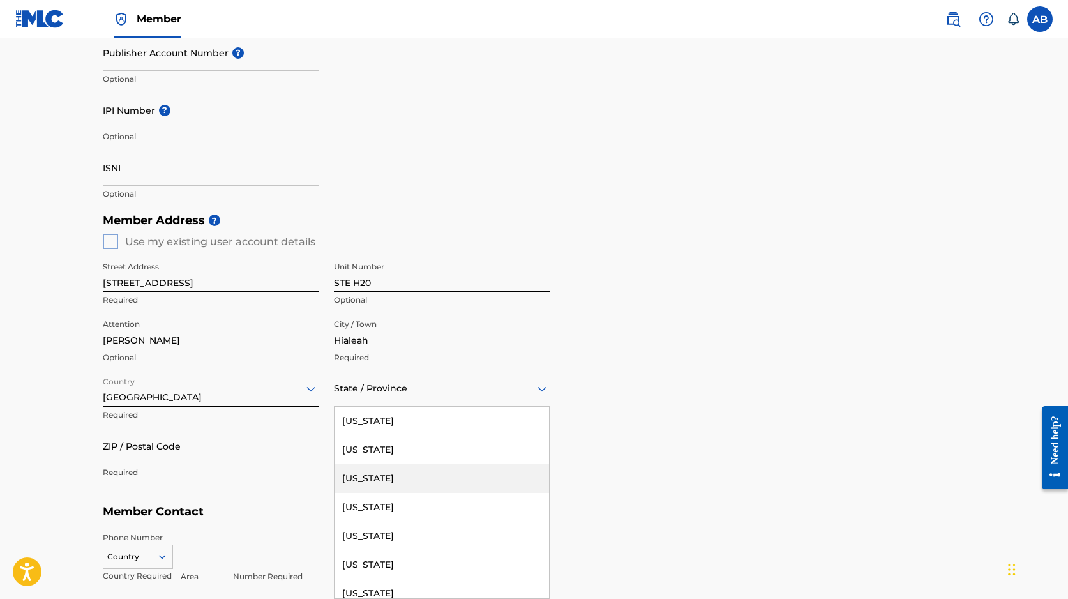
click at [364, 407] on div "[US_STATE], 3 of 57. 57 results available. Use Up and Down to choose options, p…" at bounding box center [442, 388] width 216 height 36
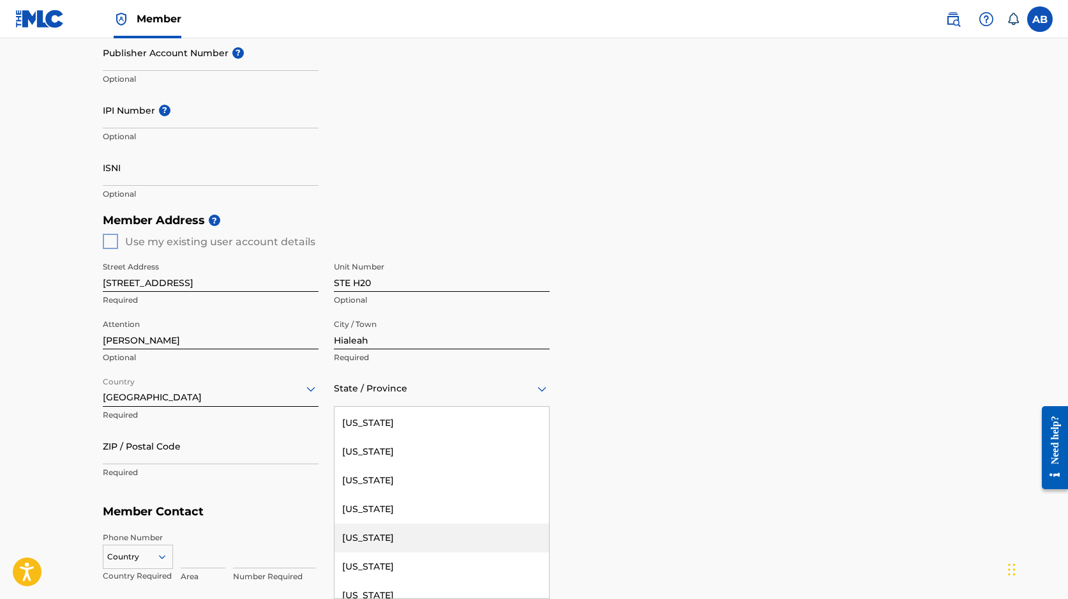
scroll to position [118, 0]
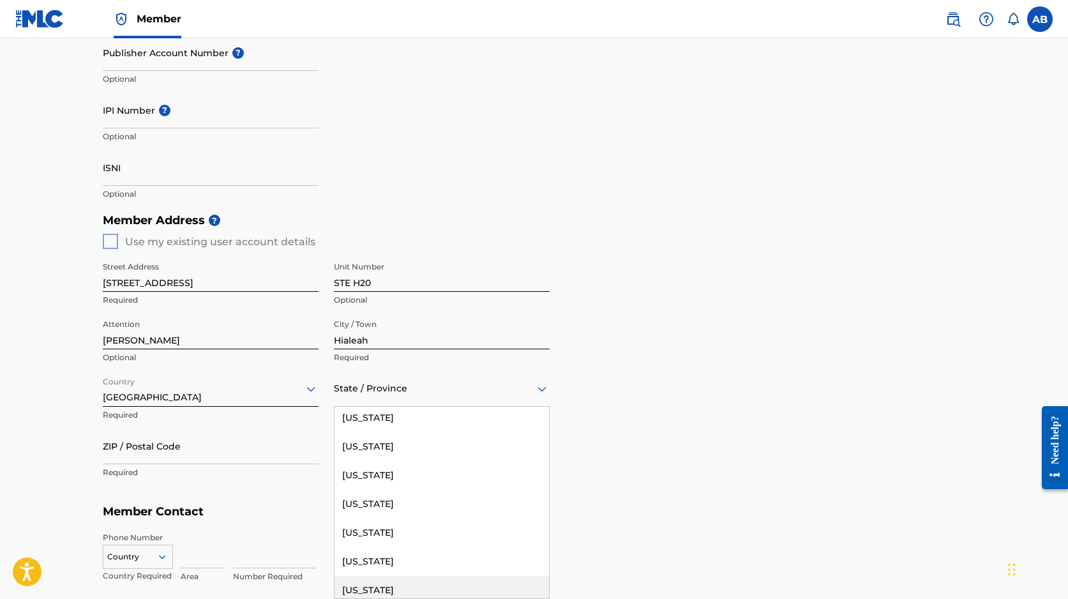
click at [368, 592] on div "[US_STATE]" at bounding box center [441, 590] width 214 height 29
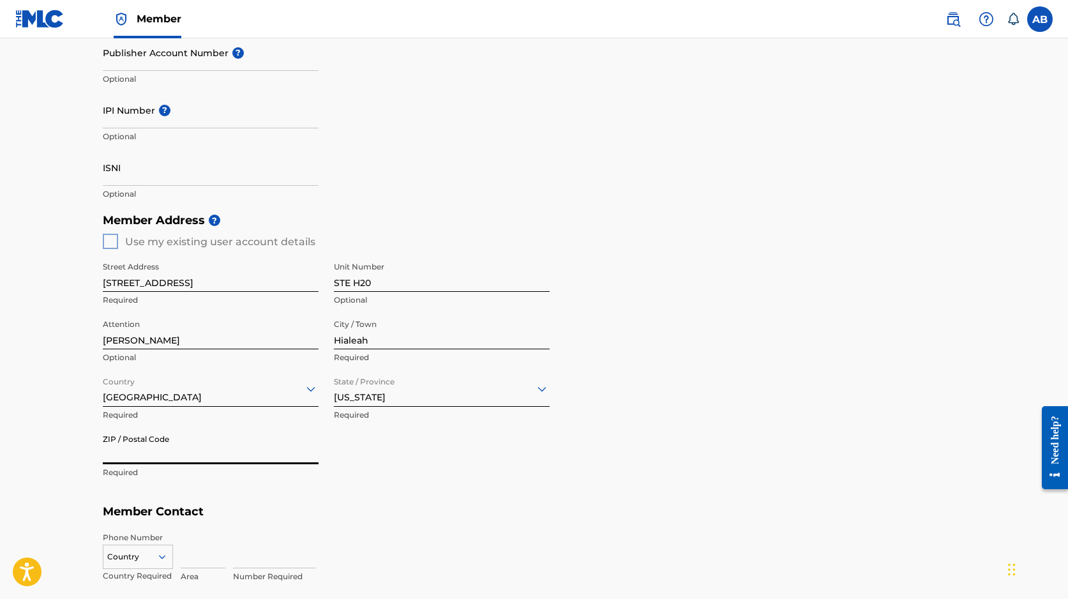
click at [205, 454] on input "ZIP / Postal Code" at bounding box center [211, 446] width 216 height 36
type input "33015"
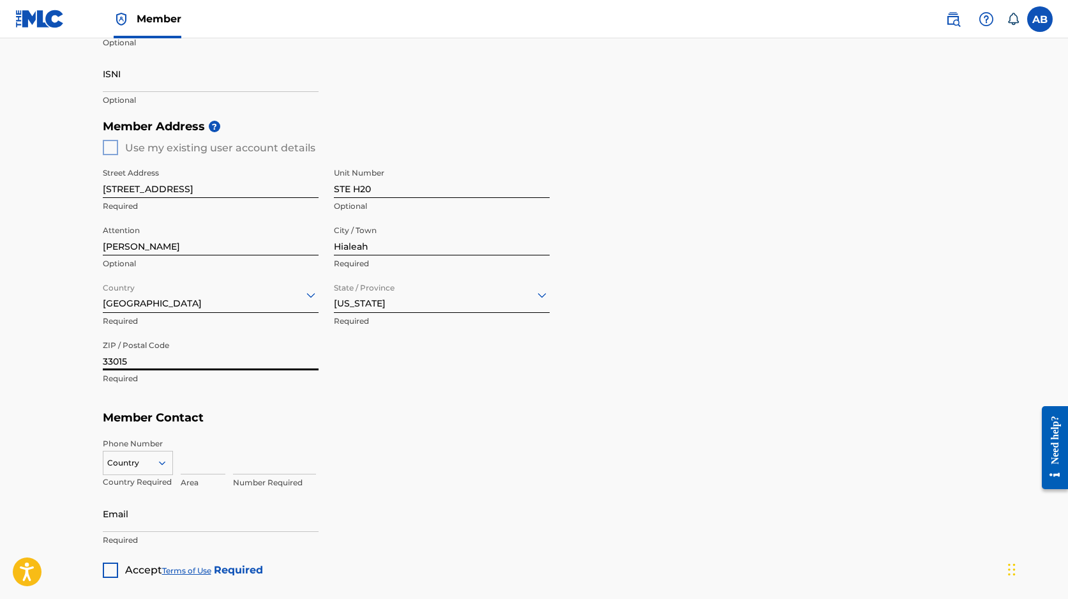
scroll to position [501, 0]
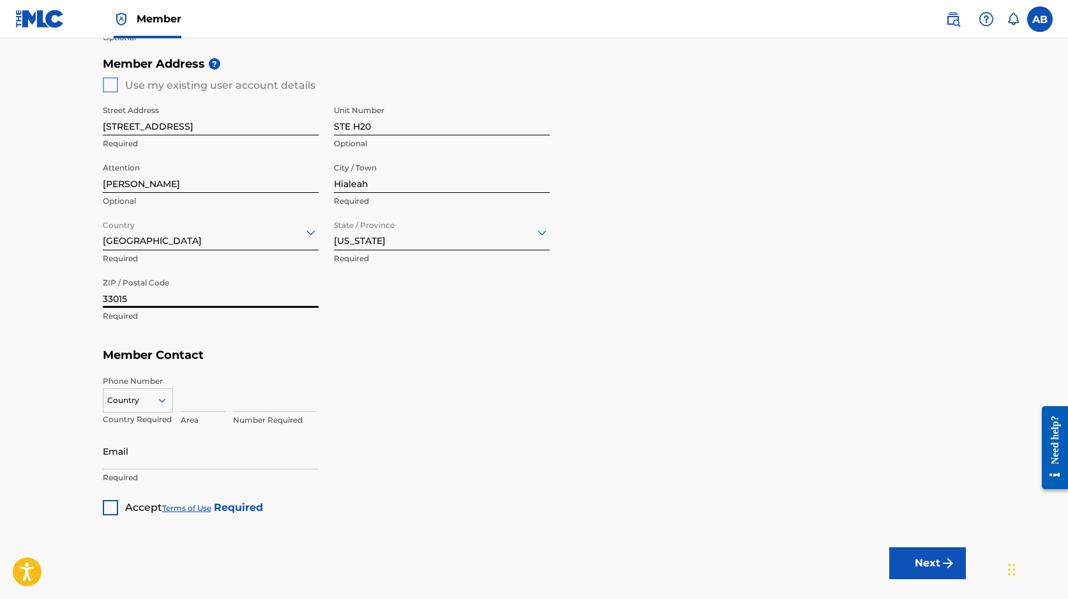
click at [150, 407] on div "Country" at bounding box center [138, 397] width 70 height 19
click at [135, 413] on div "US, [GEOGRAPHIC_DATA] +1" at bounding box center [137, 432] width 69 height 50
click at [190, 403] on input at bounding box center [203, 393] width 45 height 36
type input "786"
click at [264, 402] on input at bounding box center [274, 393] width 83 height 36
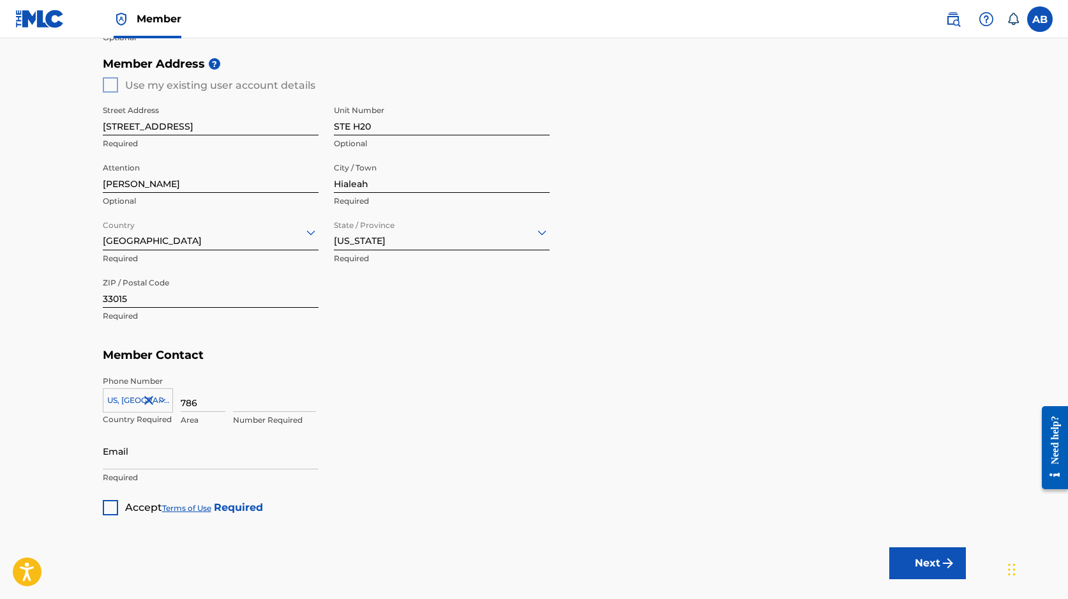
type input "2221764"
click at [140, 456] on input "Email" at bounding box center [211, 451] width 216 height 36
type input "[EMAIL_ADDRESS][DOMAIN_NAME]"
click at [107, 504] on div at bounding box center [110, 507] width 15 height 15
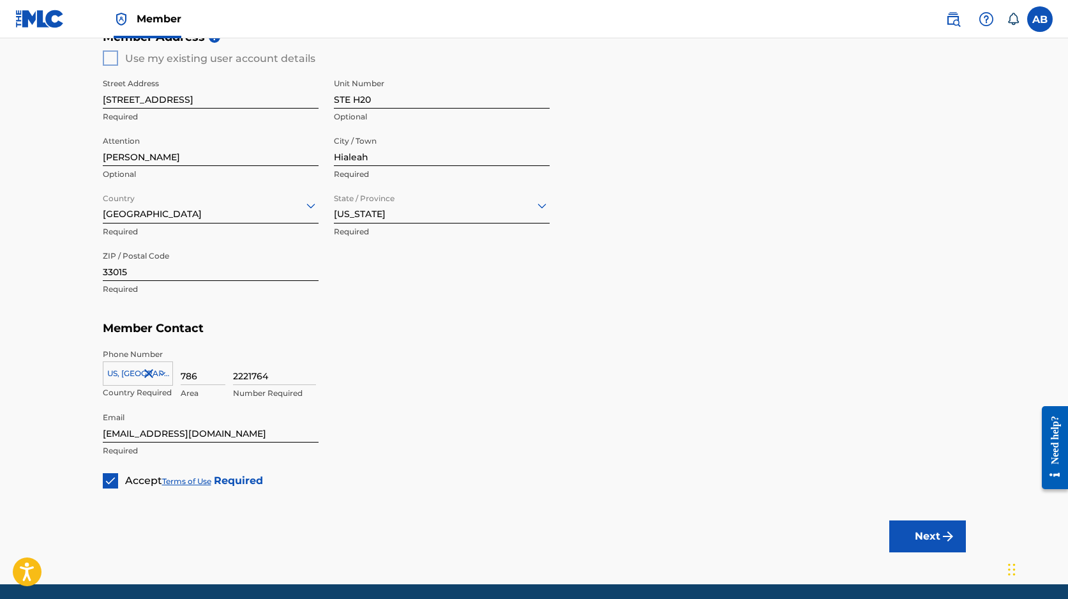
scroll to position [574, 0]
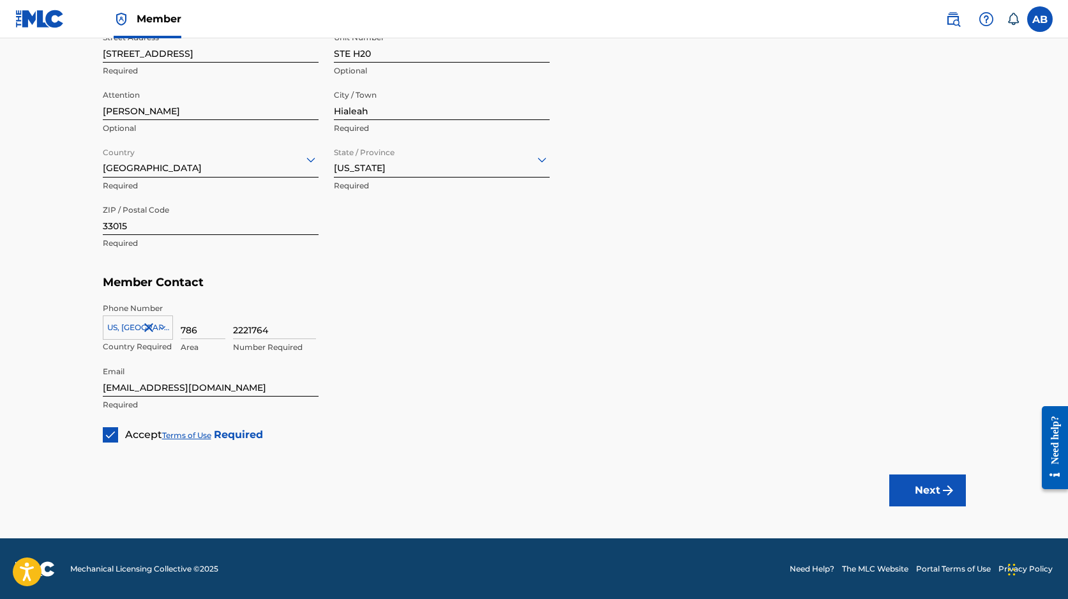
click at [947, 488] on img "submit" at bounding box center [947, 490] width 15 height 15
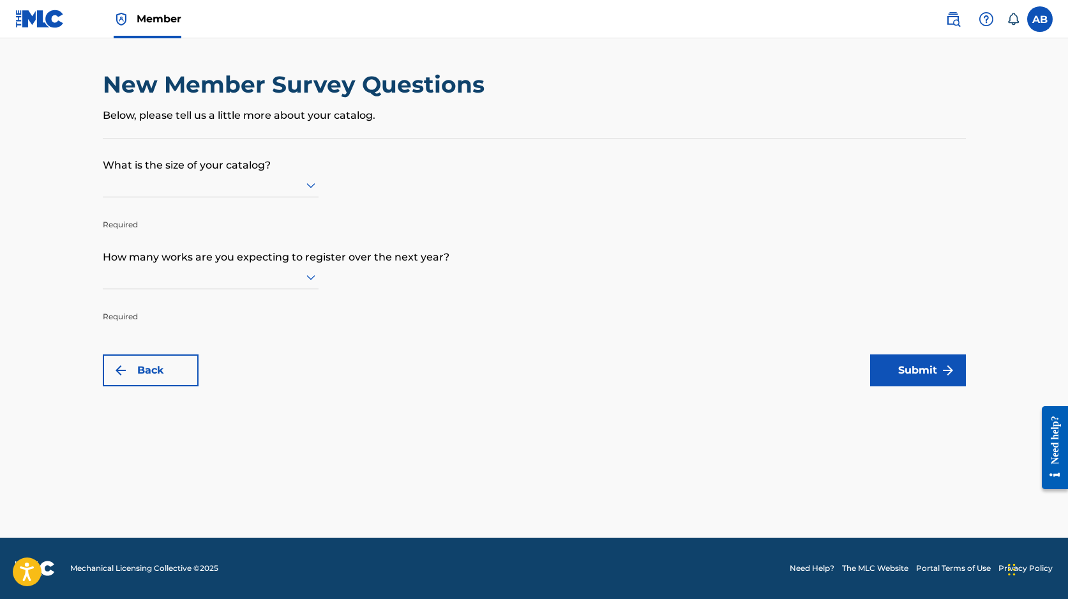
click at [238, 179] on div at bounding box center [211, 185] width 216 height 16
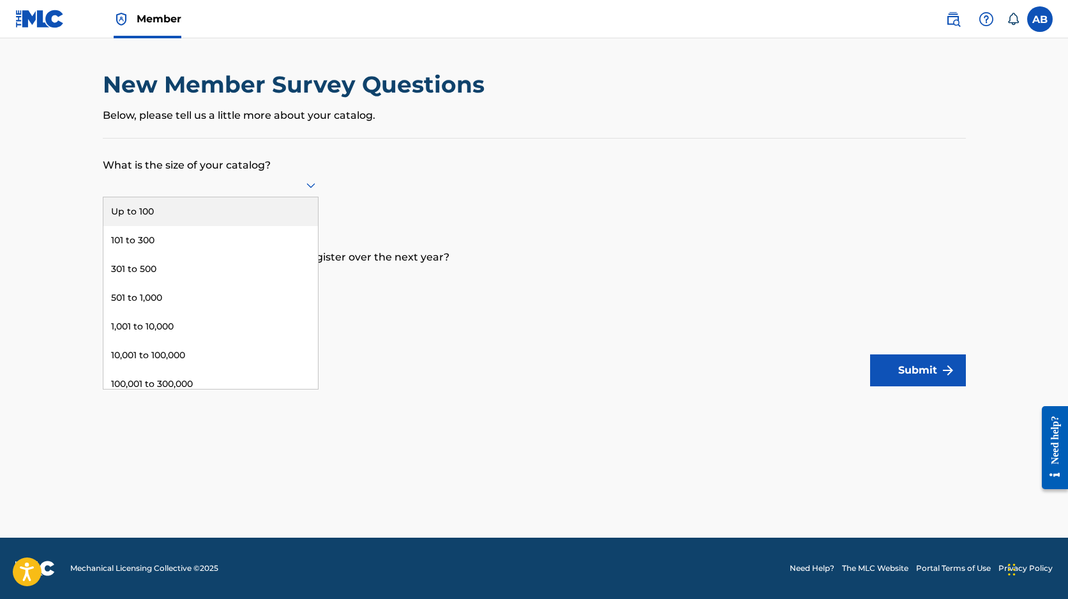
click at [234, 217] on div "Up to 100" at bounding box center [210, 211] width 214 height 29
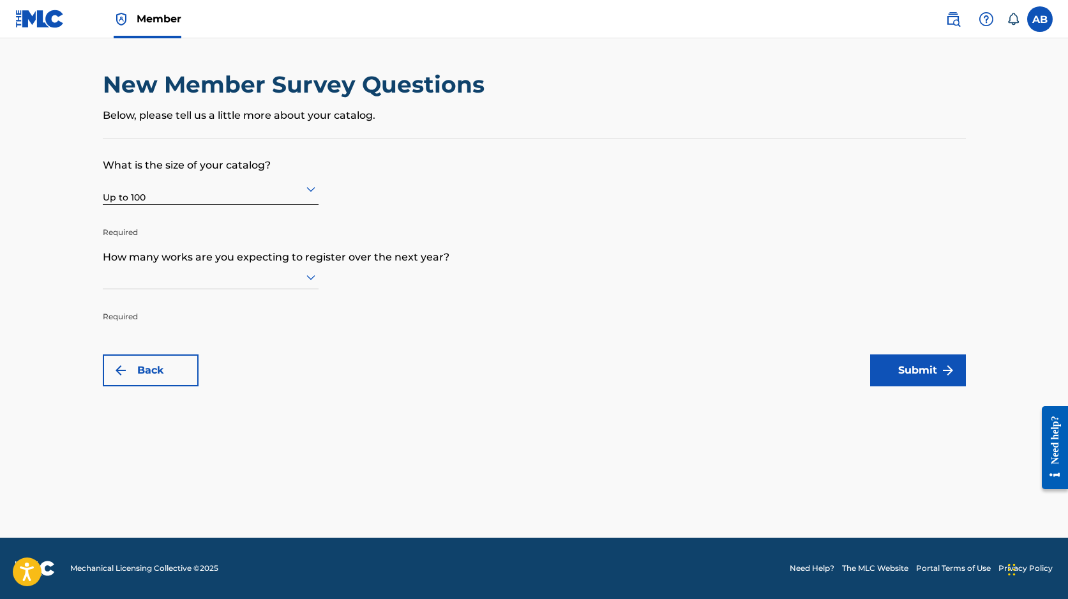
click at [250, 279] on div at bounding box center [211, 277] width 216 height 16
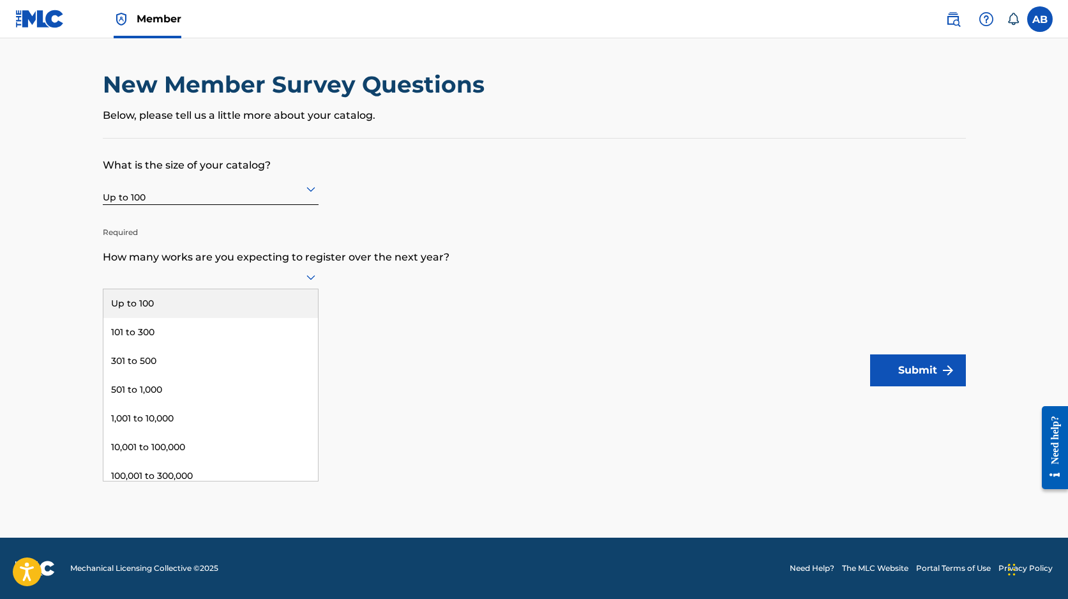
click at [248, 297] on div "Up to 100" at bounding box center [210, 303] width 214 height 29
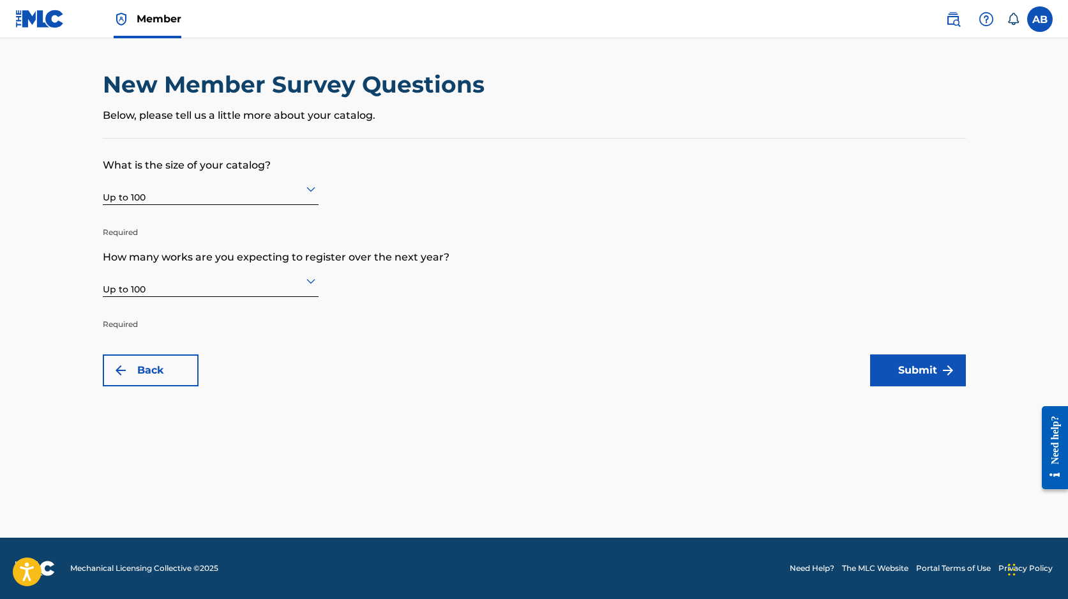
click at [894, 367] on button "Submit" at bounding box center [918, 370] width 96 height 32
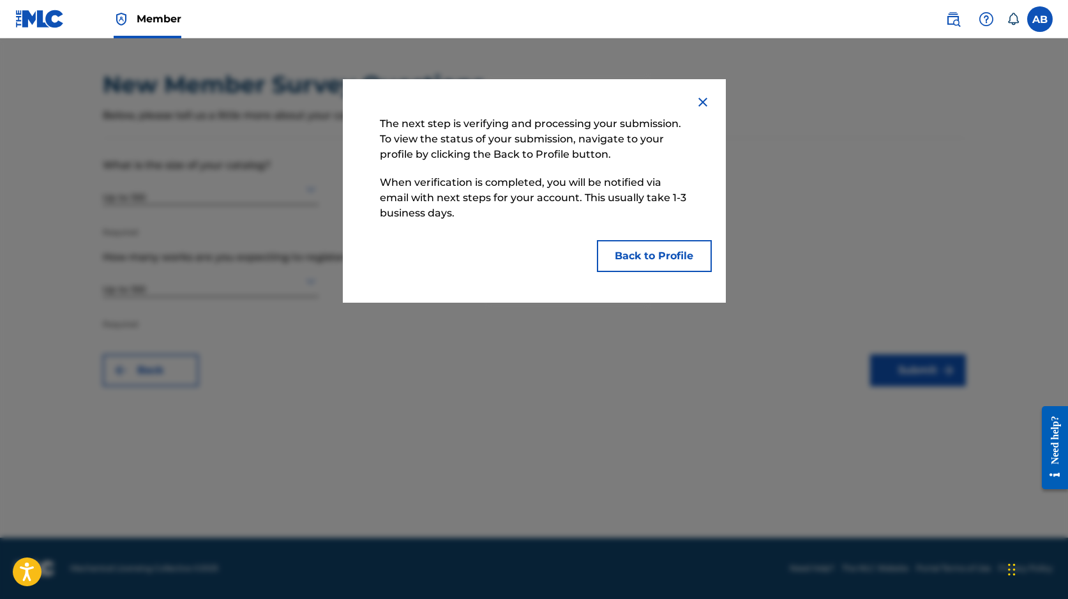
click at [652, 258] on button "Back to Profile" at bounding box center [654, 256] width 115 height 32
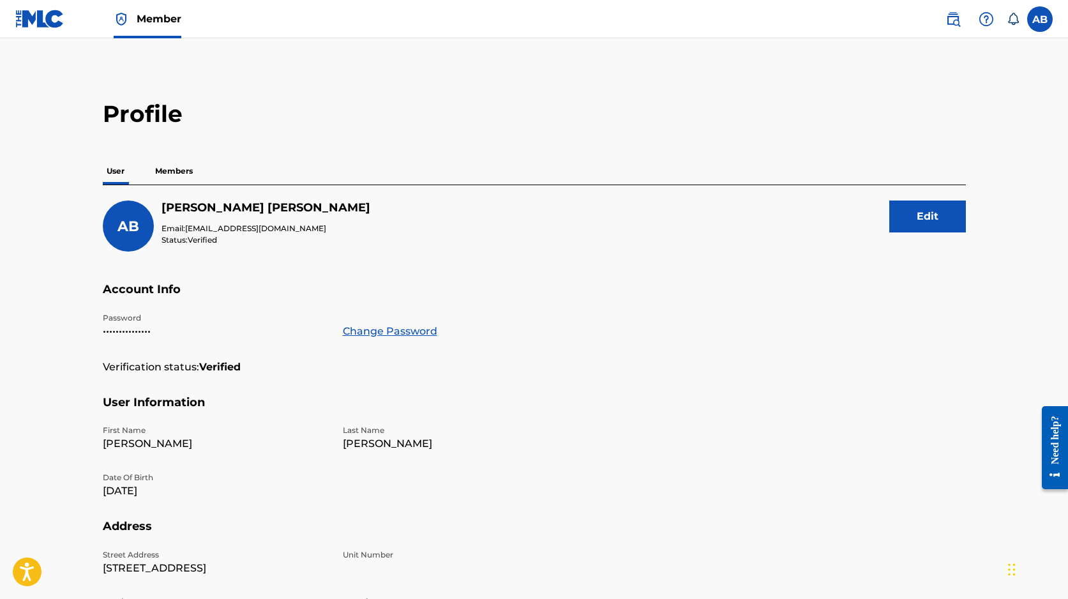
click at [173, 169] on p "Members" at bounding box center [173, 171] width 45 height 27
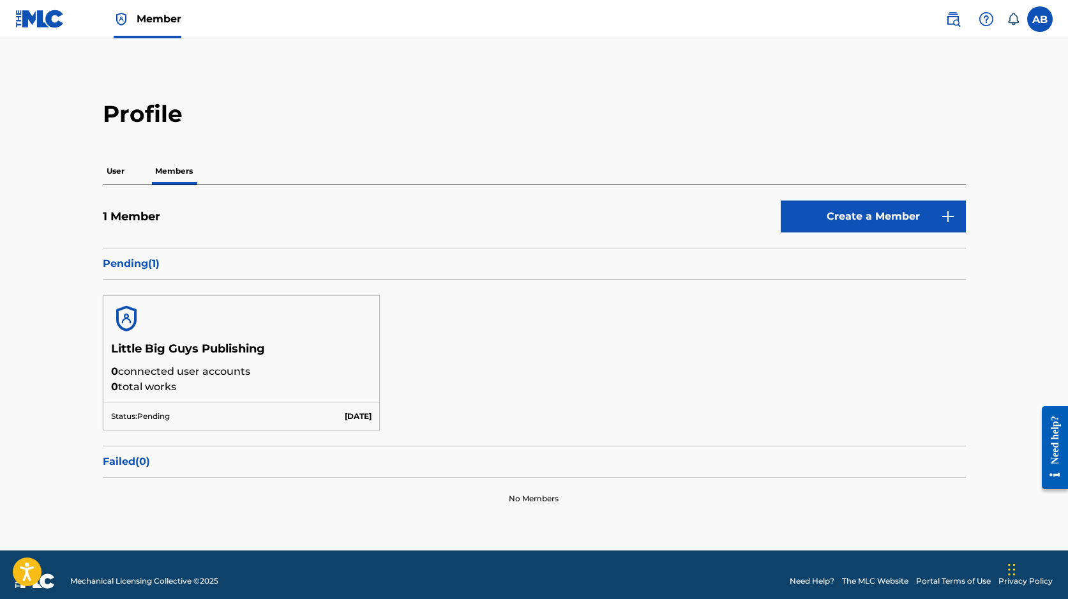
click at [112, 173] on p "User" at bounding box center [116, 171] width 26 height 27
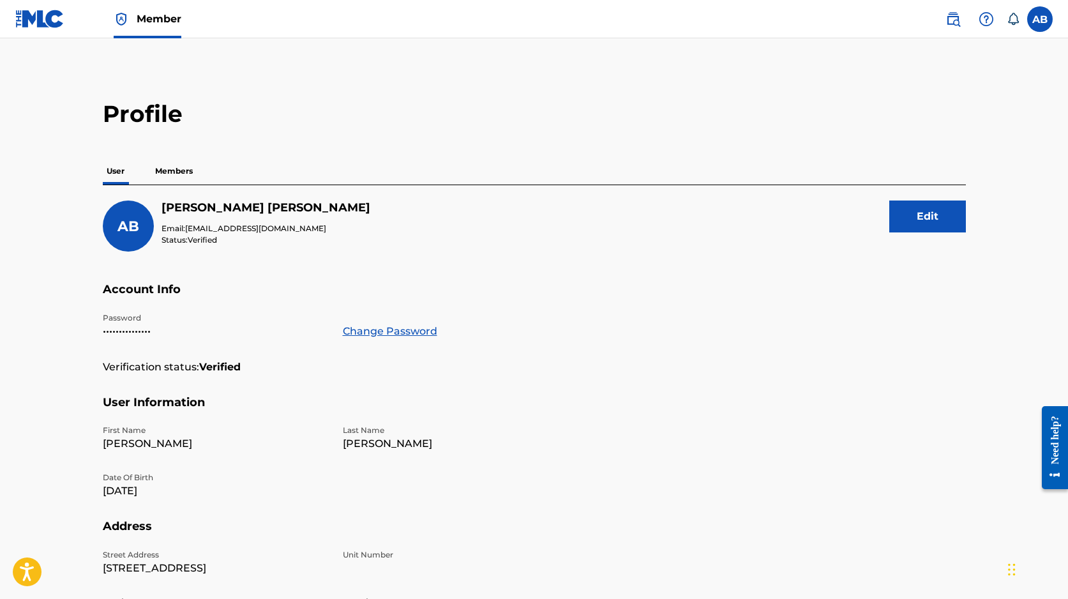
click at [47, 20] on img at bounding box center [39, 19] width 49 height 19
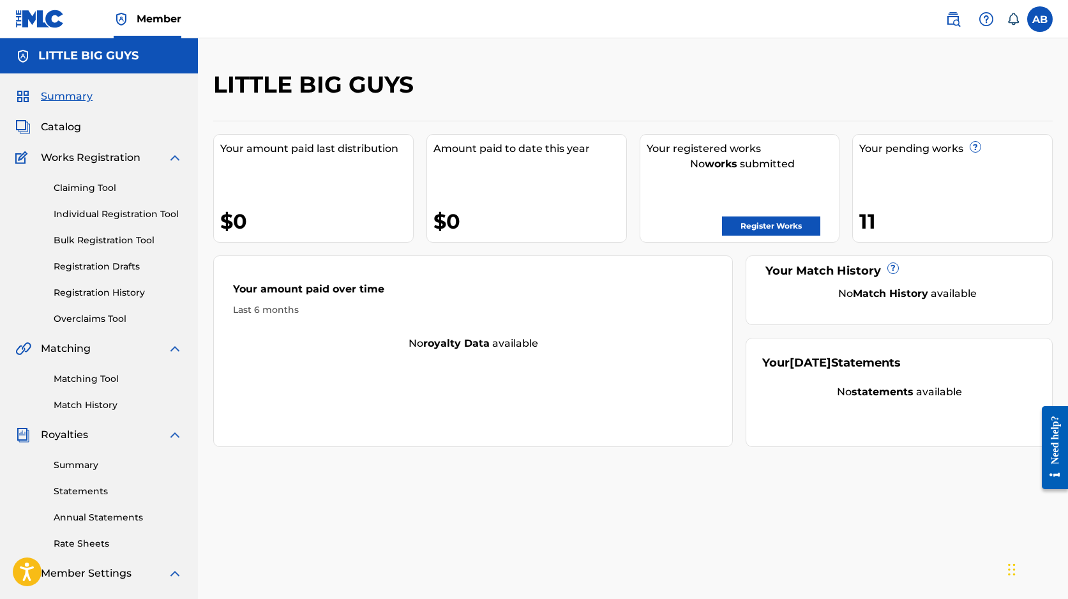
click at [969, 147] on span "?" at bounding box center [974, 146] width 11 height 11
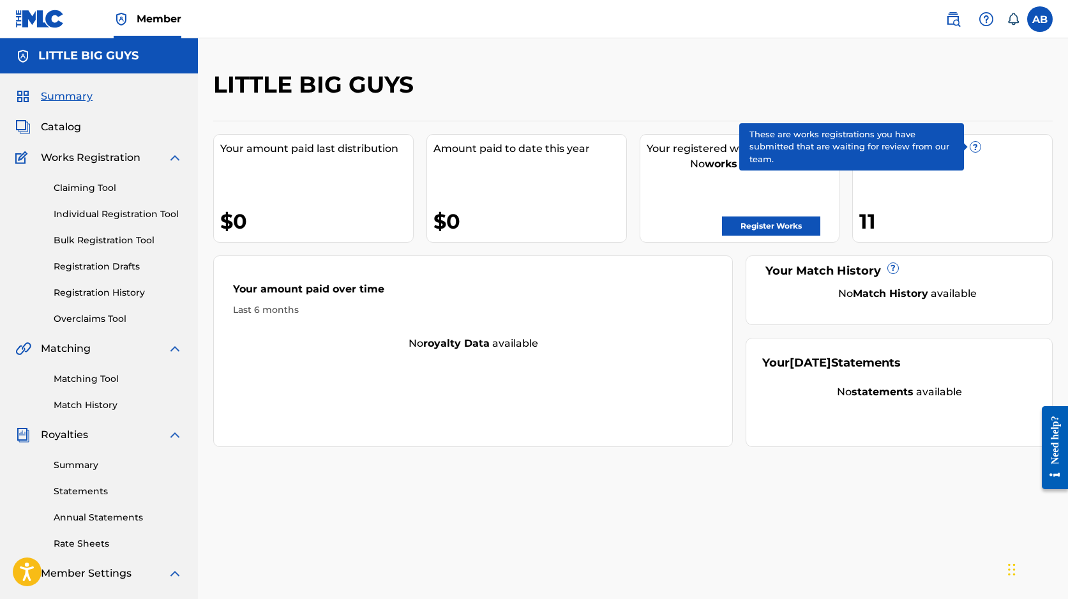
click at [972, 145] on span "?" at bounding box center [975, 147] width 10 height 10
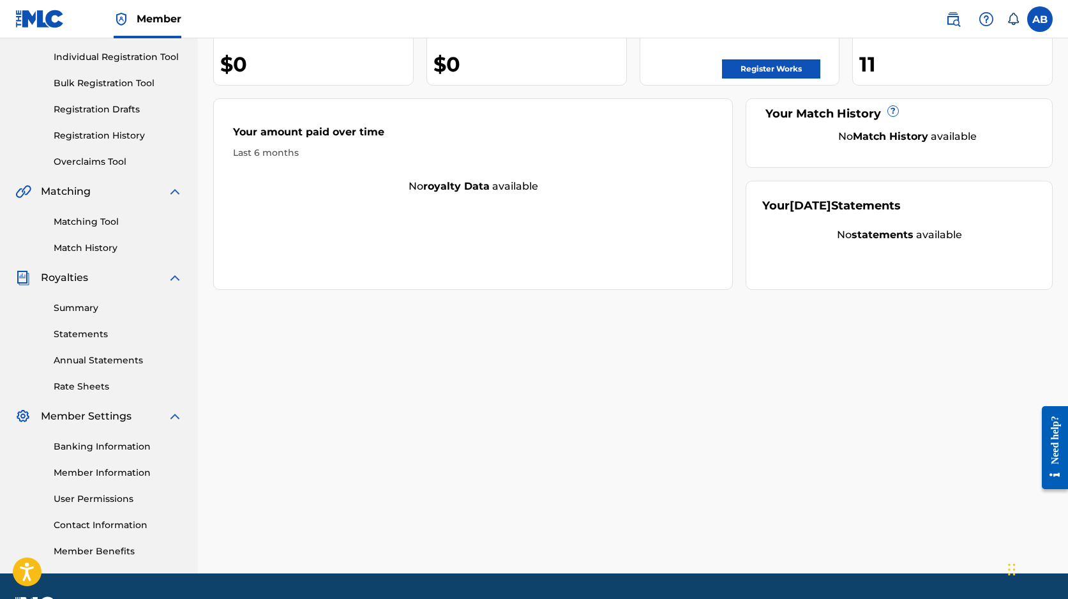
scroll to position [173, 0]
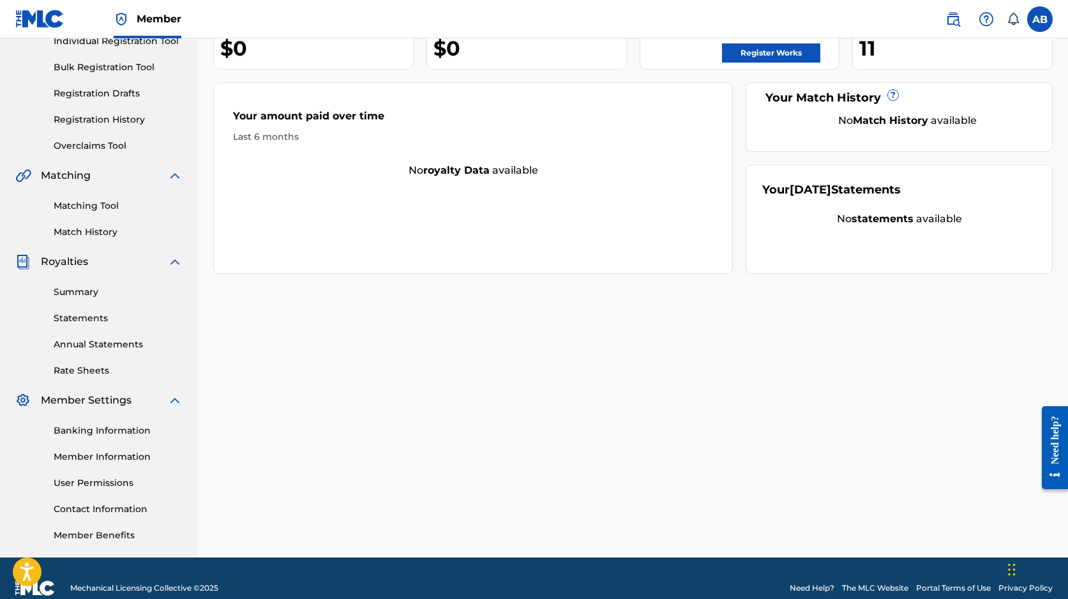
click at [103, 200] on link "Matching Tool" at bounding box center [118, 205] width 129 height 13
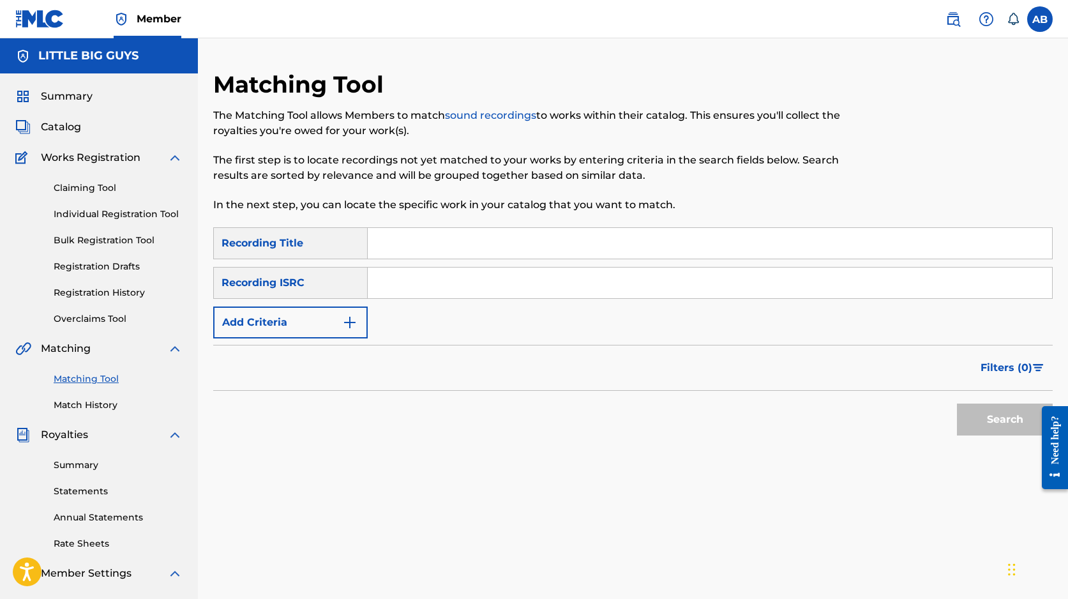
click at [397, 241] on input "Search Form" at bounding box center [710, 243] width 684 height 31
click at [400, 171] on p "The first step is to locate recordings not yet matched to your works by enterin…" at bounding box center [536, 168] width 647 height 31
click at [428, 244] on input "Search Form" at bounding box center [710, 243] width 684 height 31
click at [583, 244] on input "Search Form" at bounding box center [710, 243] width 684 height 31
type input "What's Your Play"
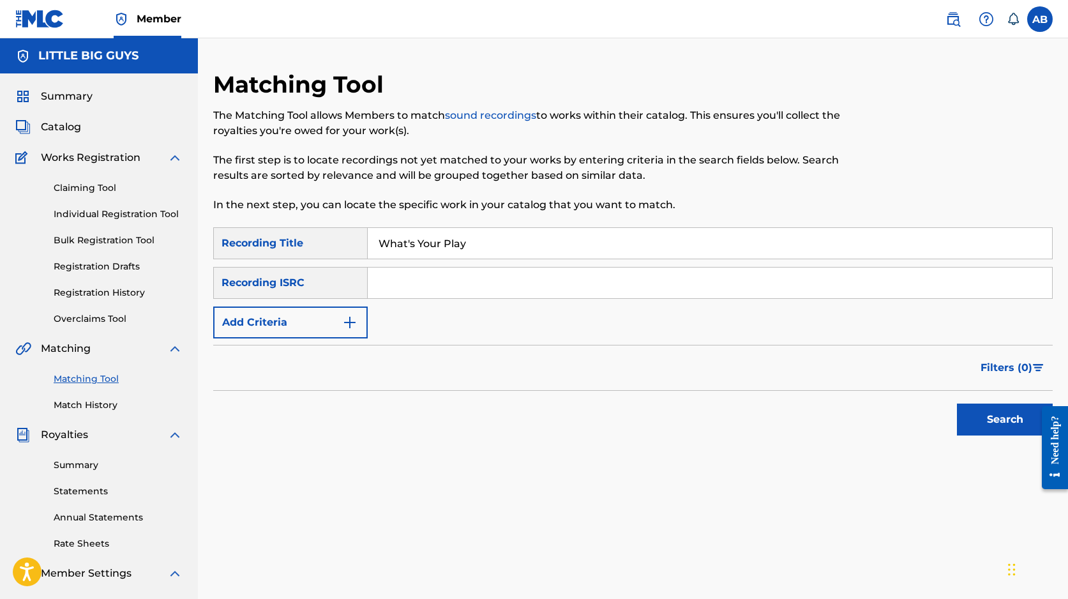
click at [987, 421] on button "Search" at bounding box center [1005, 419] width 96 height 32
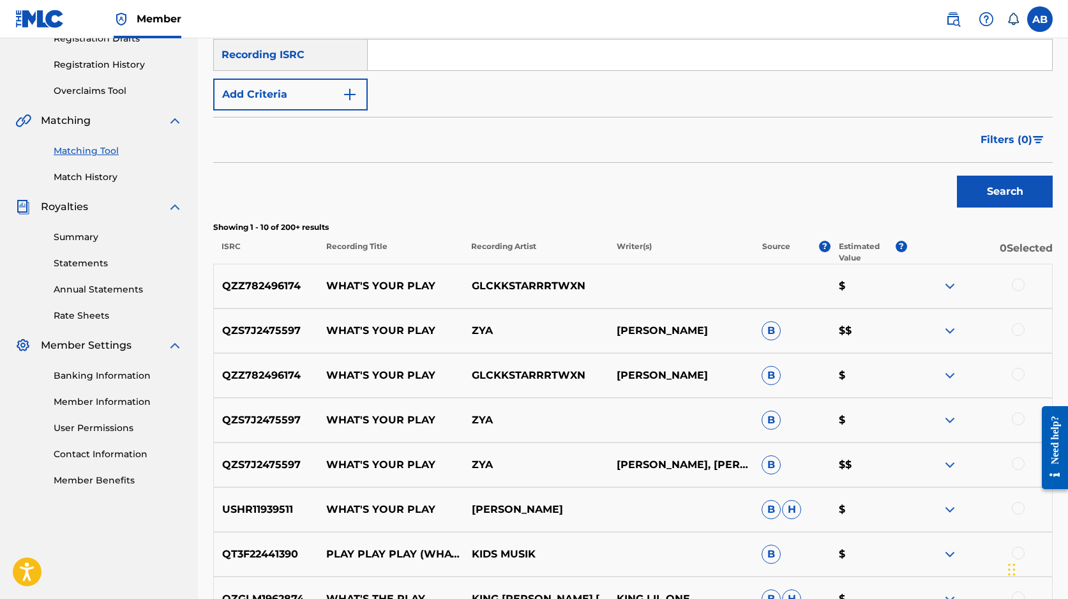
scroll to position [239, 0]
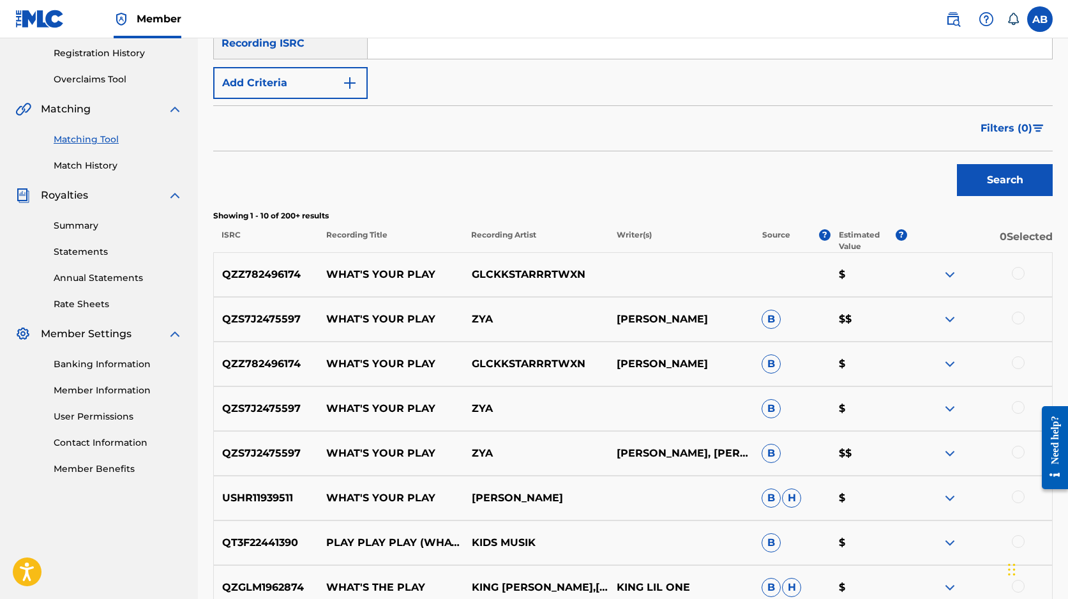
click at [1017, 319] on div at bounding box center [1018, 317] width 13 height 13
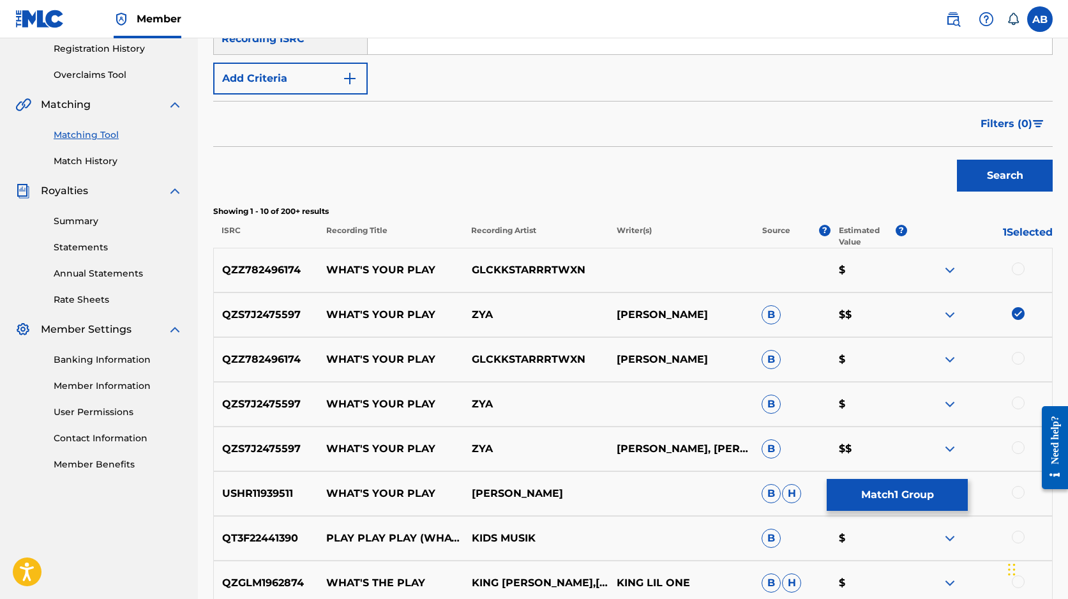
scroll to position [244, 0]
click at [892, 491] on button "Match 1 Group" at bounding box center [897, 495] width 141 height 32
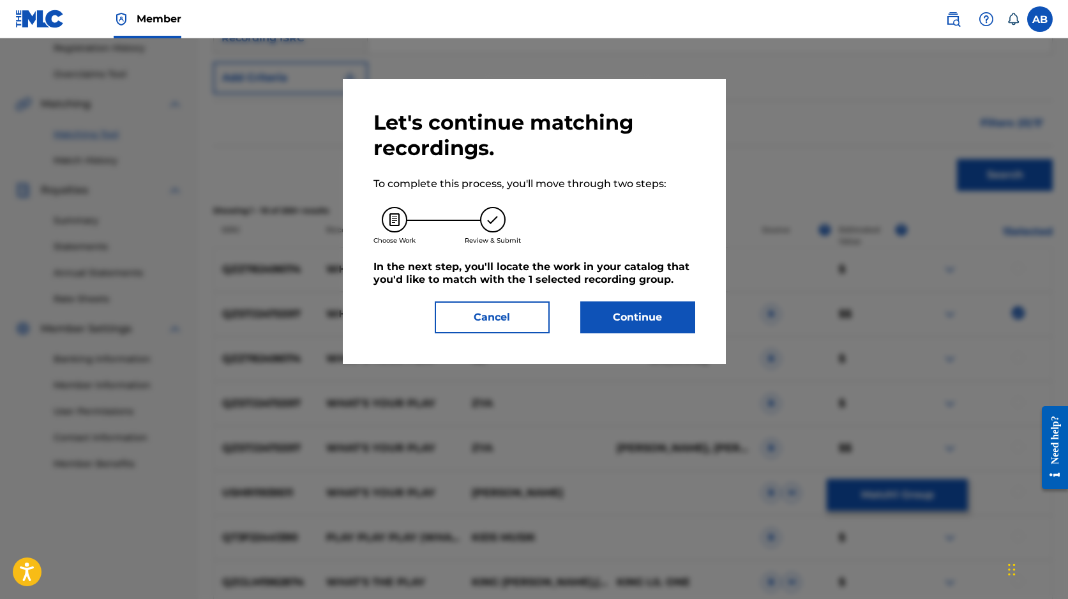
click at [641, 322] on button "Continue" at bounding box center [637, 317] width 115 height 32
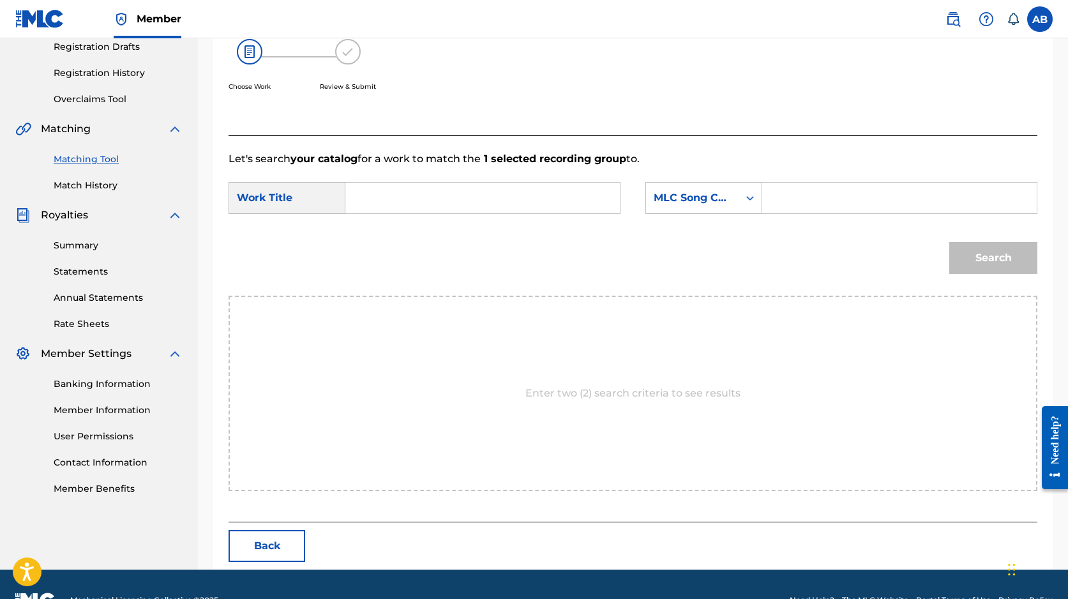
scroll to position [218, 0]
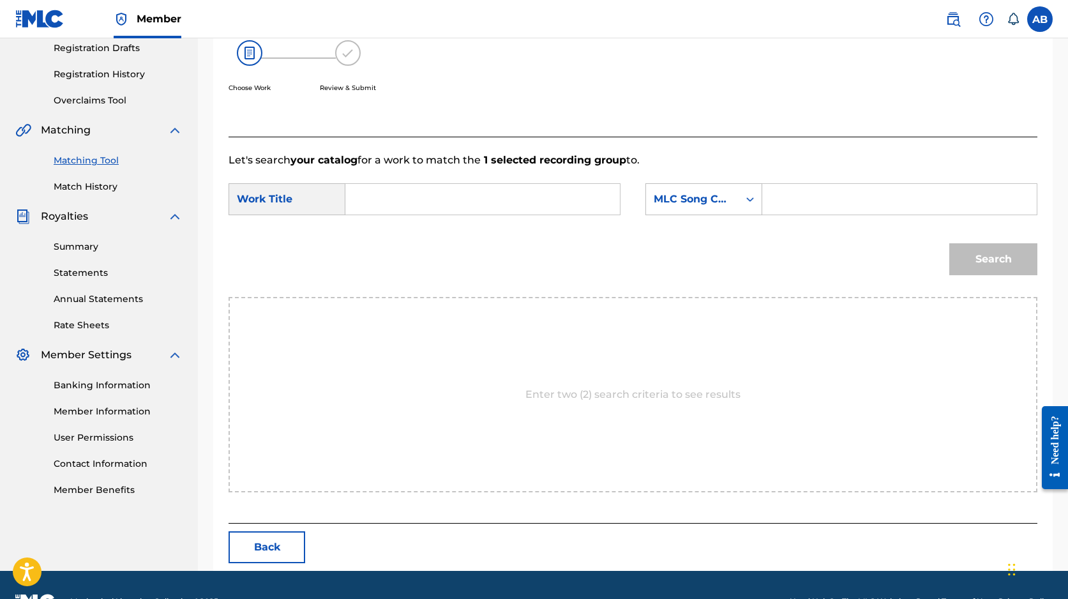
click at [513, 184] on input "Search Form" at bounding box center [482, 199] width 253 height 31
click at [714, 197] on div "MLC Song Code" at bounding box center [692, 198] width 77 height 15
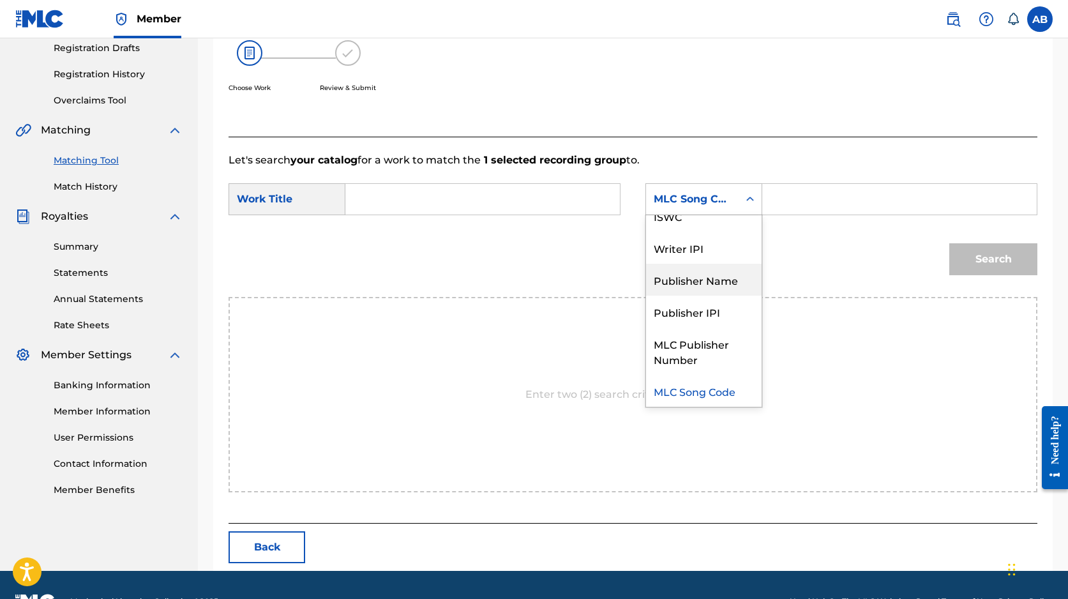
scroll to position [0, 0]
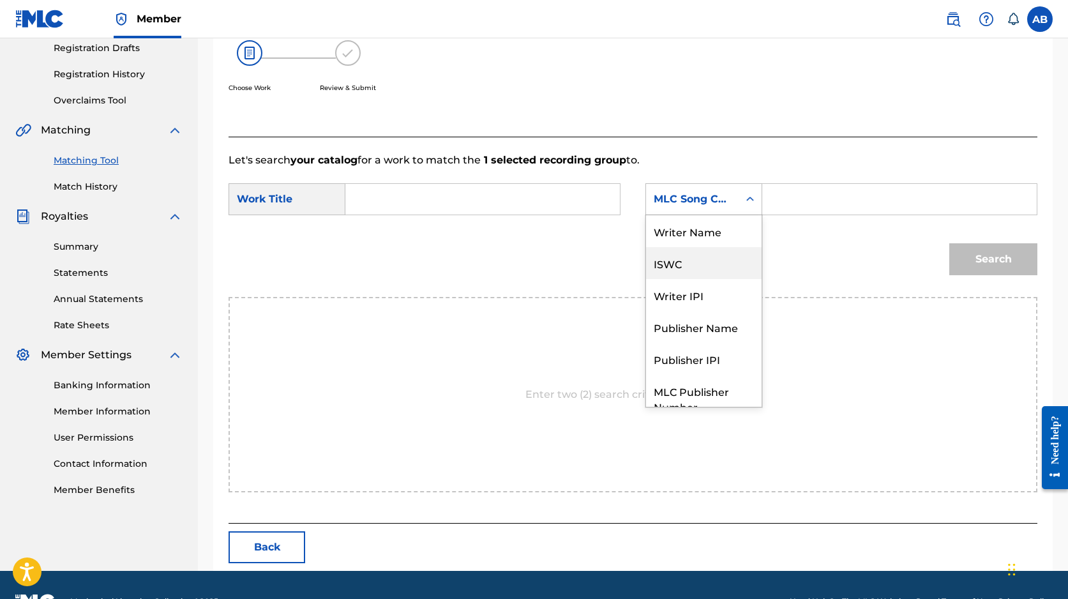
click at [419, 283] on div "Search" at bounding box center [632, 263] width 809 height 66
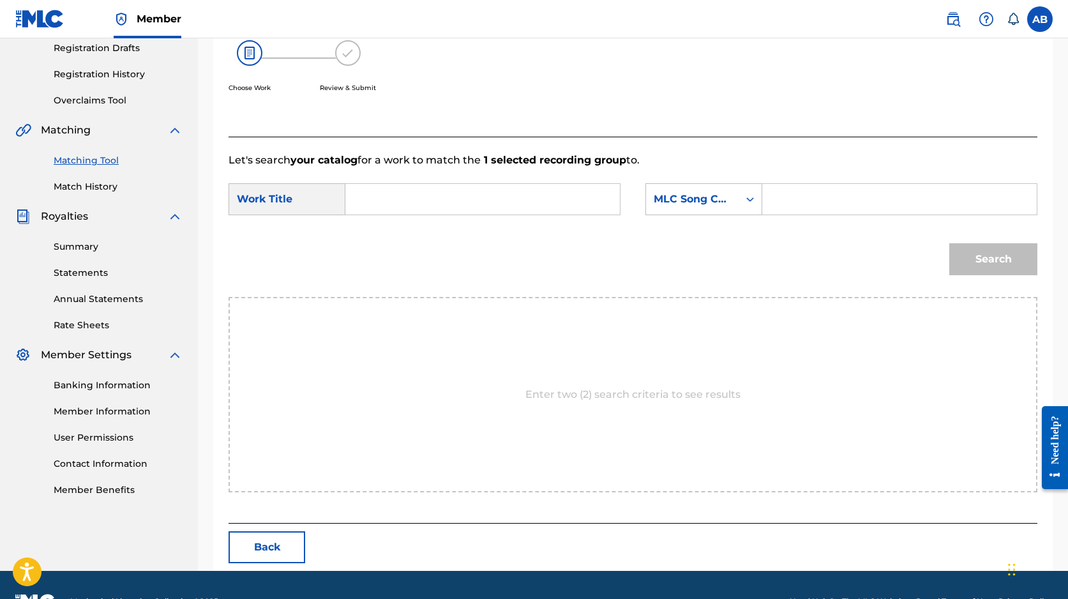
click at [277, 548] on button "Back" at bounding box center [266, 547] width 77 height 32
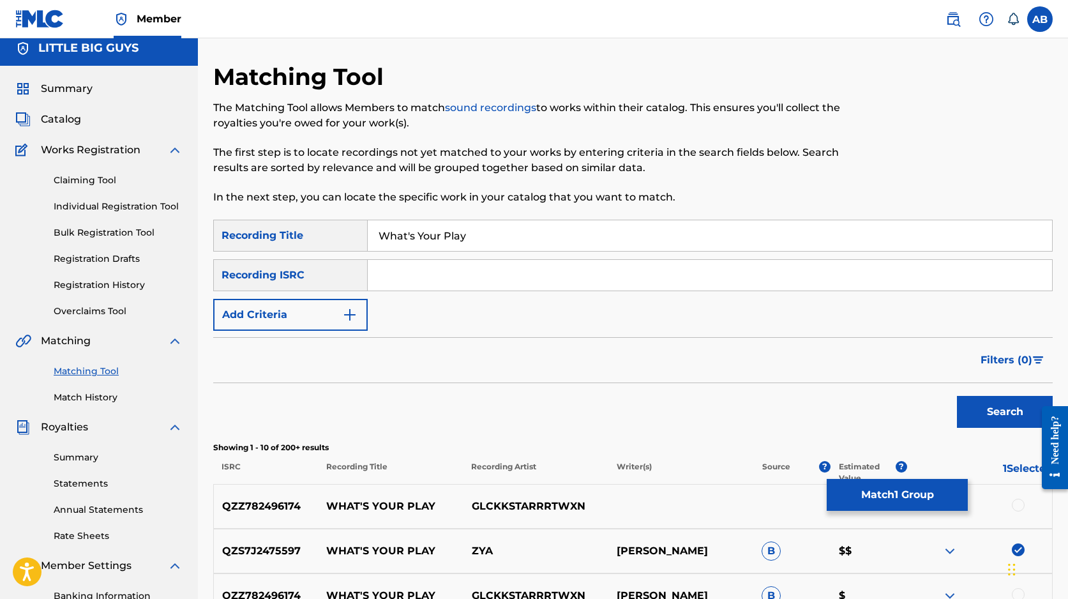
scroll to position [11, 0]
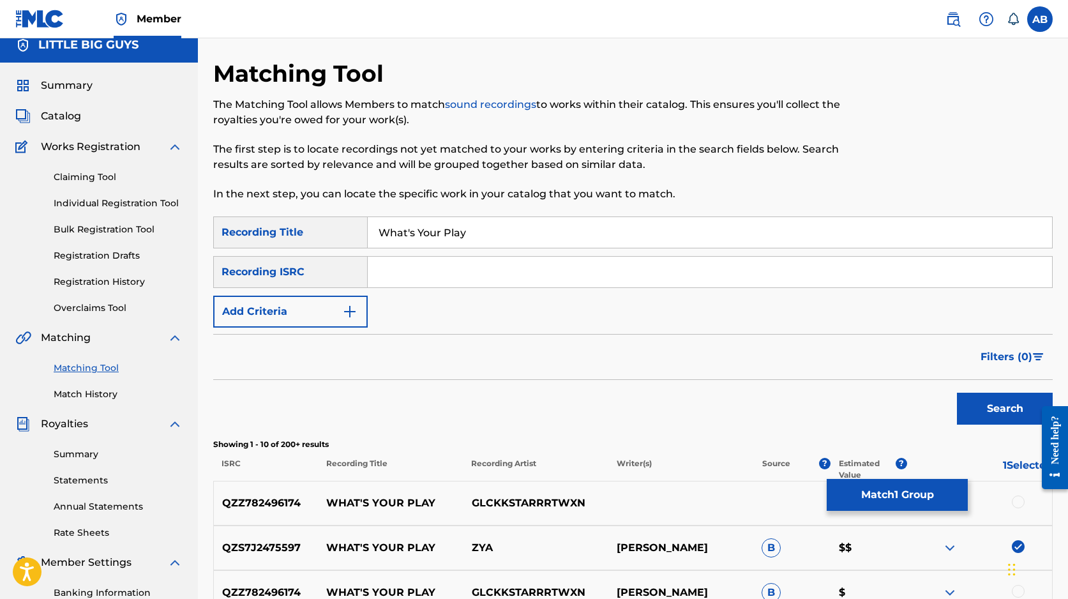
click at [274, 550] on p "QZS7J2475597" at bounding box center [266, 547] width 104 height 15
copy p "QZS7J2475597"
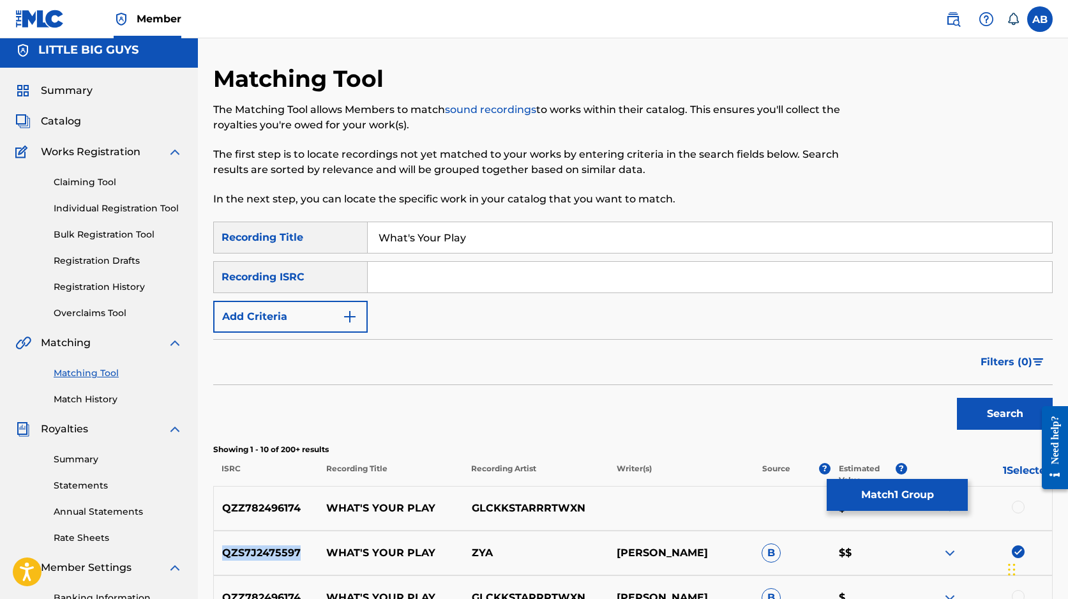
scroll to position [0, 0]
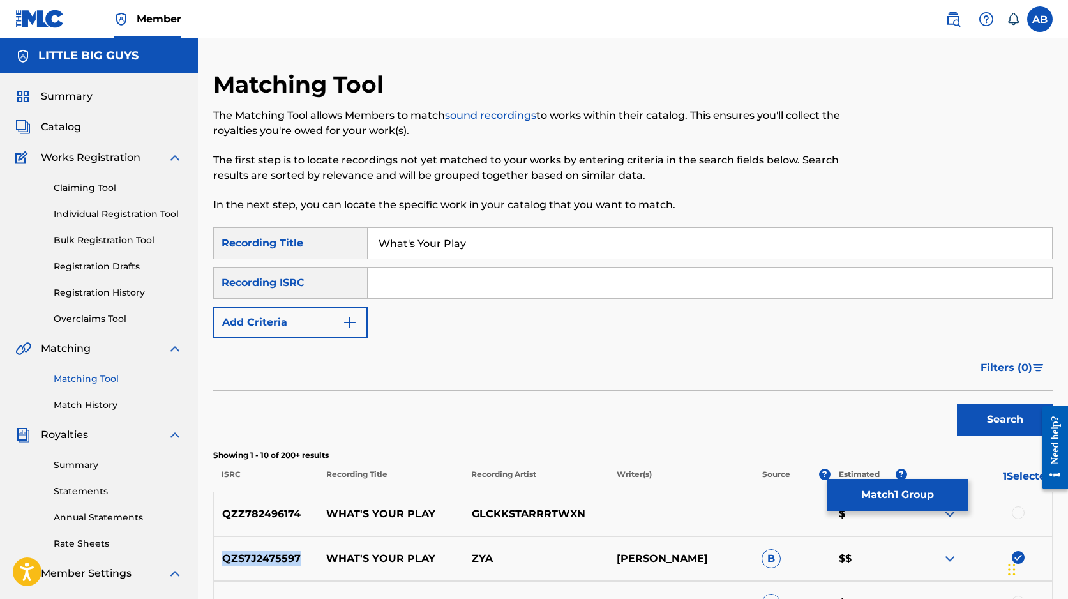
click at [78, 184] on link "Claiming Tool" at bounding box center [118, 187] width 129 height 13
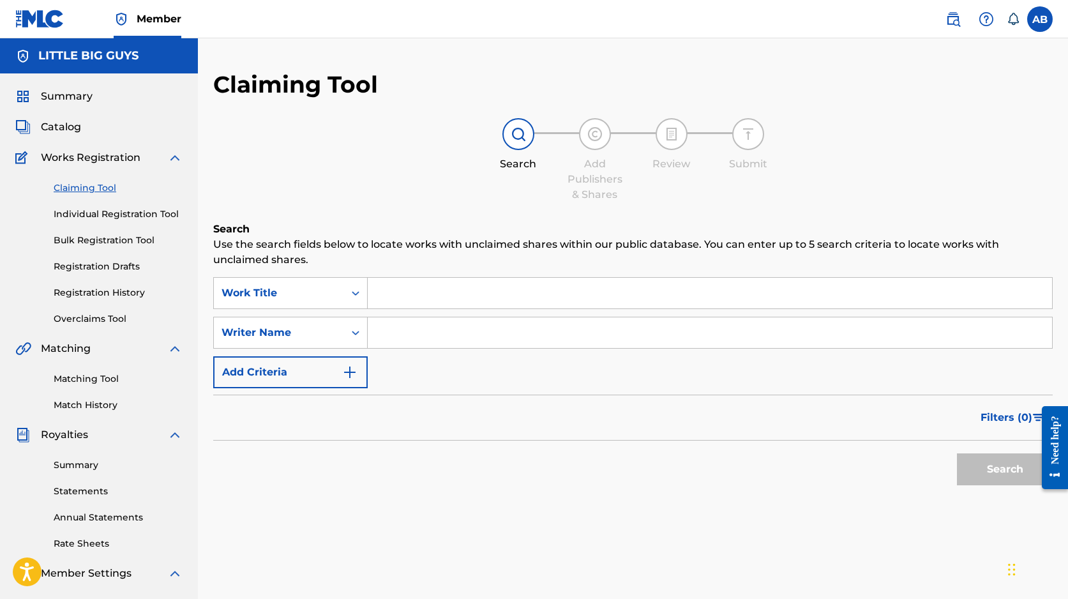
click at [410, 294] on input "Search Form" at bounding box center [710, 293] width 684 height 31
paste input "QZS7J2475597"
type input "QZS7J2475597"
click at [414, 293] on input "QZS7J2475597" at bounding box center [710, 293] width 684 height 31
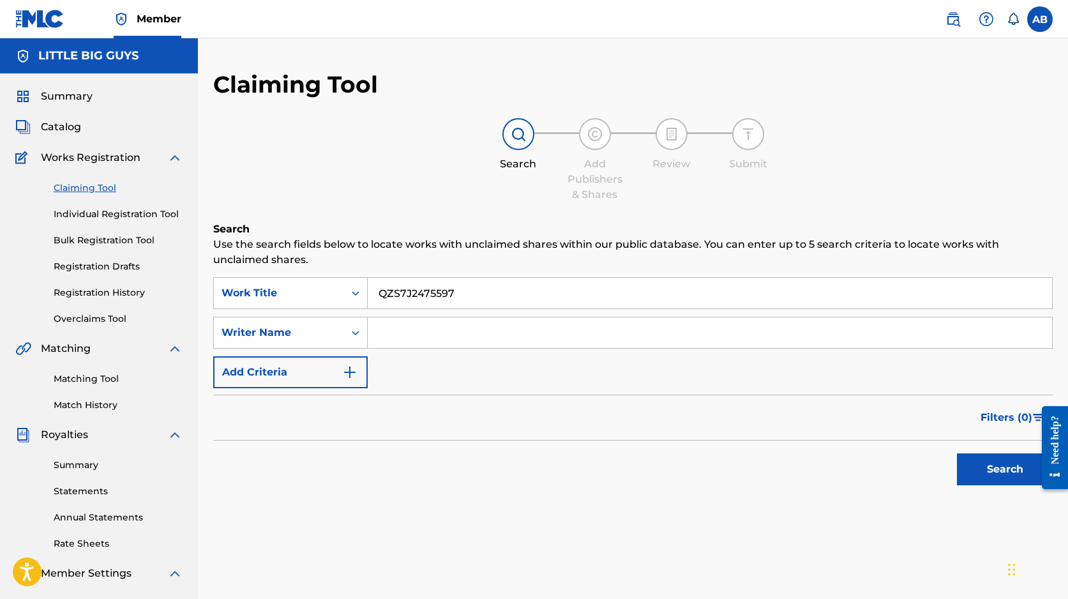
click at [414, 293] on input "QZS7J2475597" at bounding box center [710, 293] width 684 height 31
type input "whats your play"
click at [463, 323] on input "Search Form" at bounding box center [710, 332] width 684 height 31
type input "Steffany Perez"
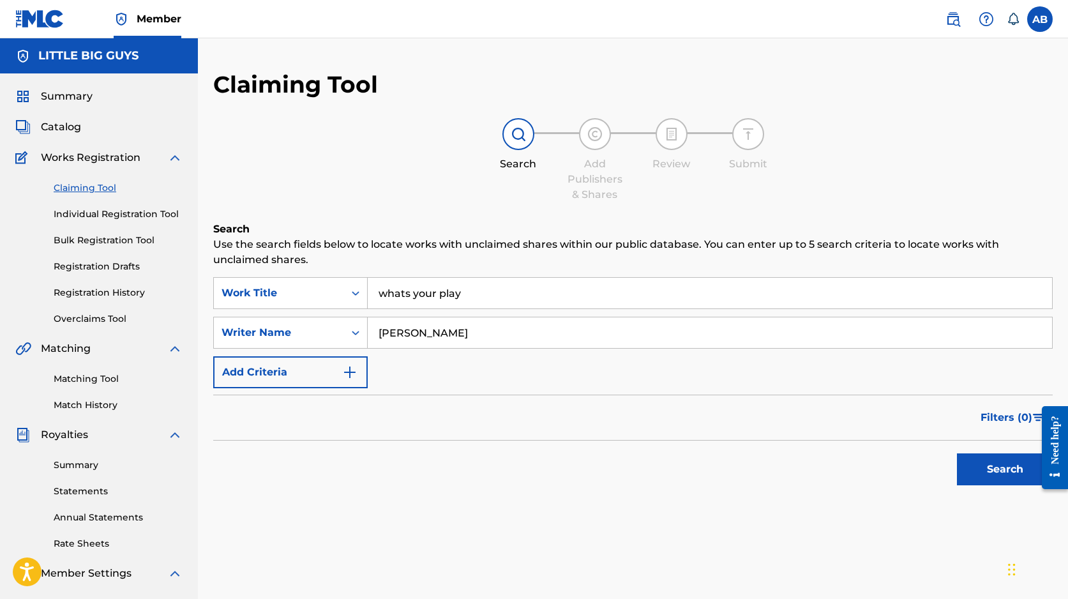
click at [997, 465] on button "Search" at bounding box center [1005, 469] width 96 height 32
click at [405, 293] on input "whats your play" at bounding box center [710, 293] width 684 height 31
type input "what's your play"
click at [458, 505] on section "No results found" at bounding box center [632, 500] width 839 height 19
click at [995, 465] on button "Search" at bounding box center [1005, 469] width 96 height 32
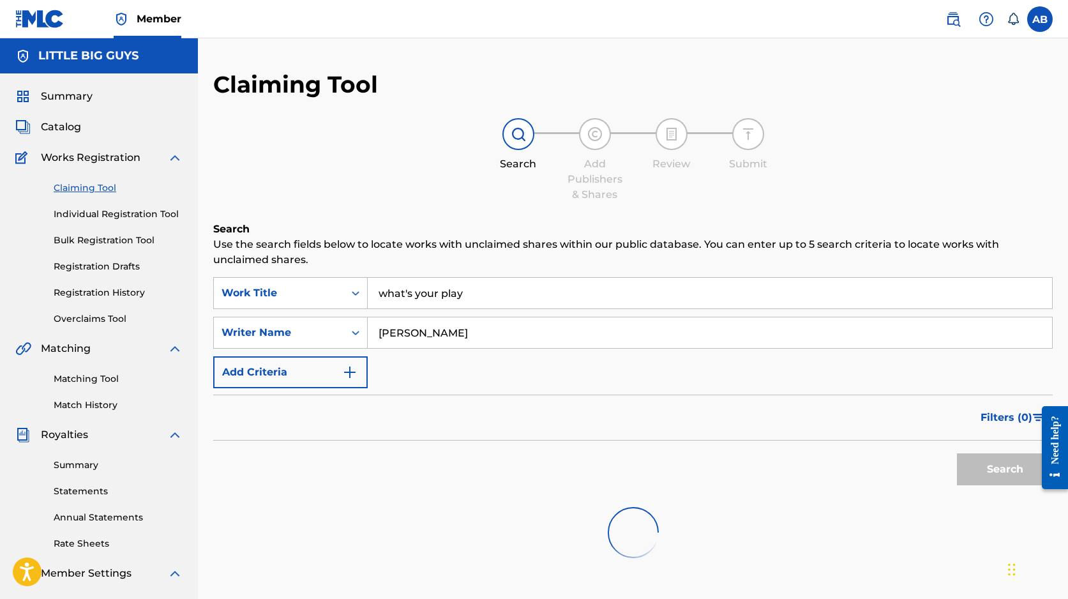
click at [995, 472] on div "Search" at bounding box center [1001, 465] width 102 height 51
